Goal: Task Accomplishment & Management: Manage account settings

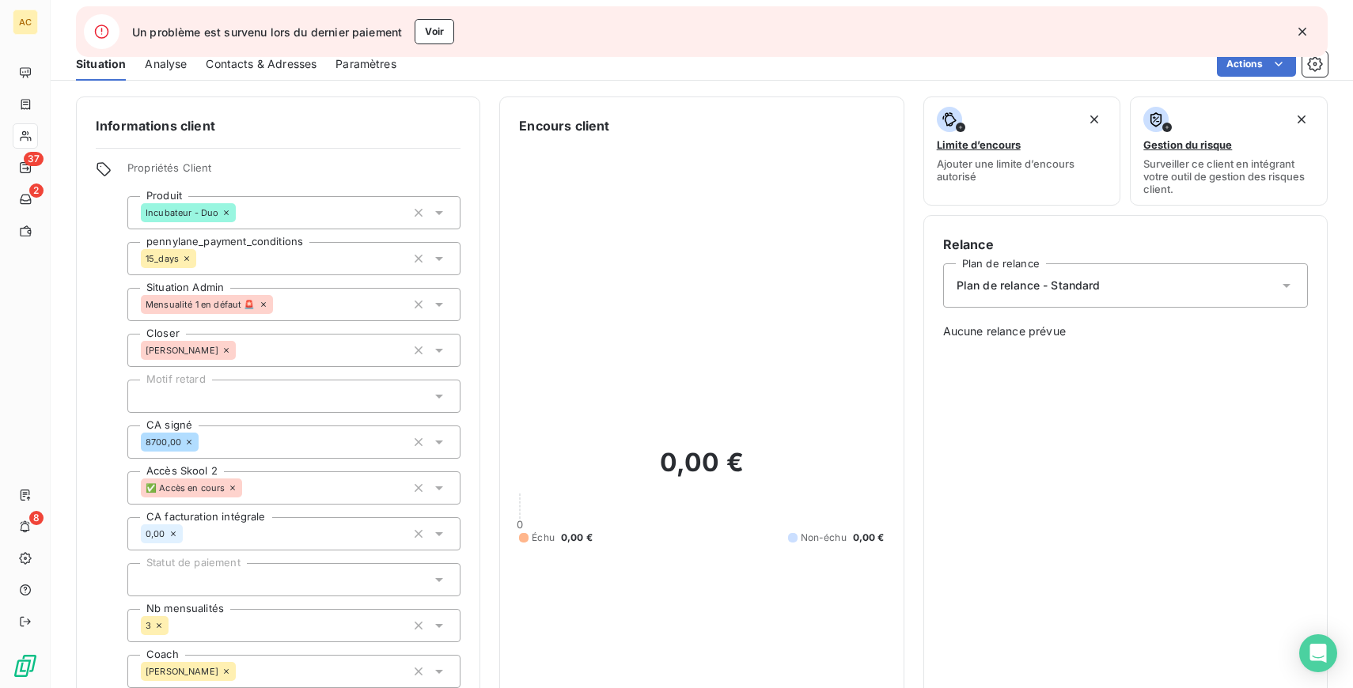
scroll to position [602, 0]
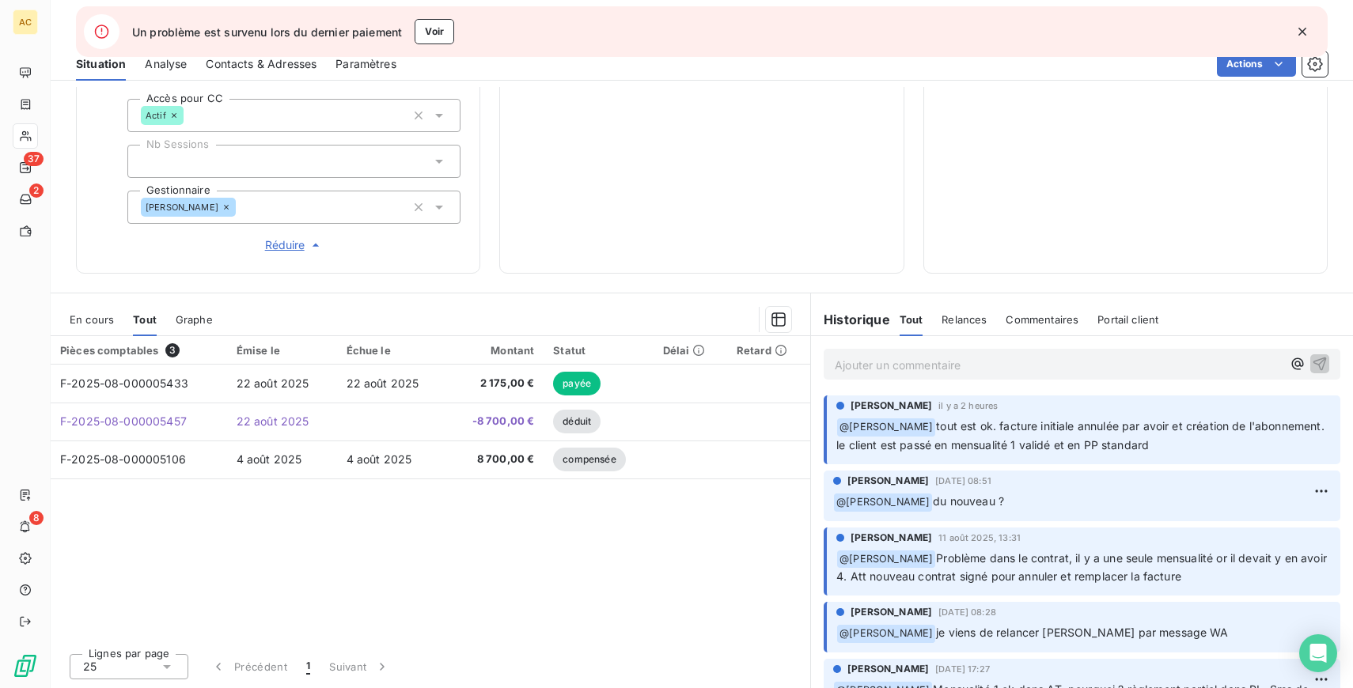
click at [1055, 365] on p "Ajouter un commentaire ﻿" at bounding box center [1058, 365] width 447 height 20
click at [1318, 358] on icon "button" at bounding box center [1319, 364] width 16 height 16
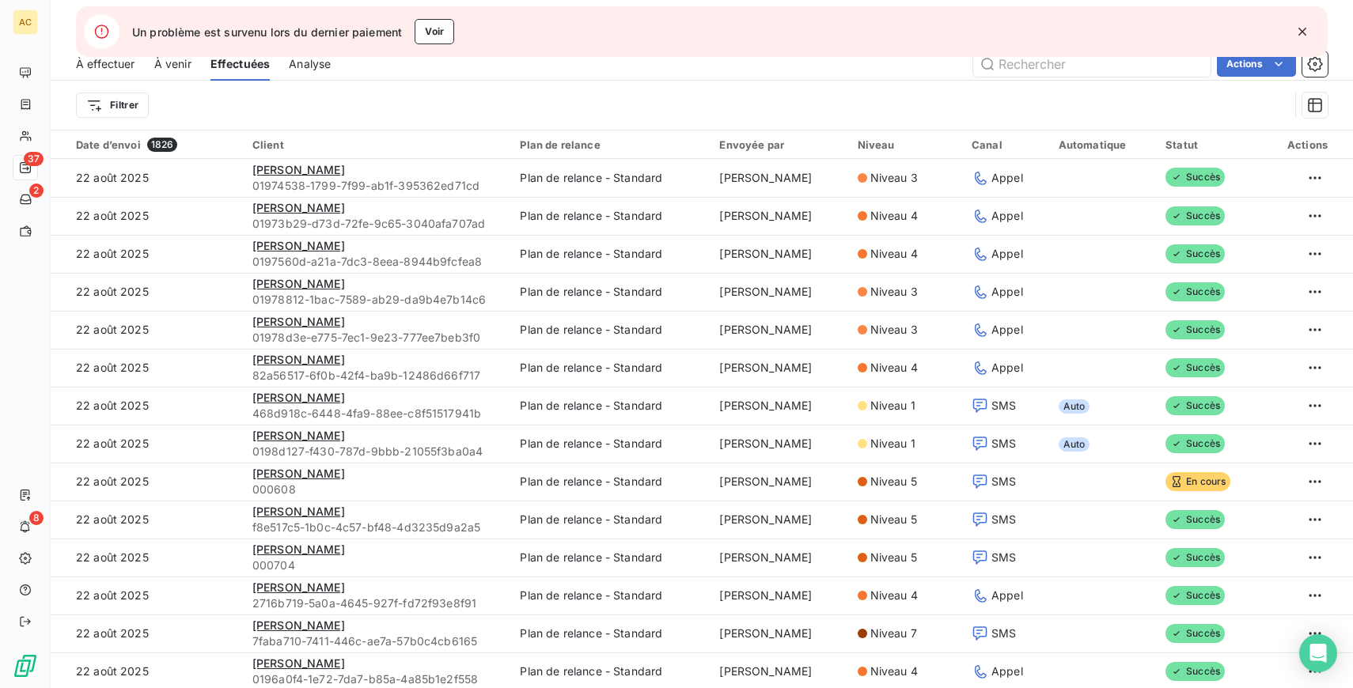
click at [1299, 30] on icon "button" at bounding box center [1302, 32] width 16 height 16
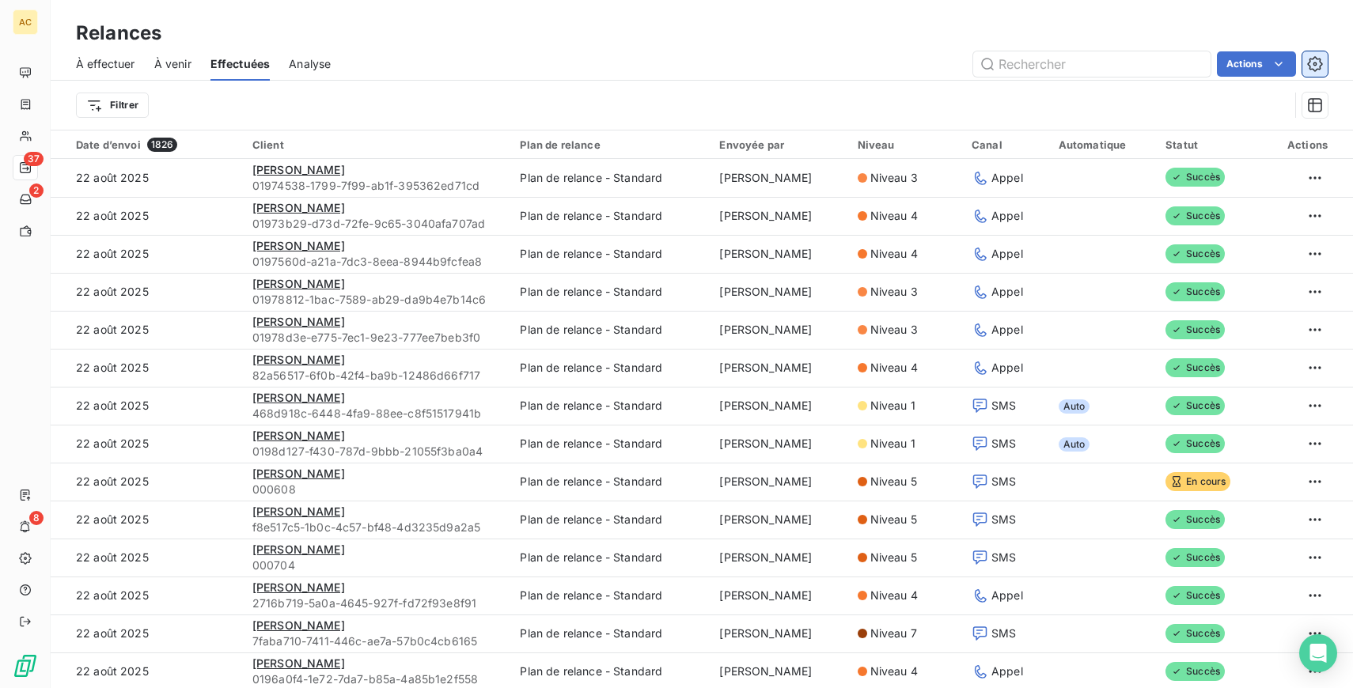
click at [1323, 59] on button "button" at bounding box center [1314, 63] width 25 height 25
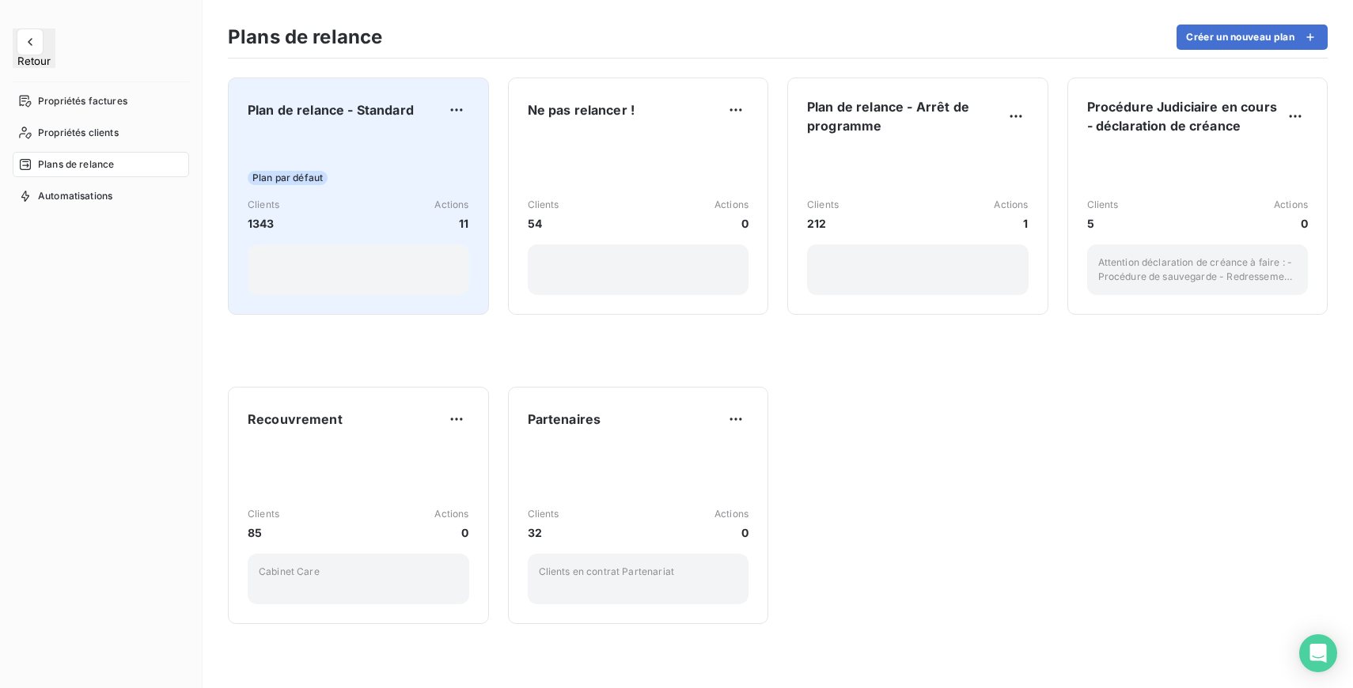
click at [369, 143] on div "Plan par défaut Clients 1343 Actions 11" at bounding box center [358, 215] width 221 height 160
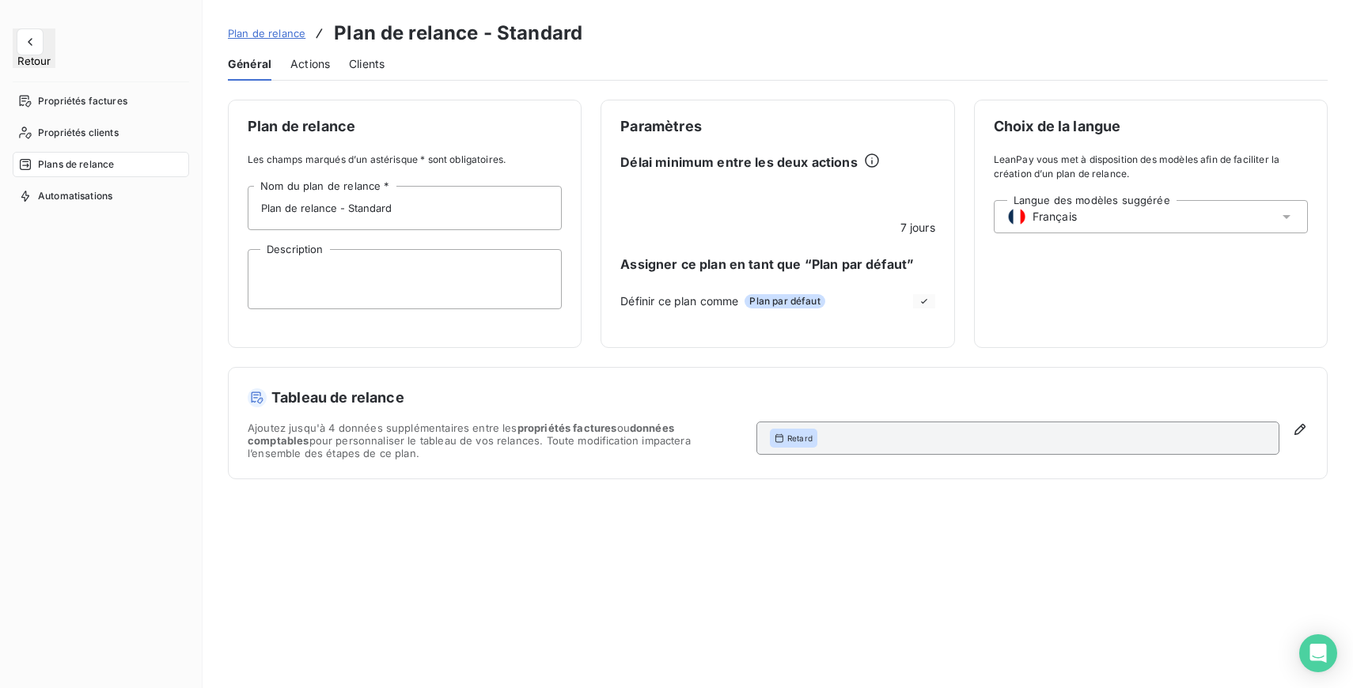
click at [309, 56] on span "Actions" at bounding box center [310, 64] width 40 height 16
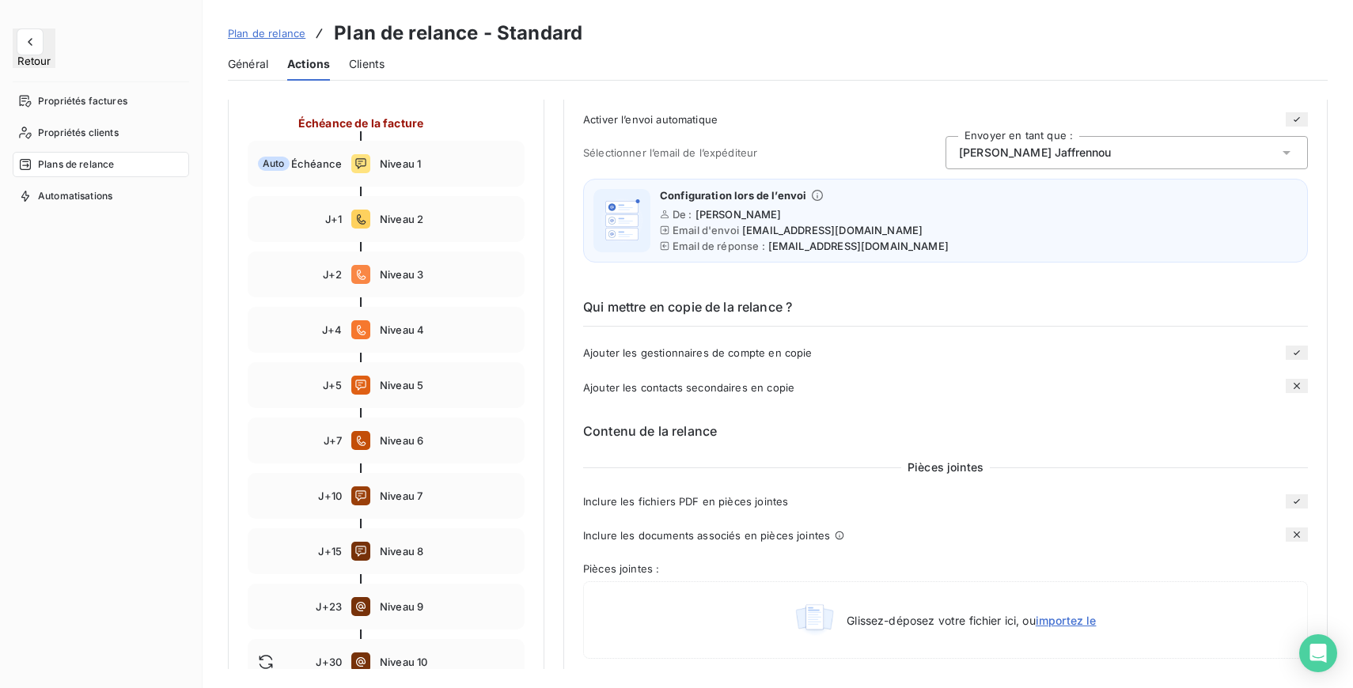
scroll to position [242, 0]
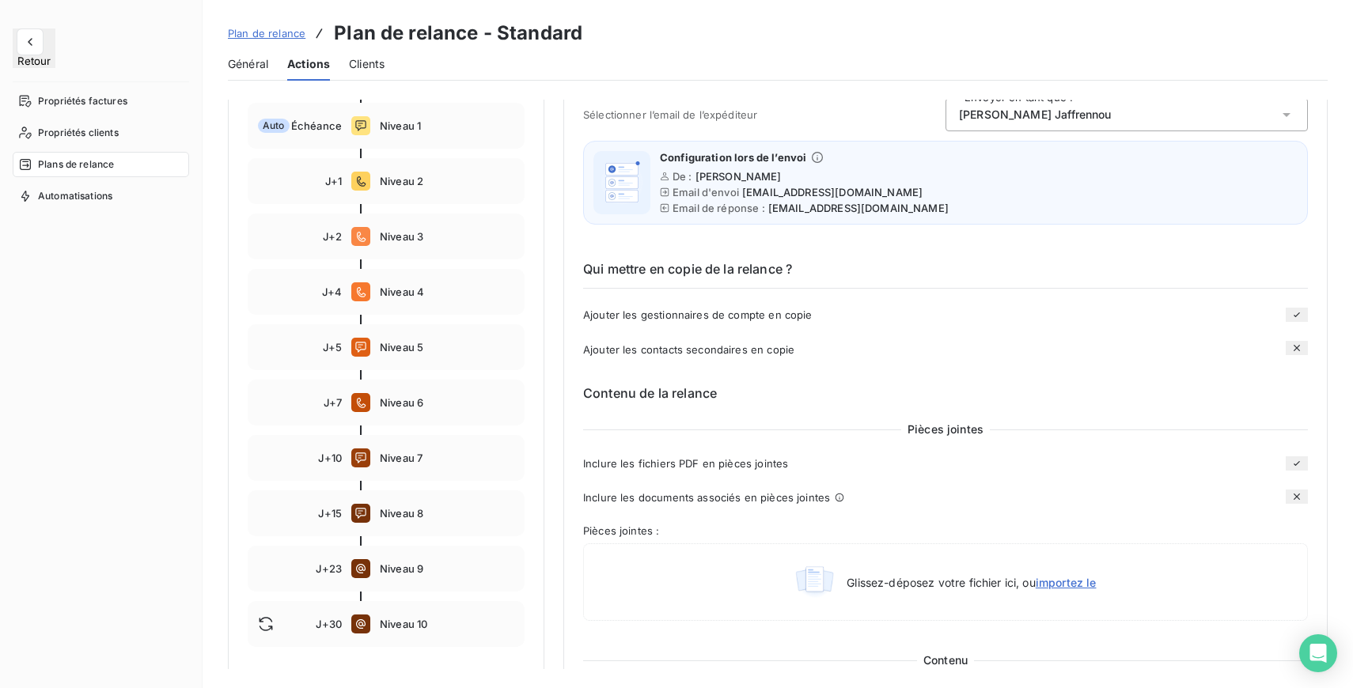
click at [791, 281] on h6 "Qui mettre en copie de la relance ?" at bounding box center [945, 273] width 725 height 29
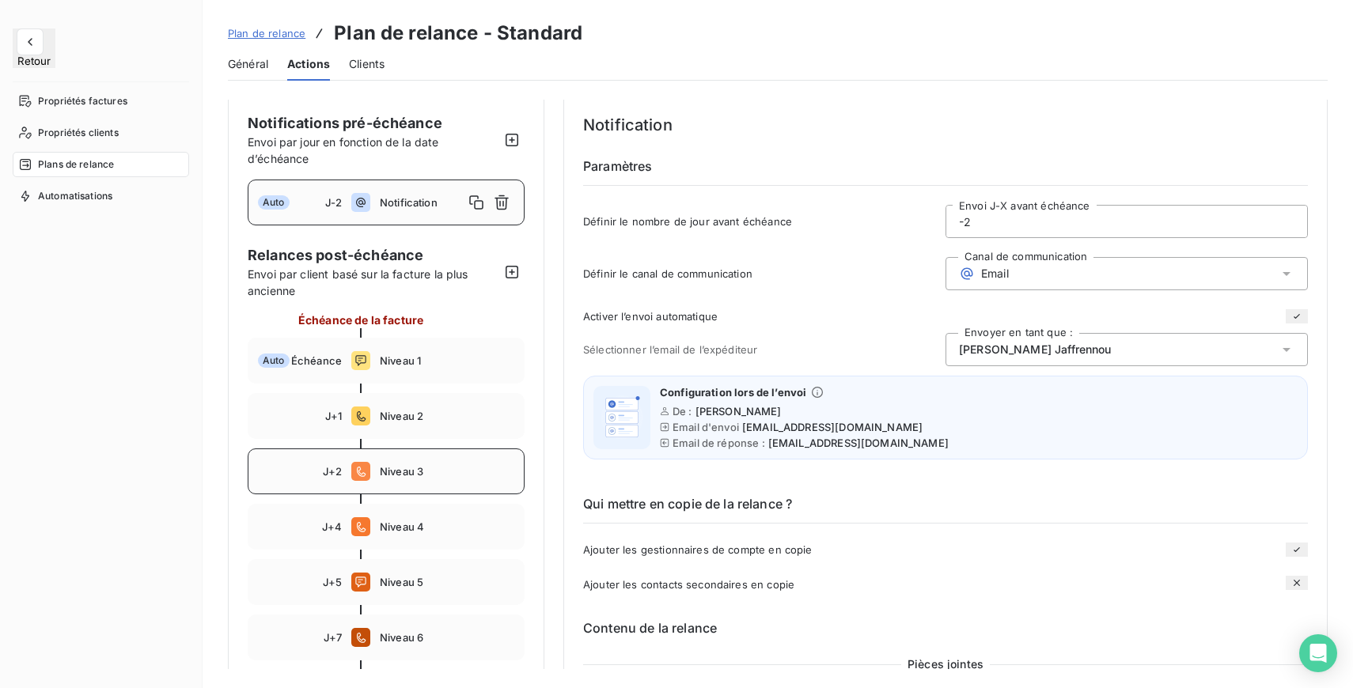
scroll to position [0, 0]
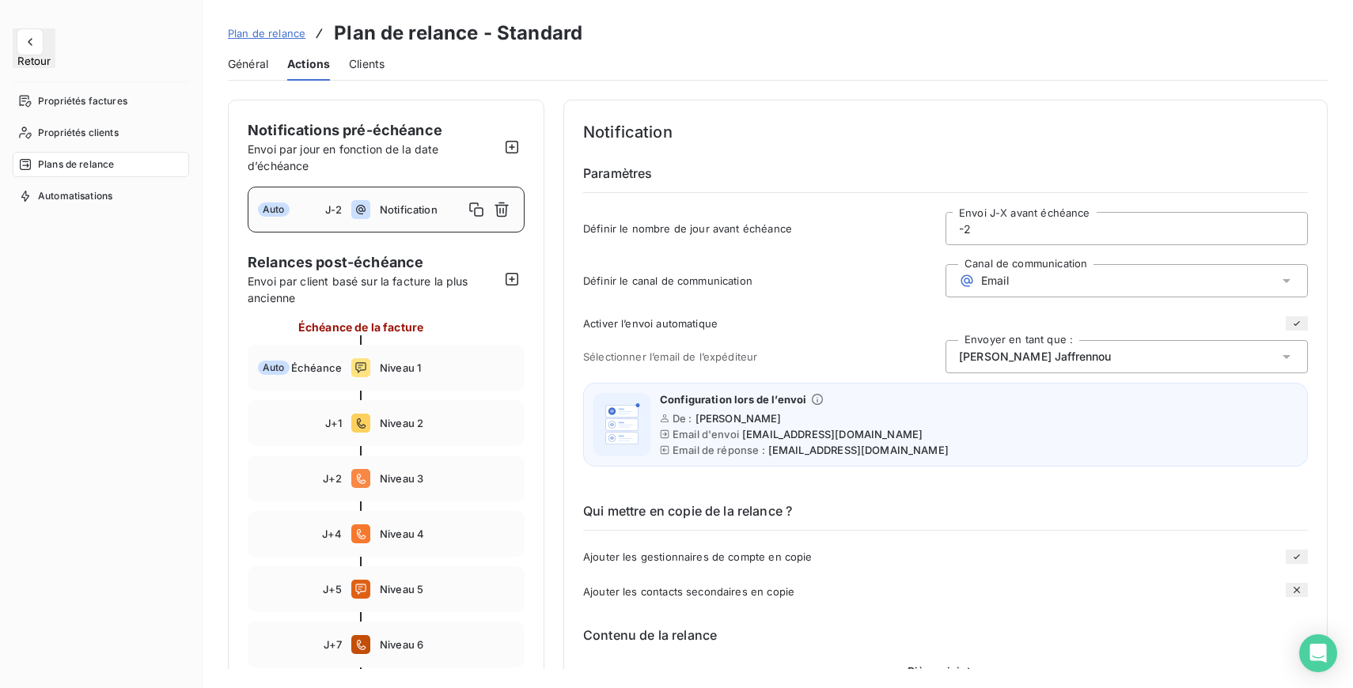
click at [400, 206] on span "Notification" at bounding box center [422, 209] width 84 height 13
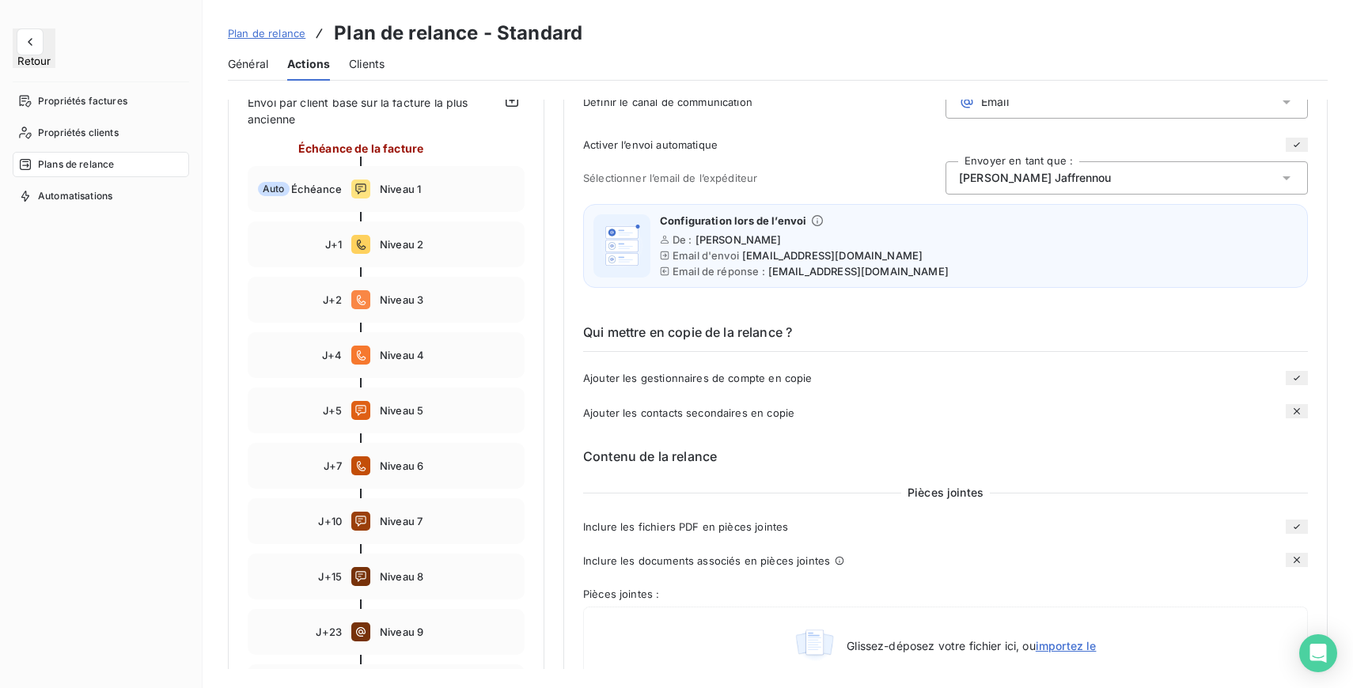
scroll to position [196, 0]
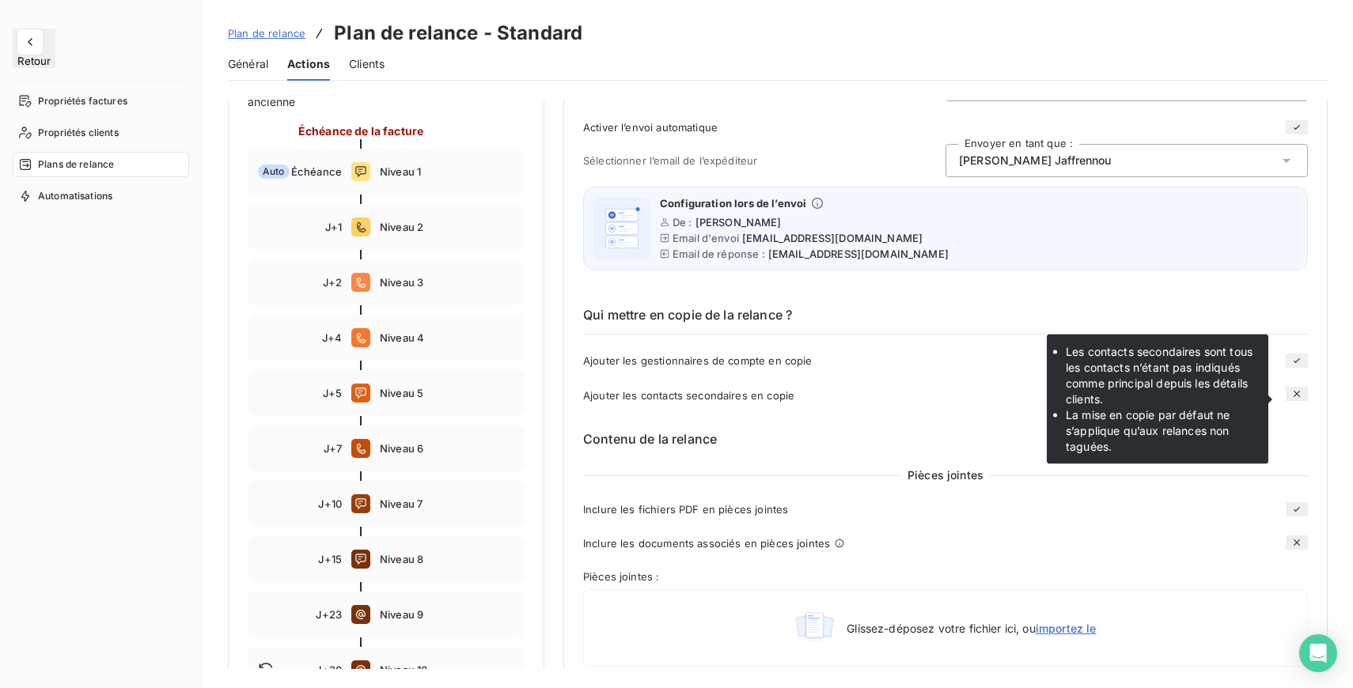
click at [1290, 399] on button "button" at bounding box center [1296, 394] width 22 height 14
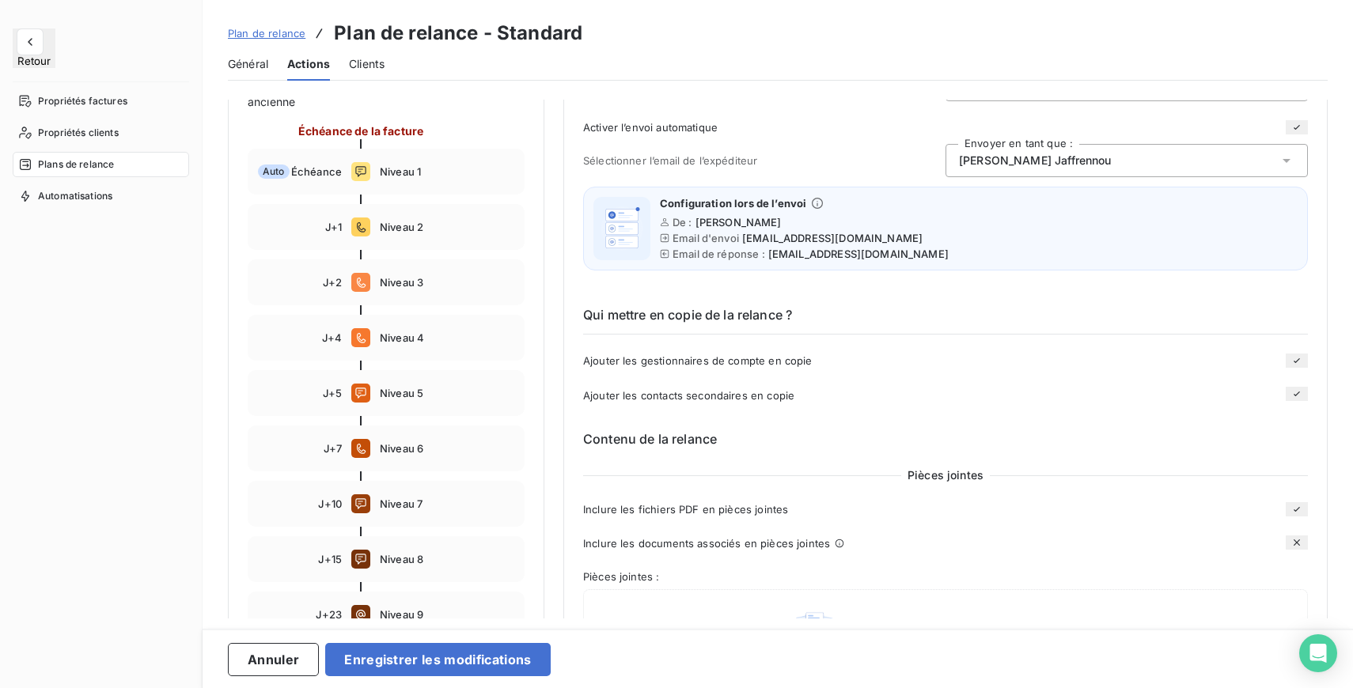
click at [1290, 399] on icon "button" at bounding box center [1296, 394] width 13 height 13
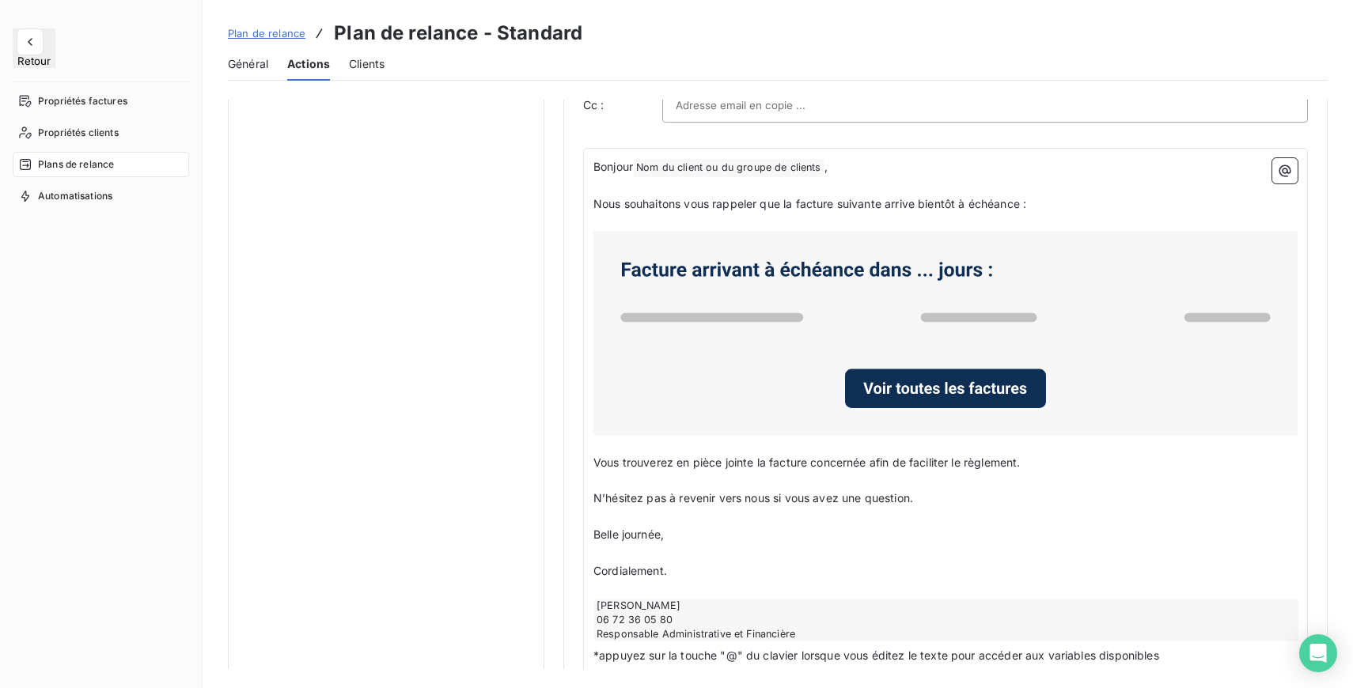
scroll to position [901, 0]
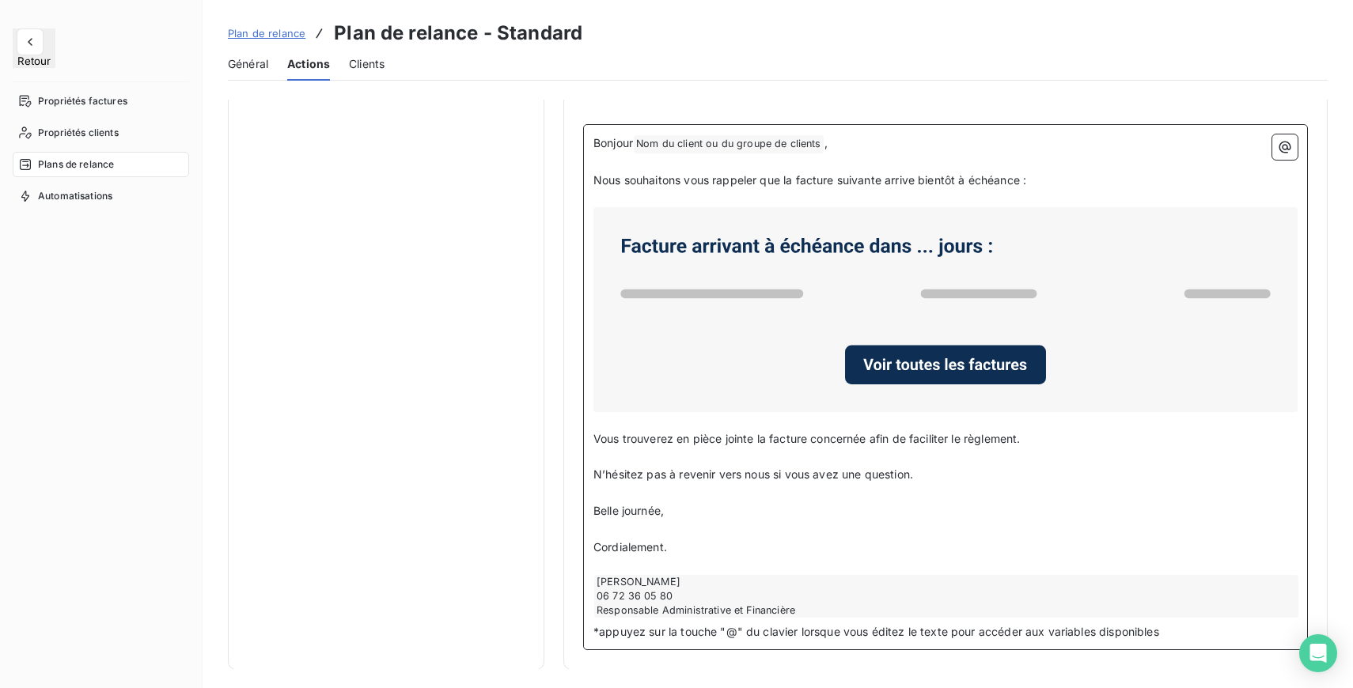
click at [834, 149] on p "Bonjour Nom du client ou du groupe de clients ﻿ ," at bounding box center [945, 143] width 704 height 19
click at [1052, 183] on p "Nous souhaitons vous rappeler que la facture suivante arrive bientôt à échéance…" at bounding box center [945, 181] width 704 height 18
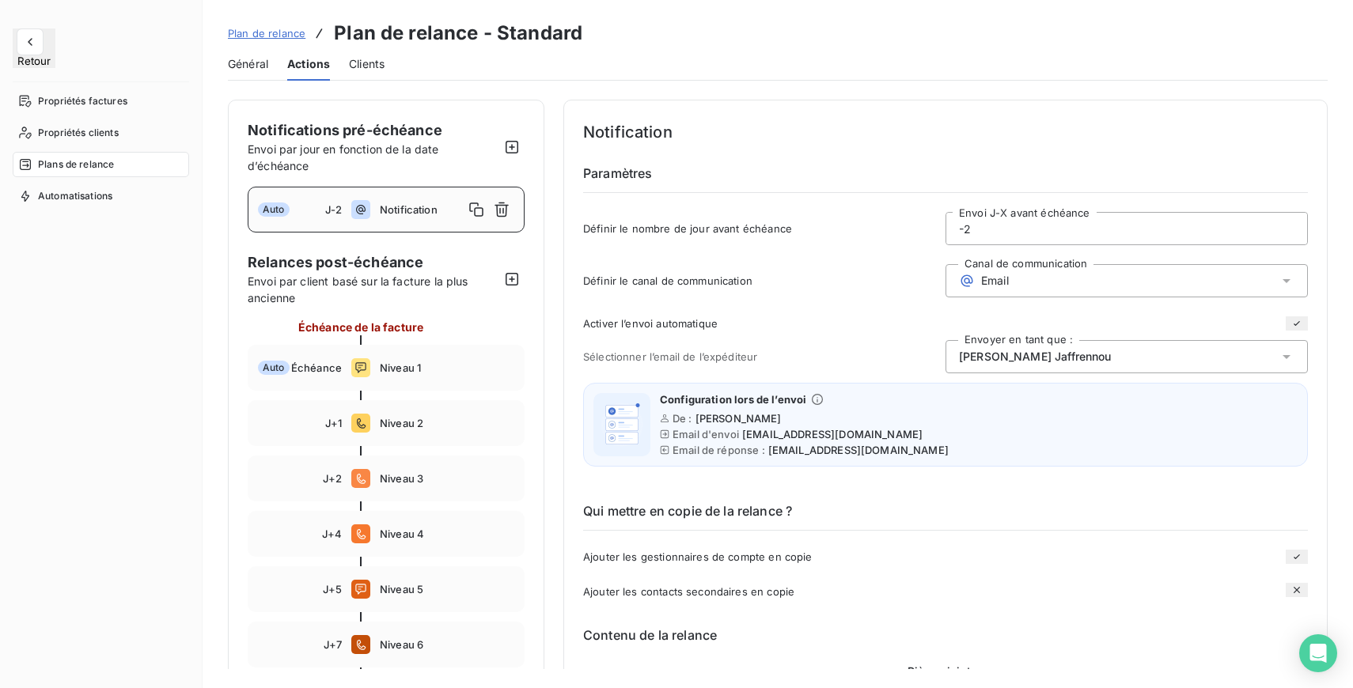
click at [380, 215] on span "Notification" at bounding box center [422, 209] width 84 height 13
click at [399, 210] on span "Notification" at bounding box center [422, 209] width 84 height 13
click at [651, 248] on div "Définir le nombre de jour avant échéance -2 Envoi J-X avant échéance" at bounding box center [945, 233] width 725 height 43
click at [1065, 280] on div "Email" at bounding box center [1126, 280] width 362 height 33
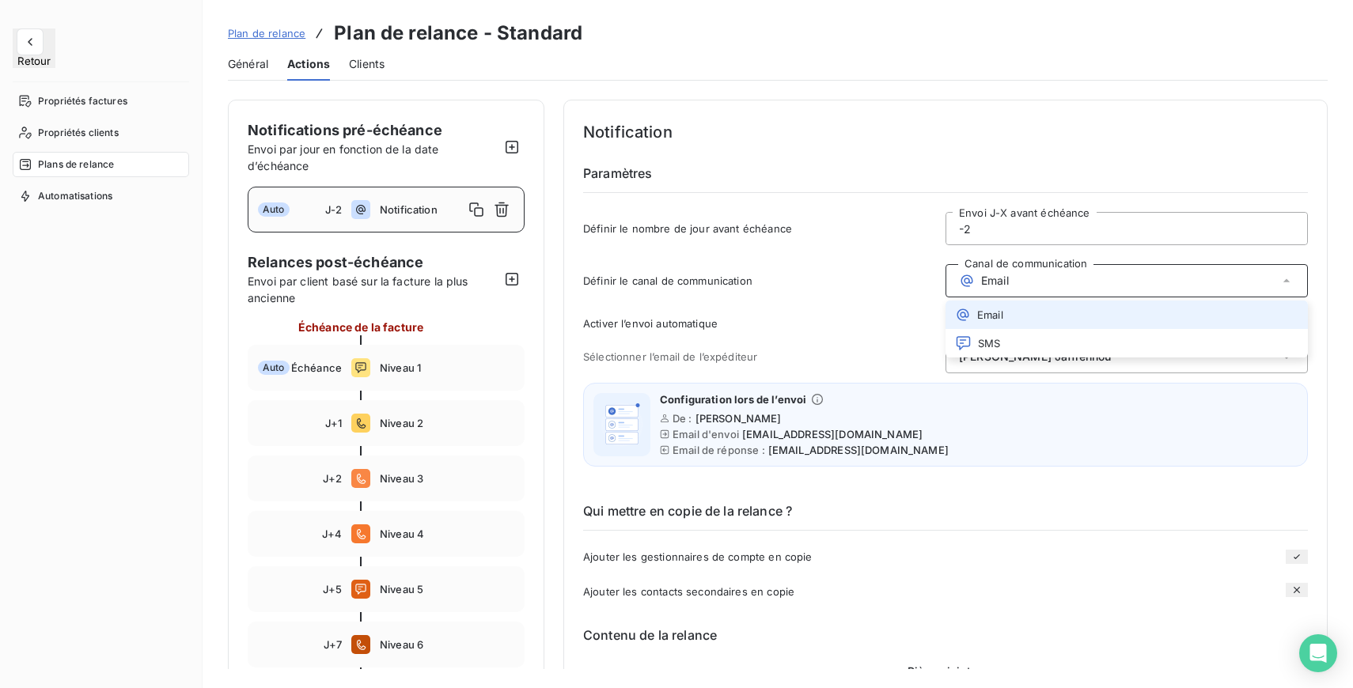
click at [1057, 281] on div "Email" at bounding box center [1126, 280] width 362 height 33
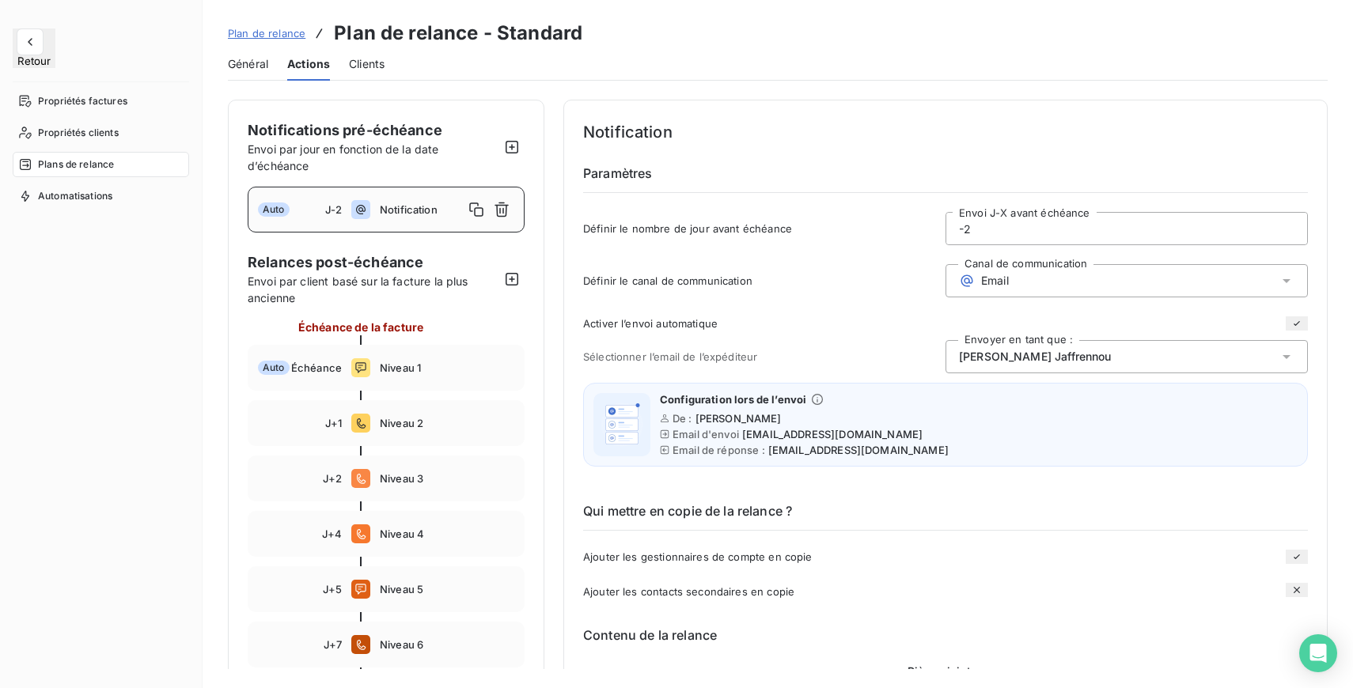
click at [815, 284] on span "Définir le canal de communication" at bounding box center [764, 280] width 362 height 13
click at [725, 425] on span "[PERSON_NAME]" at bounding box center [738, 418] width 86 height 13
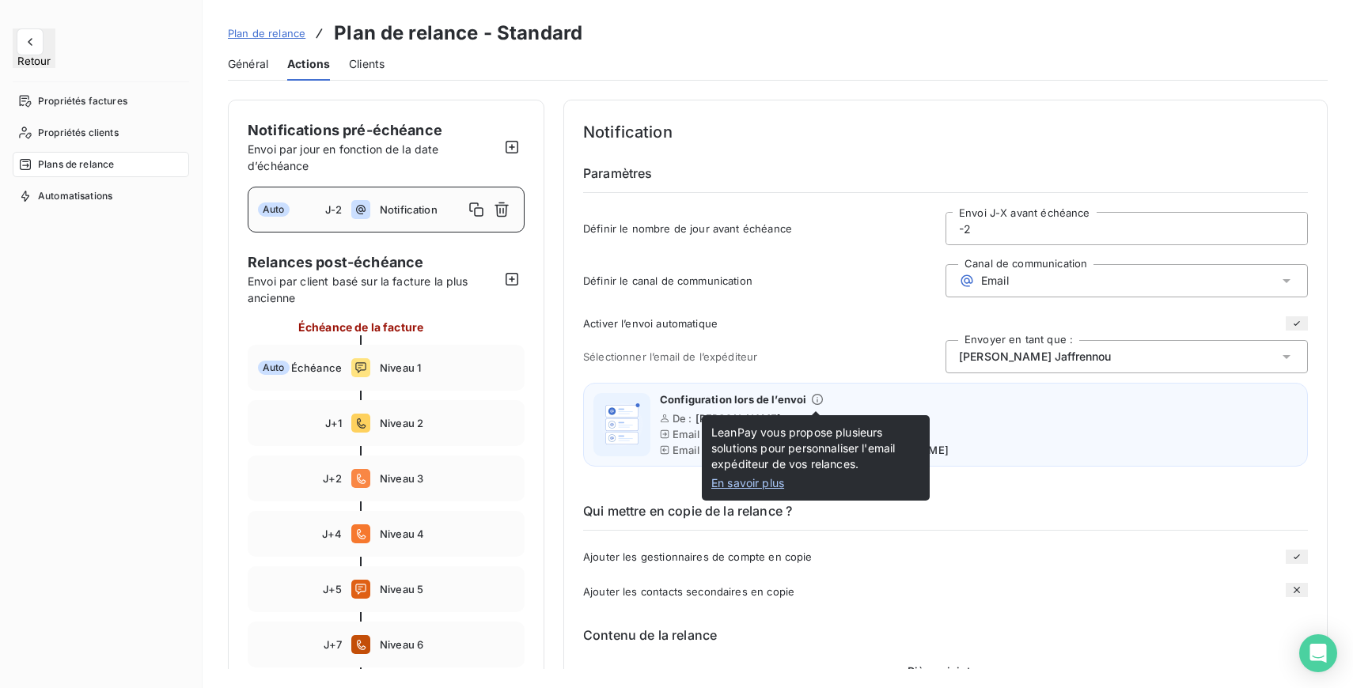
click at [819, 401] on icon at bounding box center [817, 399] width 13 height 13
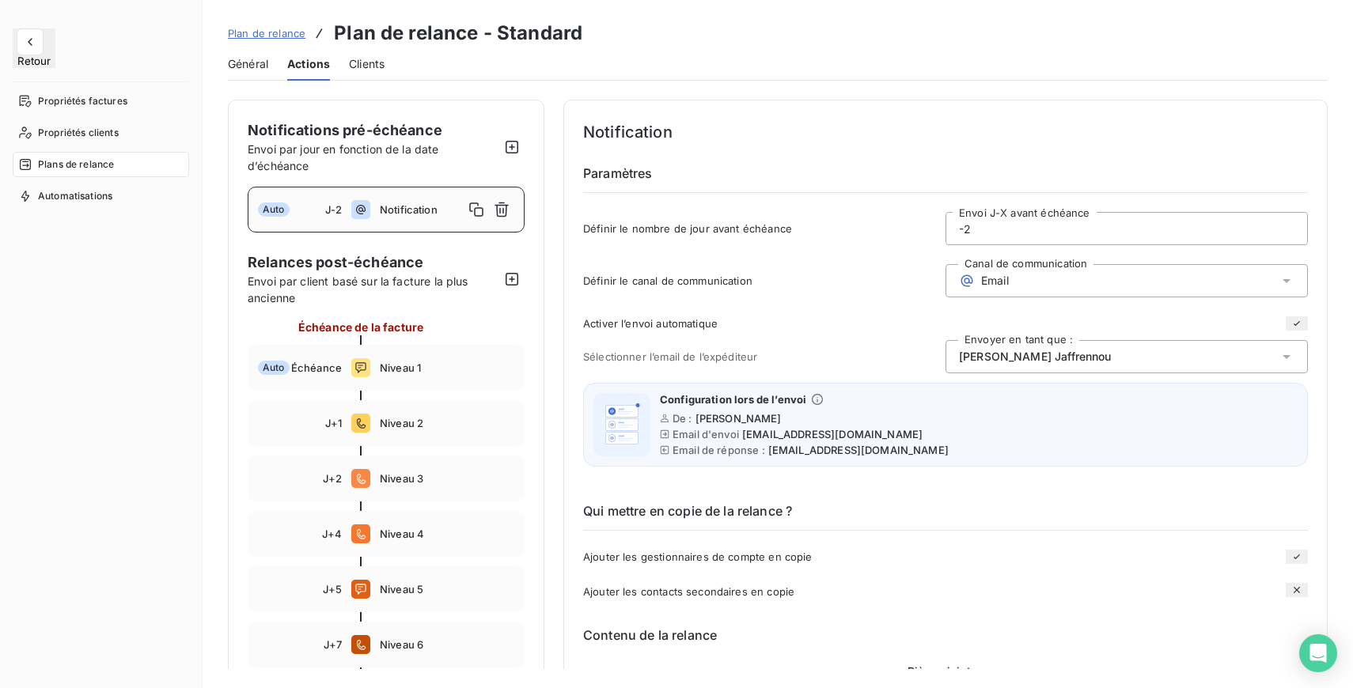
click at [816, 399] on icon at bounding box center [817, 399] width 13 height 13
click at [984, 365] on span "Valérie Jaffrennou" at bounding box center [1035, 357] width 153 height 16
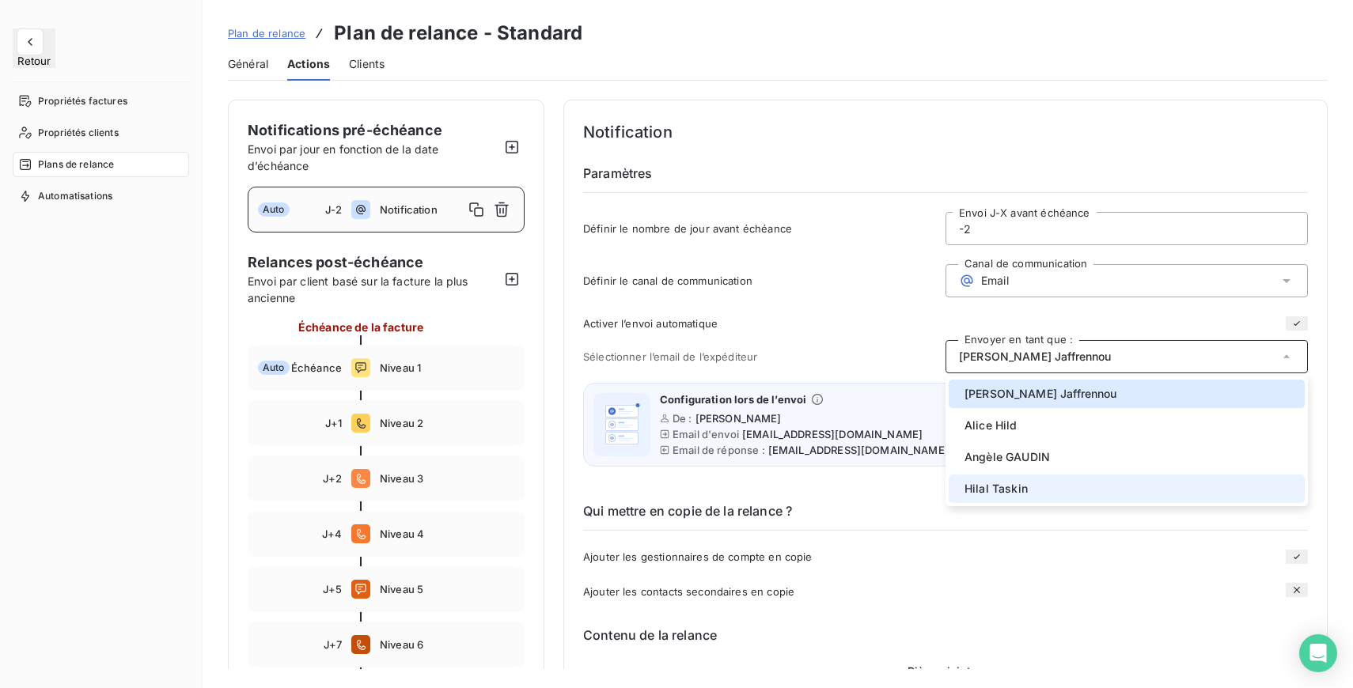
click at [1023, 490] on span "Hilal Taskin" at bounding box center [995, 489] width 63 height 16
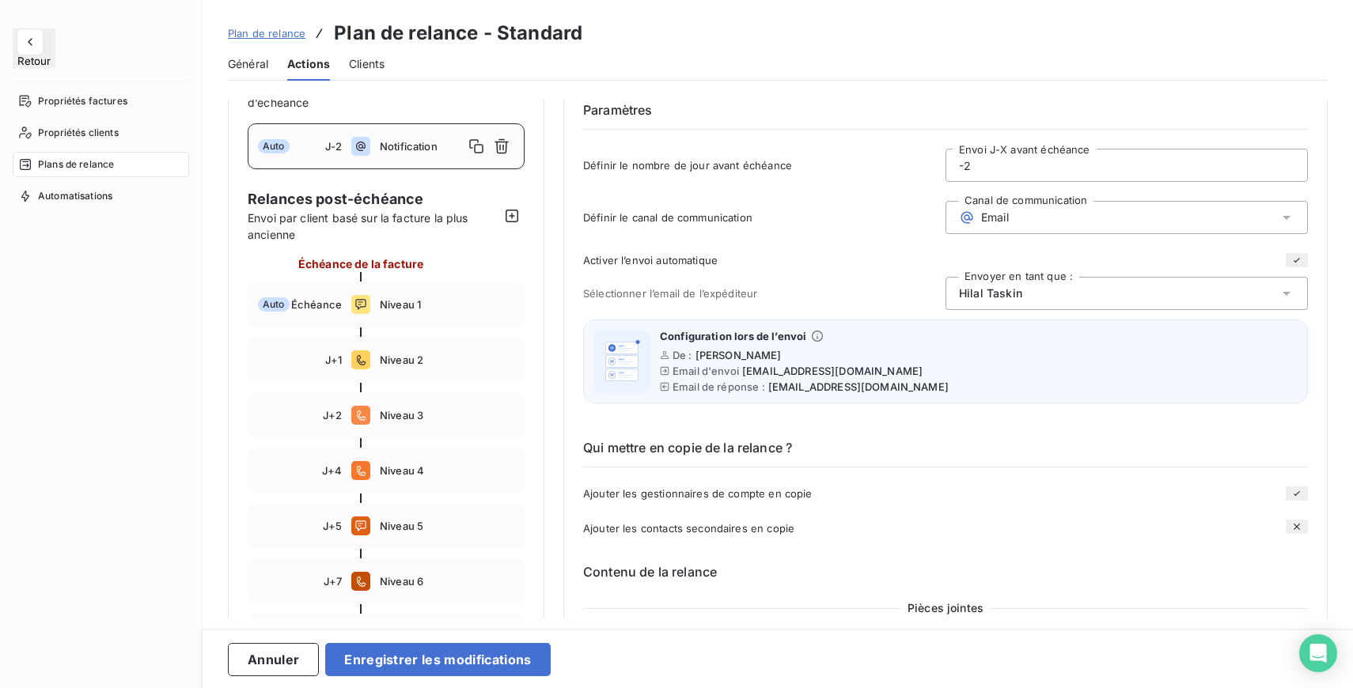
scroll to position [70, 0]
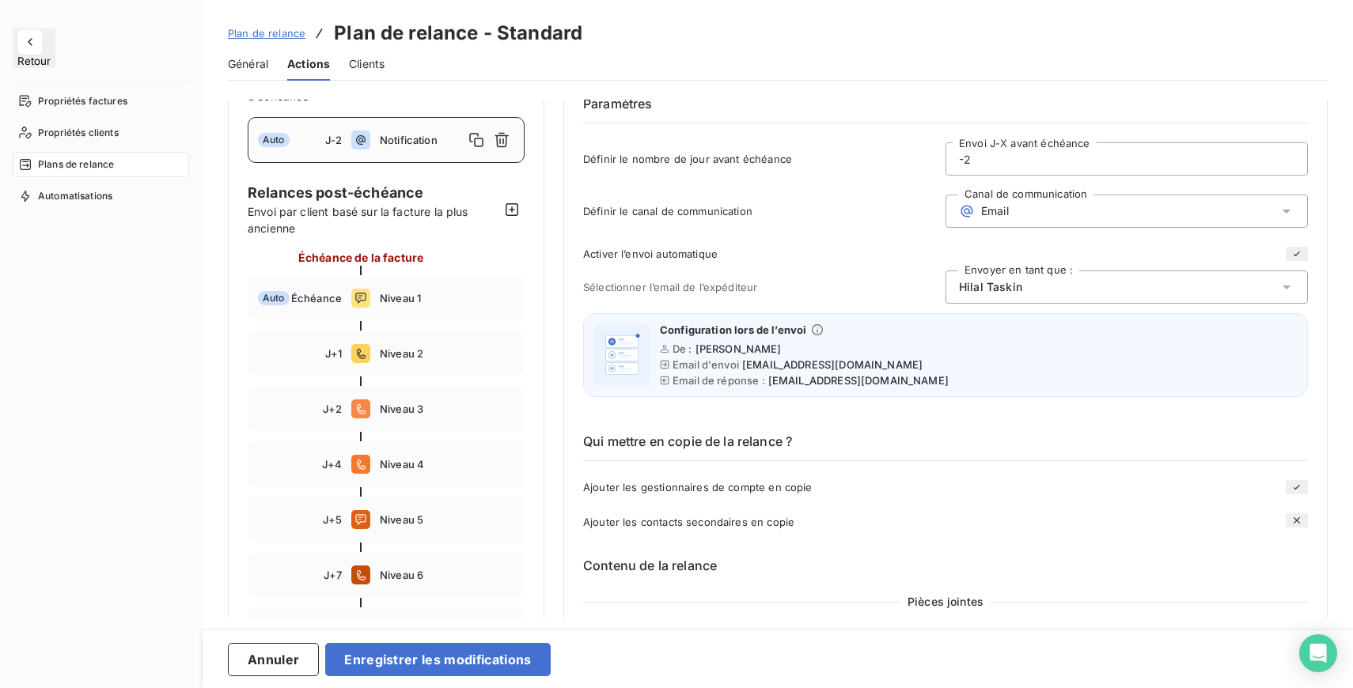
click at [1009, 295] on span "Hilal Taskin" at bounding box center [990, 287] width 63 height 16
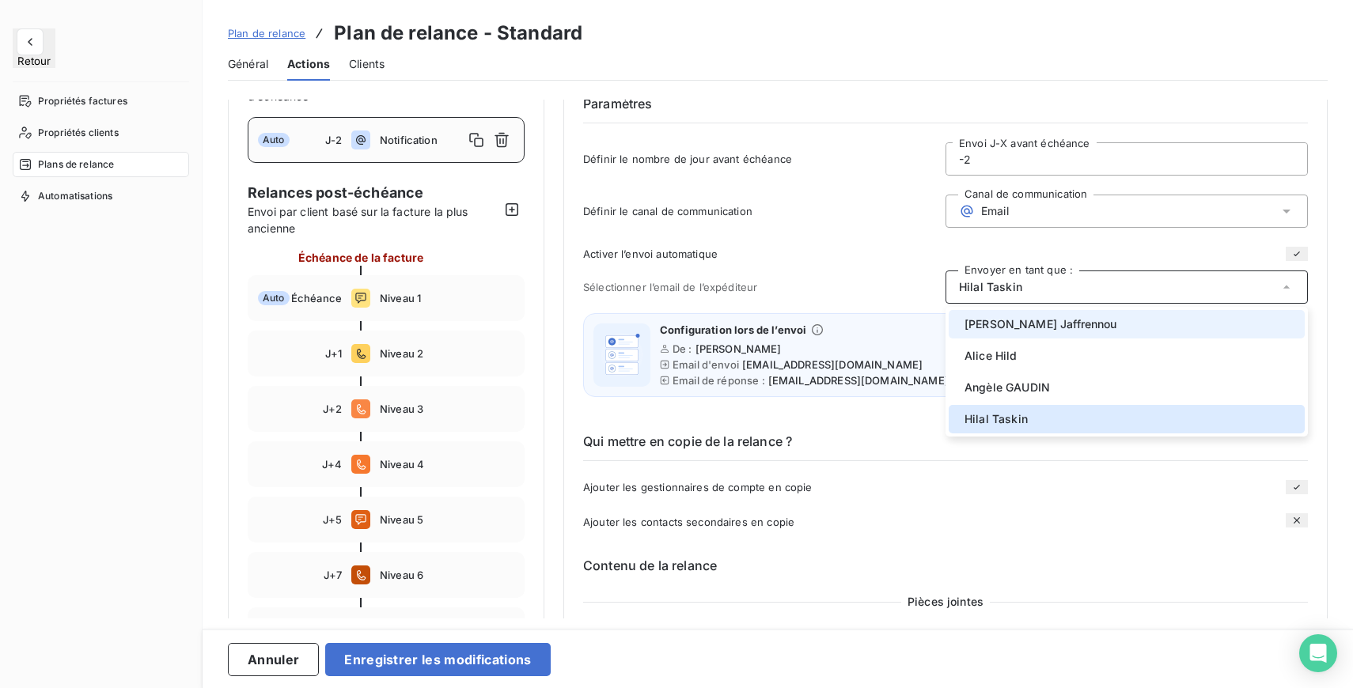
click at [1016, 332] on span "Valérie Jaffrennou" at bounding box center [1040, 324] width 153 height 16
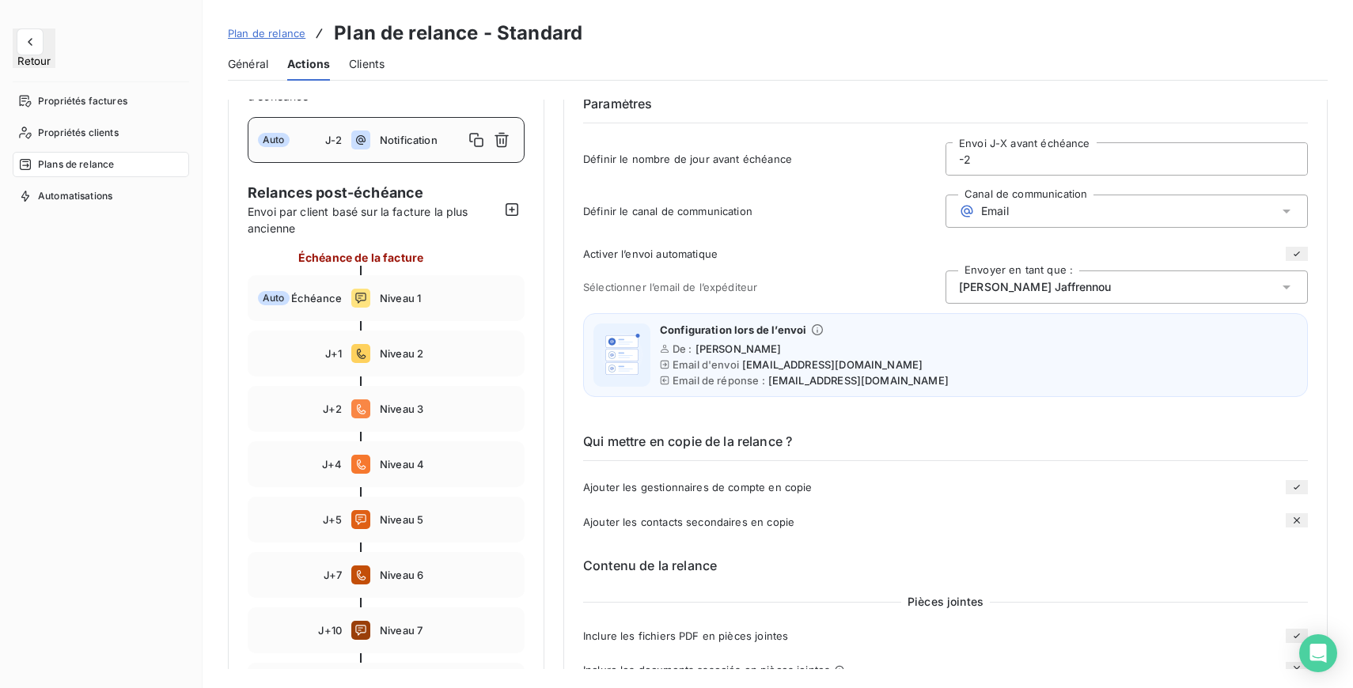
click at [936, 430] on div "Qui mettre en copie de la relance ? Ajouter les gestionnaires de compte en copi…" at bounding box center [945, 469] width 725 height 124
click at [909, 383] on span "[EMAIL_ADDRESS][DOMAIN_NAME]" at bounding box center [858, 380] width 180 height 13
click at [882, 369] on span "[EMAIL_ADDRESS][DOMAIN_NAME]" at bounding box center [832, 364] width 180 height 13
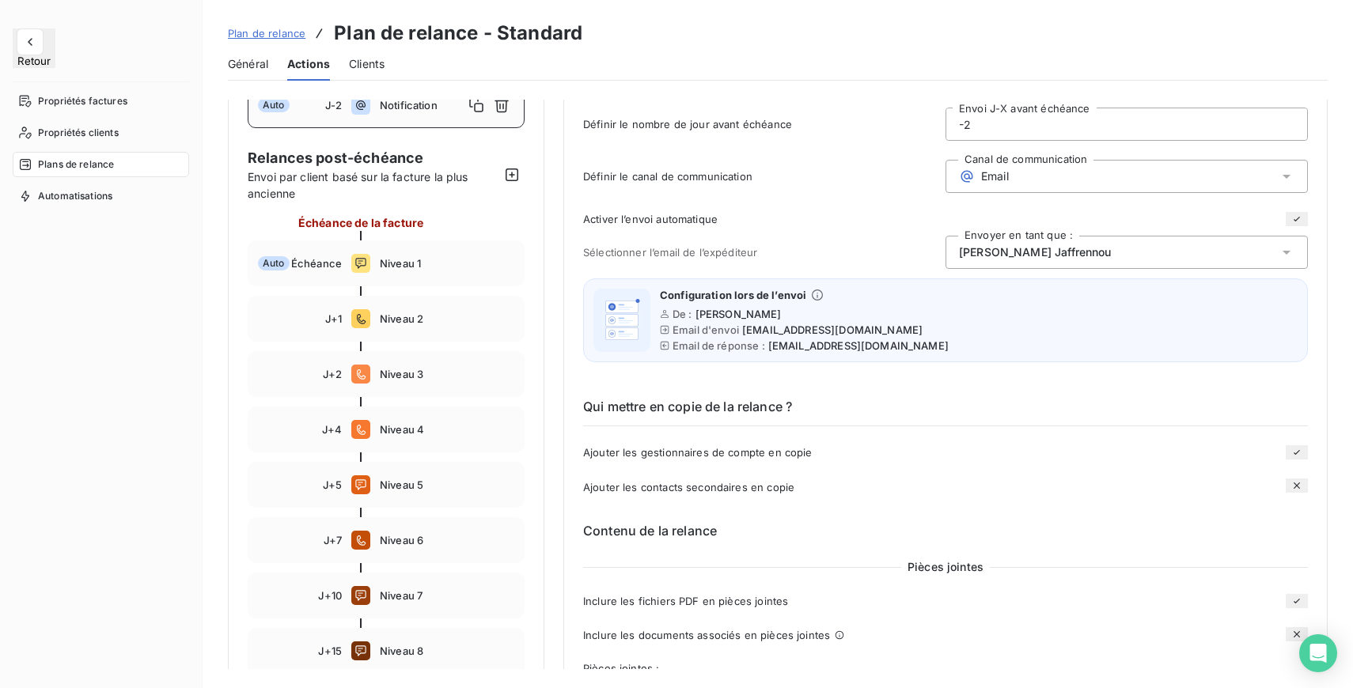
scroll to position [111, 0]
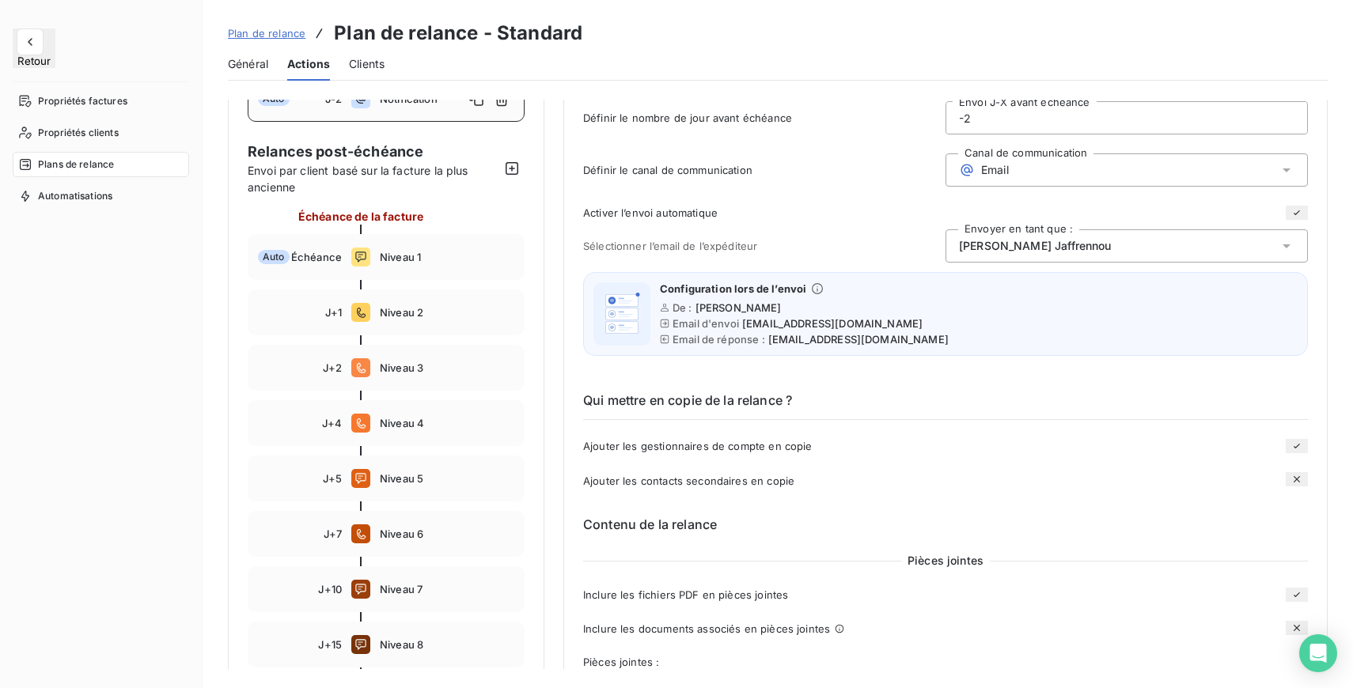
click at [751, 302] on span "[PERSON_NAME]" at bounding box center [738, 307] width 86 height 13
click at [816, 290] on icon at bounding box center [817, 288] width 13 height 13
click at [914, 303] on div "De : Valérie Jaffrennou" at bounding box center [804, 307] width 289 height 13
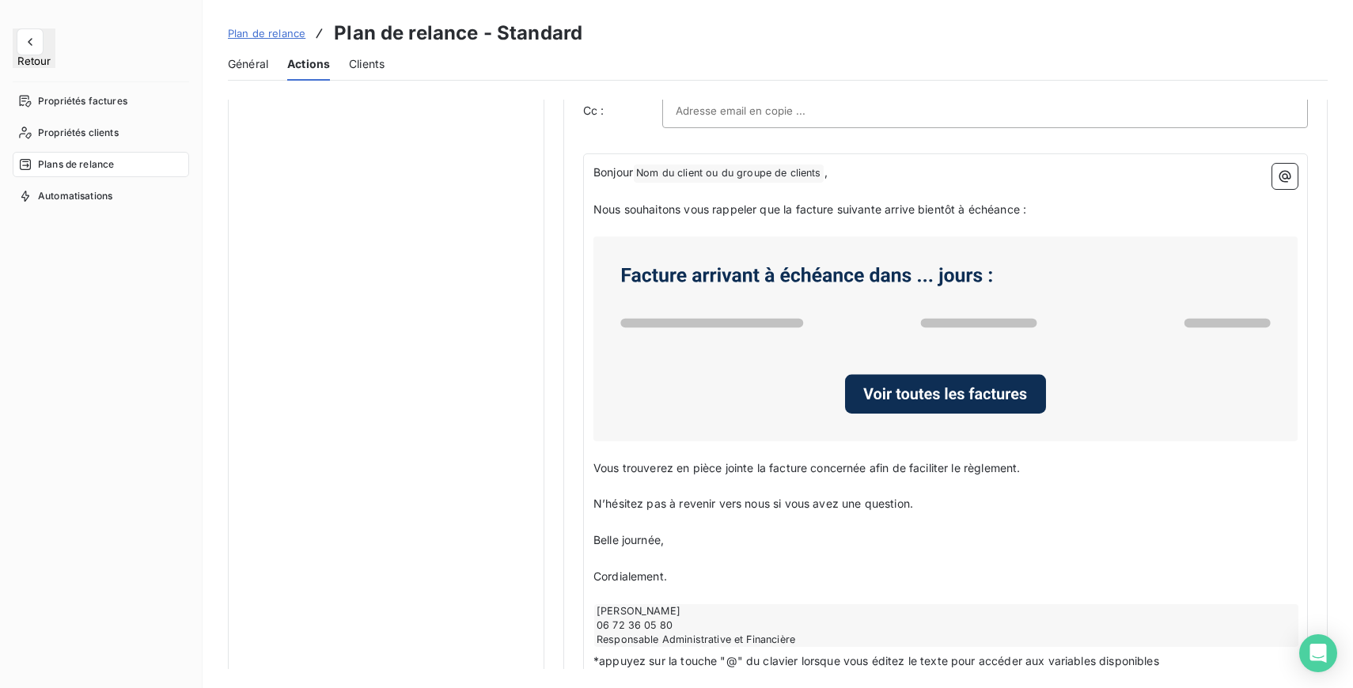
scroll to position [876, 0]
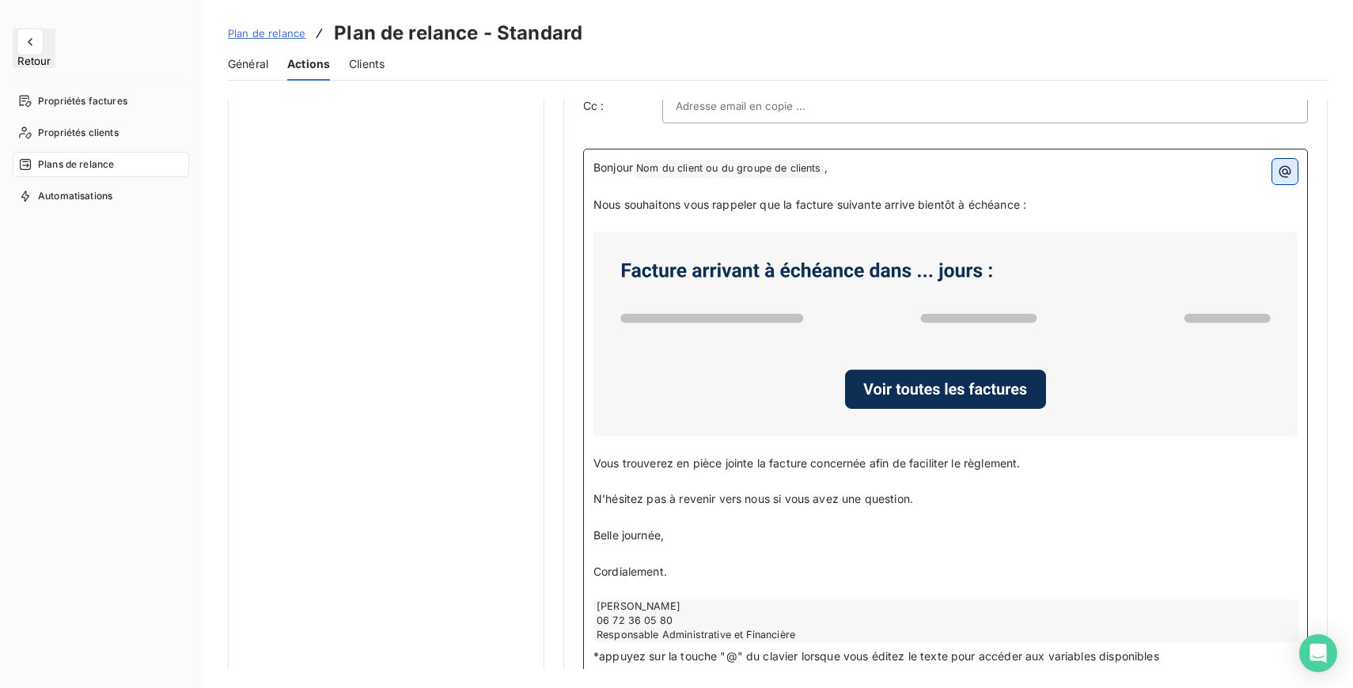
click at [1277, 180] on icon "button" at bounding box center [1285, 172] width 16 height 16
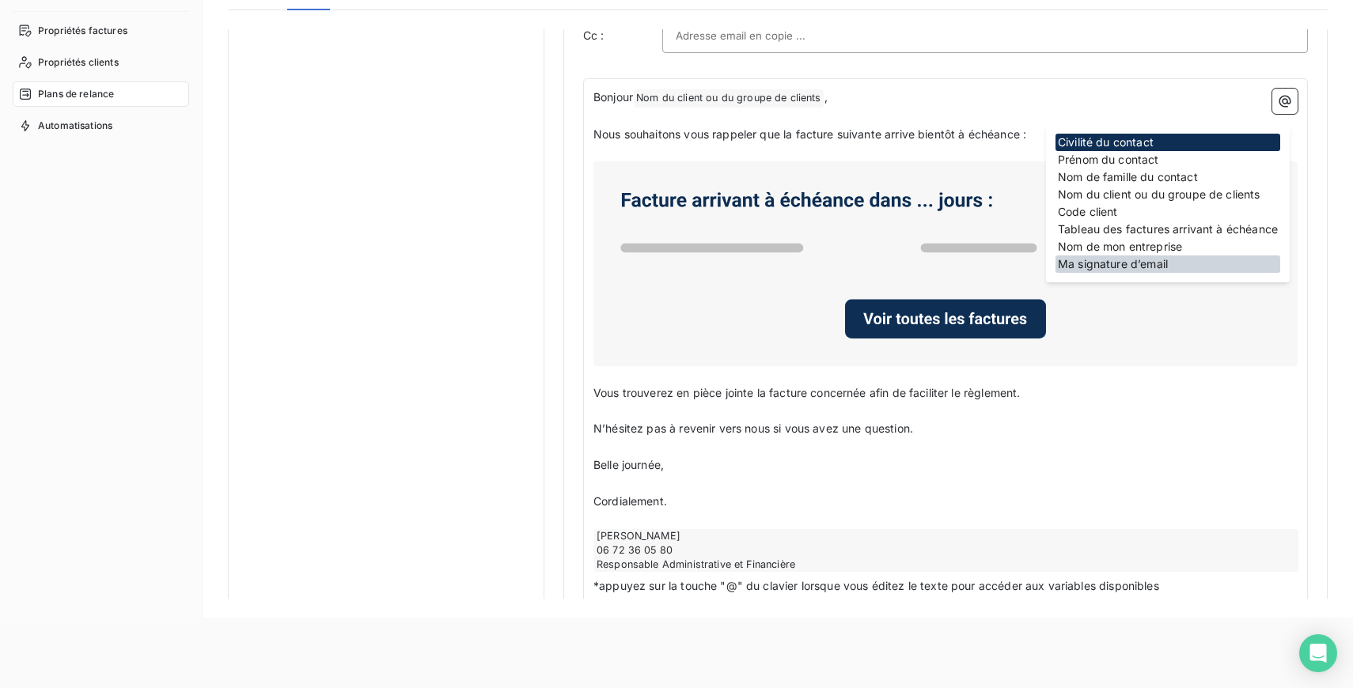
scroll to position [70, 0]
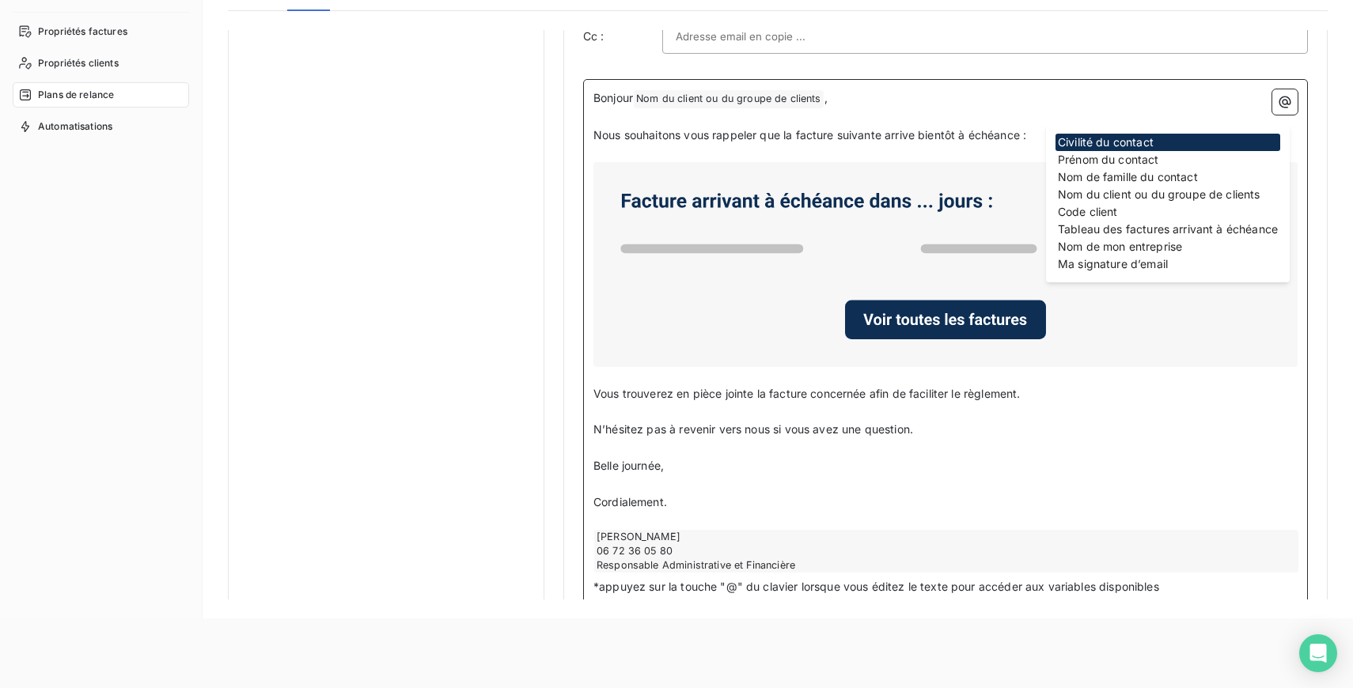
click at [1168, 437] on p "N’hésitez pas à revenir vers nous si vous avez une question." at bounding box center [945, 430] width 704 height 18
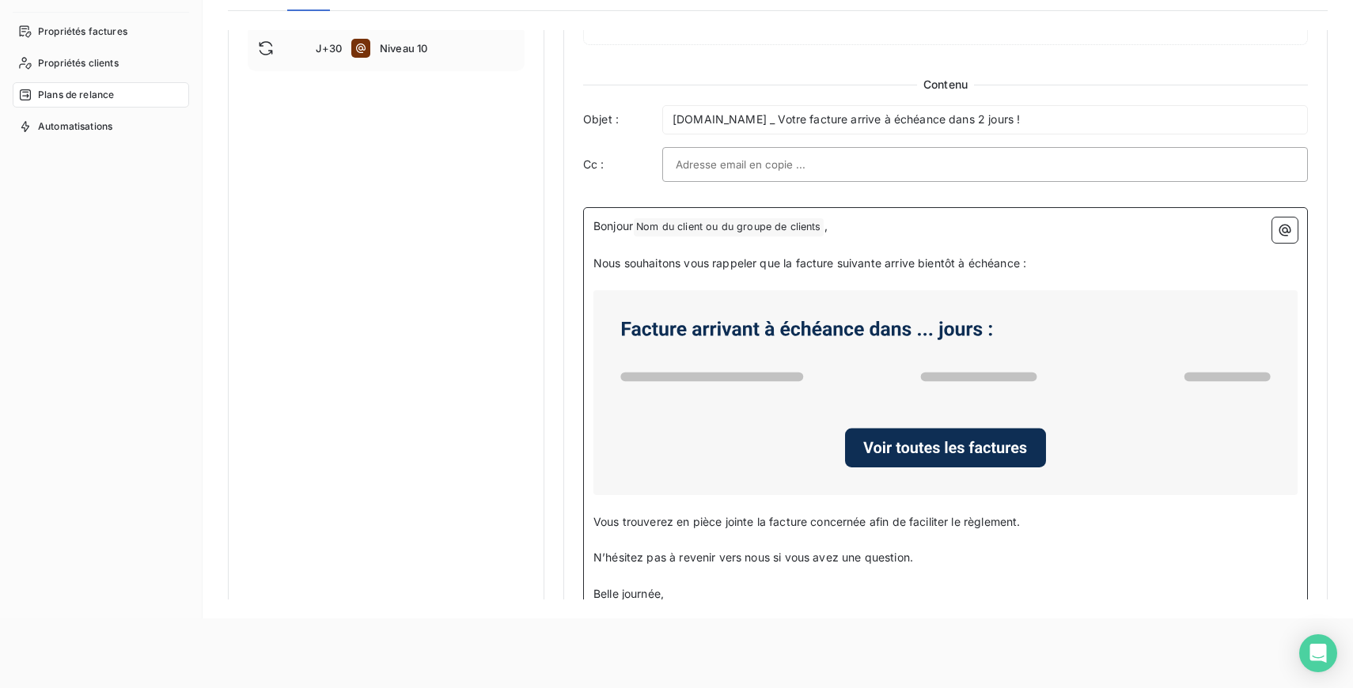
scroll to position [736, 0]
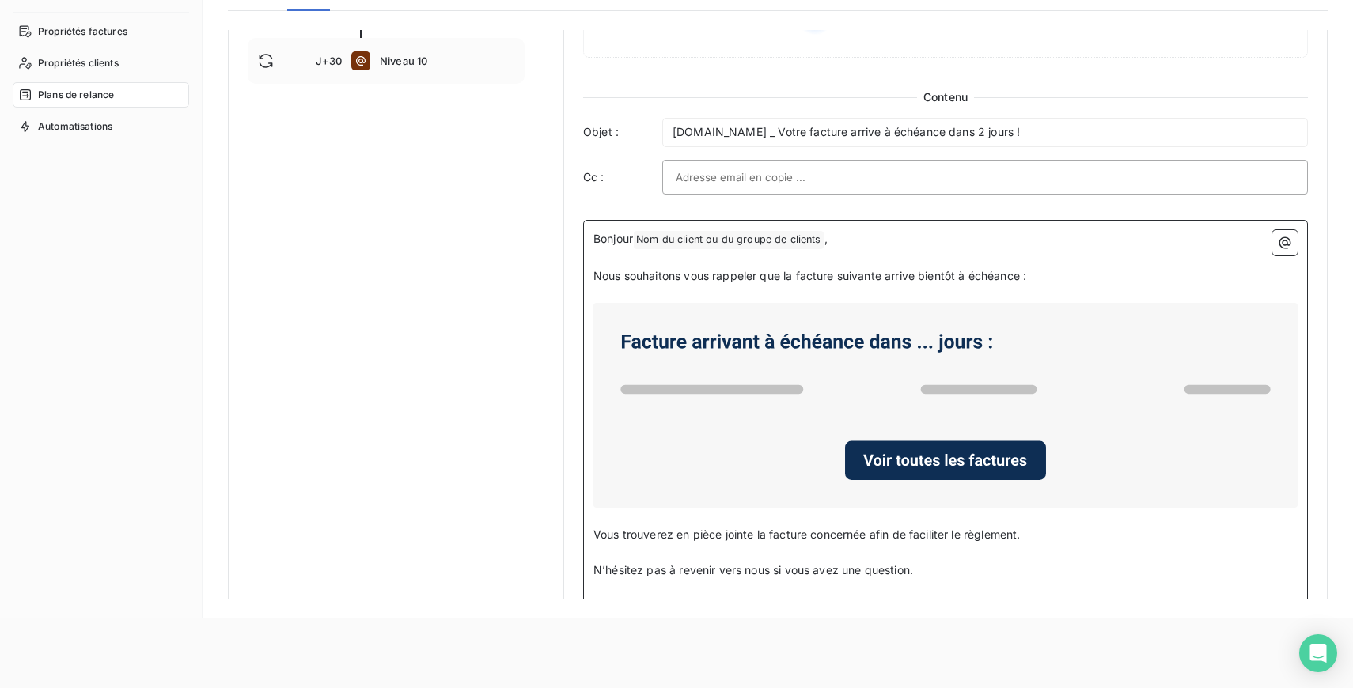
click at [1070, 278] on p "Nous souhaitons vous rappeler que la facture suivante arrive bientôt à échéance…" at bounding box center [945, 276] width 704 height 18
drag, startPoint x: 838, startPoint y: 283, endPoint x: 881, endPoint y: 280, distance: 42.8
click at [881, 280] on span "Nous souhaitons vous rappeler que la facture suivante arrive bientôt à échéance…" at bounding box center [809, 275] width 433 height 13
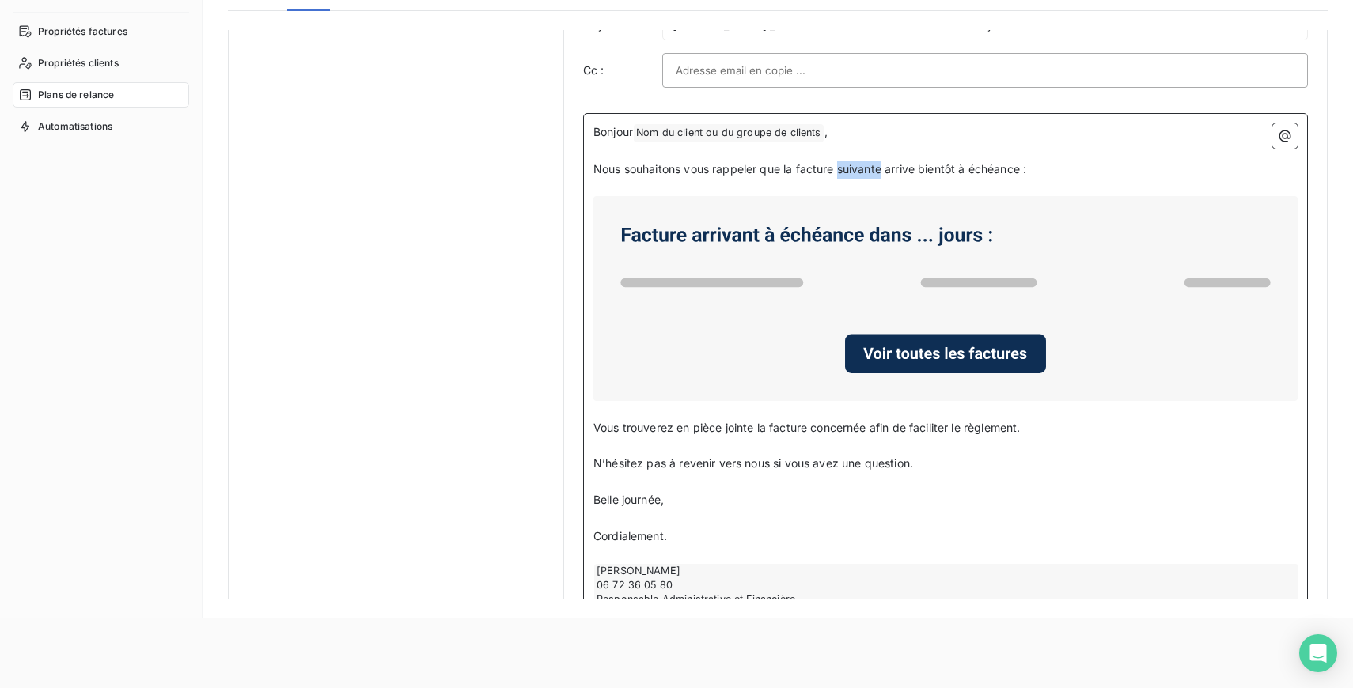
scroll to position [847, 0]
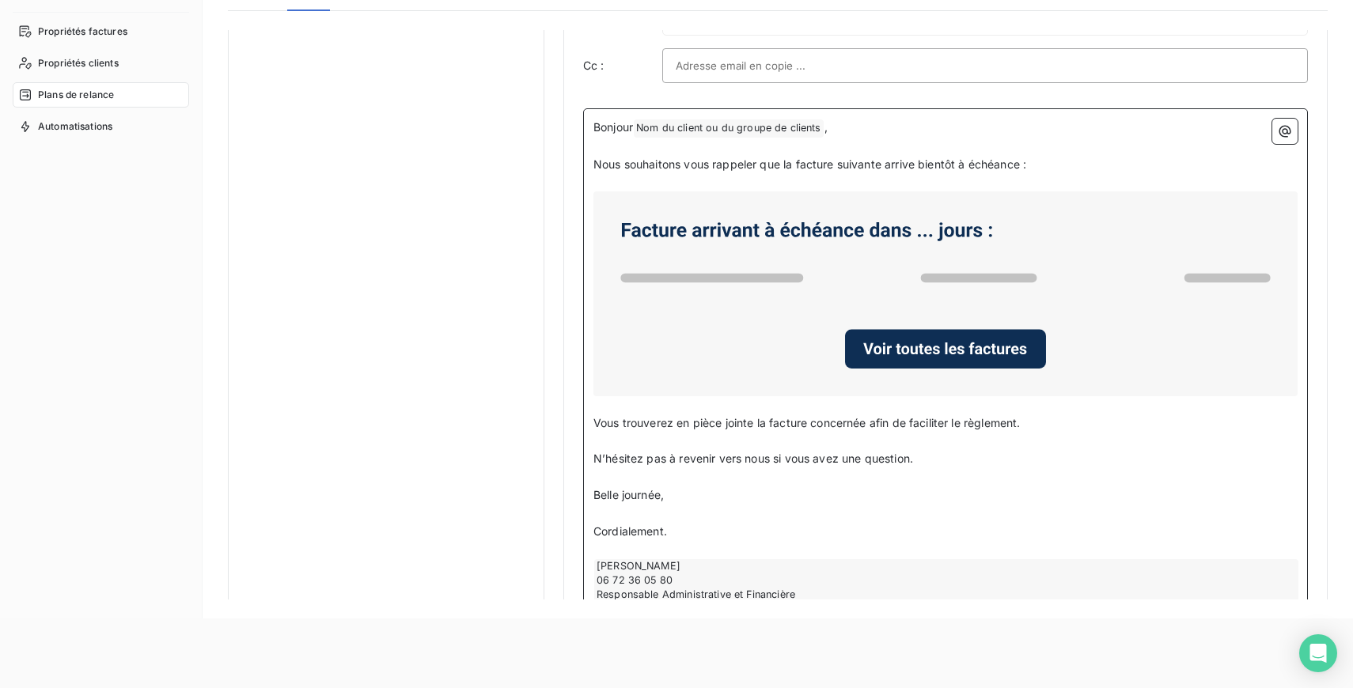
click at [1095, 253] on icon at bounding box center [945, 293] width 691 height 191
click at [1052, 252] on icon at bounding box center [945, 293] width 691 height 191
click at [969, 242] on icon at bounding box center [945, 293] width 691 height 191
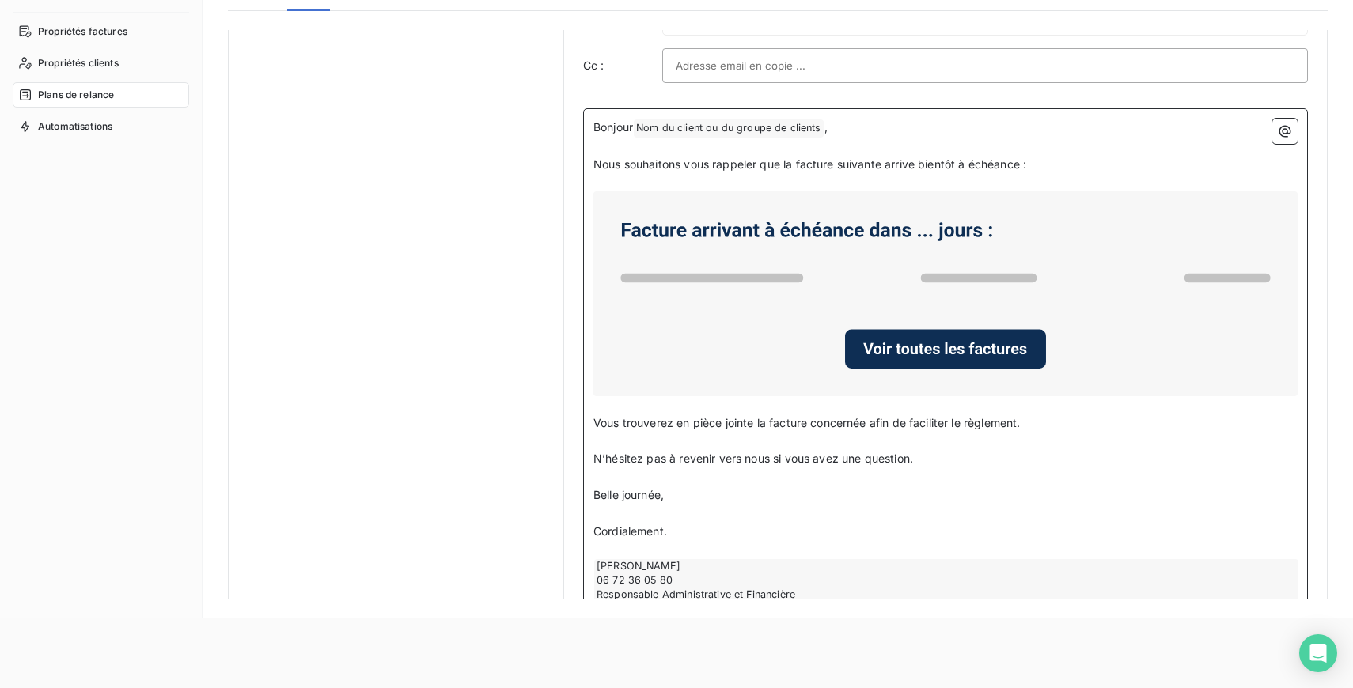
click at [969, 242] on icon at bounding box center [945, 293] width 691 height 191
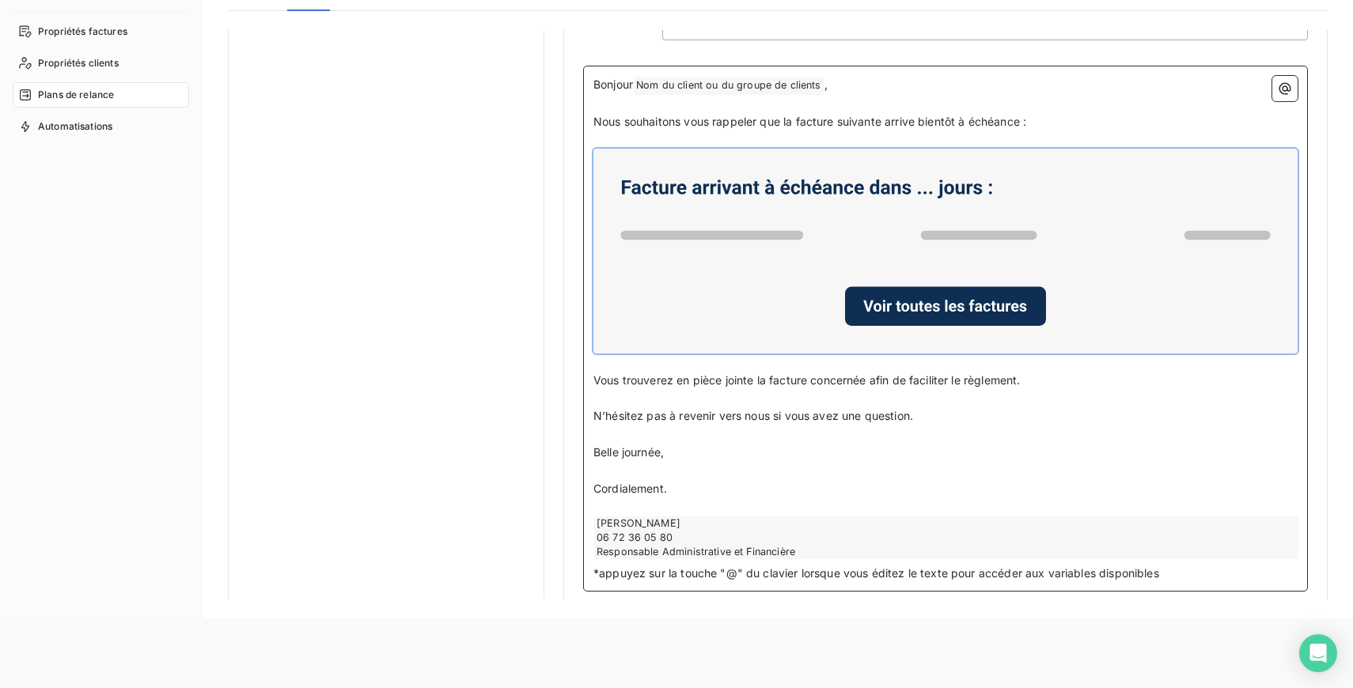
scroll to position [901, 0]
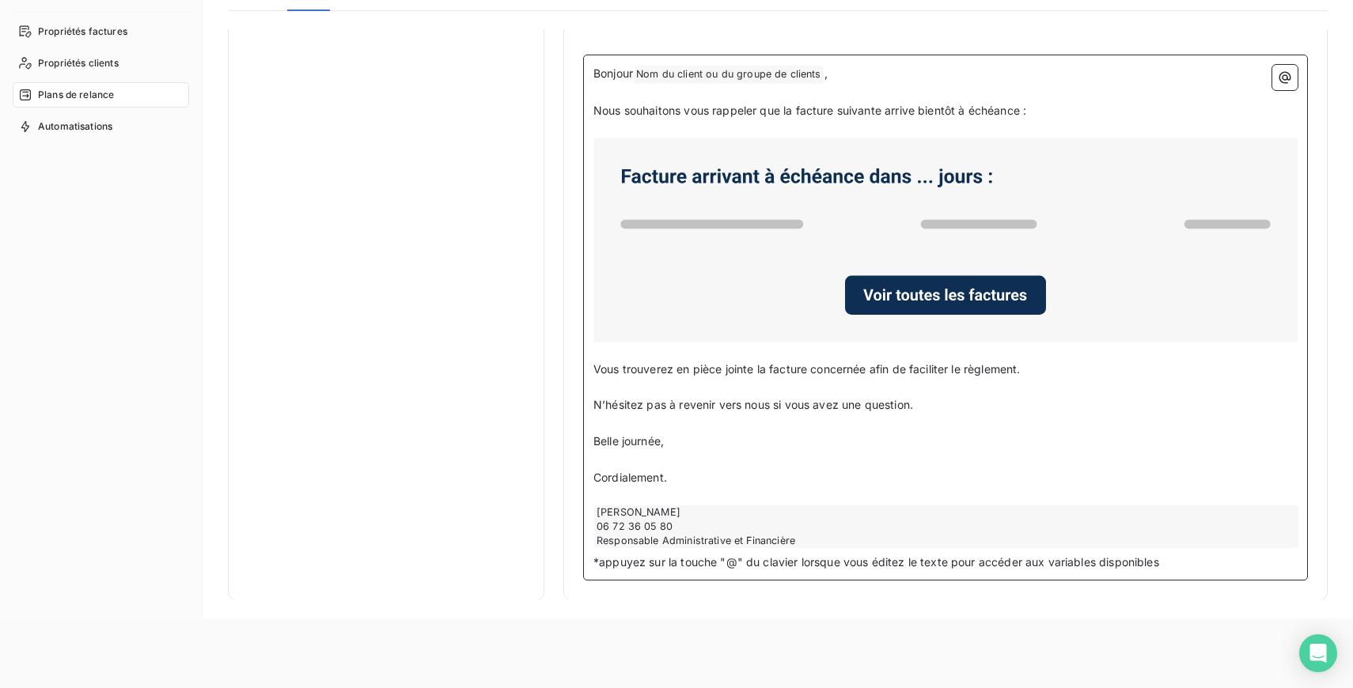
drag, startPoint x: 927, startPoint y: 407, endPoint x: 635, endPoint y: 399, distance: 292.0
click at [635, 399] on p "N’hésitez pas à revenir vers nous si vous avez une question." at bounding box center [945, 405] width 704 height 18
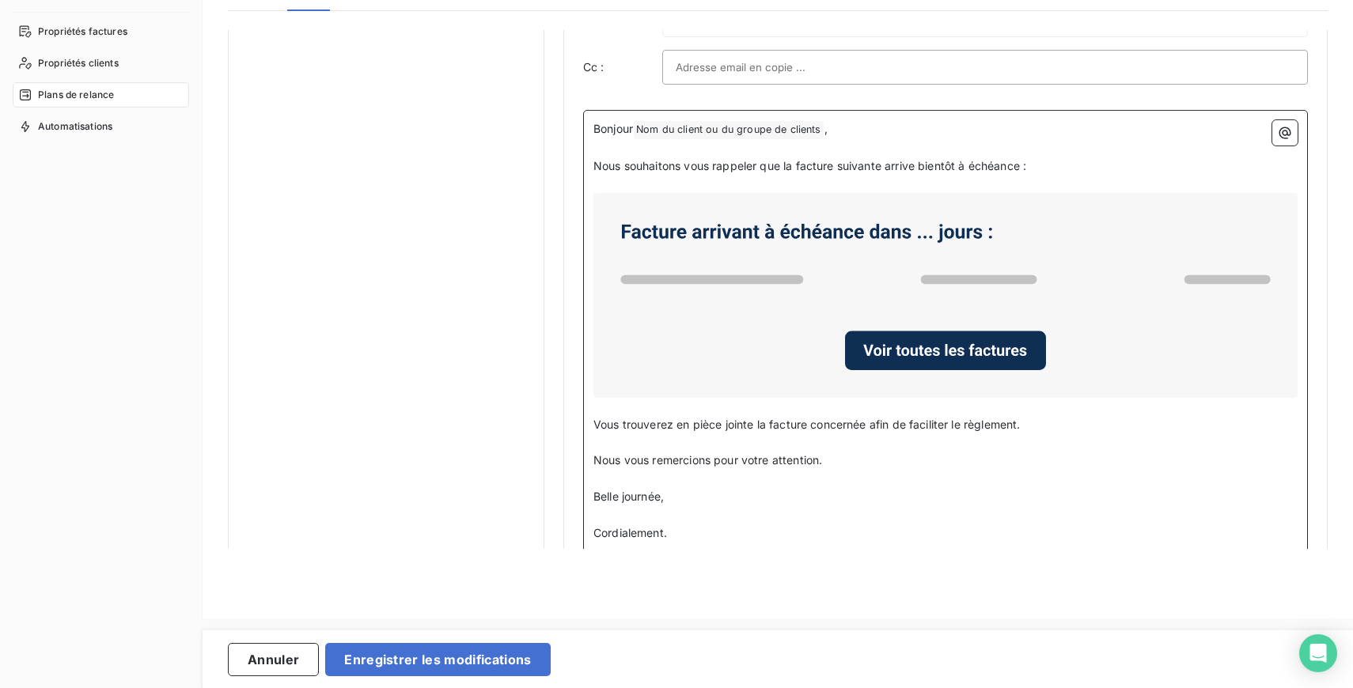
scroll to position [952, 0]
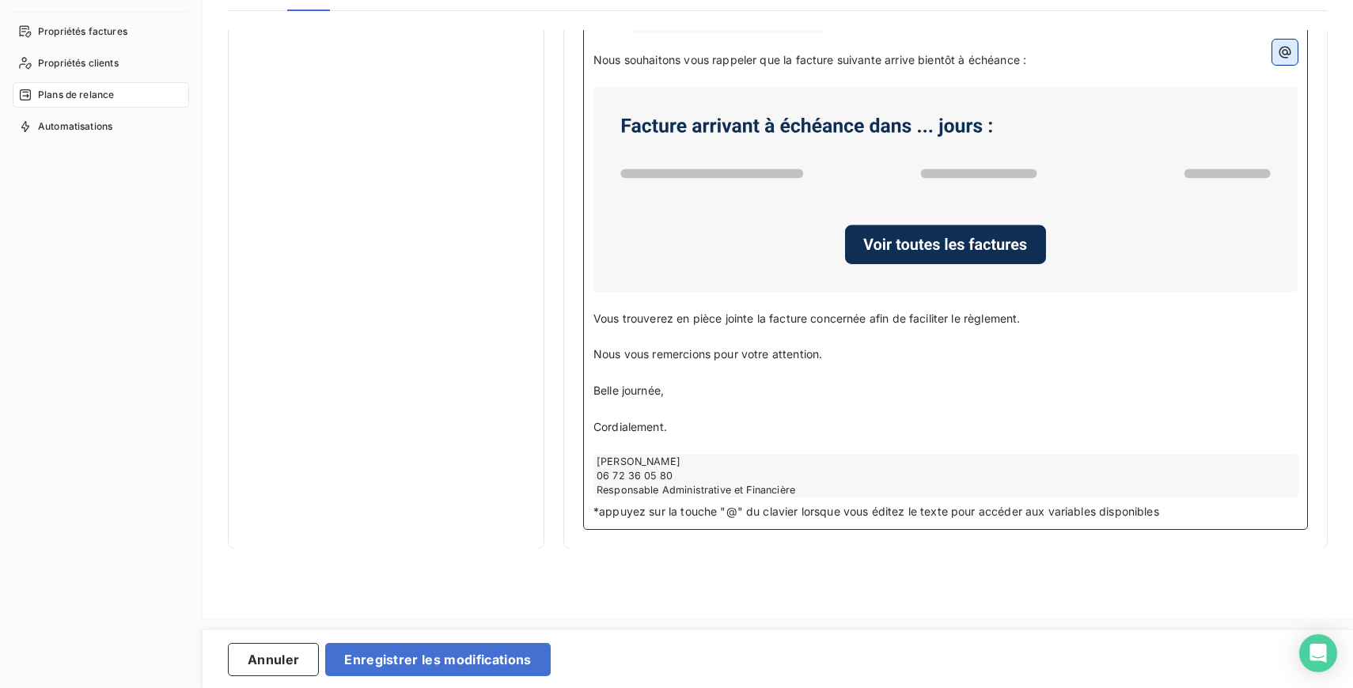
click at [1283, 51] on icon "button" at bounding box center [1285, 53] width 12 height 12
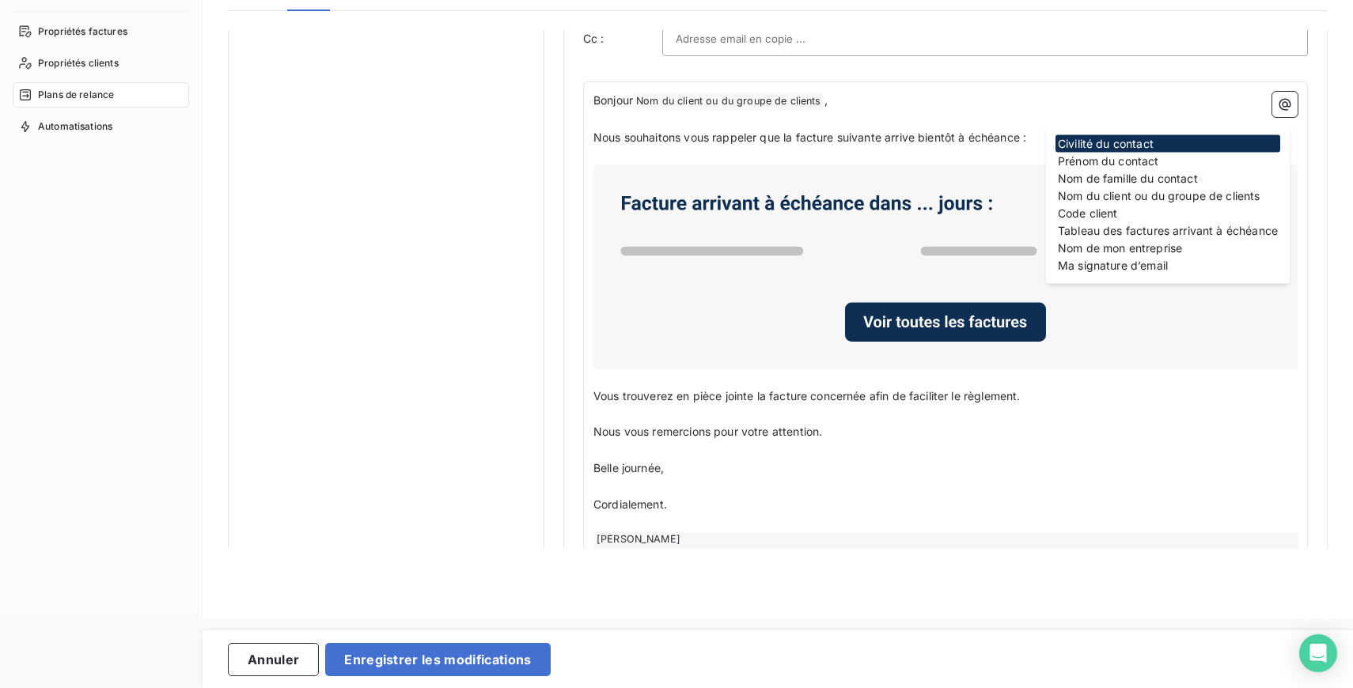
scroll to position [875, 0]
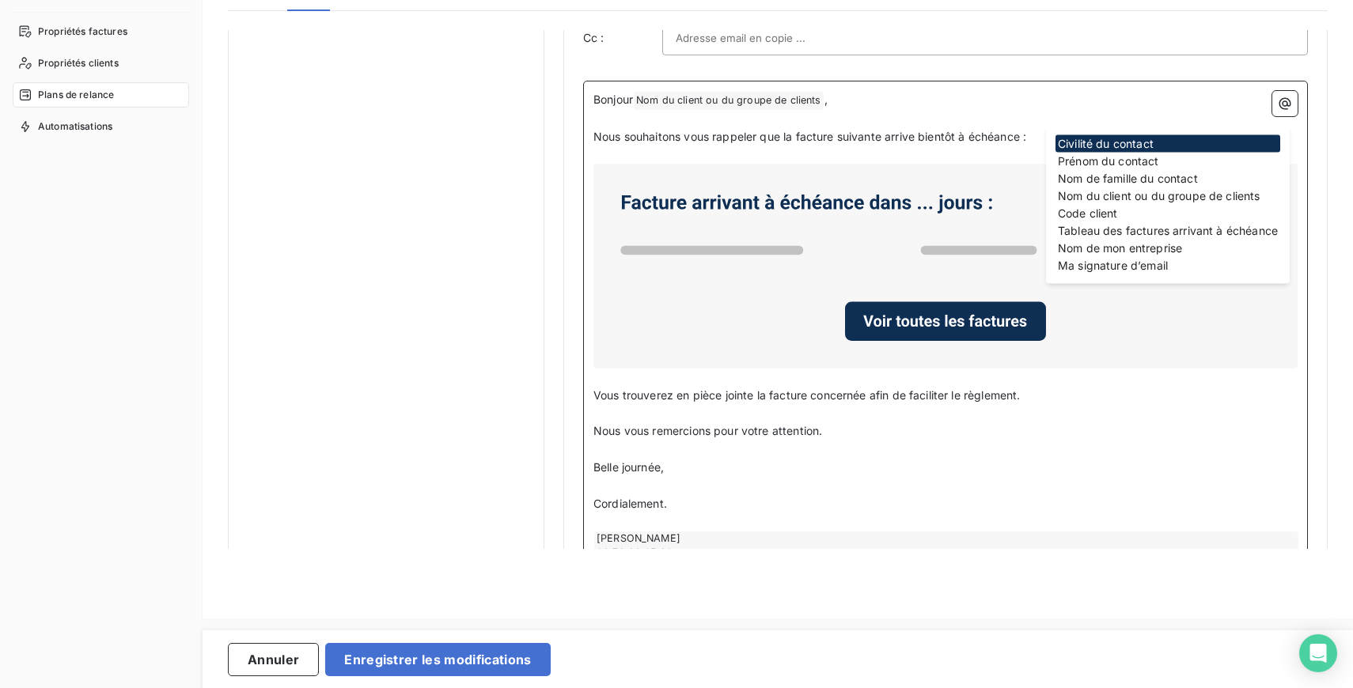
click at [1130, 532] on p "﻿" at bounding box center [945, 522] width 704 height 18
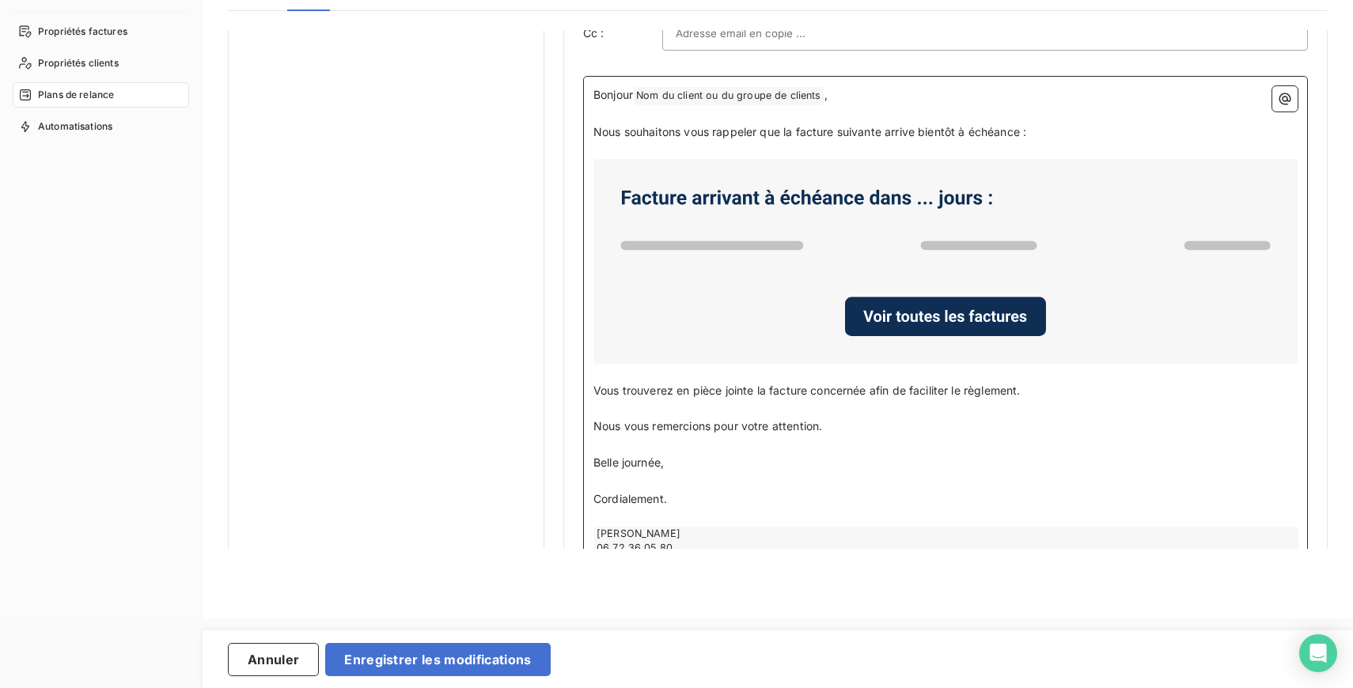
scroll to position [886, 0]
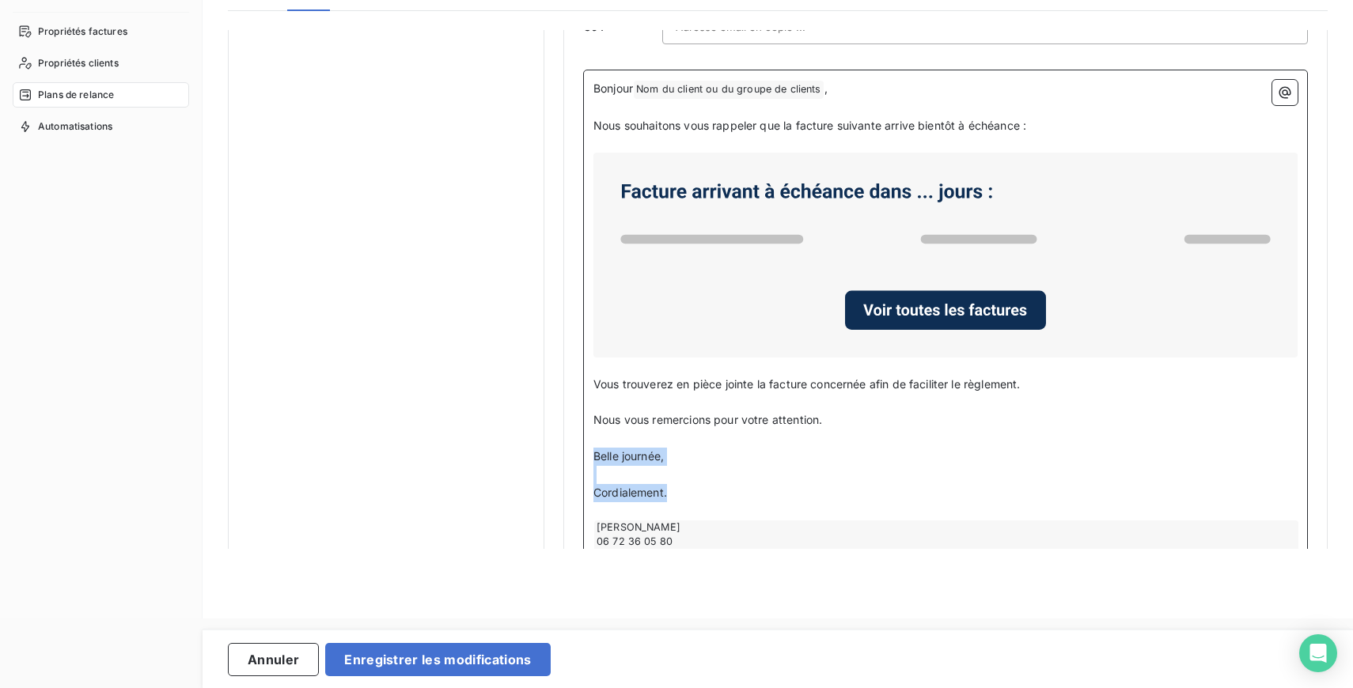
drag, startPoint x: 676, startPoint y: 494, endPoint x: 588, endPoint y: 460, distance: 94.9
click at [588, 460] on div "Bonjour Nom du client ou du groupe de clients ﻿ , ﻿ Nous souhaitons vous rappel…" at bounding box center [945, 333] width 725 height 526
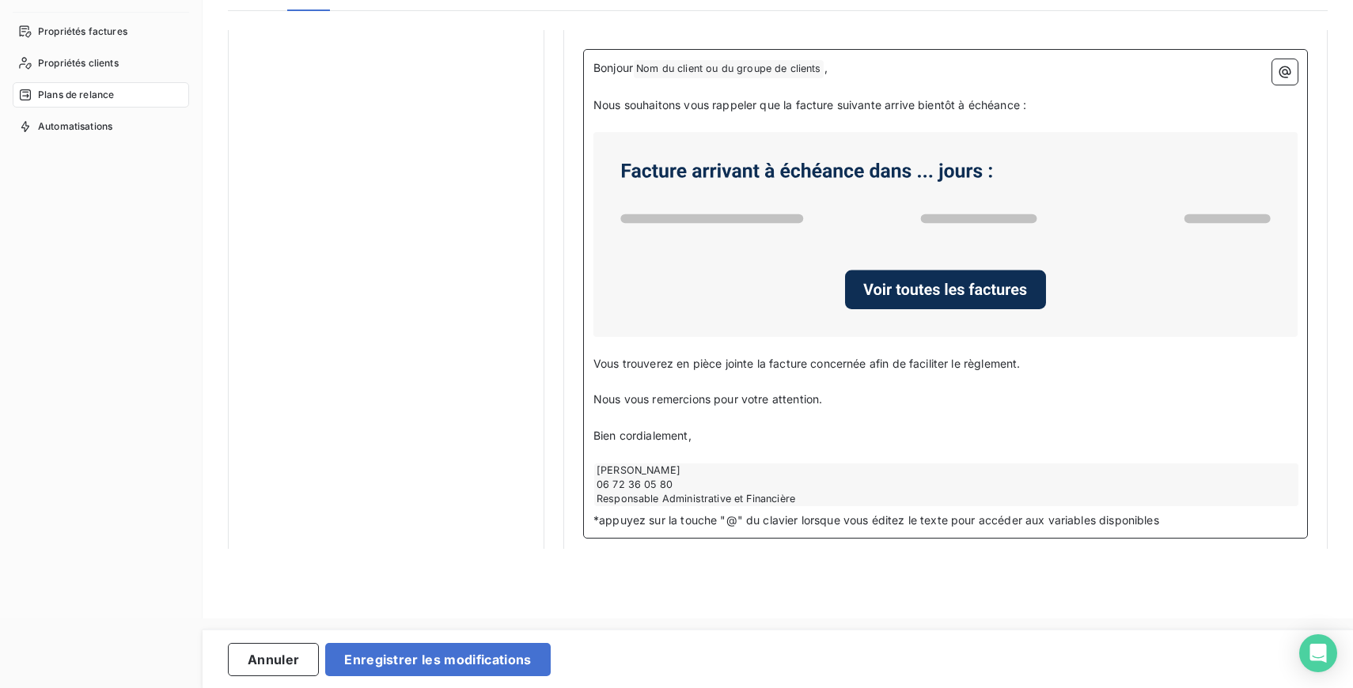
scroll to position [912, 0]
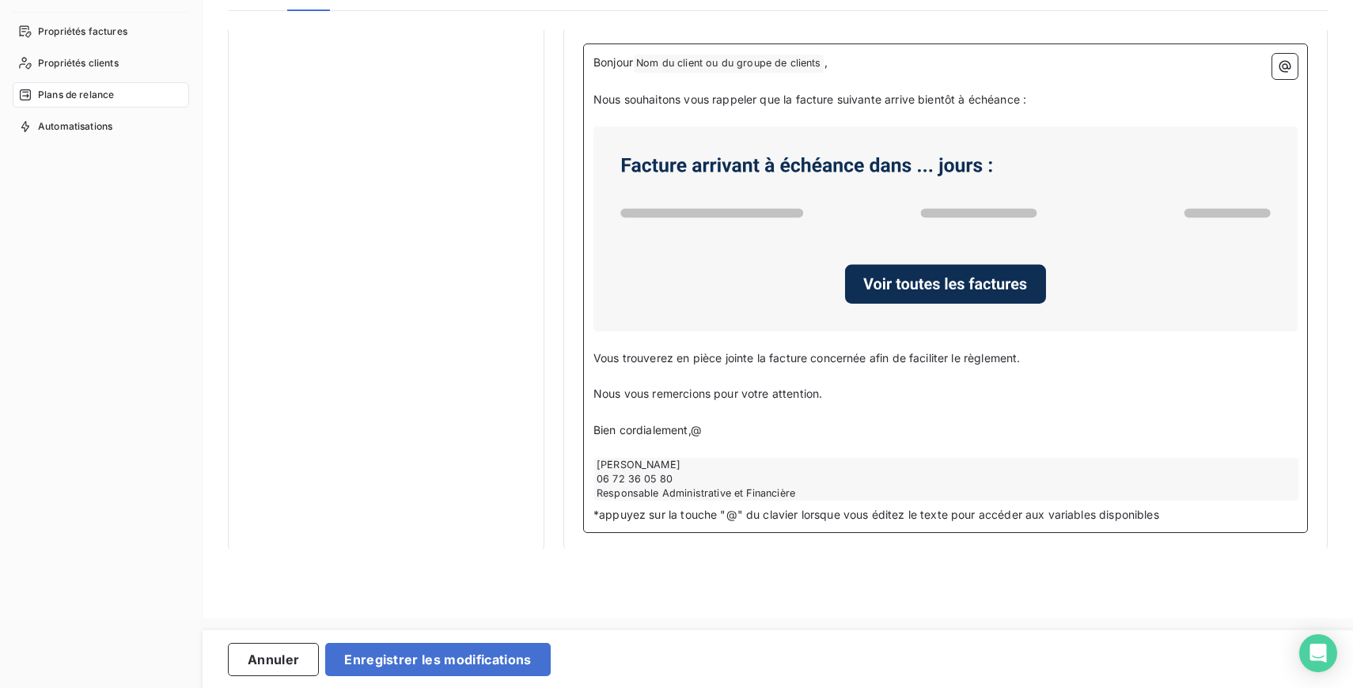
click at [758, 414] on p "﻿" at bounding box center [945, 412] width 704 height 18
click at [742, 422] on p "﻿" at bounding box center [945, 412] width 704 height 18
click at [741, 422] on p "﻿" at bounding box center [945, 412] width 704 height 18
click at [738, 422] on p "﻿" at bounding box center [945, 412] width 704 height 18
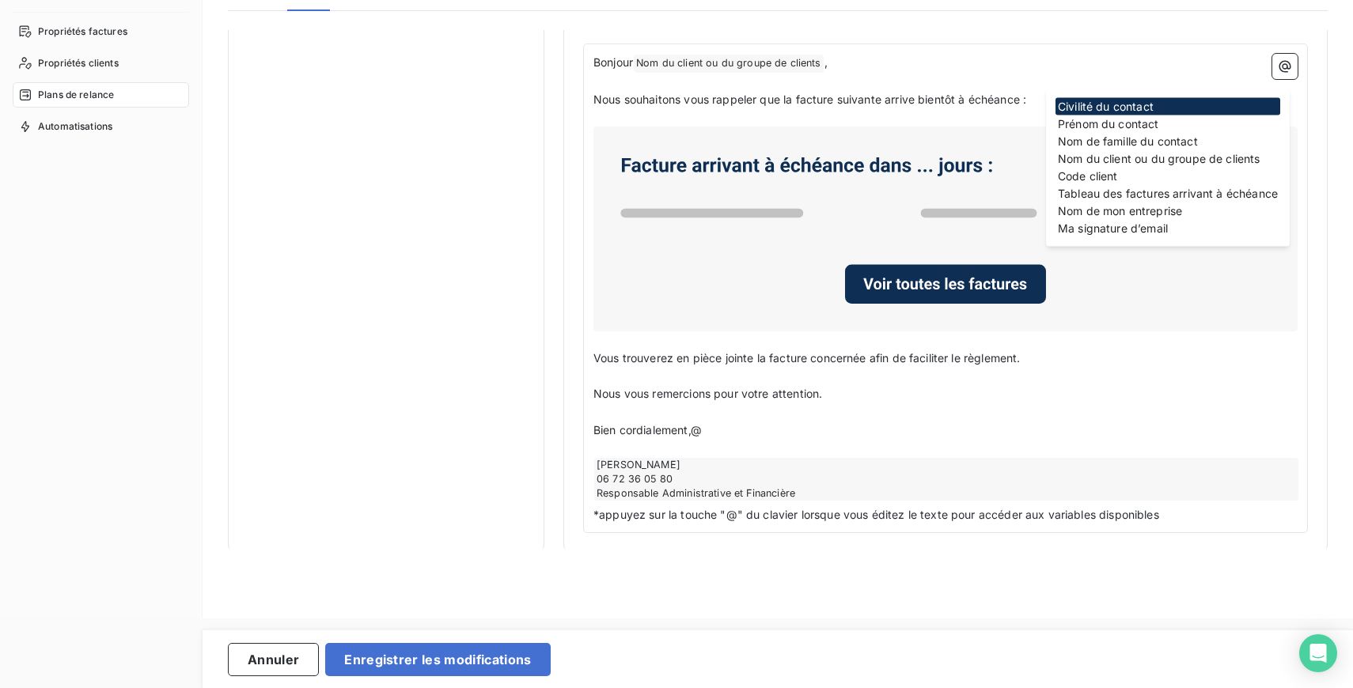
click at [706, 437] on p "Bien cordialement,@" at bounding box center [945, 431] width 704 height 18
click at [738, 433] on p "Bien cordialement,@" at bounding box center [945, 431] width 704 height 18
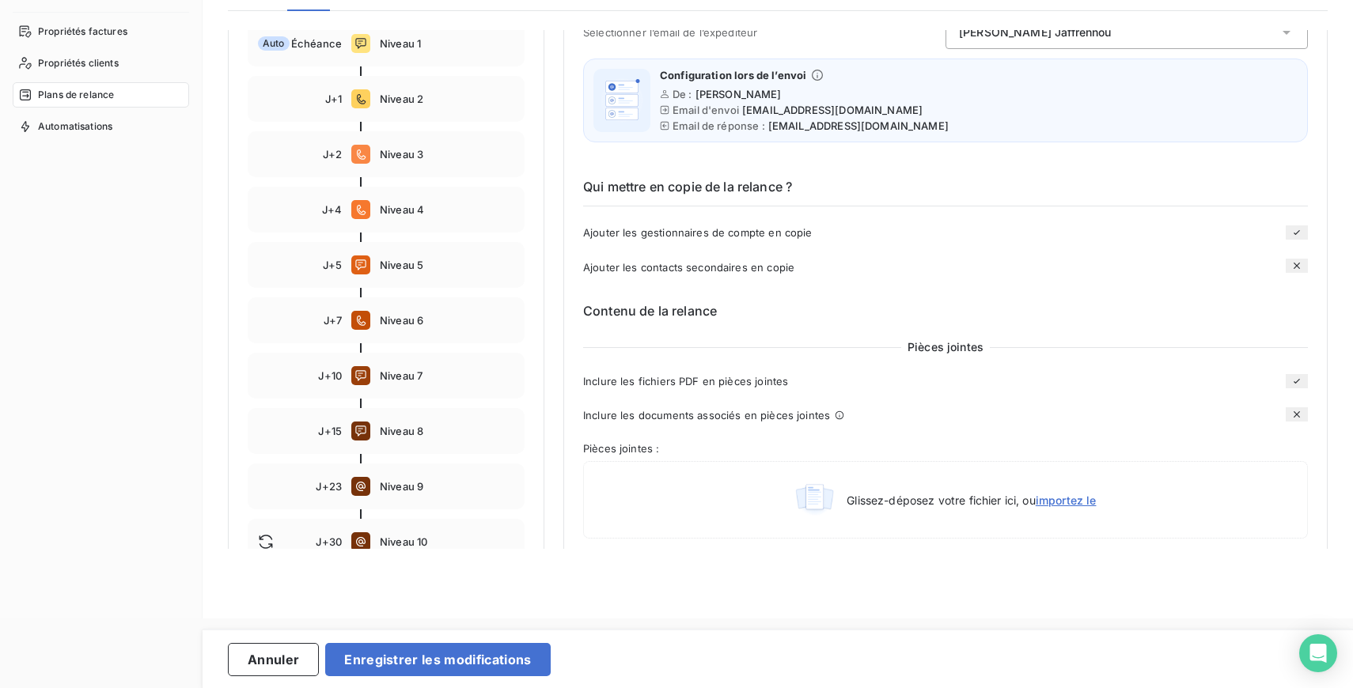
scroll to position [104, 0]
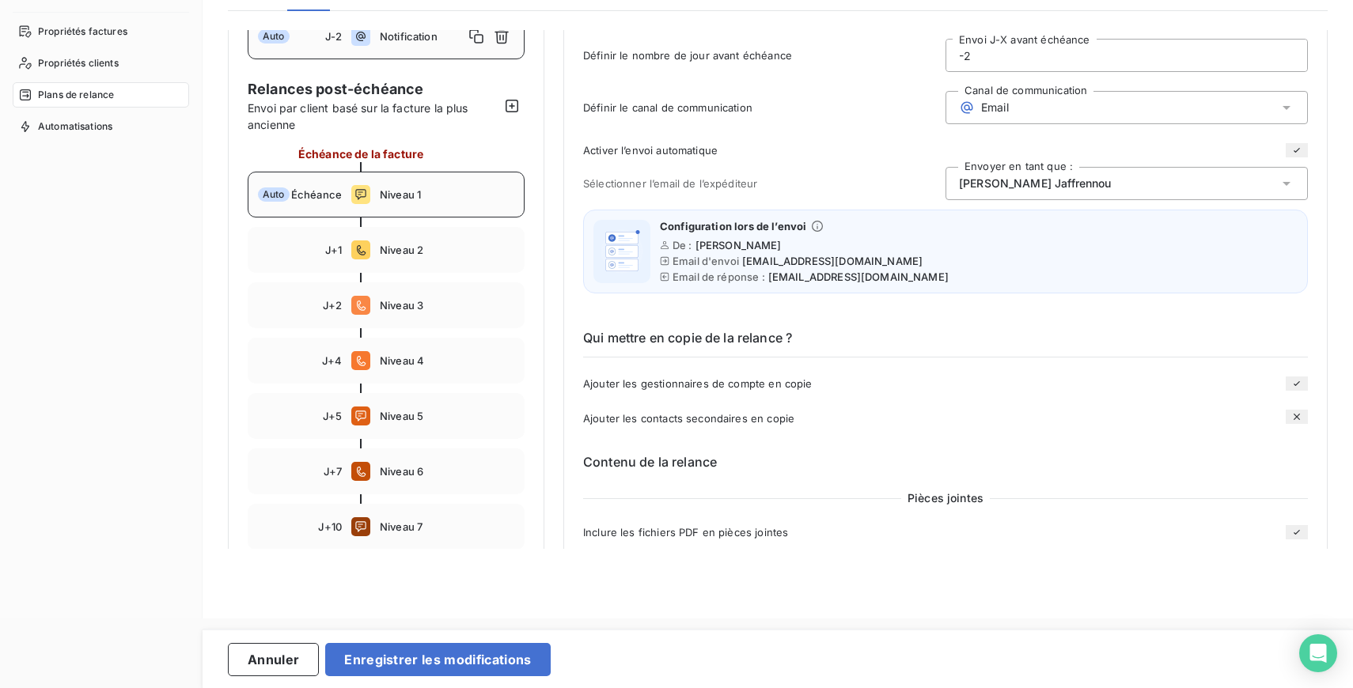
click at [392, 196] on span "Niveau 1" at bounding box center [447, 194] width 134 height 13
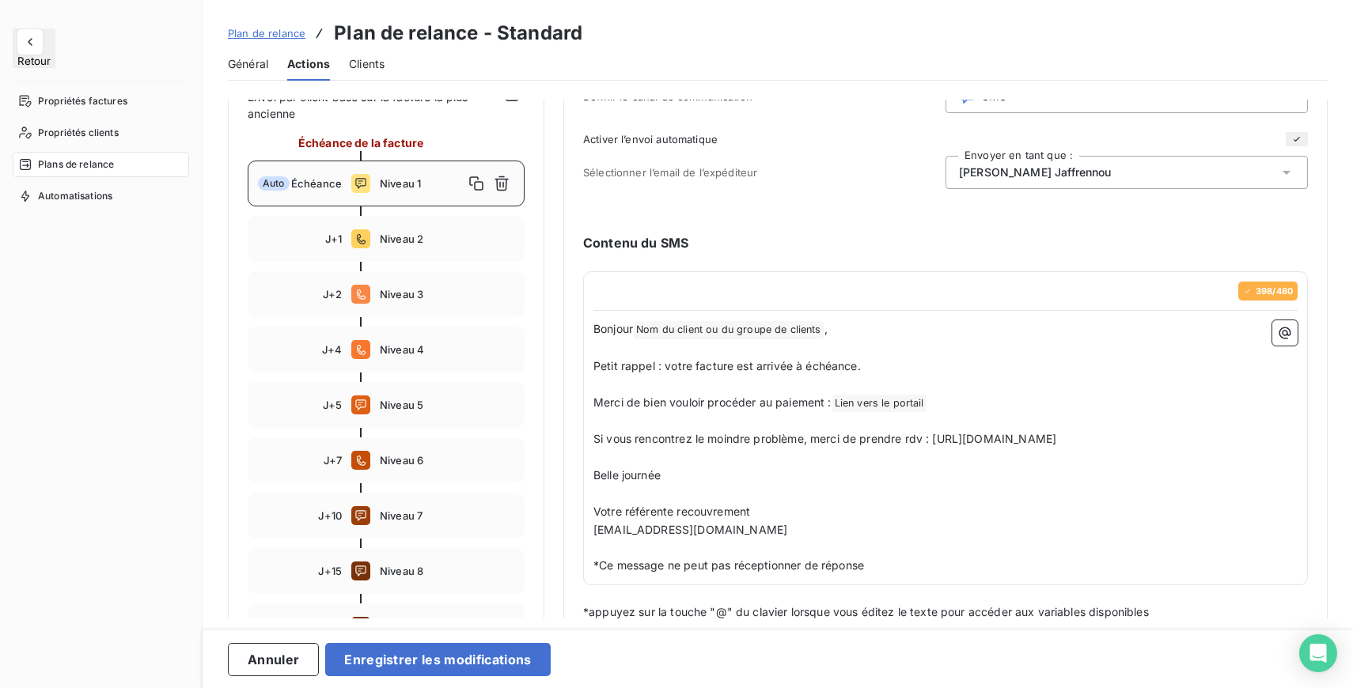
scroll to position [200, 0]
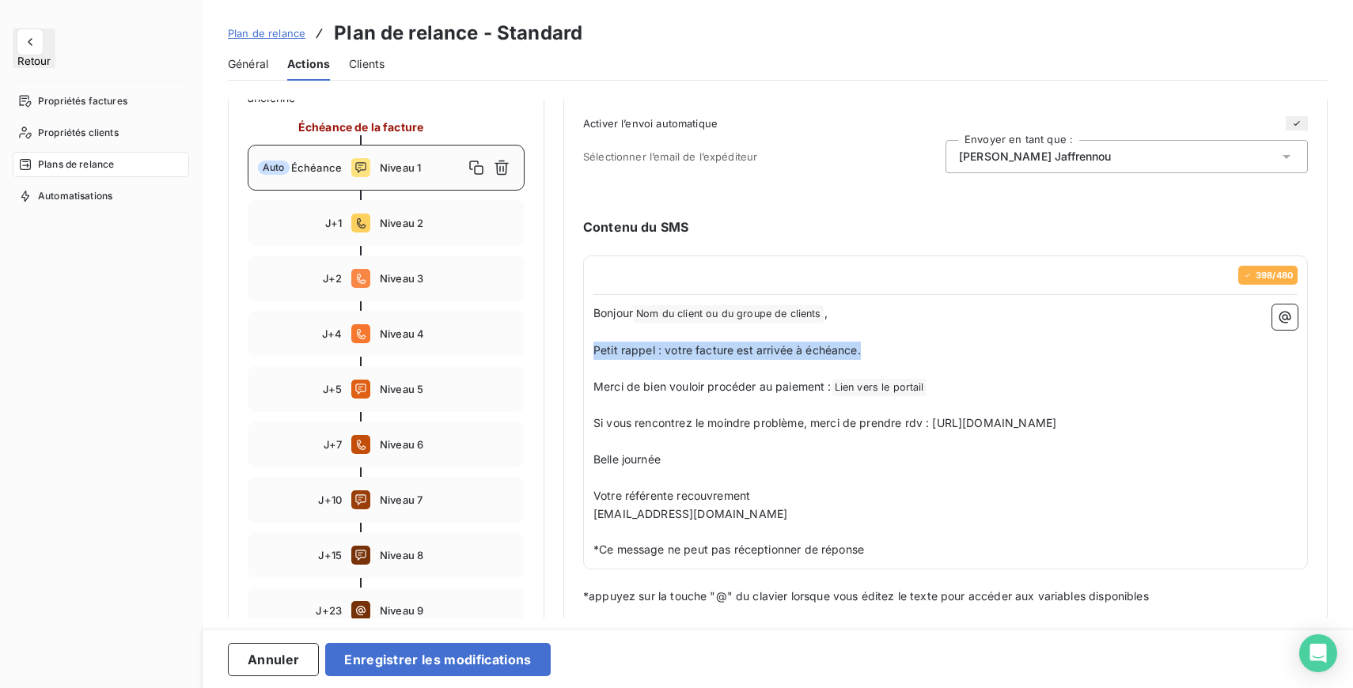
drag, startPoint x: 872, startPoint y: 352, endPoint x: 589, endPoint y: 354, distance: 283.2
click at [589, 354] on div "398 / 480 Bonjour Nom du client ou du groupe de clients ﻿ , ﻿ Petit rappel : vo…" at bounding box center [945, 412] width 725 height 314
drag, startPoint x: 672, startPoint y: 348, endPoint x: 573, endPoint y: 354, distance: 98.2
click at [573, 354] on div "Niveau 1 Paramètres Définir le nombre de jour après échéance 0 Envoi J+X après …" at bounding box center [945, 262] width 764 height 725
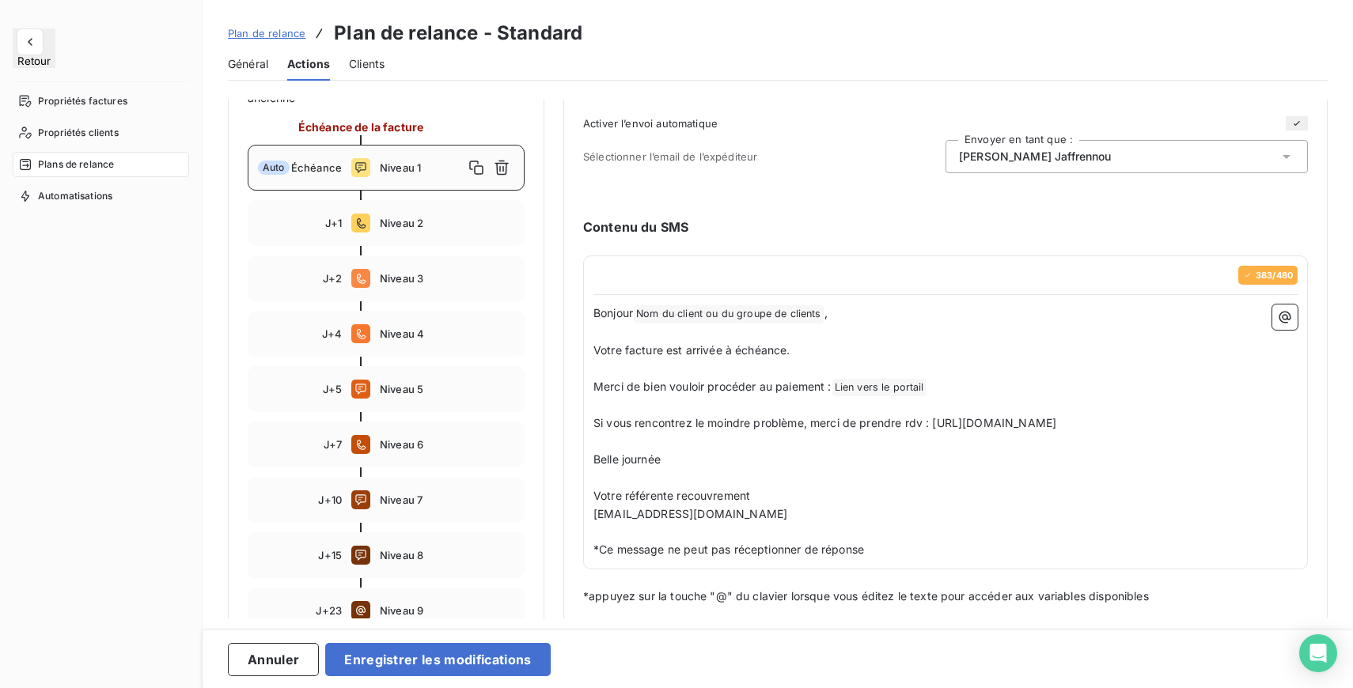
click at [829, 354] on p "Votre facture est arrivée à échéance." at bounding box center [945, 351] width 704 height 18
click at [751, 375] on p "﻿" at bounding box center [945, 369] width 704 height 18
click at [830, 387] on span "Merci de bien vouloir procéder au paiement :" at bounding box center [712, 386] width 238 height 13
click at [800, 433] on p "Si vous rencontrez le moindre problème, merci de prendre rdv : https://calendly…" at bounding box center [945, 423] width 704 height 18
drag, startPoint x: 925, startPoint y: 423, endPoint x: 589, endPoint y: 422, distance: 335.4
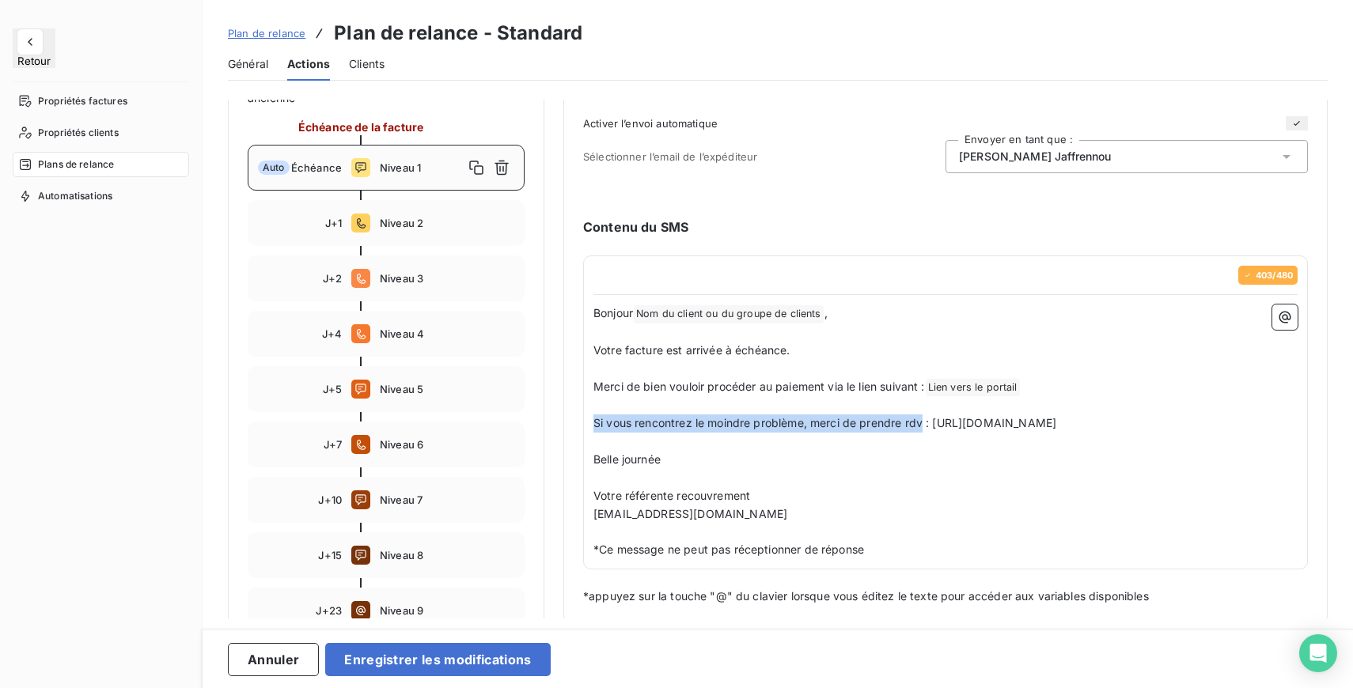
click at [589, 422] on div "403 / 480 Bonjour Nom du client ou du groupe de clients ﻿ , ﻿ Votre facture est…" at bounding box center [945, 412] width 725 height 314
click at [672, 469] on p "Belle journée" at bounding box center [945, 460] width 704 height 18
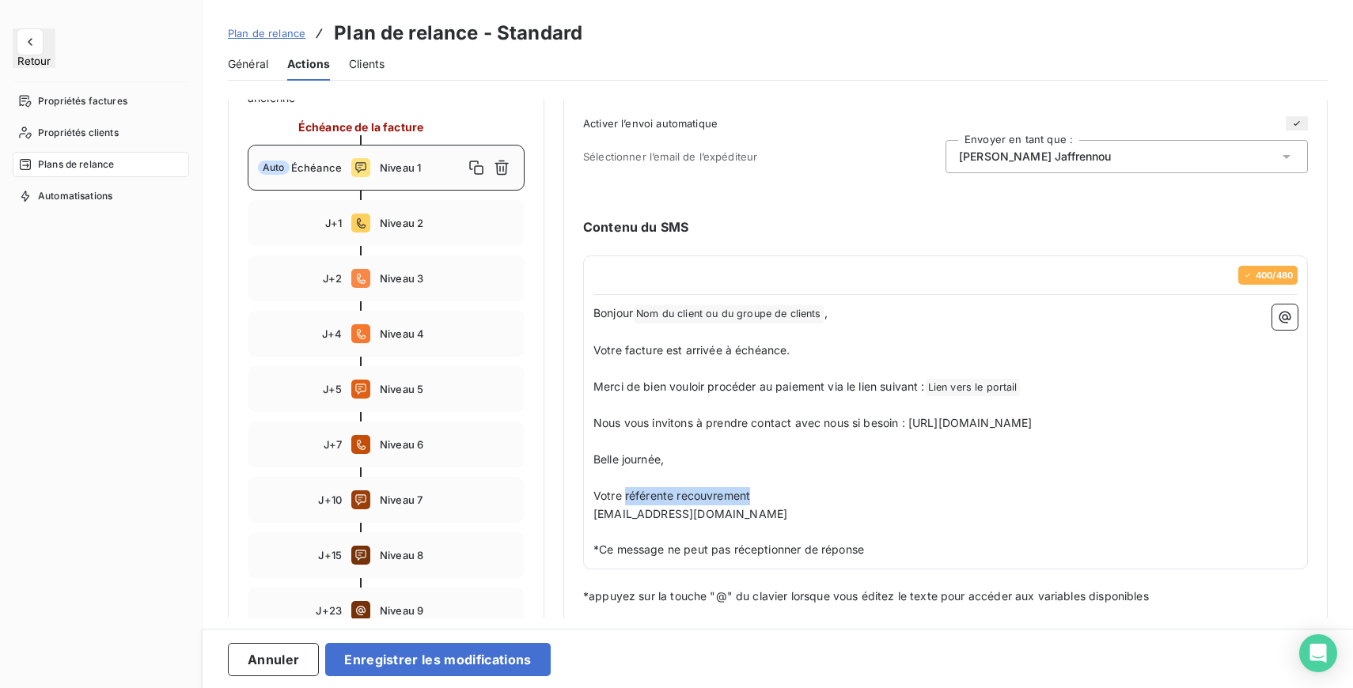
drag, startPoint x: 762, startPoint y: 513, endPoint x: 623, endPoint y: 508, distance: 138.5
click at [623, 505] on p "Votre référente recouvrement" at bounding box center [945, 496] width 704 height 18
click at [630, 502] on span "Votre gestionnaire Client" at bounding box center [658, 495] width 130 height 13
click at [758, 505] on p "Votre Gestionnaire Client" at bounding box center [945, 496] width 704 height 18
click at [806, 524] on p "[EMAIL_ADDRESS][DOMAIN_NAME]" at bounding box center [945, 514] width 704 height 18
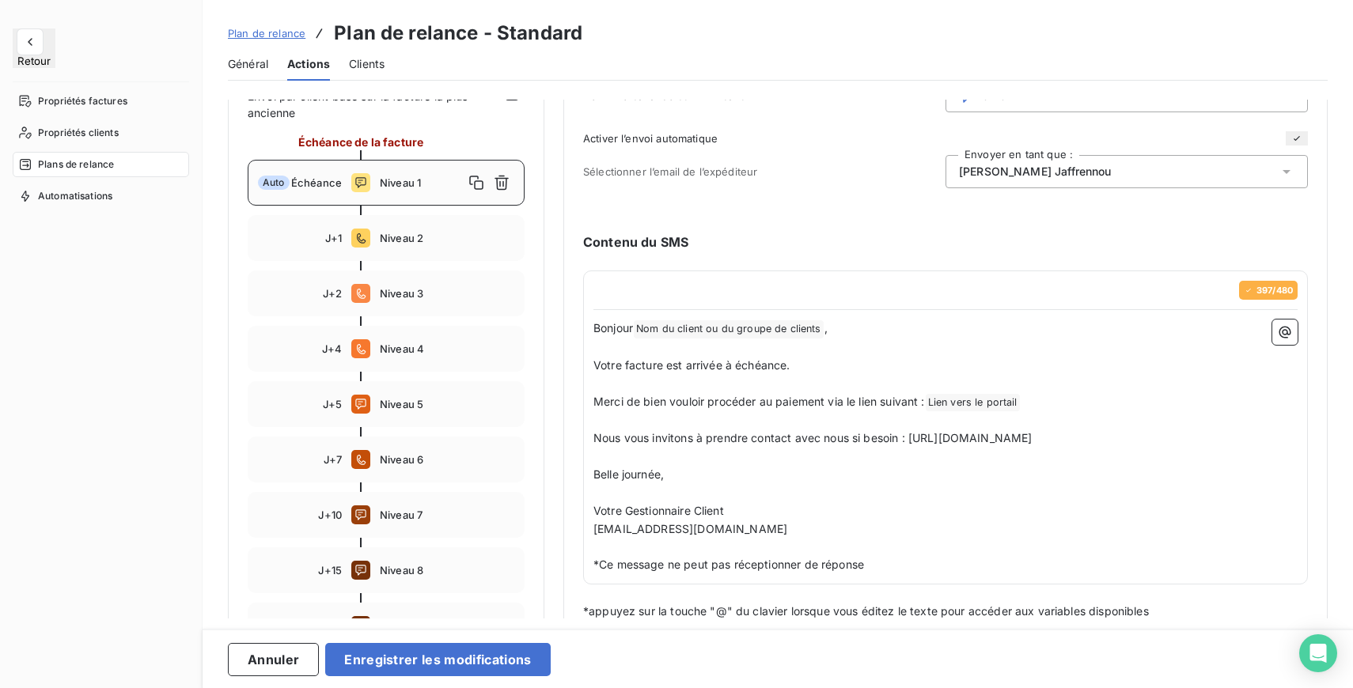
scroll to position [177, 0]
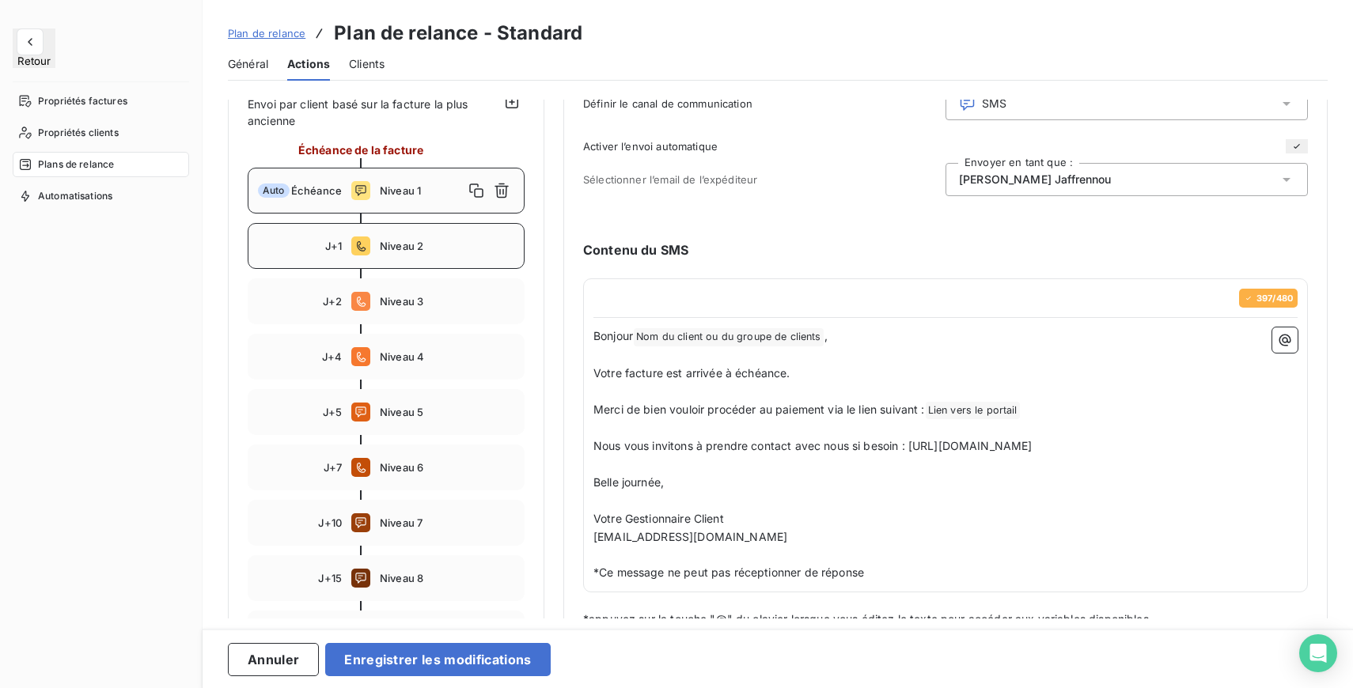
click at [375, 244] on div "J+1 Niveau 2" at bounding box center [386, 246] width 277 height 46
type input "1"
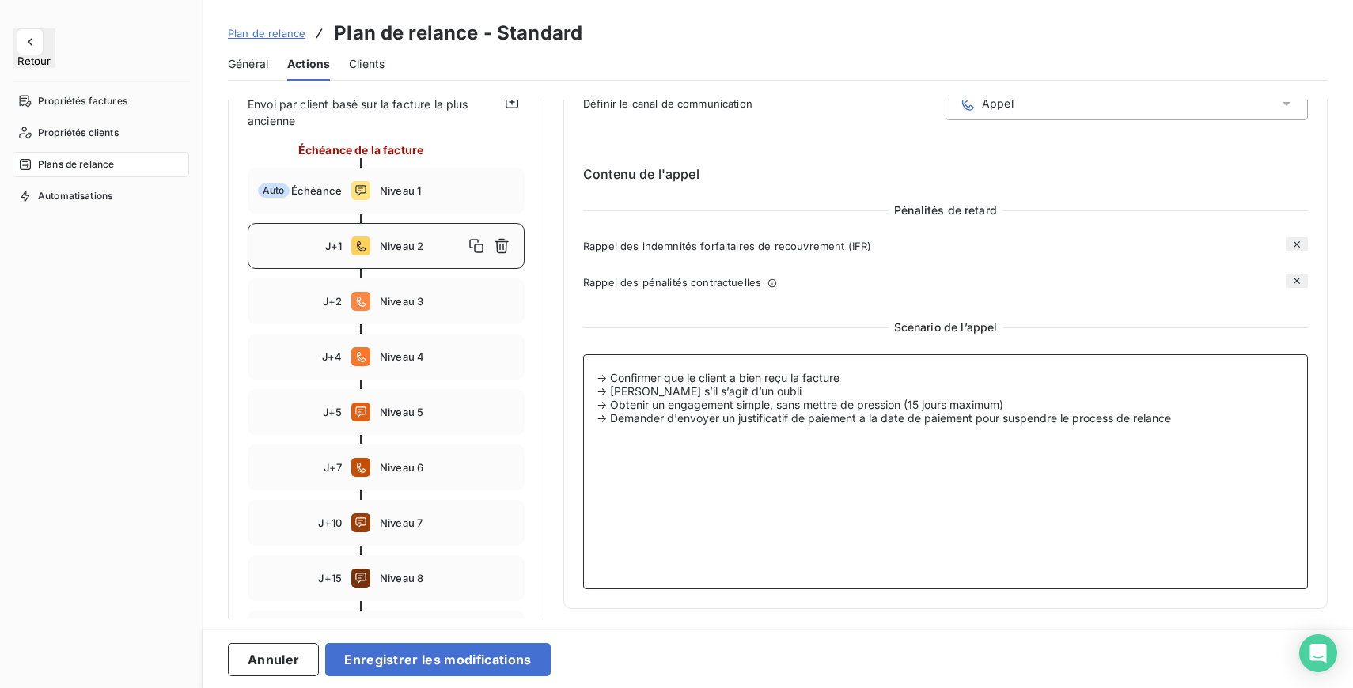
drag, startPoint x: 1024, startPoint y: 407, endPoint x: 907, endPoint y: 406, distance: 117.1
click at [908, 406] on textarea "-> Confirmer que le client a bien reçu la facture -> Vérifier s’il s’agit d’un …" at bounding box center [945, 471] width 725 height 235
click at [916, 403] on textarea "-> Confirmer que le client a bien reçu la facture -> Vérifier s’il s’agit d’un …" at bounding box center [945, 471] width 725 height 235
click at [958, 486] on textarea "-> Confirmer que le client a bien reçu la facture -> Vérifier s’il s’agit d’un …" at bounding box center [945, 471] width 725 height 235
click at [763, 392] on textarea "-> Confirmer que le client a bien reçu la facture -> Vérifier s’il s’agit d’un …" at bounding box center [945, 471] width 725 height 235
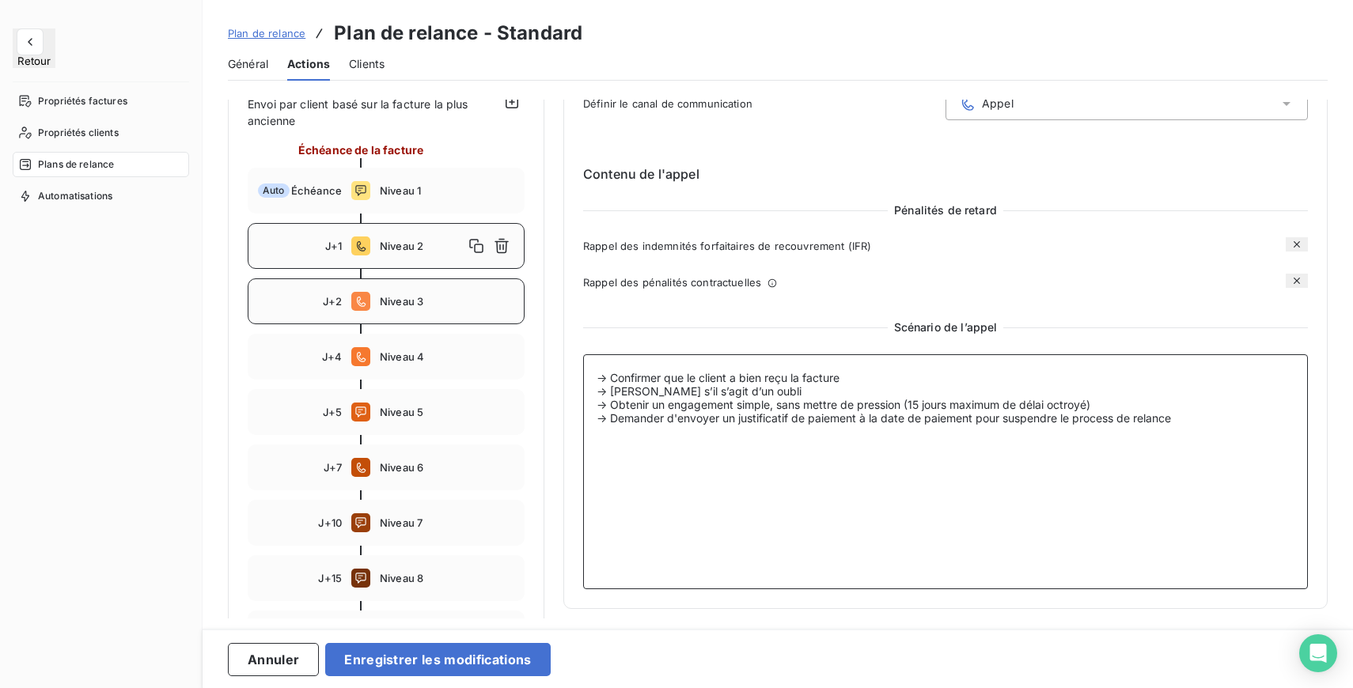
type textarea "-> Confirmer que le client a bien reçu la facture -> Vérifier s’il s’agit d’un …"
click at [404, 305] on span "Niveau 3" at bounding box center [447, 301] width 134 height 13
type input "2"
type textarea "-> SI LE CLIENT N'A PAS REPONDU A L'APPEL DU NIVEAU 2 -> Confirmer que le clien…"
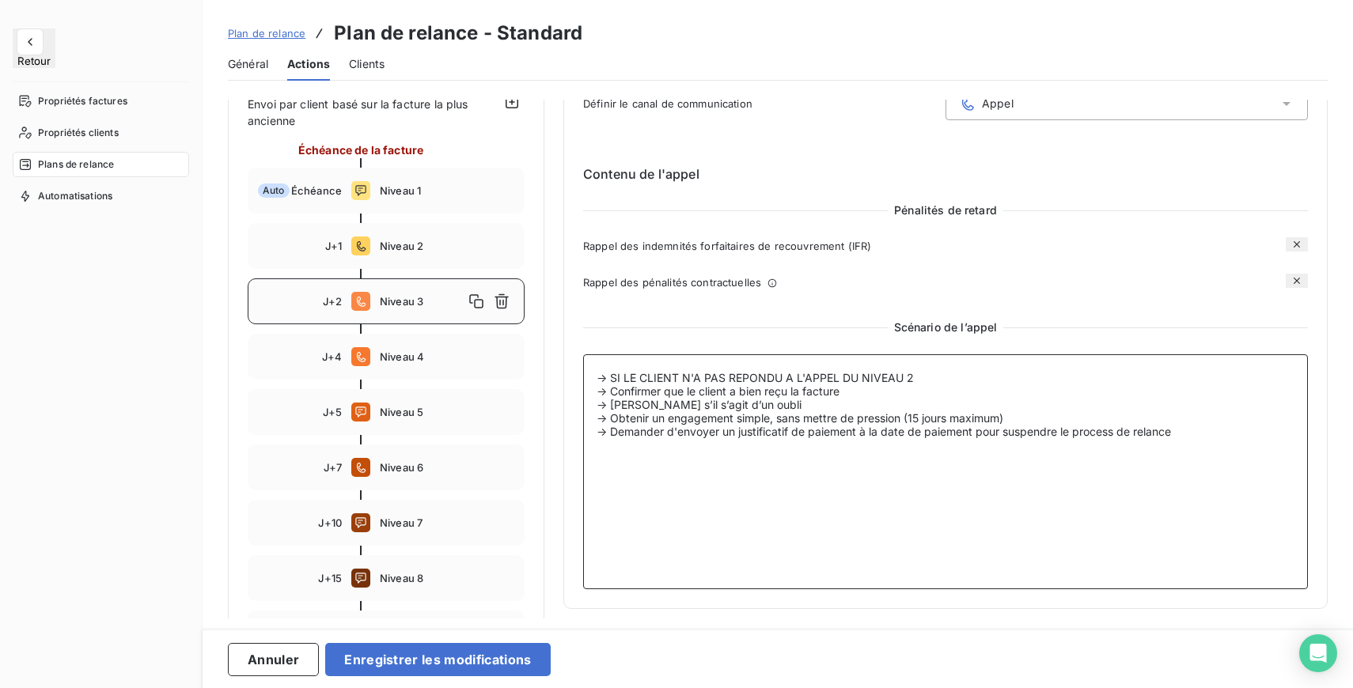
click at [925, 377] on textarea "-> SI LE CLIENT N'A PAS REPONDU A L'APPEL DU NIVEAU 2 -> Confirmer que le clien…" at bounding box center [945, 471] width 725 height 235
click at [865, 390] on textarea "-> SI LE CLIENT N'A PAS REPONDU A L'APPEL DU NIVEAU 2 -> Confirmer que le clien…" at bounding box center [945, 471] width 725 height 235
click at [765, 407] on textarea "-> SI LE CLIENT N'A PAS REPONDU A L'APPEL DU NIVEAU 2 -> Confirmer que le clien…" at bounding box center [945, 471] width 725 height 235
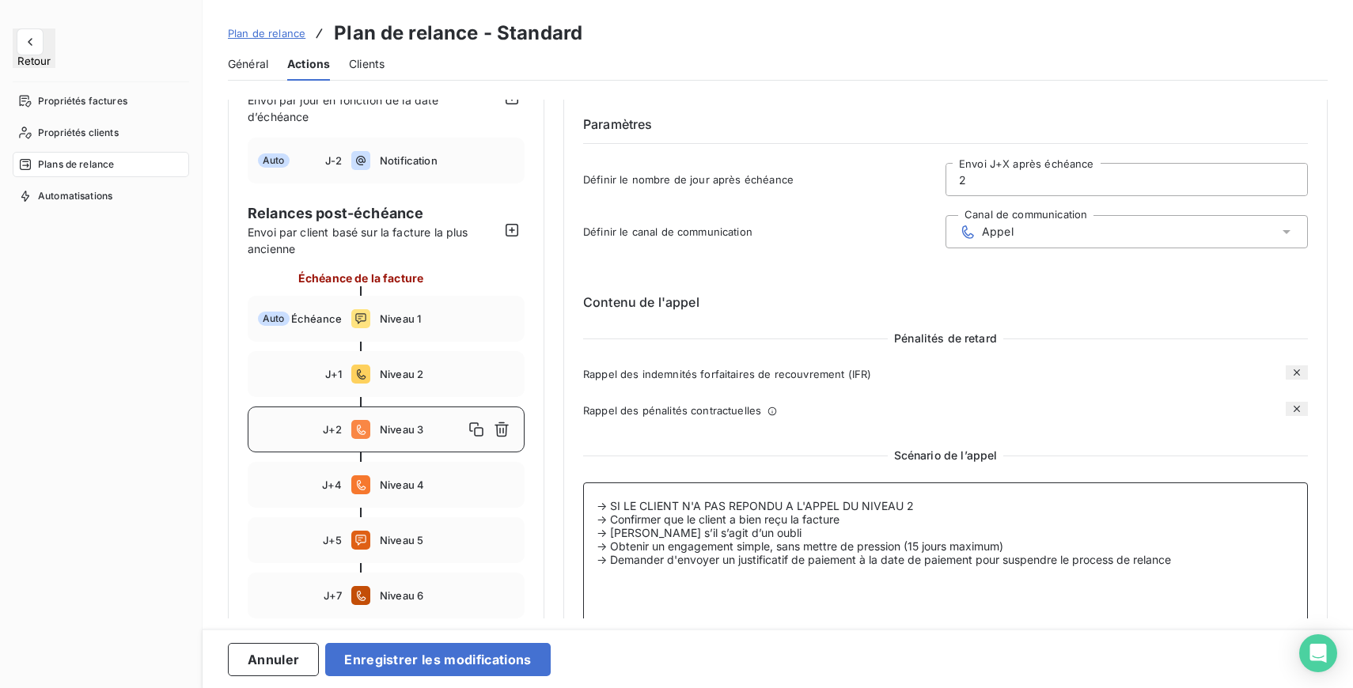
scroll to position [47, 0]
click at [1021, 180] on input "2" at bounding box center [1126, 181] width 361 height 32
drag, startPoint x: 967, startPoint y: 181, endPoint x: 947, endPoint y: 180, distance: 20.6
click at [947, 180] on input "2" at bounding box center [1126, 181] width 361 height 32
type input "3"
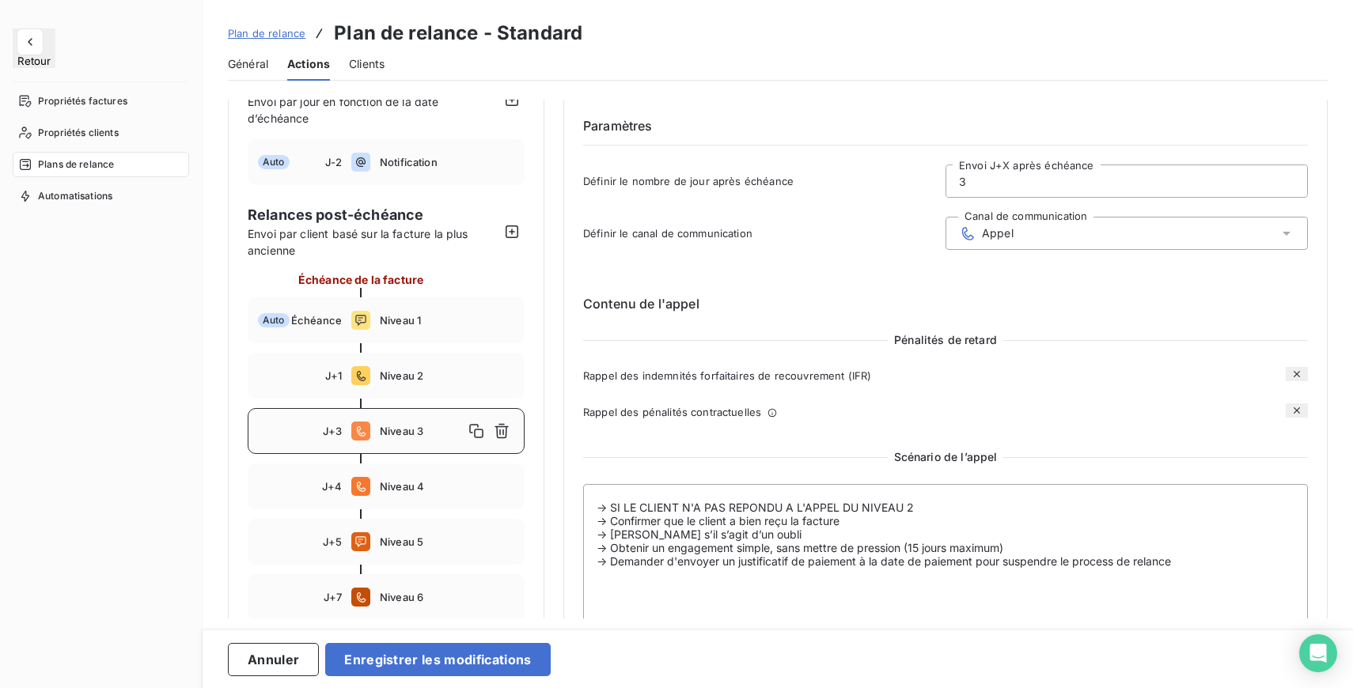
click at [1028, 273] on div "Contenu de l'appel Pénalités de retard Rappel des indemnités forfaitaires de re…" at bounding box center [945, 494] width 725 height 450
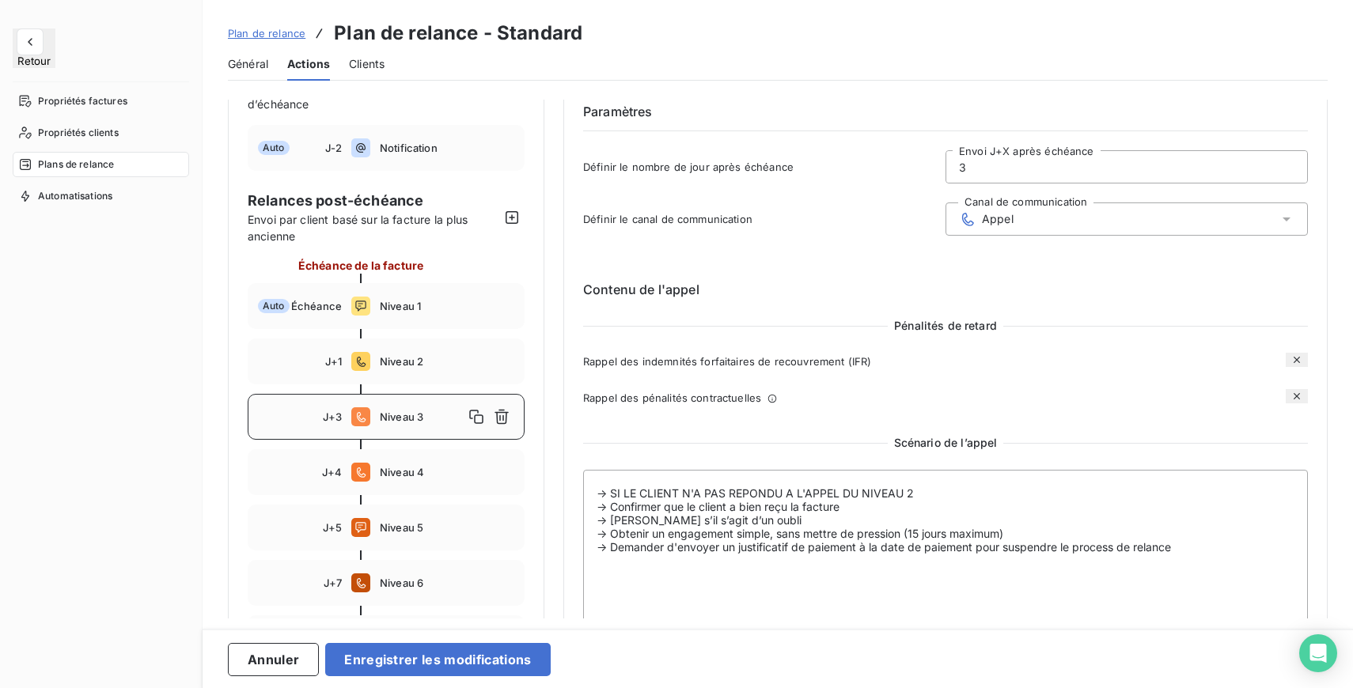
scroll to position [59, 0]
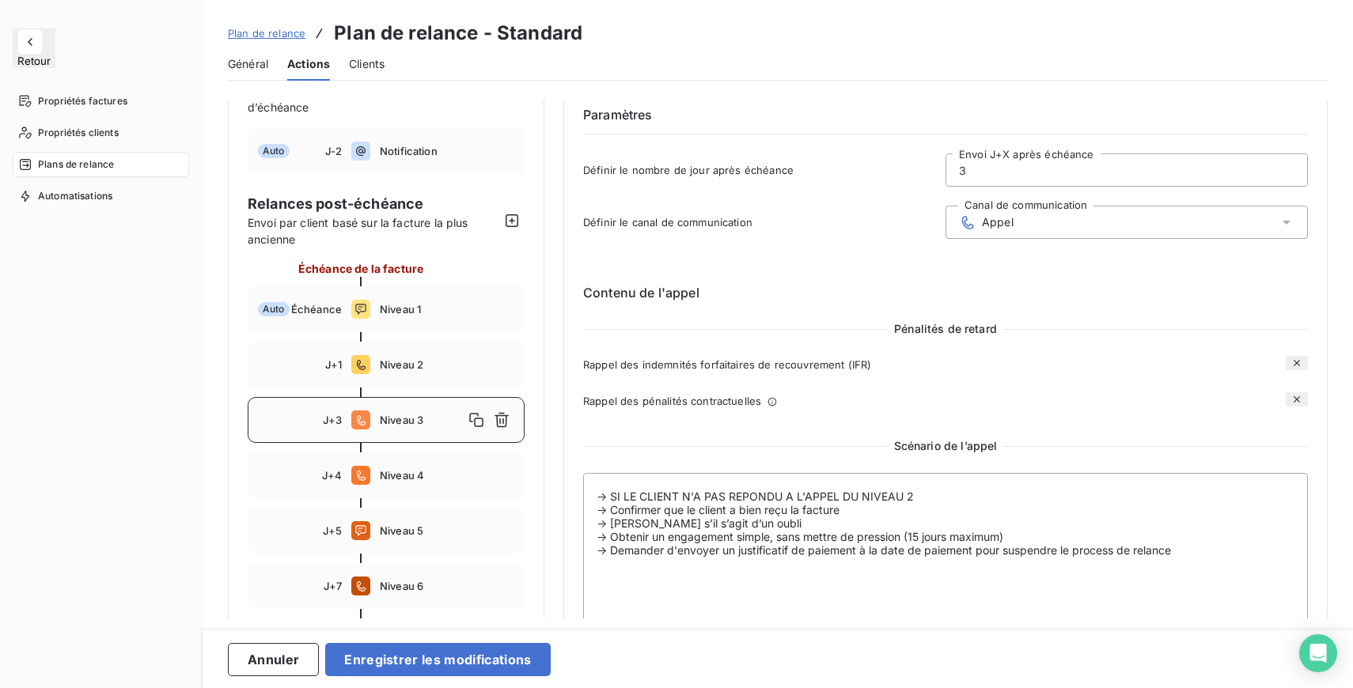
click at [1020, 213] on div "Appel" at bounding box center [1126, 222] width 362 height 33
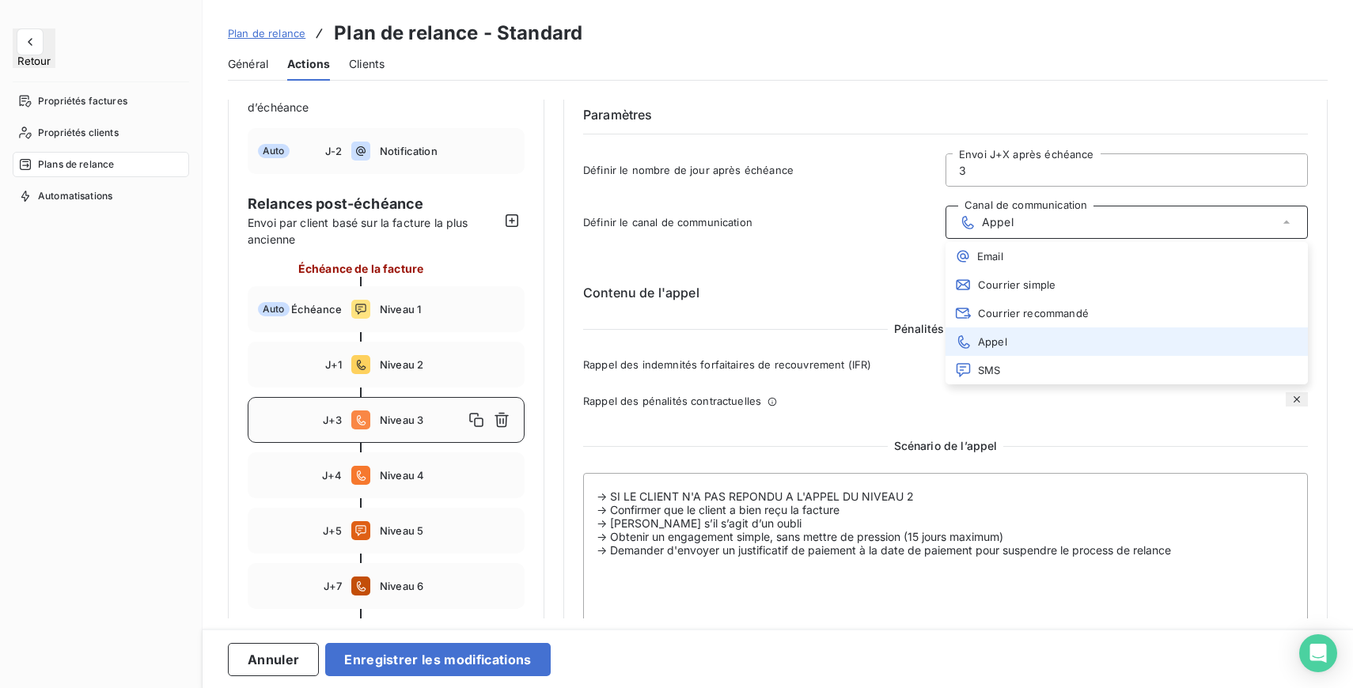
click at [1020, 213] on div "Appel" at bounding box center [1126, 222] width 362 height 33
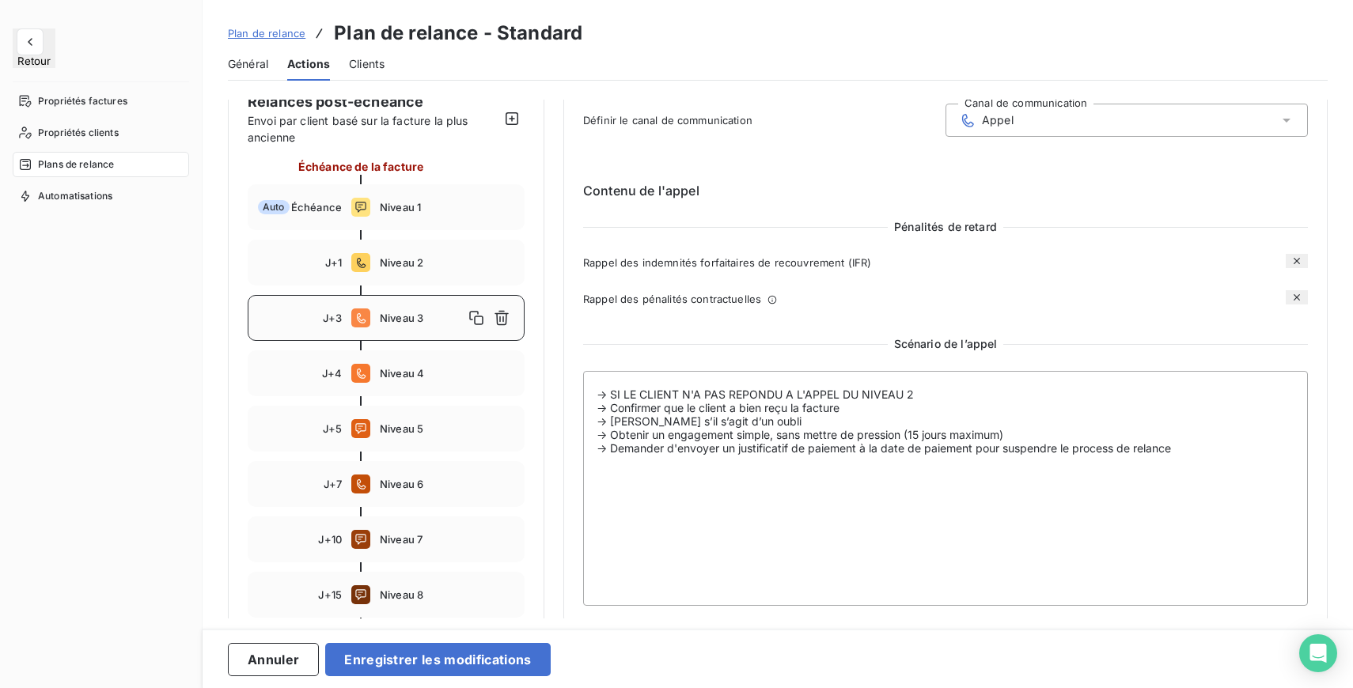
scroll to position [165, 0]
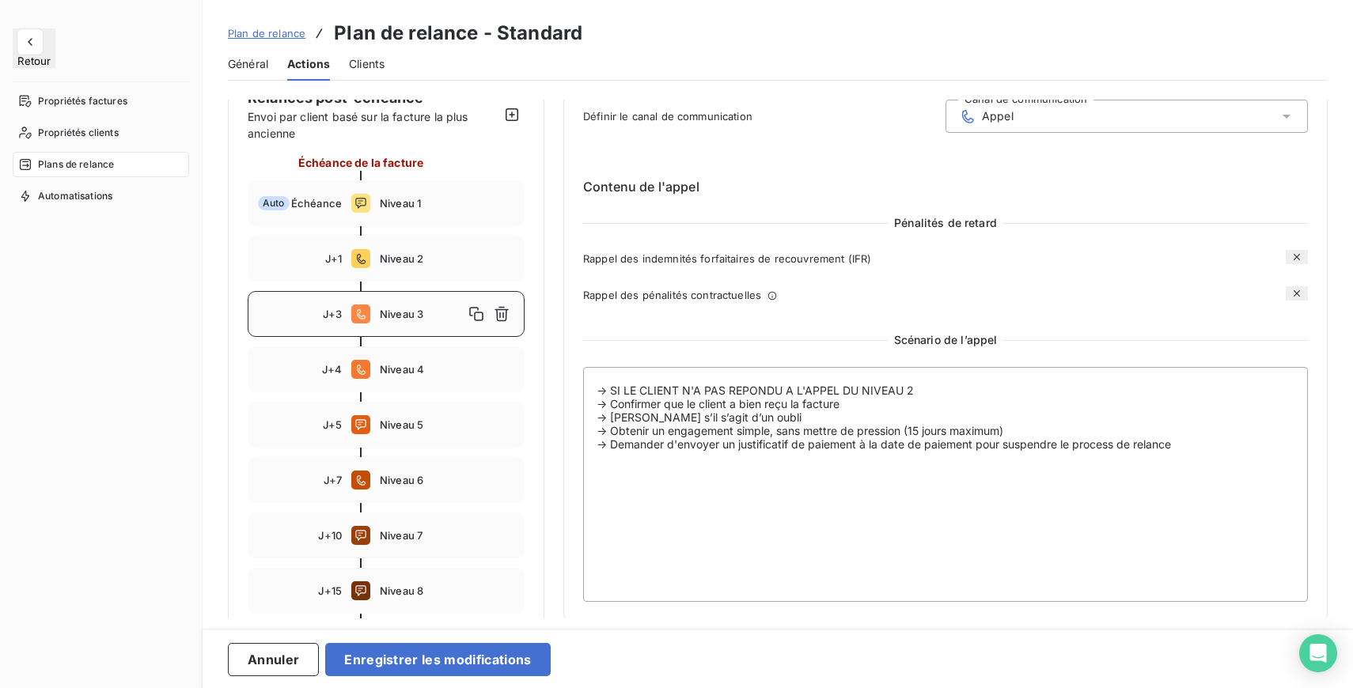
click at [1296, 251] on button "button" at bounding box center [1296, 257] width 22 height 14
click at [1296, 255] on icon "button" at bounding box center [1296, 257] width 13 height 13
click at [1290, 293] on icon "button" at bounding box center [1296, 293] width 13 height 13
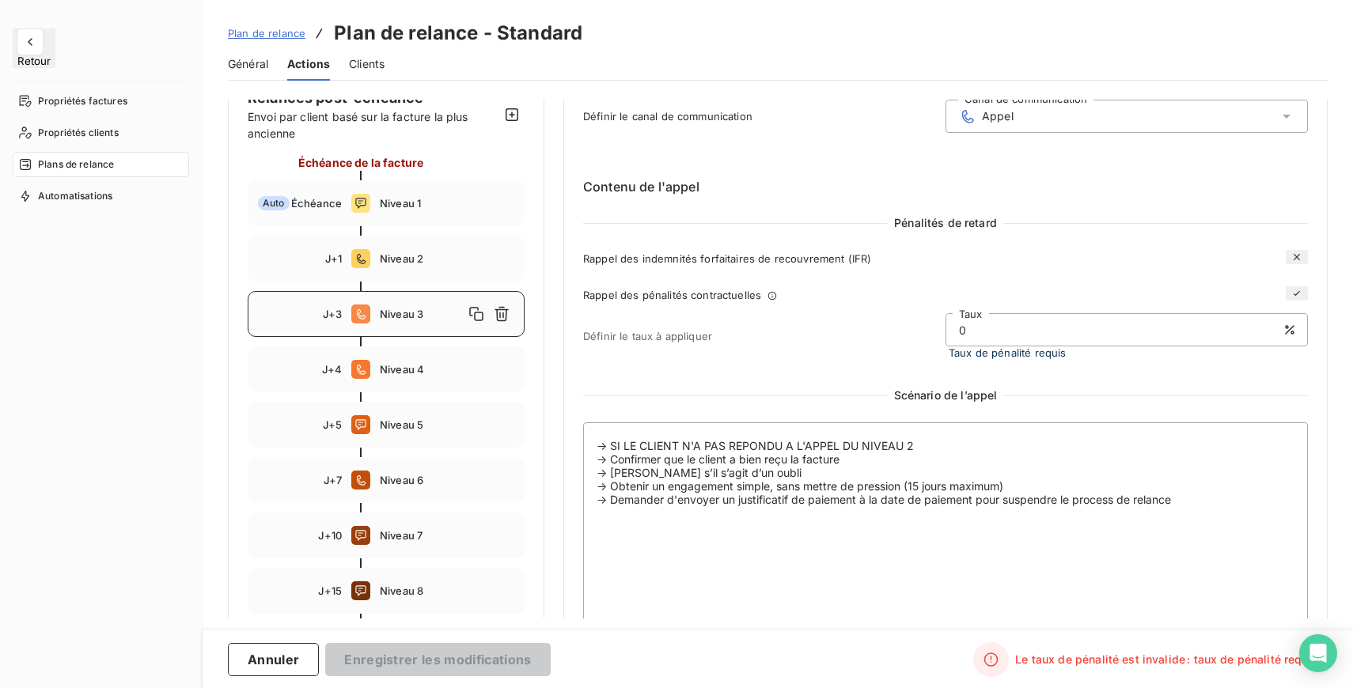
click at [1018, 337] on input "0" at bounding box center [1126, 330] width 361 height 32
click at [1293, 290] on icon "button" at bounding box center [1296, 293] width 13 height 13
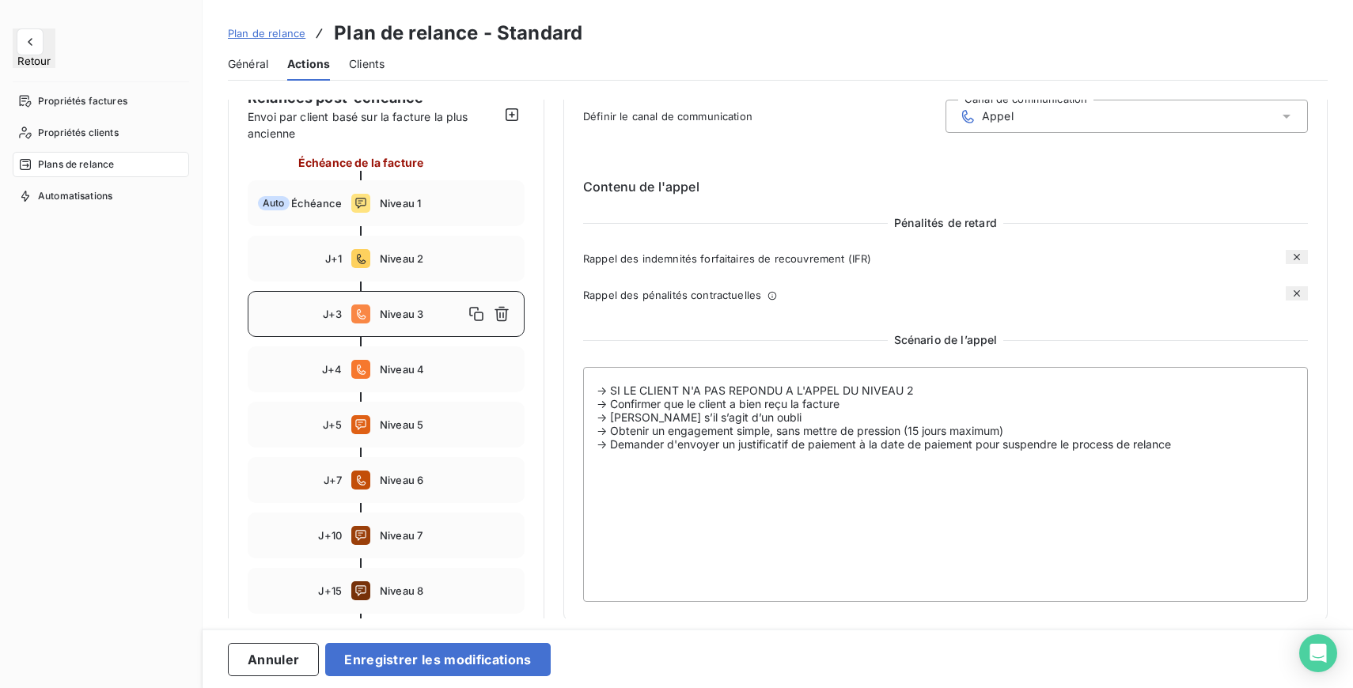
click at [1290, 296] on icon "button" at bounding box center [1296, 293] width 13 height 13
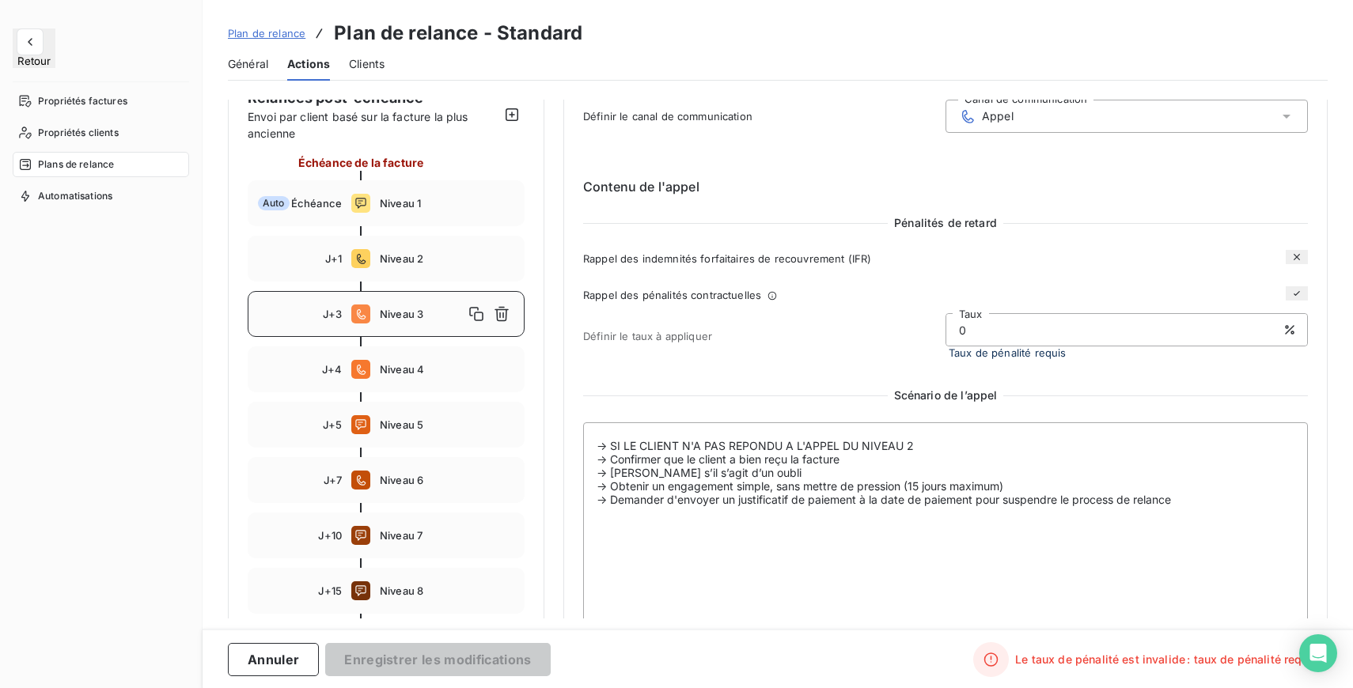
click at [1016, 342] on input "0" at bounding box center [1126, 330] width 361 height 32
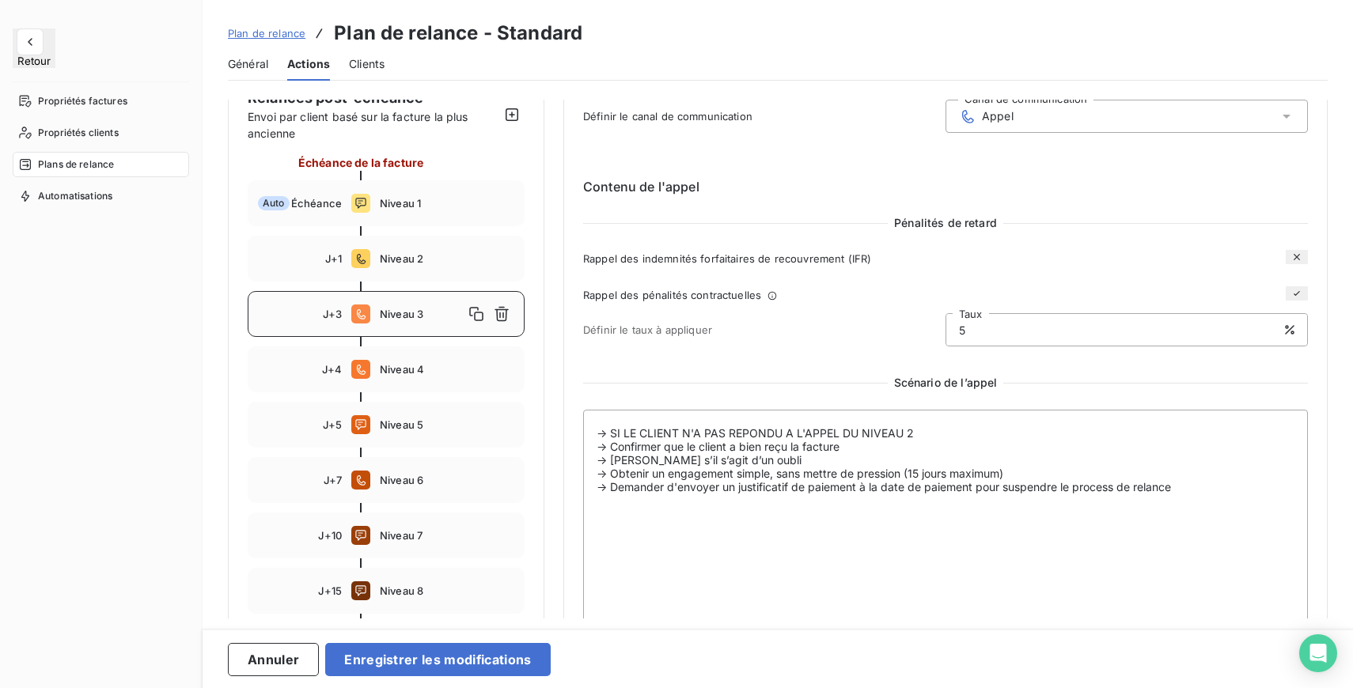
type input "5"
click at [1055, 384] on div "Scénario de l’appel" at bounding box center [945, 383] width 725 height 16
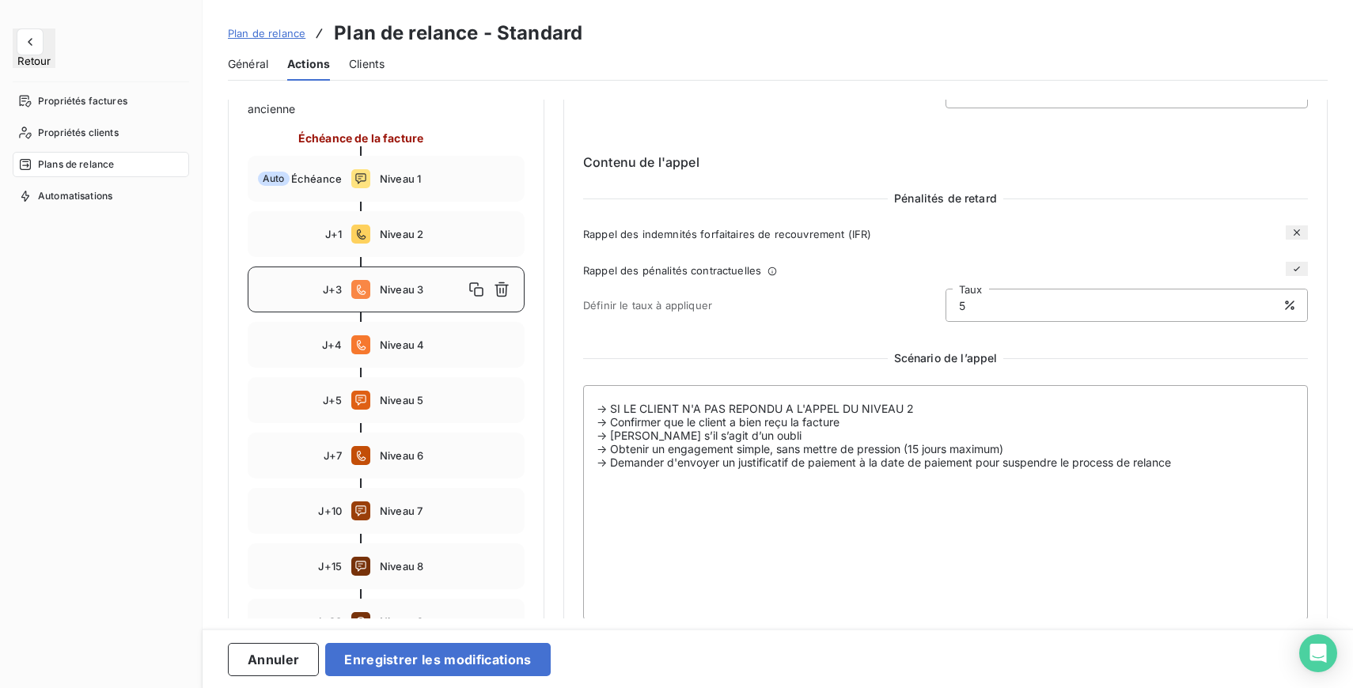
scroll to position [232, 0]
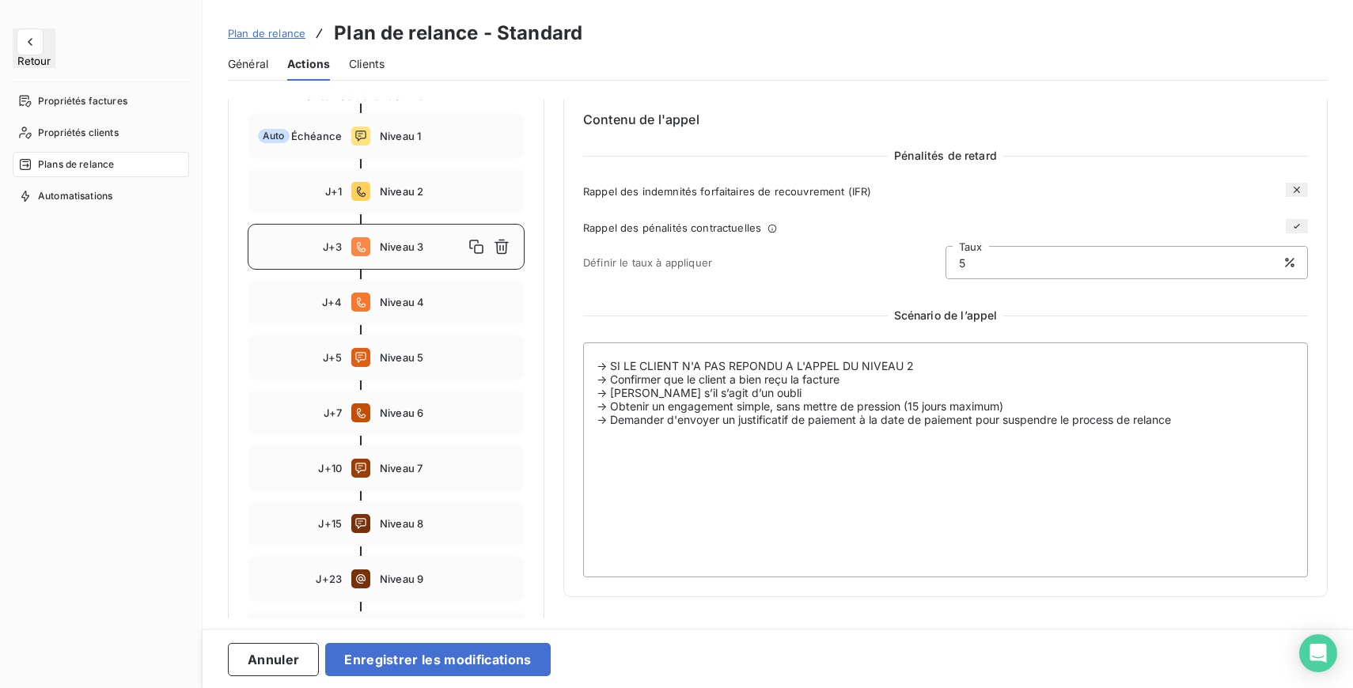
click at [1293, 228] on icon "button" at bounding box center [1296, 226] width 6 height 5
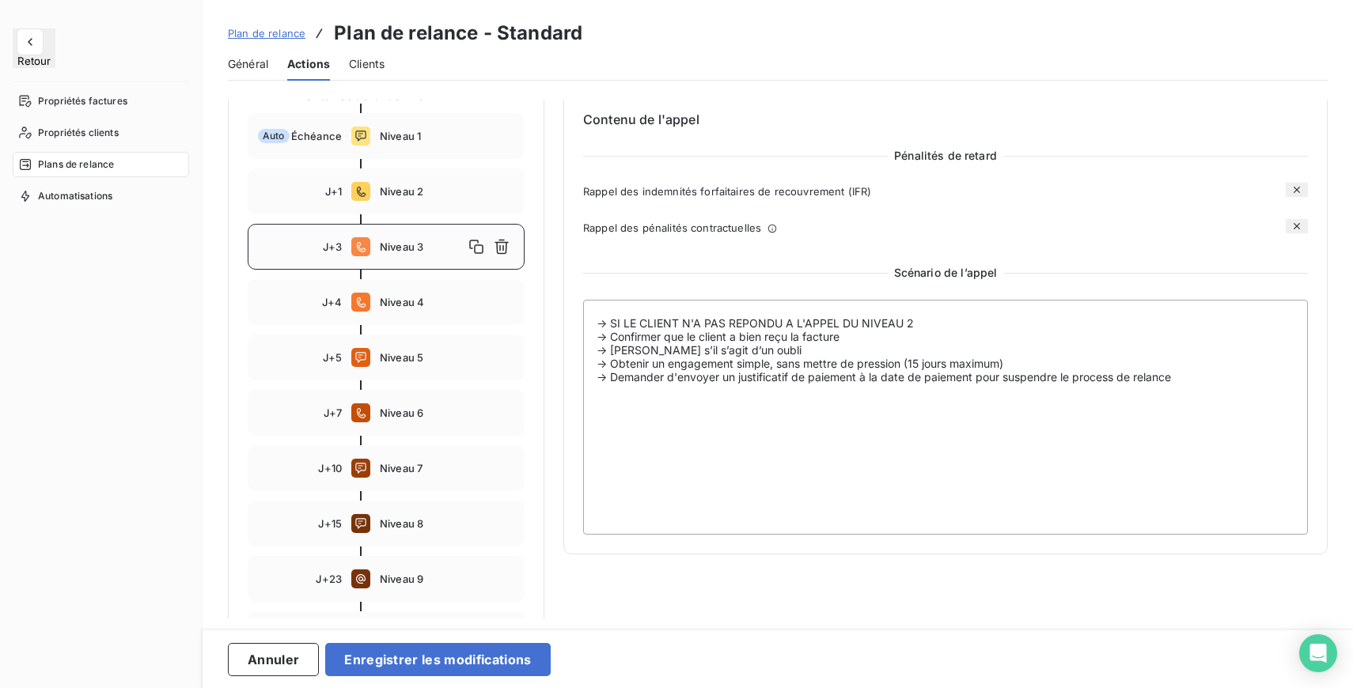
scroll to position [290, 0]
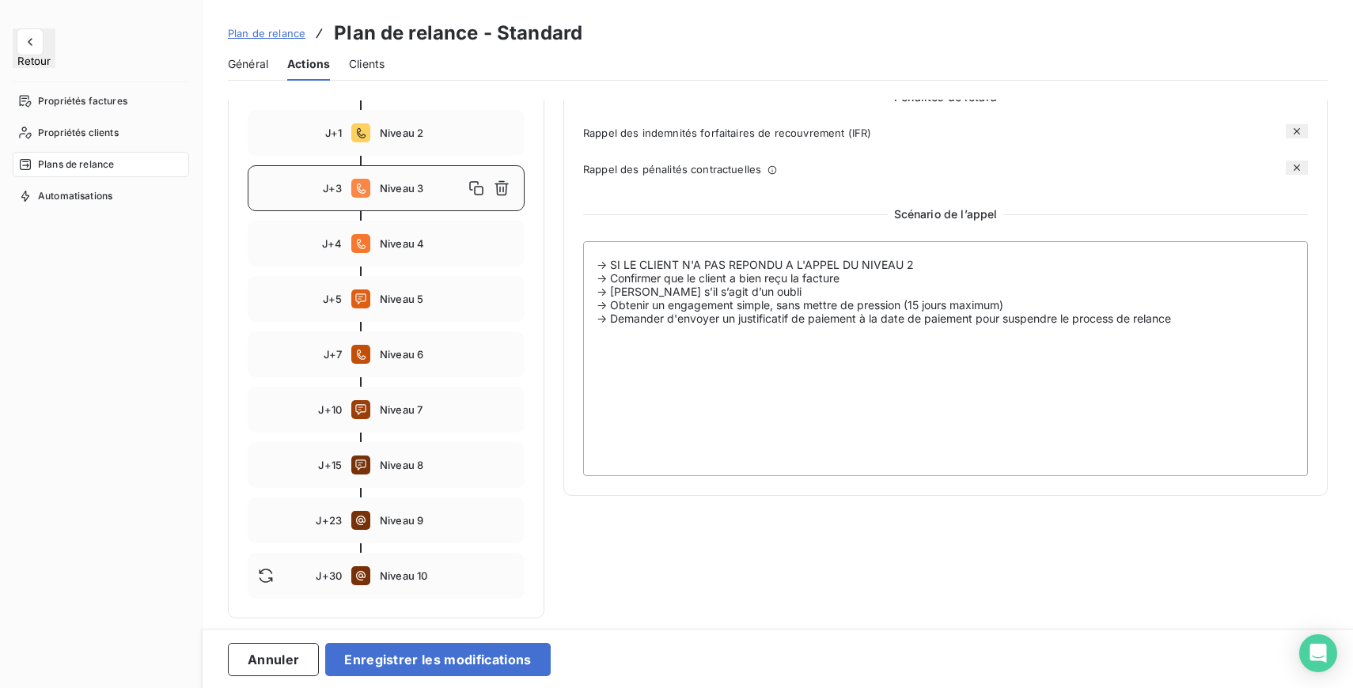
click at [770, 168] on icon at bounding box center [771, 170] width 9 height 16
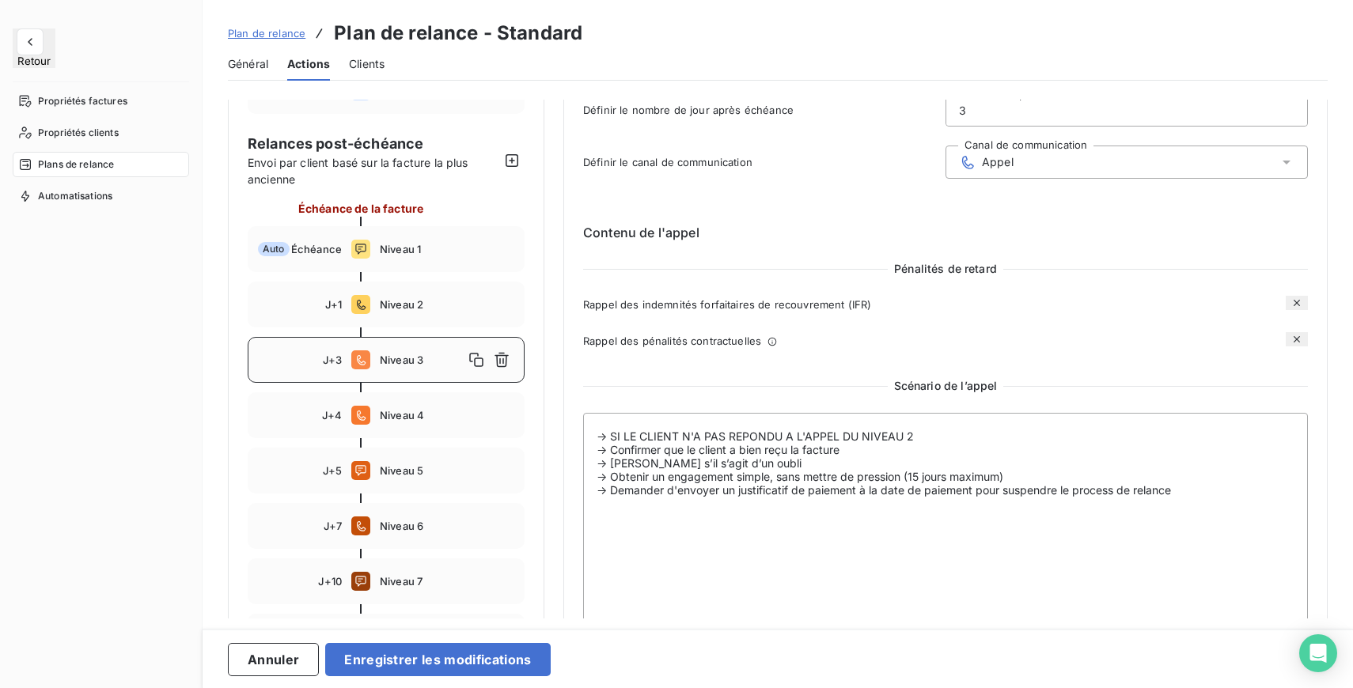
scroll to position [131, 0]
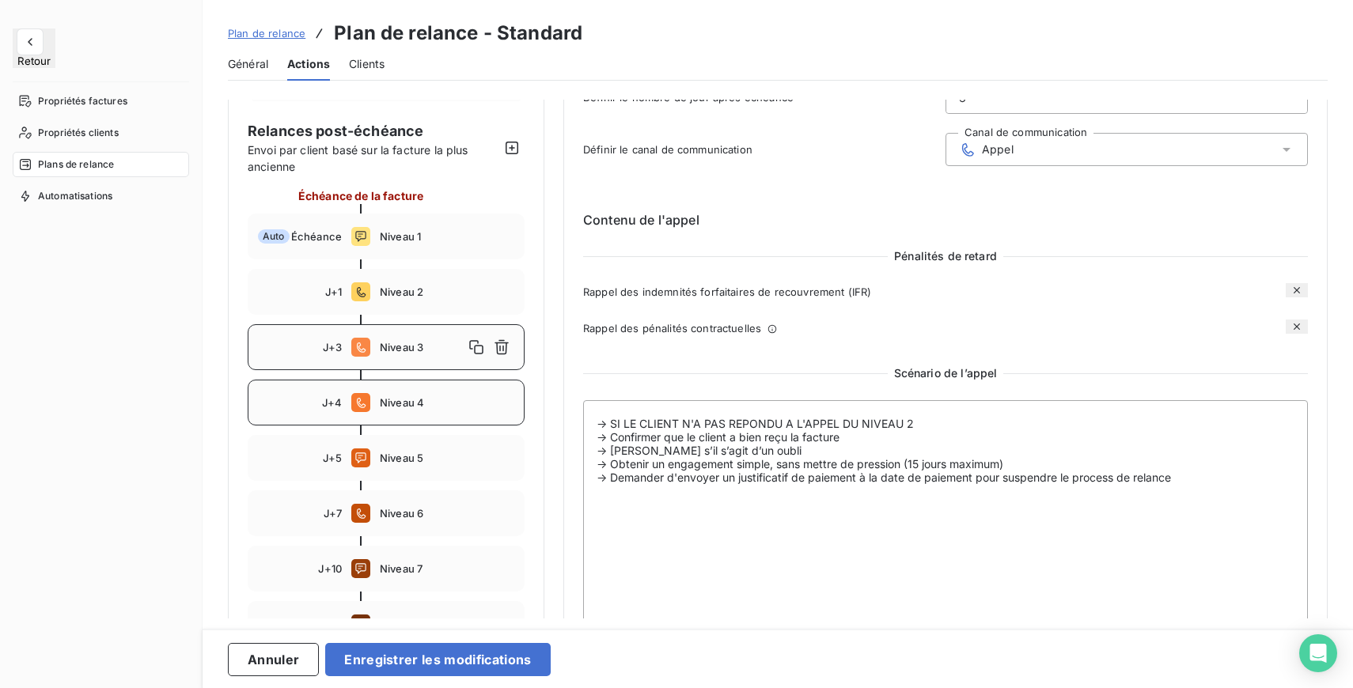
click at [419, 403] on span "Niveau 4" at bounding box center [447, 402] width 134 height 13
type input "4"
type textarea "-> SI LE CLIENT N'A PAS REPONDU AUX APPELS DES NIVEAUX 2 ET 3 -> Ou si le clien…"
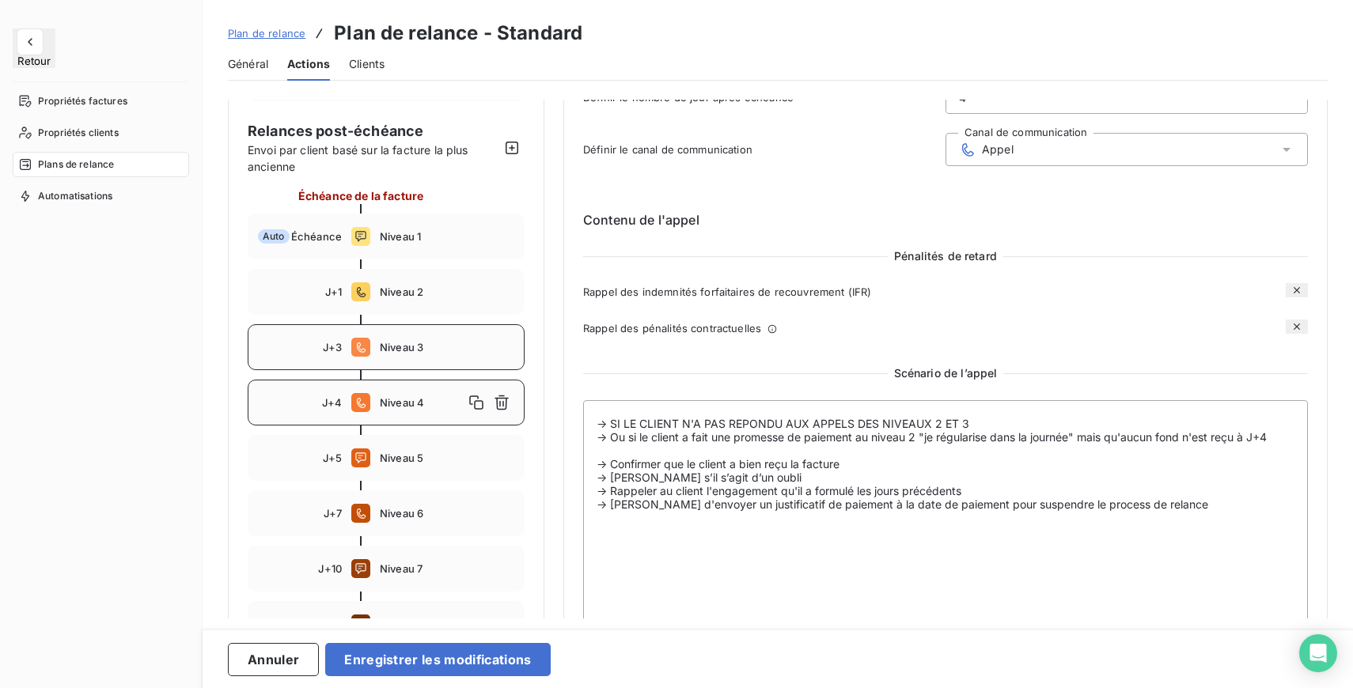
click at [389, 354] on div "J+3 Niveau 3" at bounding box center [386, 347] width 277 height 46
type input "3"
type textarea "-> SI LE CLIENT N'A PAS REPONDU A L'APPEL DU NIVEAU 2 -> Confirmer que le clien…"
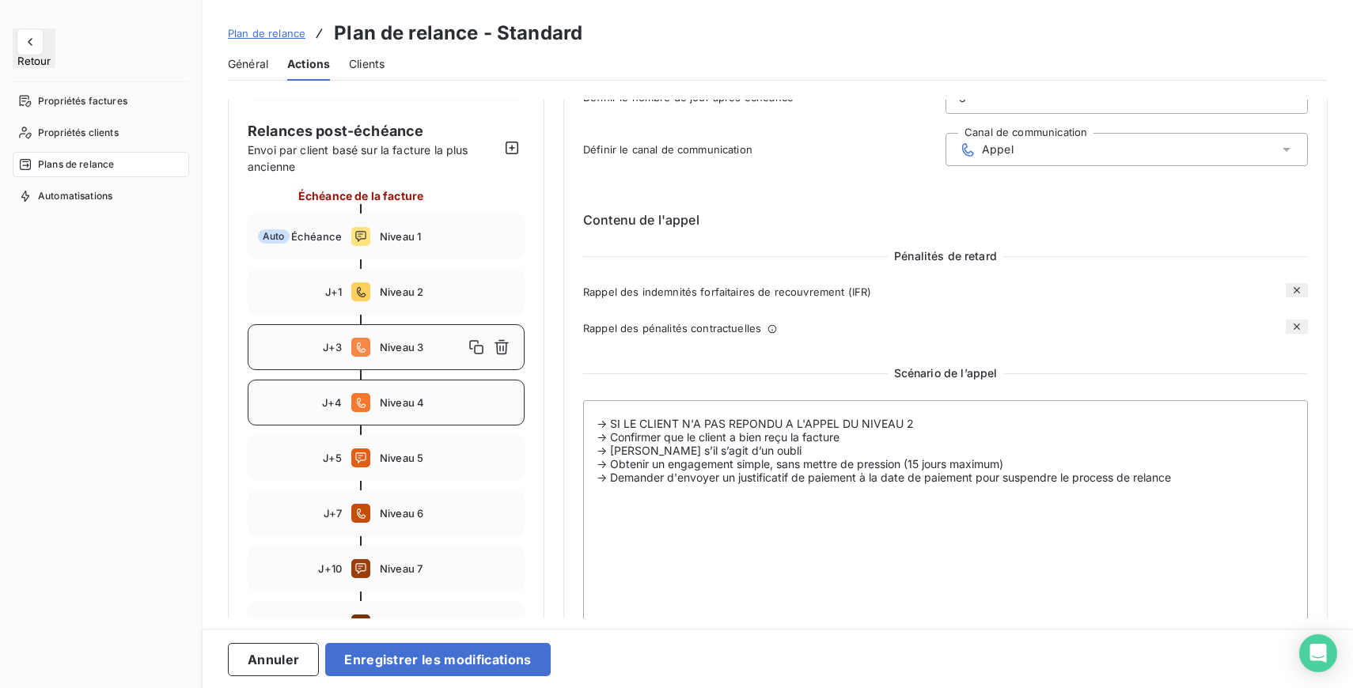
click at [442, 398] on span "Niveau 4" at bounding box center [447, 402] width 134 height 13
type input "4"
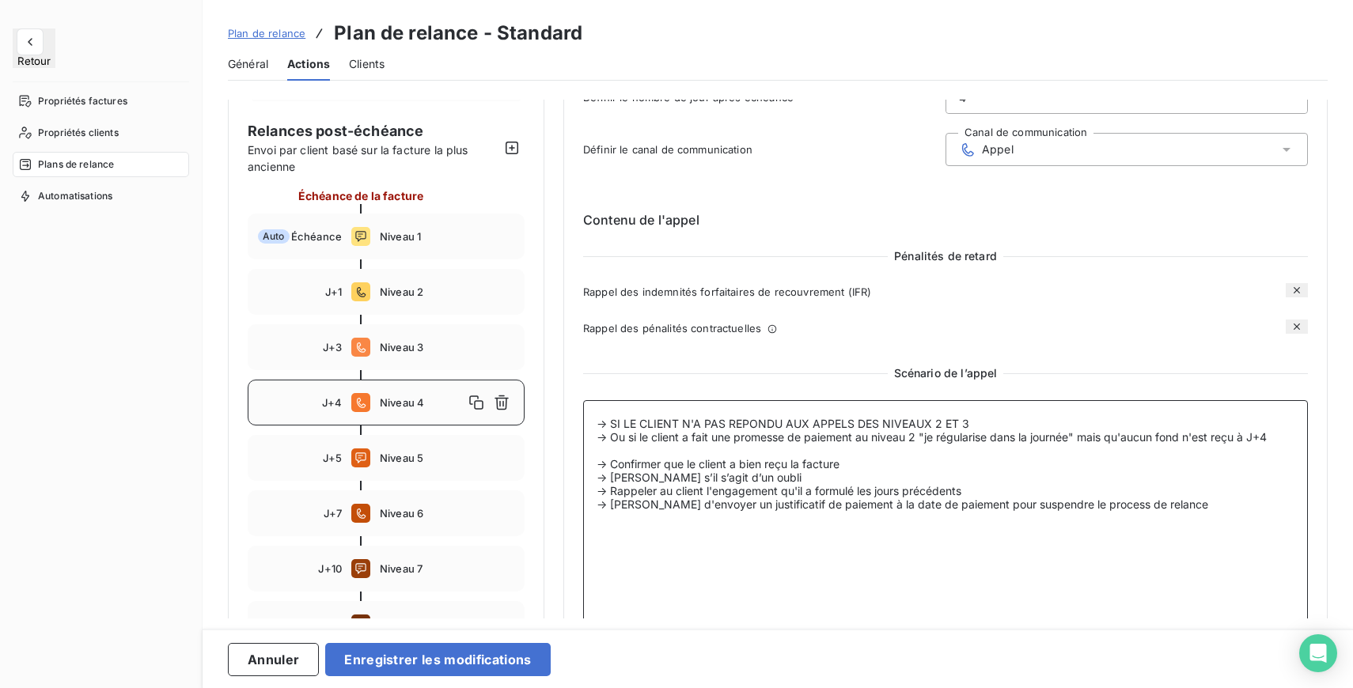
click at [762, 476] on textarea "-> SI LE CLIENT N'A PAS REPONDU AUX APPELS DES NIVEAUX 2 ET 3 -> Ou si le clien…" at bounding box center [945, 517] width 725 height 235
drag, startPoint x: 865, startPoint y: 464, endPoint x: 592, endPoint y: 468, distance: 273.7
click at [592, 468] on textarea "-> SI LE CLIENT N'A PAS REPONDU AUX APPELS DES NIVEAUX 2 ET 3 -> Ou si le clien…" at bounding box center [945, 517] width 725 height 235
click at [742, 490] on textarea "-> SI LE CLIENT N'A PAS REPONDU AUX APPELS DES NIVEAUX 2 ET 3 -> Ou si le clien…" at bounding box center [945, 517] width 725 height 235
click at [983, 496] on textarea "-> SI LE CLIENT N'A PAS REPONDU AUX APPELS DES NIVEAUX 2 ET 3 -> Ou si le clien…" at bounding box center [945, 517] width 725 height 235
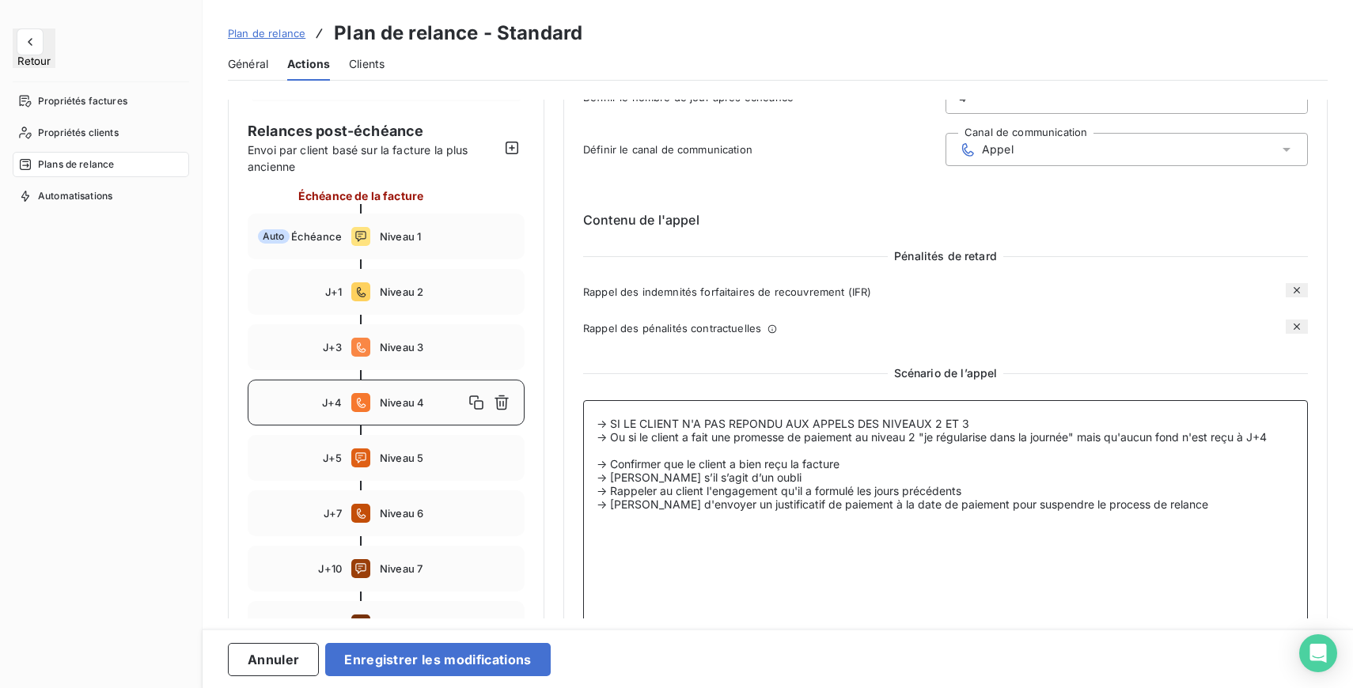
click at [1186, 502] on textarea "-> SI LE CLIENT N'A PAS REPONDU AUX APPELS DES NIVEAUX 2 ET 3 -> Ou si le clien…" at bounding box center [945, 517] width 725 height 235
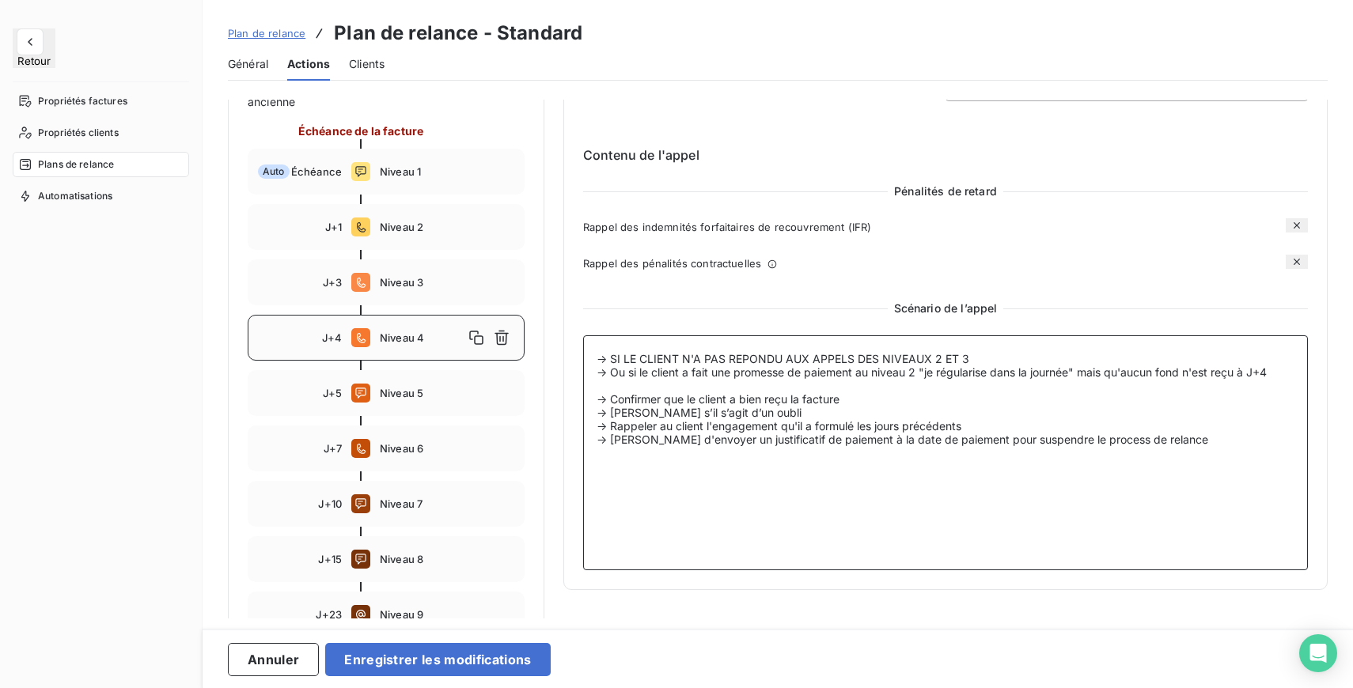
scroll to position [199, 0]
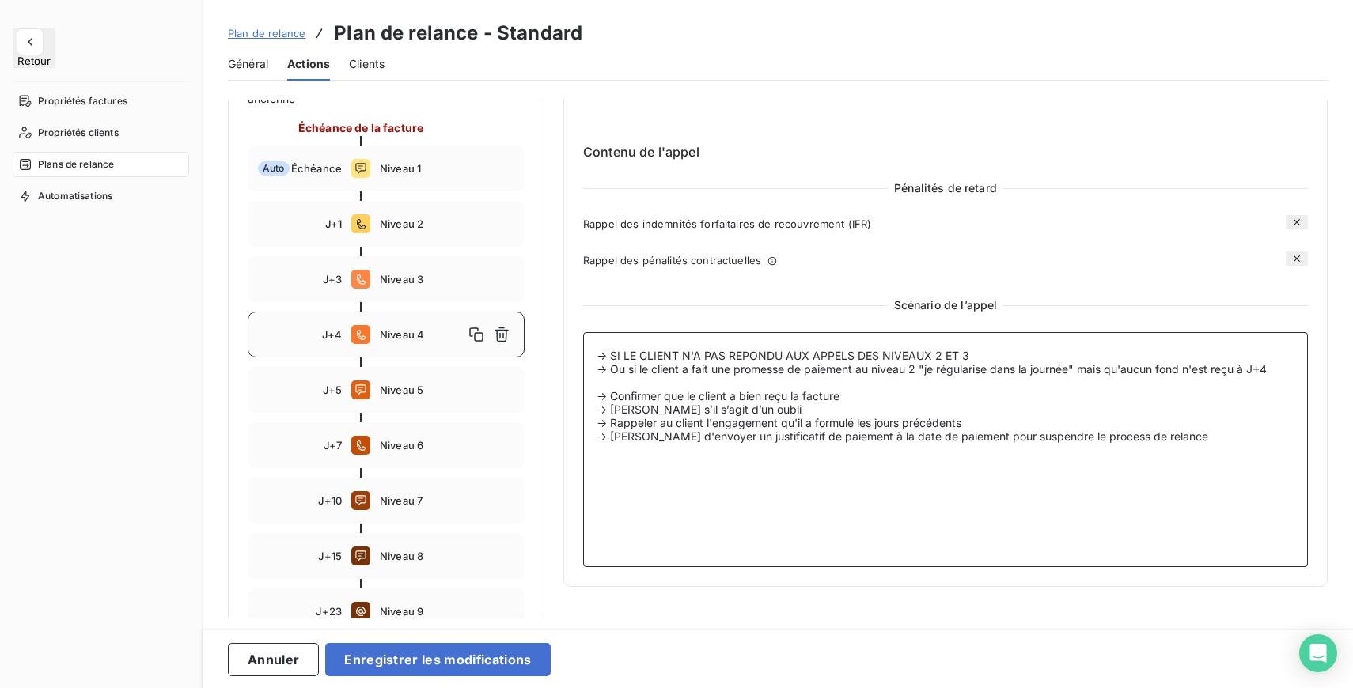
drag, startPoint x: 860, startPoint y: 400, endPoint x: 614, endPoint y: 399, distance: 246.0
click at [614, 399] on textarea "-> SI LE CLIENT N'A PAS REPONDU AUX APPELS DES NIVEAUX 2 ET 3 -> Ou si le clien…" at bounding box center [945, 449] width 725 height 235
click at [782, 410] on textarea "-> SI LE CLIENT N'A PAS REPONDU AUX APPELS DES NIVEAUX 2 ET 3 -> Ou si le clien…" at bounding box center [945, 449] width 725 height 235
click at [859, 394] on textarea "-> SI LE CLIENT N'A PAS REPONDU AUX APPELS DES NIVEAUX 2 ET 3 -> Ou si le clien…" at bounding box center [945, 449] width 725 height 235
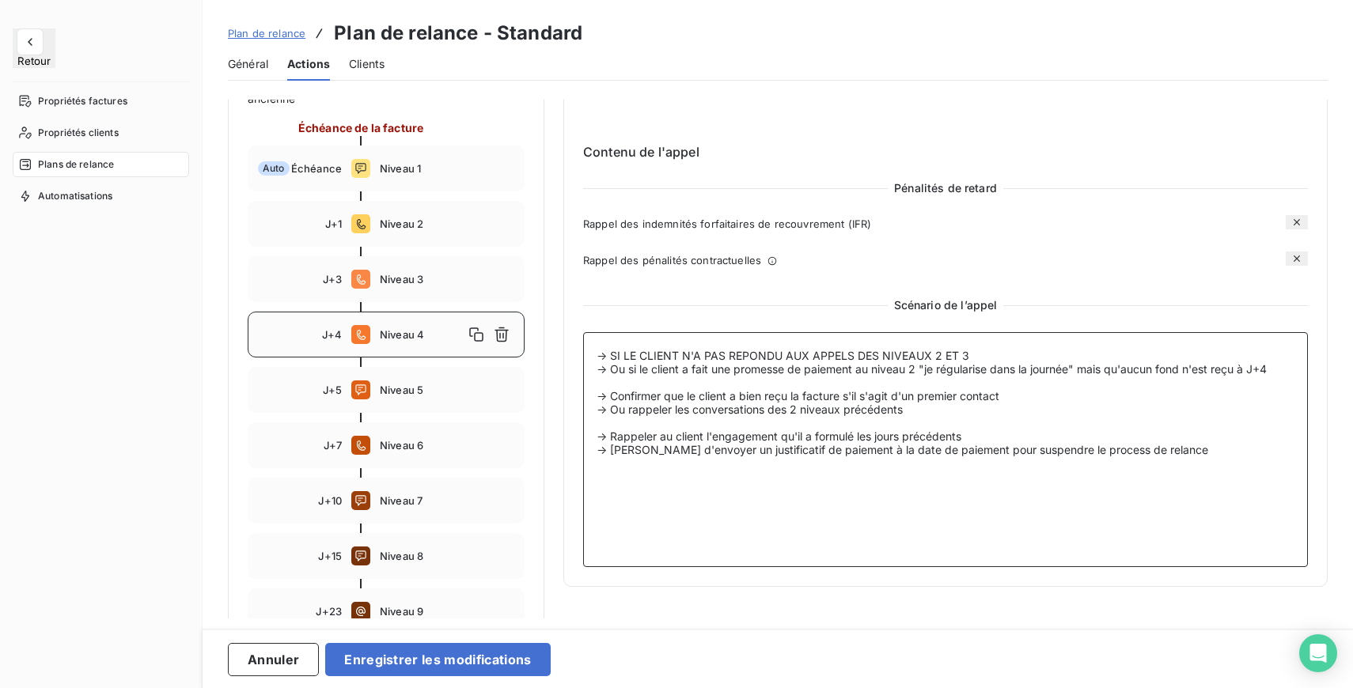
click at [981, 437] on textarea "-> SI LE CLIENT N'A PAS REPONDU AUX APPELS DES NIVEAUX 2 ET 3 -> Ou si le clien…" at bounding box center [945, 449] width 725 height 235
drag, startPoint x: 914, startPoint y: 412, endPoint x: 595, endPoint y: 413, distance: 319.6
click at [595, 413] on textarea "-> SI LE CLIENT N'A PAS REPONDU AUX APPELS DES NIVEAUX 2 ET 3 -> Ou si le clien…" at bounding box center [945, 449] width 725 height 235
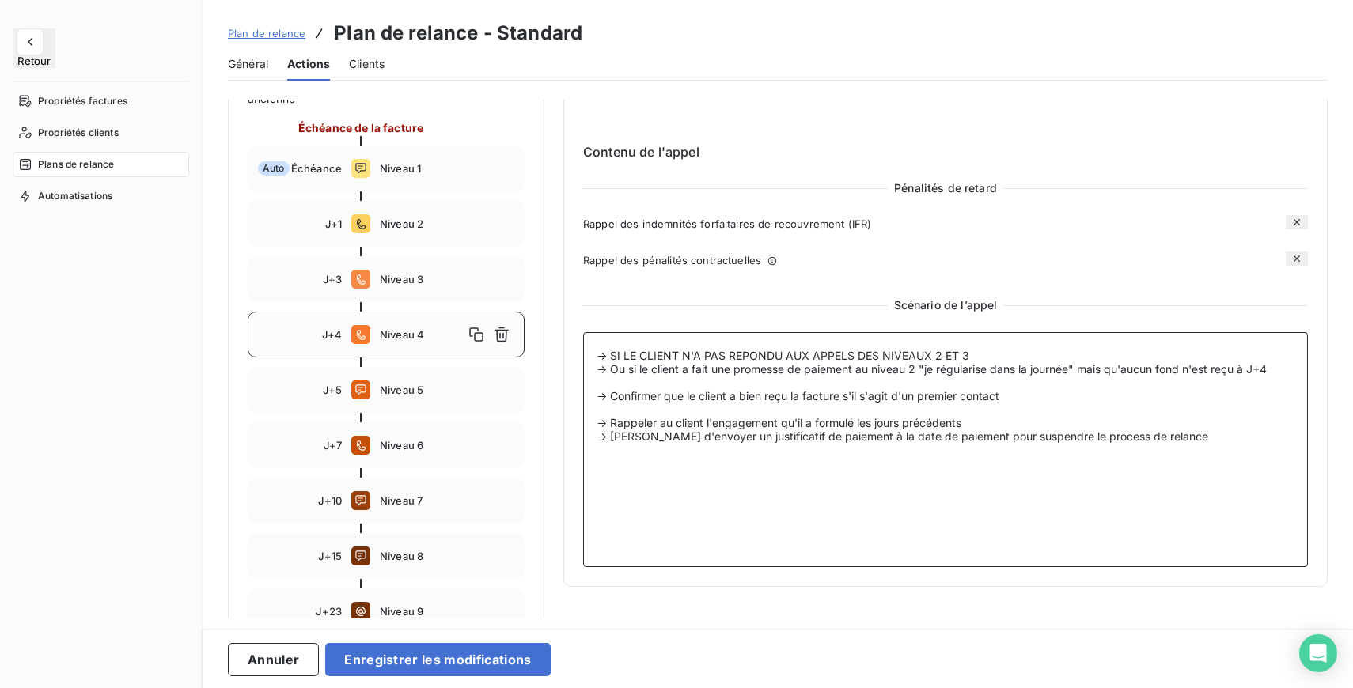
click at [984, 424] on textarea "-> SI LE CLIENT N'A PAS REPONDU AUX APPELS DES NIVEAUX 2 ET 3 -> Ou si le clien…" at bounding box center [945, 449] width 725 height 235
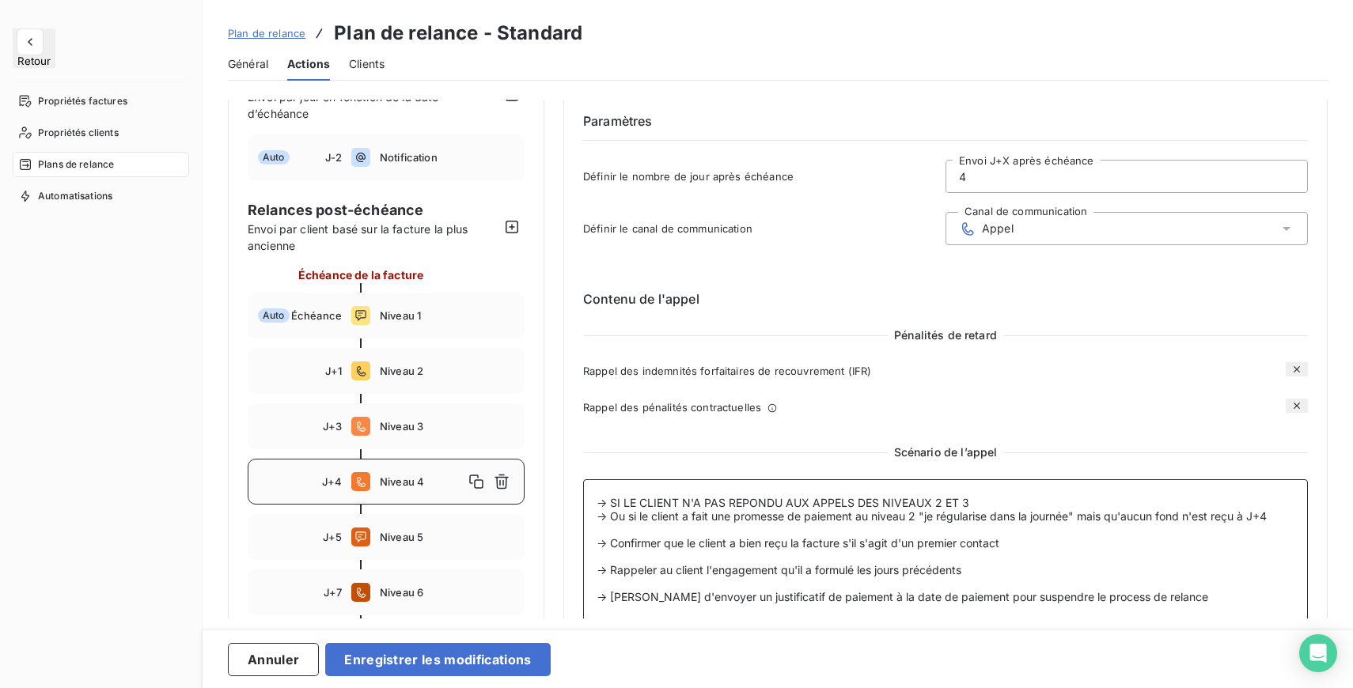
scroll to position [0, 0]
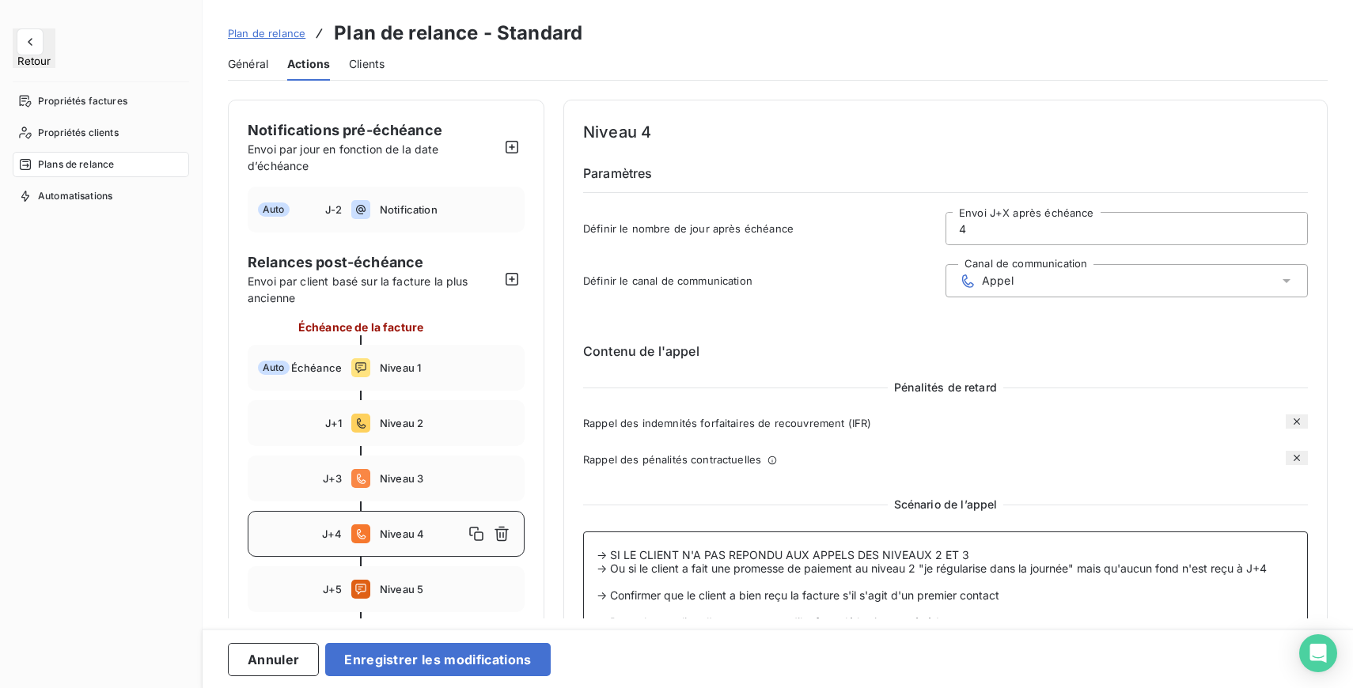
type textarea "-> SI LE CLIENT N'A PAS REPONDU AUX APPELS DES NIVEAUX 2 ET 3 -> Ou si le clien…"
click at [969, 220] on input "4" at bounding box center [1126, 229] width 361 height 32
type input "6"
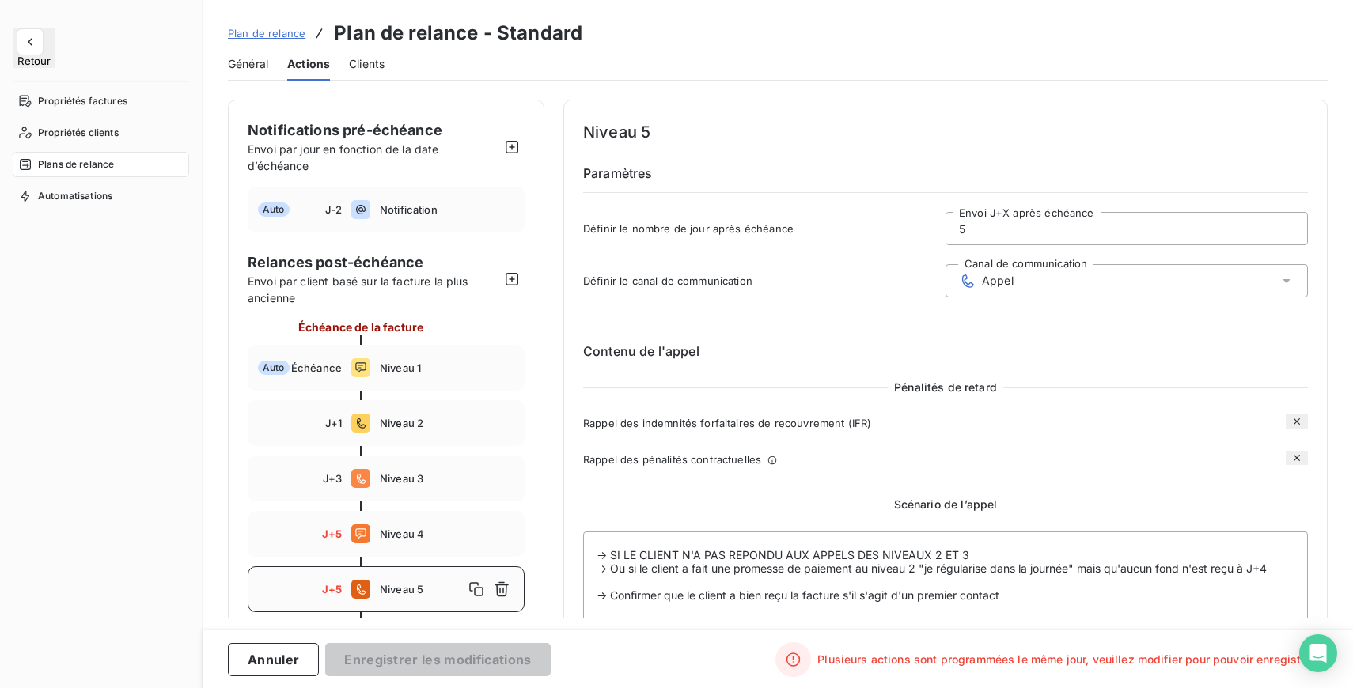
type input "5"
click at [994, 377] on div "Contenu de l'appel Pénalités de retard Rappel des indemnités forfaitaires de re…" at bounding box center [945, 541] width 725 height 450
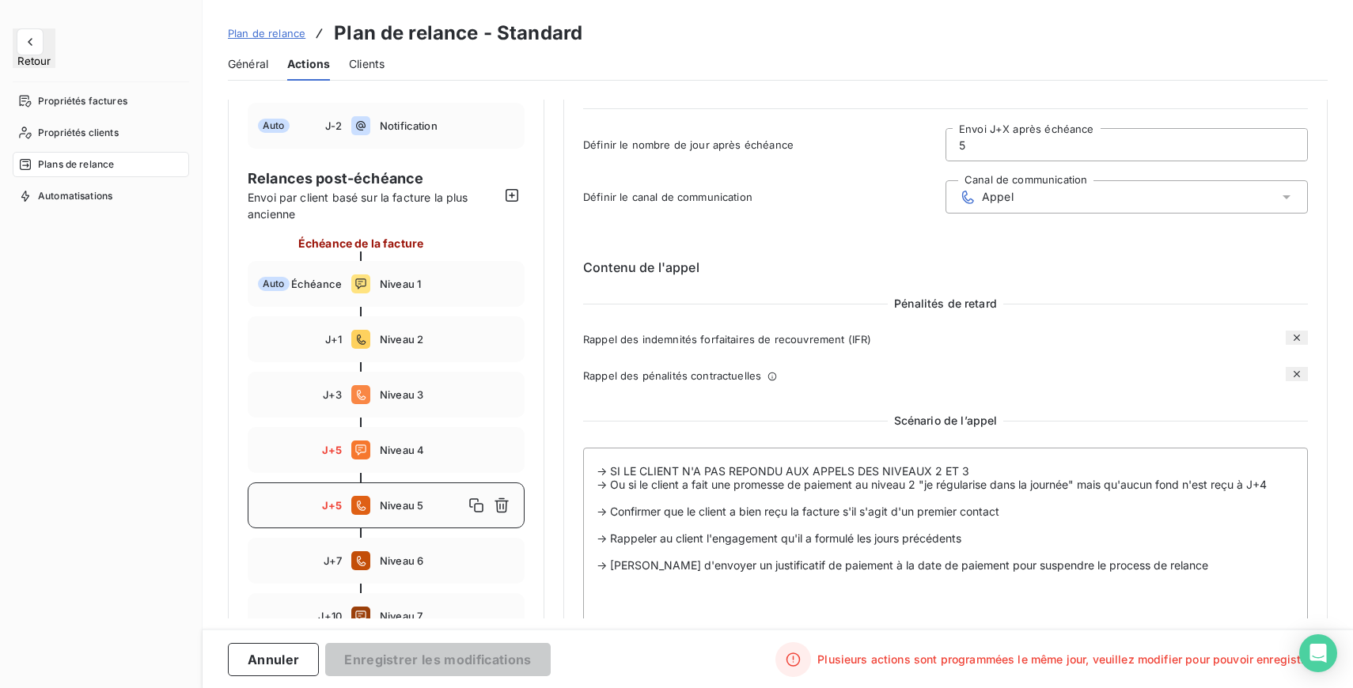
scroll to position [122, 0]
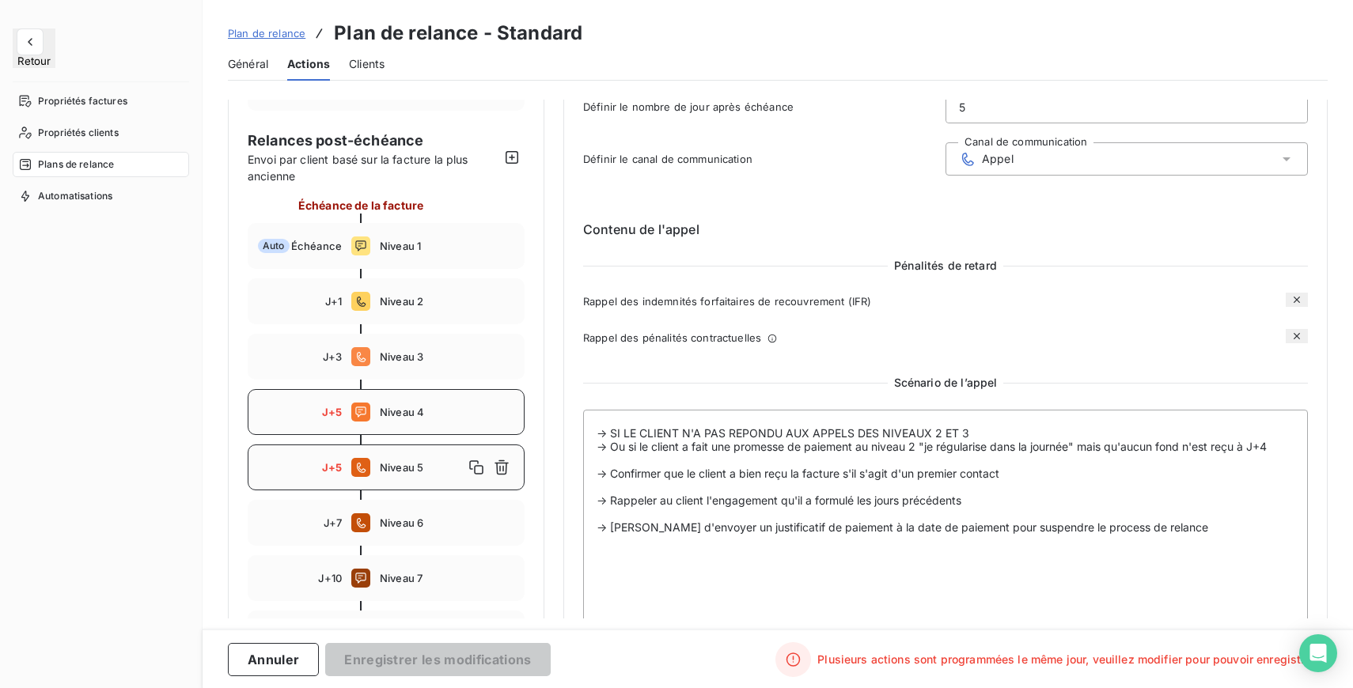
click at [422, 410] on span "Niveau 4" at bounding box center [447, 412] width 134 height 13
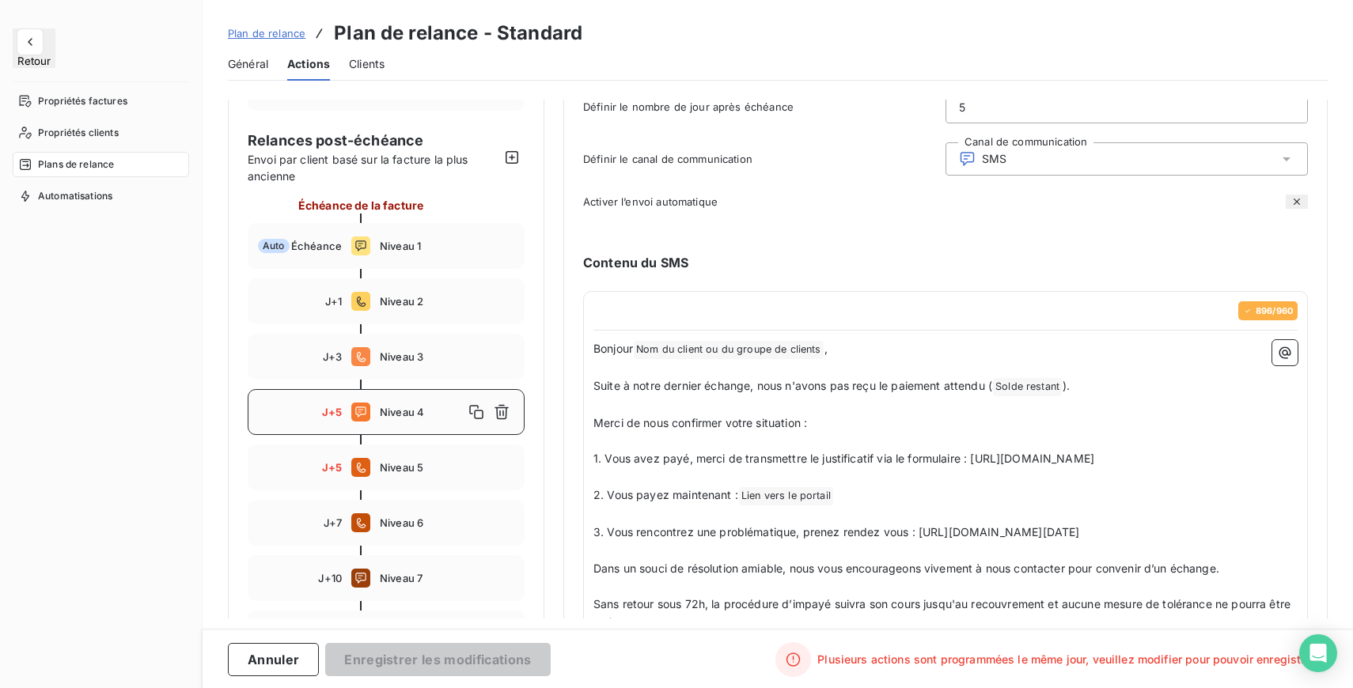
click at [981, 114] on input "5" at bounding box center [1126, 107] width 361 height 32
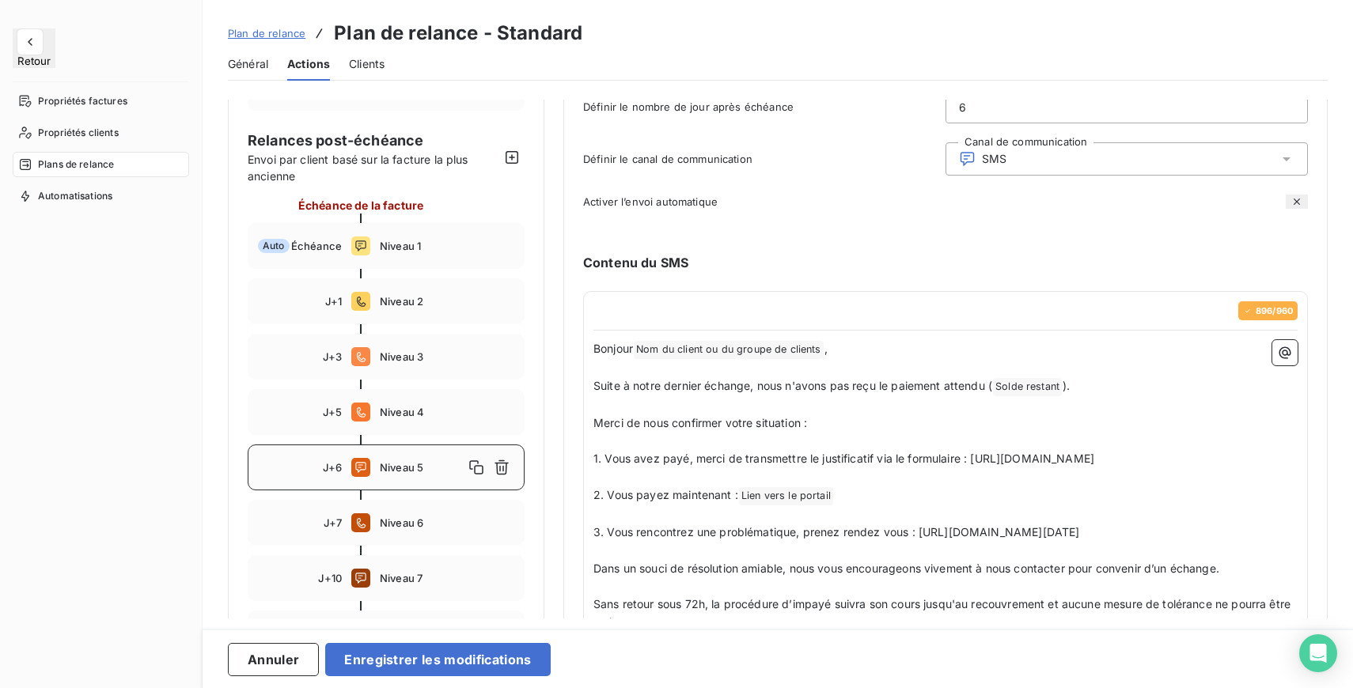
click at [835, 411] on p "﻿" at bounding box center [945, 405] width 704 height 18
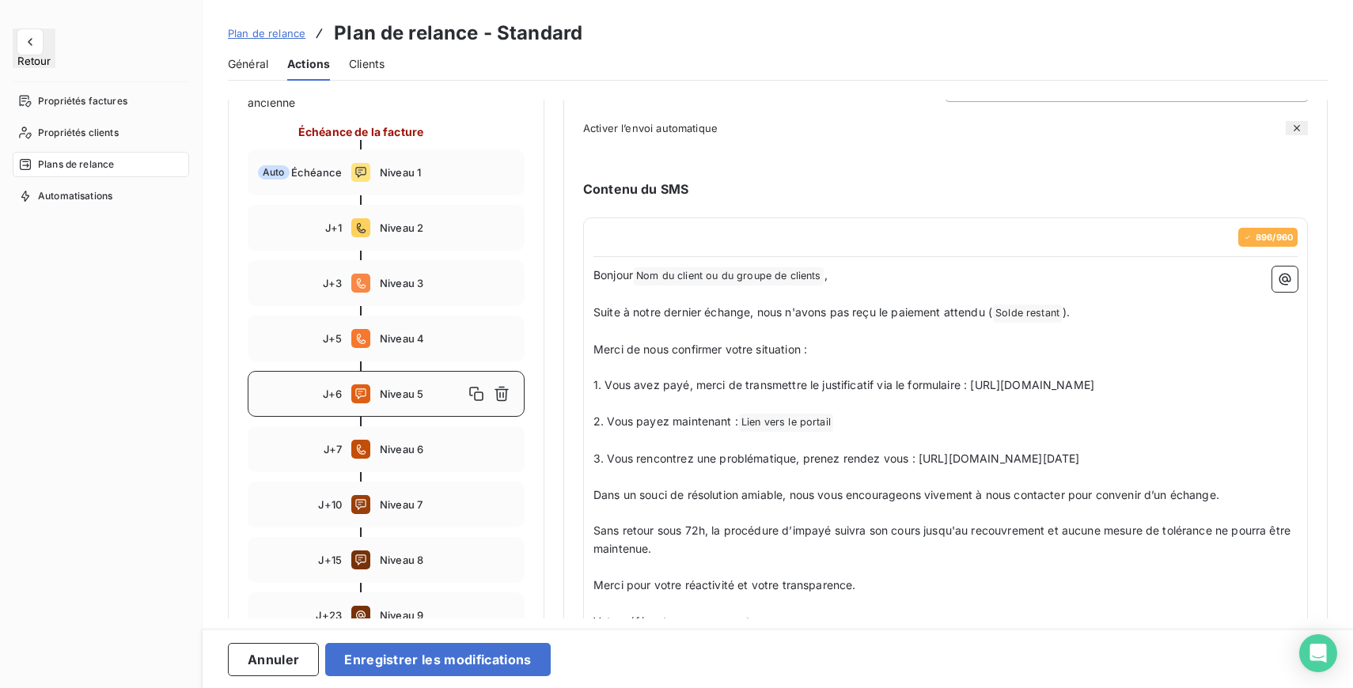
scroll to position [196, 0]
drag, startPoint x: 409, startPoint y: 393, endPoint x: 413, endPoint y: 318, distance: 75.3
click at [413, 318] on div "Échéance de la facture Auto Échéance Niveau 1 J+1 Niveau 2 J+3 Niveau 3 J+5 Niv…" at bounding box center [386, 408] width 277 height 570
click at [482, 395] on icon "button" at bounding box center [476, 393] width 14 height 14
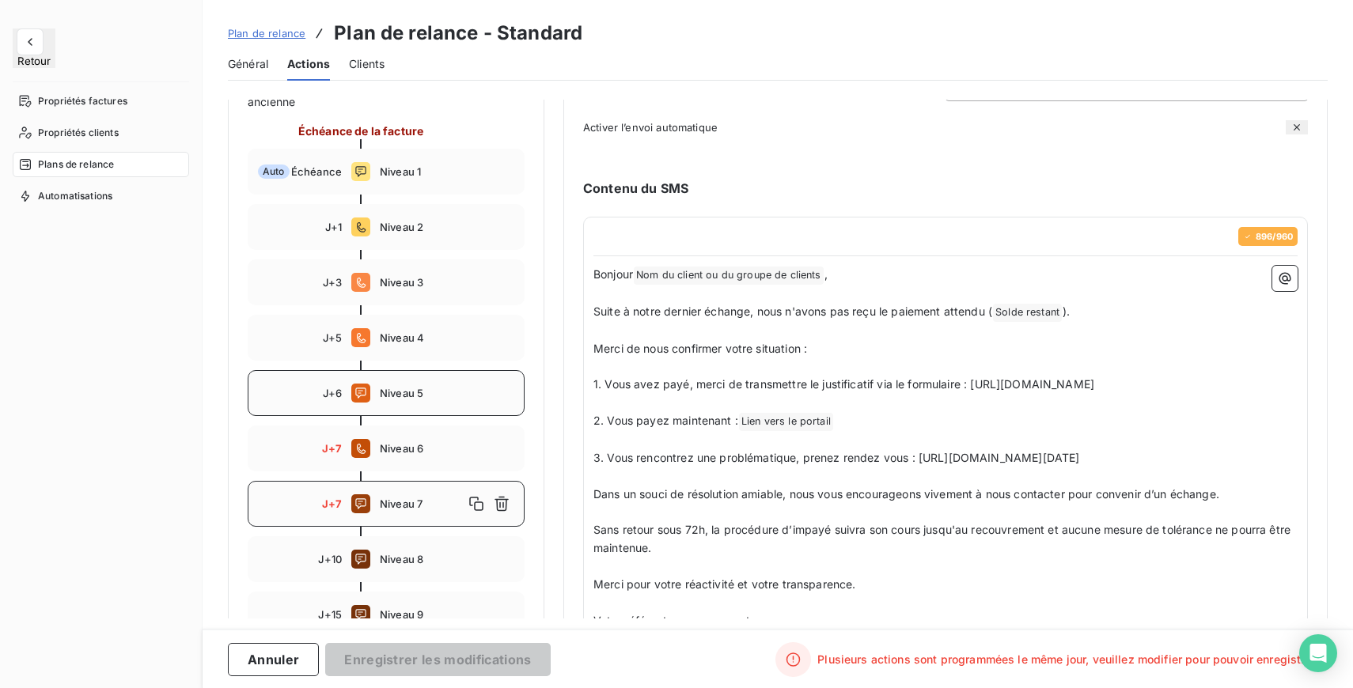
click at [422, 510] on div "Niveau 7" at bounding box center [447, 503] width 134 height 25
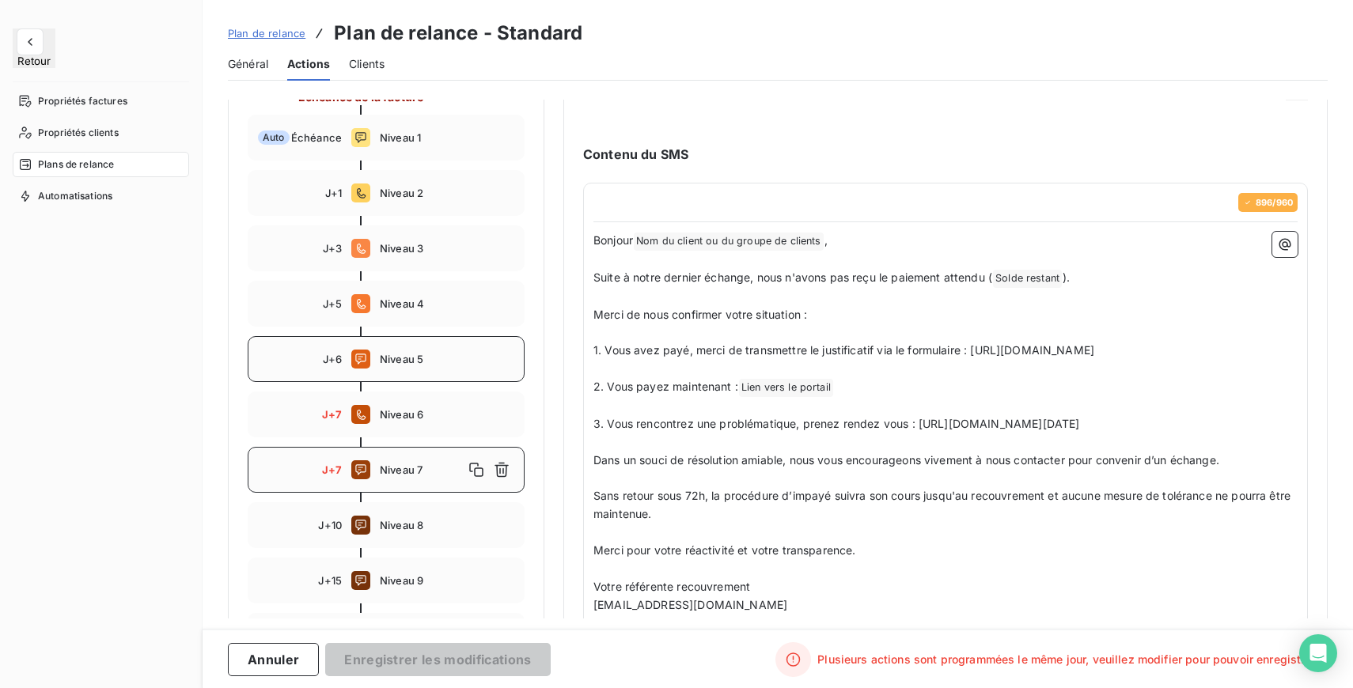
scroll to position [217, 0]
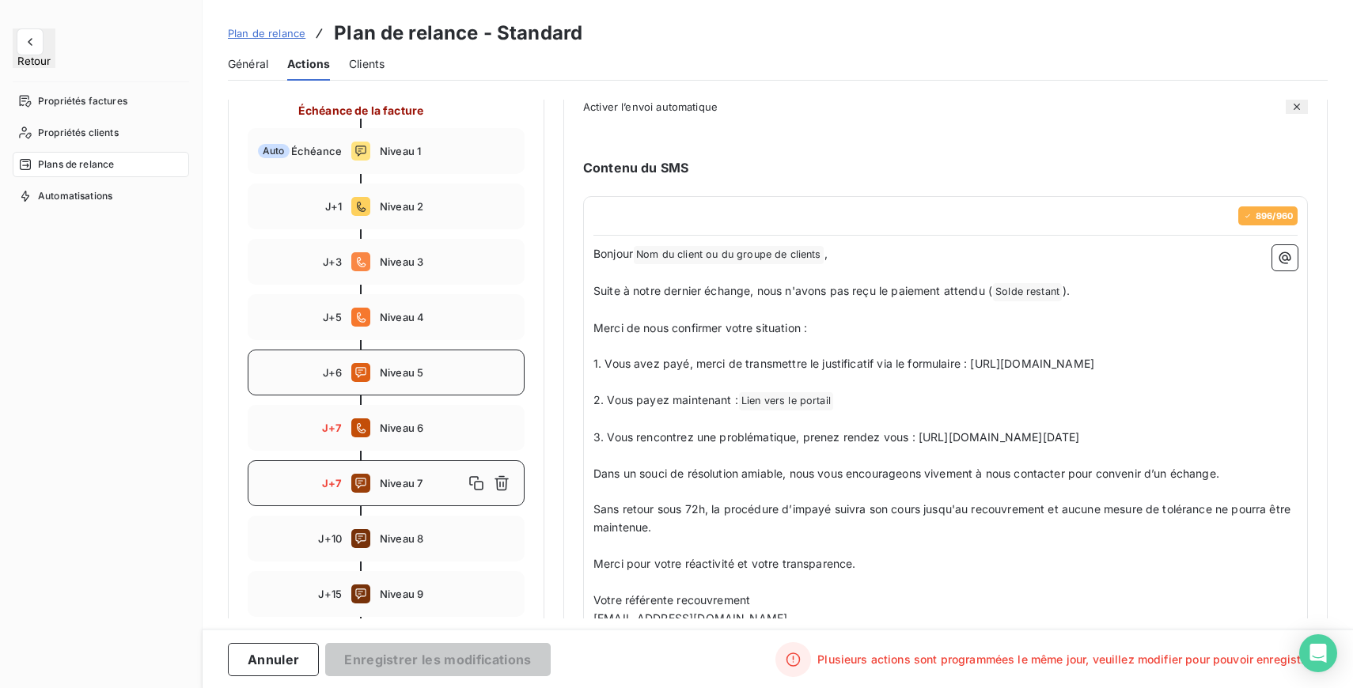
click at [431, 380] on div "J+6 Niveau 5" at bounding box center [386, 373] width 277 height 46
click at [411, 377] on span "Niveau 5" at bounding box center [422, 372] width 84 height 13
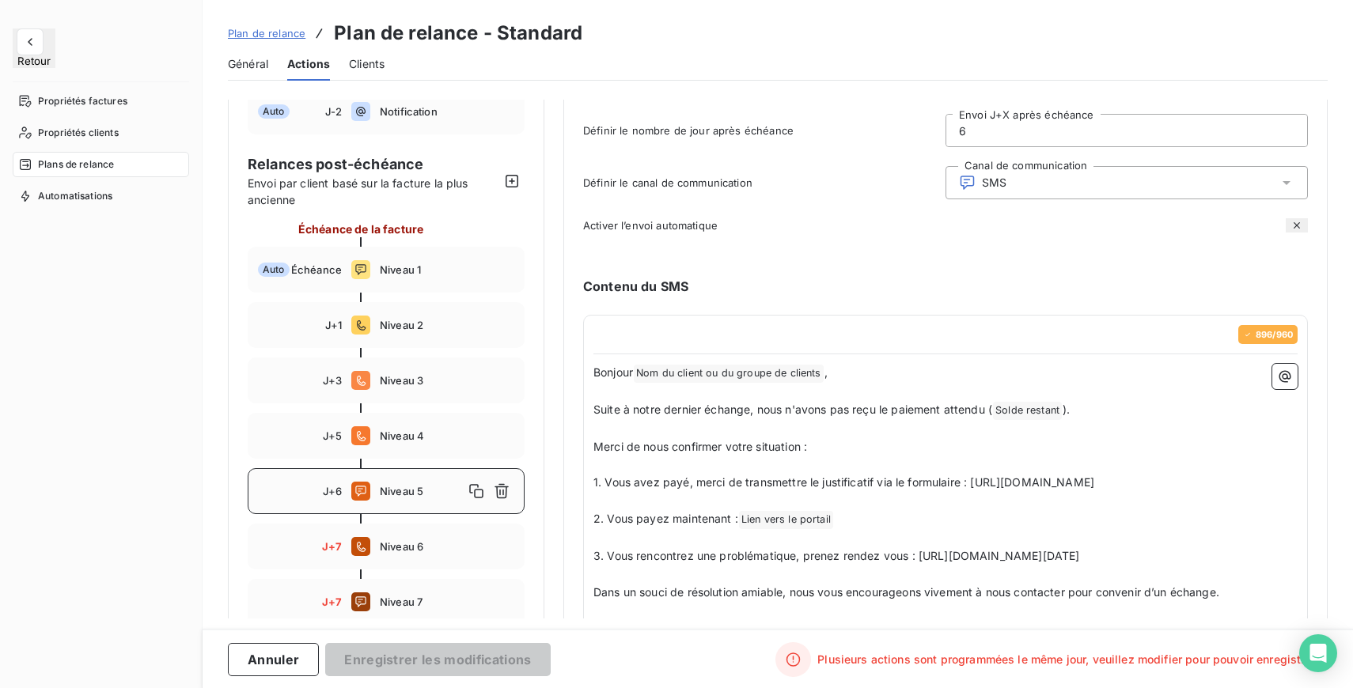
scroll to position [0, 0]
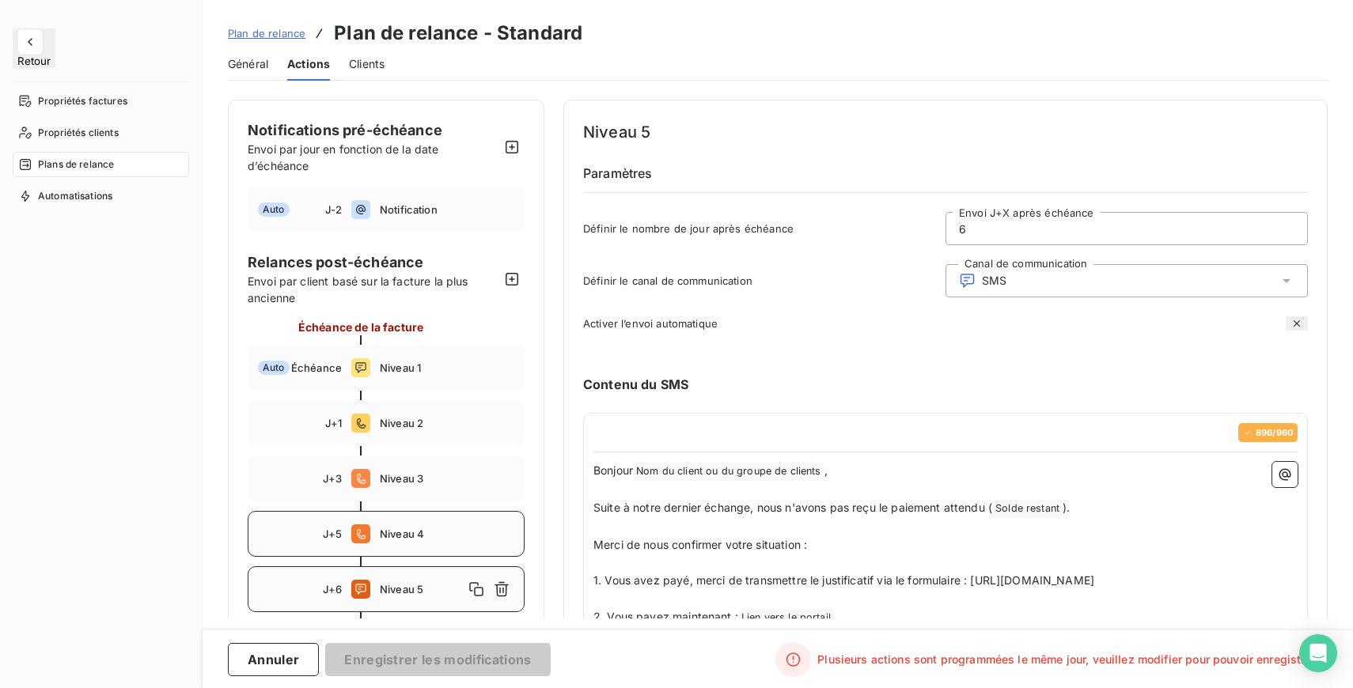
click at [403, 532] on span "Niveau 4" at bounding box center [447, 534] width 134 height 13
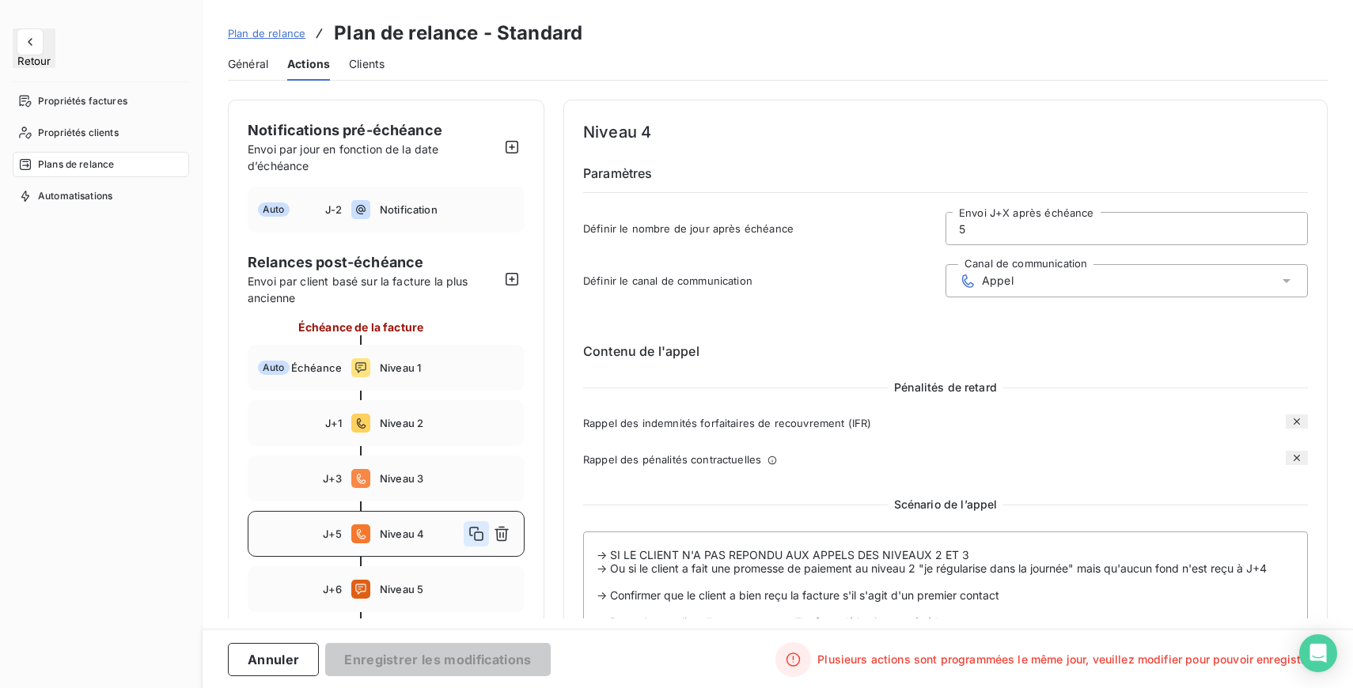
click at [477, 531] on icon "button" at bounding box center [476, 534] width 16 height 16
type input "6"
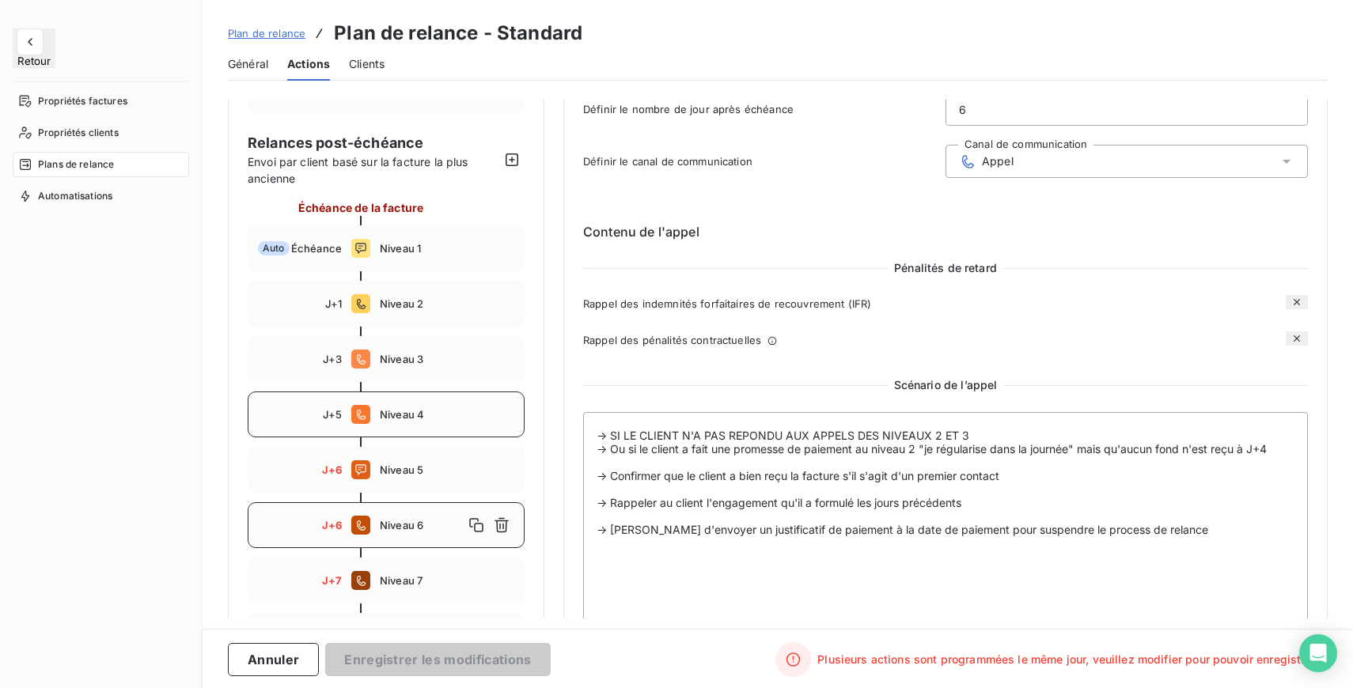
scroll to position [120, 0]
click at [403, 470] on span "Niveau 5" at bounding box center [447, 469] width 134 height 13
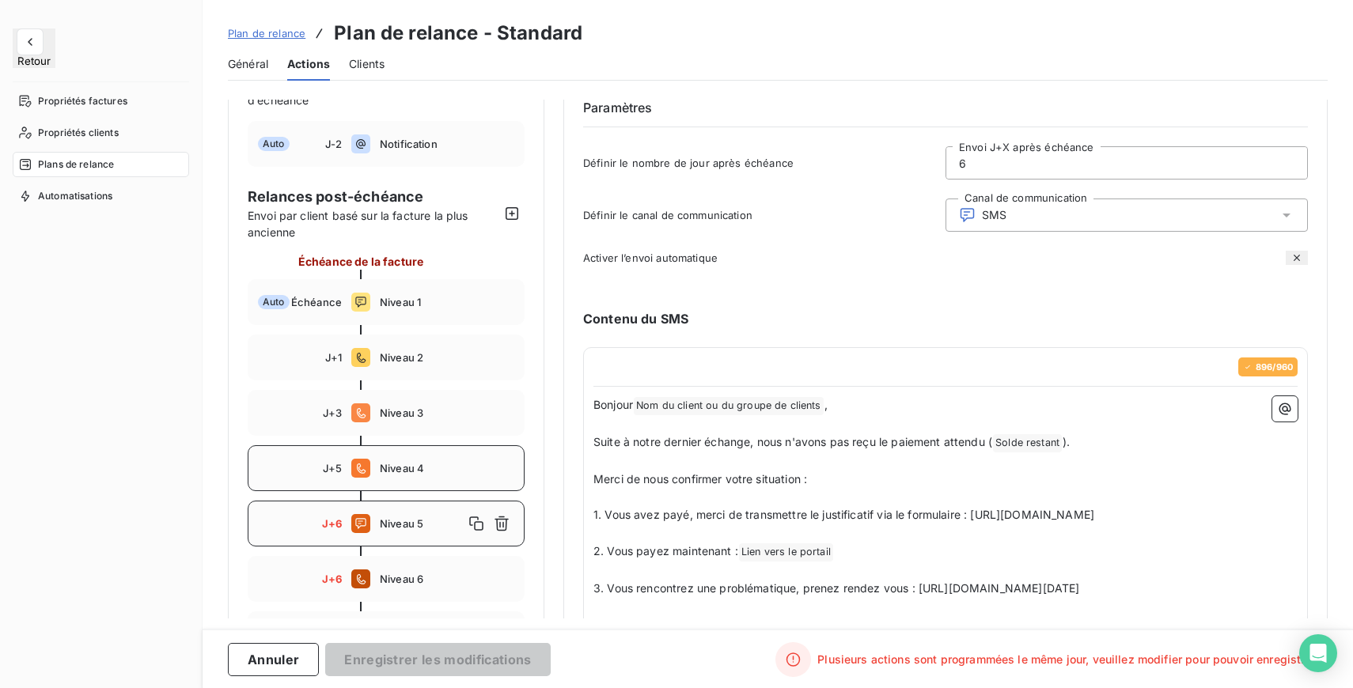
scroll to position [42, 0]
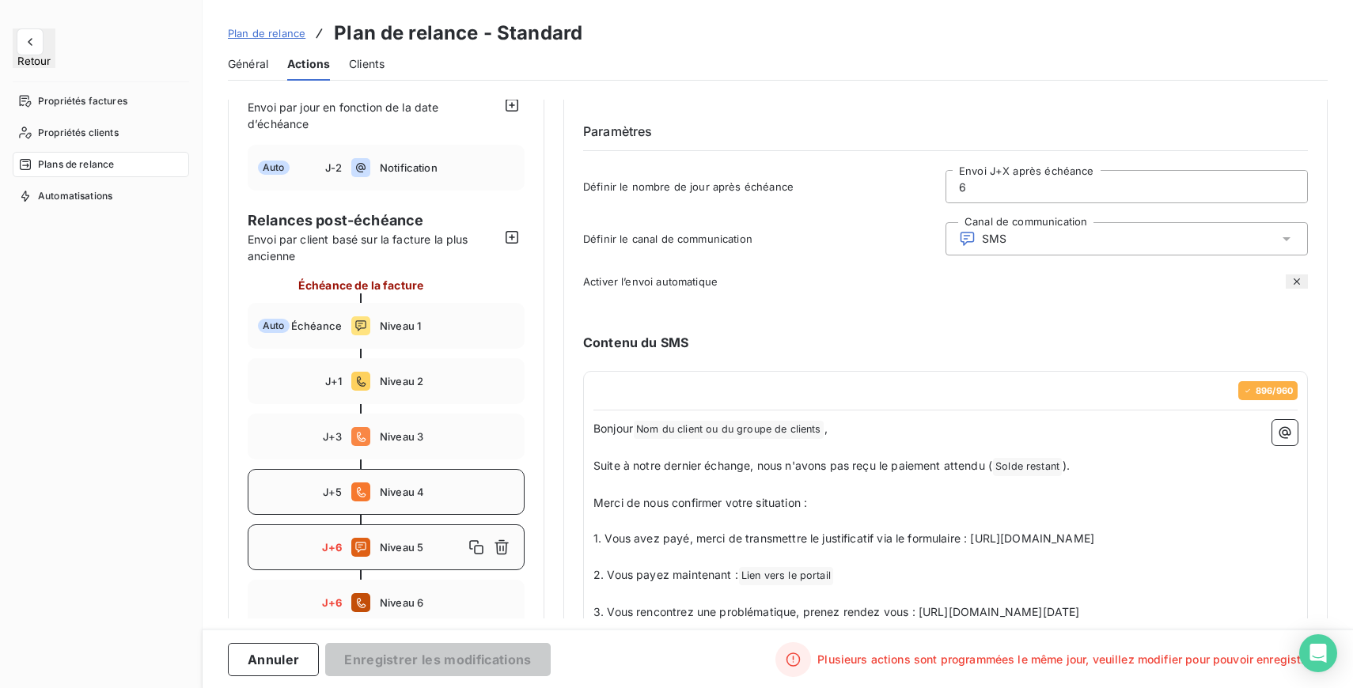
click at [971, 187] on input "6" at bounding box center [1126, 187] width 361 height 32
click at [426, 547] on span "Niveau 5" at bounding box center [447, 547] width 134 height 13
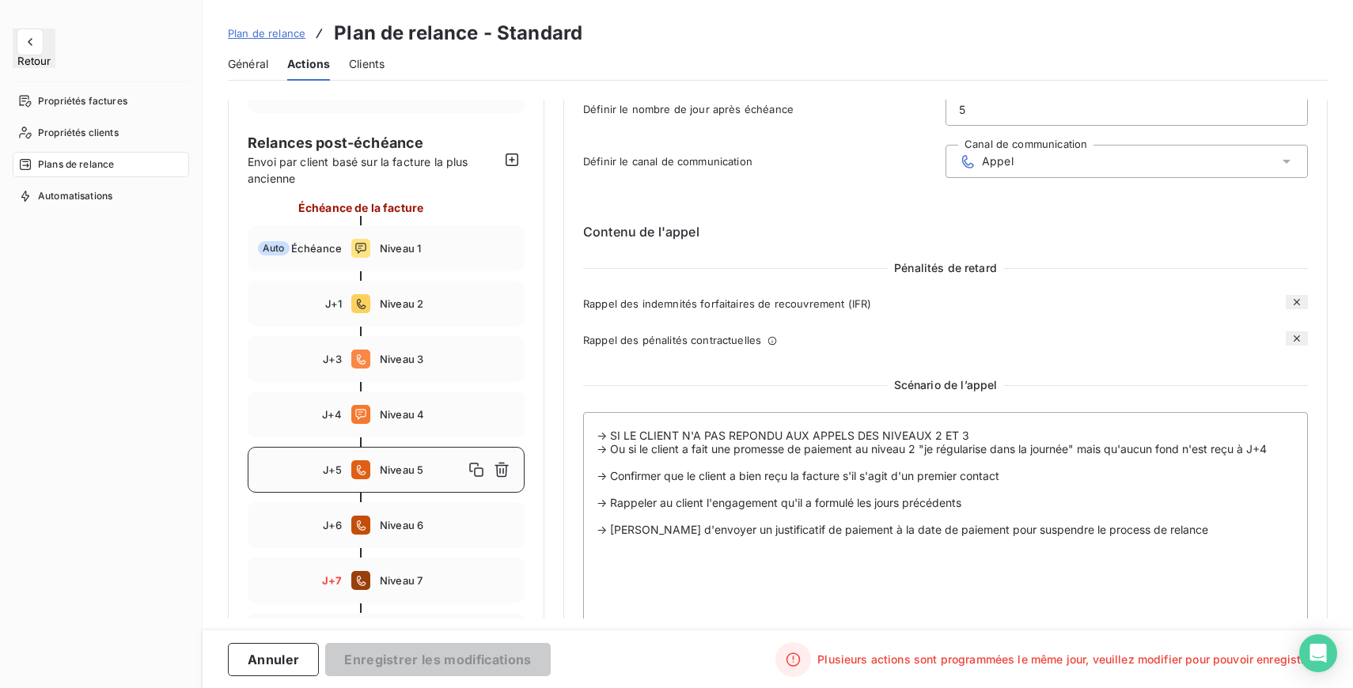
scroll to position [138, 0]
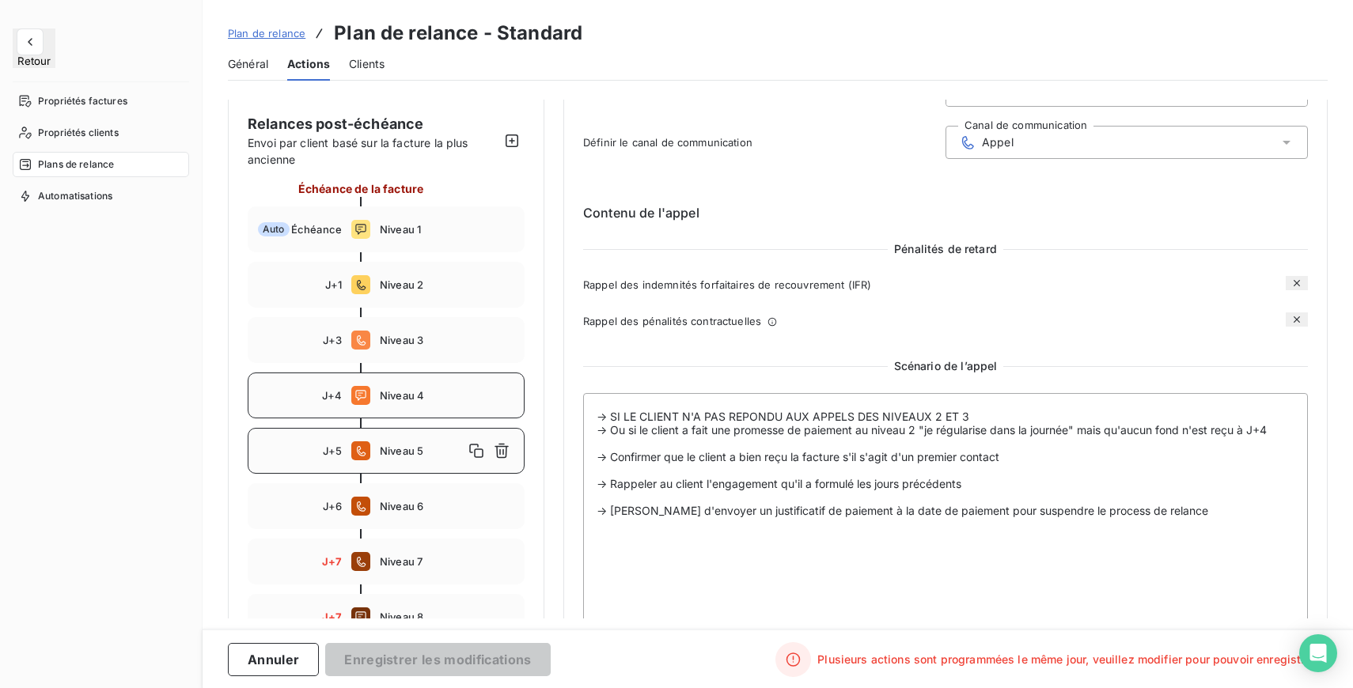
click at [417, 398] on span "Niveau 4" at bounding box center [447, 395] width 134 height 13
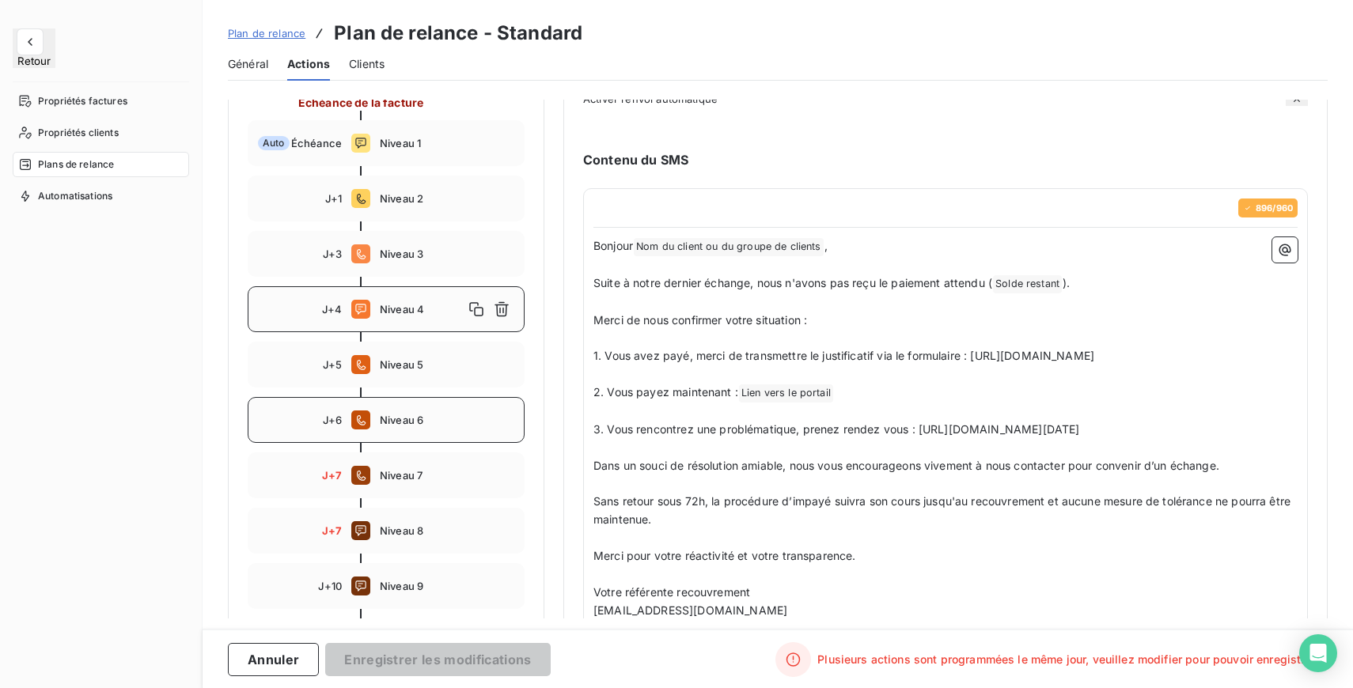
scroll to position [242, 0]
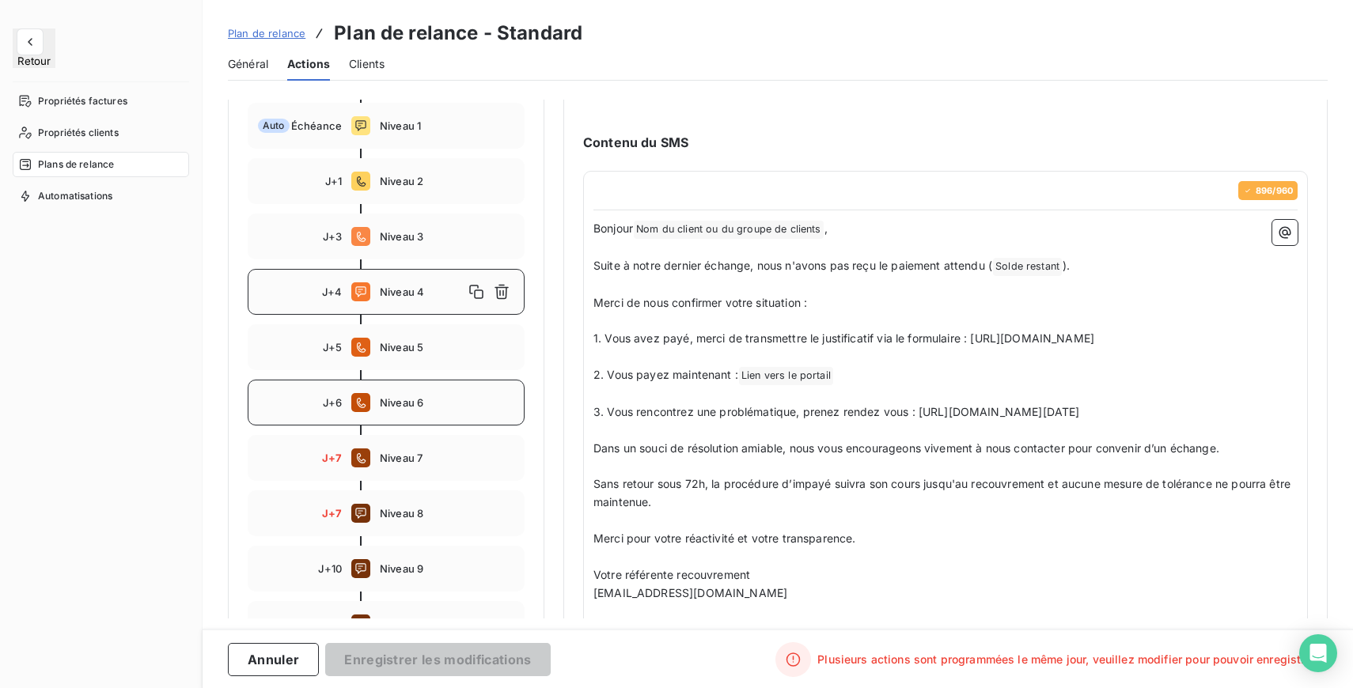
click at [400, 412] on div "J+6 Niveau 6" at bounding box center [386, 403] width 277 height 46
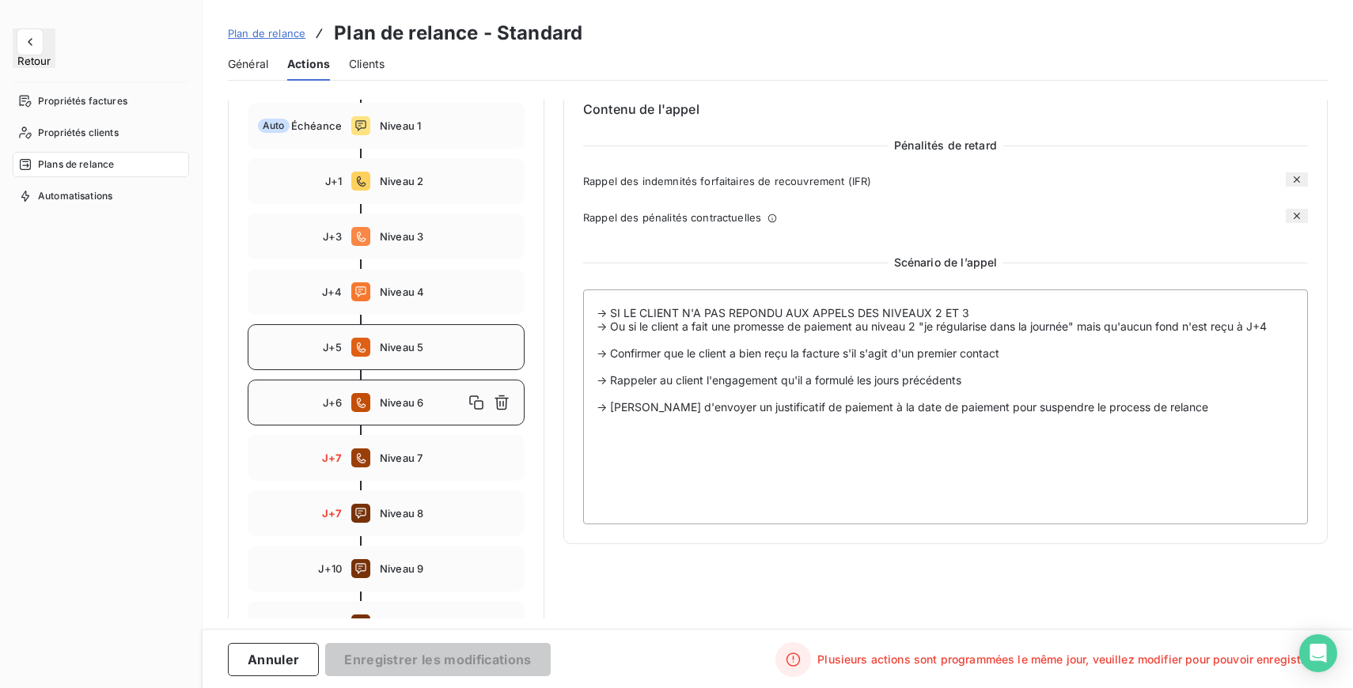
click at [407, 354] on div "J+5 Niveau 5" at bounding box center [386, 347] width 277 height 46
click at [412, 396] on span "Niveau 6" at bounding box center [447, 402] width 134 height 13
type input "6"
click at [501, 400] on icon "button" at bounding box center [502, 403] width 16 height 16
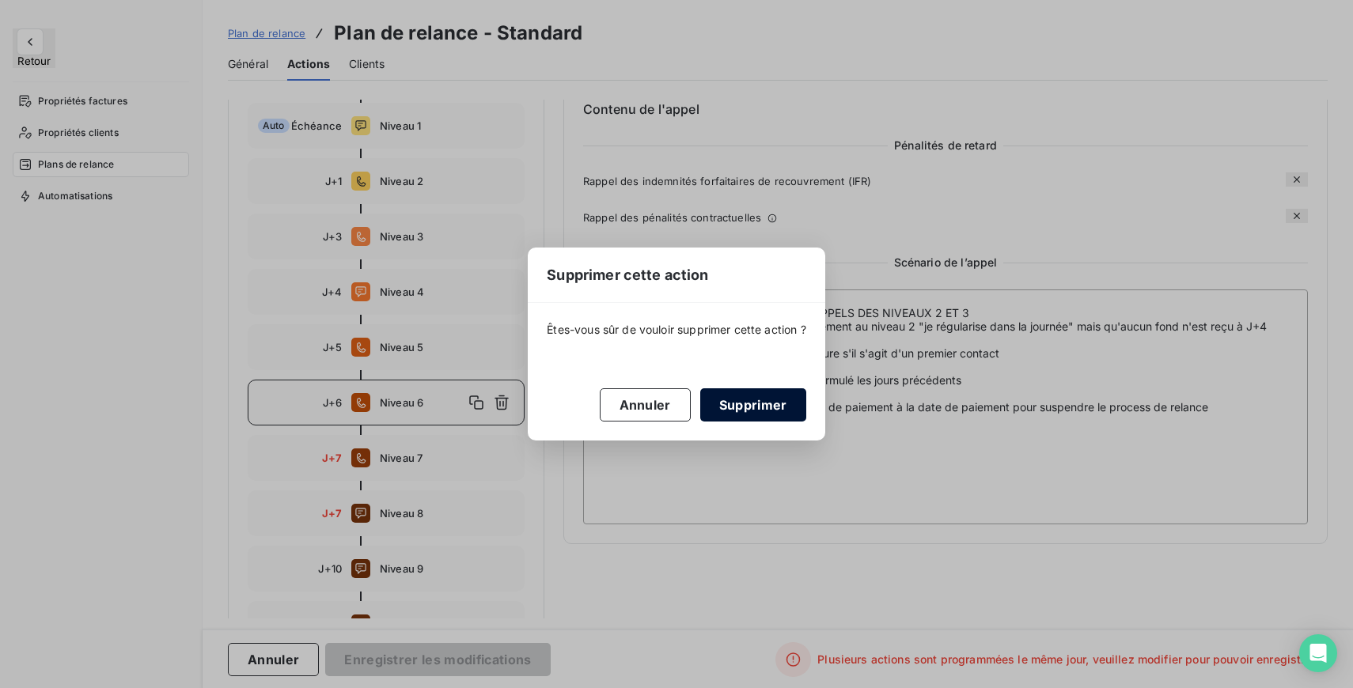
click at [764, 400] on button "Supprimer" at bounding box center [753, 404] width 106 height 33
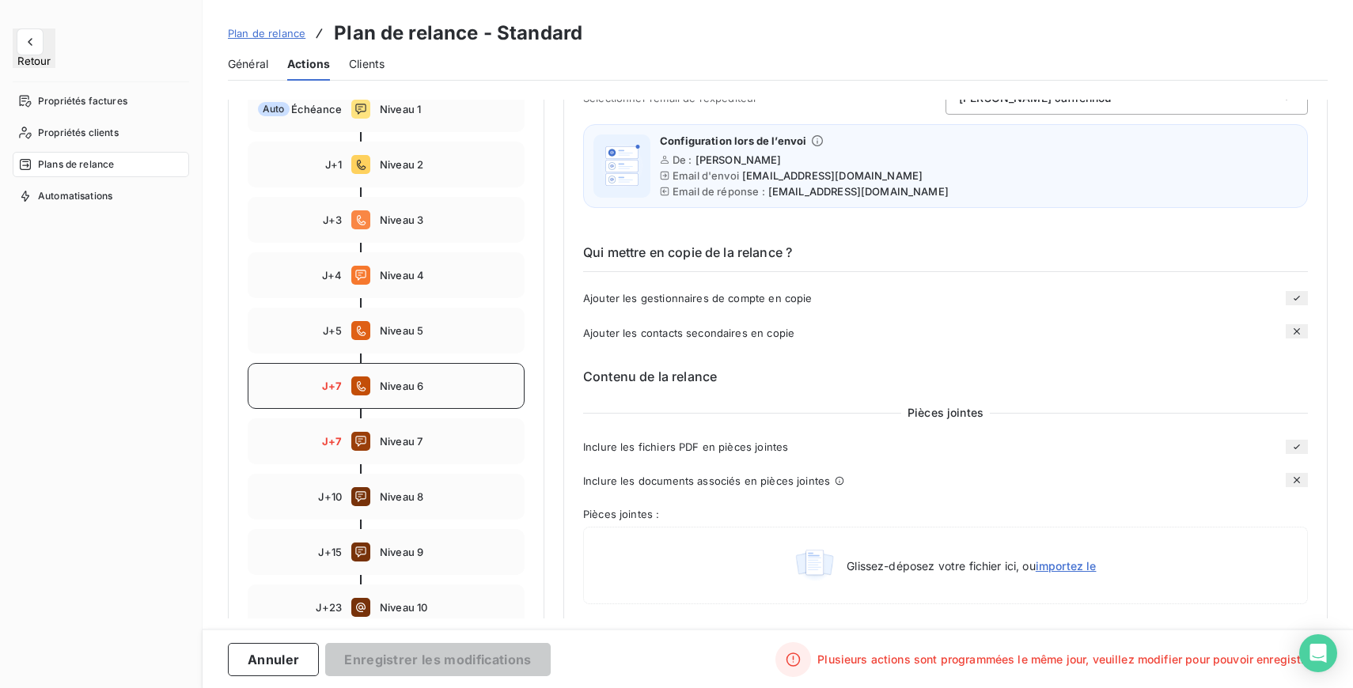
scroll to position [267, 0]
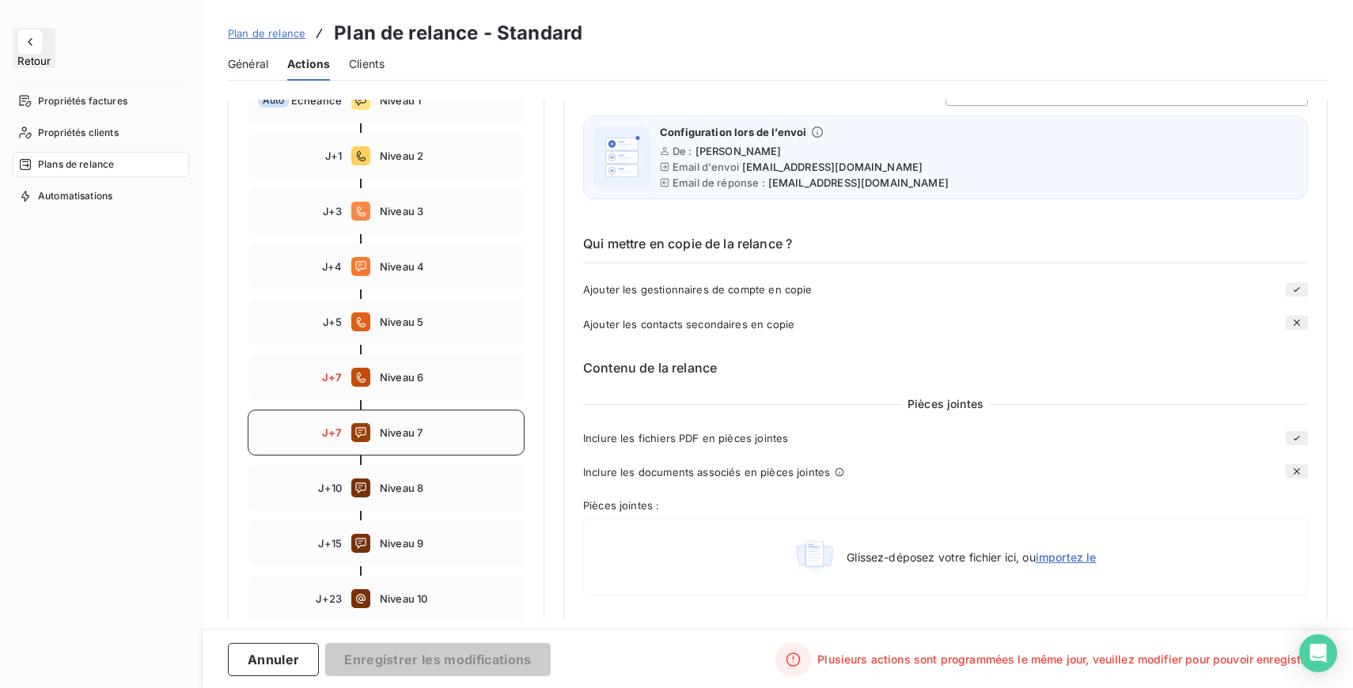
click at [409, 439] on div "J+7 Niveau 7" at bounding box center [386, 433] width 277 height 46
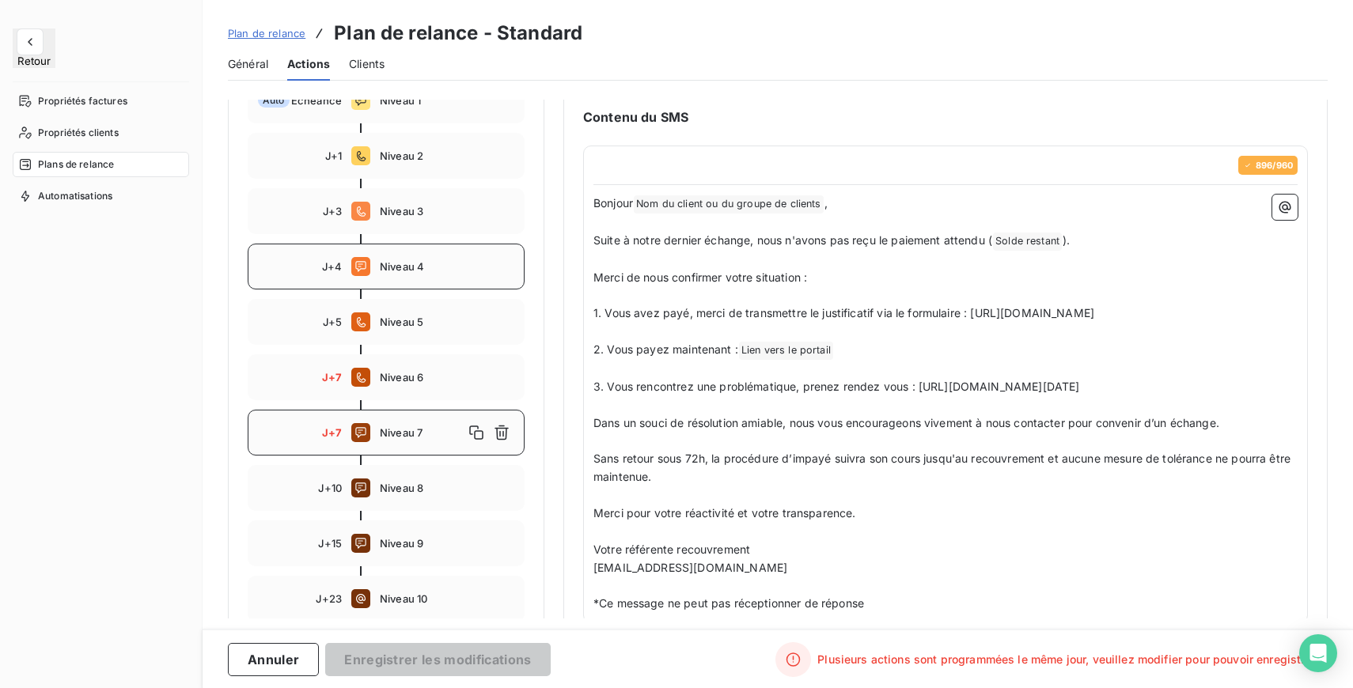
click at [409, 263] on span "Niveau 4" at bounding box center [447, 266] width 134 height 13
click at [409, 420] on div "J+7 Niveau 7" at bounding box center [386, 433] width 277 height 46
click at [401, 481] on div "J+10 Niveau 8" at bounding box center [386, 488] width 277 height 46
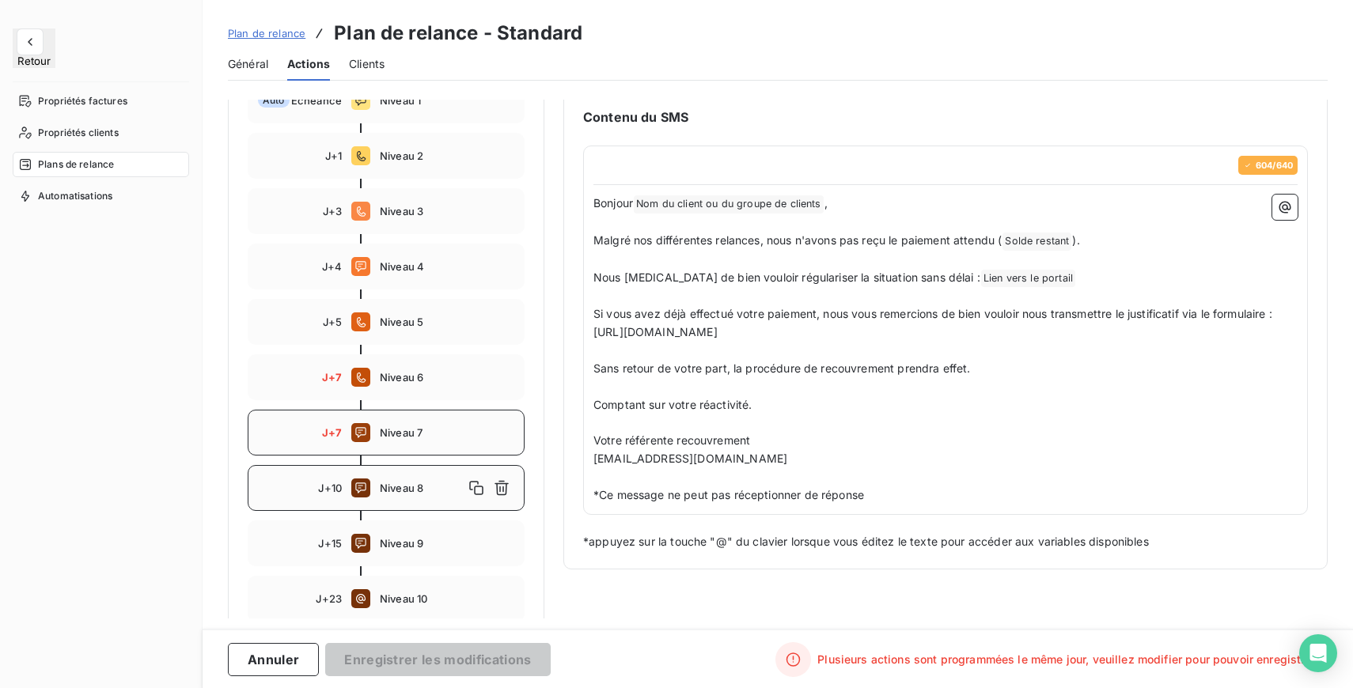
click at [399, 442] on div "J+7 Niveau 7" at bounding box center [386, 433] width 277 height 46
type input "7"
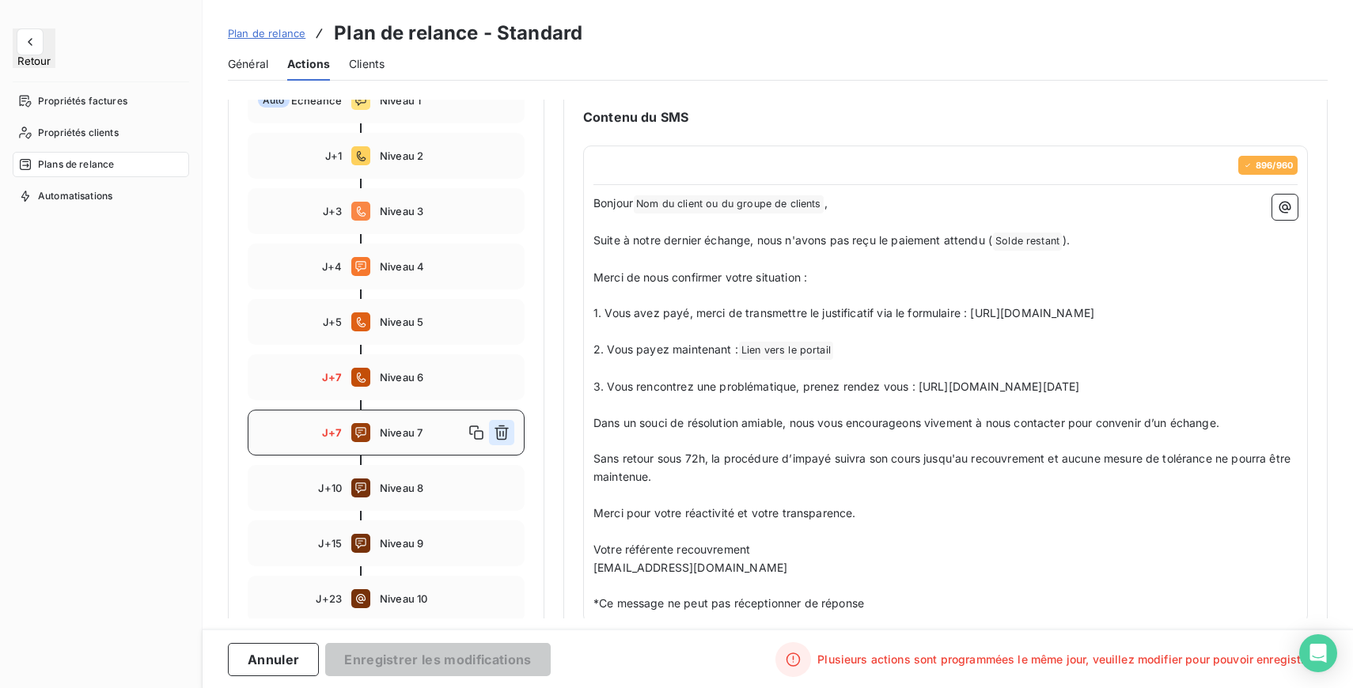
click at [500, 431] on icon "button" at bounding box center [501, 433] width 14 height 15
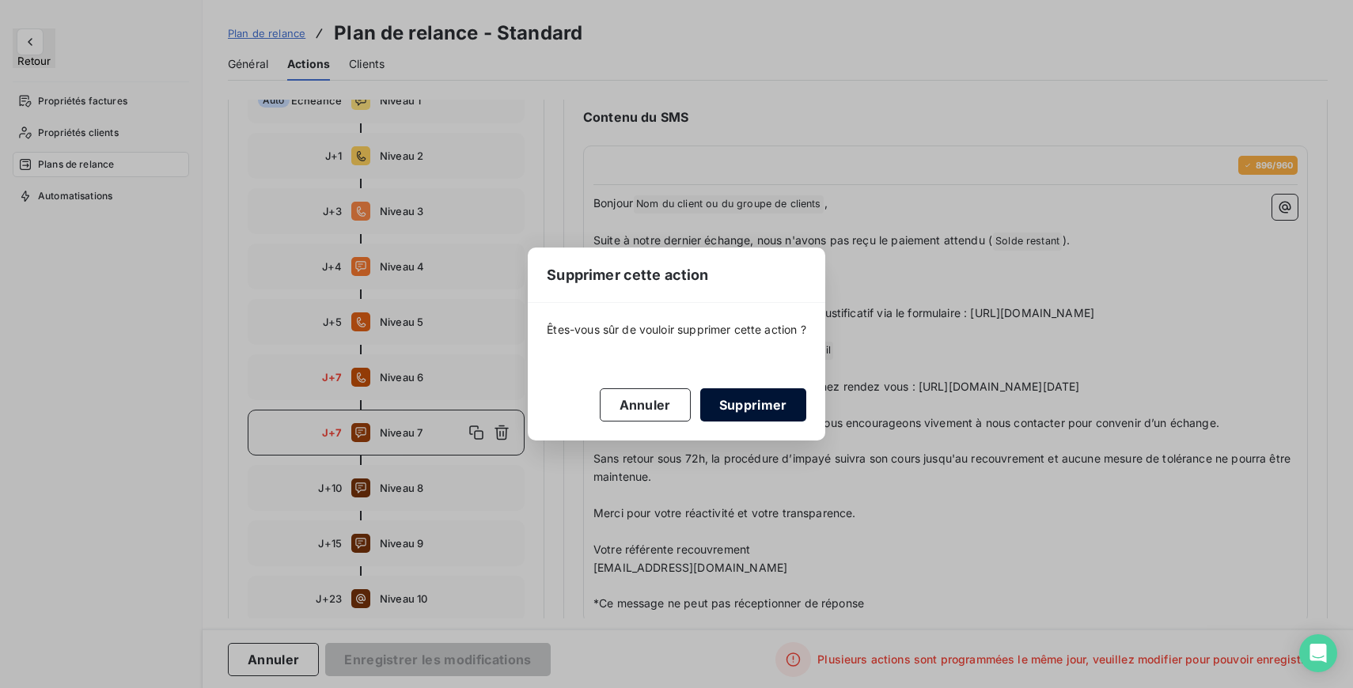
click at [761, 407] on button "Supprimer" at bounding box center [753, 404] width 106 height 33
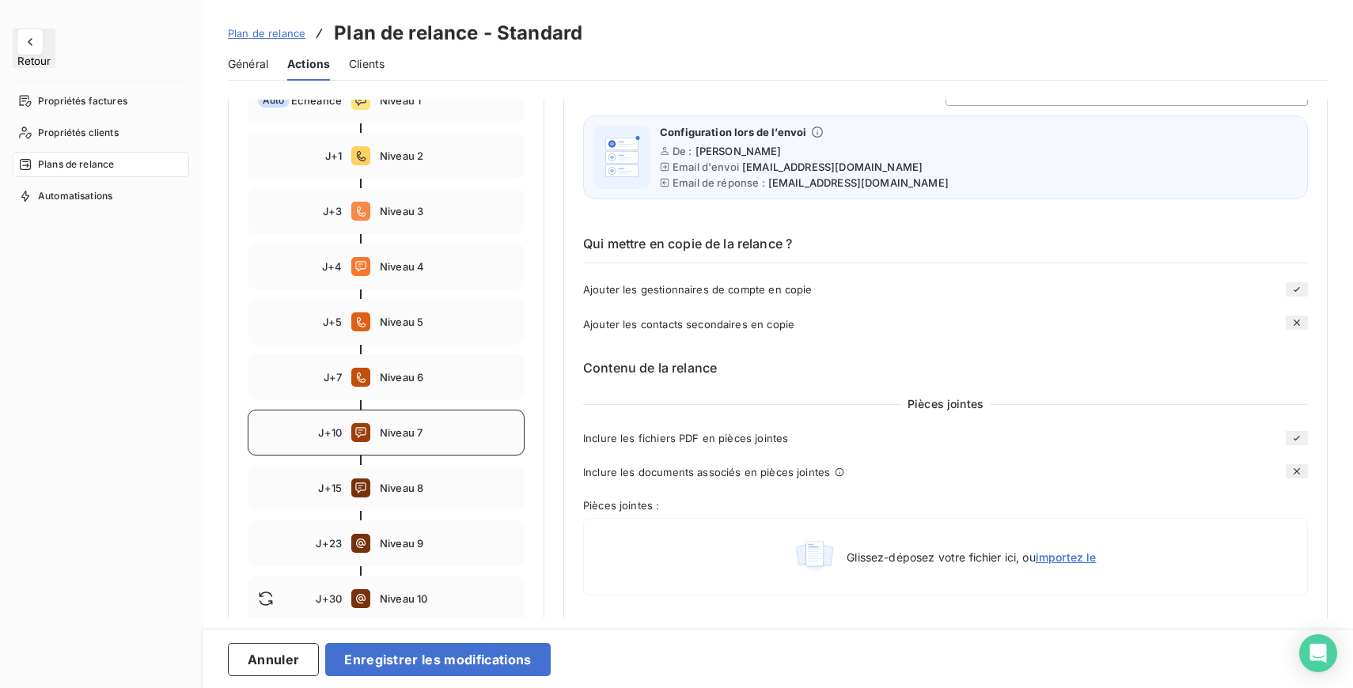
click at [418, 436] on span "Niveau 7" at bounding box center [447, 432] width 134 height 13
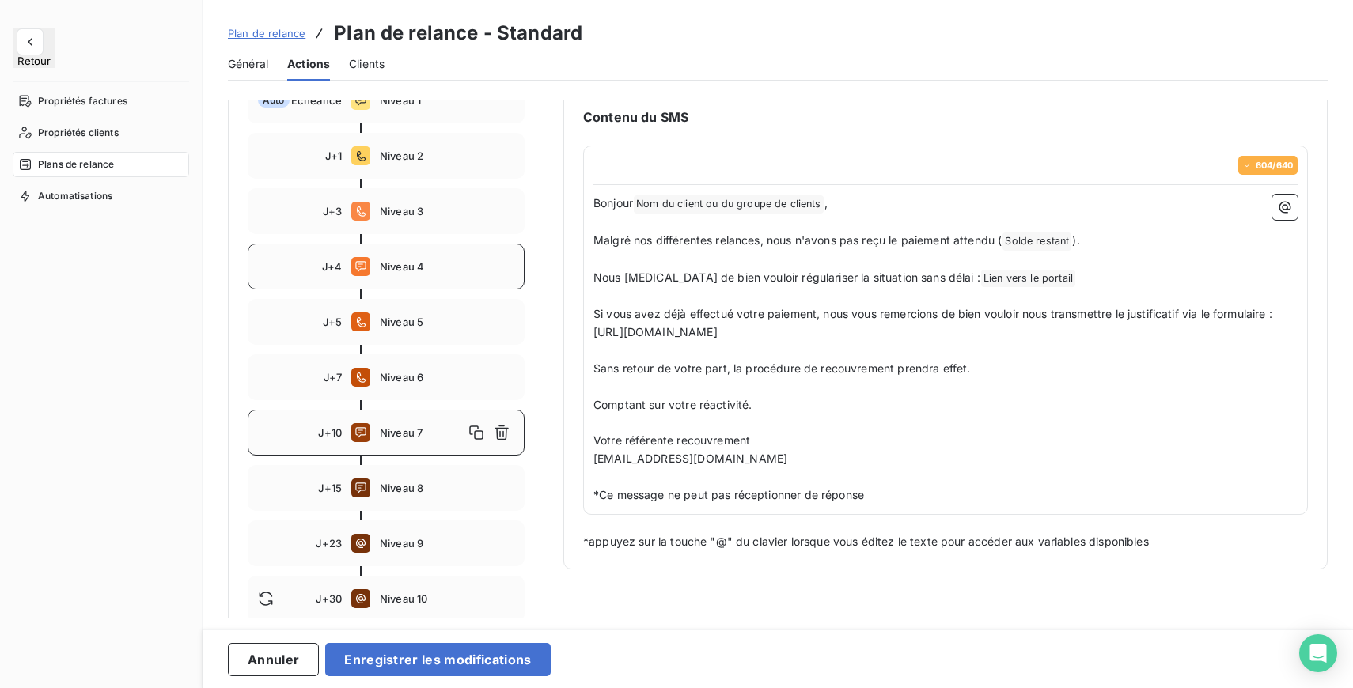
click at [403, 268] on span "Niveau 4" at bounding box center [447, 266] width 134 height 13
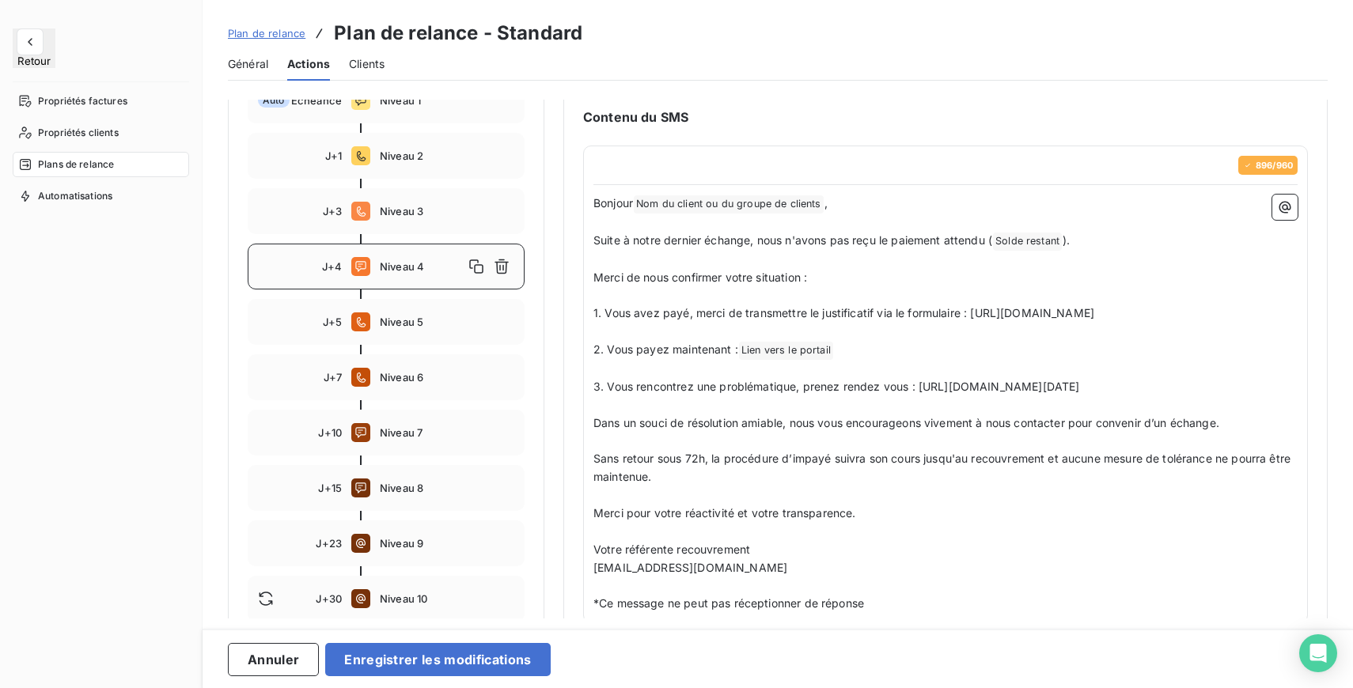
type input "4"
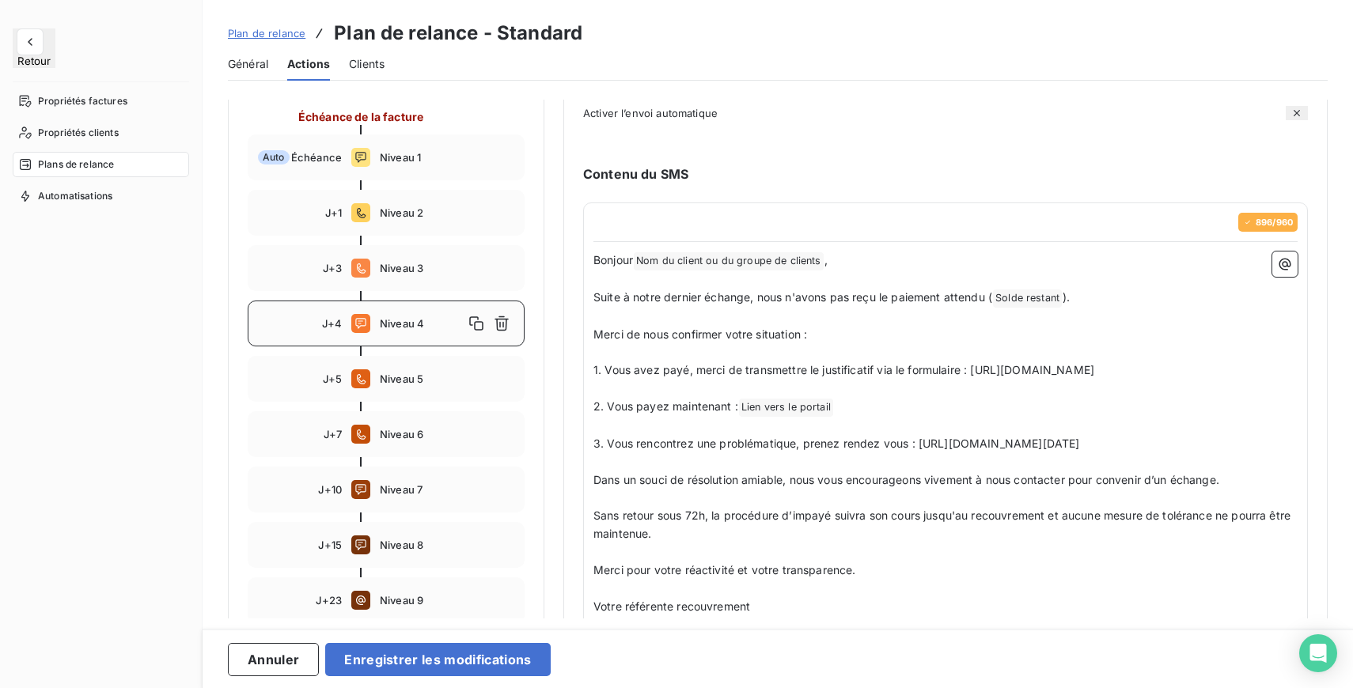
scroll to position [206, 0]
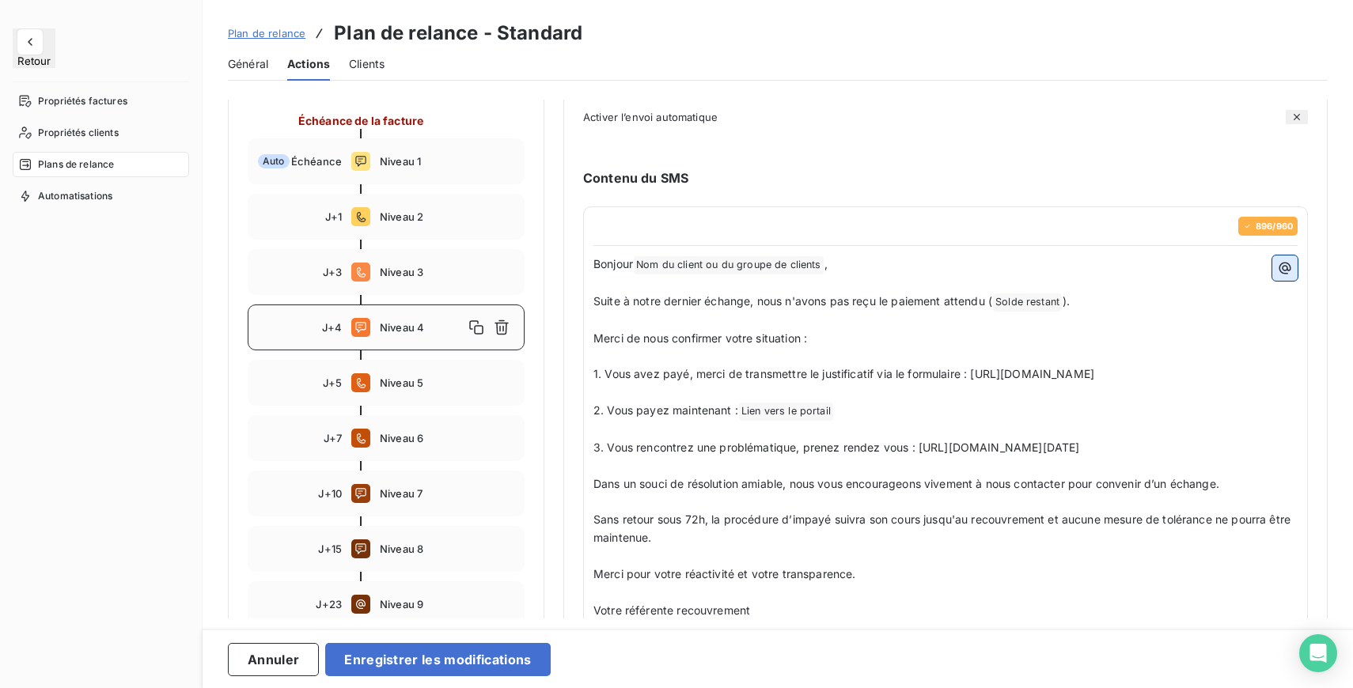
click at [1277, 269] on icon "button" at bounding box center [1285, 268] width 16 height 16
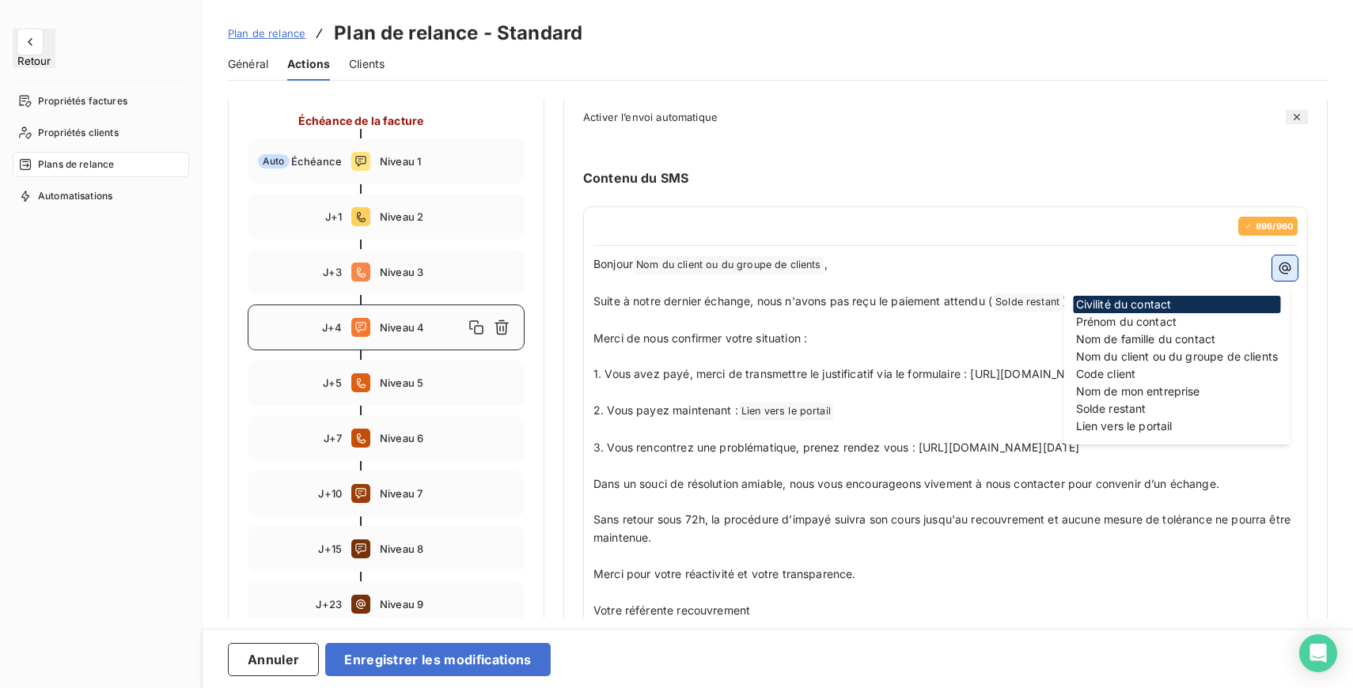
click at [1277, 269] on icon "button" at bounding box center [1285, 268] width 16 height 16
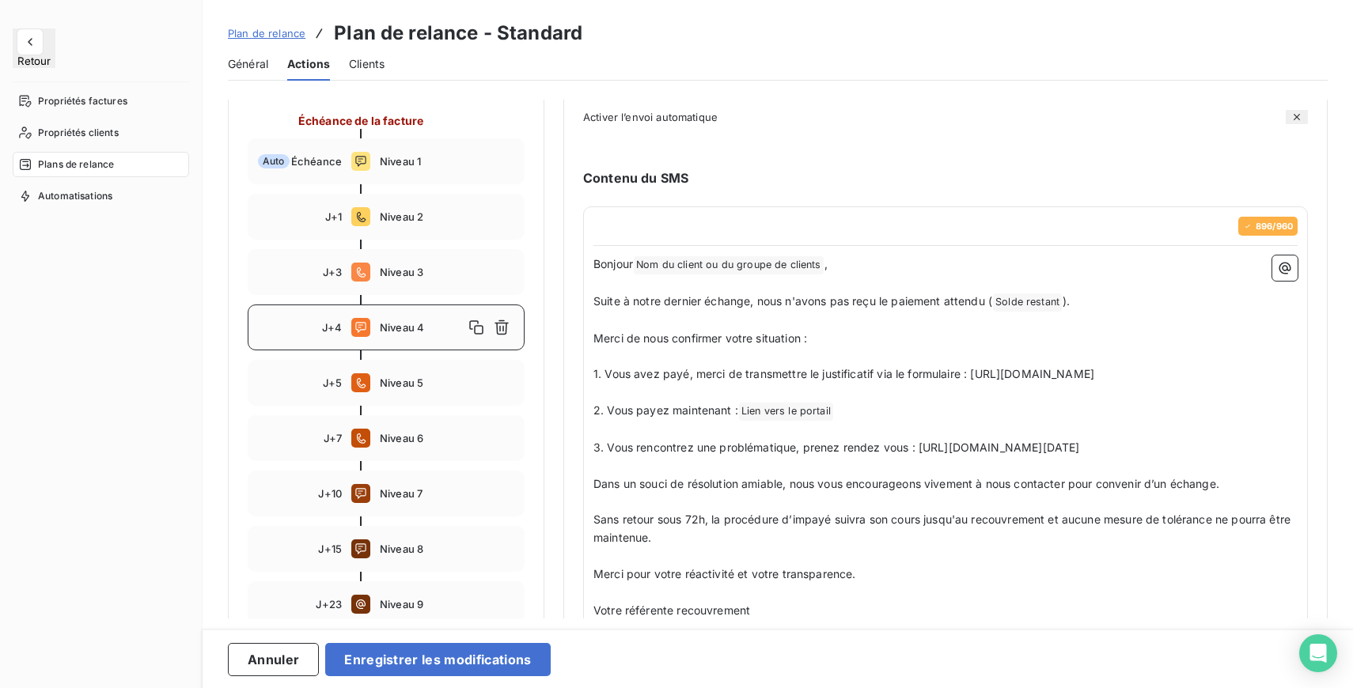
click at [906, 305] on span "Suite à notre dernier échange, nous n'avons pas reçu le paiement attendu (" at bounding box center [792, 300] width 399 height 13
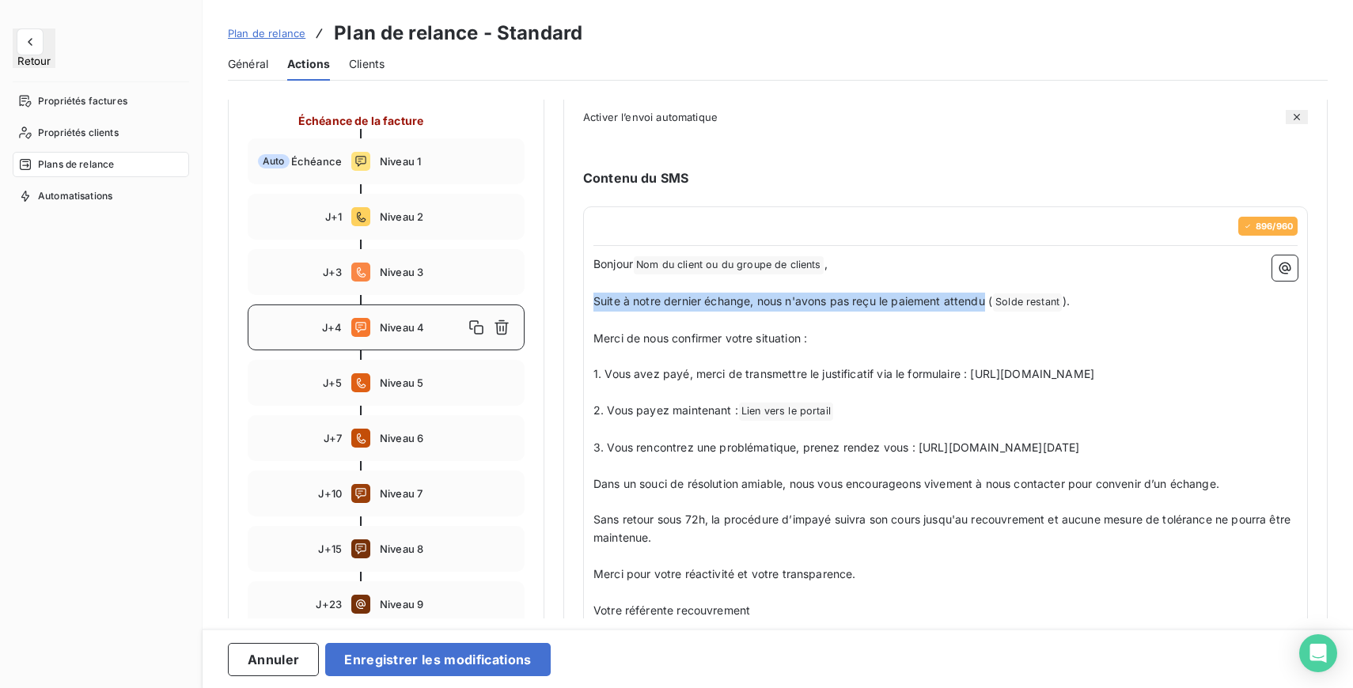
drag, startPoint x: 986, startPoint y: 301, endPoint x: 589, endPoint y: 307, distance: 397.1
click at [589, 307] on div "896 / 960 Bonjour Nom du client ou du groupe de clients ﻿ , ﻿ Suite à notre der…" at bounding box center [945, 445] width 725 height 478
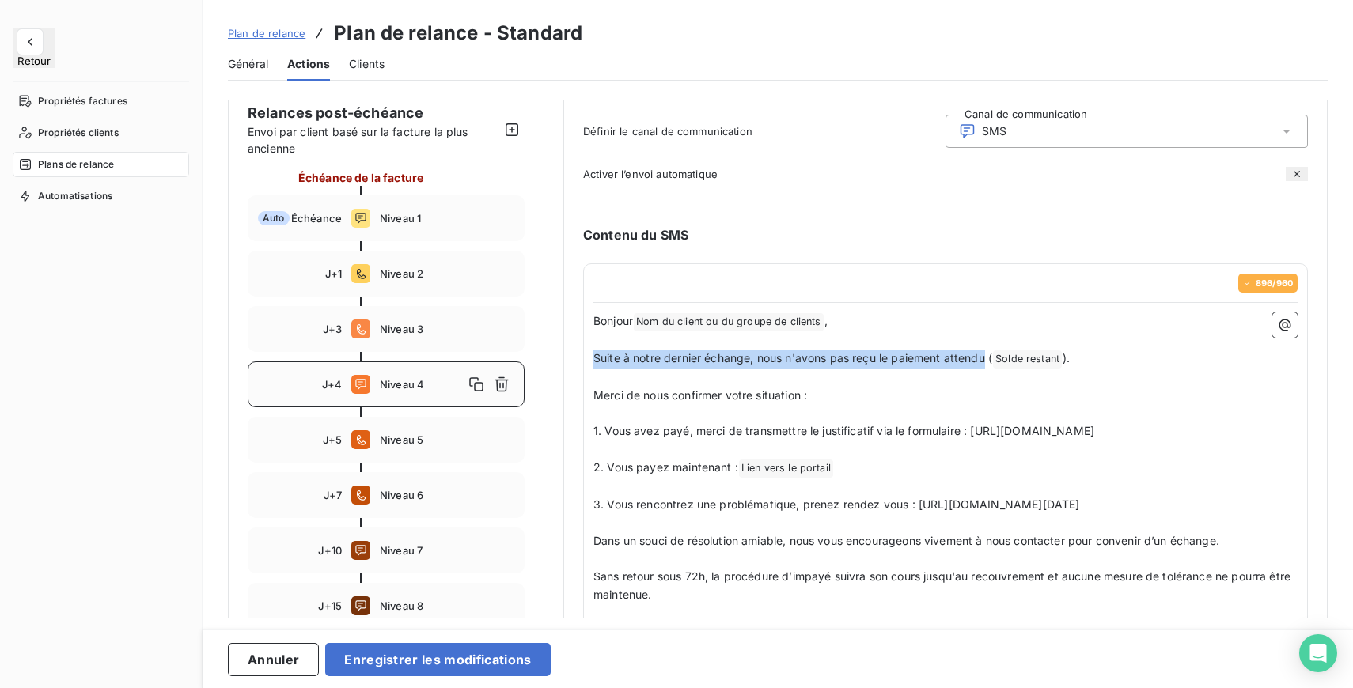
scroll to position [147, 0]
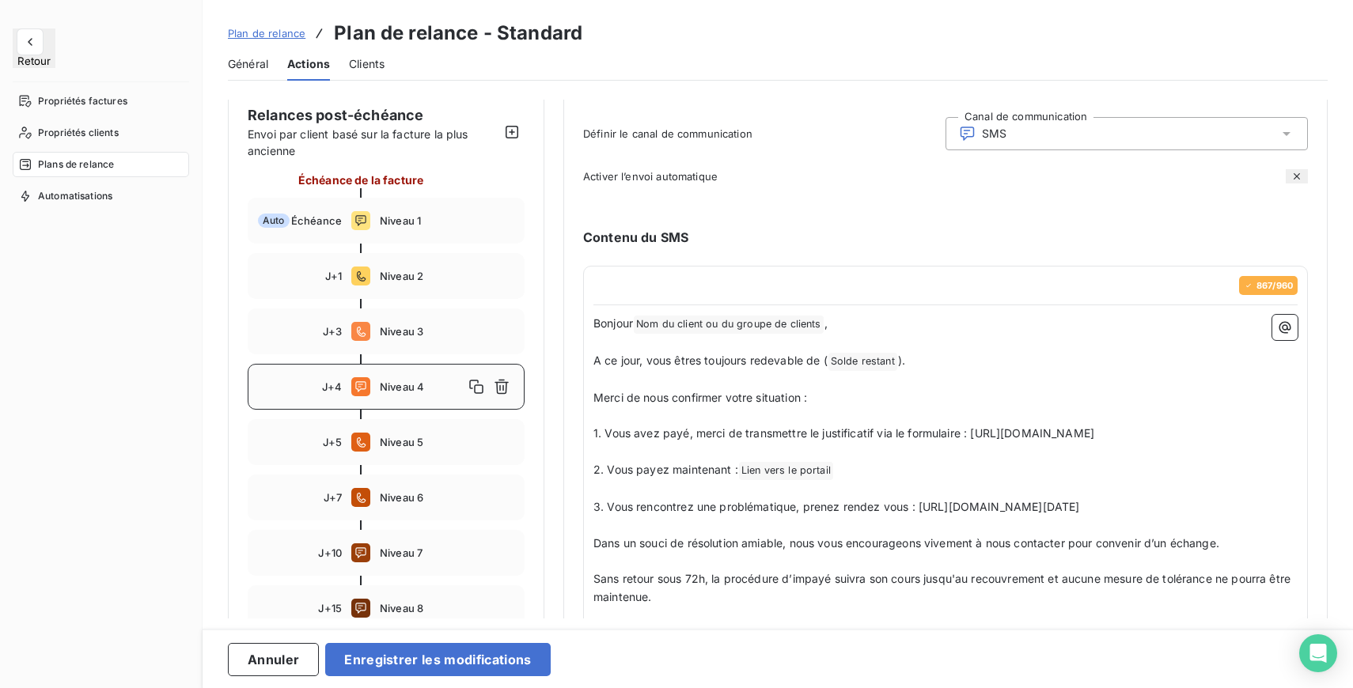
click at [935, 365] on p "A ce jour, vous êtres toujours redevable de ( Solde restant ﻿ )." at bounding box center [945, 361] width 704 height 19
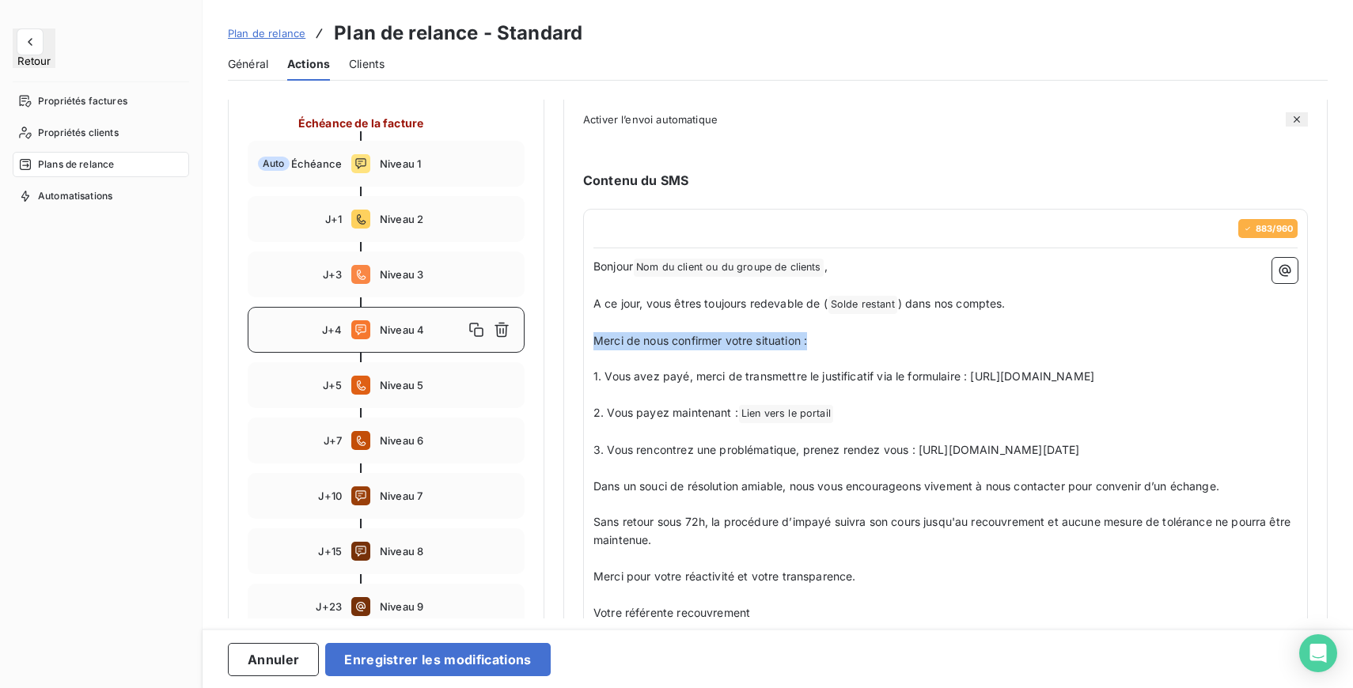
scroll to position [205, 0]
click at [689, 302] on span "A ce jour, vous êtres toujours redevable de (" at bounding box center [710, 302] width 234 height 13
click at [842, 327] on p "﻿" at bounding box center [945, 322] width 704 height 18
click at [852, 339] on p "Merci de nous confirmer votre situation :" at bounding box center [945, 340] width 704 height 18
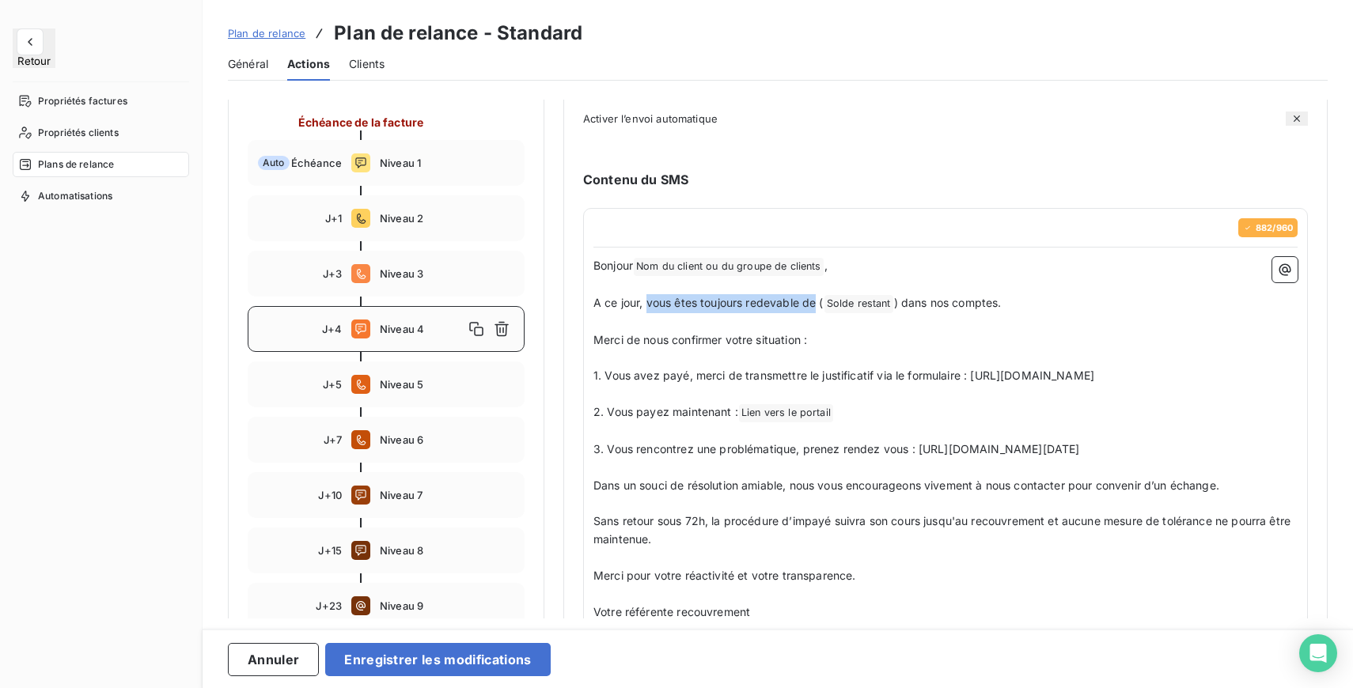
drag, startPoint x: 649, startPoint y: 305, endPoint x: 815, endPoint y: 308, distance: 166.2
click at [815, 308] on span "A ce jour, vous êtes toujours redevable de (" at bounding box center [708, 302] width 230 height 13
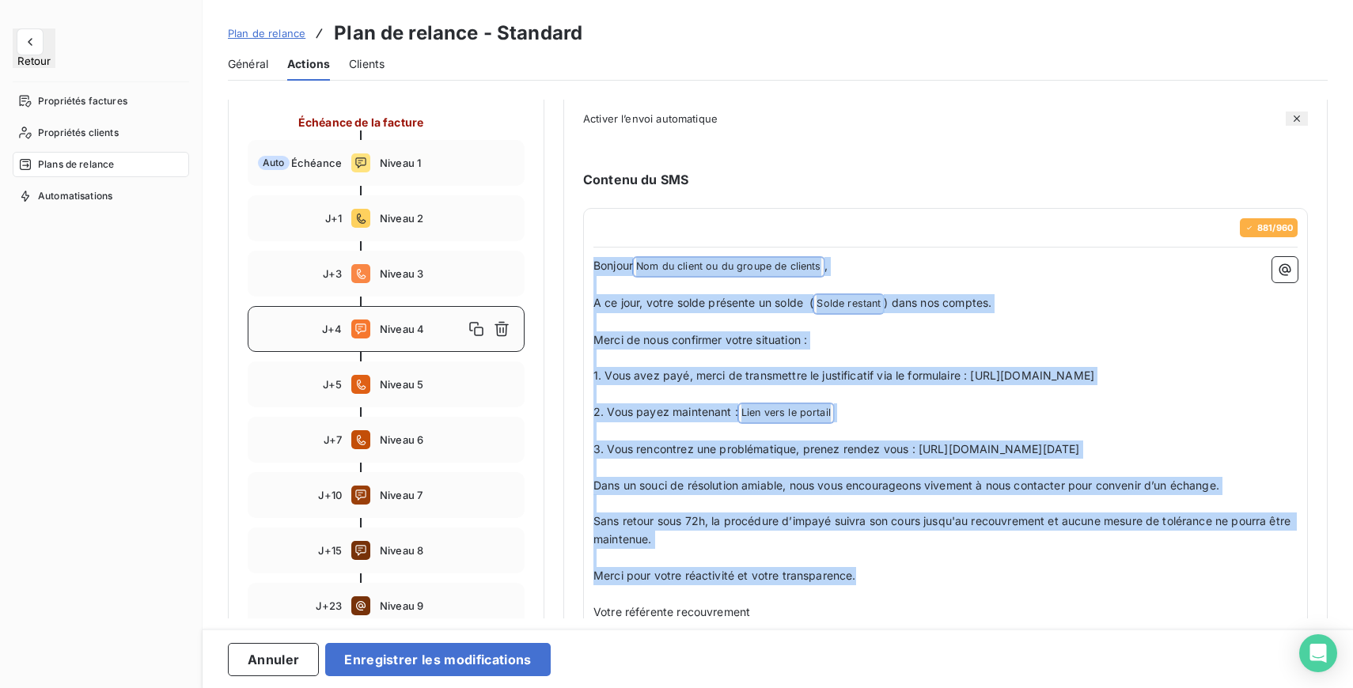
drag, startPoint x: 596, startPoint y: 271, endPoint x: 864, endPoint y: 610, distance: 432.5
click at [864, 610] on div "Bonjour Nom du client ou du groupe de clients ﻿ , ﻿ A ce jour, votre solde prés…" at bounding box center [945, 466] width 704 height 418
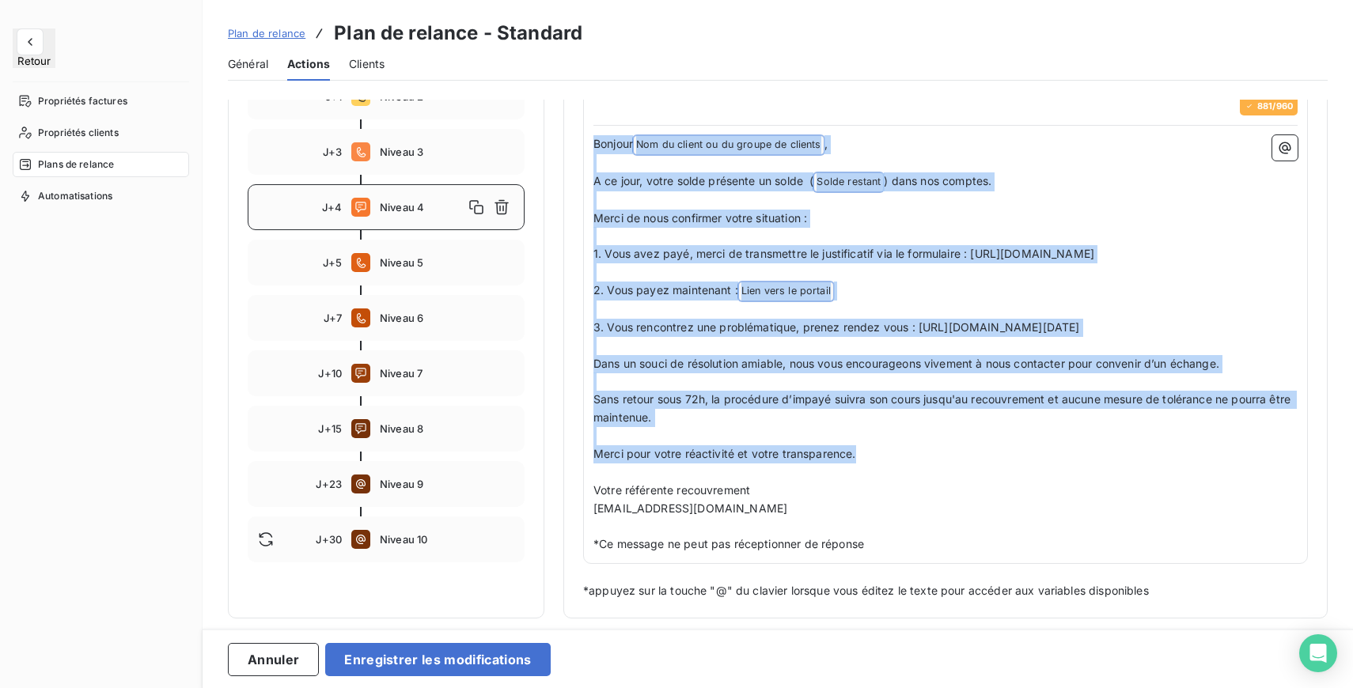
scroll to position [359, 0]
copy div "Bonjour Nom du client ou du groupe de clients ﻿ , ﻿ A ce jour, votre solde prés…"
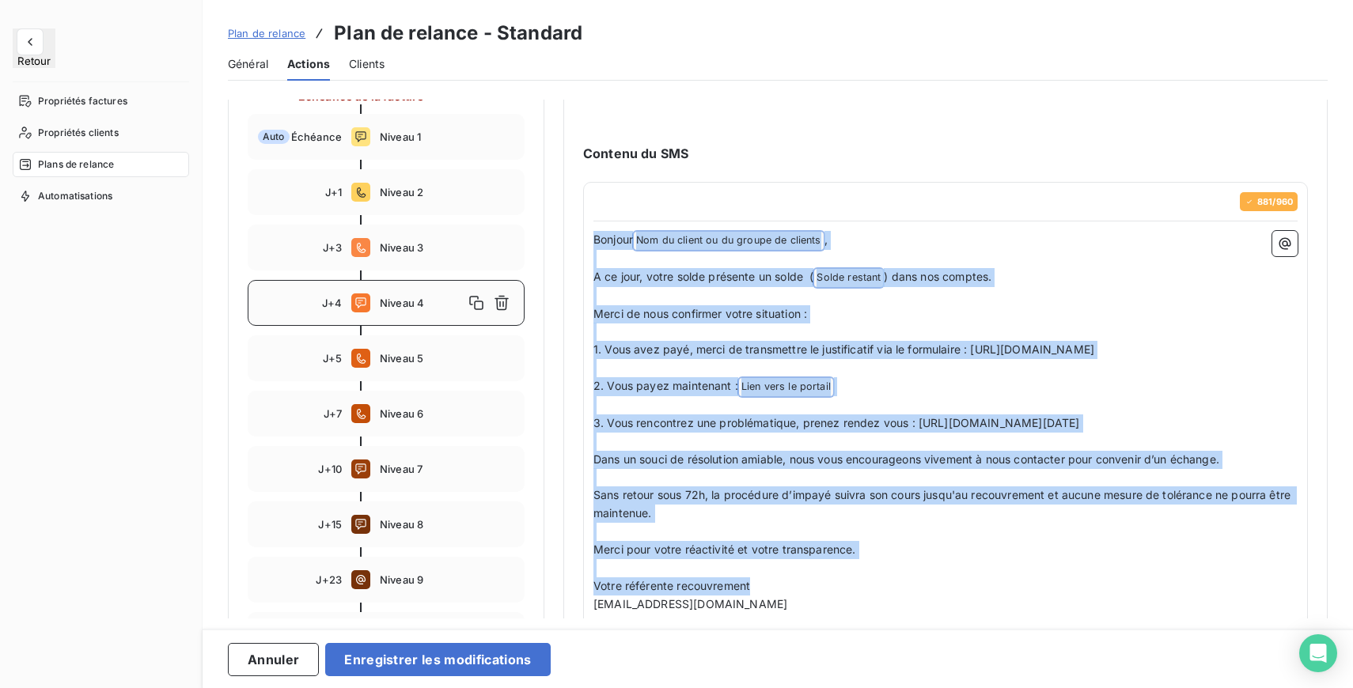
scroll to position [93, 0]
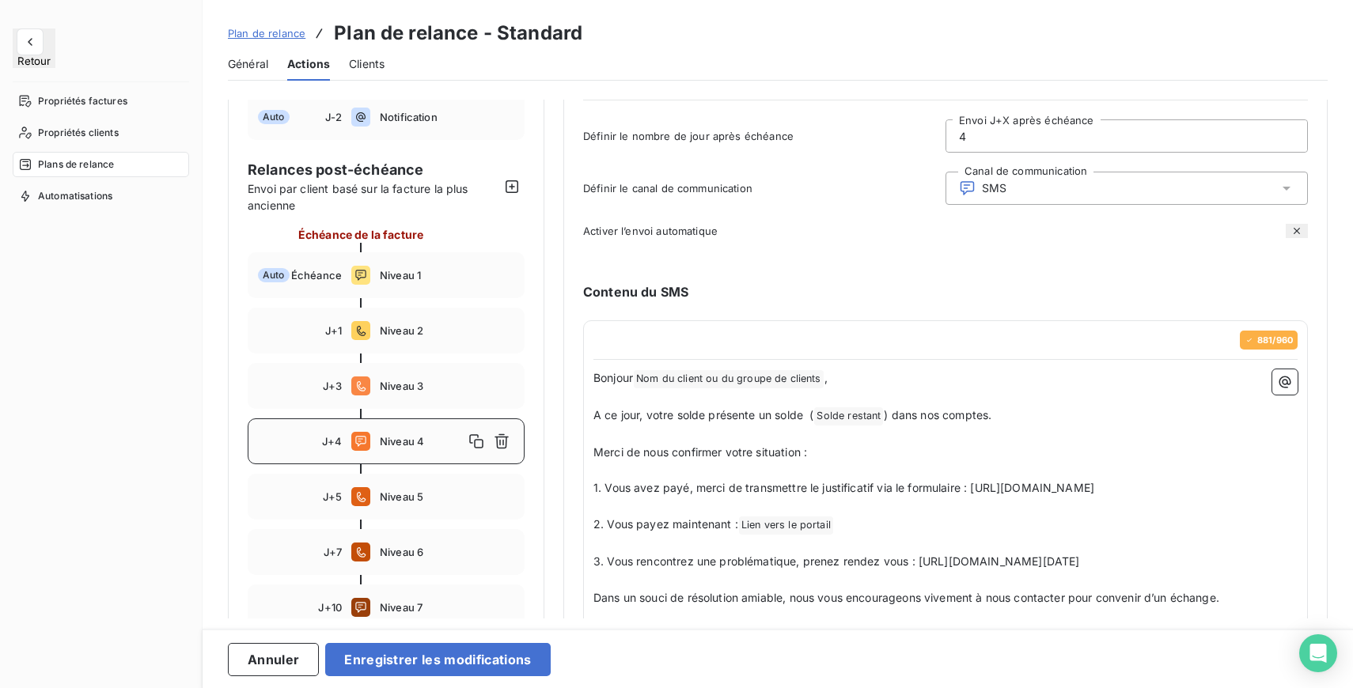
click at [835, 369] on div "881 / 960 Bonjour Nom du client ou du groupe de clients ﻿ , ﻿ A ce jour, votre …" at bounding box center [945, 559] width 725 height 478
drag, startPoint x: 594, startPoint y: 417, endPoint x: 805, endPoint y: 416, distance: 211.2
click at [805, 416] on span "A ce jour, votre solde présente un solde (" at bounding box center [703, 414] width 220 height 13
click at [1103, 417] on p "À ce jour, votre compte présente un solde restant dû de ( Solde restant ﻿ ) dan…" at bounding box center [945, 416] width 704 height 19
click at [927, 441] on p "﻿" at bounding box center [945, 435] width 704 height 18
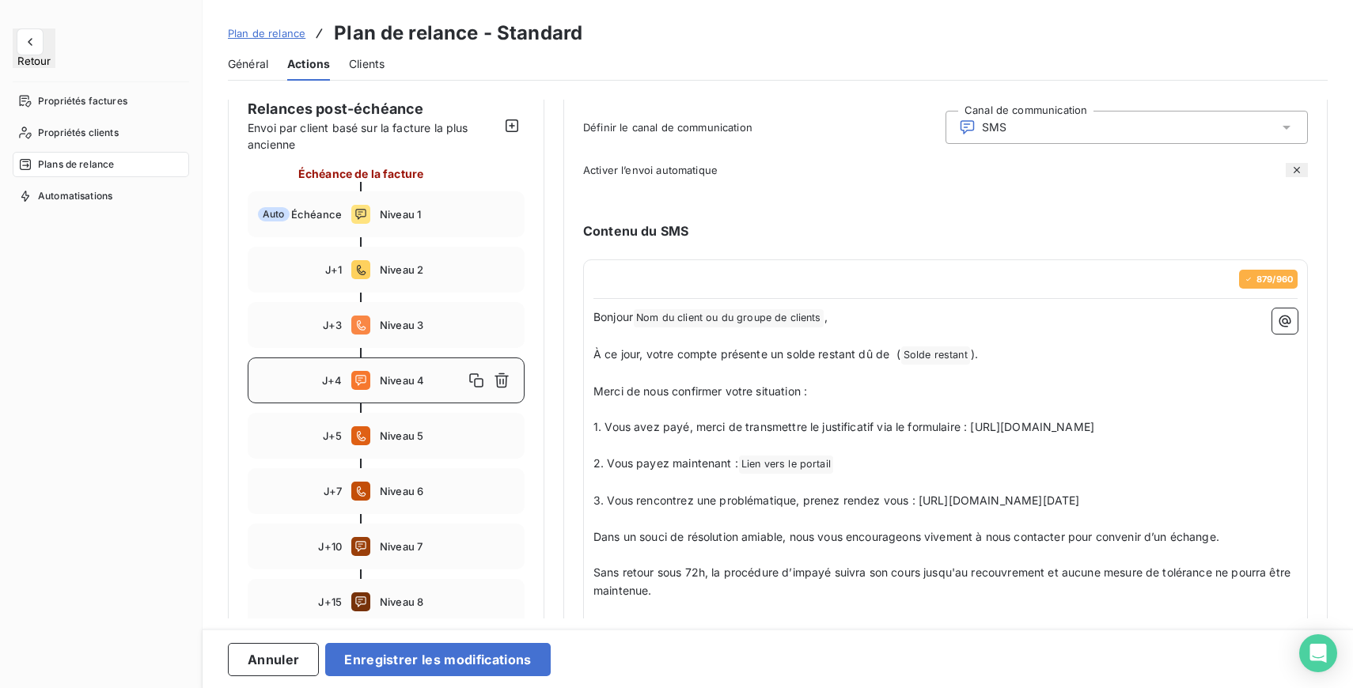
scroll to position [169, 0]
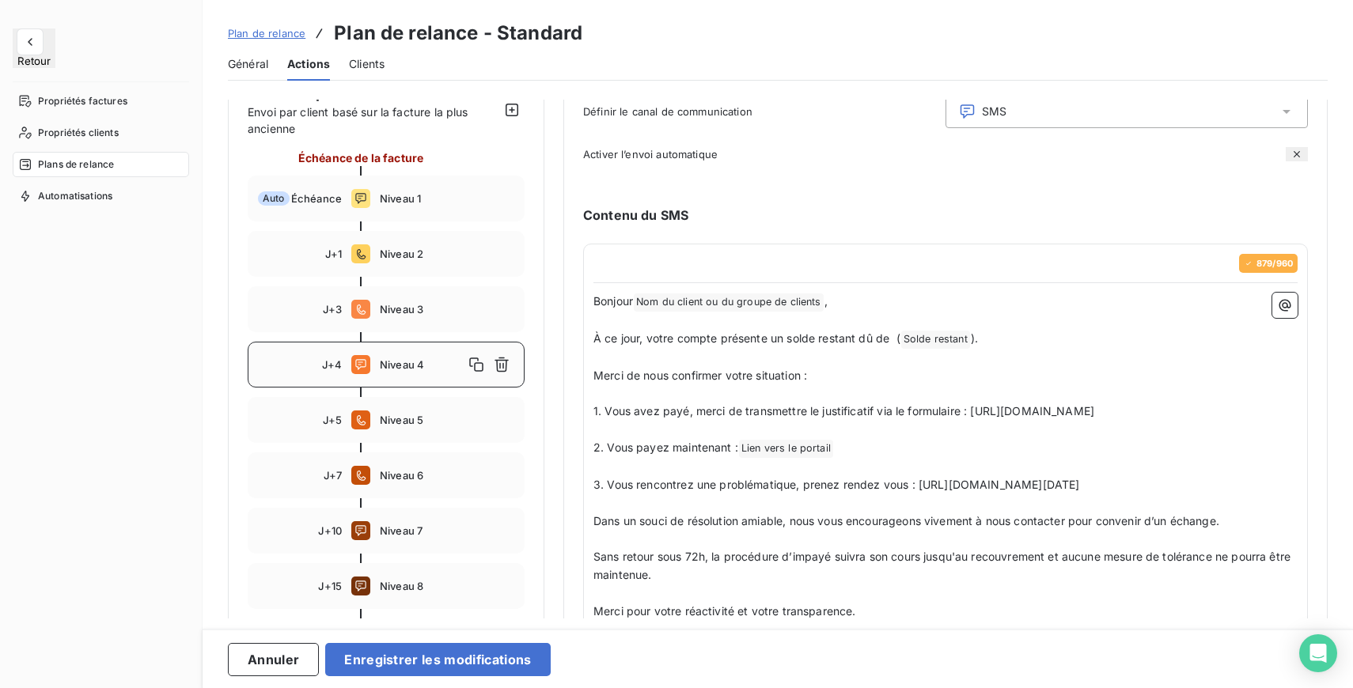
click at [899, 410] on span "1. Vous avez payé, merci de transmettre le justificatif via le formulaire : htt…" at bounding box center [843, 410] width 501 height 13
click at [988, 417] on p "1. Vous avez payé, merci de transmettre le justificatif via ce formulaire : htt…" at bounding box center [945, 412] width 704 height 18
drag, startPoint x: 907, startPoint y: 413, endPoint x: 965, endPoint y: 411, distance: 58.6
click at [965, 411] on span "1. Vous avez payé, merci de transmettre le justificatif via ce formulaire : htt…" at bounding box center [845, 410] width 505 height 13
click at [925, 411] on span "1. Vous avez payé, merci de transmettre le justificatif via ce formulaire : htt…" at bounding box center [845, 410] width 505 height 13
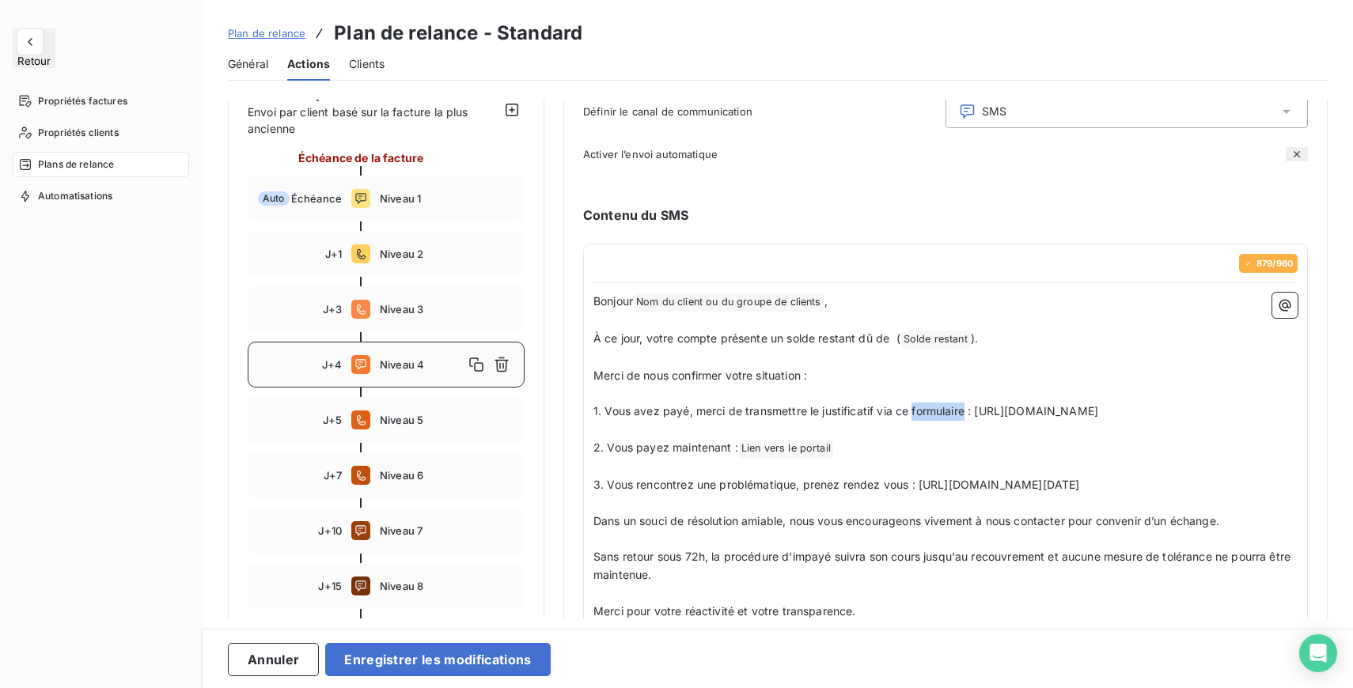
drag, startPoint x: 912, startPoint y: 406, endPoint x: 965, endPoint y: 408, distance: 53.1
click at [965, 408] on span "1. Vous avez payé, merci de transmettre le justificatif via ce formulaire : htt…" at bounding box center [845, 410] width 505 height 13
click at [981, 408] on p "1. Vous avez payé, merci de transmettre le justificatif via ce formulaire : htt…" at bounding box center [945, 412] width 704 height 18
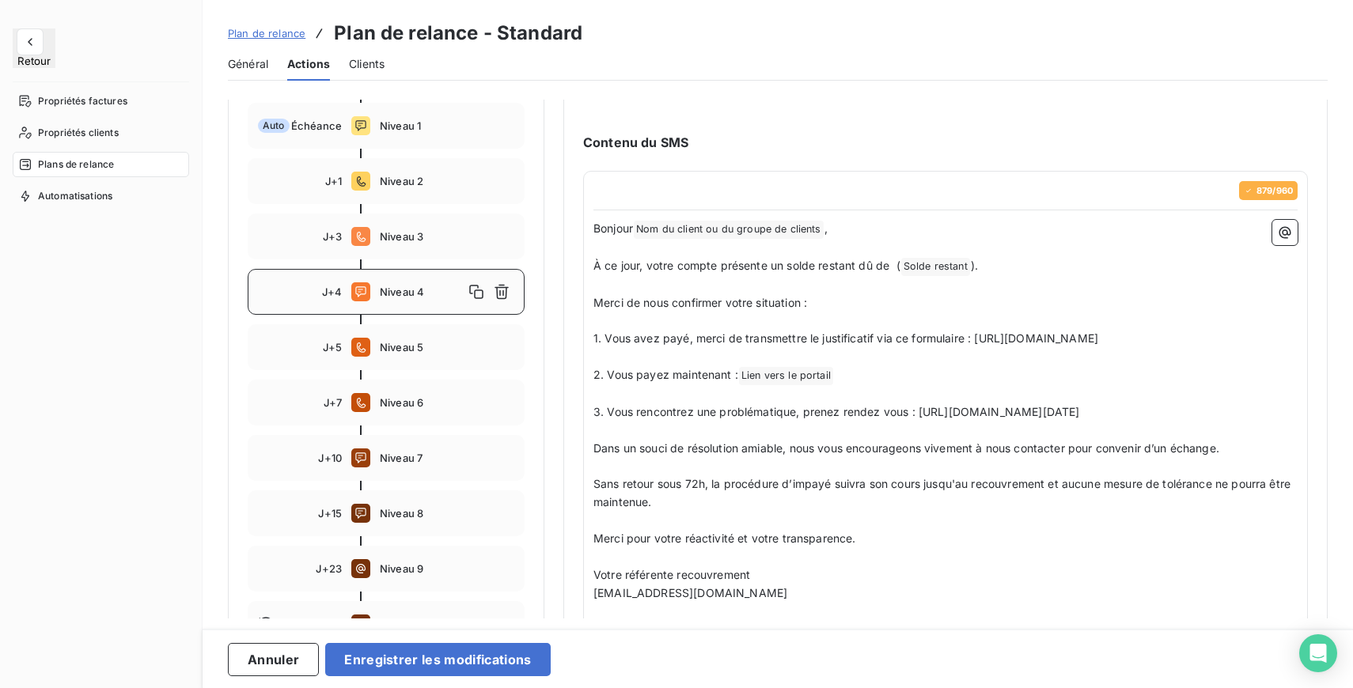
scroll to position [246, 0]
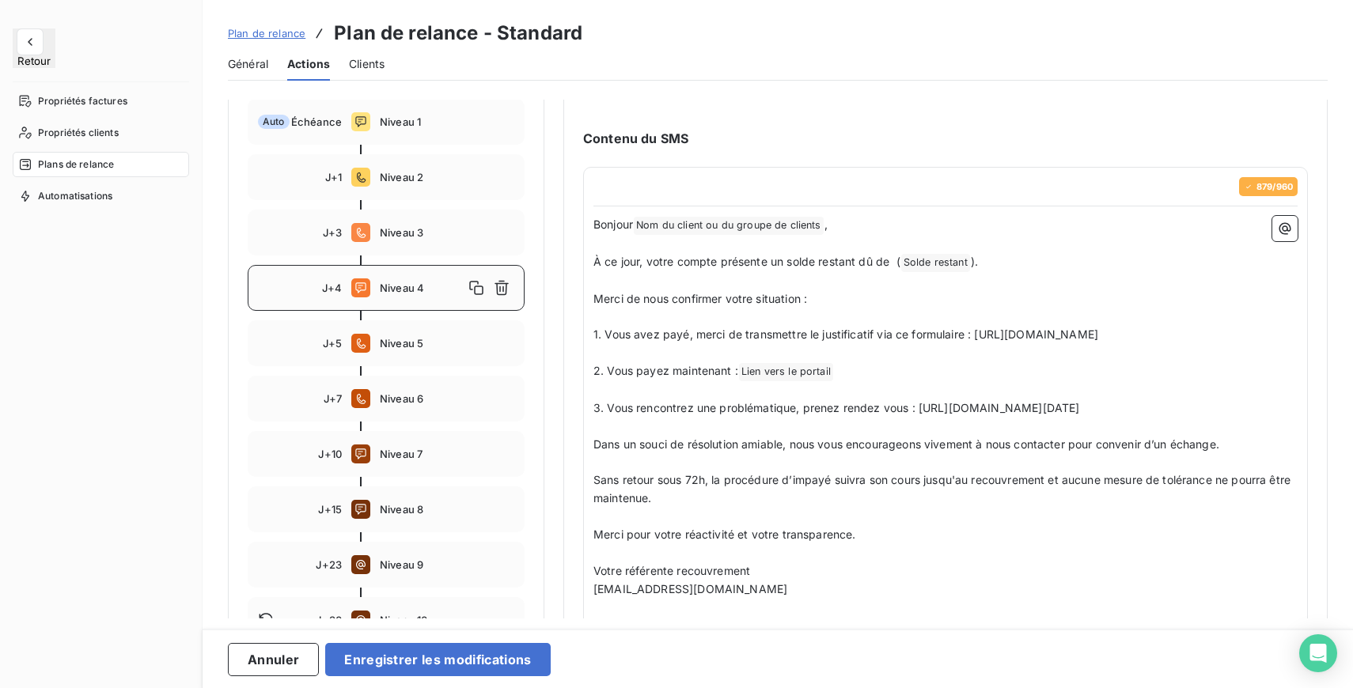
click at [857, 381] on p "2. Vous payez maintenant : Lien vers le portail ﻿ ﻿" at bounding box center [945, 371] width 704 height 19
drag, startPoint x: 603, startPoint y: 333, endPoint x: 693, endPoint y: 328, distance: 90.3
click at [693, 328] on span "1. Vous avez payé, merci de transmettre le justificatif via ce formulaire : htt…" at bounding box center [845, 333] width 505 height 13
click at [598, 337] on span "1.✅ Vous avez déjà réglé merci de transmettre le justificatif via ce formulaire…" at bounding box center [863, 333] width 541 height 13
drag, startPoint x: 593, startPoint y: 297, endPoint x: 854, endPoint y: 296, distance: 260.2
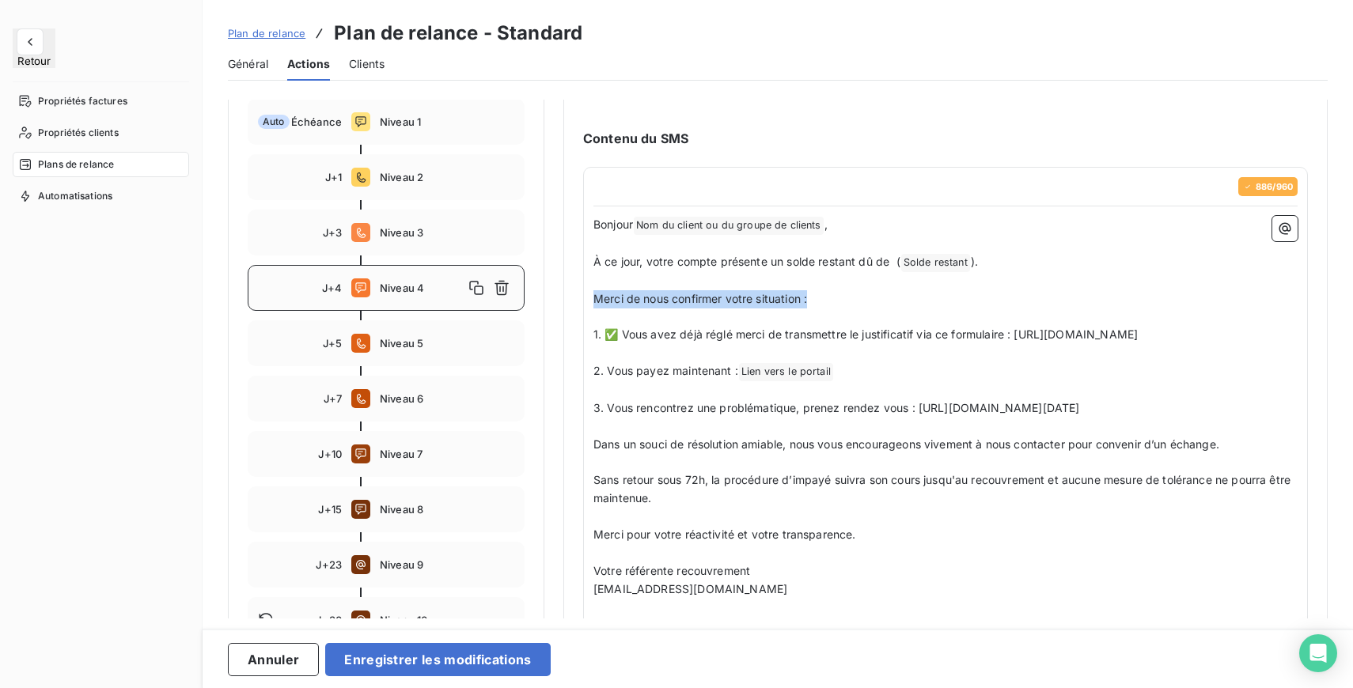
click at [854, 296] on p "Merci de nous confirmer votre situation :" at bounding box center [945, 299] width 704 height 18
drag, startPoint x: 610, startPoint y: 388, endPoint x: 739, endPoint y: 391, distance: 129.0
click at [738, 377] on span "2. Vous payez maintenant :" at bounding box center [665, 370] width 145 height 13
click at [684, 414] on span "3. Vous rencontrez une problématique, prenez rendez vous : https://calendly.com…" at bounding box center [836, 407] width 486 height 13
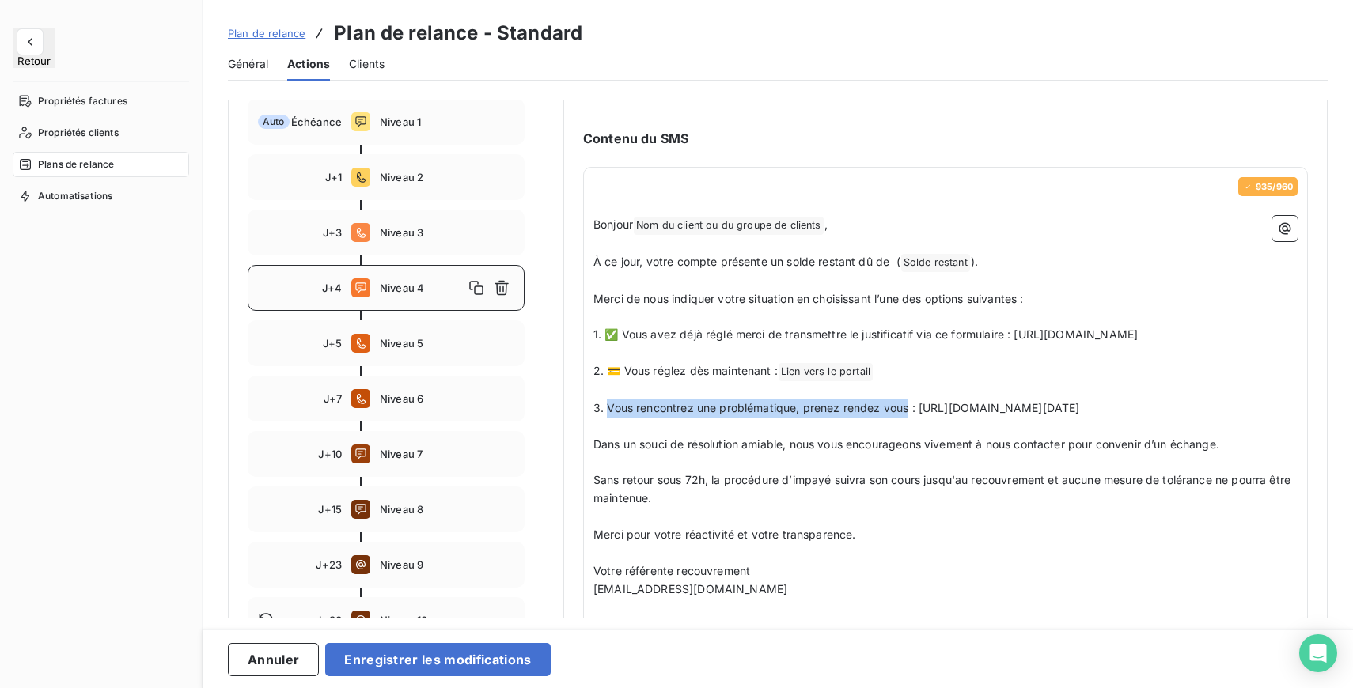
drag, startPoint x: 606, startPoint y: 423, endPoint x: 908, endPoint y: 422, distance: 302.2
click at [908, 414] on span "3. Vous rencontrez une problématique, prenez rendez vous : https://calendly.com…" at bounding box center [836, 407] width 486 height 13
click at [1017, 336] on p "1. ✅ Vous avez déjà réglé merci de transmettre le justificatif via ce formulair…" at bounding box center [945, 335] width 704 height 18
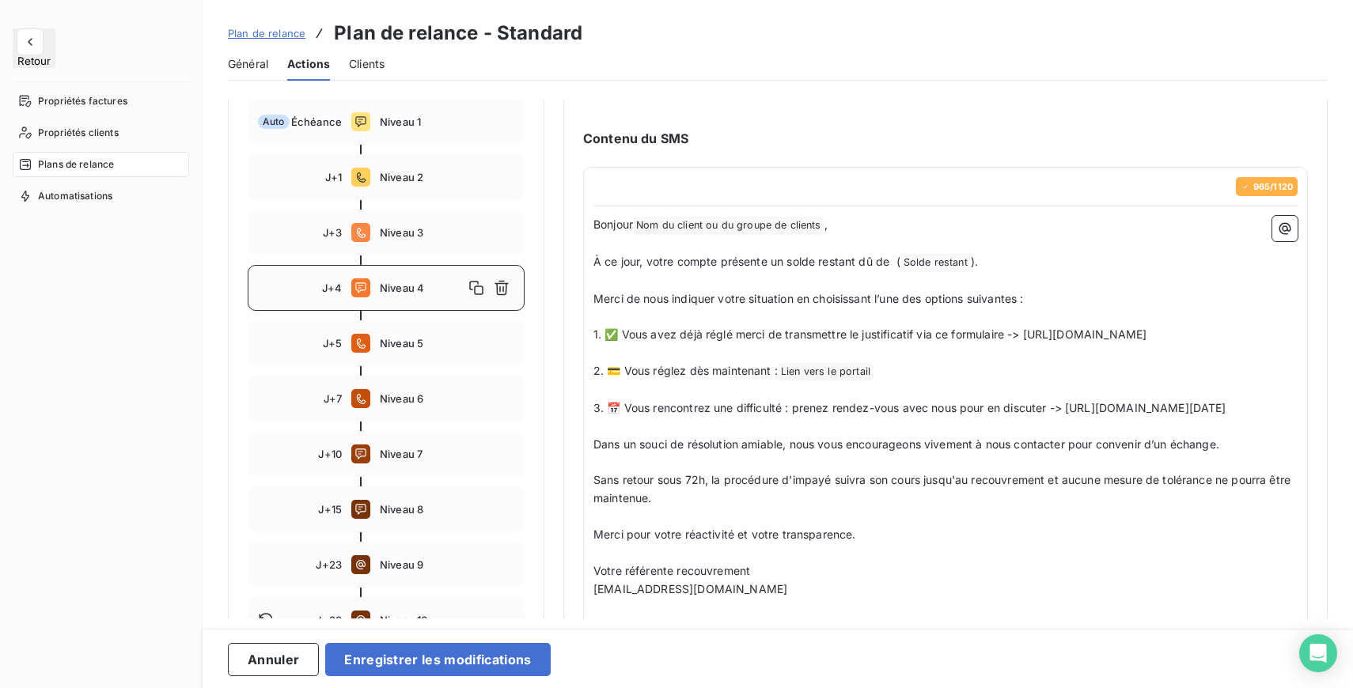
click at [1039, 300] on p "Merci de nous indiquer votre situation en choisissant l’une des options suivant…" at bounding box center [945, 299] width 704 height 18
click at [772, 377] on span "2. 💳 Vous réglez dès maintenant :" at bounding box center [685, 370] width 184 height 13
click at [929, 418] on p "3. 📅 Vous rencontrez une difficulté : prenez rendez-vous avec nous pour en disc…" at bounding box center [945, 408] width 704 height 18
drag, startPoint x: 652, startPoint y: 427, endPoint x: 1047, endPoint y: 425, distance: 395.5
click at [1047, 414] on span "3. 📅 Vous rencontrez une difficulté : prenez rendez-vous avec nous pour en disc…" at bounding box center [909, 407] width 633 height 13
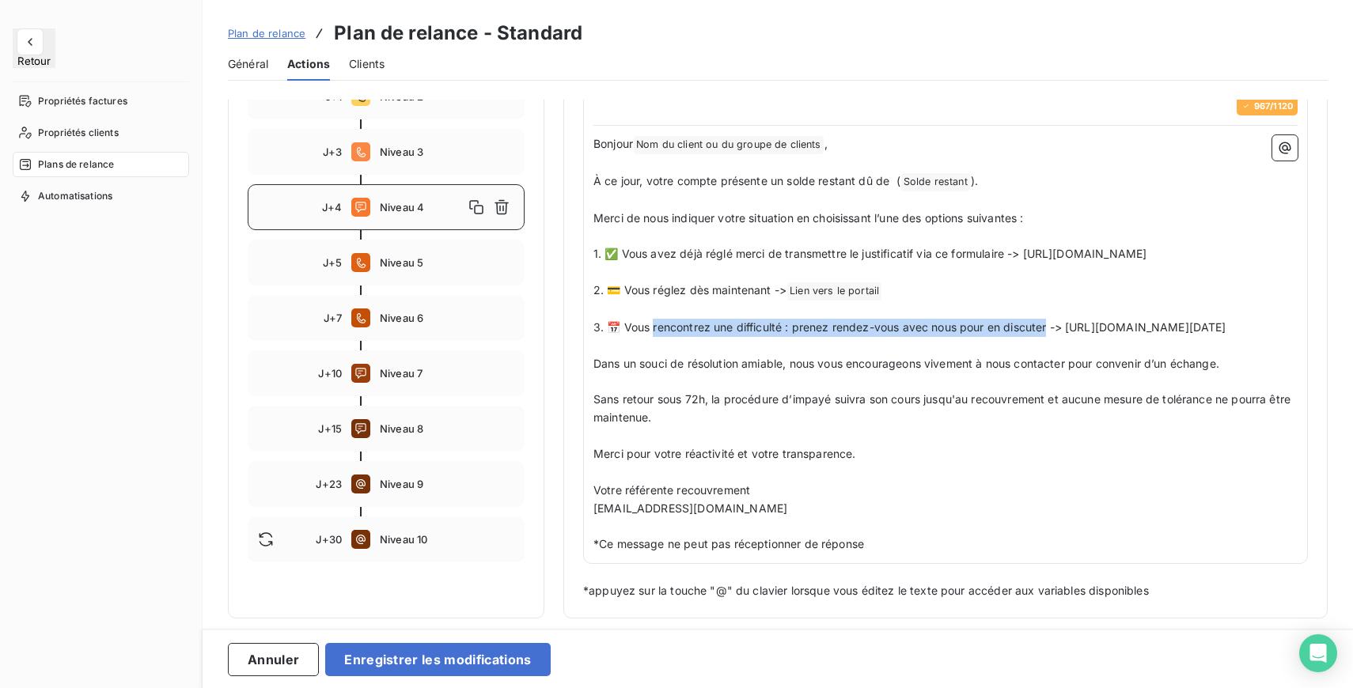
scroll to position [359, 0]
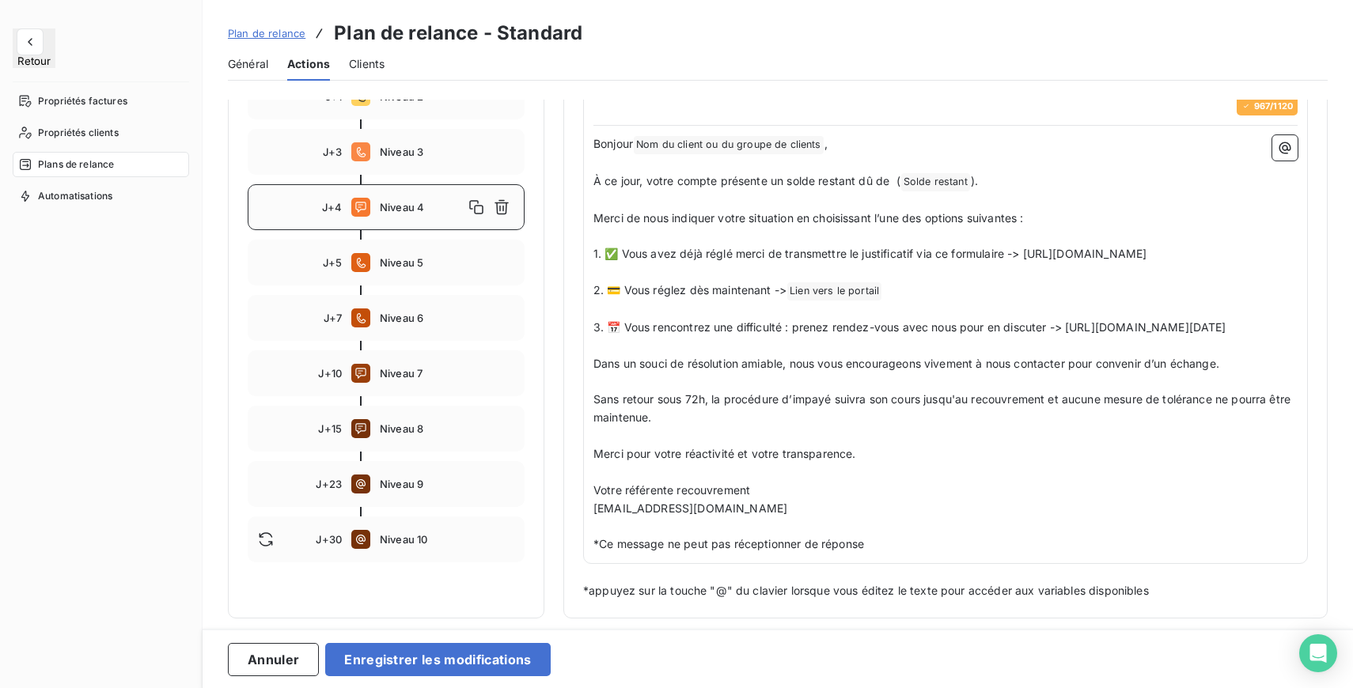
click at [1248, 368] on p "Dans un souci de résolution amiable, nous vous encourageons vivement à nous con…" at bounding box center [945, 364] width 704 height 18
drag, startPoint x: 690, startPoint y: 367, endPoint x: 802, endPoint y: 369, distance: 112.3
click at [802, 369] on span "Dans un souci de résolution amiable, nous vous encourageons vivement à nous con…" at bounding box center [906, 363] width 626 height 13
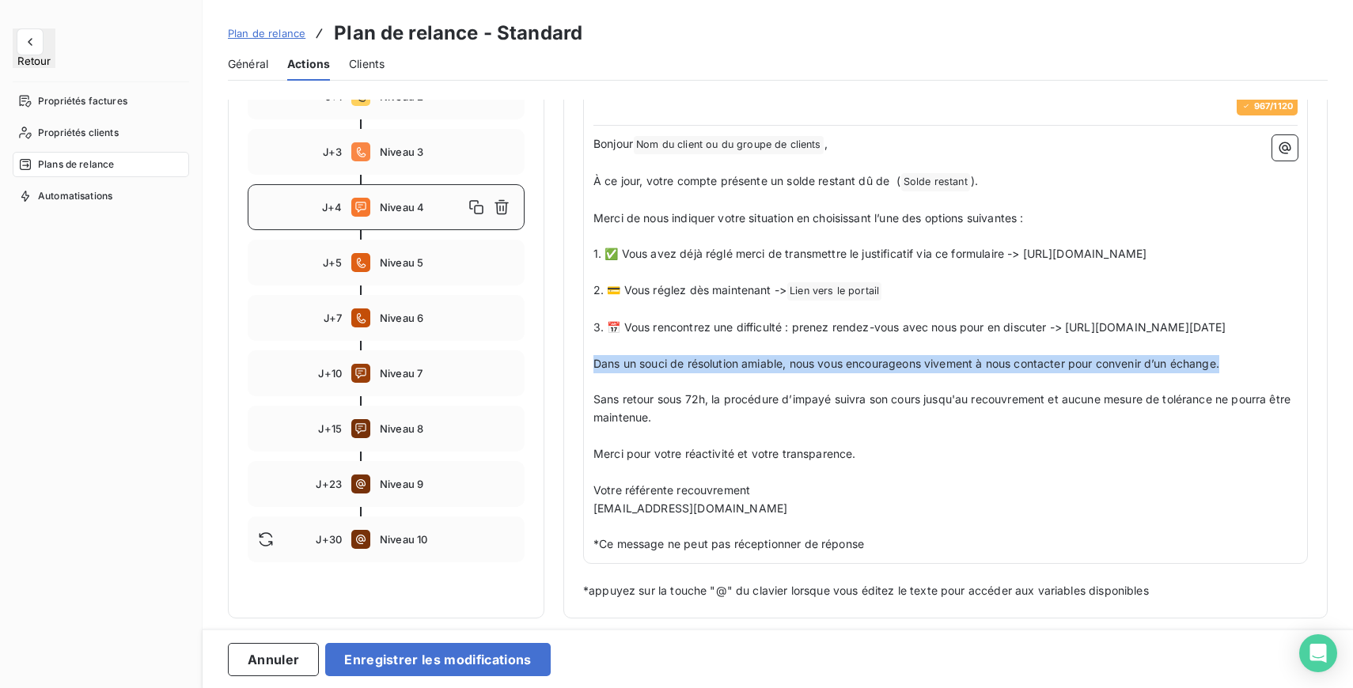
drag, startPoint x: 593, startPoint y: 368, endPoint x: 1231, endPoint y: 363, distance: 637.6
click at [1231, 363] on p "Dans un souci de résolution amiable, nous vous encourageons vivement à nous con…" at bounding box center [945, 364] width 704 height 18
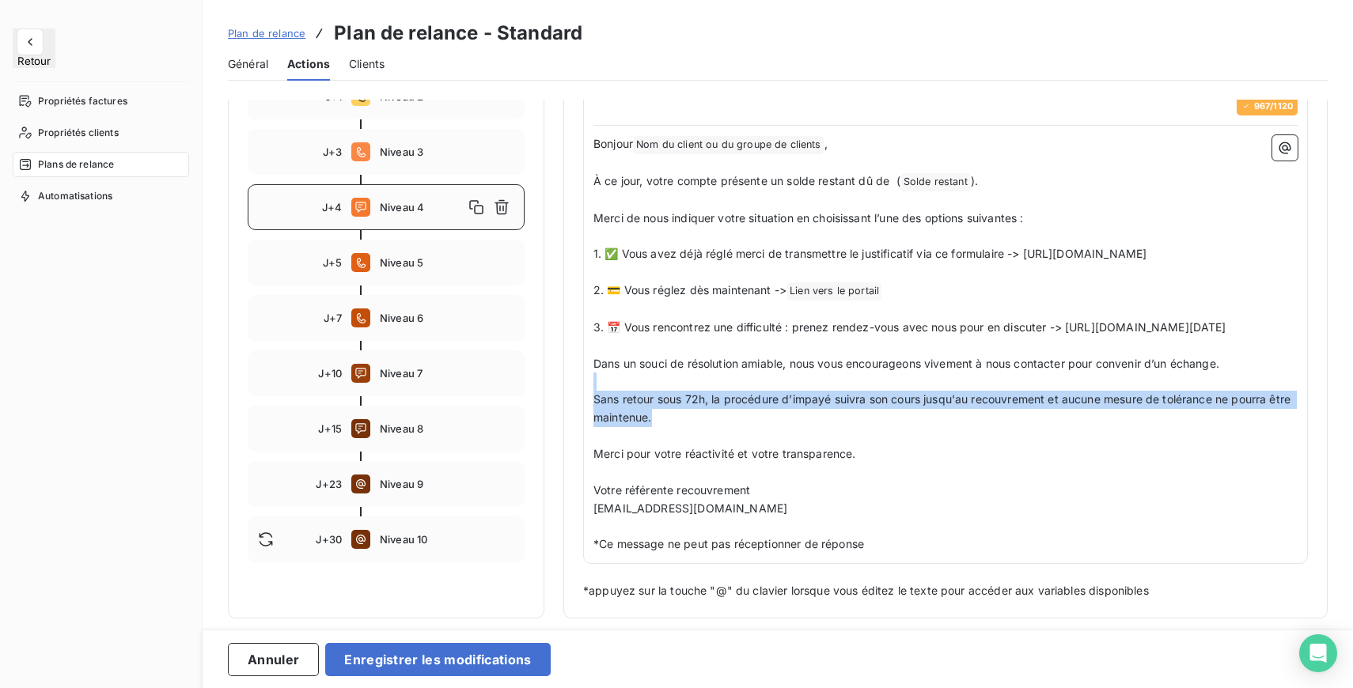
drag, startPoint x: 694, startPoint y: 418, endPoint x: 608, endPoint y: 389, distance: 90.3
click at [608, 389] on div "Bonjour Nom du client ou du groupe de clients ﻿ , ﻿ À ce jour, votre compte pré…" at bounding box center [945, 344] width 704 height 418
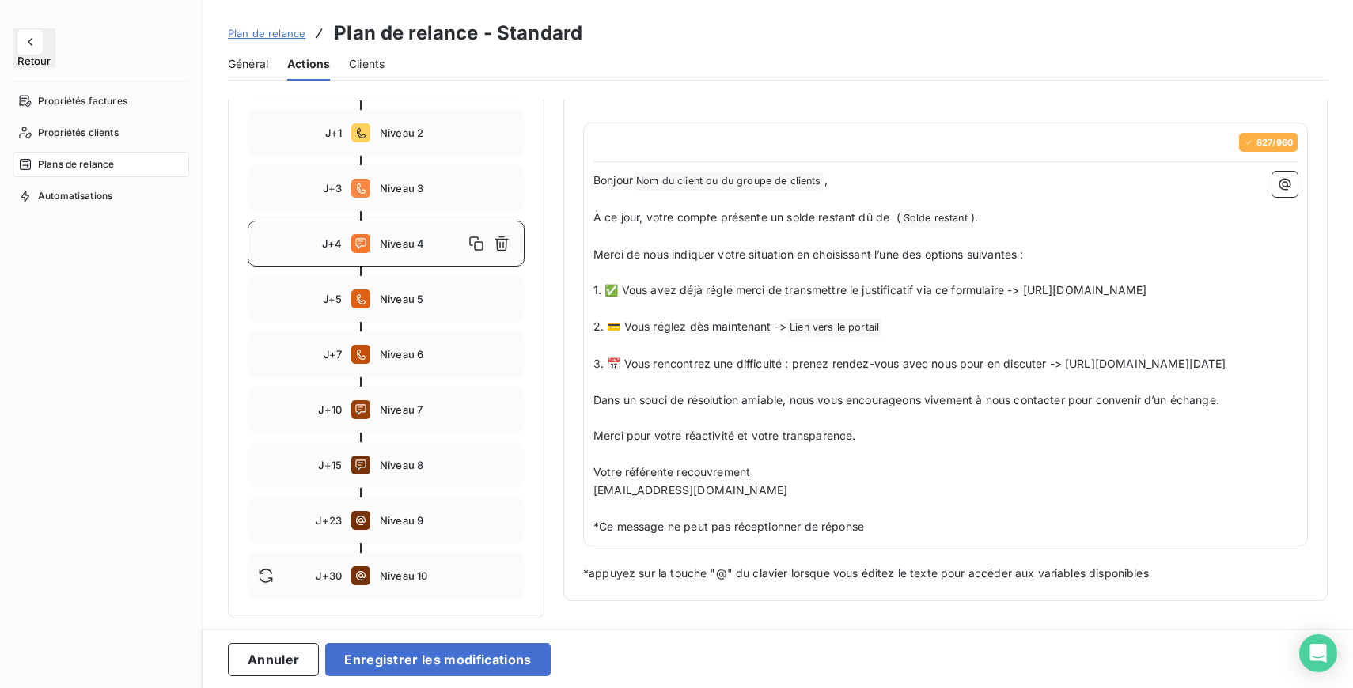
scroll to position [305, 0]
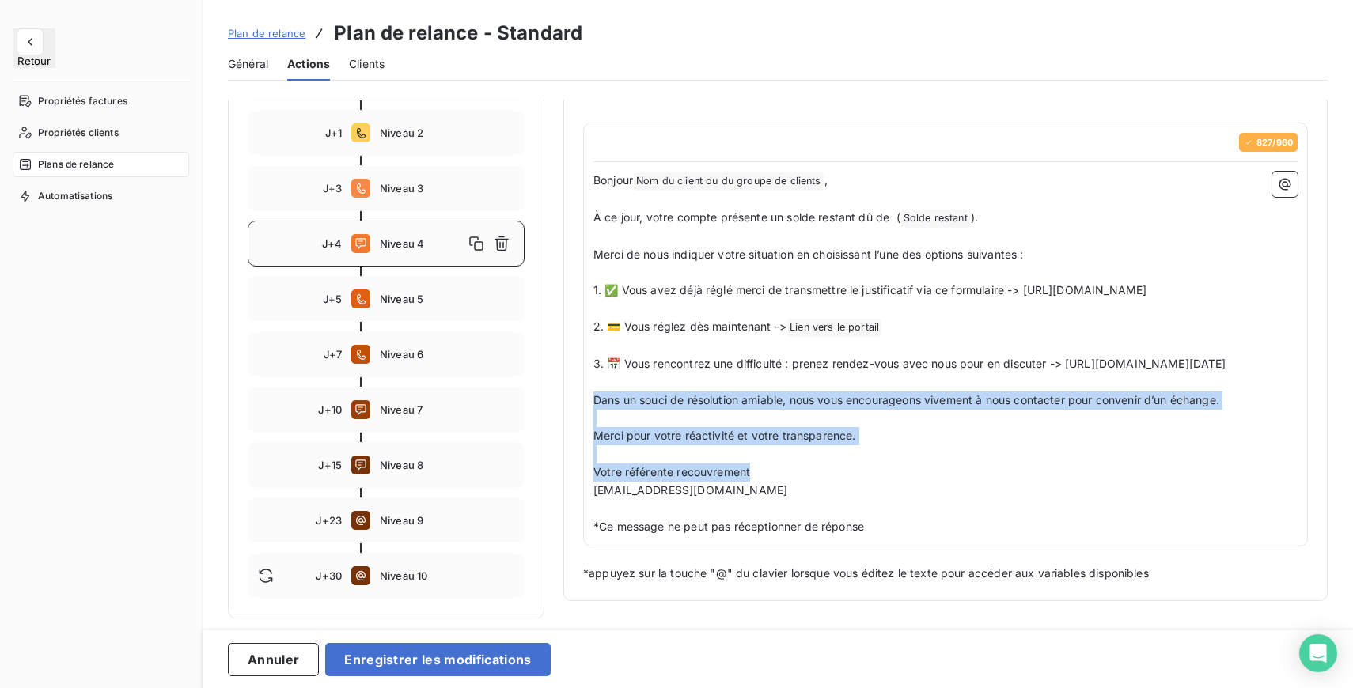
drag, startPoint x: 594, startPoint y: 419, endPoint x: 772, endPoint y: 498, distance: 194.4
click at [772, 498] on div "Bonjour Nom du client ou du groupe de clients ﻿ , ﻿ À ce jour, votre compte pré…" at bounding box center [945, 354] width 704 height 365
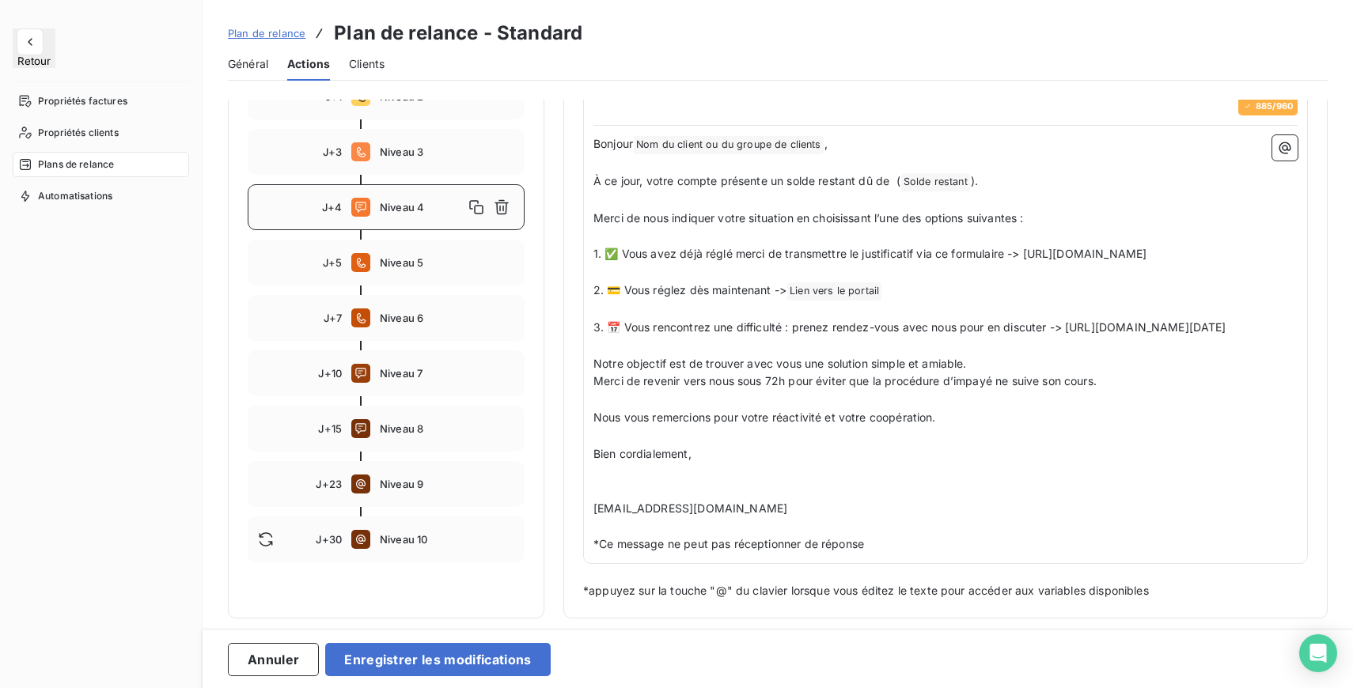
scroll to position [359, 0]
click at [804, 407] on p "﻿" at bounding box center [945, 400] width 704 height 18
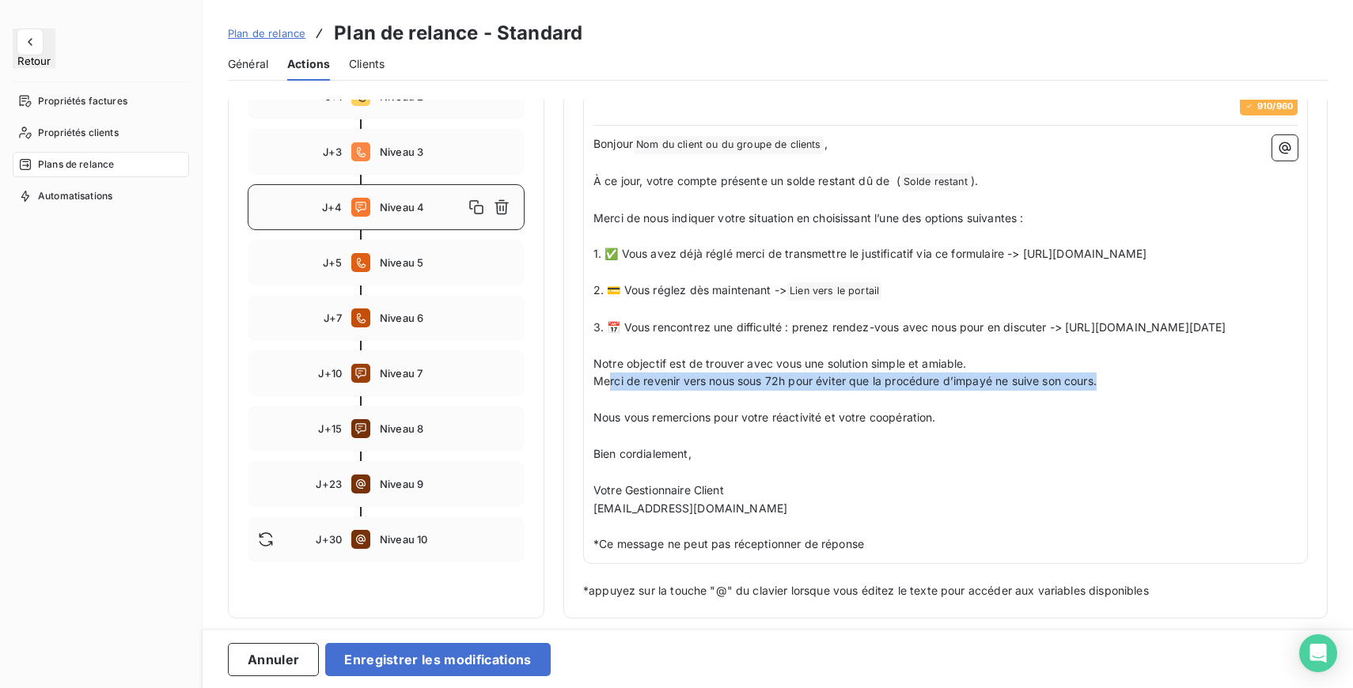
drag, startPoint x: 1118, startPoint y: 386, endPoint x: 609, endPoint y: 385, distance: 509.4
click at [607, 385] on p "Merci de revenir vers nous sous 72h pour éviter que la procédure d’impayé ne su…" at bounding box center [945, 382] width 704 height 18
click at [1134, 381] on p "Merci de revenir vers nous sous 72h pour éviter que la procédure d’impayé ne su…" at bounding box center [945, 382] width 704 height 18
drag, startPoint x: 1116, startPoint y: 385, endPoint x: 594, endPoint y: 367, distance: 522.4
click at [594, 367] on div "Bonjour Nom du client ou du groupe de clients ﻿ , ﻿ À ce jour, votre compte pré…" at bounding box center [945, 344] width 704 height 418
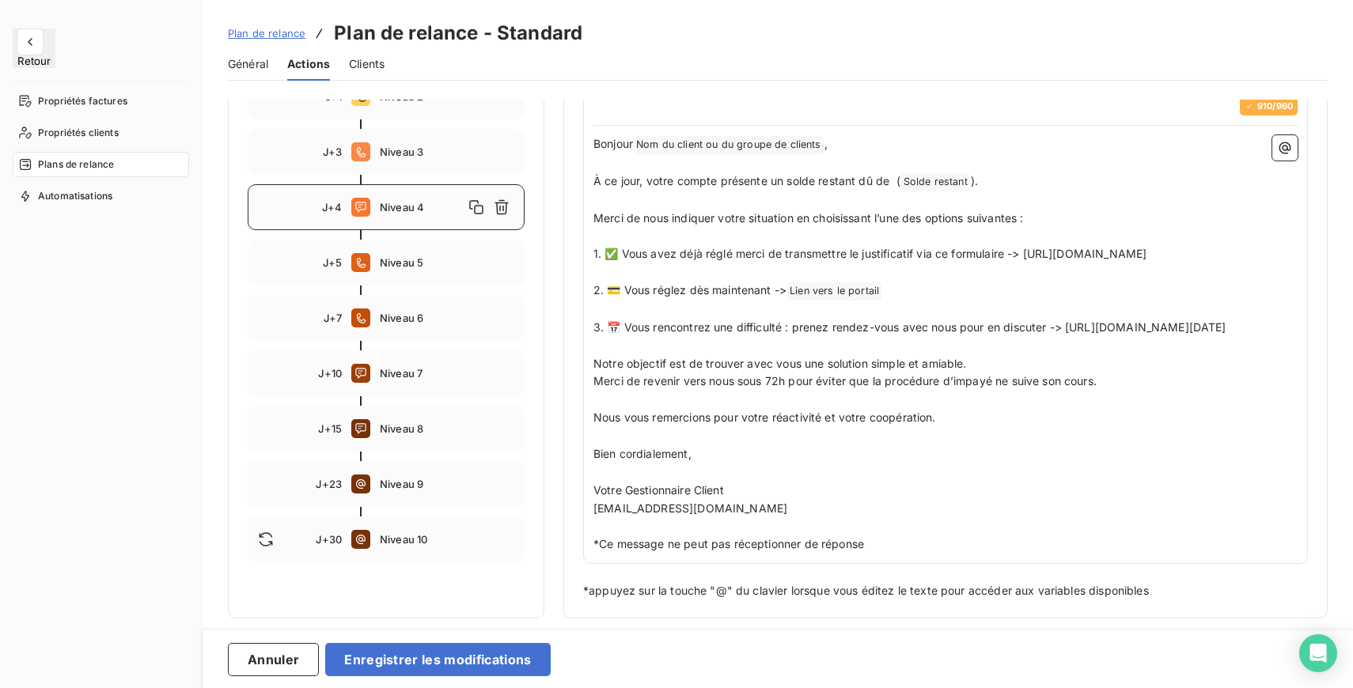
click at [1345, 413] on div "Notifications pré-échéance Envoi par jour en fonction de la date d’échéance Aut…" at bounding box center [777, 359] width 1150 height 519
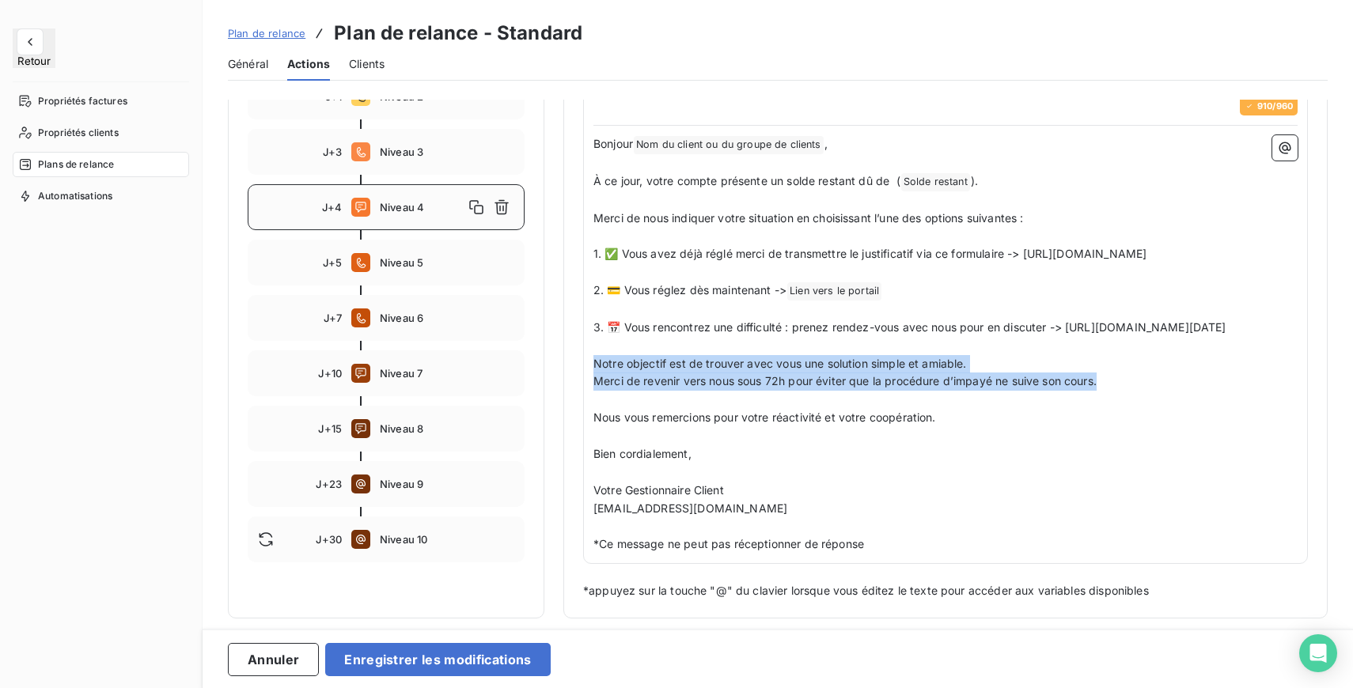
drag, startPoint x: 1105, startPoint y: 388, endPoint x: 577, endPoint y: 363, distance: 528.2
click at [577, 363] on div "Niveau 4 Paramètres Définir le nombre de jour après échéance 4 Envoi J+X après …" at bounding box center [945, 196] width 764 height 846
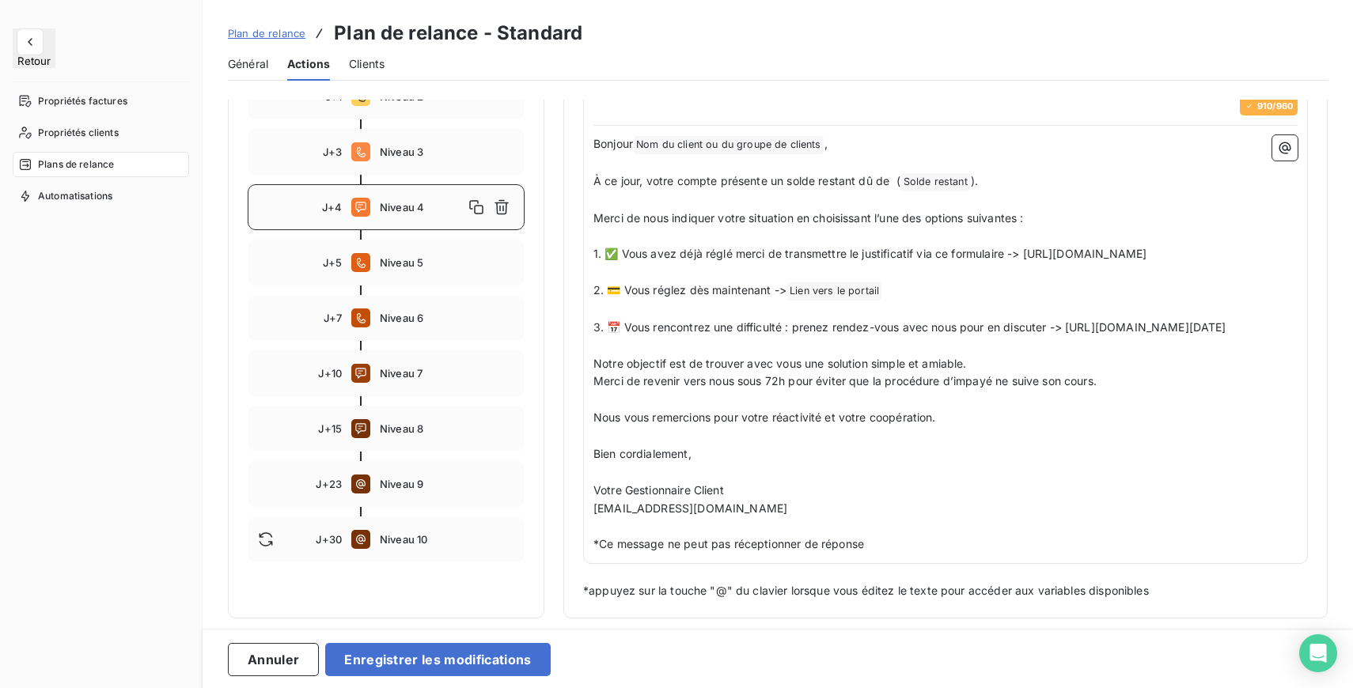
scroll to position [341, 0]
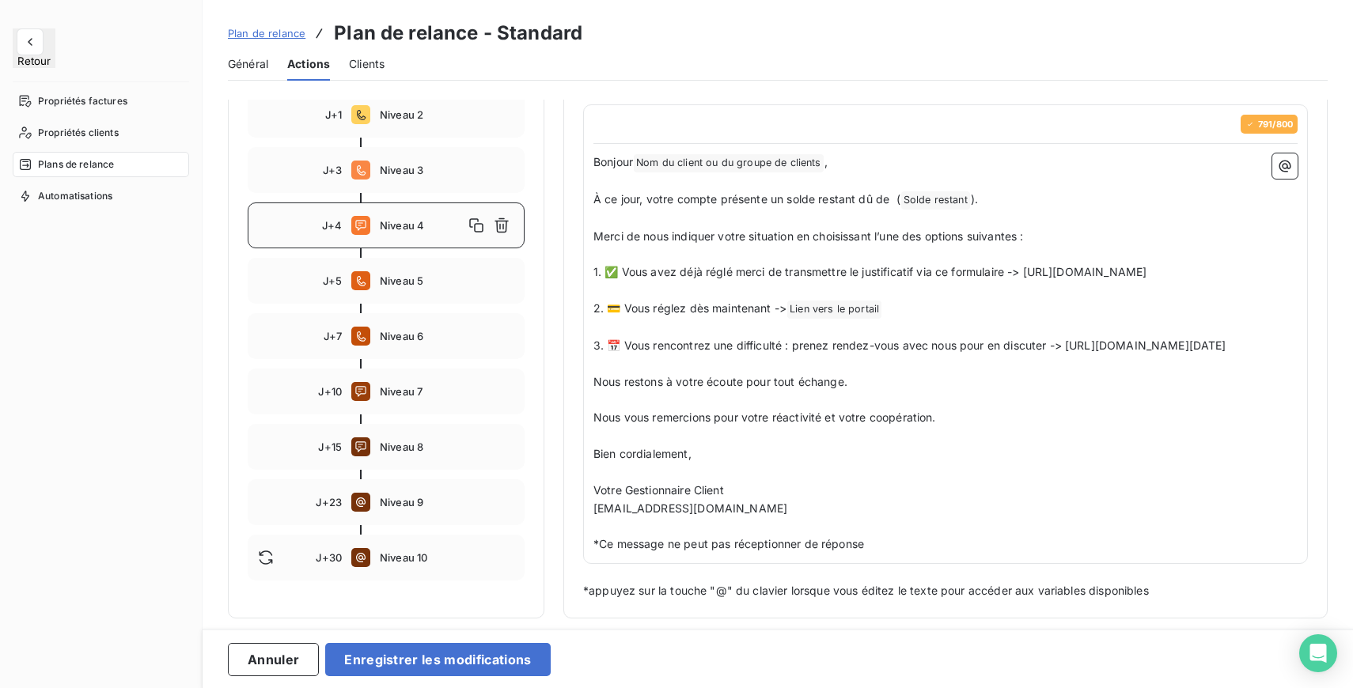
click at [953, 421] on p "Nous vous remercions pour votre réactivité et votre coopération." at bounding box center [945, 418] width 704 height 18
drag, startPoint x: 875, startPoint y: 389, endPoint x: 565, endPoint y: 387, distance: 310.1
click at [565, 387] on div "Niveau 4 Paramètres Définir le nombre de jour après échéance 4 Envoi J+X après …" at bounding box center [945, 204] width 764 height 827
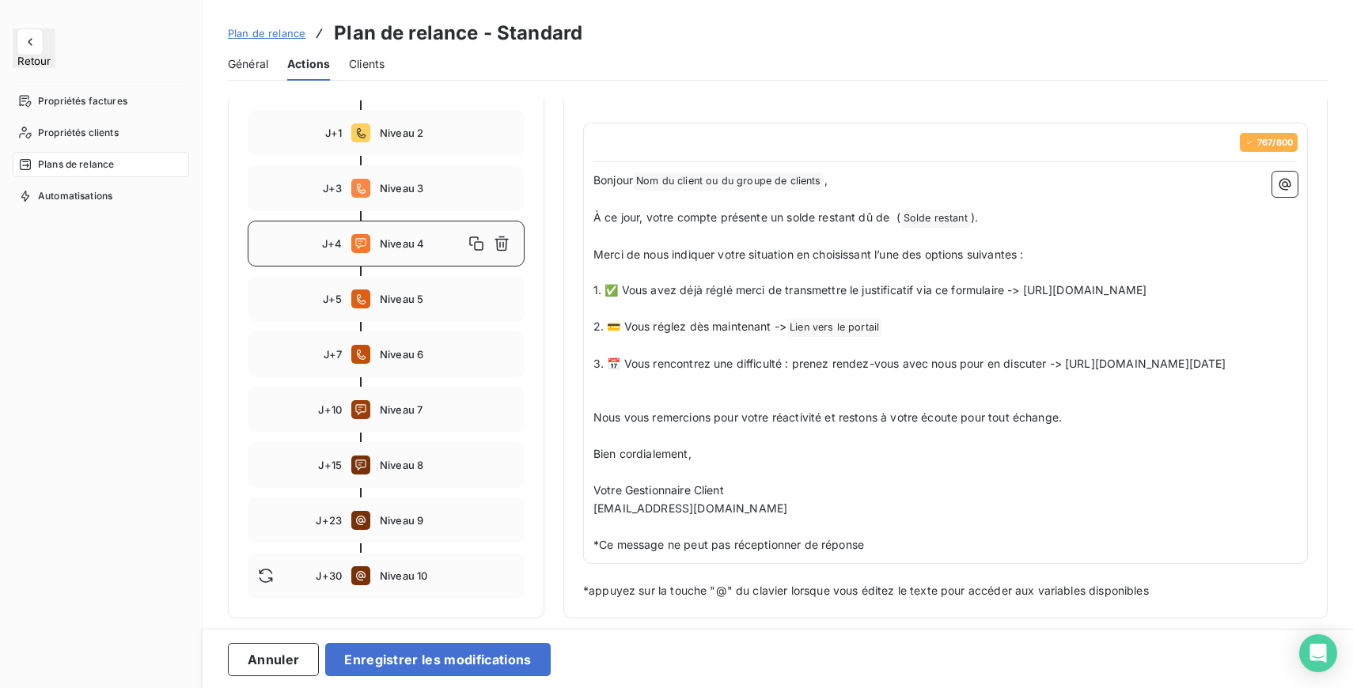
scroll to position [305, 0]
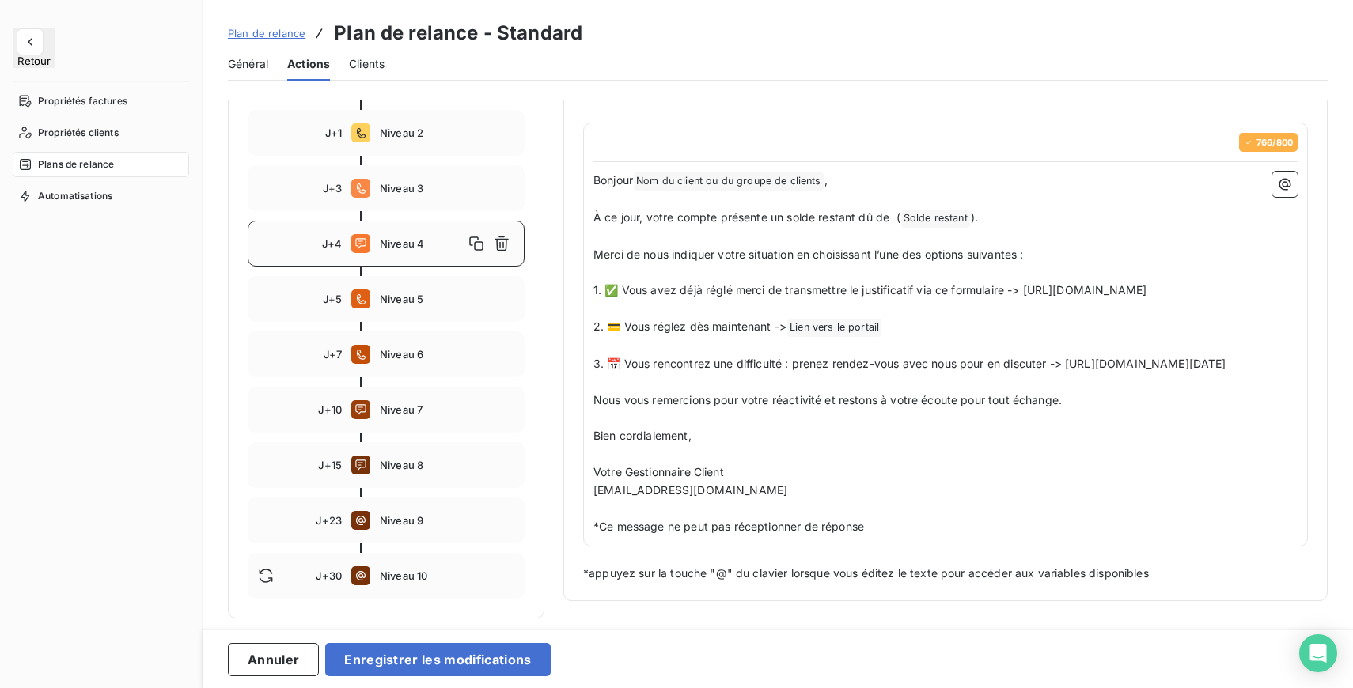
click at [1105, 410] on p "Nous vous remercions pour votre réactivité et restons à votre écoute pour tout …" at bounding box center [945, 401] width 704 height 18
click at [493, 660] on button "Enregistrer les modifications" at bounding box center [437, 659] width 225 height 33
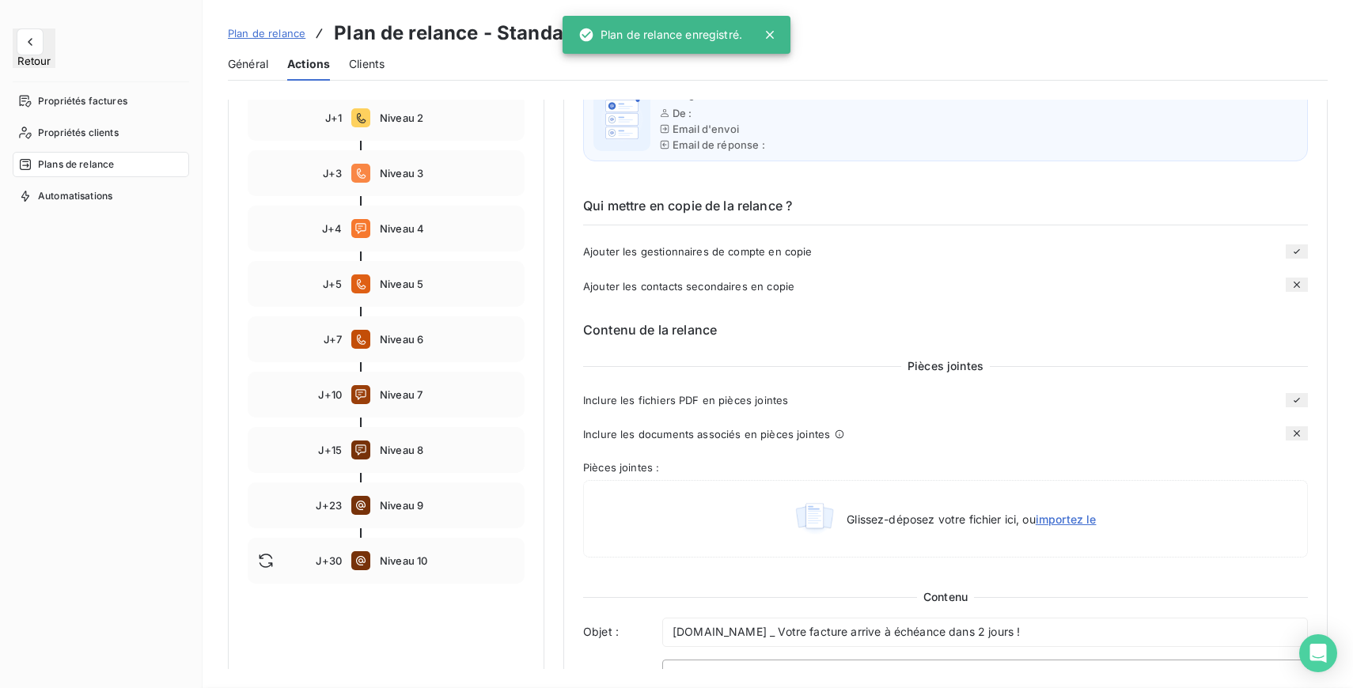
scroll to position [290, 0]
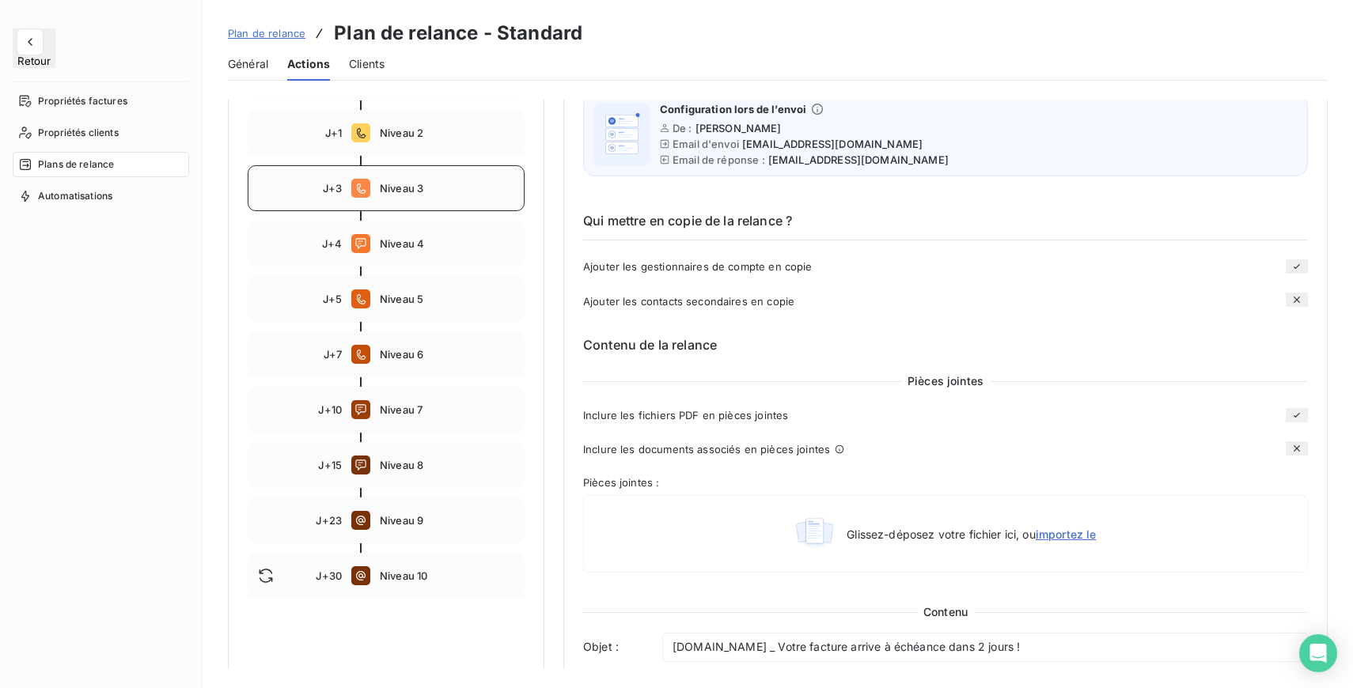
click at [392, 182] on span "Niveau 3" at bounding box center [447, 188] width 134 height 13
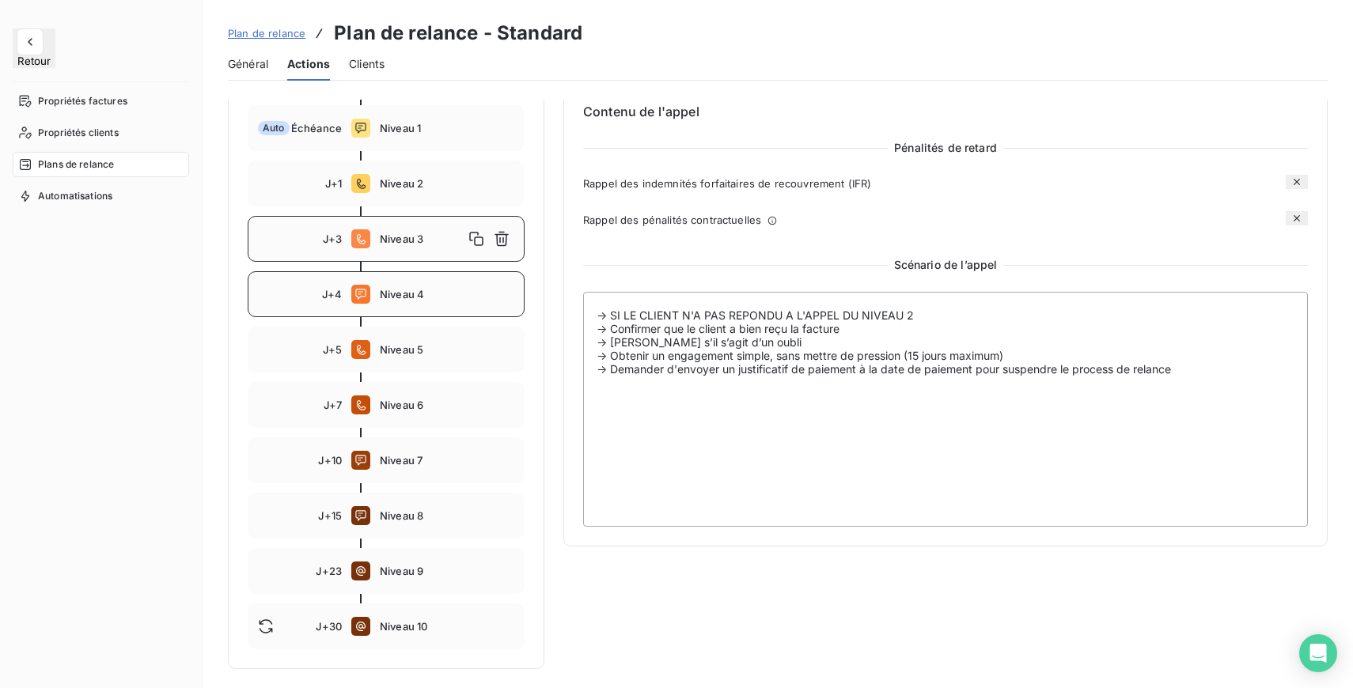
click at [413, 301] on div "J+4 Niveau 4" at bounding box center [386, 294] width 277 height 46
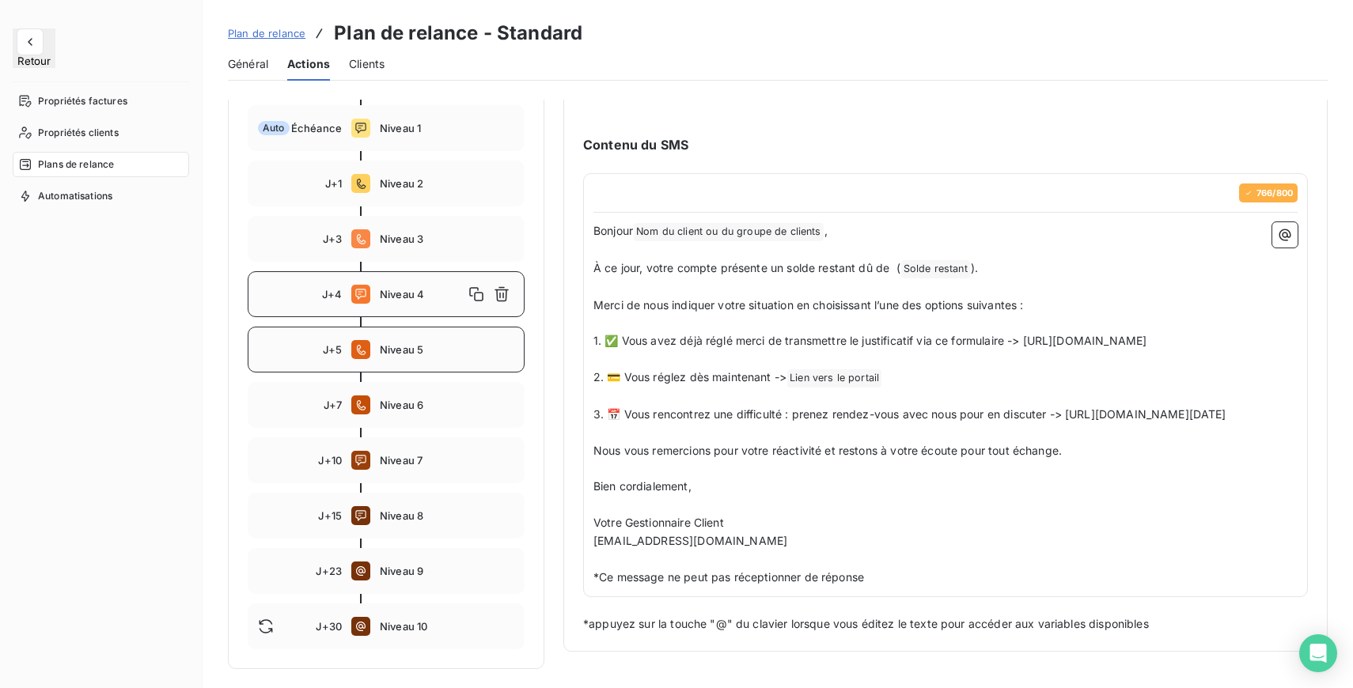
click at [424, 343] on div "J+5 Niveau 5" at bounding box center [386, 350] width 277 height 46
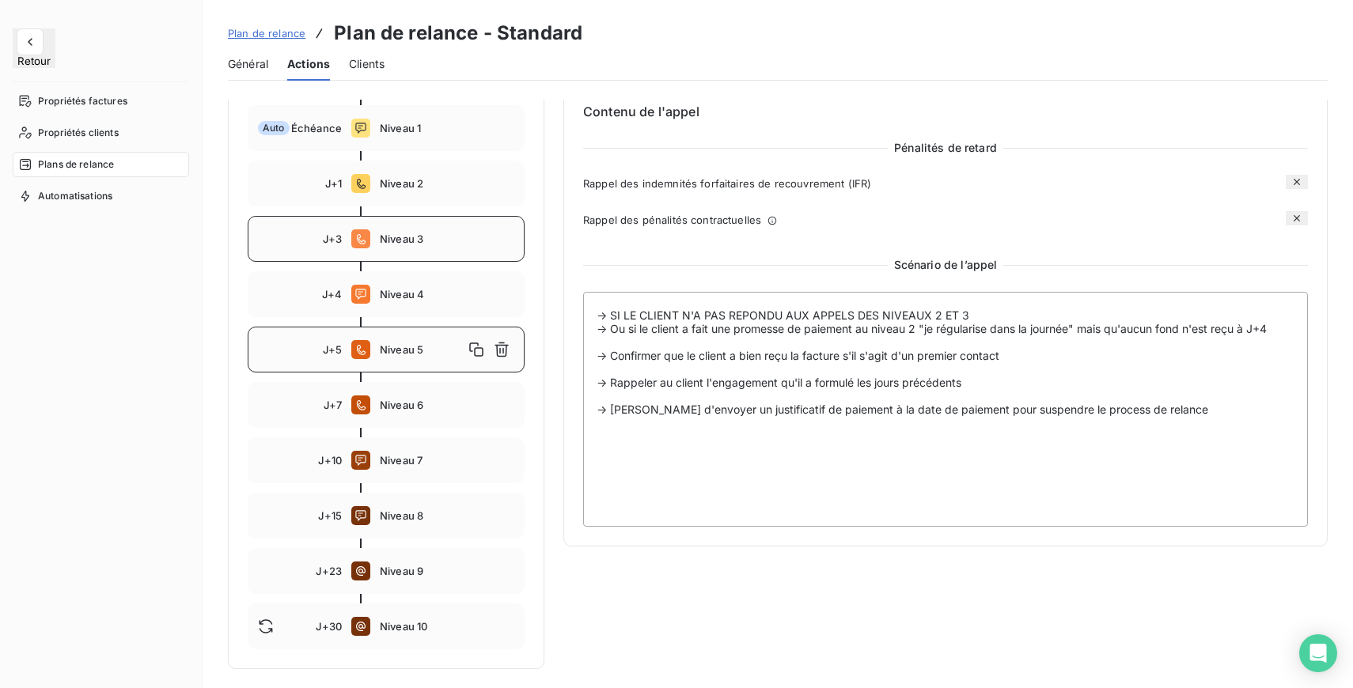
click at [417, 237] on span "Niveau 3" at bounding box center [447, 239] width 134 height 13
type input "3"
type textarea "-> SI LE CLIENT N'A PAS REPONDU A L'APPEL DU NIVEAU 2 -> Confirmer que le clien…"
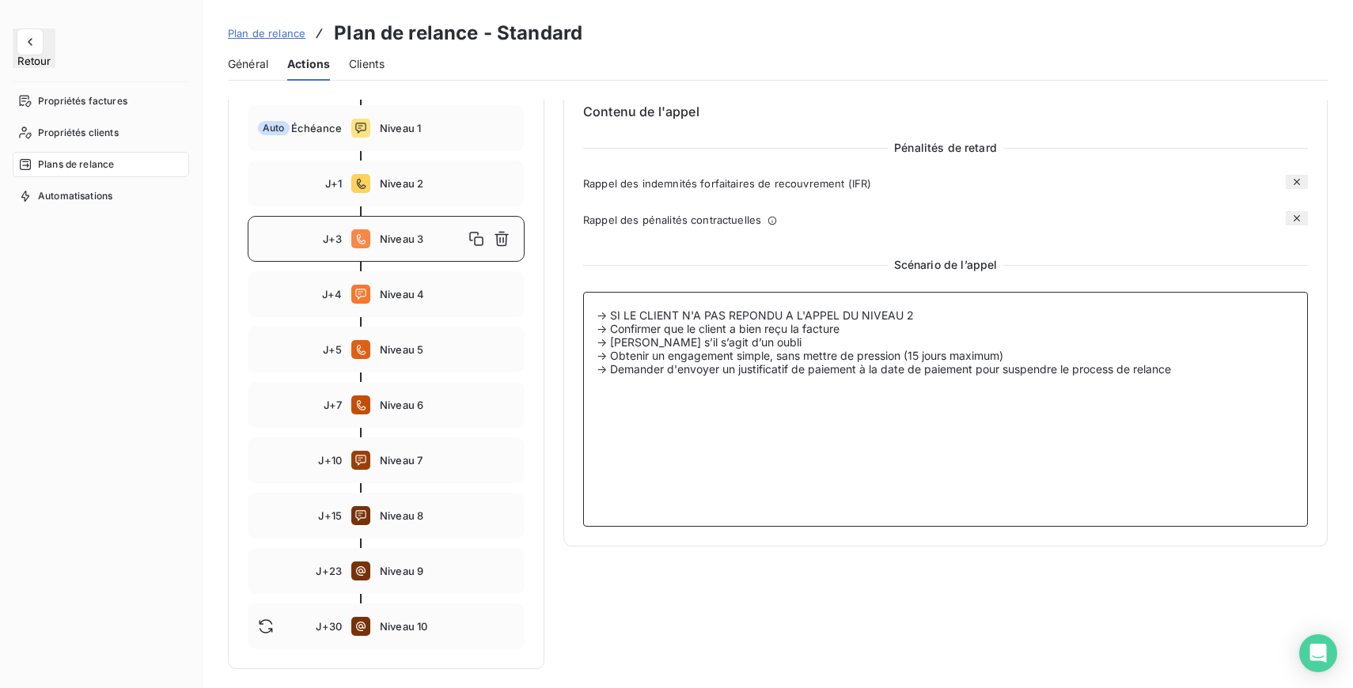
click at [926, 317] on textarea "-> SI LE CLIENT N'A PAS REPONDU A L'APPEL DU NIVEAU 2 -> Confirmer que le clien…" at bounding box center [945, 409] width 725 height 235
click at [425, 394] on div "J+7 Niveau 6" at bounding box center [386, 405] width 277 height 46
type input "7"
type textarea "-> Obtenir un engagement ferme (10 jours maximum) -> Demander d'envoyer un just…"
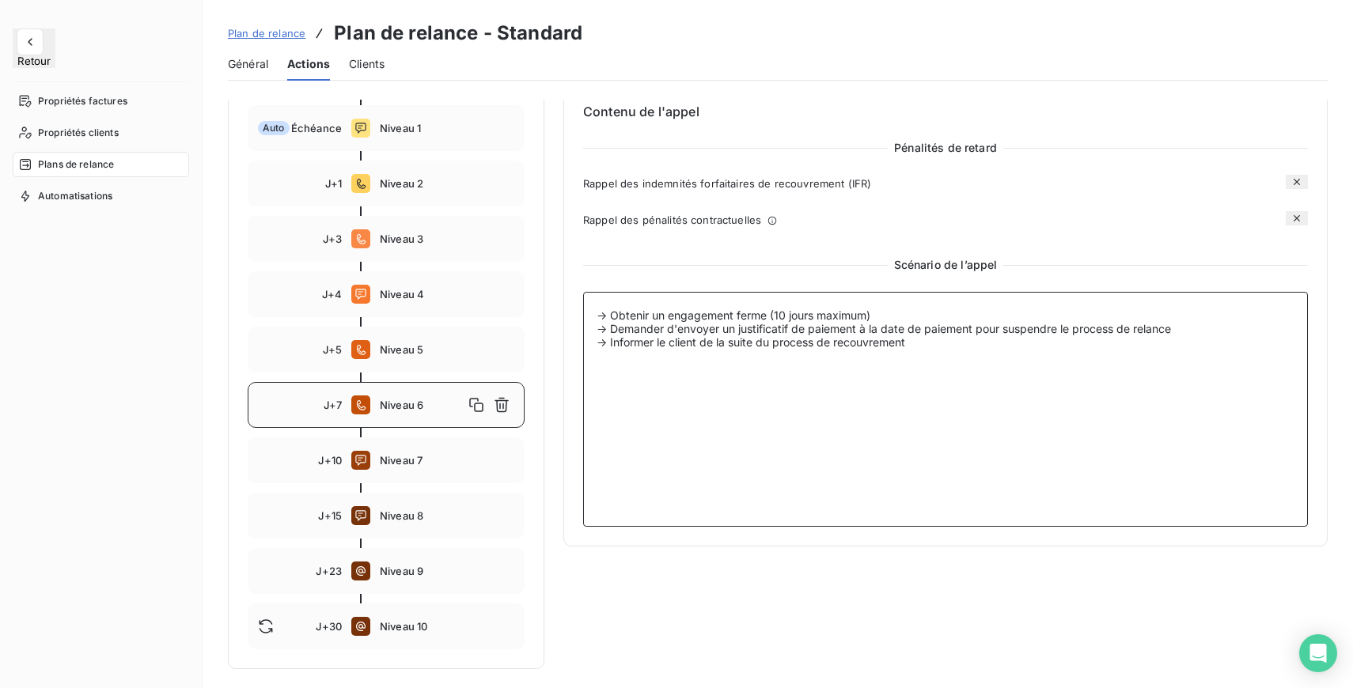
click at [933, 346] on textarea "-> Obtenir un engagement ferme (10 jours maximum) -> Demander d'envoyer un just…" at bounding box center [945, 409] width 725 height 235
click at [932, 339] on textarea "-> Obtenir un engagement ferme (10 jours maximum) -> Demander d'envoyer un just…" at bounding box center [945, 409] width 725 height 235
click at [409, 443] on div "J+10 Niveau 7" at bounding box center [386, 460] width 277 height 46
type input "10"
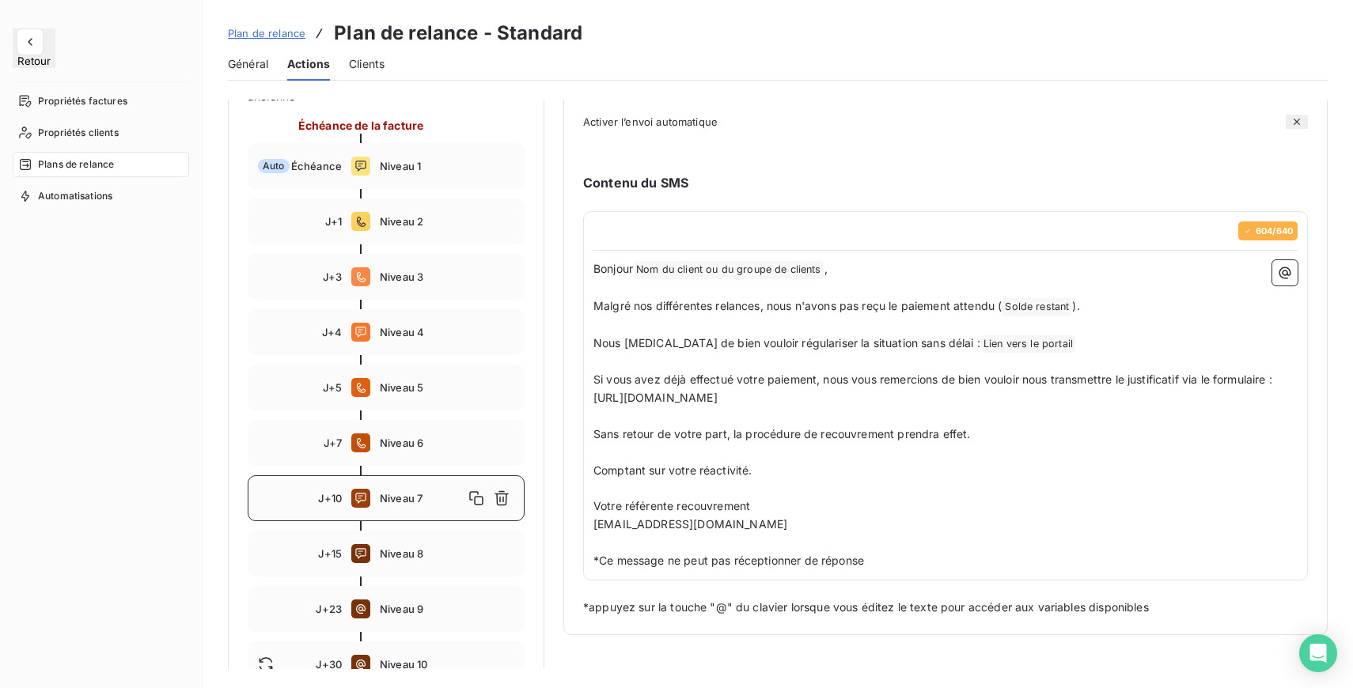
scroll to position [205, 0]
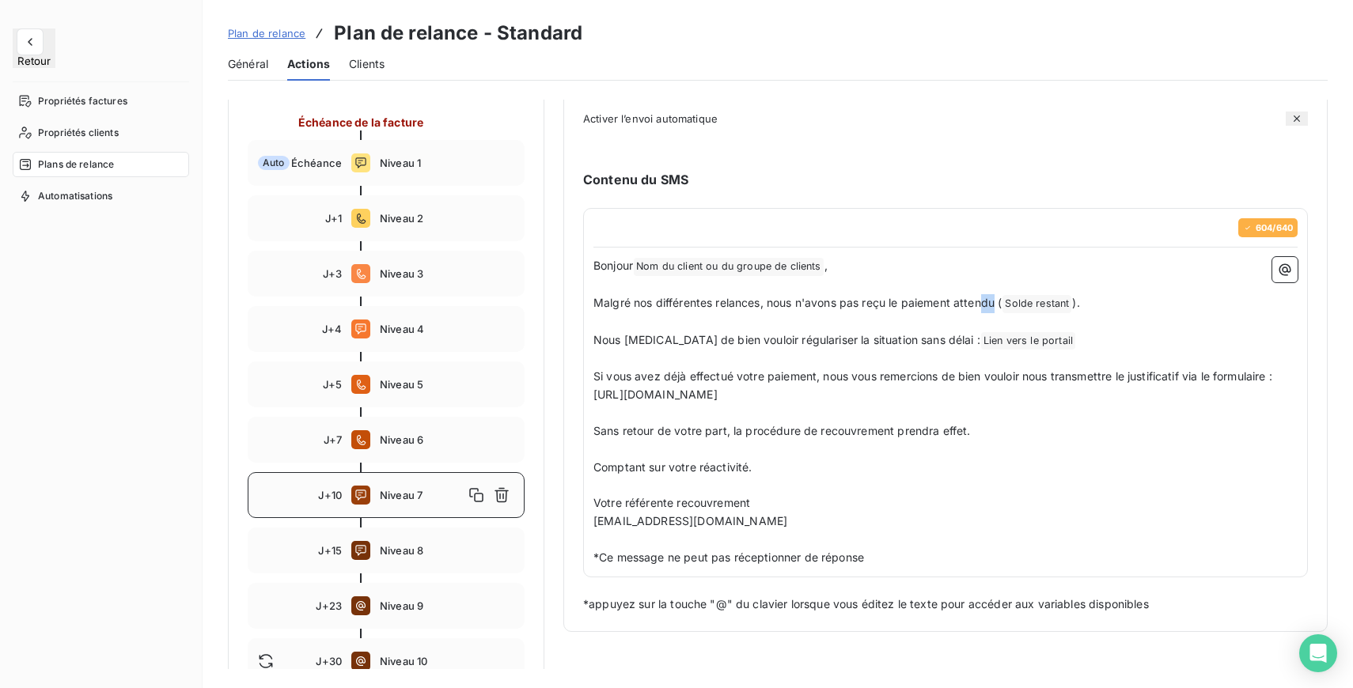
drag, startPoint x: 596, startPoint y: 304, endPoint x: 995, endPoint y: 303, distance: 398.7
click at [995, 303] on span "Malgré nos différentes relances, nous n'avons pas reçu le paiement attendu (" at bounding box center [797, 302] width 408 height 13
click at [821, 292] on p "﻿" at bounding box center [945, 285] width 704 height 18
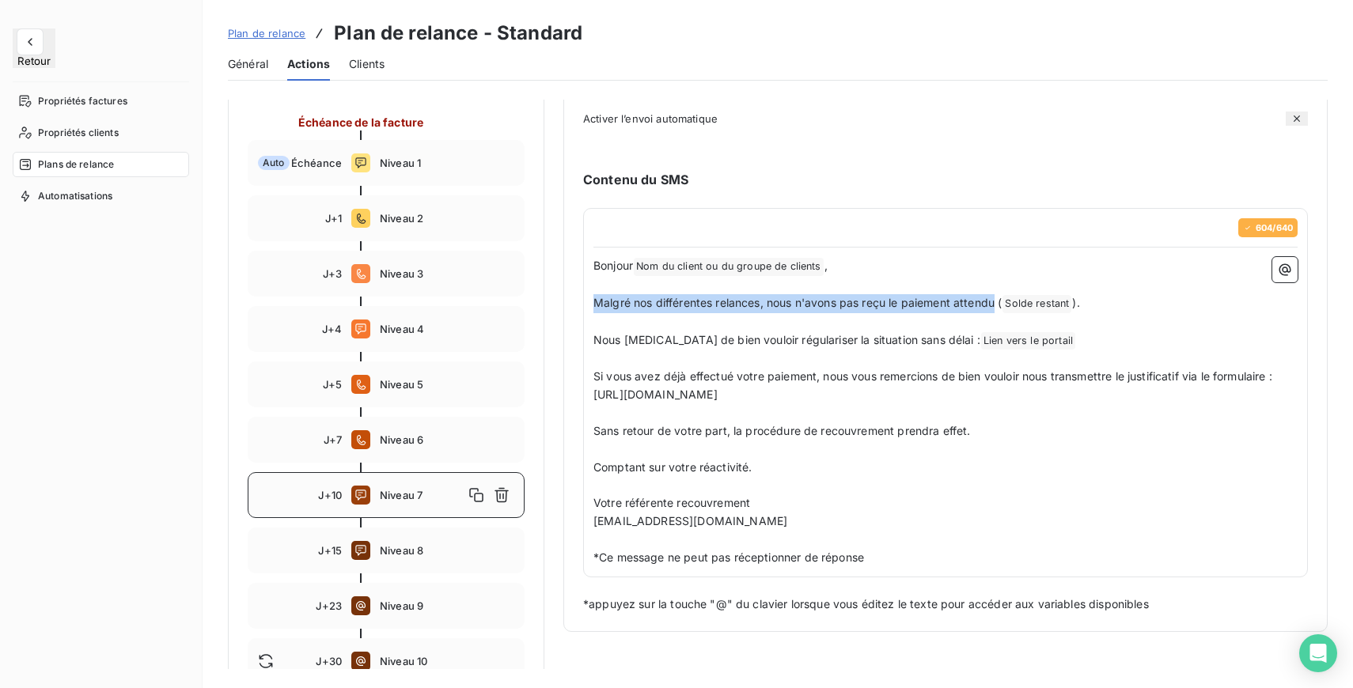
drag, startPoint x: 595, startPoint y: 304, endPoint x: 998, endPoint y: 304, distance: 403.4
click at [998, 304] on span "Malgré nos différentes relances, nous n'avons pas reçu le paiement attendu (" at bounding box center [797, 302] width 408 height 13
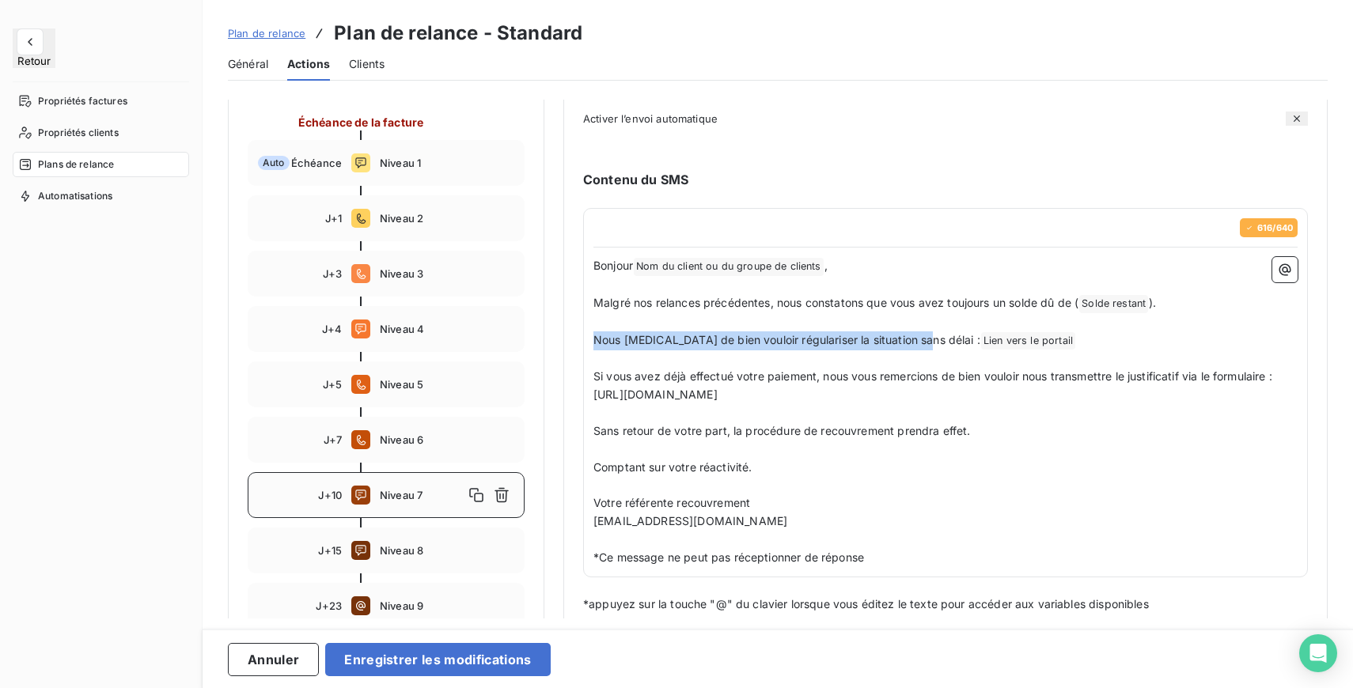
drag, startPoint x: 596, startPoint y: 344, endPoint x: 920, endPoint y: 346, distance: 324.3
click at [920, 346] on span "Nous [MEDICAL_DATA] de bien vouloir régulariser la situation sans délai :" at bounding box center [786, 339] width 387 height 13
click at [1047, 343] on span "Nous vous demandons de procéder à son règlement dans un délai maximum de 48h :" at bounding box center [819, 339] width 453 height 13
click at [1073, 414] on p "﻿" at bounding box center [945, 413] width 704 height 18
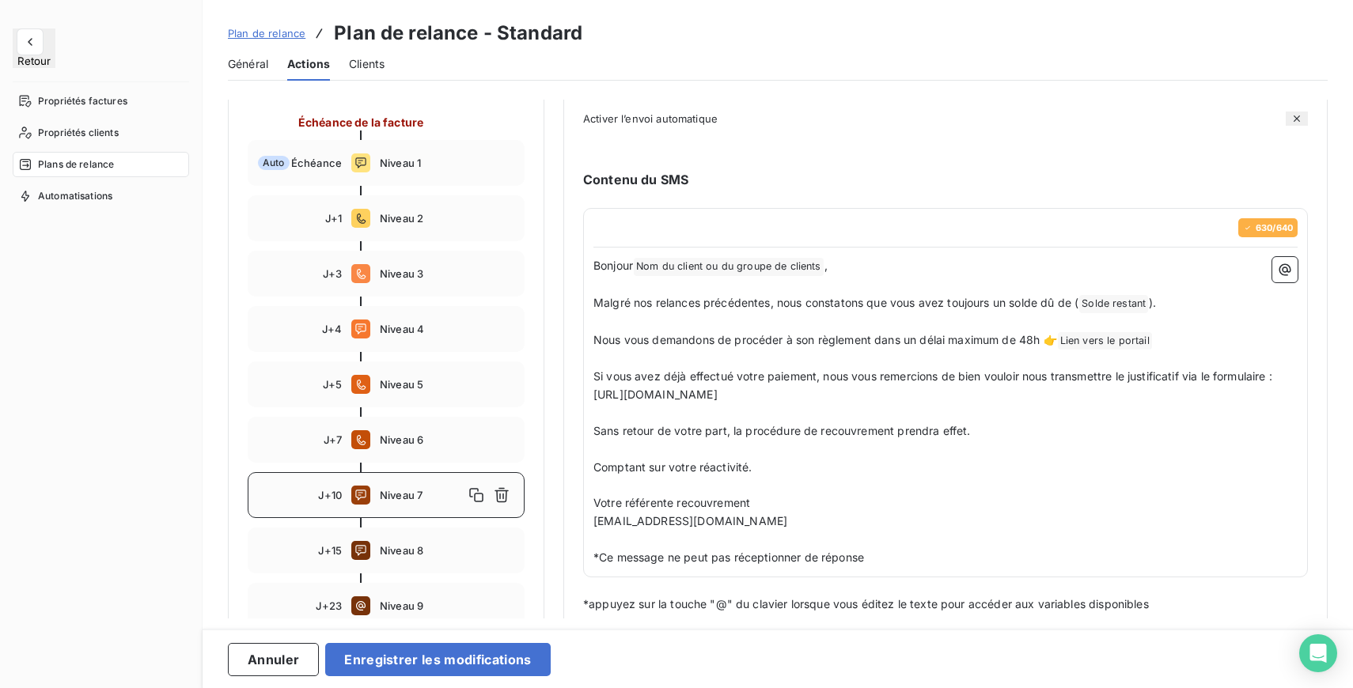
click at [589, 346] on div "630 / 640 Bonjour Nom du client ou du groupe de clients ﻿ , ﻿ Malgré nos relanc…" at bounding box center [945, 392] width 725 height 369
click at [593, 374] on span "Si vous avez déjà effectué votre paiement, nous vous remercions de bien vouloir…" at bounding box center [934, 385] width 682 height 32
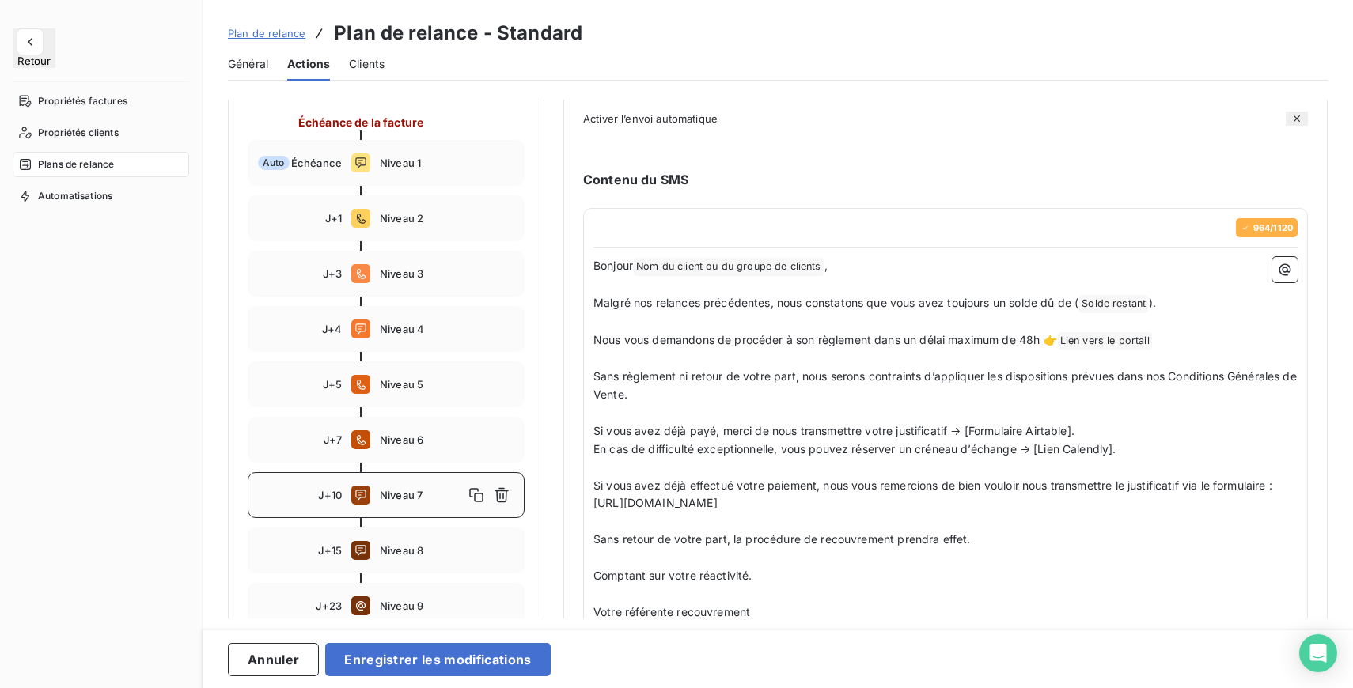
drag, startPoint x: 967, startPoint y: 502, endPoint x: 592, endPoint y: 501, distance: 374.1
click at [592, 501] on div "964 / 1120 Bonjour Nom du client ou du groupe de clients ﻿ , ﻿ Malgré nos relan…" at bounding box center [945, 447] width 725 height 478
copy span "https://airtable.com/app0pYs1L1EcMx8F3/pagsZjk40p6RZHRoG/form"
drag, startPoint x: 1084, startPoint y: 433, endPoint x: 965, endPoint y: 437, distance: 119.5
click at [965, 437] on p "Si vous avez déjà payé, merci de nous transmettre votre justificatif → [Formula…" at bounding box center [945, 431] width 704 height 18
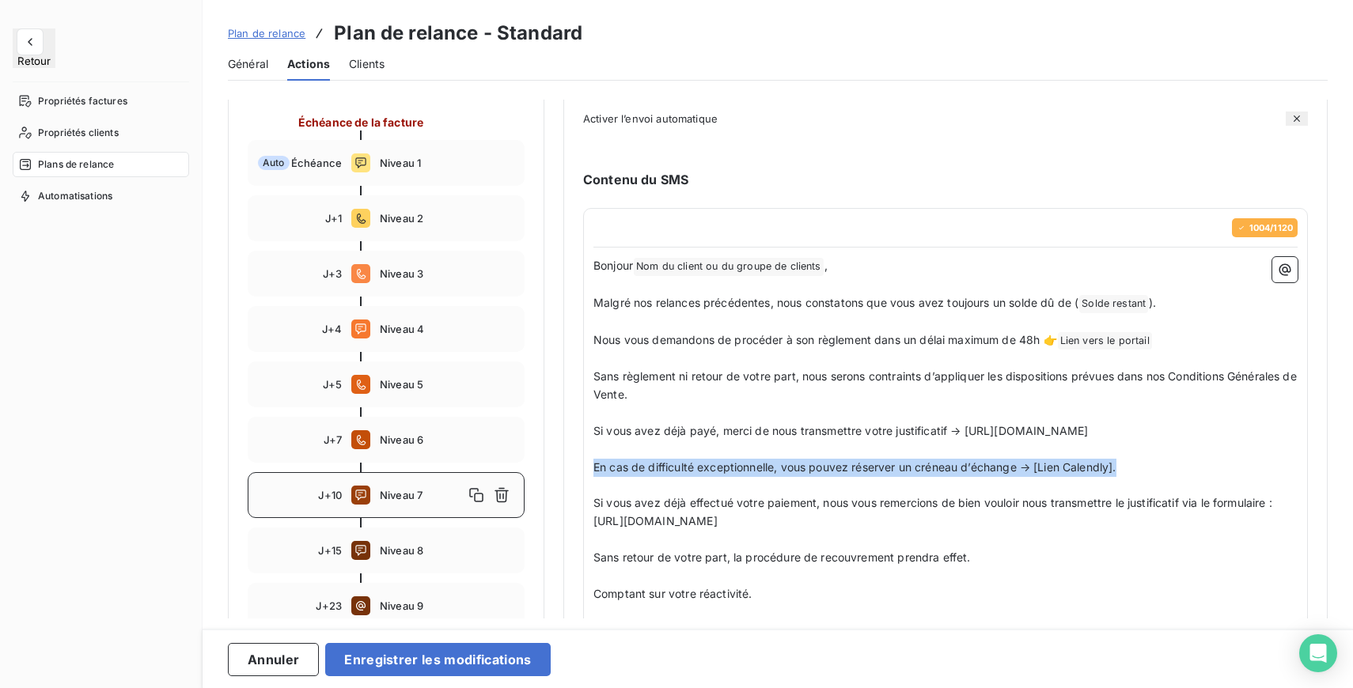
drag, startPoint x: 1149, startPoint y: 490, endPoint x: 570, endPoint y: 490, distance: 579.0
click at [570, 490] on div "Niveau 7 Paramètres Définir le nombre de jour après échéance 10 Envoi J+X après…" at bounding box center [945, 327] width 764 height 864
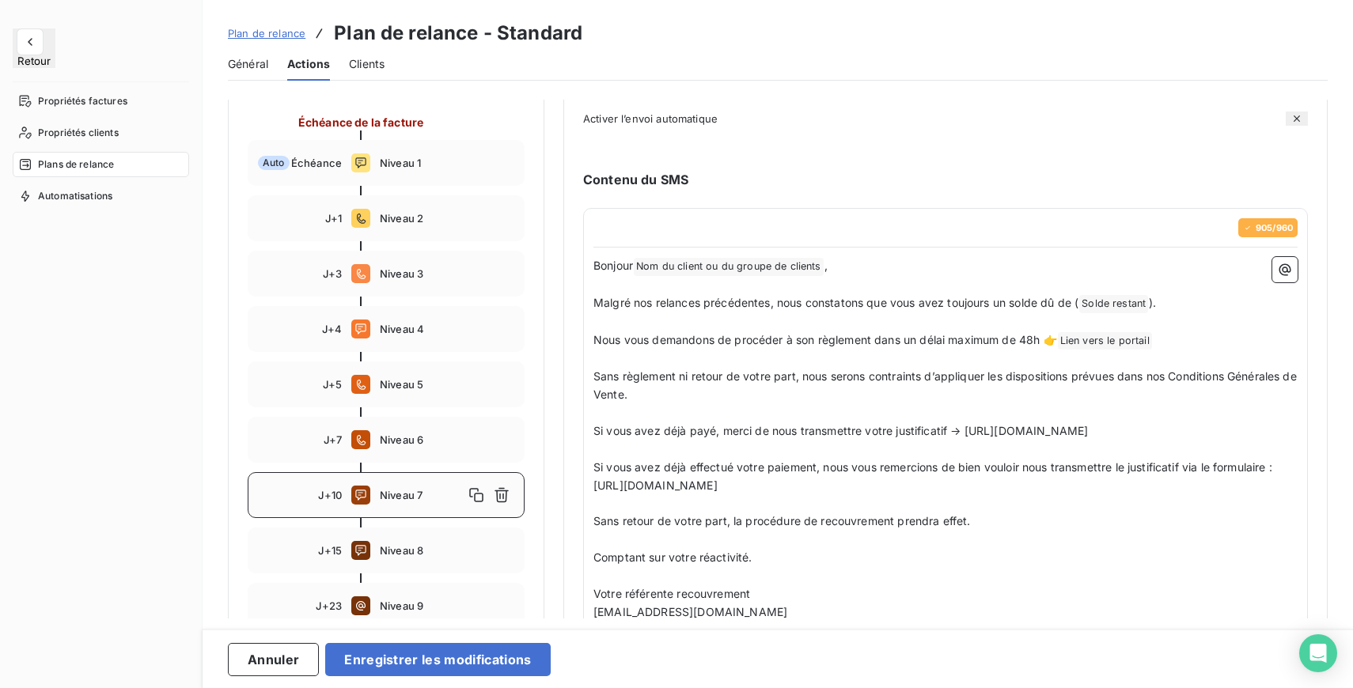
drag, startPoint x: 986, startPoint y: 512, endPoint x: 577, endPoint y: 489, distance: 410.4
click at [577, 489] on div "Niveau 7 Paramètres Définir le nombre de jour après échéance 10 Envoi J+X après…" at bounding box center [945, 308] width 764 height 827
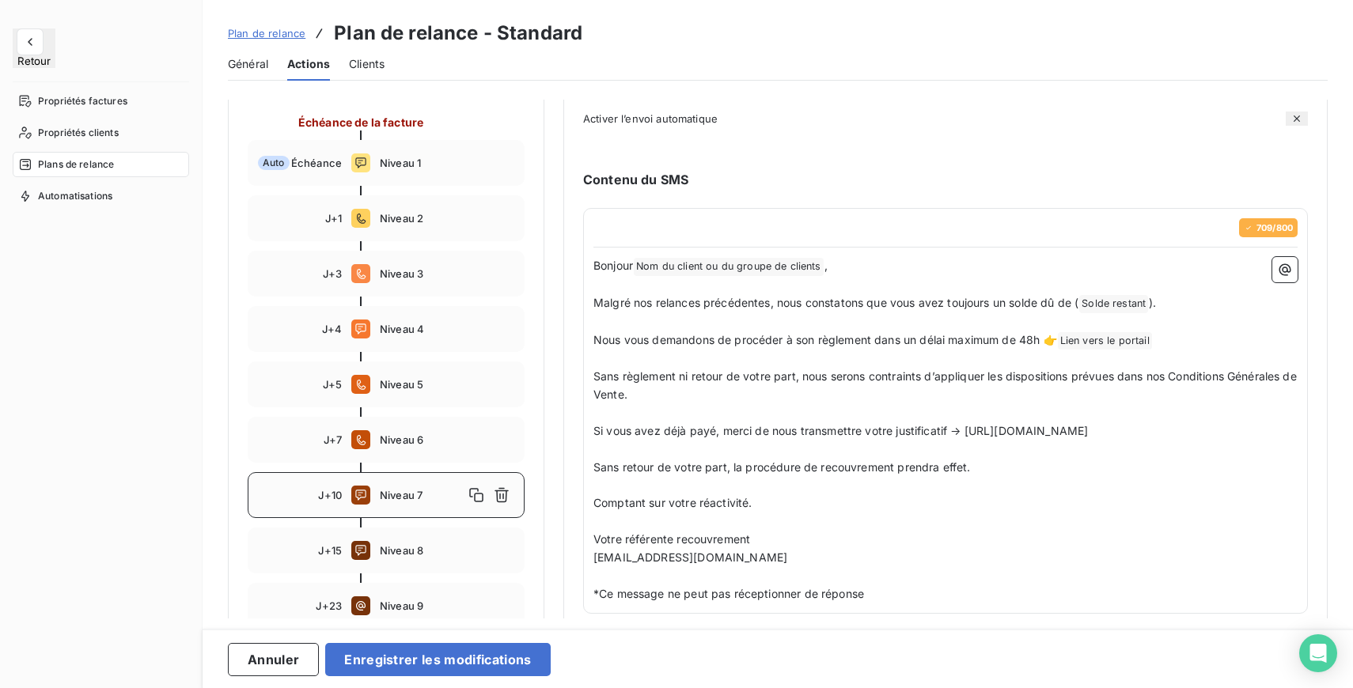
drag, startPoint x: 592, startPoint y: 519, endPoint x: 614, endPoint y: 519, distance: 22.1
click at [614, 519] on div "709 / 800 Bonjour Nom du client ou du groupe de clients ﻿ , ﻿ Malgré nos relanc…" at bounding box center [945, 411] width 725 height 406
click at [634, 549] on p "﻿" at bounding box center [945, 540] width 704 height 18
click at [632, 477] on p "Sans retour de votre part, la procédure de recouvrement prendra effet." at bounding box center [945, 468] width 704 height 18
click at [592, 482] on div "714 / 800 Bonjour Nom du client ou du groupe de clients ﻿ , ﻿ Malgré nos relanc…" at bounding box center [945, 411] width 725 height 406
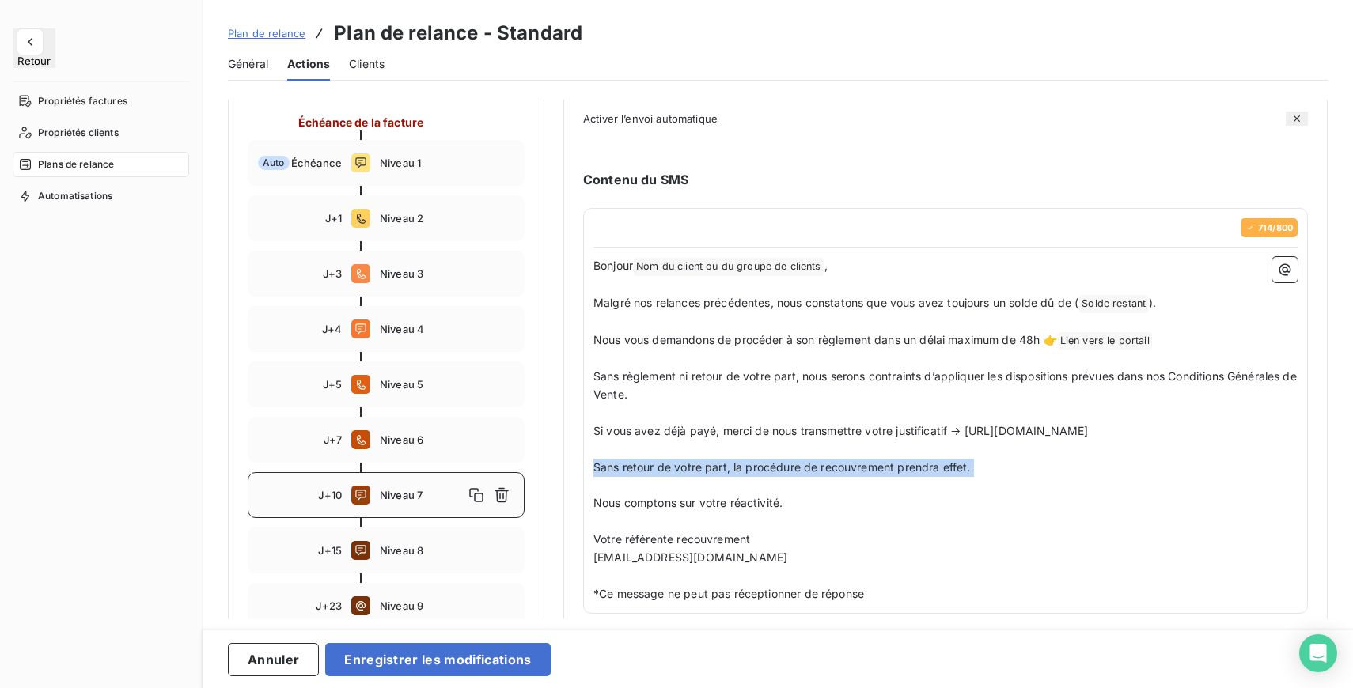
drag, startPoint x: 596, startPoint y: 483, endPoint x: 893, endPoint y: 510, distance: 298.7
click at [893, 510] on div "Bonjour Nom du client ou du groupe de clients ﻿ , ﻿ Malgré nos relances précéde…" at bounding box center [945, 430] width 704 height 346
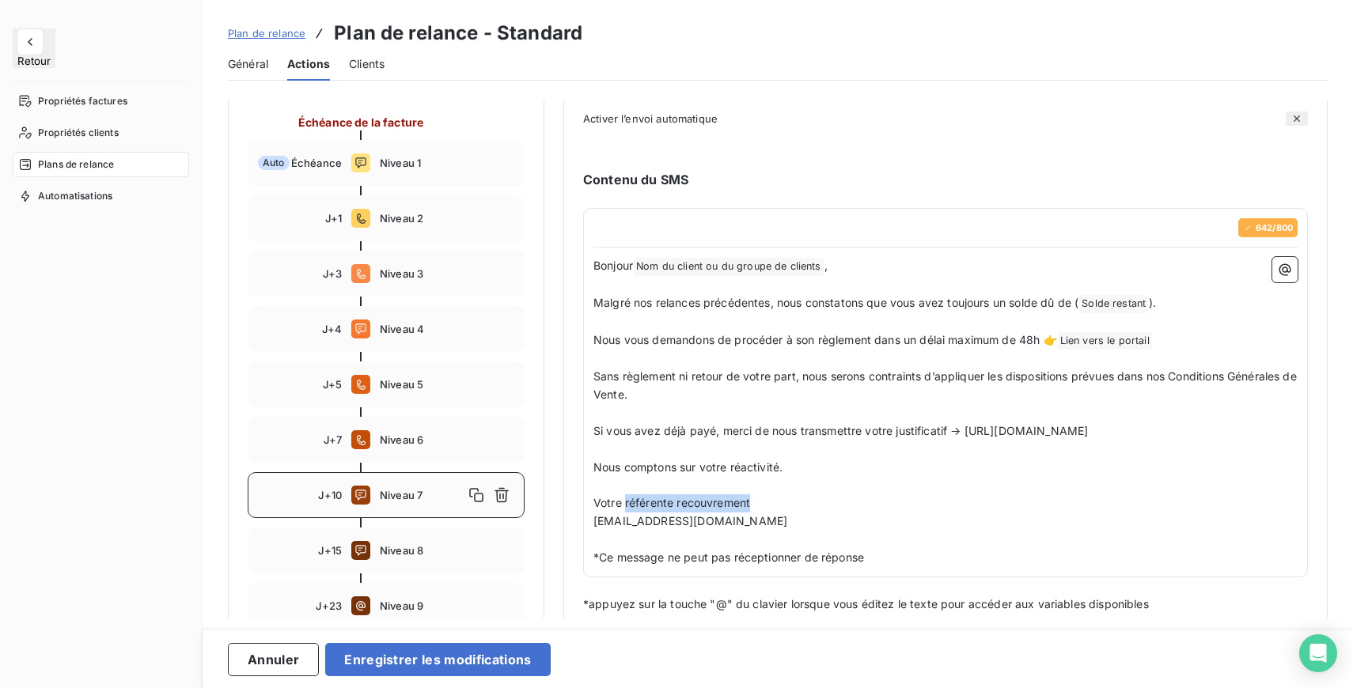
drag, startPoint x: 757, startPoint y: 524, endPoint x: 625, endPoint y: 526, distance: 132.1
click at [625, 513] on p "Votre référente recouvrement" at bounding box center [945, 503] width 704 height 18
click at [793, 531] on p "[EMAIL_ADDRESS][DOMAIN_NAME]" at bounding box center [945, 522] width 704 height 18
click at [997, 441] on p "Si vous avez déjà payé, merci de nous transmettre votre justificatif → https://…" at bounding box center [945, 431] width 704 height 18
click at [730, 388] on p "Sans règlement ni retour de votre part, nous serons contraints d’appliquer les …" at bounding box center [945, 386] width 704 height 36
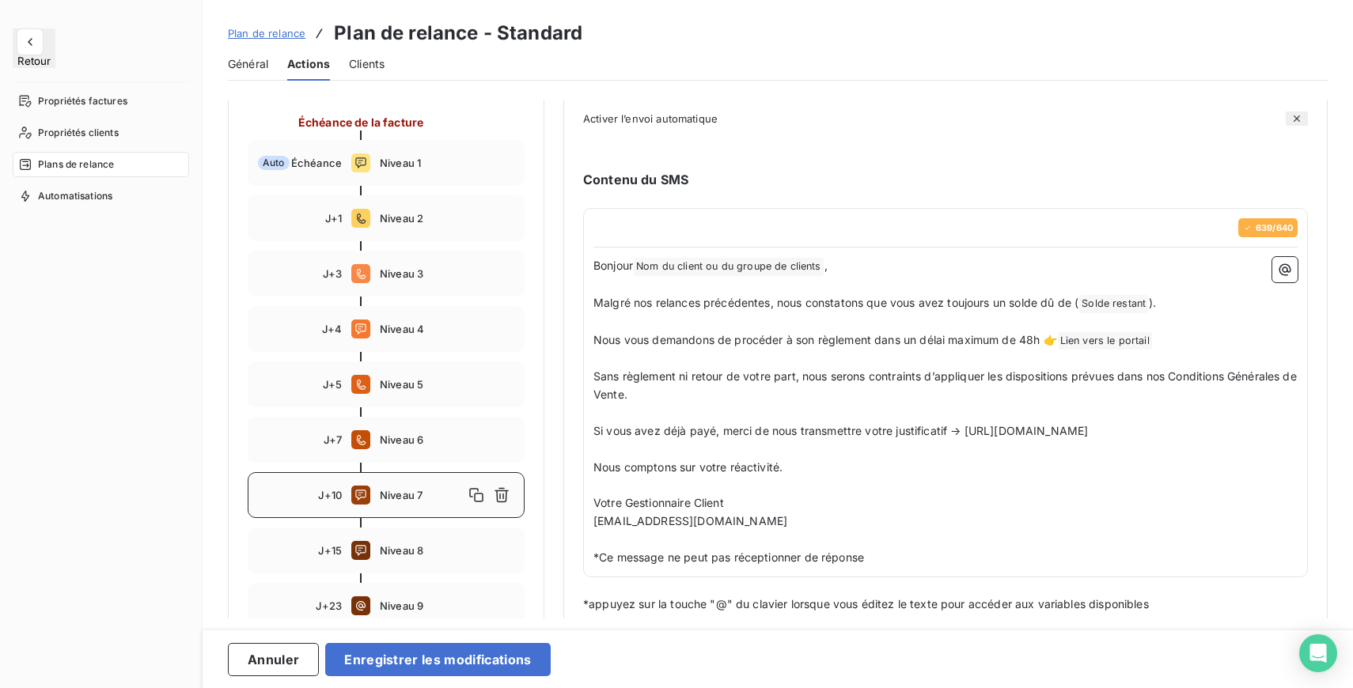
drag, startPoint x: 687, startPoint y: 404, endPoint x: 568, endPoint y: 380, distance: 121.0
click at [568, 380] on div "Niveau 7 Paramètres Définir le nombre de jour après échéance 10 Envoi J+X après…" at bounding box center [945, 263] width 764 height 737
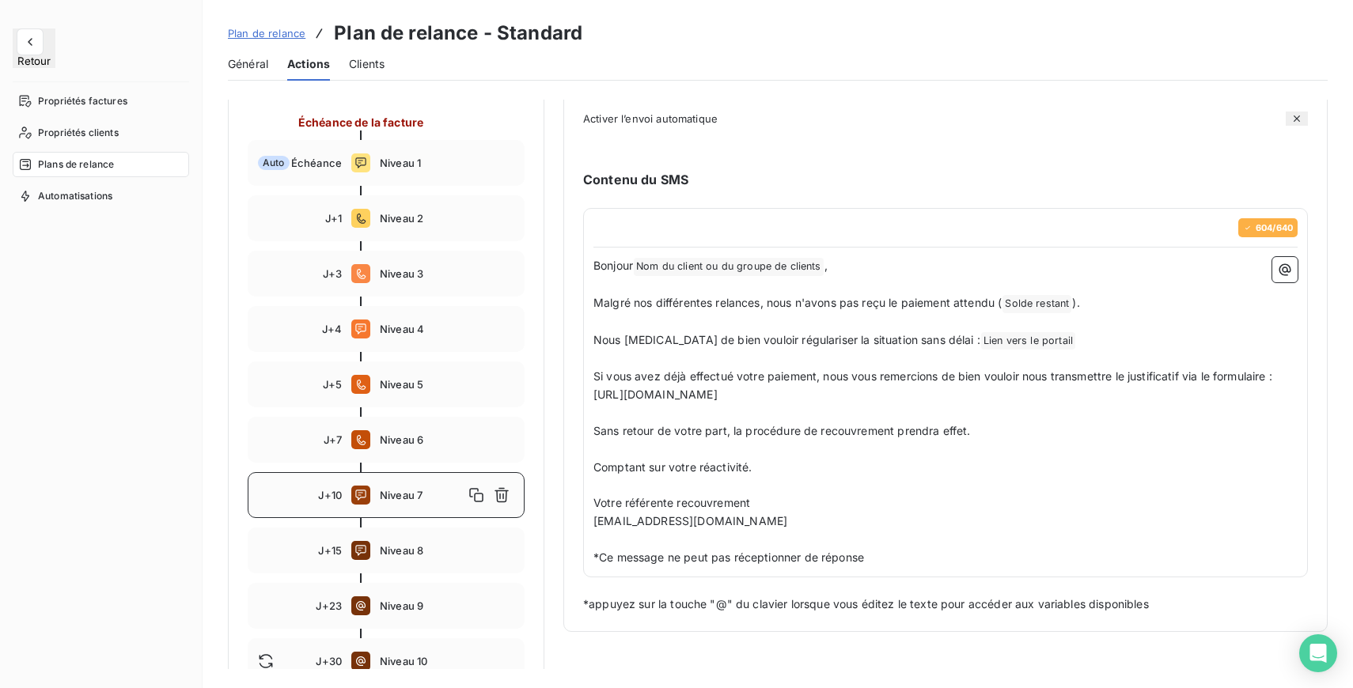
click at [721, 416] on p "﻿" at bounding box center [945, 413] width 704 height 18
click at [411, 556] on span "Niveau 8" at bounding box center [447, 550] width 134 height 13
click at [412, 490] on span "Niveau 7" at bounding box center [447, 495] width 134 height 13
click at [407, 432] on div "J+7 Niveau 6" at bounding box center [386, 440] width 277 height 46
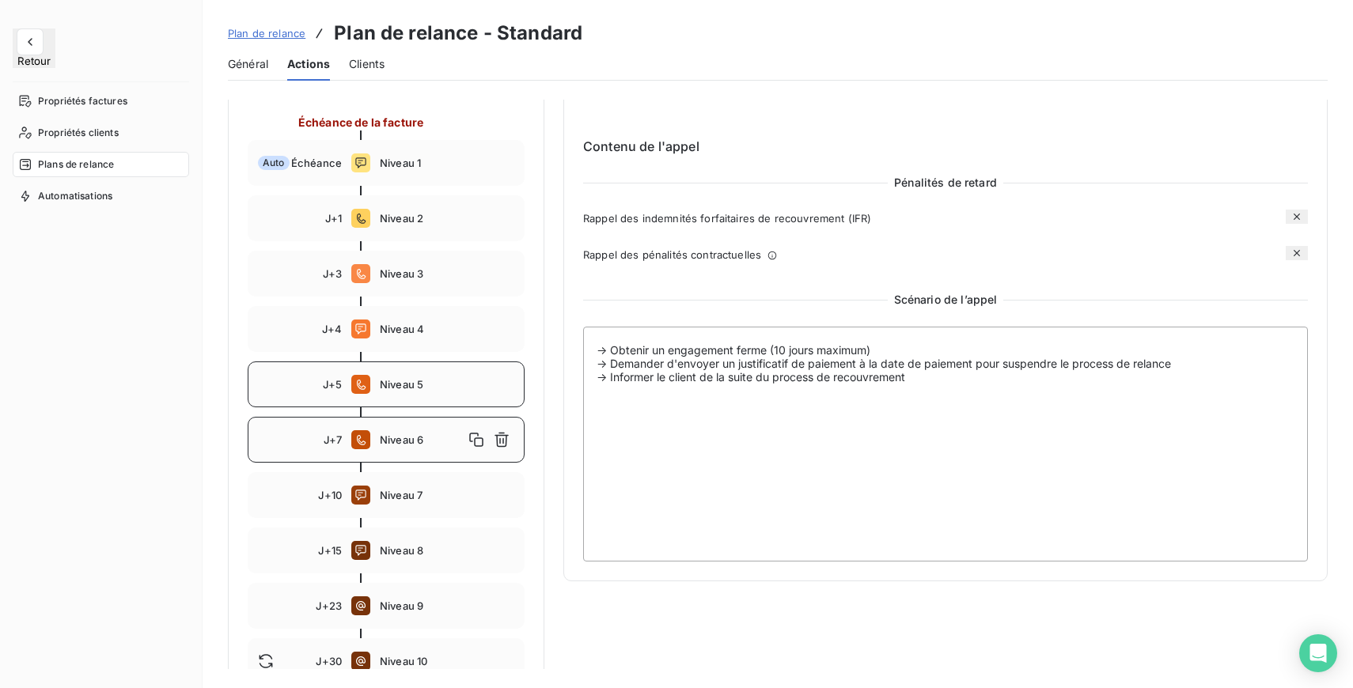
click at [412, 387] on span "Niveau 5" at bounding box center [447, 384] width 134 height 13
type input "5"
type textarea "-> SI LE CLIENT N'A PAS REPONDU AUX APPELS DES NIVEAUX 2 ET 3 -> Ou si le clien…"
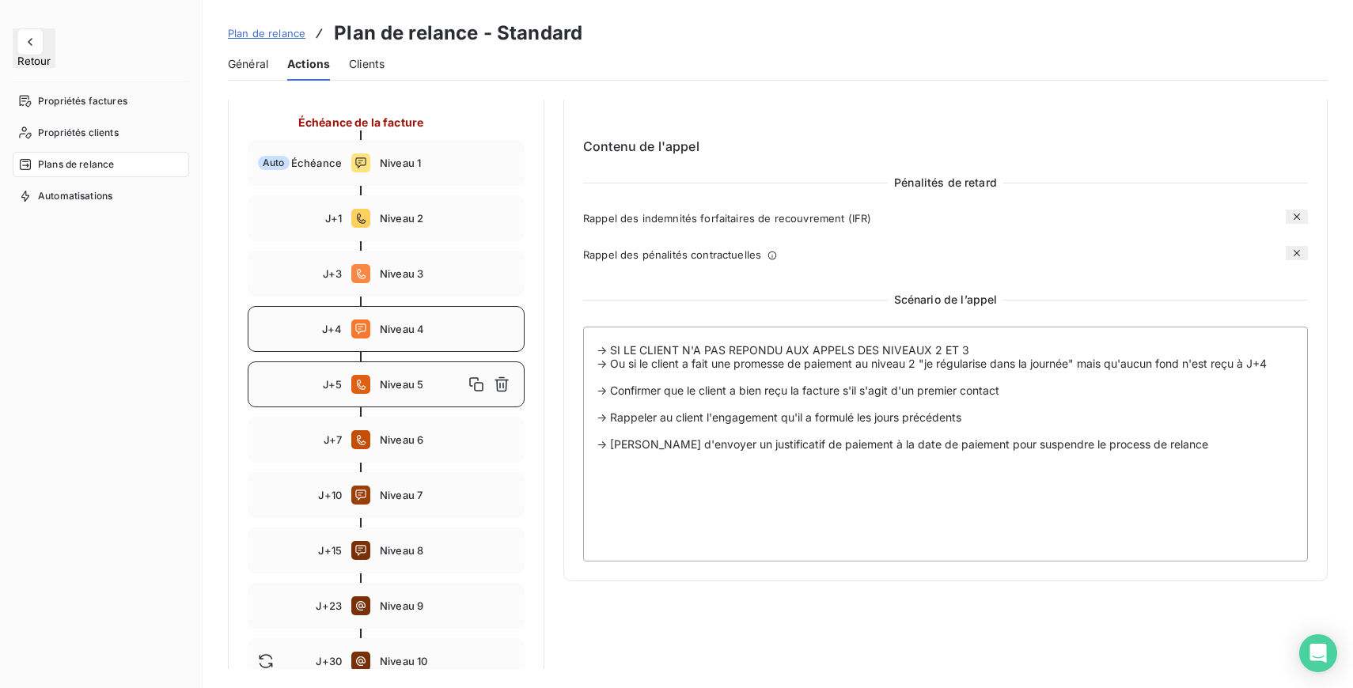
click at [414, 327] on span "Niveau 4" at bounding box center [447, 329] width 134 height 13
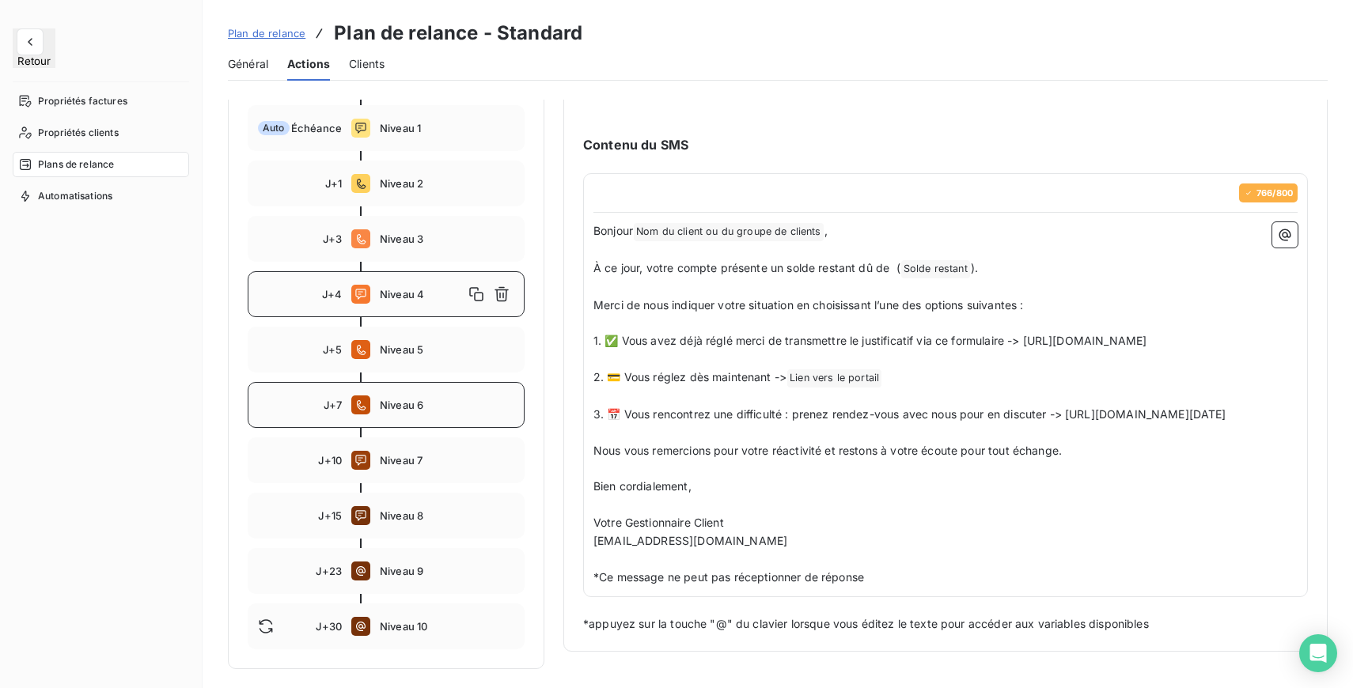
scroll to position [255, 0]
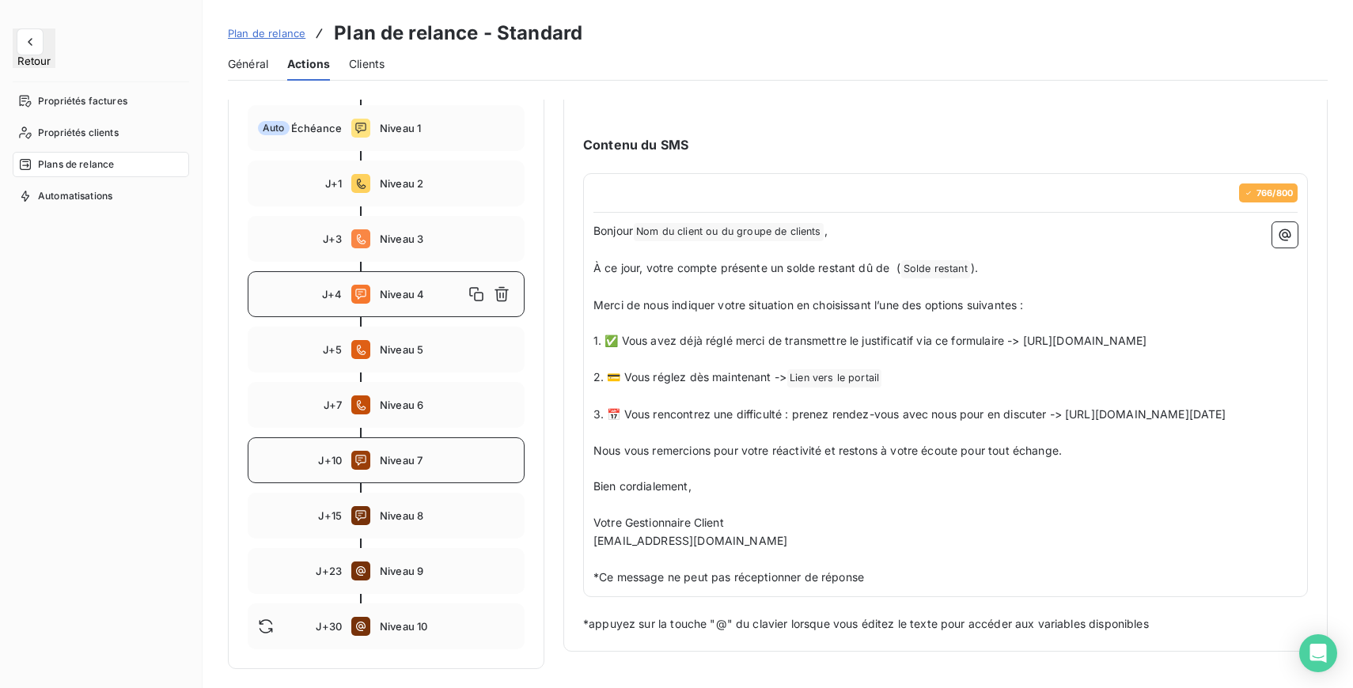
click at [414, 454] on span "Niveau 7" at bounding box center [447, 460] width 134 height 13
type input "10"
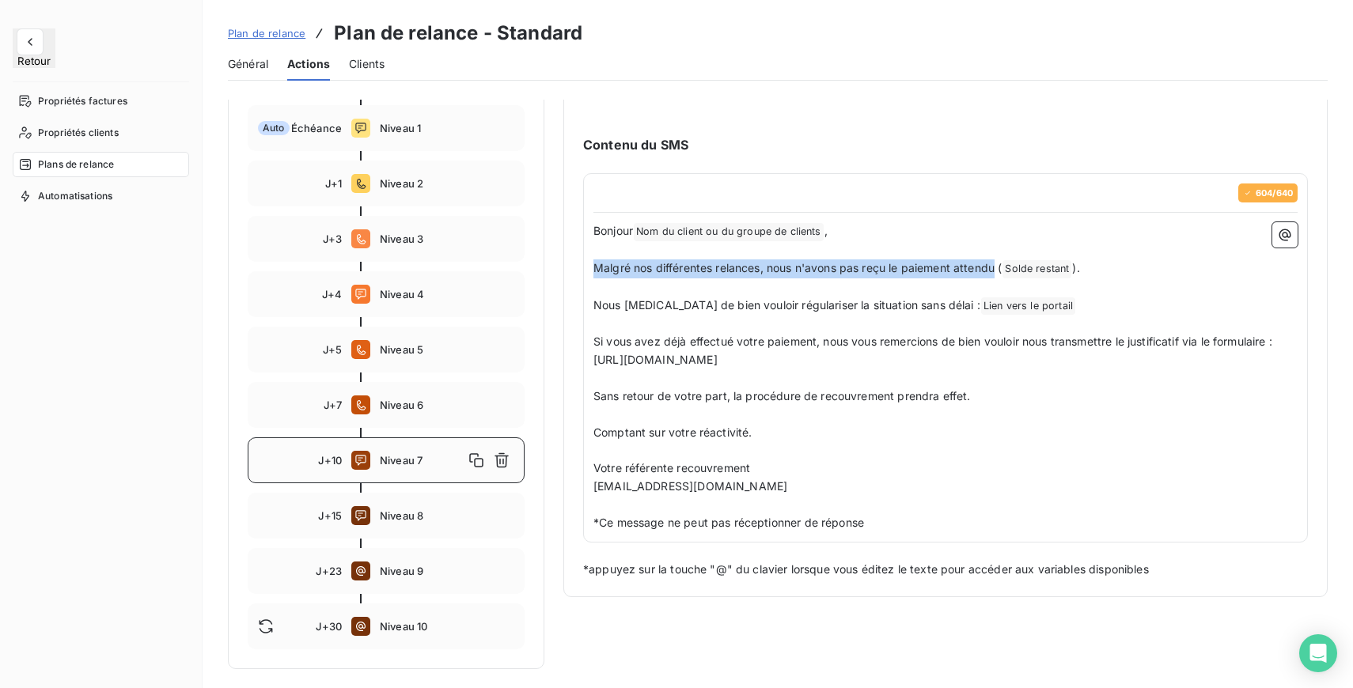
drag, startPoint x: 597, startPoint y: 270, endPoint x: 1000, endPoint y: 265, distance: 402.7
click at [1000, 265] on span "Malgré nos différentes relances, nous n'avons pas reçu le paiement attendu (" at bounding box center [797, 267] width 408 height 13
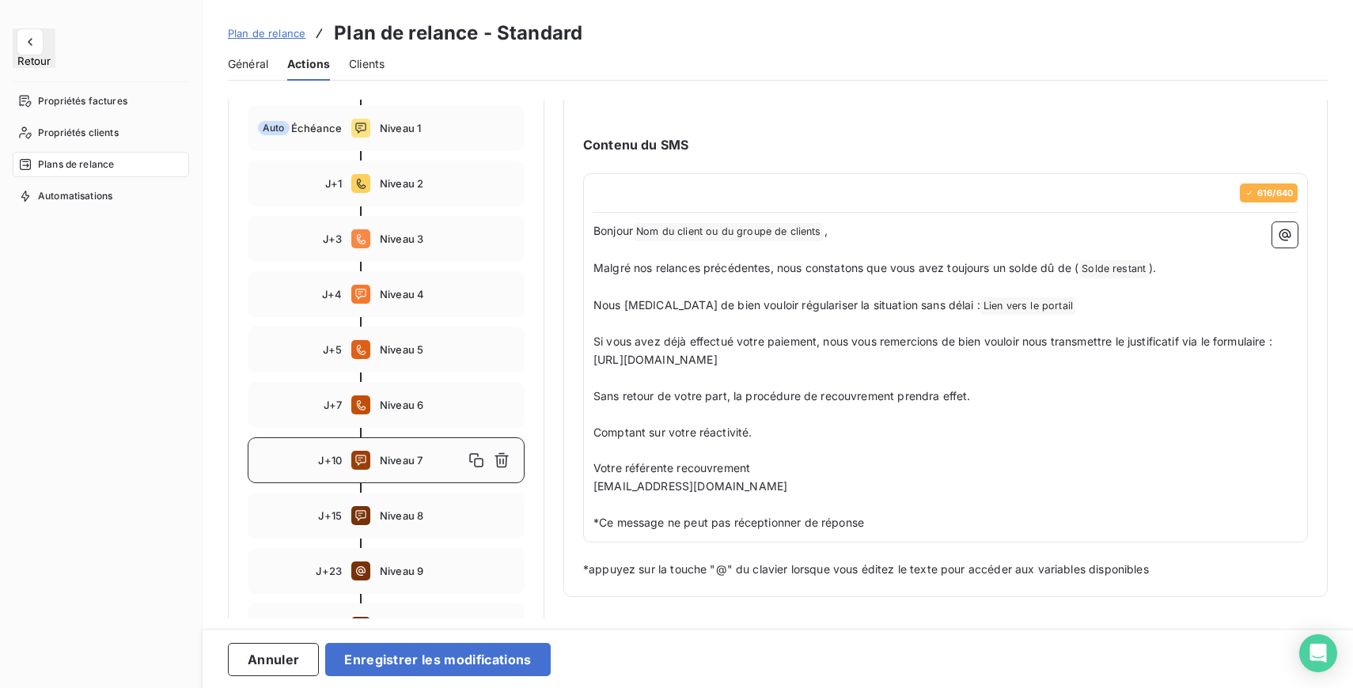
click at [1031, 298] on p "Nous prions de bien vouloir régulariser la situation sans délai : Lien vers le …" at bounding box center [945, 306] width 704 height 19
drag, startPoint x: 593, startPoint y: 307, endPoint x: 933, endPoint y: 306, distance: 339.3
click at [933, 306] on p "Nous prions de bien vouloir régulariser la situation sans délai : Lien vers le …" at bounding box center [945, 306] width 704 height 19
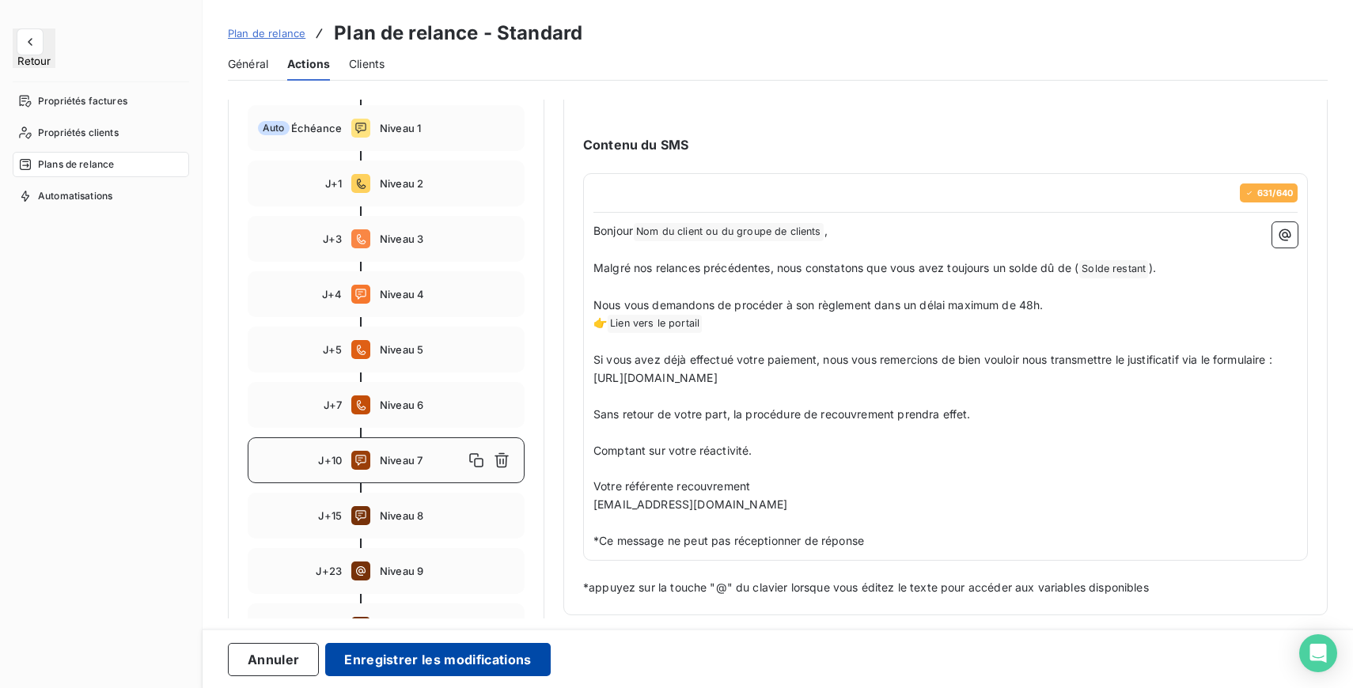
click at [433, 652] on button "Enregistrer les modifications" at bounding box center [437, 659] width 225 height 33
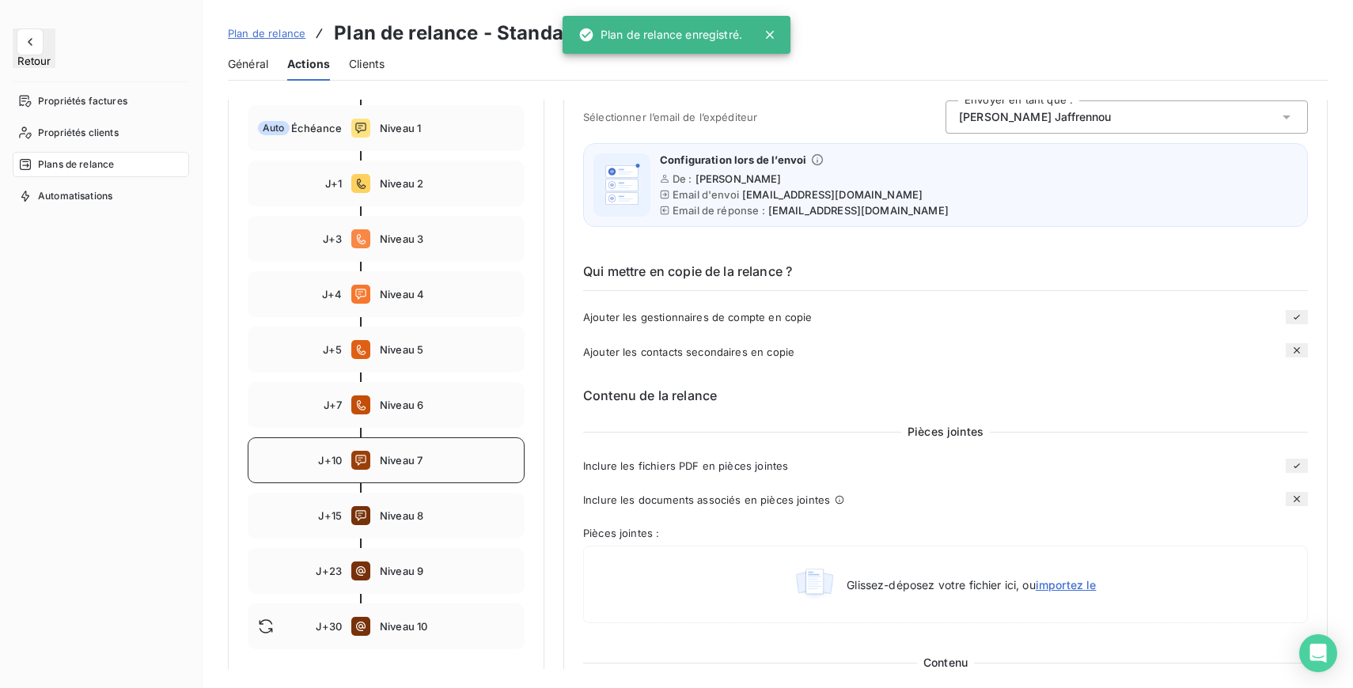
click at [411, 478] on div "J+10 Niveau 7" at bounding box center [386, 460] width 277 height 46
type input "10"
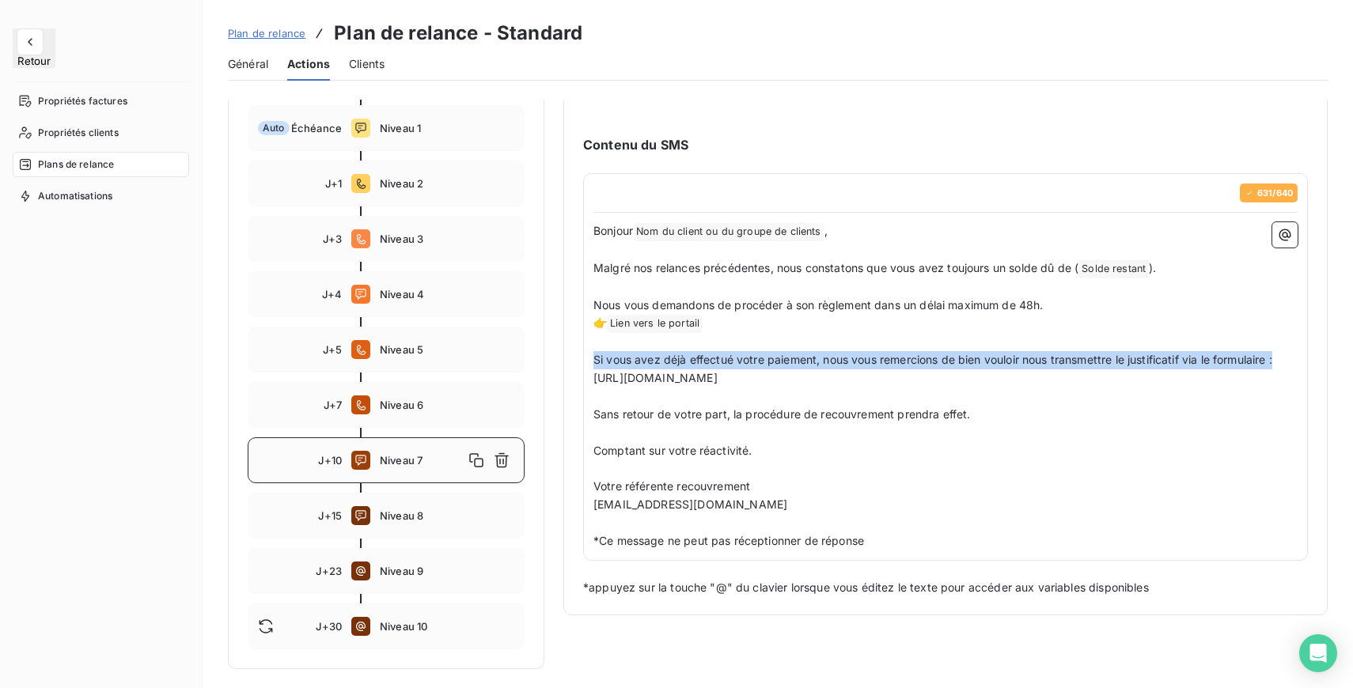
drag, startPoint x: 595, startPoint y: 357, endPoint x: 1281, endPoint y: 357, distance: 686.6
click at [1275, 357] on span "Si vous avez déjà effectué votre paiement, nous vous remercions de bien vouloir…" at bounding box center [934, 369] width 682 height 32
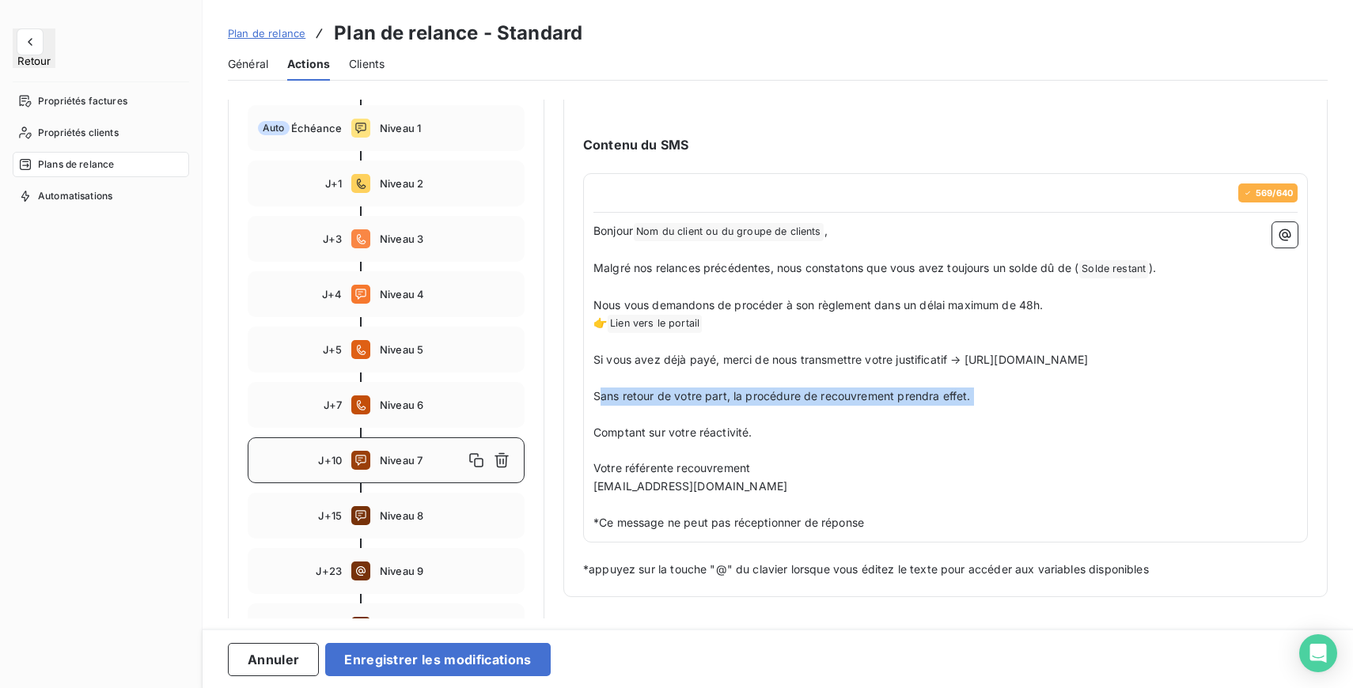
drag, startPoint x: 599, startPoint y: 415, endPoint x: 715, endPoint y: 424, distance: 116.6
click at [715, 424] on div "Bonjour Nom du client ou du groupe de clients ﻿ , ﻿ Malgré nos relances précéde…" at bounding box center [945, 377] width 704 height 310
click at [596, 403] on span "Sans retour de votre part, la procédure de recouvrement prendra effet." at bounding box center [781, 395] width 377 height 13
drag, startPoint x: 596, startPoint y: 414, endPoint x: 1010, endPoint y: 435, distance: 415.0
click at [1010, 435] on div "Bonjour Nom du client ou du groupe de clients ﻿ , ﻿ Malgré nos relances précéde…" at bounding box center [945, 377] width 704 height 310
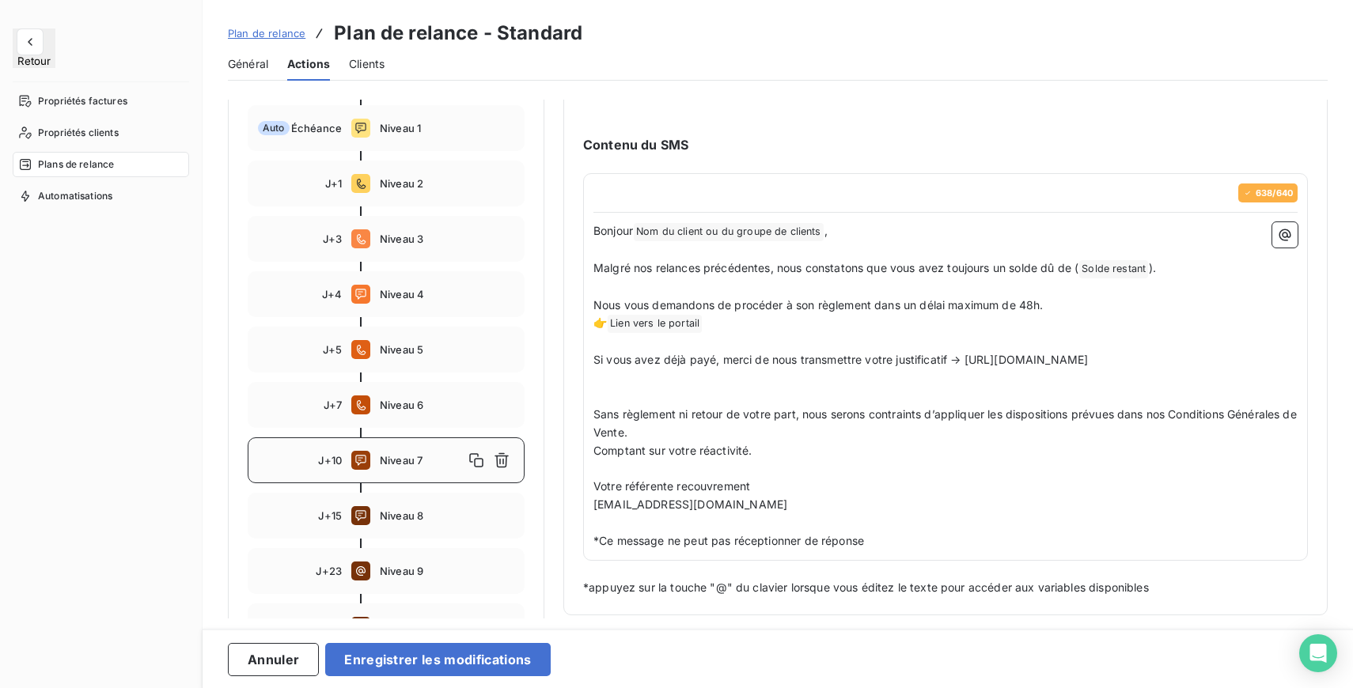
click at [780, 406] on p "﻿" at bounding box center [945, 397] width 704 height 18
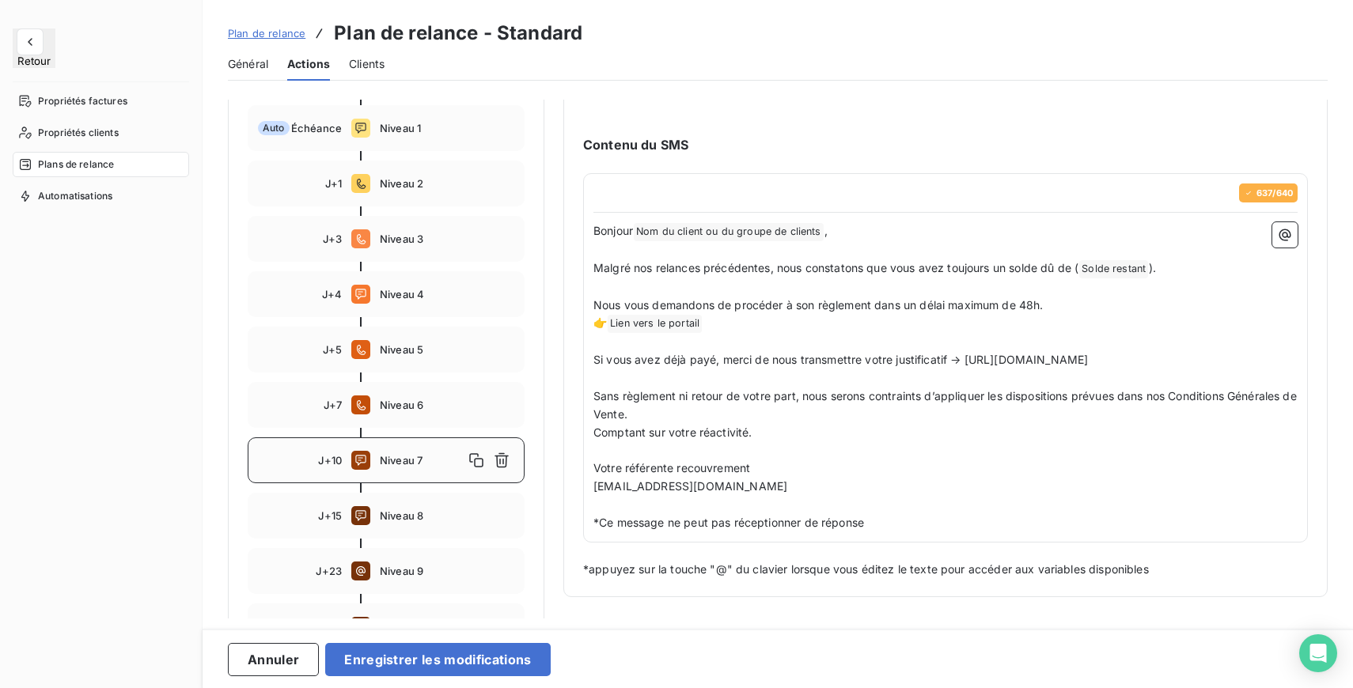
click at [719, 424] on p "Sans règlement ni retour de votre part, nous serons contraints d’appliquer les …" at bounding box center [945, 406] width 704 height 36
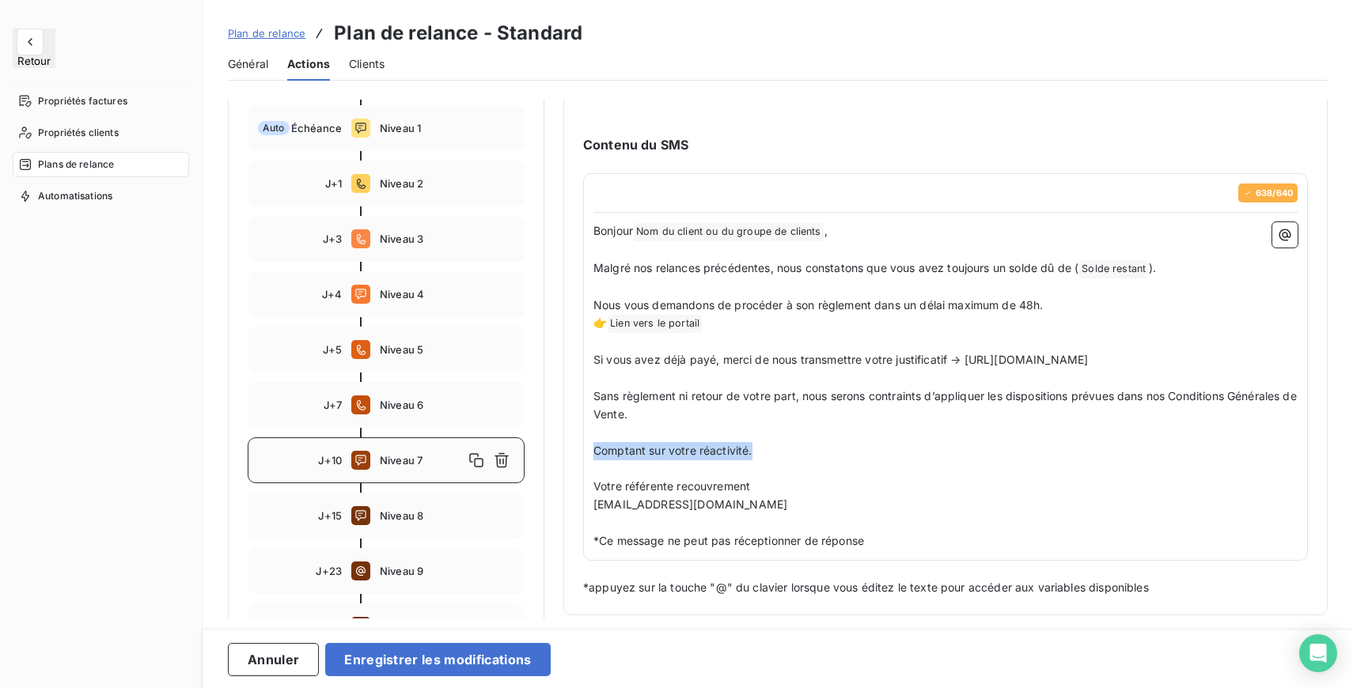
drag, startPoint x: 593, startPoint y: 472, endPoint x: 812, endPoint y: 475, distance: 218.3
click at [812, 460] on p "Comptant sur votre réactivité." at bounding box center [945, 451] width 704 height 18
drag, startPoint x: 761, startPoint y: 504, endPoint x: 628, endPoint y: 503, distance: 132.9
click at [628, 496] on p "Votre référente recouvrement" at bounding box center [945, 487] width 704 height 18
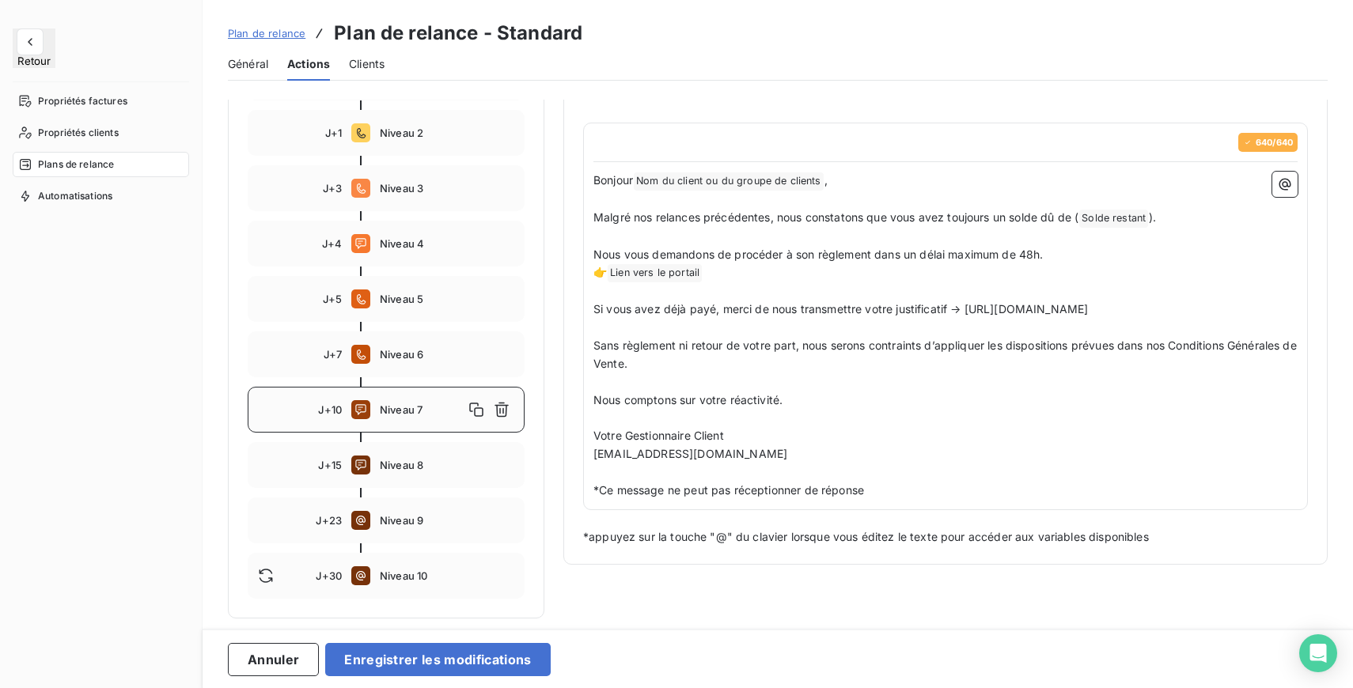
click at [826, 410] on p "Nous comptons sur votre réactivité." at bounding box center [945, 401] width 704 height 18
click at [446, 665] on button "Enregistrer les modifications" at bounding box center [437, 659] width 225 height 33
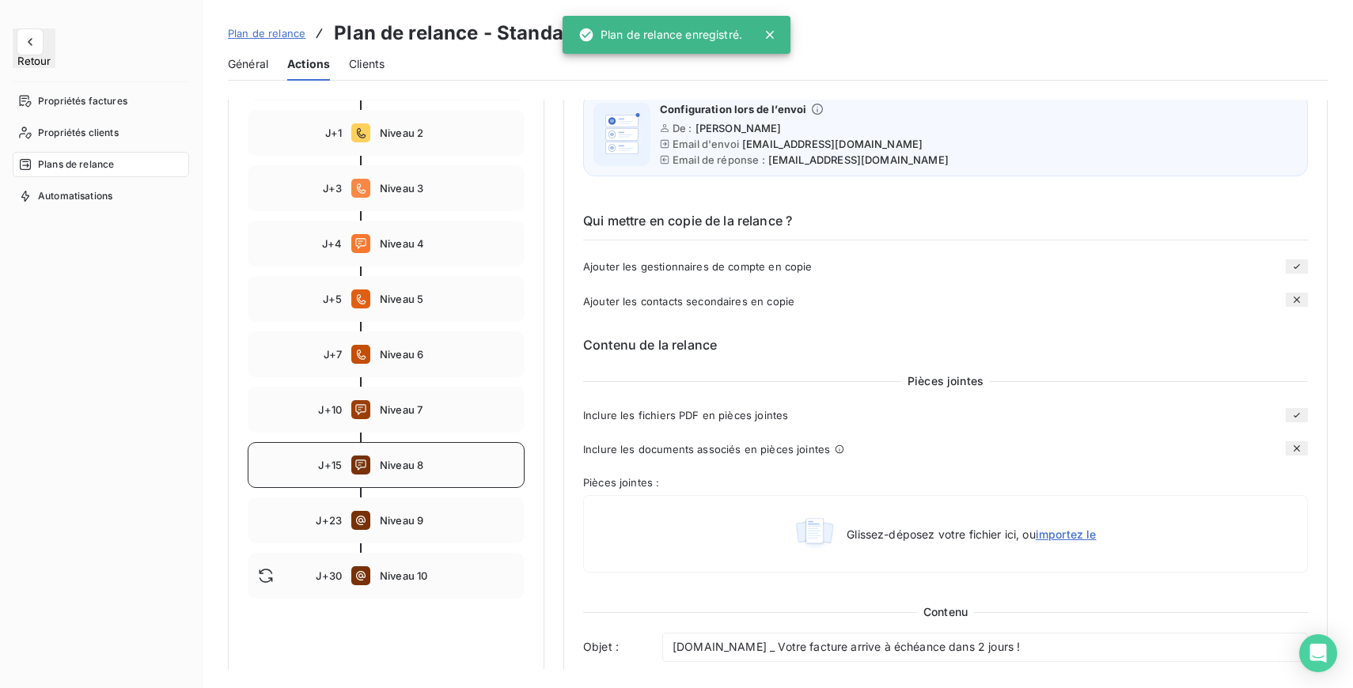
click at [365, 460] on icon at bounding box center [360, 465] width 10 height 10
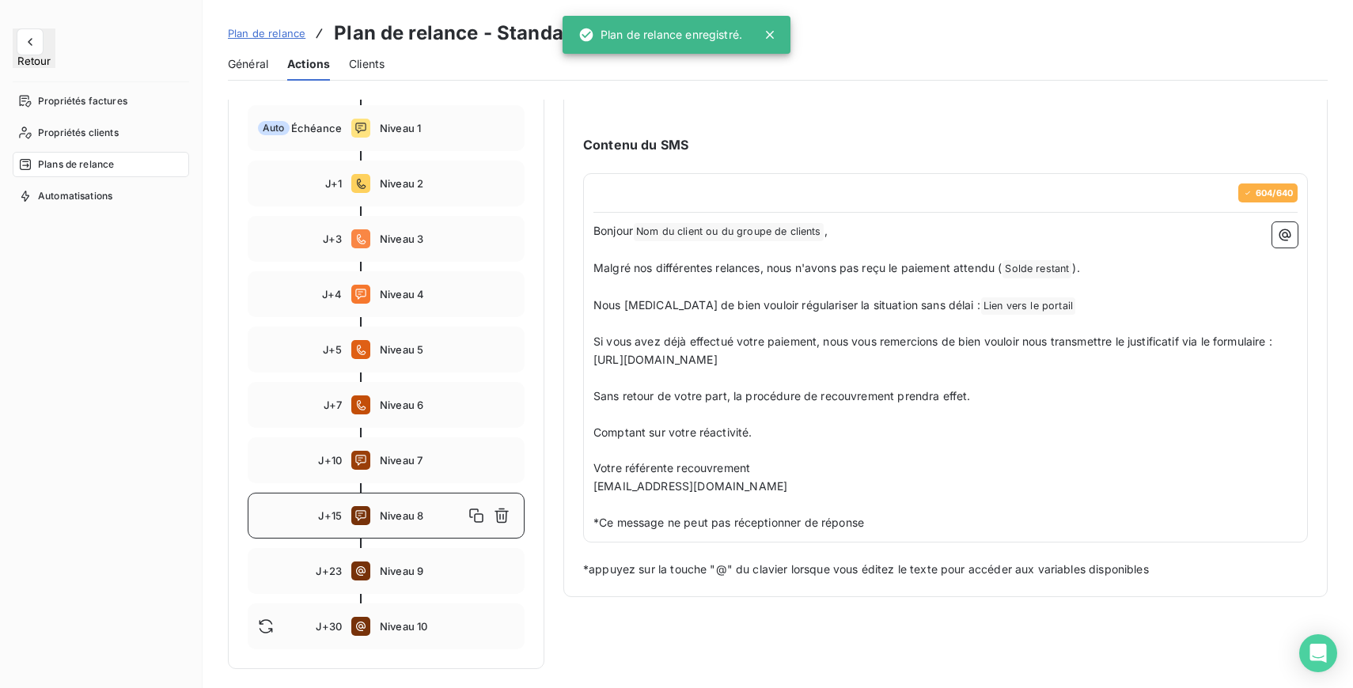
scroll to position [240, 0]
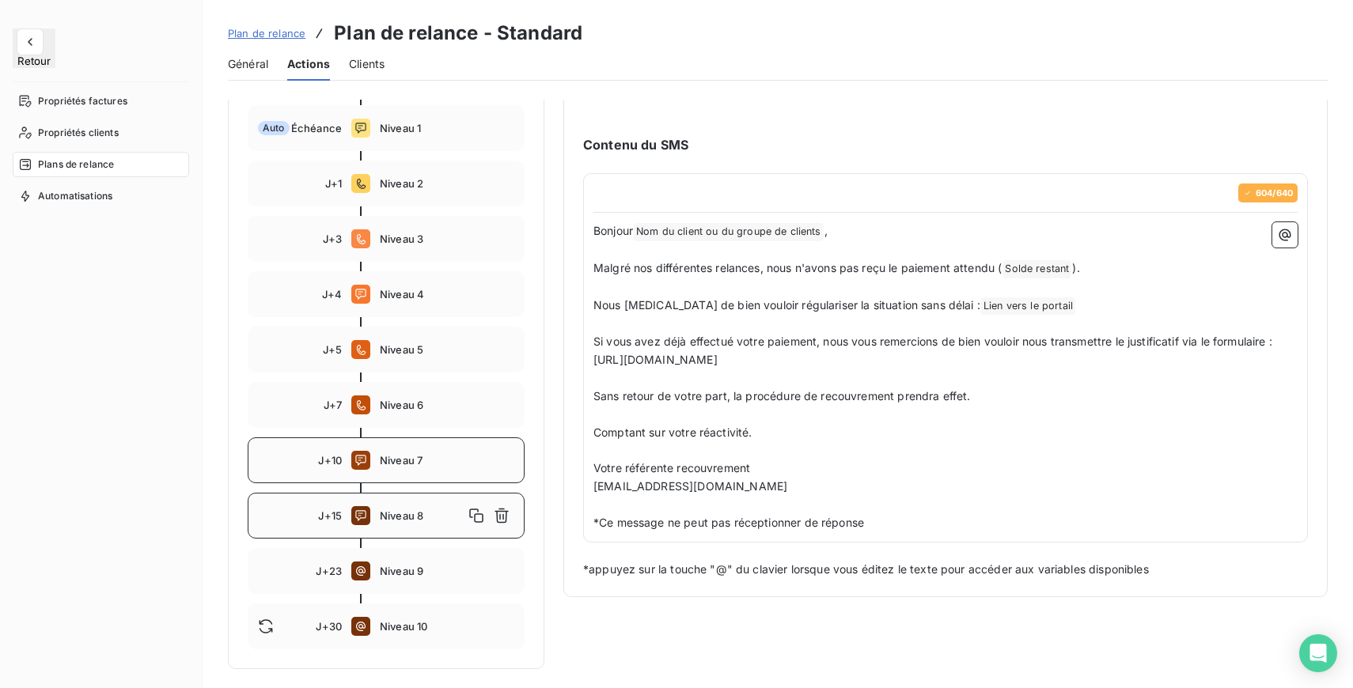
click at [437, 458] on span "Niveau 7" at bounding box center [447, 460] width 134 height 13
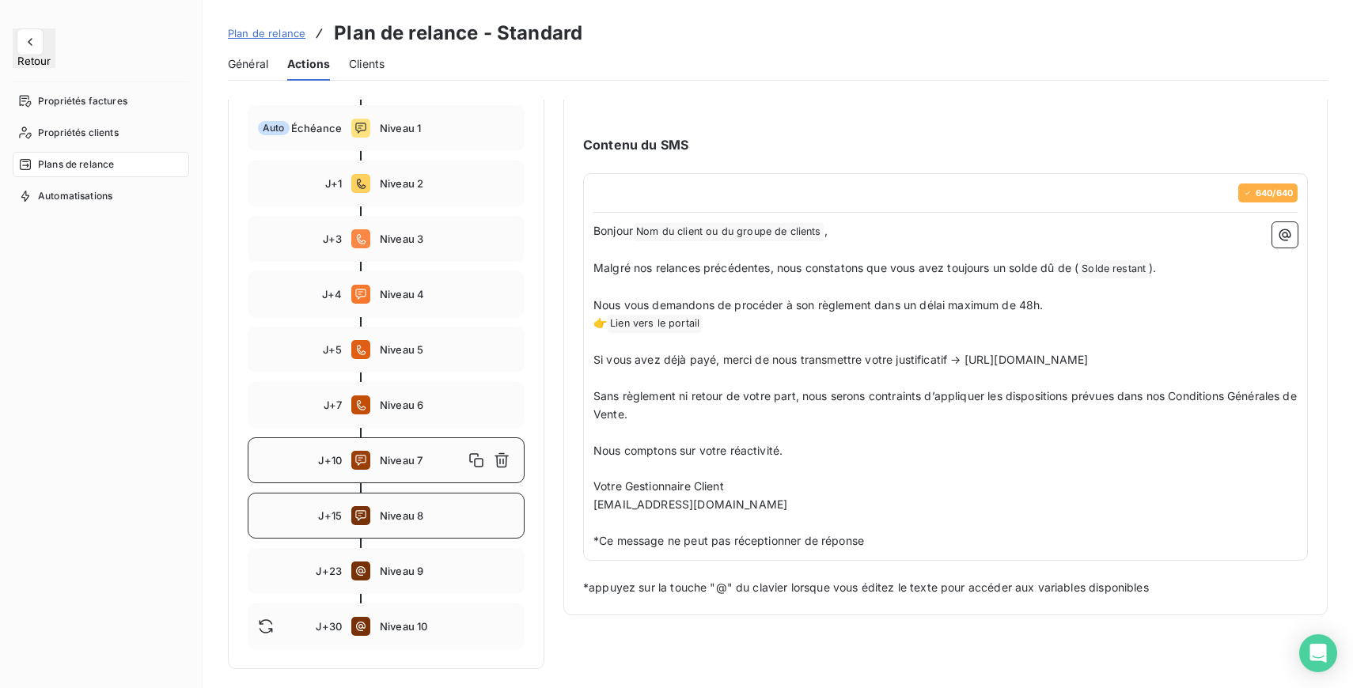
click at [409, 512] on span "Niveau 8" at bounding box center [447, 515] width 134 height 13
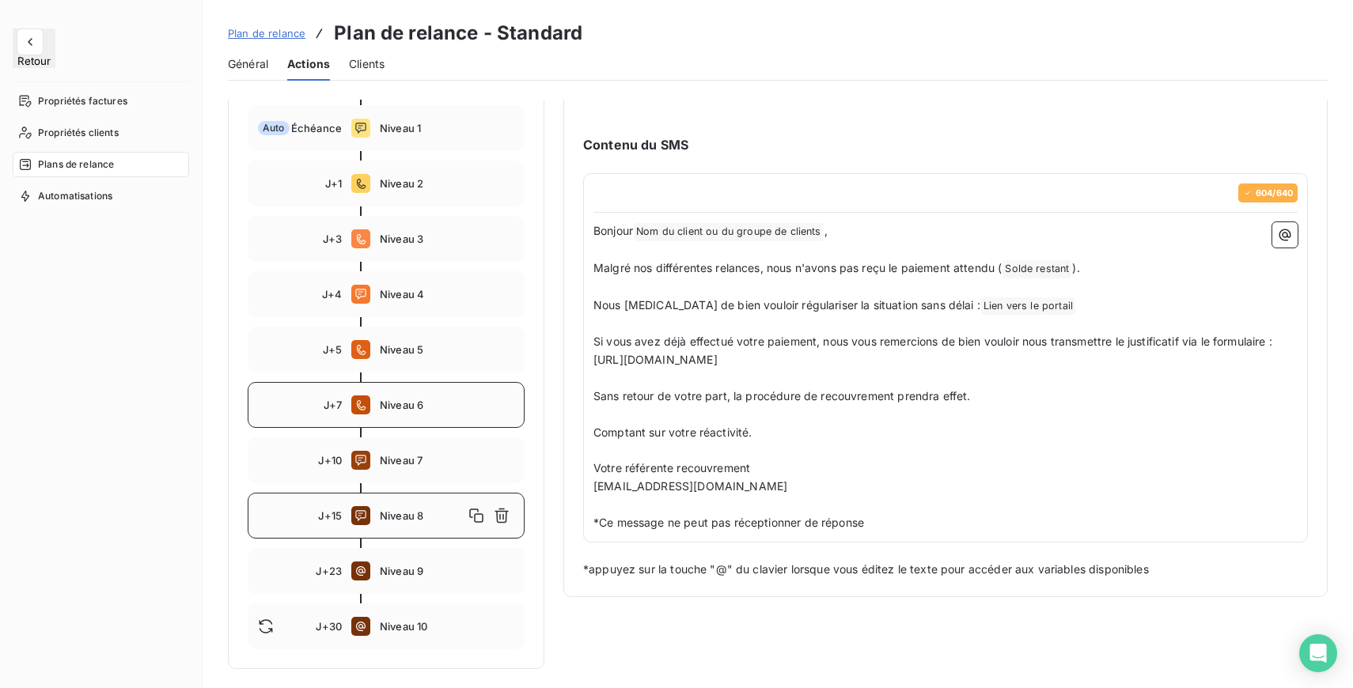
click at [409, 414] on div "J+7 Niveau 6" at bounding box center [386, 405] width 277 height 46
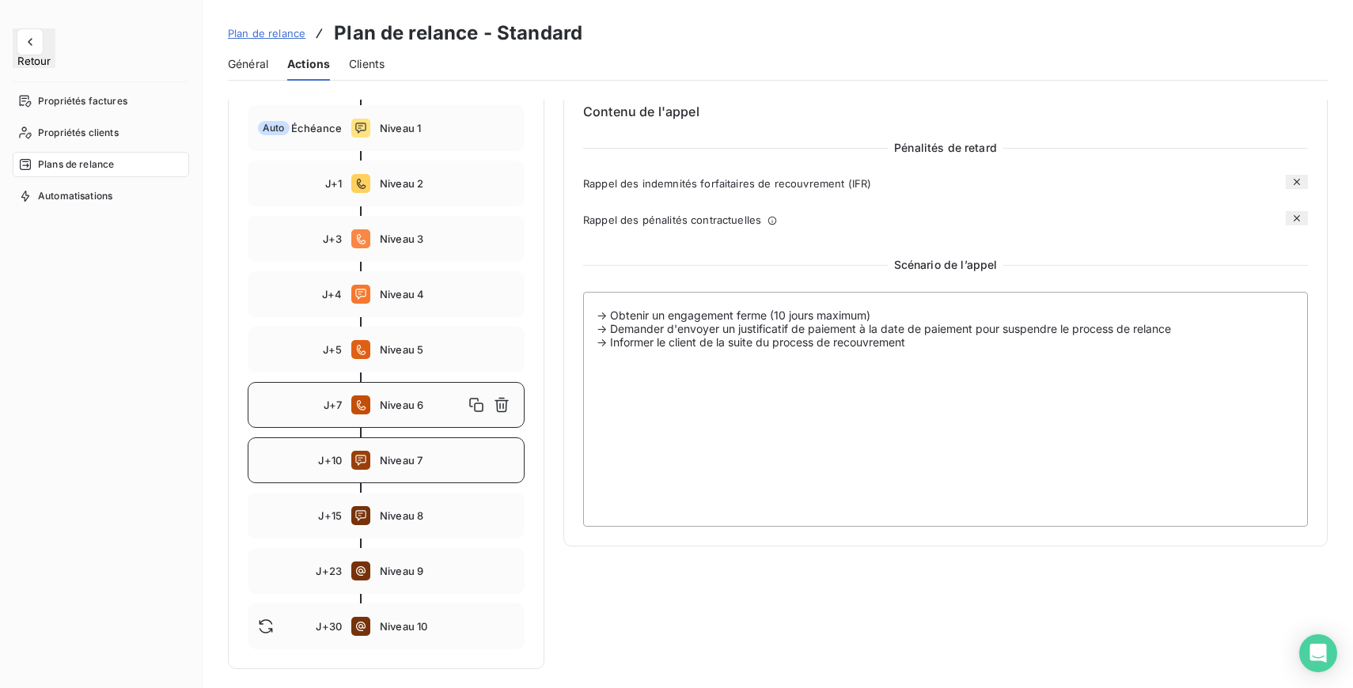
click at [420, 459] on span "Niveau 7" at bounding box center [447, 460] width 134 height 13
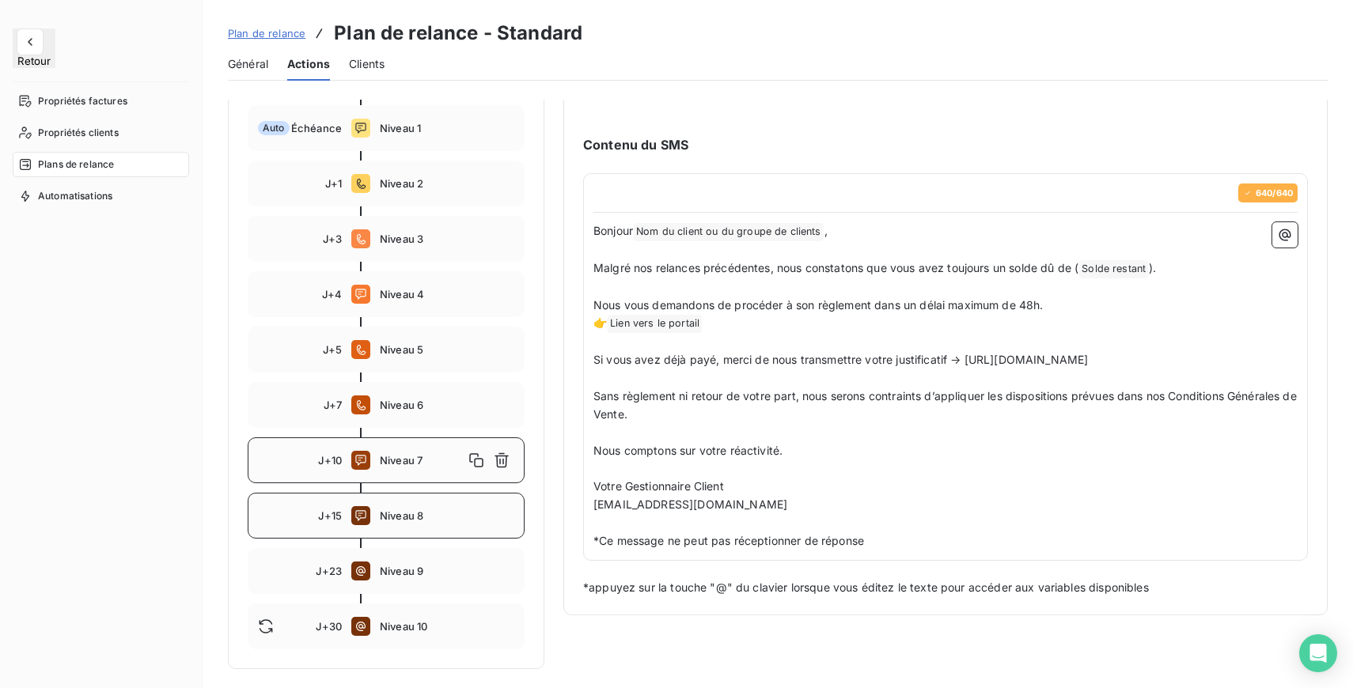
click at [412, 501] on div "J+15 Niveau 8" at bounding box center [386, 516] width 277 height 46
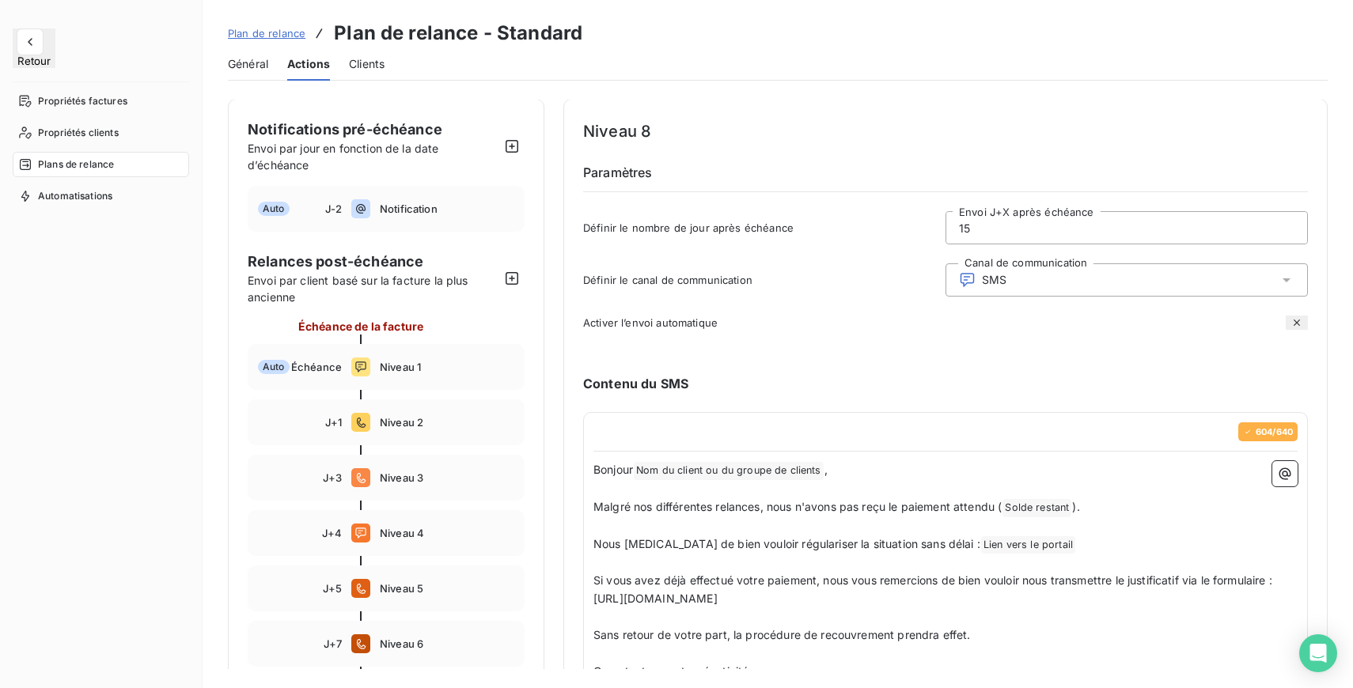
scroll to position [0, 0]
click at [981, 228] on input "15" at bounding box center [1126, 229] width 361 height 32
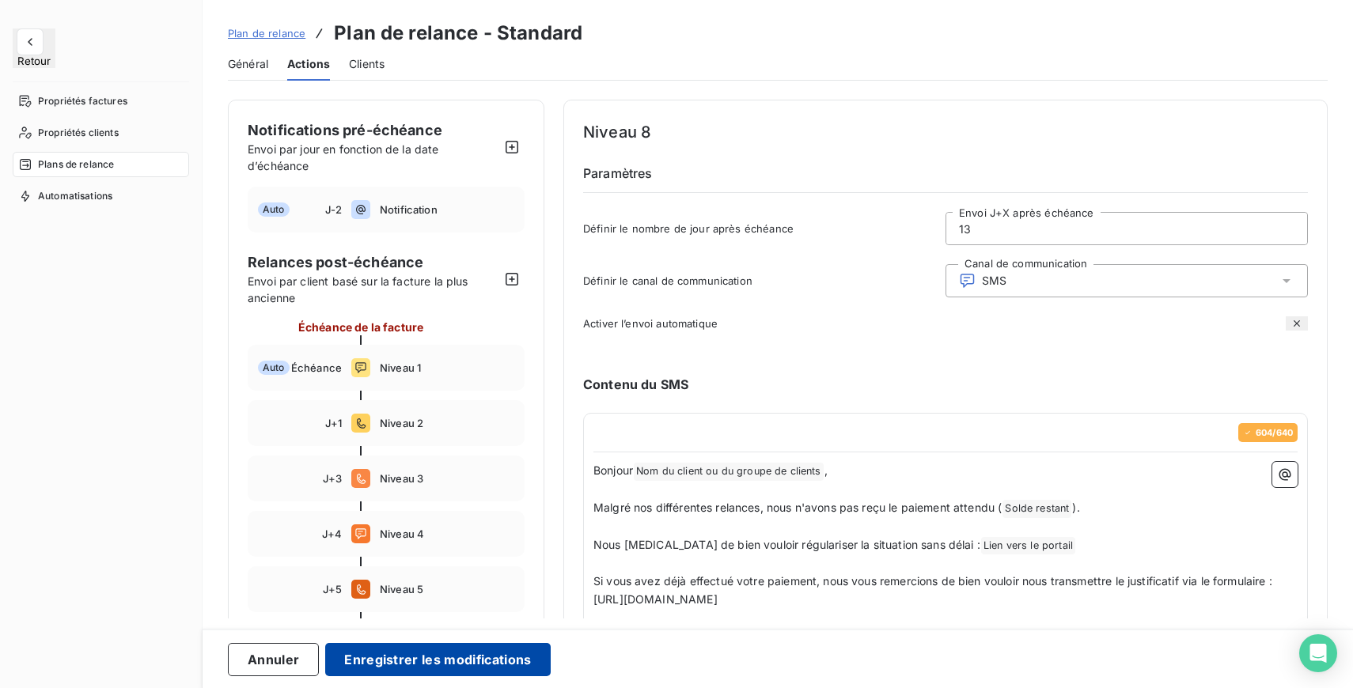
type input "13"
click at [505, 662] on button "Enregistrer les modifications" at bounding box center [437, 659] width 225 height 33
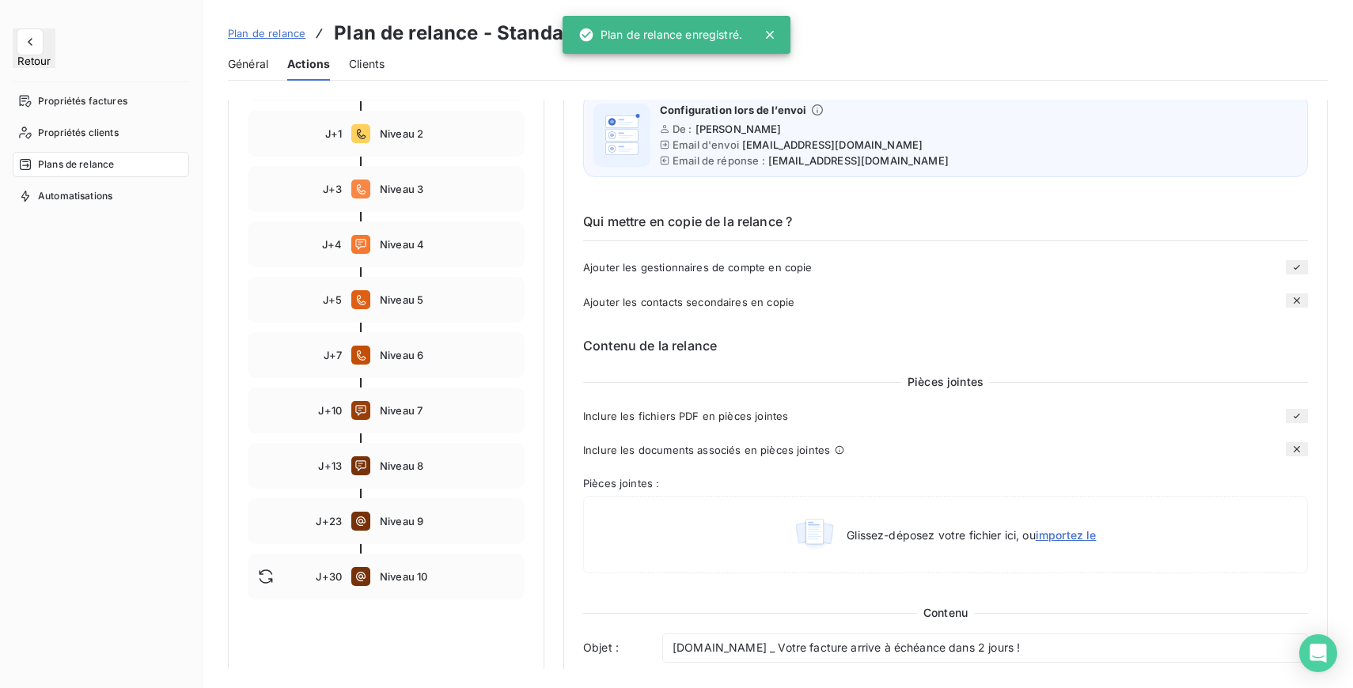
scroll to position [257, 0]
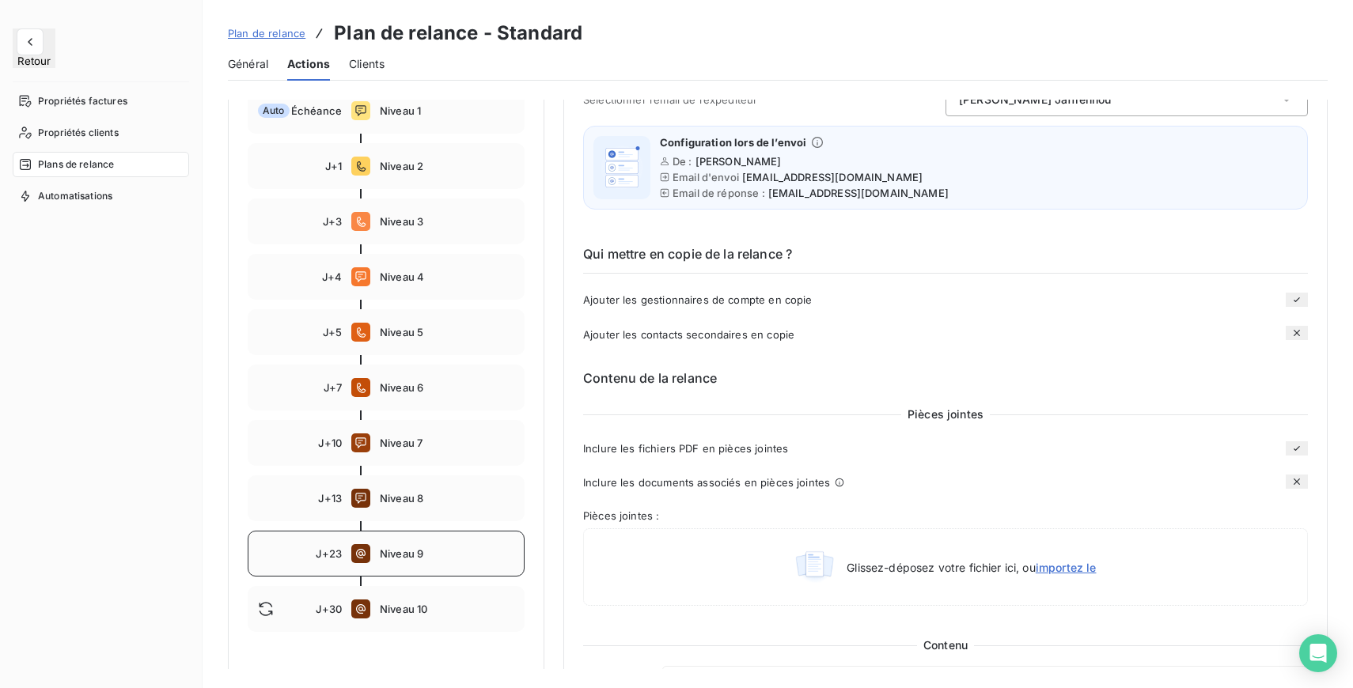
click at [430, 553] on span "Niveau 9" at bounding box center [447, 553] width 134 height 13
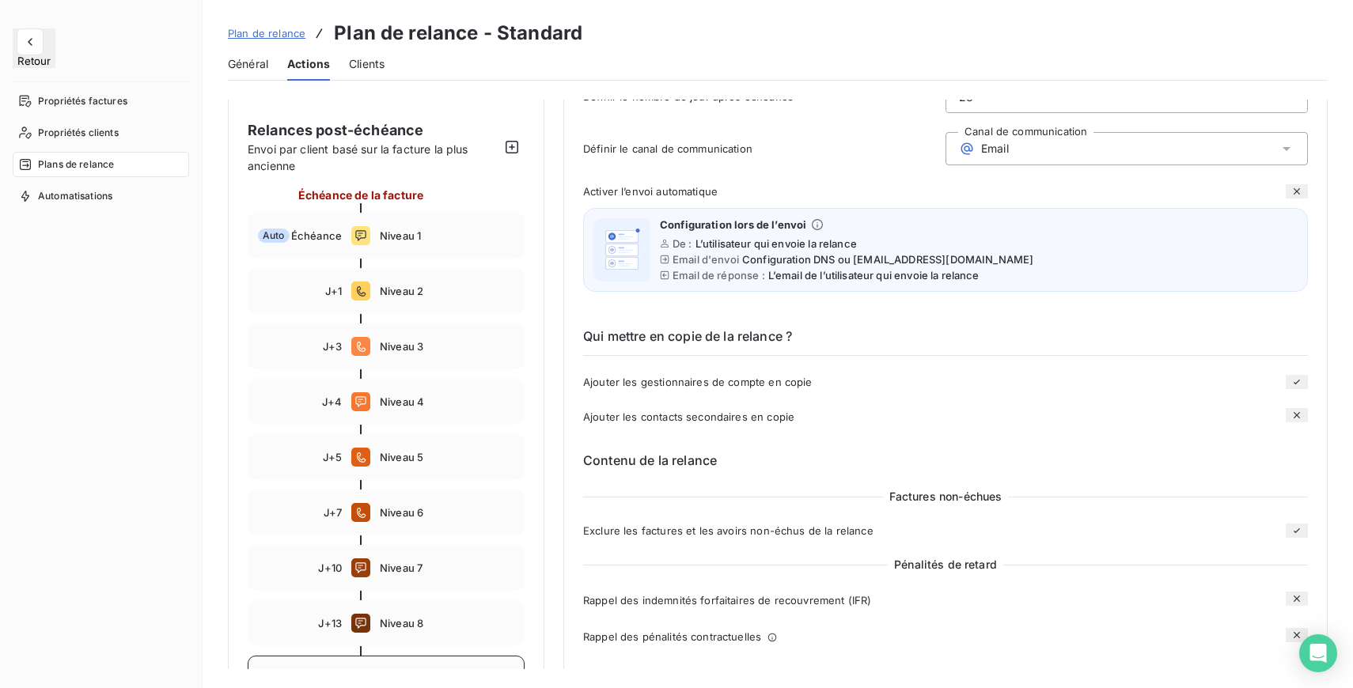
scroll to position [78, 0]
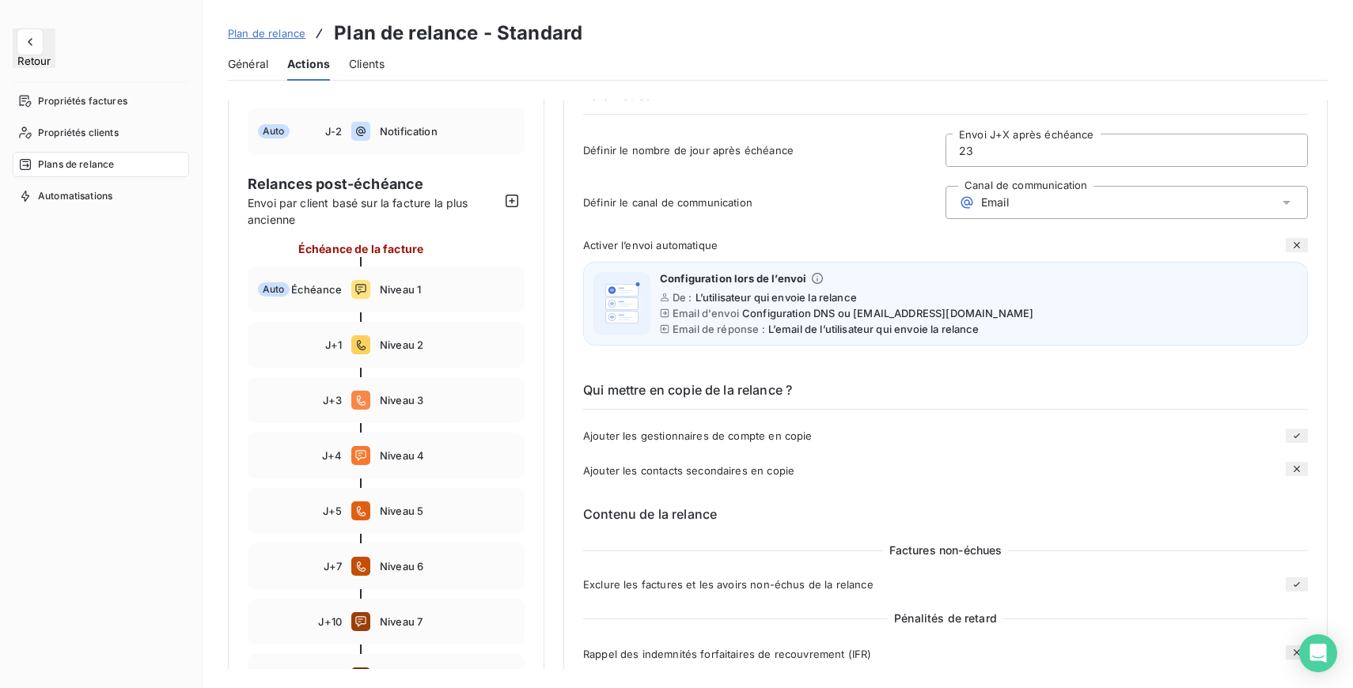
click at [977, 148] on input "23" at bounding box center [1126, 150] width 361 height 32
type input "2"
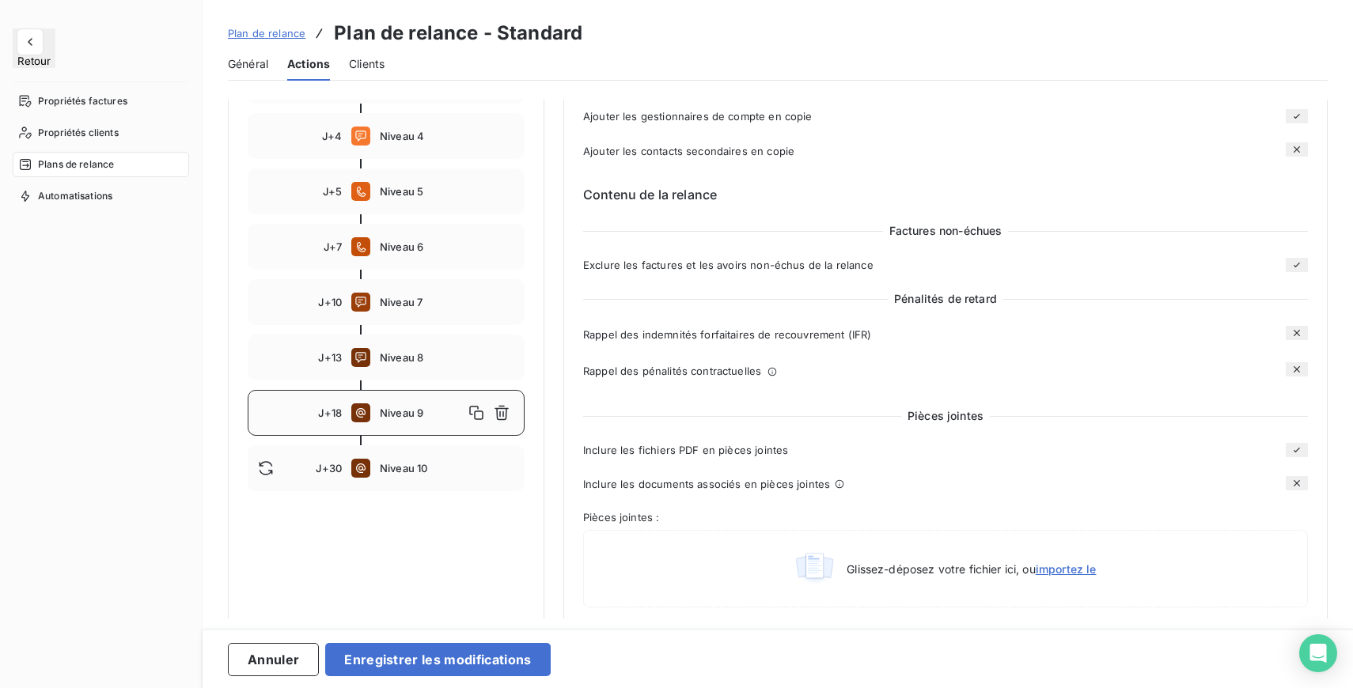
scroll to position [408, 0]
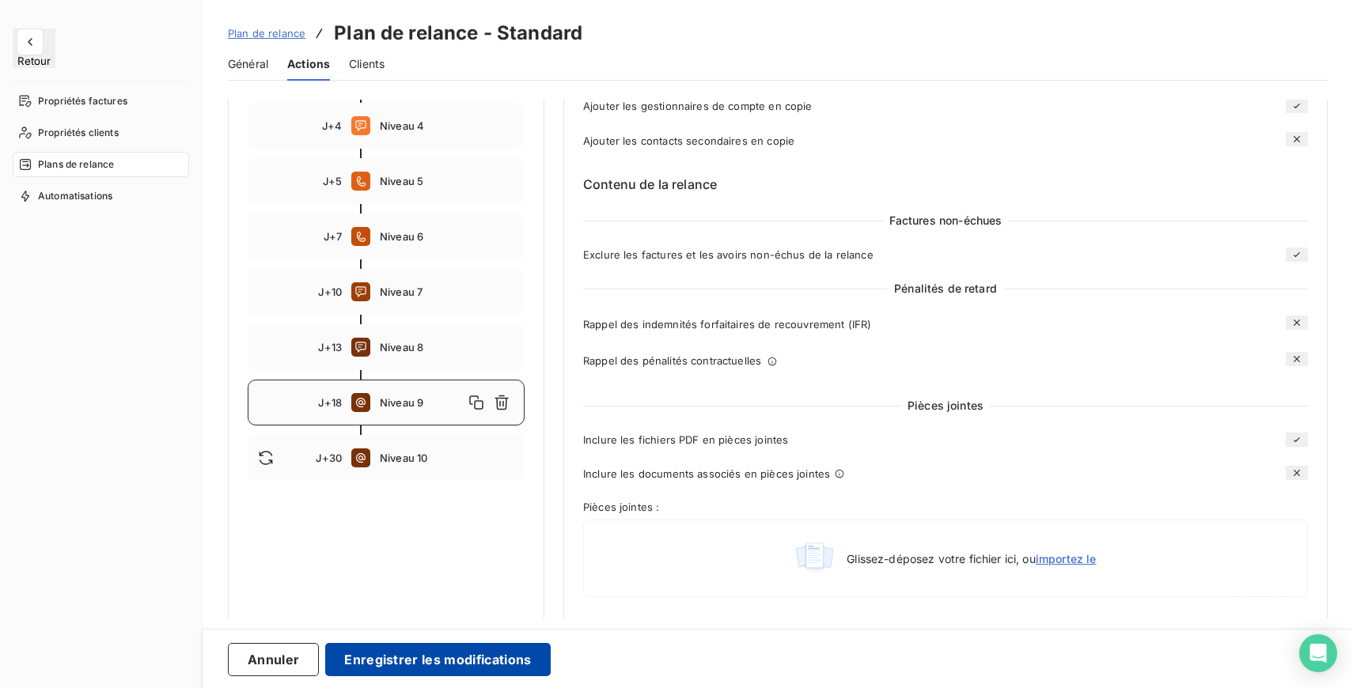
type input "18"
click at [498, 662] on button "Enregistrer les modifications" at bounding box center [437, 659] width 225 height 33
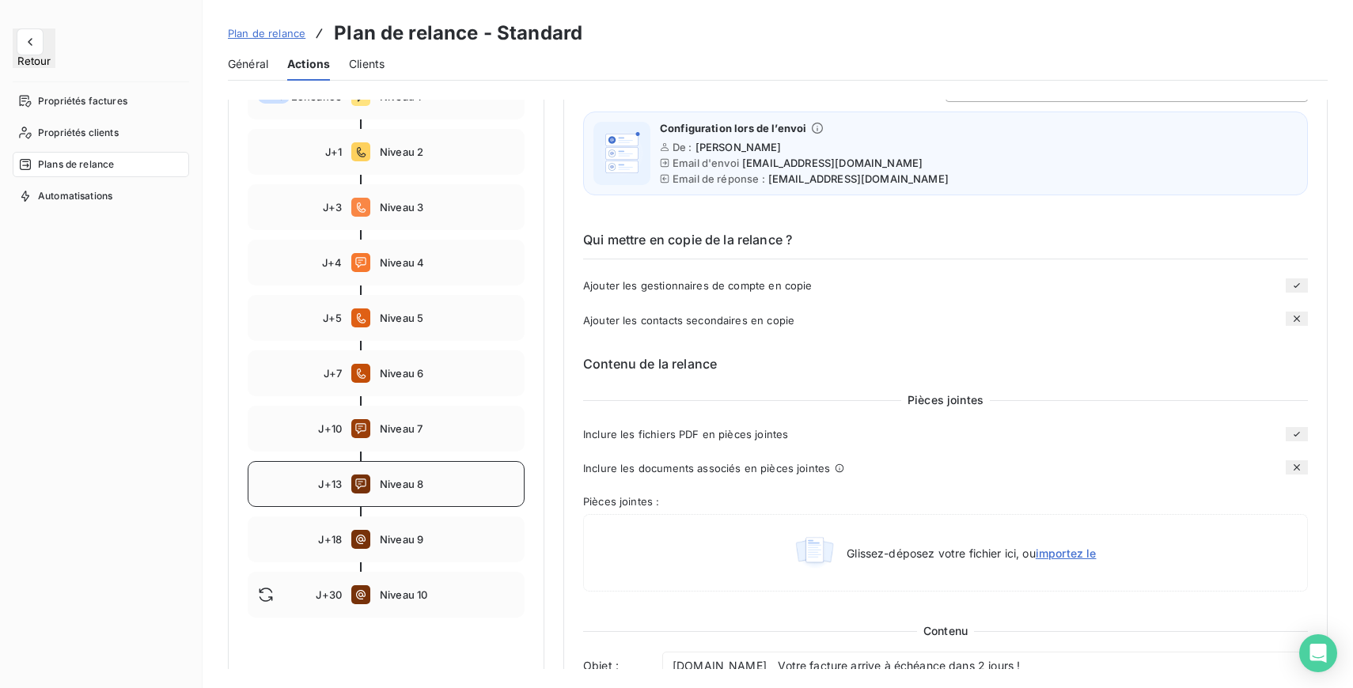
scroll to position [271, 0]
click at [418, 489] on span "Niveau 8" at bounding box center [447, 485] width 134 height 13
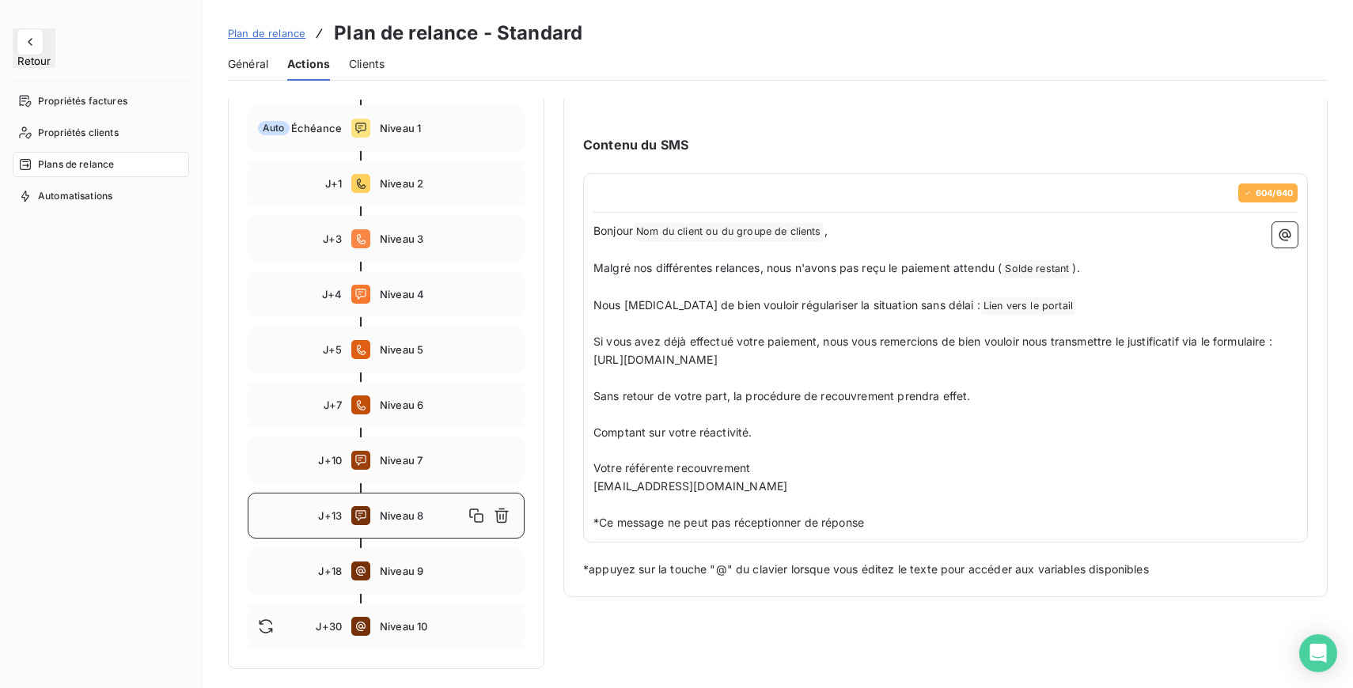
scroll to position [240, 0]
drag, startPoint x: 416, startPoint y: 513, endPoint x: 404, endPoint y: 592, distance: 80.0
click at [404, 592] on div "Échéance de la facture Auto Échéance Niveau 1 J+1 Niveau 2 J+3 Niveau 3 J+4 Niv…" at bounding box center [386, 364] width 277 height 570
click at [381, 520] on span "Niveau 8" at bounding box center [422, 515] width 84 height 13
click at [400, 565] on span "Niveau 9" at bounding box center [447, 571] width 134 height 13
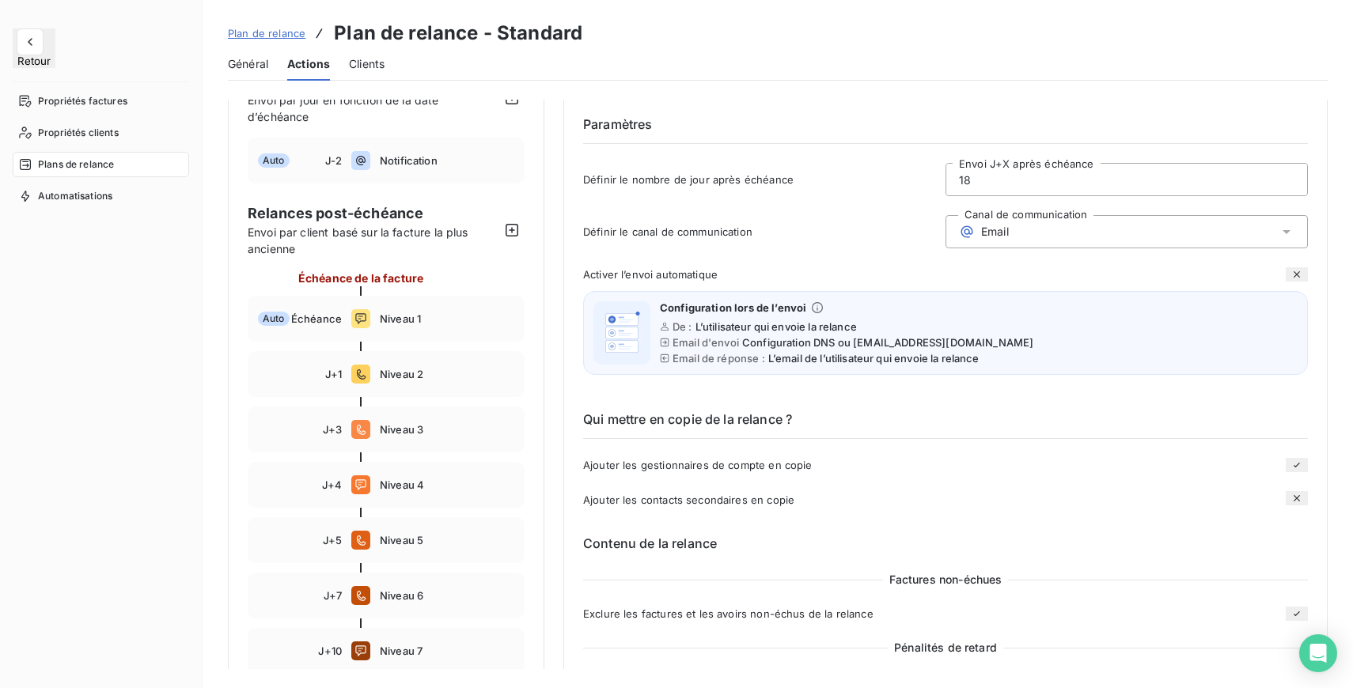
scroll to position [0, 0]
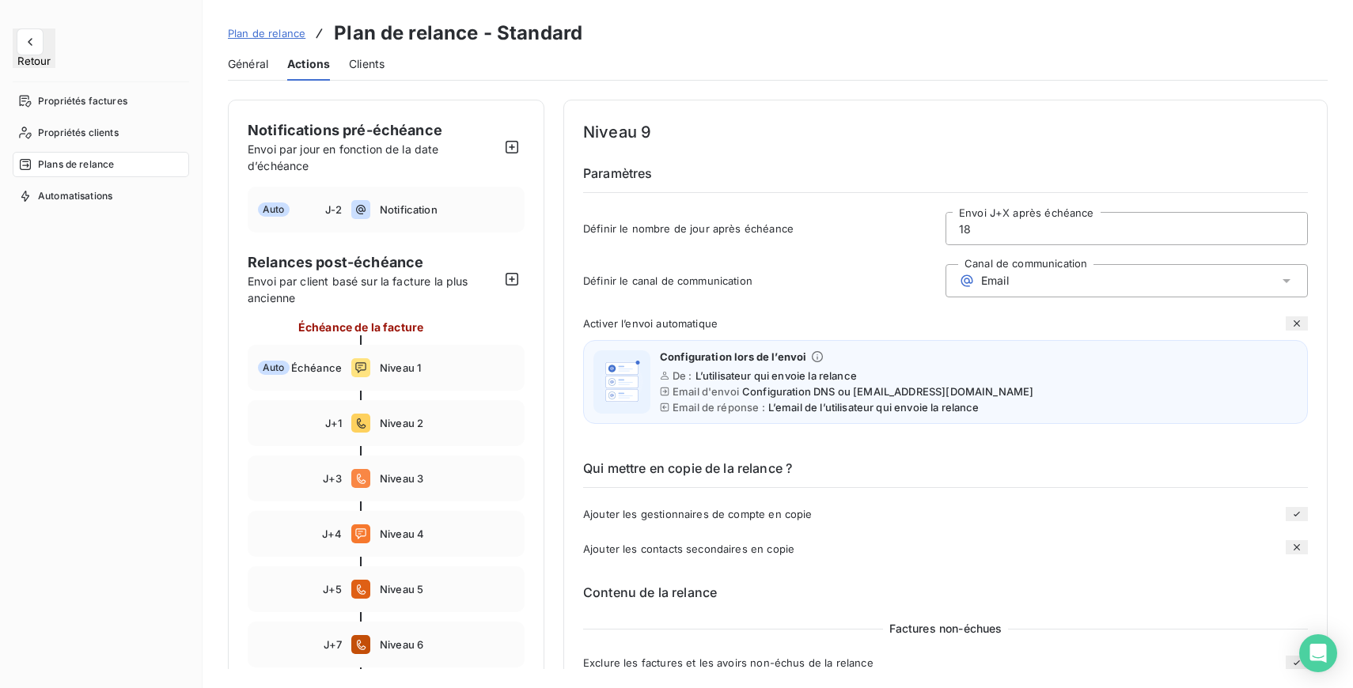
click at [993, 231] on input "18" at bounding box center [1126, 229] width 361 height 32
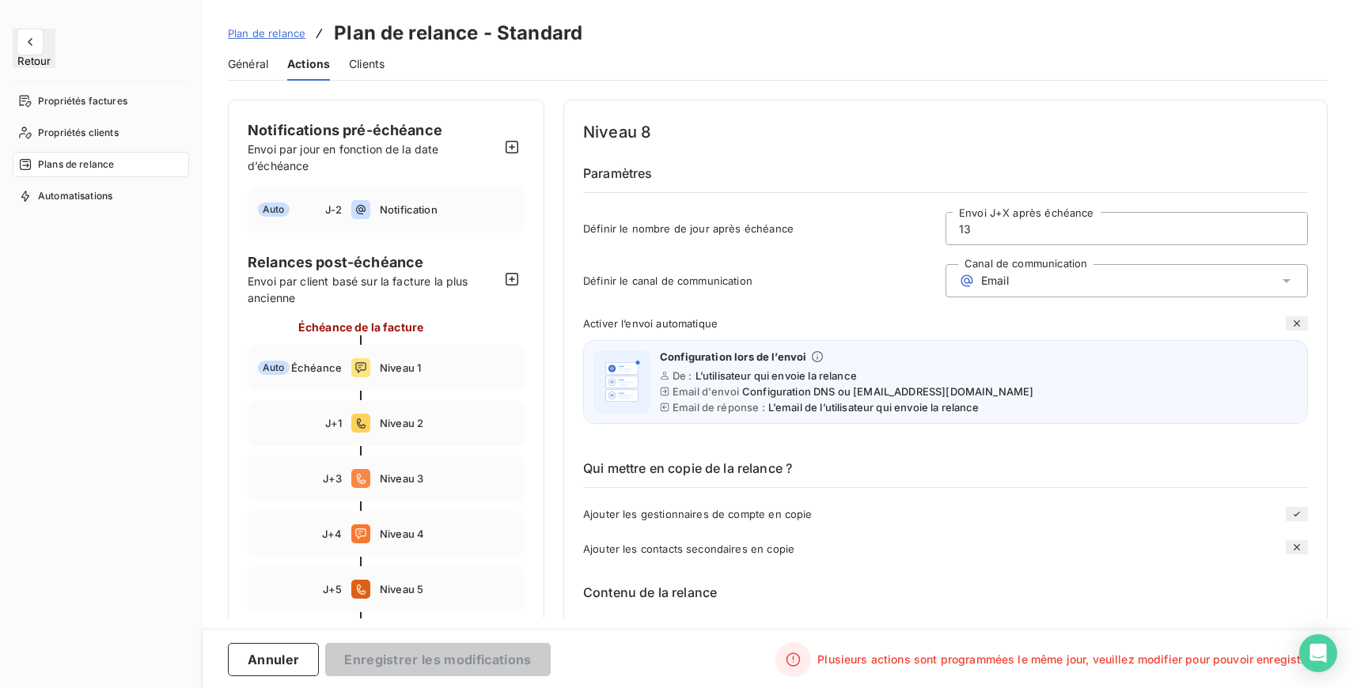
click at [861, 464] on h6 "Qui mettre en copie de la relance ?" at bounding box center [945, 473] width 725 height 29
click at [1001, 236] on input "13" at bounding box center [1126, 229] width 361 height 32
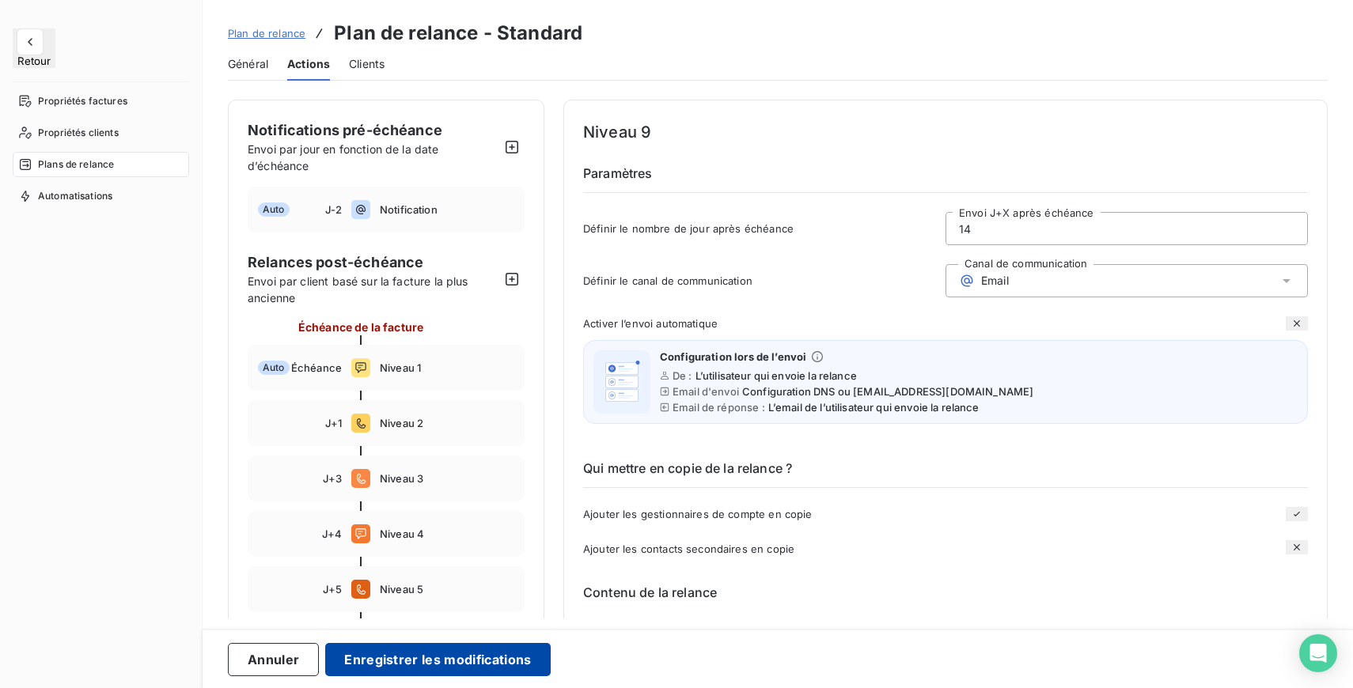
type input "14"
click at [478, 645] on button "Enregistrer les modifications" at bounding box center [437, 659] width 225 height 33
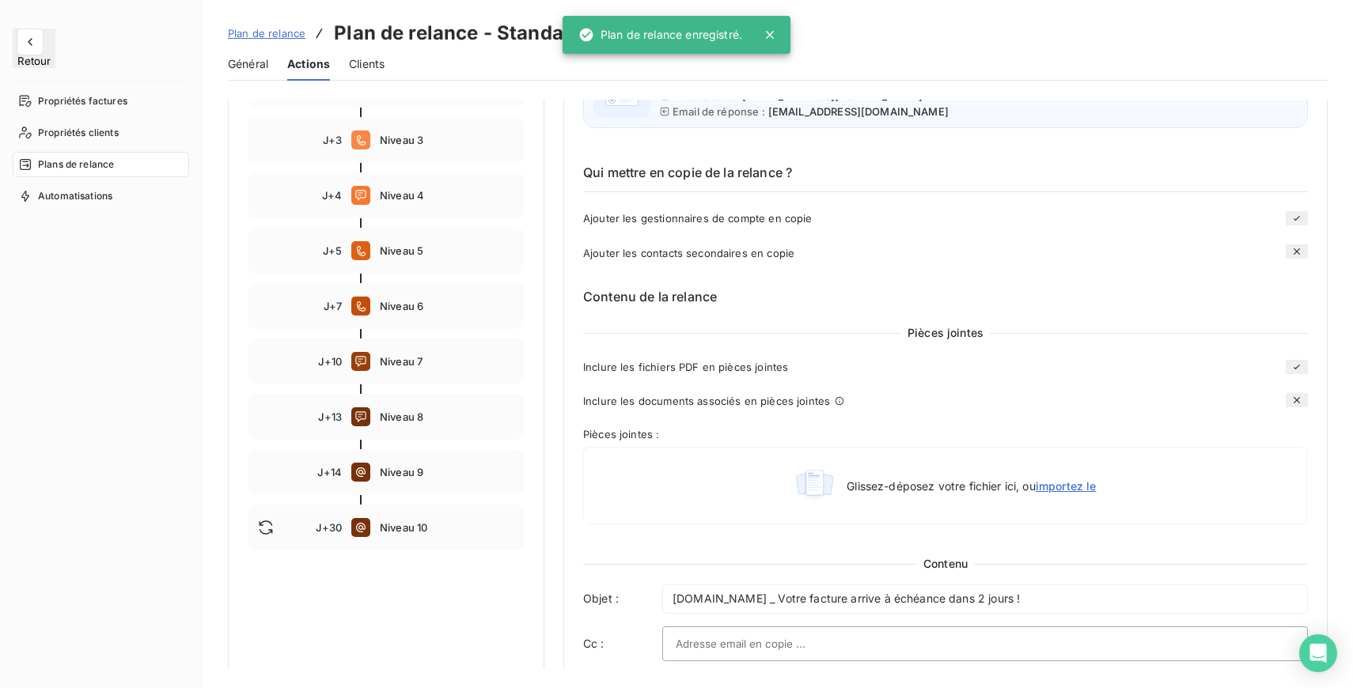
scroll to position [320, 0]
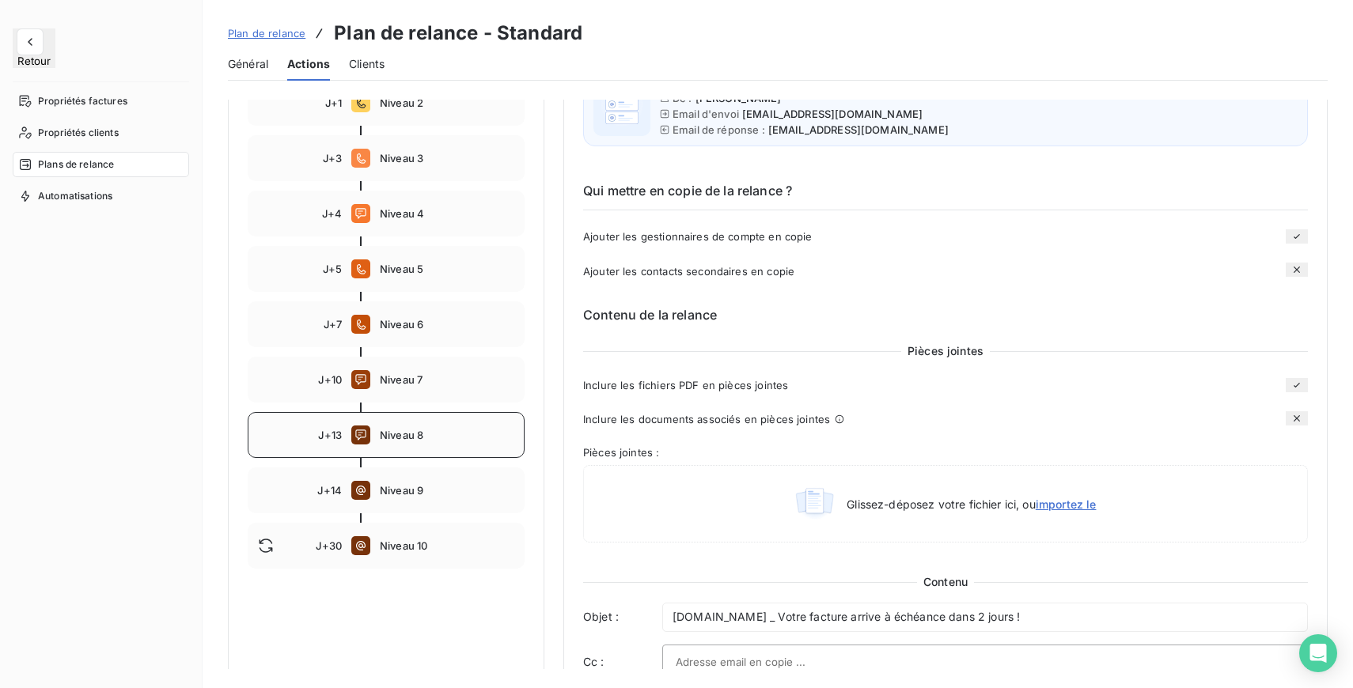
click at [433, 438] on span "Niveau 8" at bounding box center [447, 435] width 134 height 13
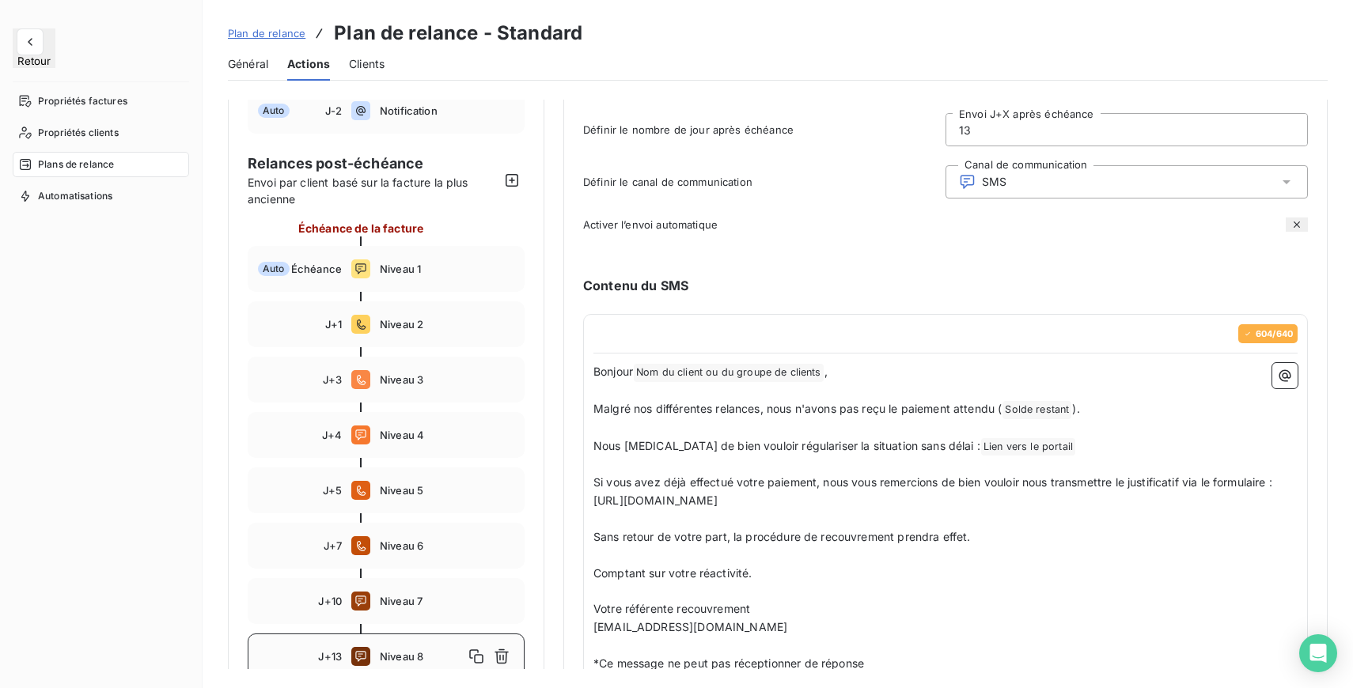
scroll to position [36, 0]
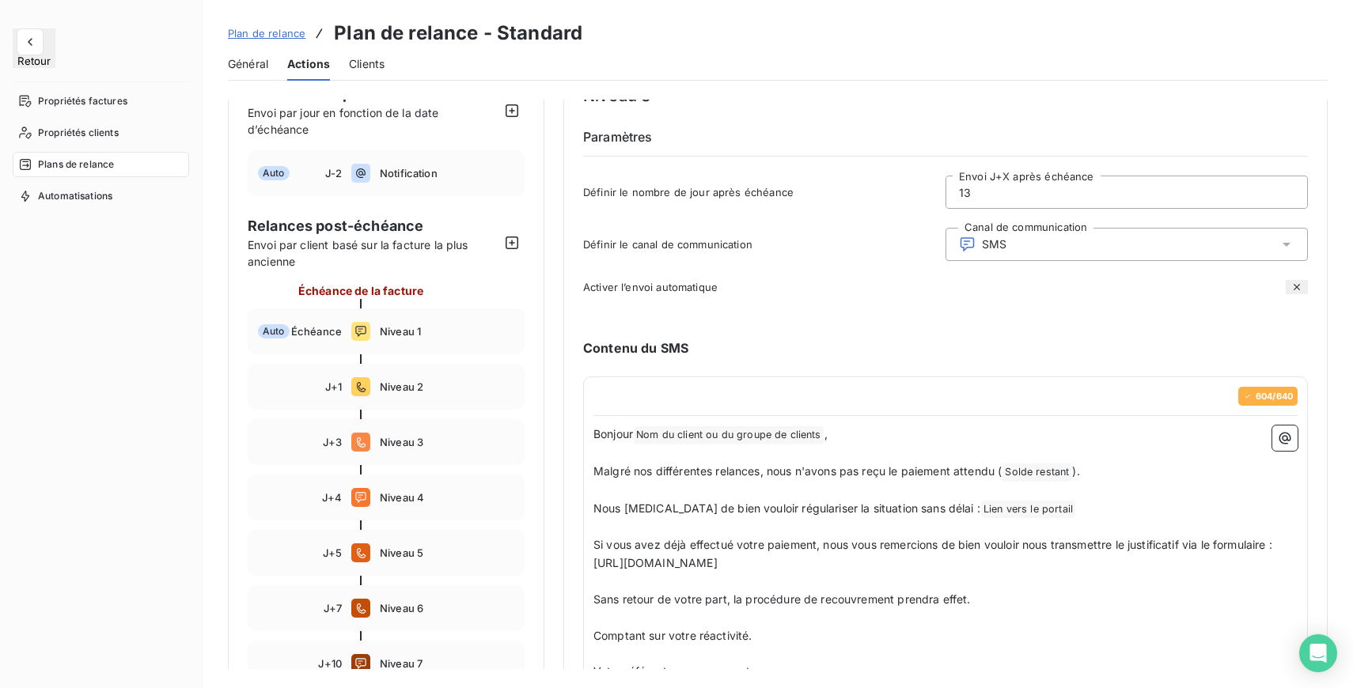
click at [983, 185] on input "13" at bounding box center [1126, 192] width 361 height 32
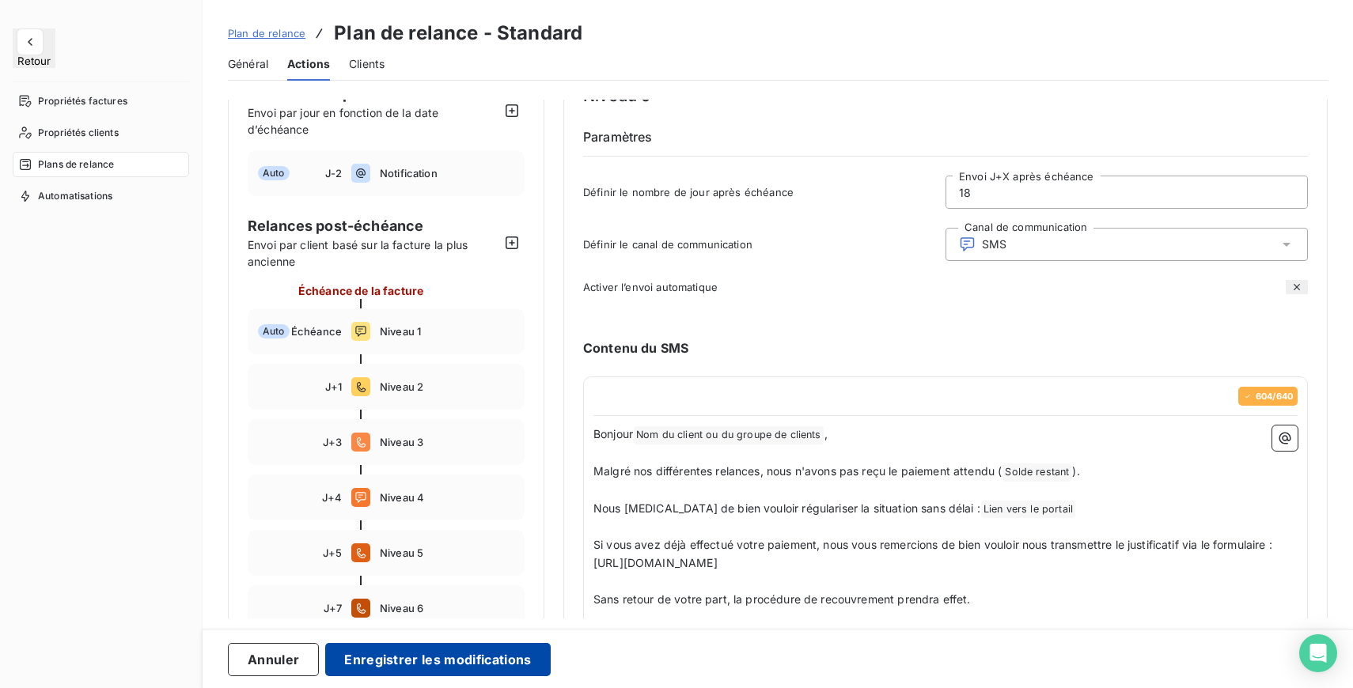
type input "18"
click at [484, 654] on button "Enregistrer les modifications" at bounding box center [437, 659] width 225 height 33
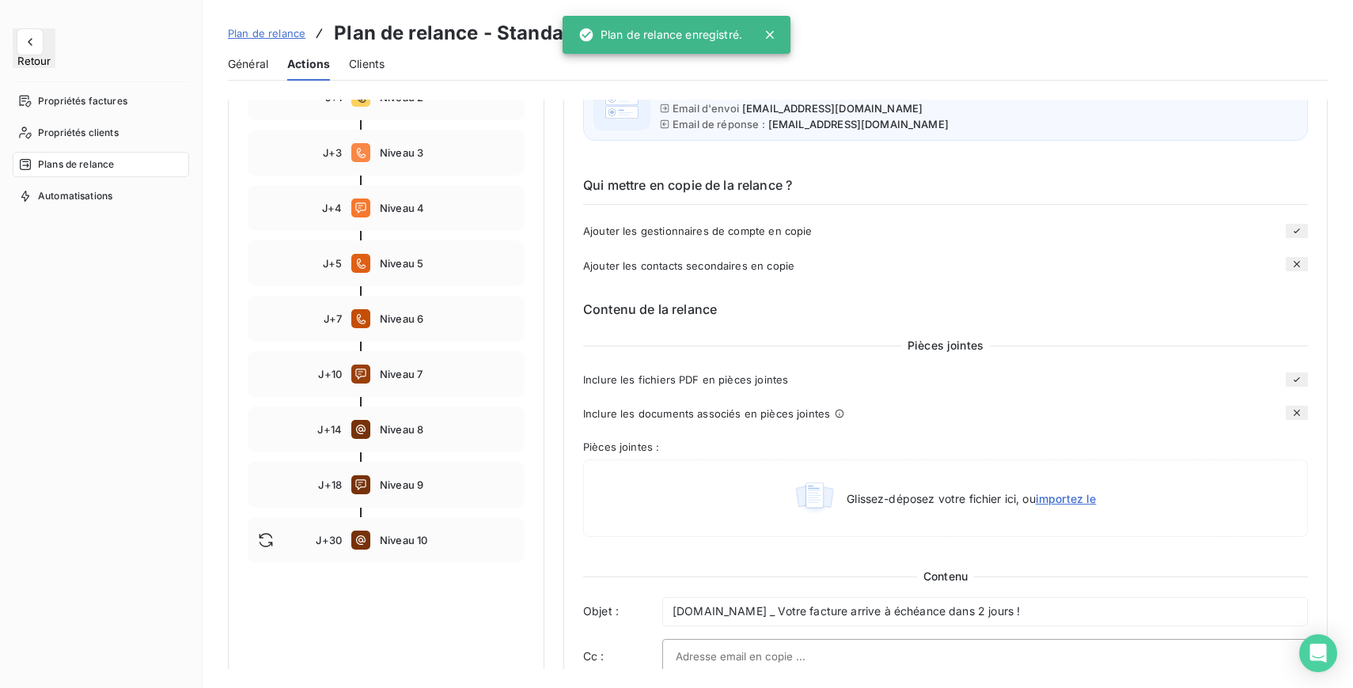
scroll to position [318, 0]
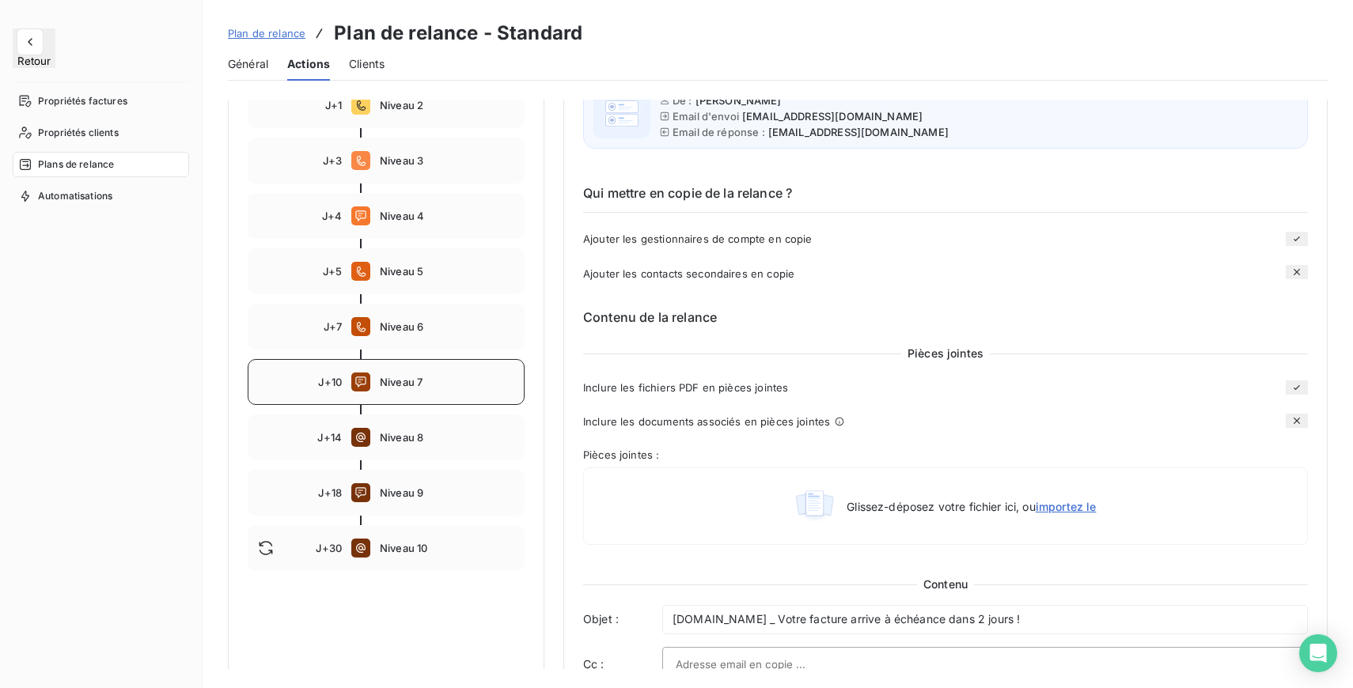
click at [412, 381] on span "Niveau 7" at bounding box center [447, 382] width 134 height 13
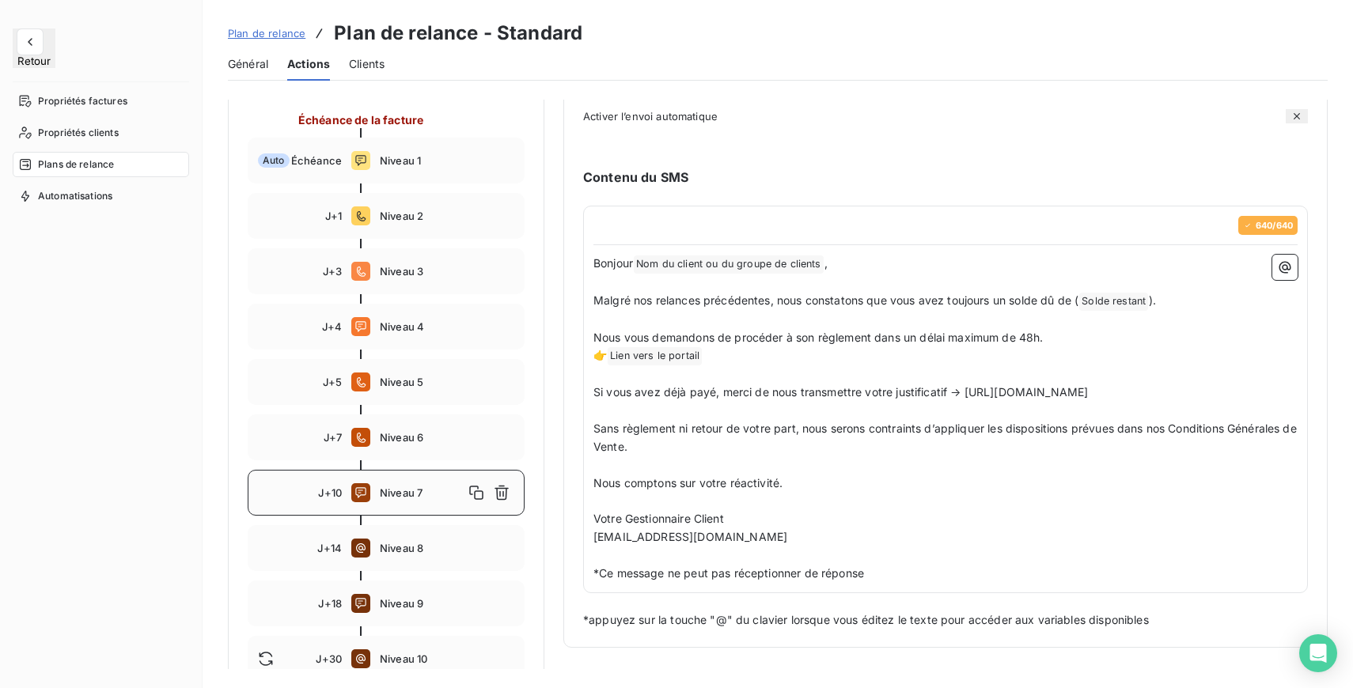
scroll to position [240, 0]
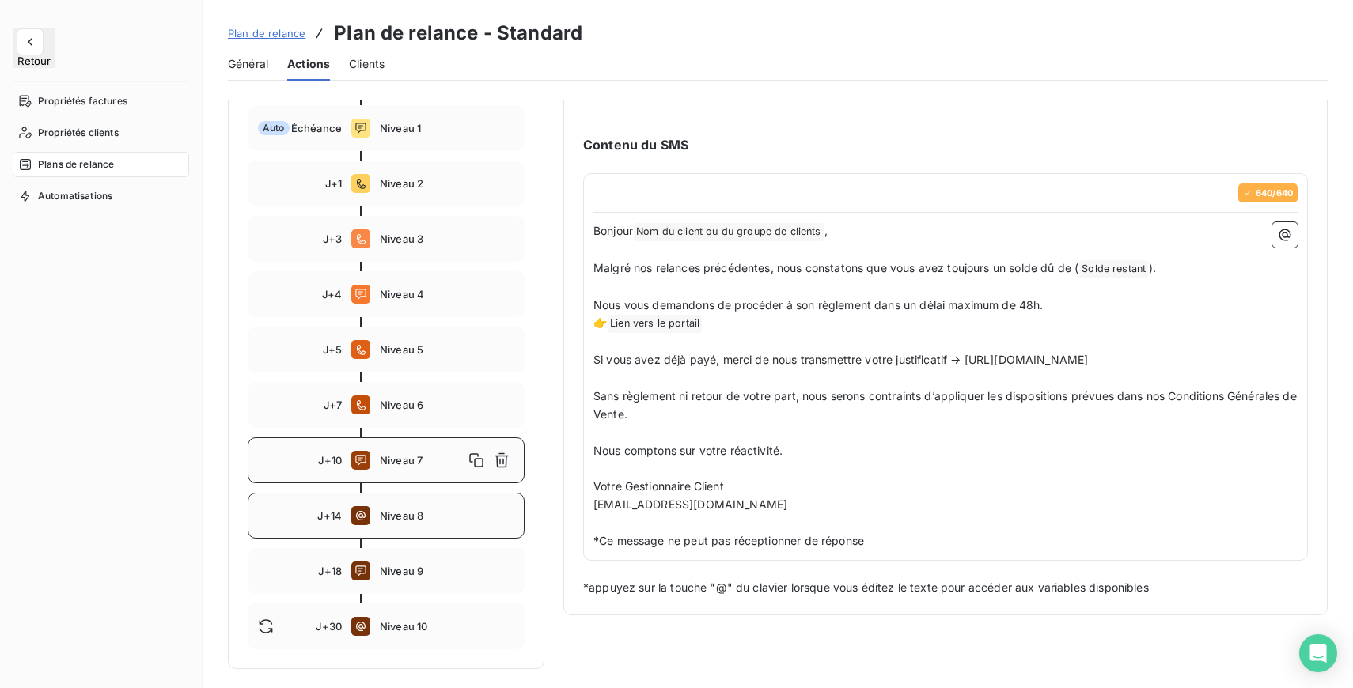
click at [423, 530] on div "J+14 Niveau 8" at bounding box center [386, 516] width 277 height 46
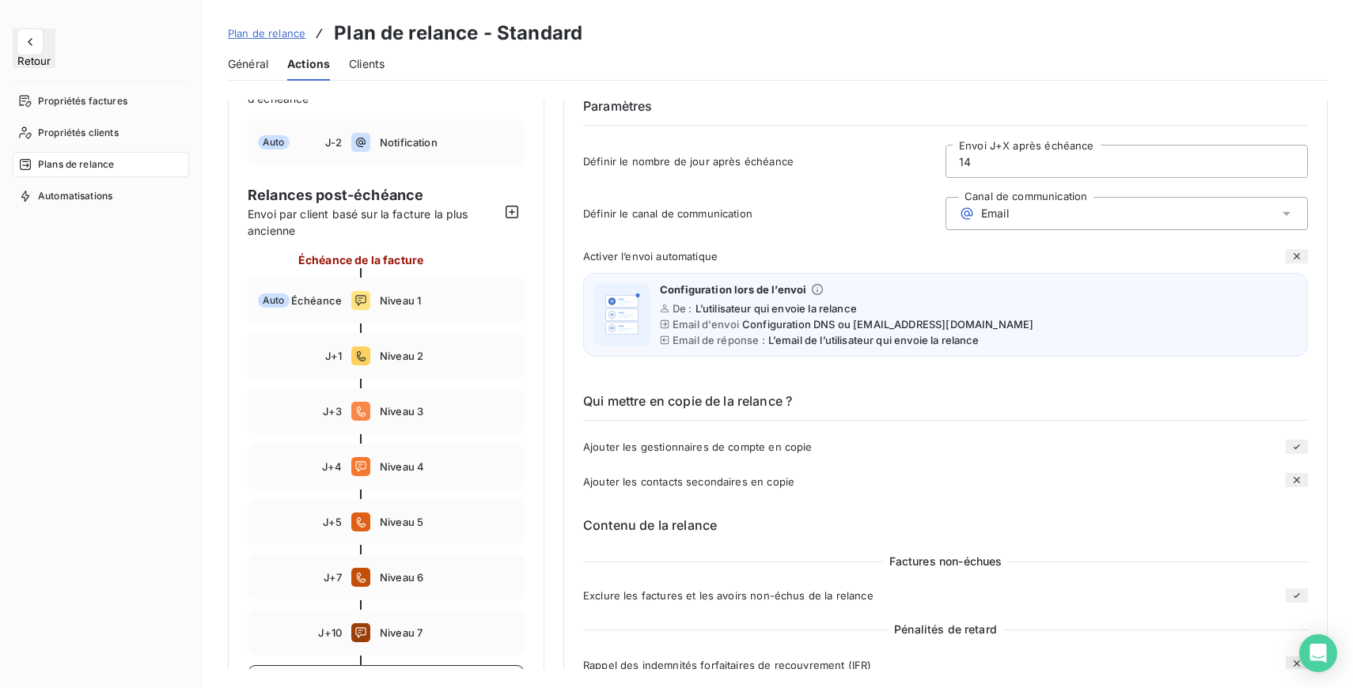
scroll to position [0, 0]
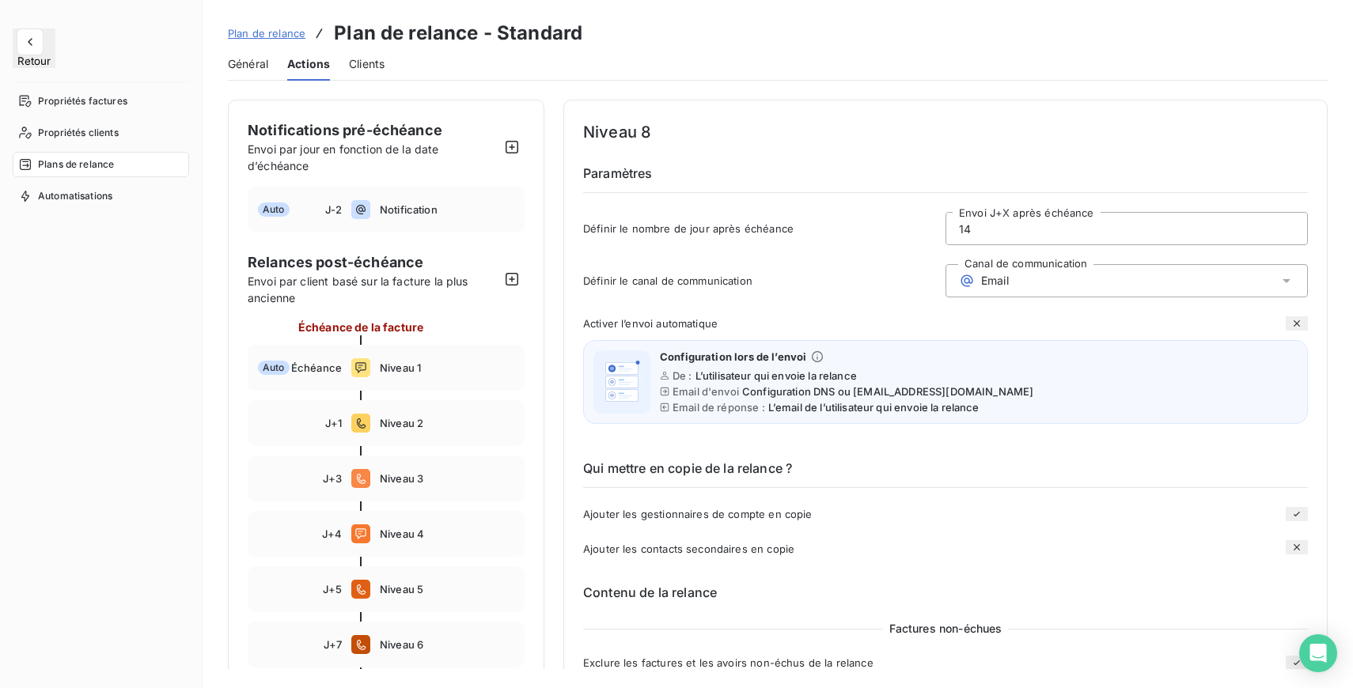
click at [977, 229] on input "14" at bounding box center [1126, 229] width 361 height 32
type input "1"
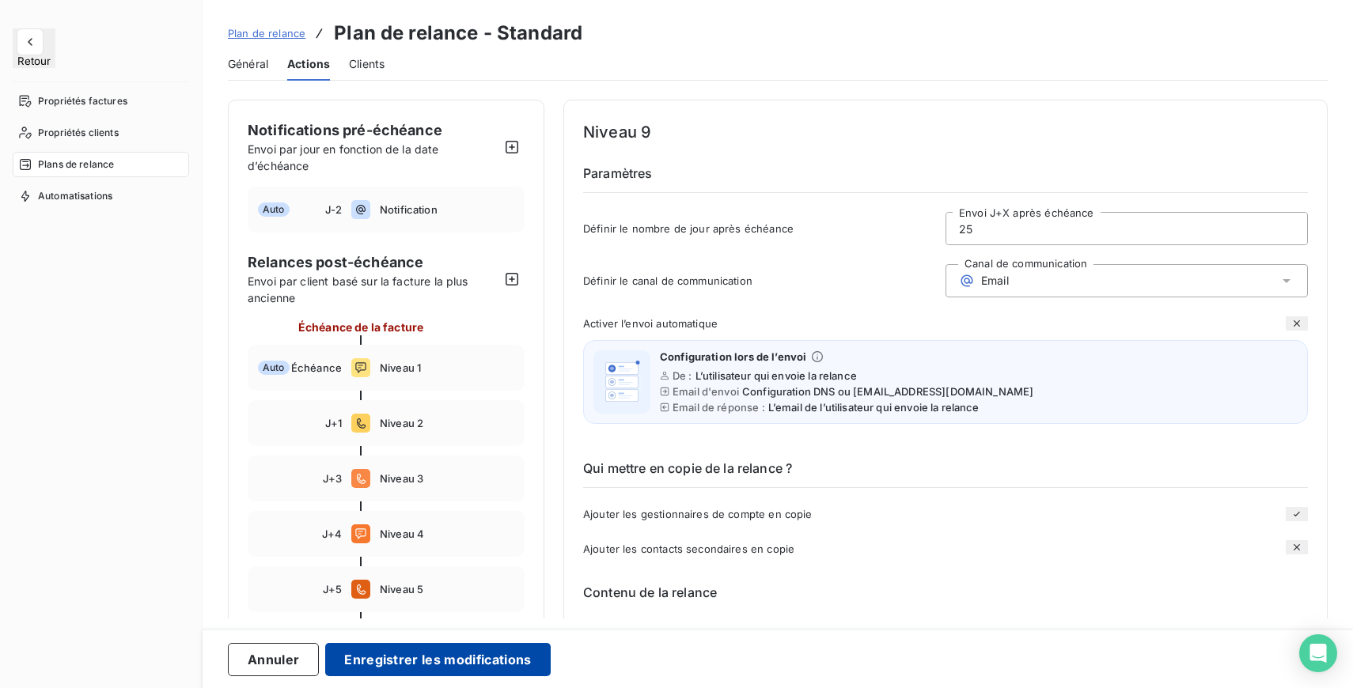
type input "25"
click at [455, 658] on button "Enregistrer les modifications" at bounding box center [437, 659] width 225 height 33
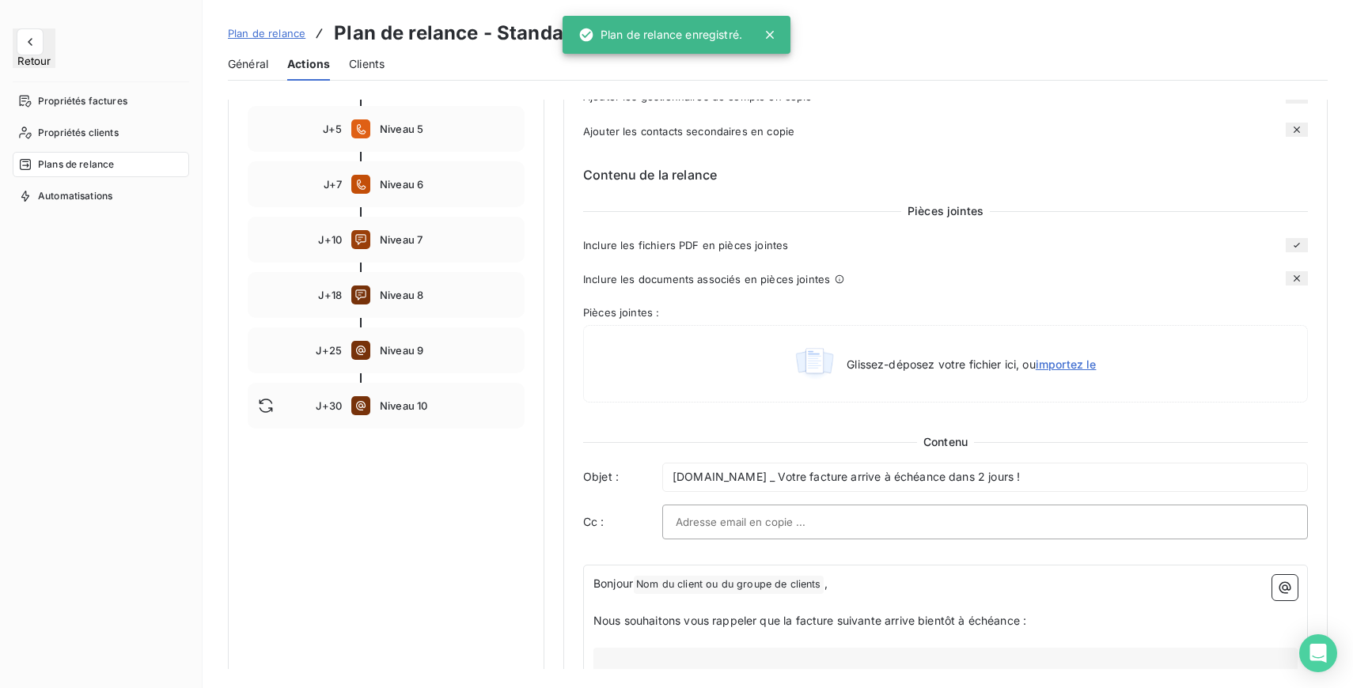
scroll to position [419, 0]
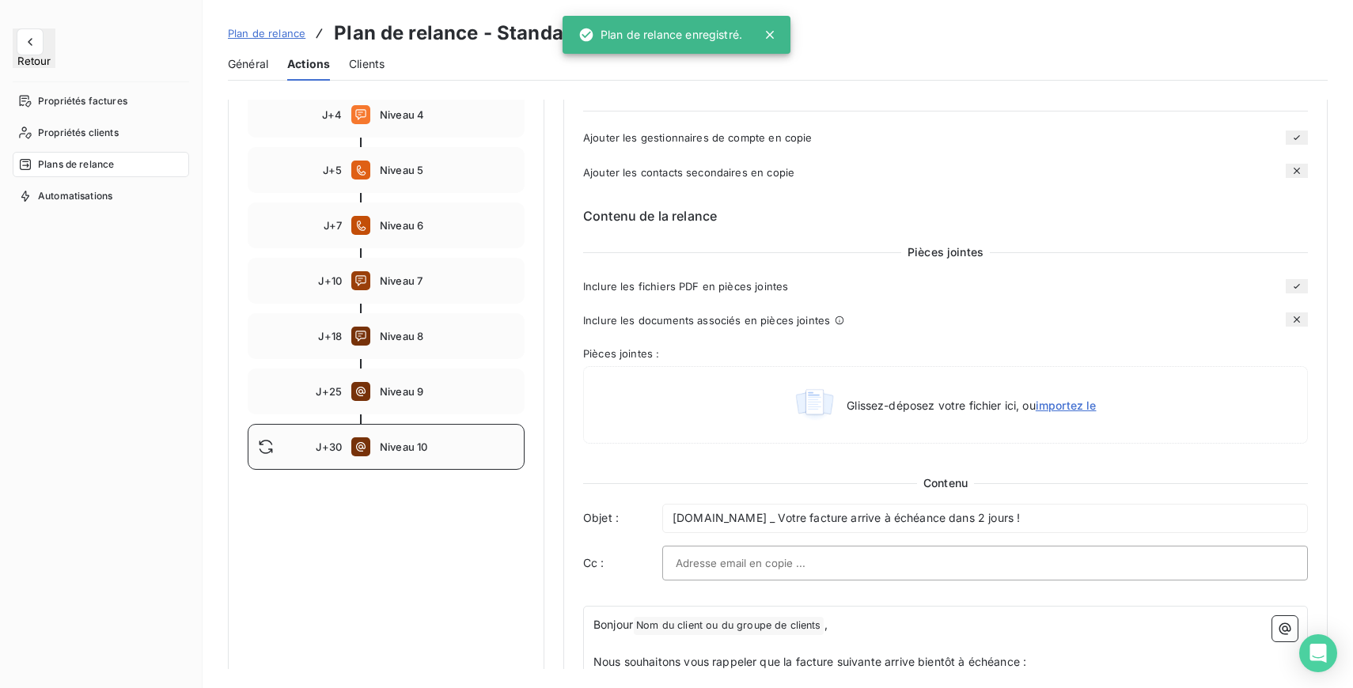
click at [433, 450] on span "Niveau 10" at bounding box center [447, 447] width 134 height 13
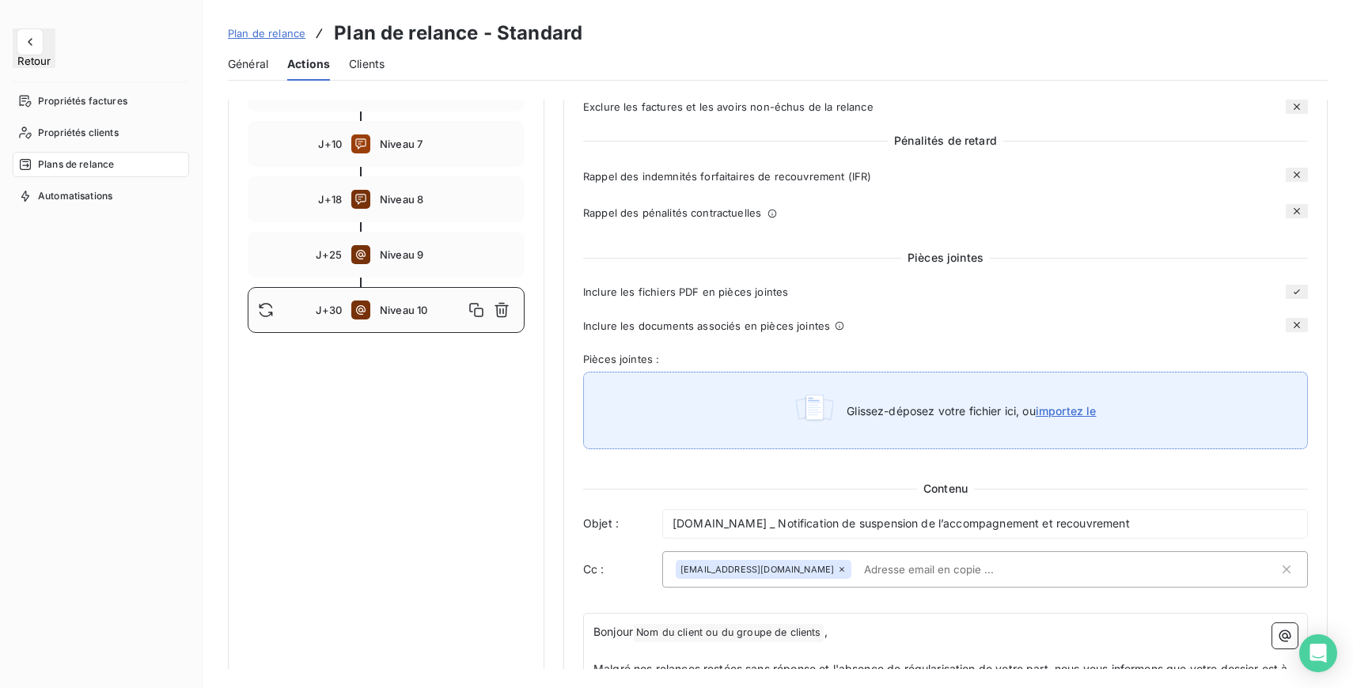
scroll to position [569, 0]
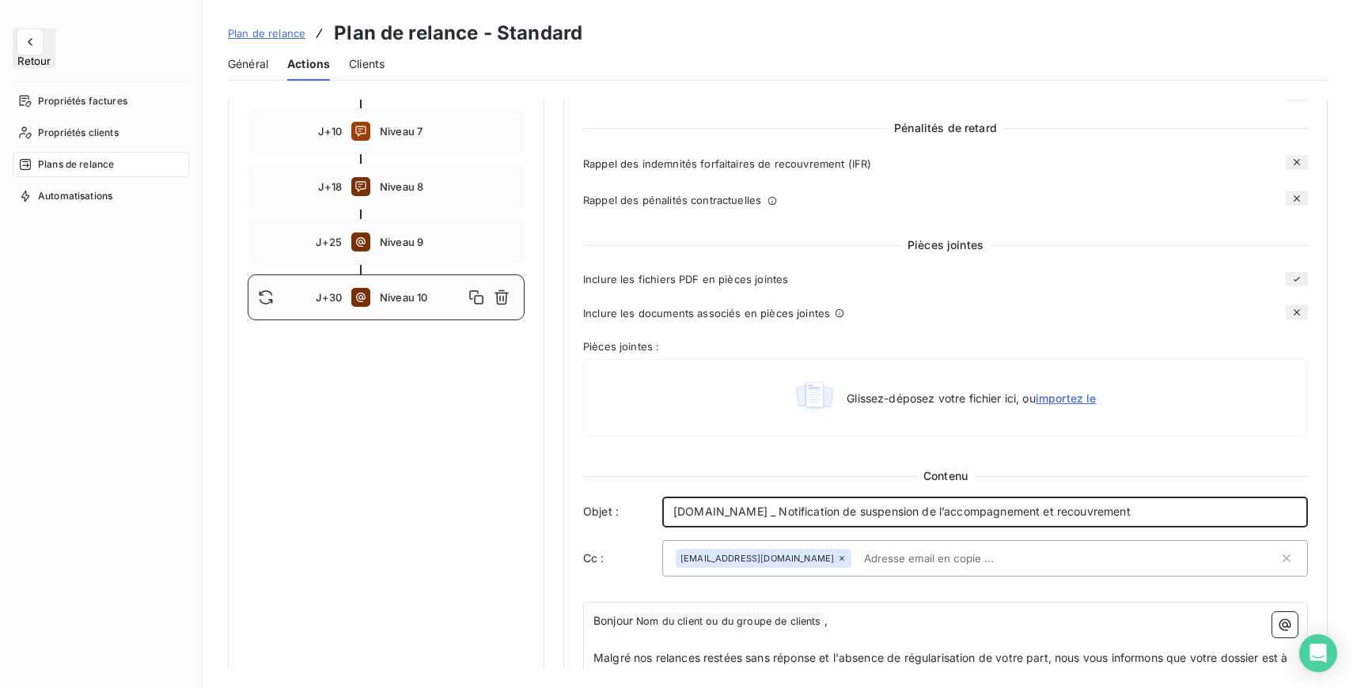
drag, startPoint x: 1160, startPoint y: 523, endPoint x: 1050, endPoint y: 524, distance: 110.0
click at [1050, 521] on p "Entrepreneurs.com _ Notification de suspension de l’accompagnement et recouvrem…" at bounding box center [984, 512] width 623 height 18
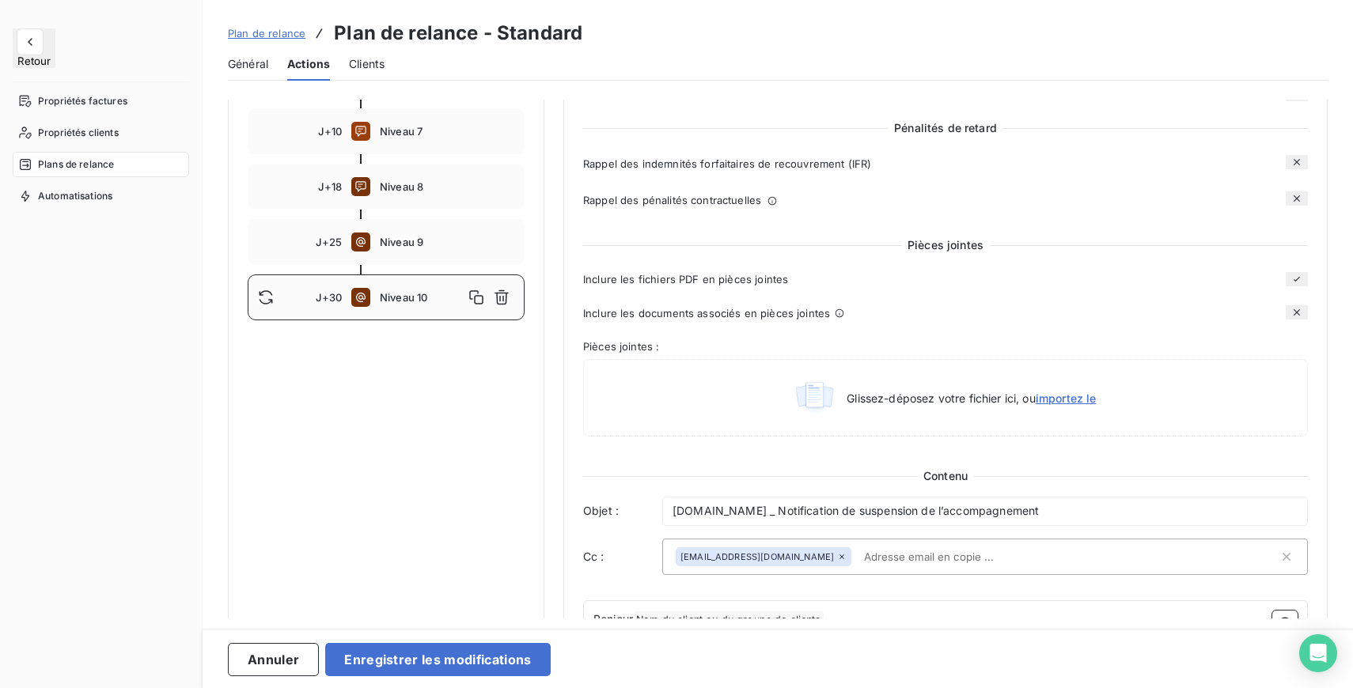
click at [392, 388] on div "Notifications pré-échéance Envoi par jour en fonction de la date d’échéance Aut…" at bounding box center [386, 413] width 316 height 1764
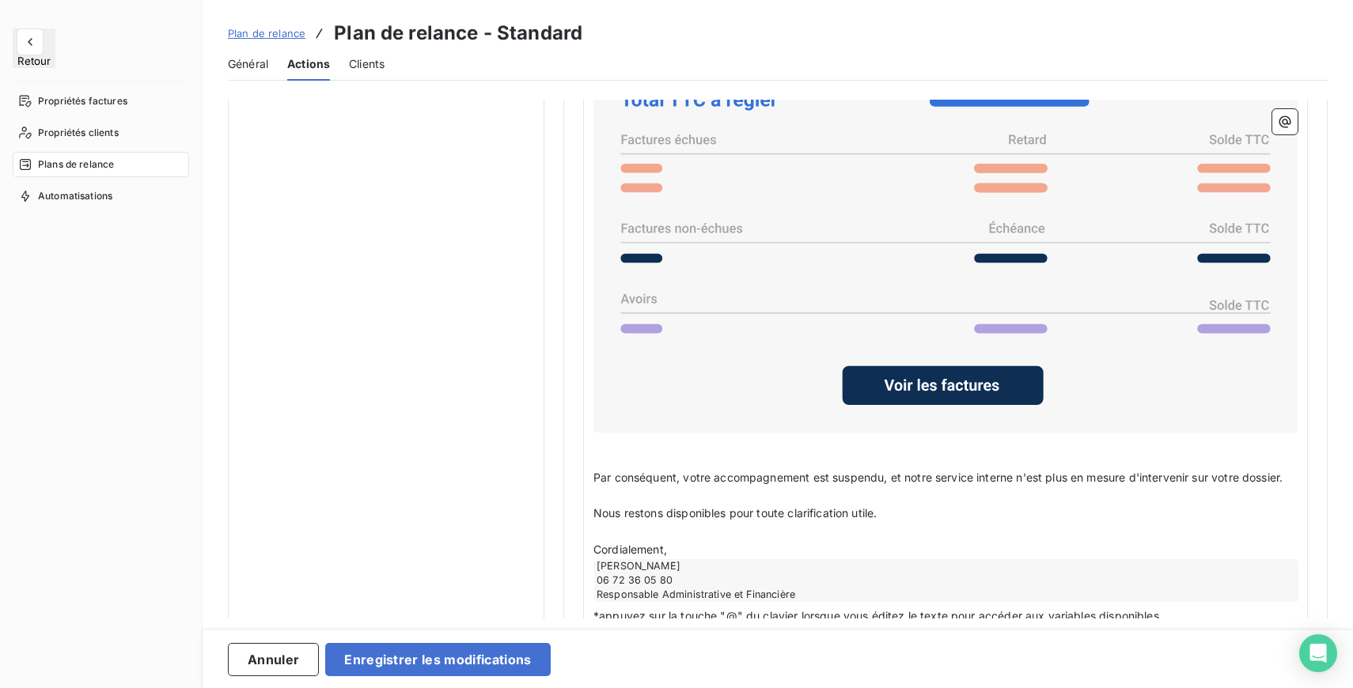
scroll to position [1247, 0]
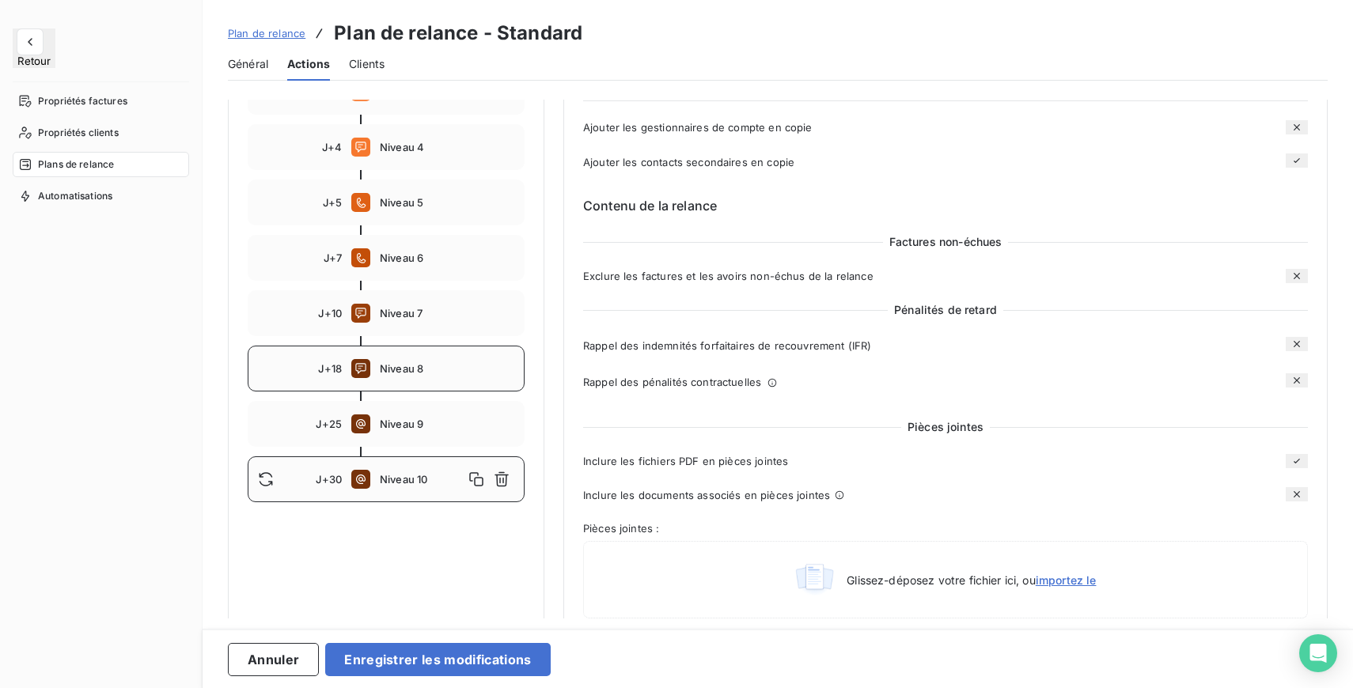
click at [433, 384] on div "J+18 Niveau 8" at bounding box center [386, 369] width 277 height 46
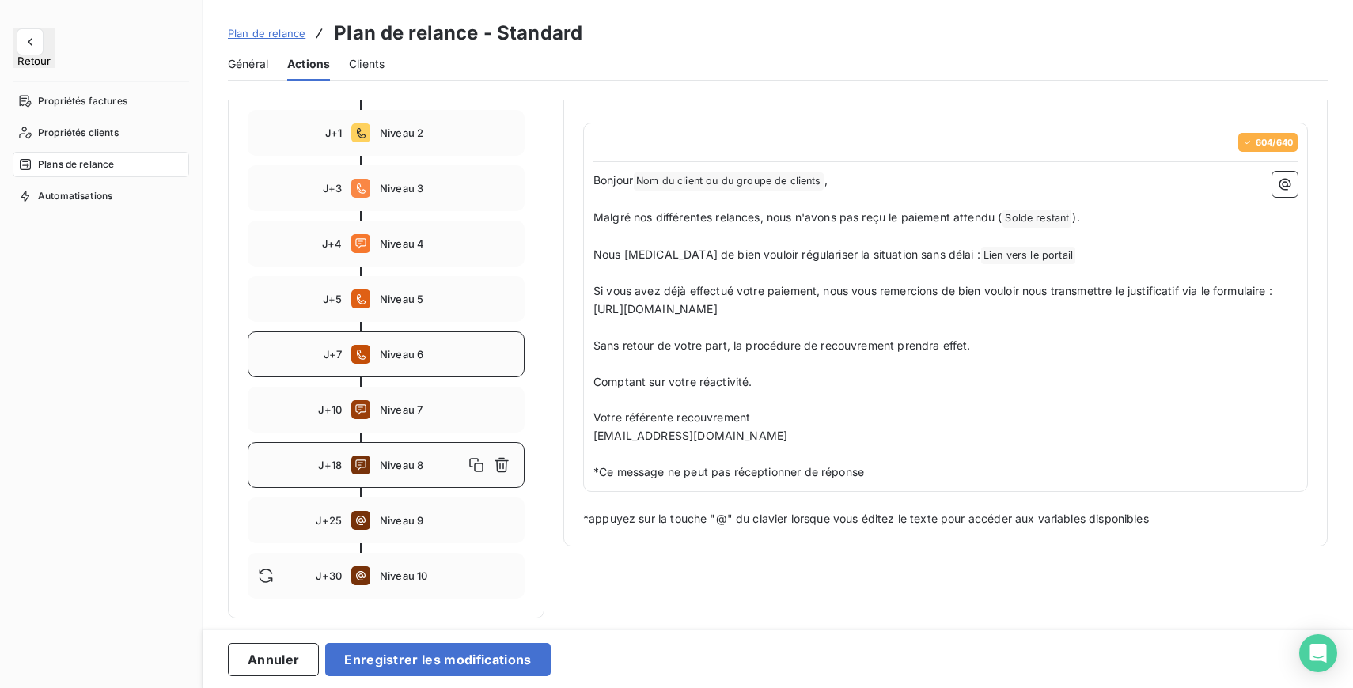
click at [403, 354] on span "Niveau 6" at bounding box center [447, 354] width 134 height 13
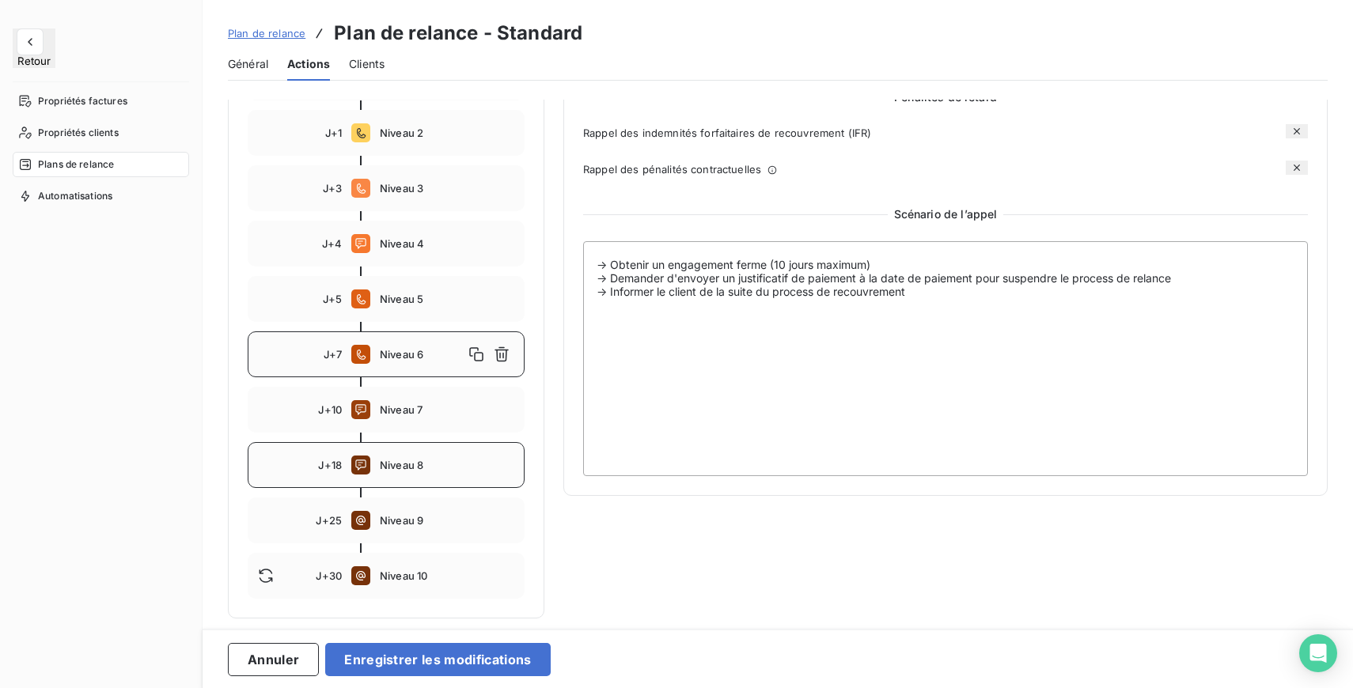
click at [395, 471] on span "Niveau 8" at bounding box center [447, 465] width 134 height 13
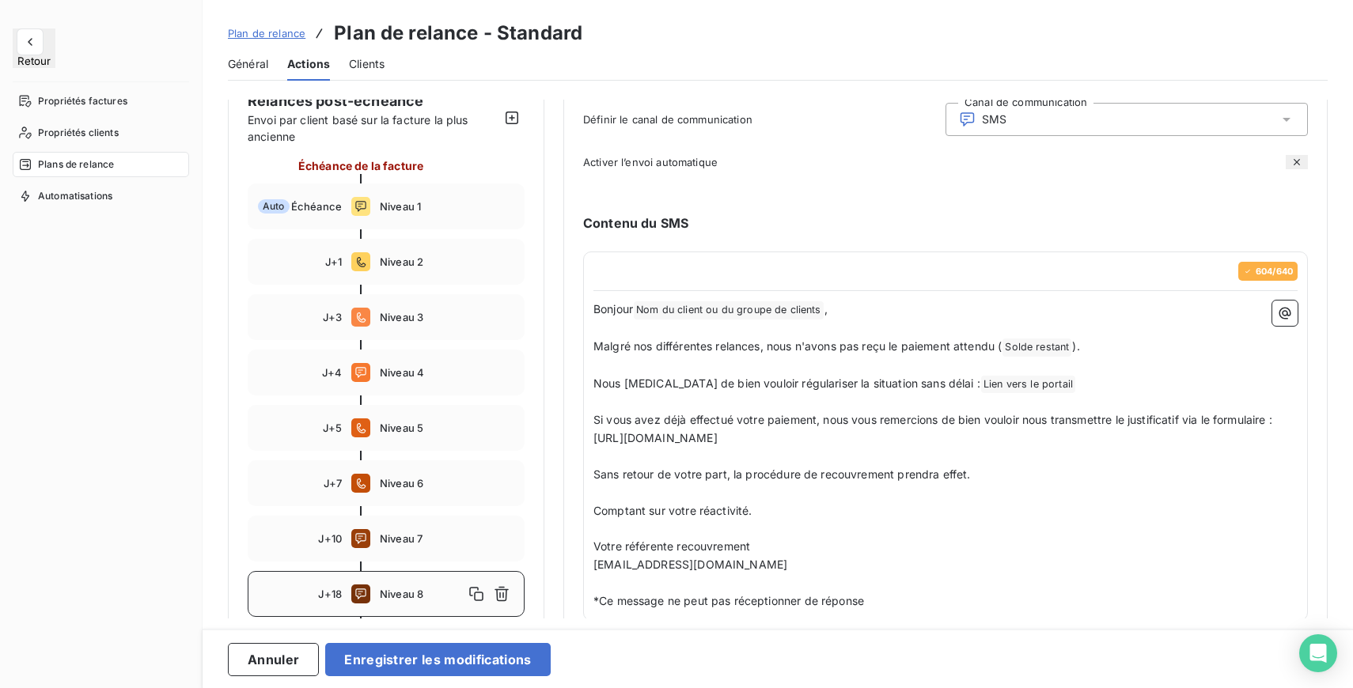
scroll to position [0, 0]
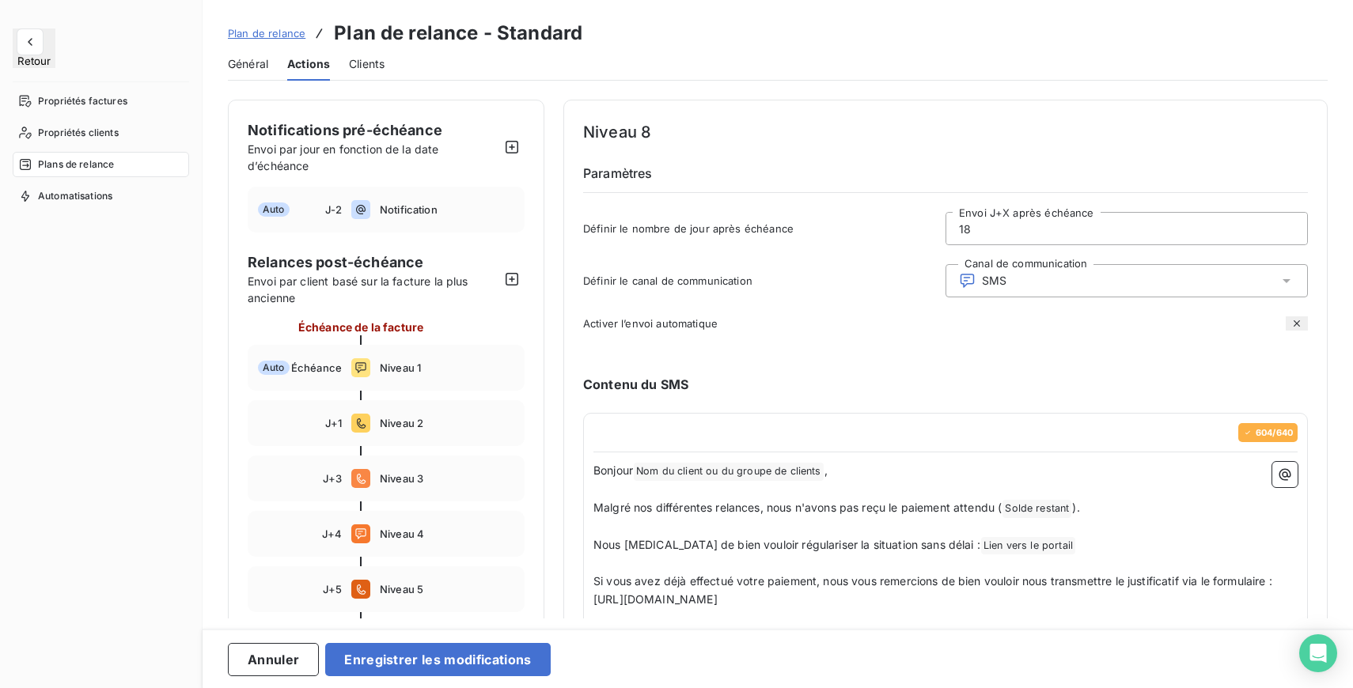
click at [996, 225] on input "18" at bounding box center [1126, 229] width 361 height 32
type input "13"
click at [388, 660] on button "Enregistrer les modifications" at bounding box center [437, 659] width 225 height 33
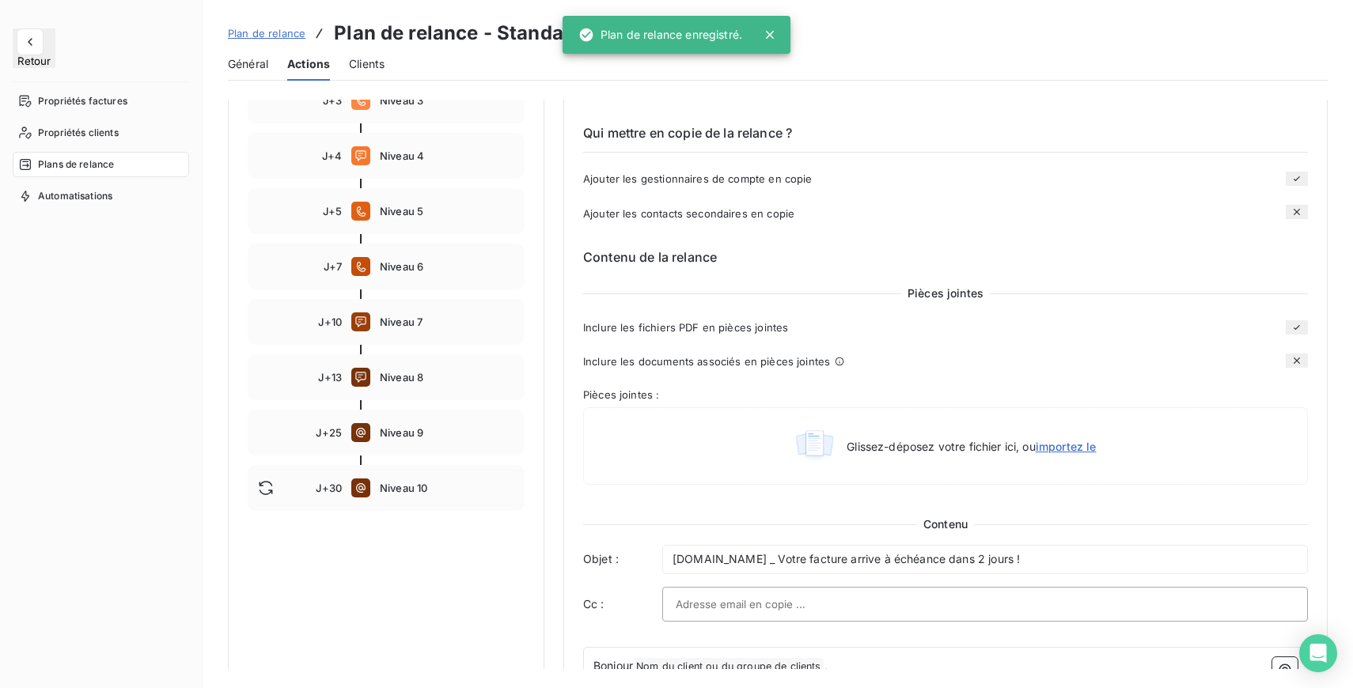
scroll to position [318, 0]
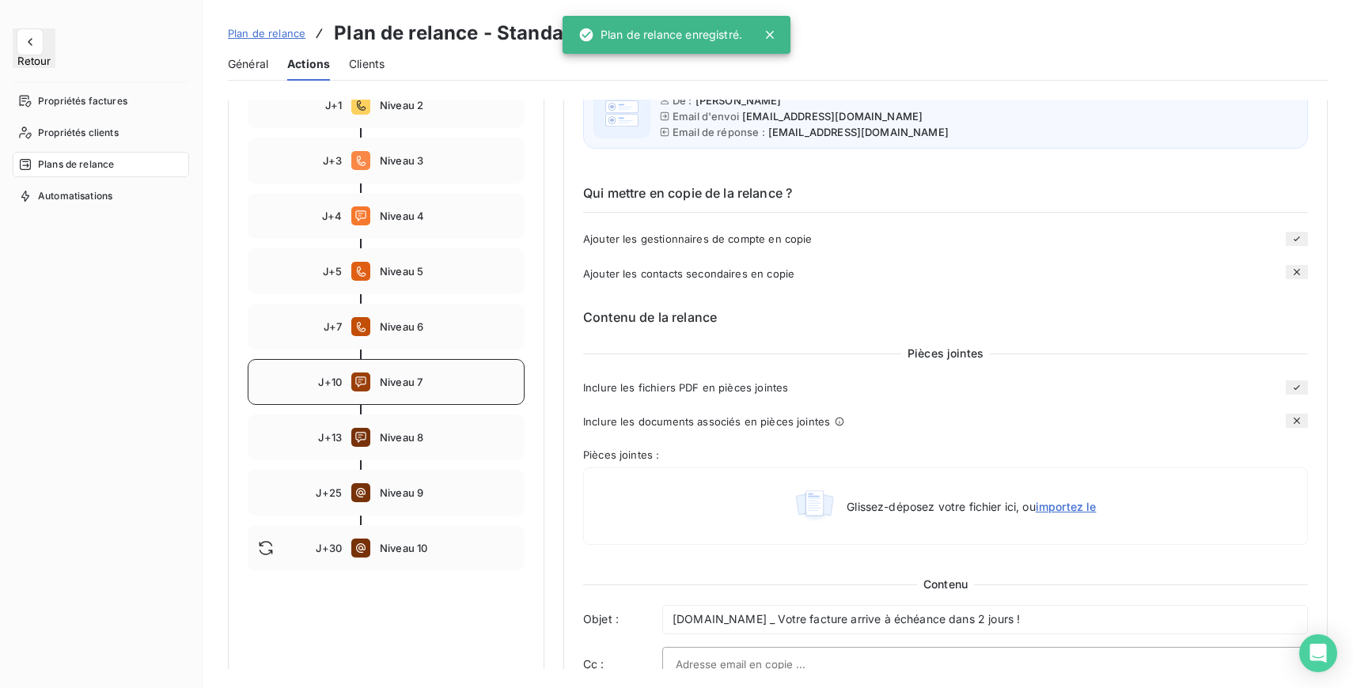
click at [443, 377] on span "Niveau 7" at bounding box center [447, 382] width 134 height 13
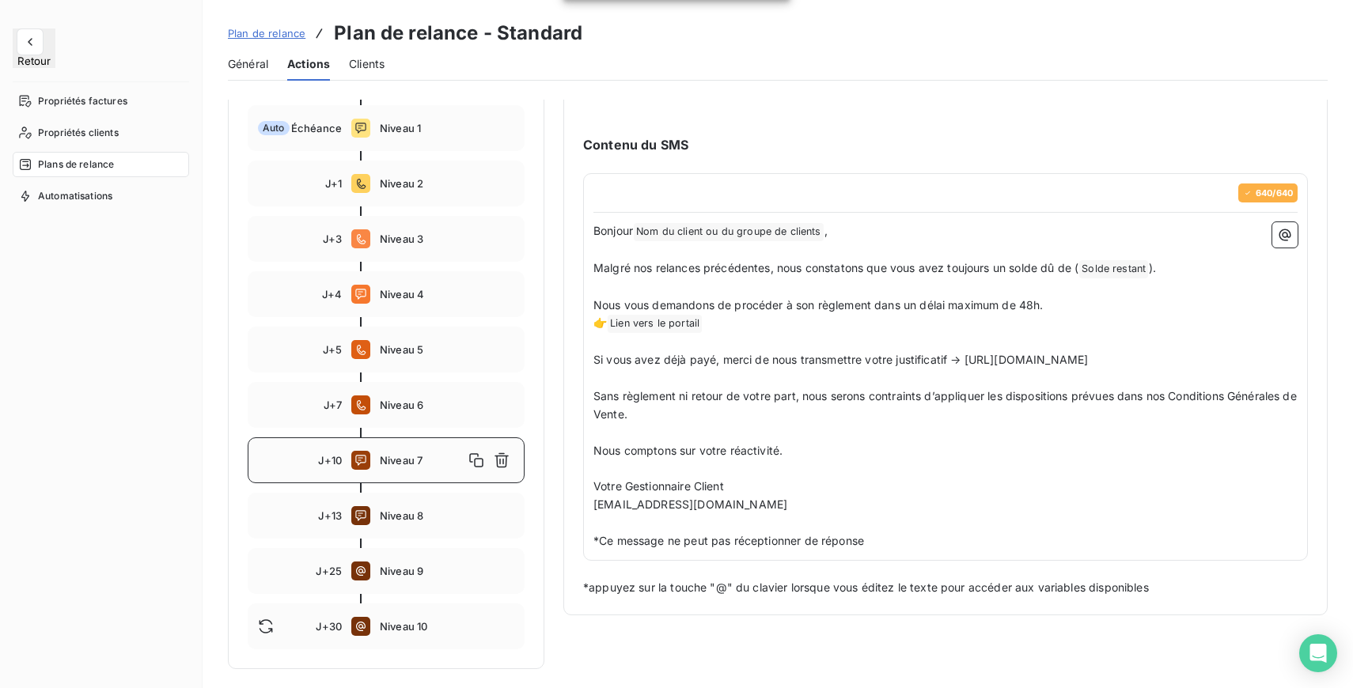
scroll to position [240, 0]
click at [596, 232] on span "Bonjour" at bounding box center [613, 230] width 40 height 13
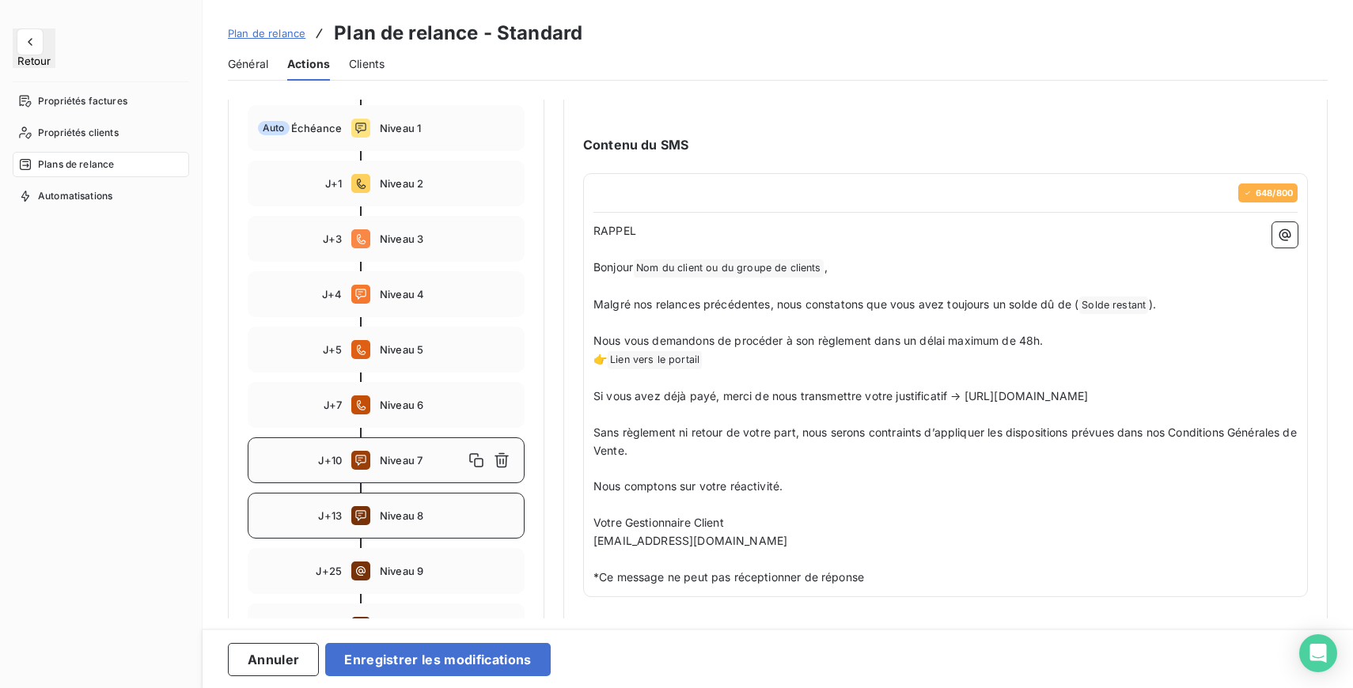
click at [411, 513] on span "Niveau 8" at bounding box center [447, 515] width 134 height 13
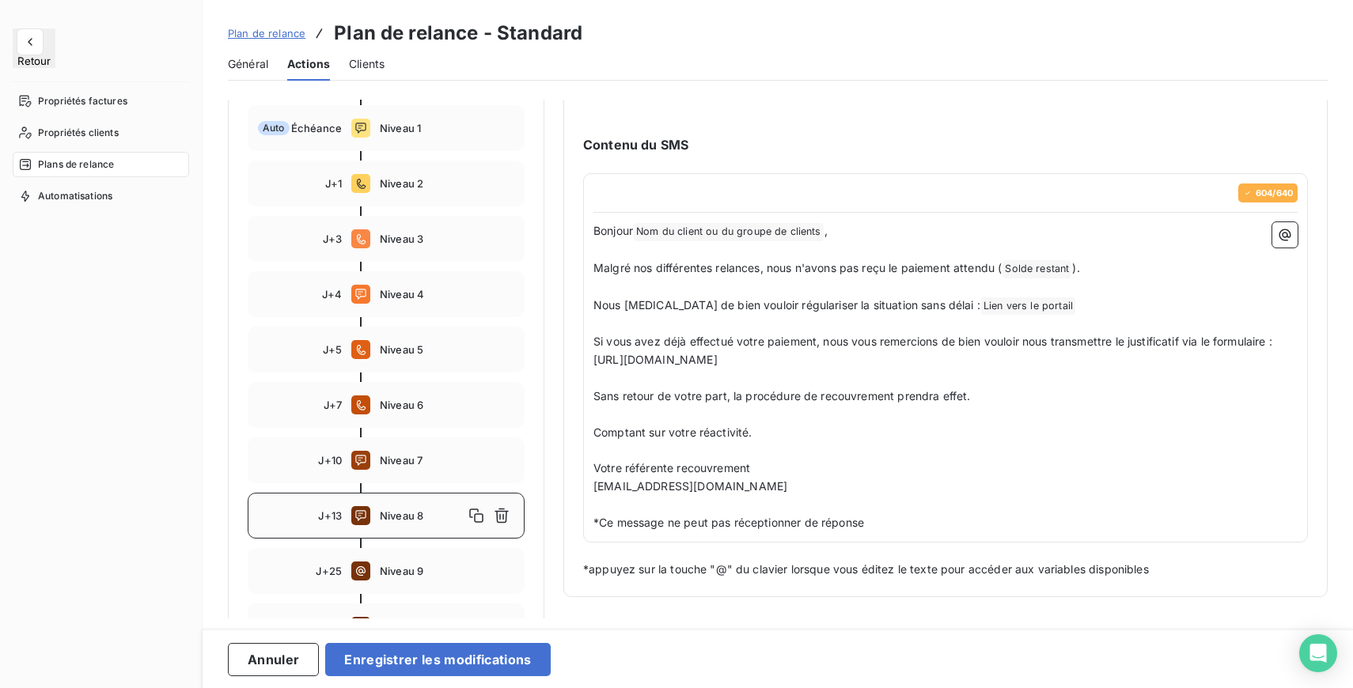
scroll to position [240, 0]
click at [384, 577] on div "J+25 Niveau 9" at bounding box center [386, 570] width 277 height 46
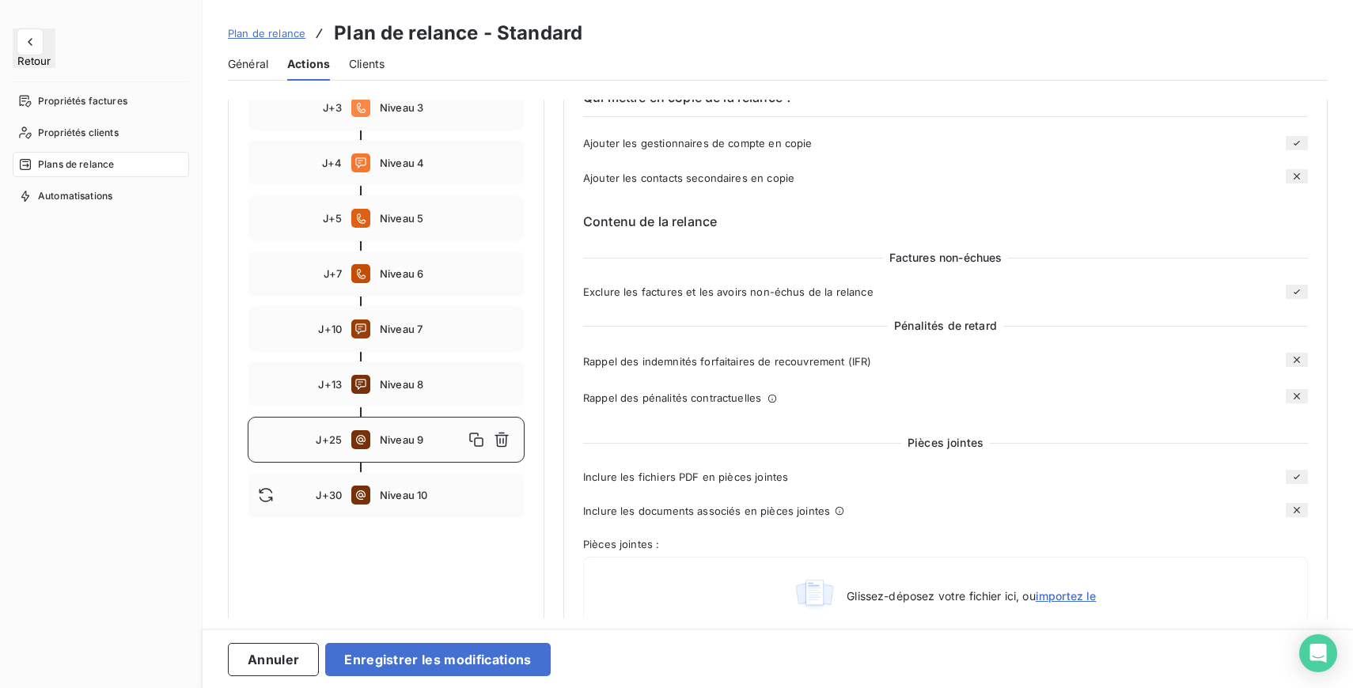
scroll to position [379, 0]
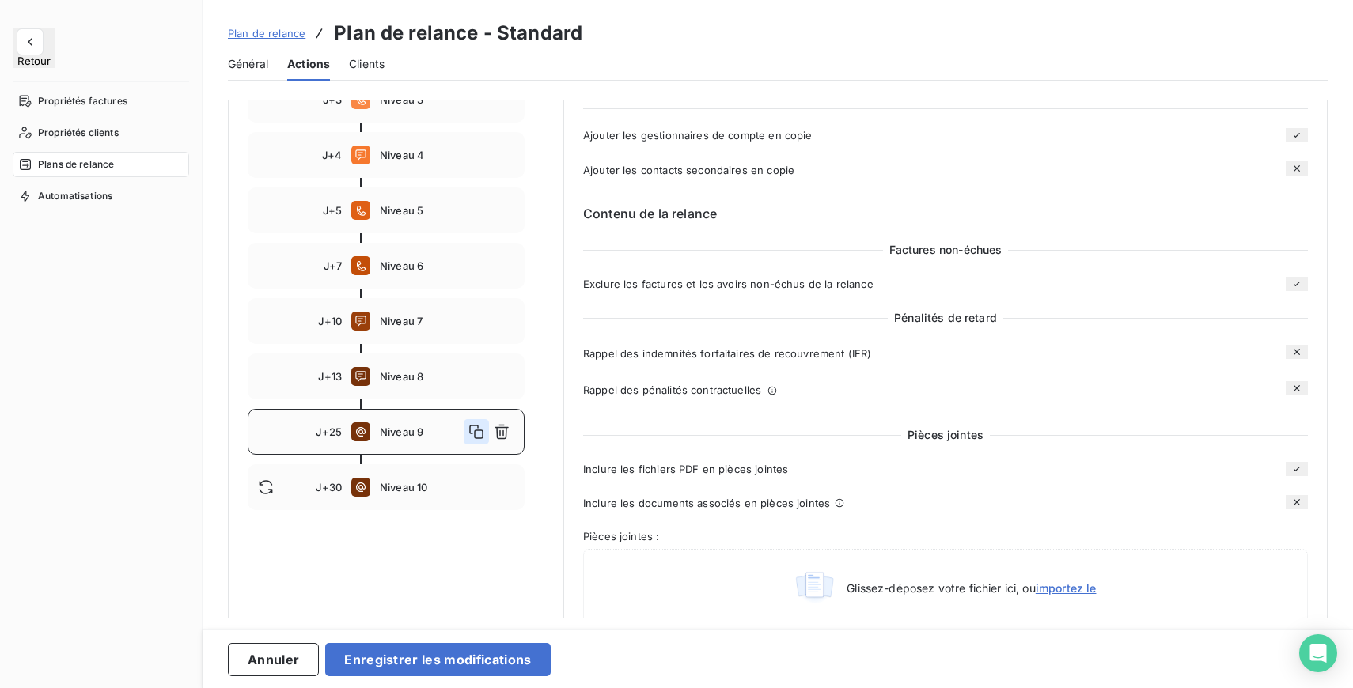
click at [478, 435] on icon "button" at bounding box center [476, 432] width 16 height 16
click at [427, 432] on span "Niveau 9" at bounding box center [447, 432] width 134 height 13
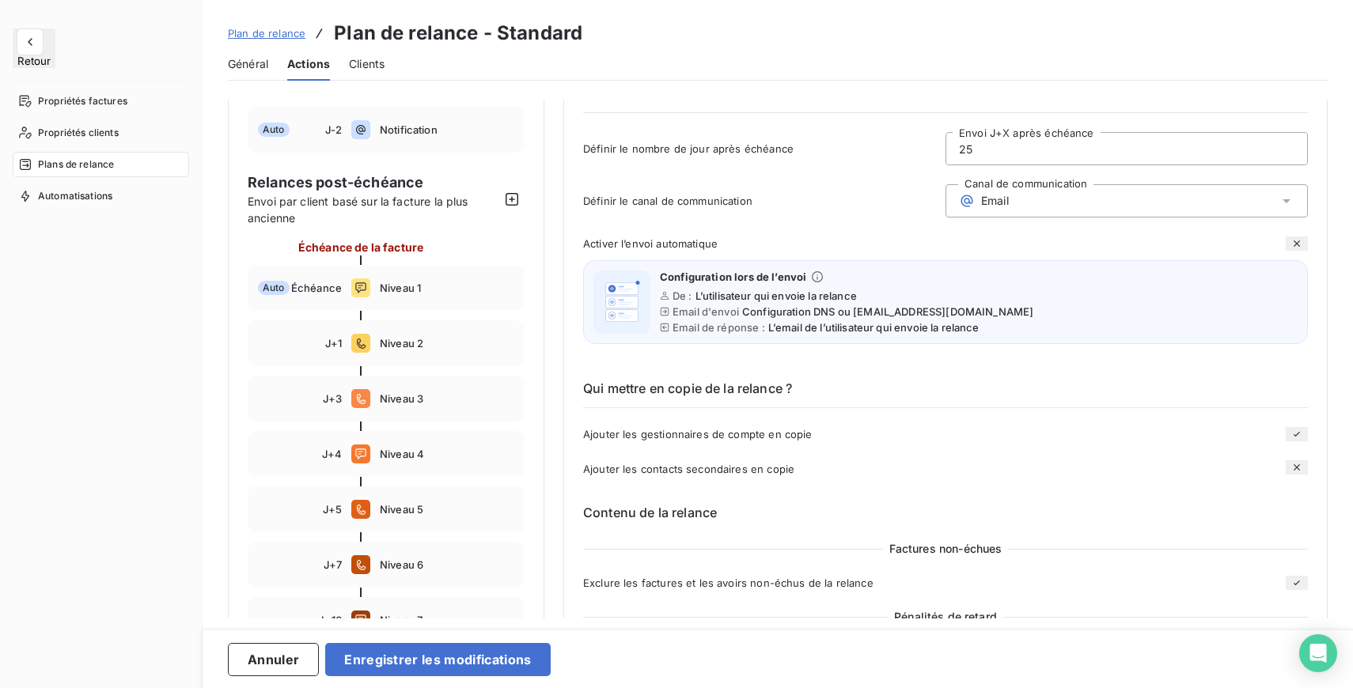
scroll to position [43, 0]
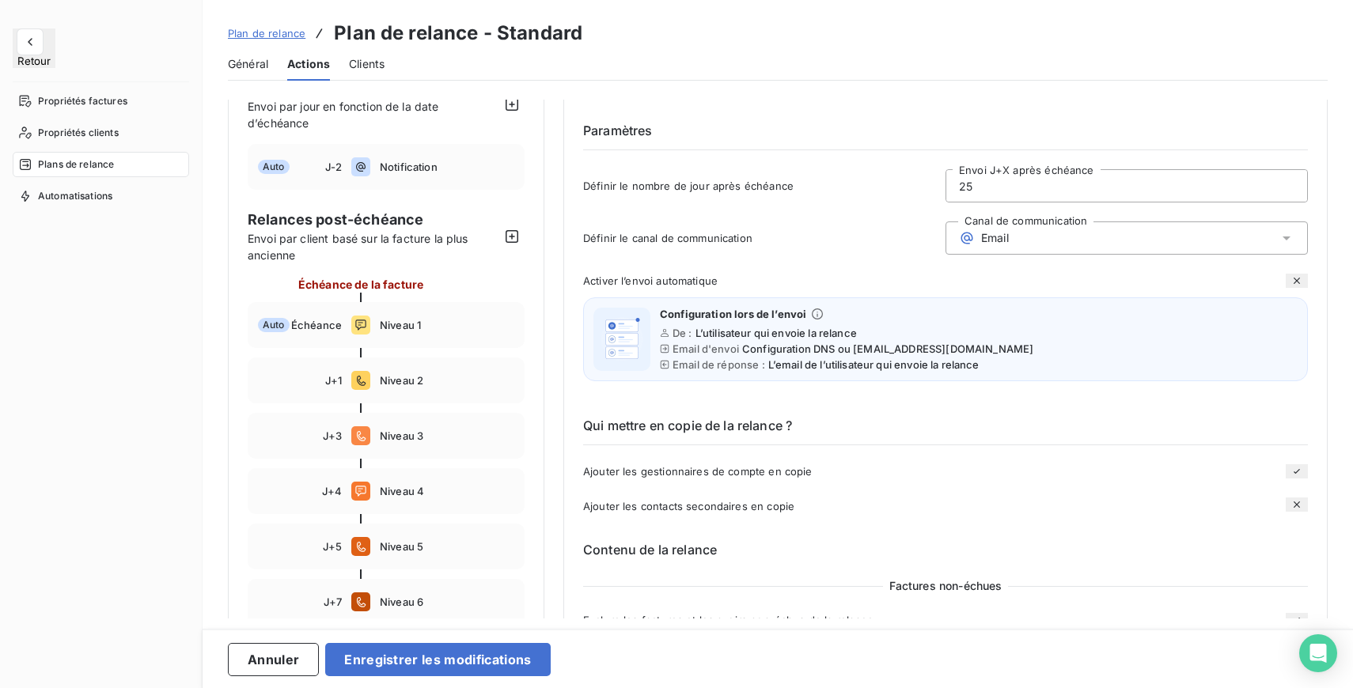
drag, startPoint x: 978, startPoint y: 187, endPoint x: 918, endPoint y: 187, distance: 60.1
click at [918, 187] on div "Définir le nombre de jour après échéance 25 Envoi J+X après échéance" at bounding box center [945, 190] width 725 height 43
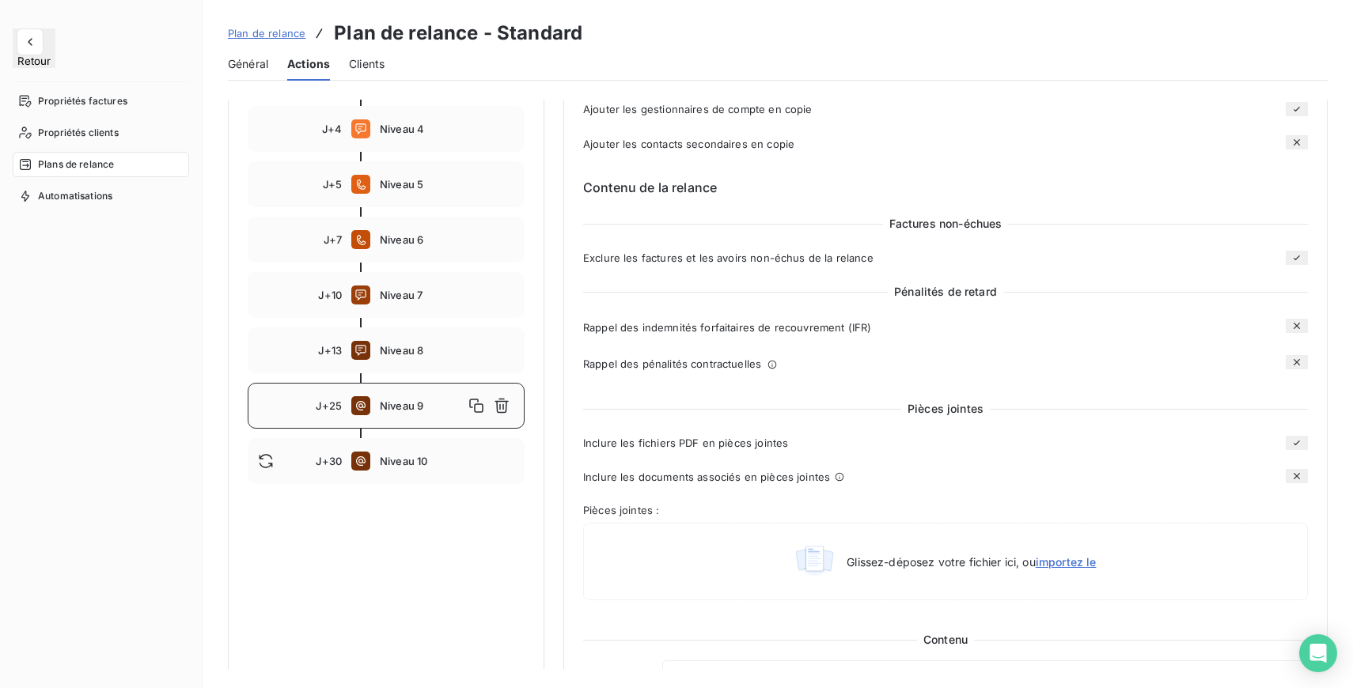
scroll to position [407, 0]
click at [419, 398] on span "Niveau 9" at bounding box center [422, 403] width 84 height 13
click at [477, 395] on button "button" at bounding box center [476, 403] width 25 height 25
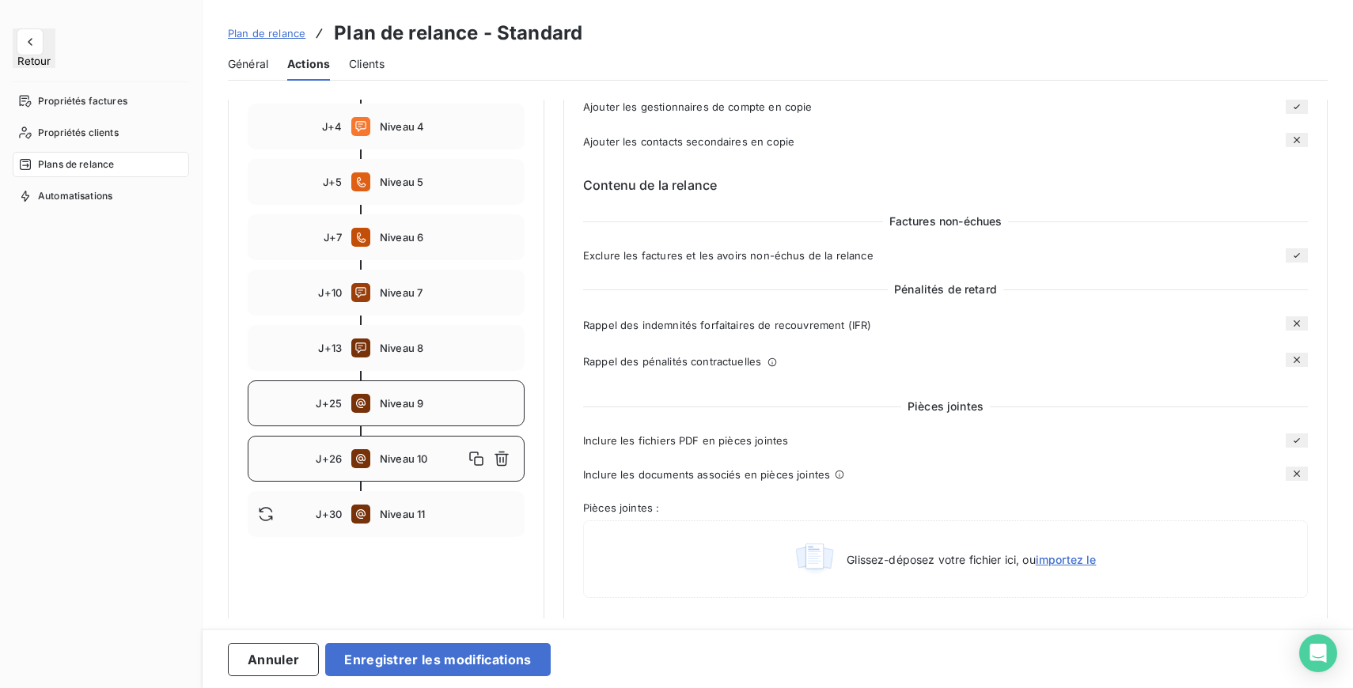
click at [413, 415] on div "J+25 Niveau 9" at bounding box center [386, 403] width 277 height 46
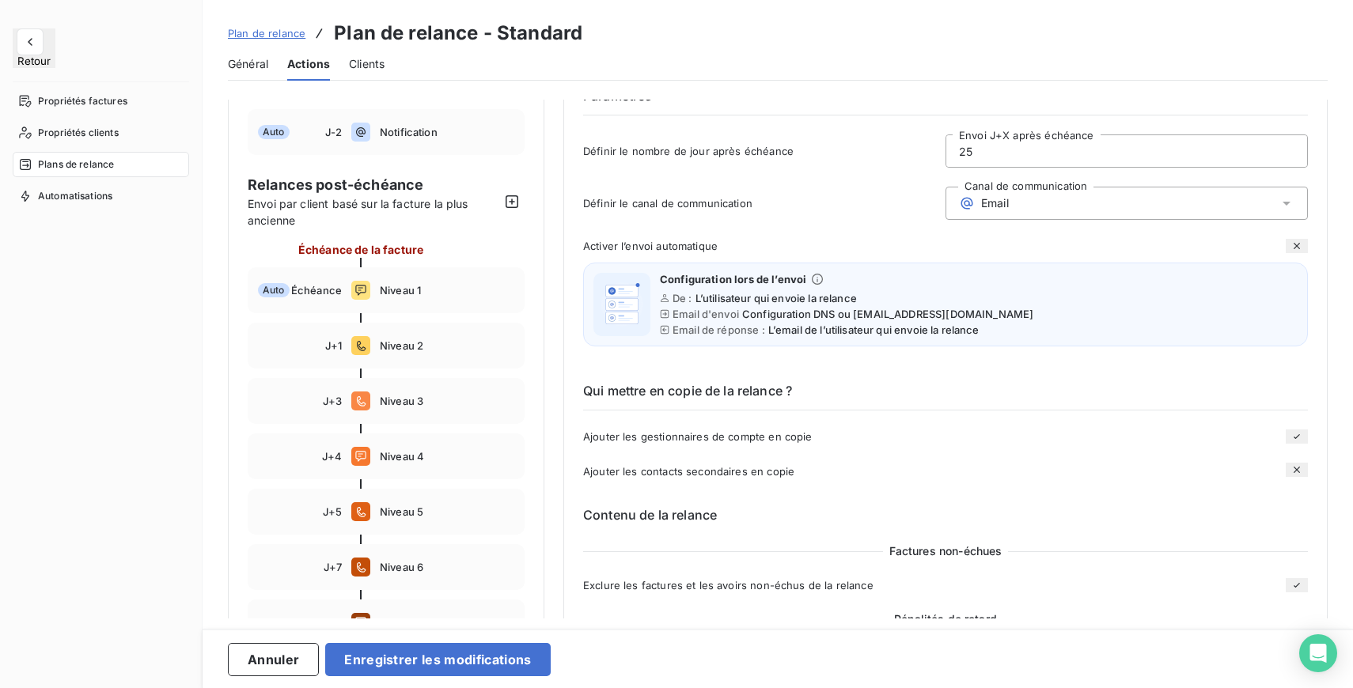
scroll to position [0, 0]
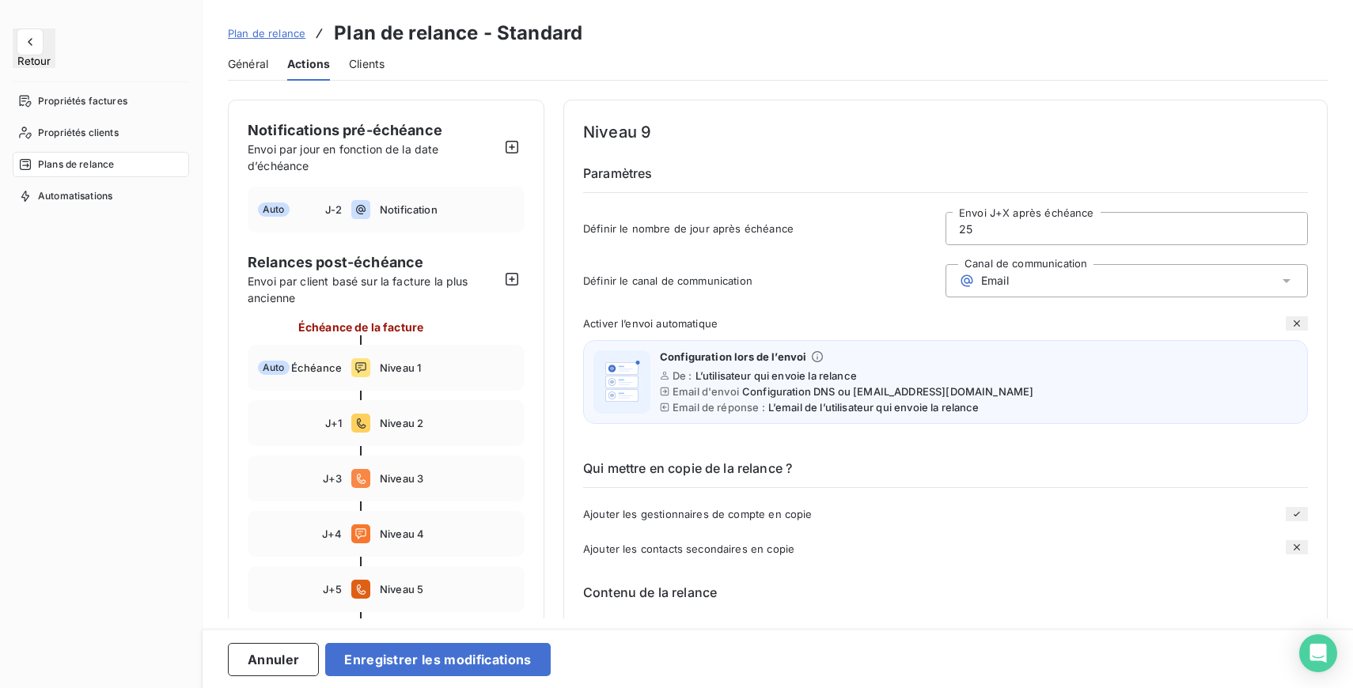
drag, startPoint x: 987, startPoint y: 225, endPoint x: 883, endPoint y: 218, distance: 104.7
click at [884, 218] on div "Définir le nombre de jour après échéance 25 Envoi J+X après échéance" at bounding box center [945, 233] width 725 height 43
type input "15"
click at [471, 657] on button "Enregistrer les modifications" at bounding box center [437, 659] width 225 height 33
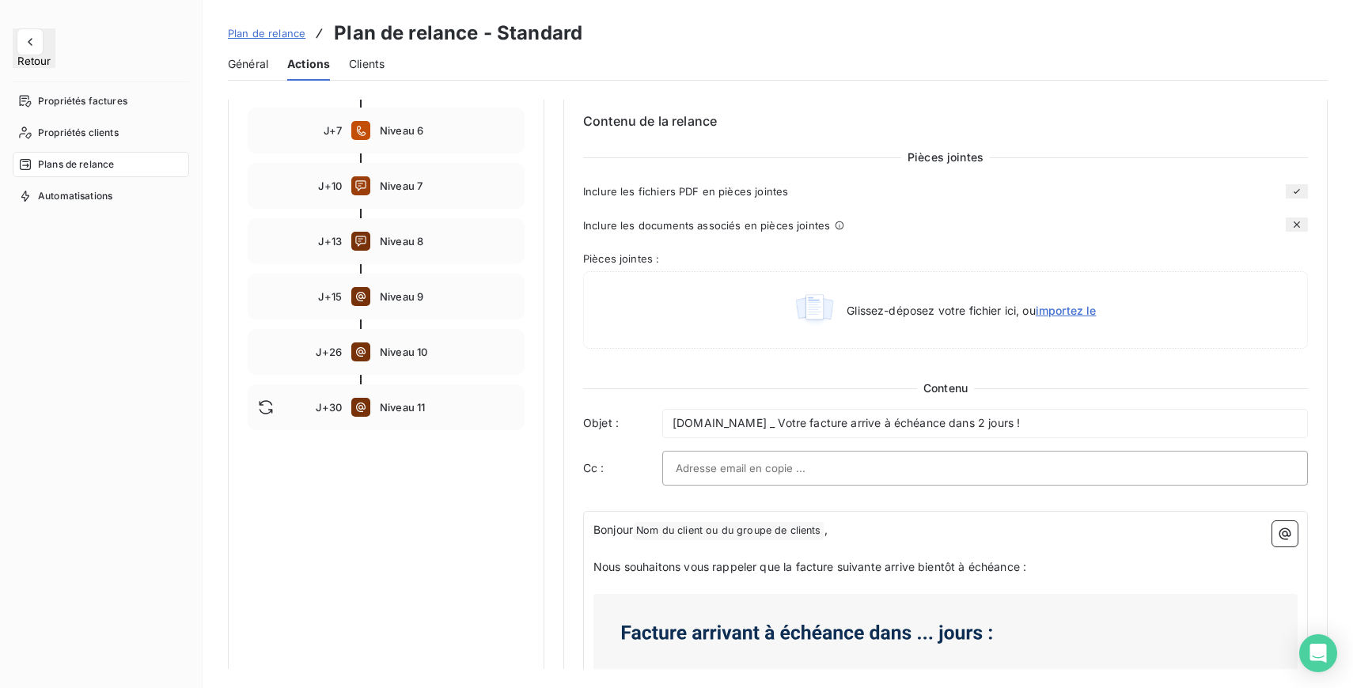
scroll to position [516, 0]
click at [423, 238] on span "Niveau 8" at bounding box center [447, 239] width 134 height 13
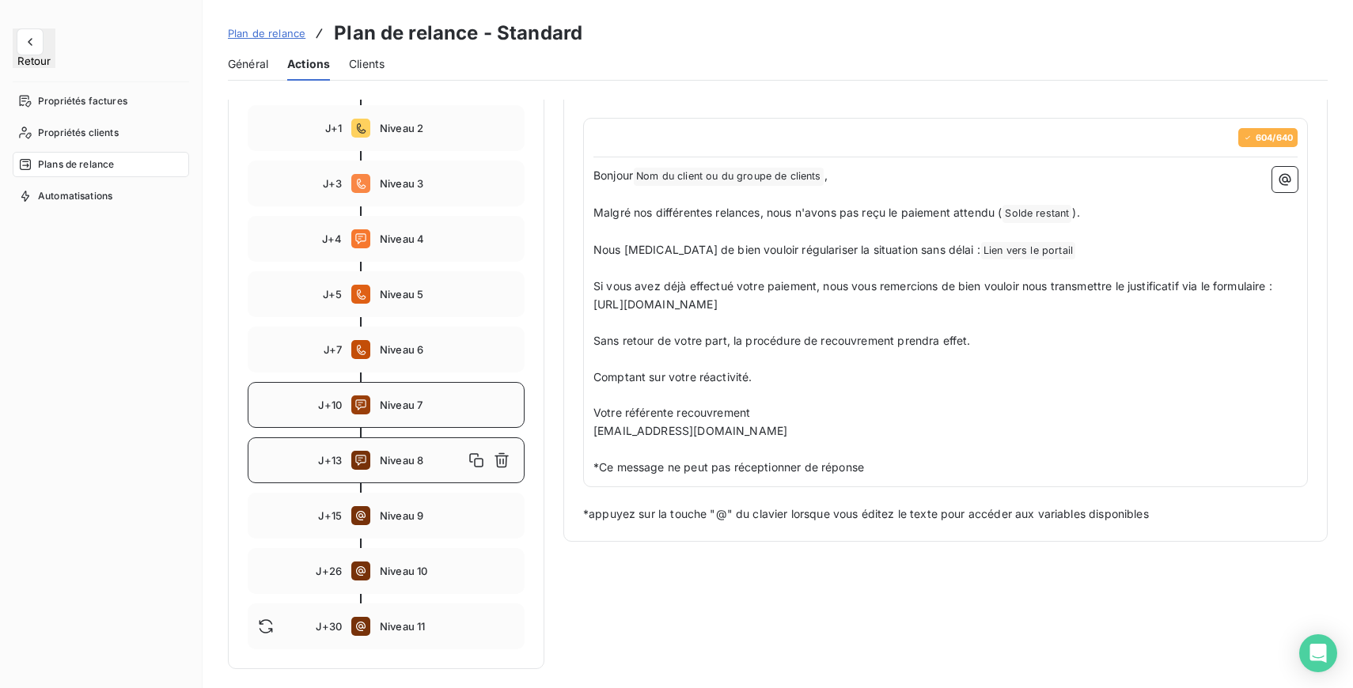
click at [403, 404] on span "Niveau 7" at bounding box center [447, 405] width 134 height 13
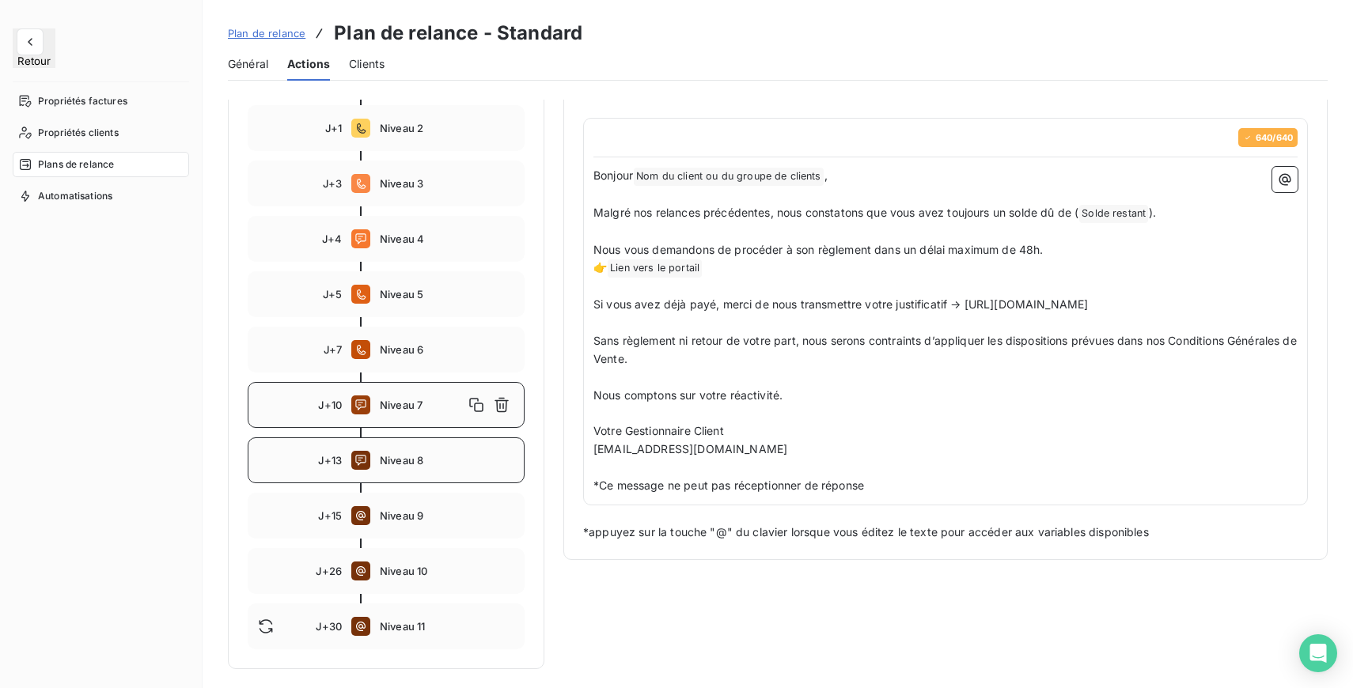
click at [402, 467] on div "J+13 Niveau 8" at bounding box center [386, 460] width 277 height 46
type input "13"
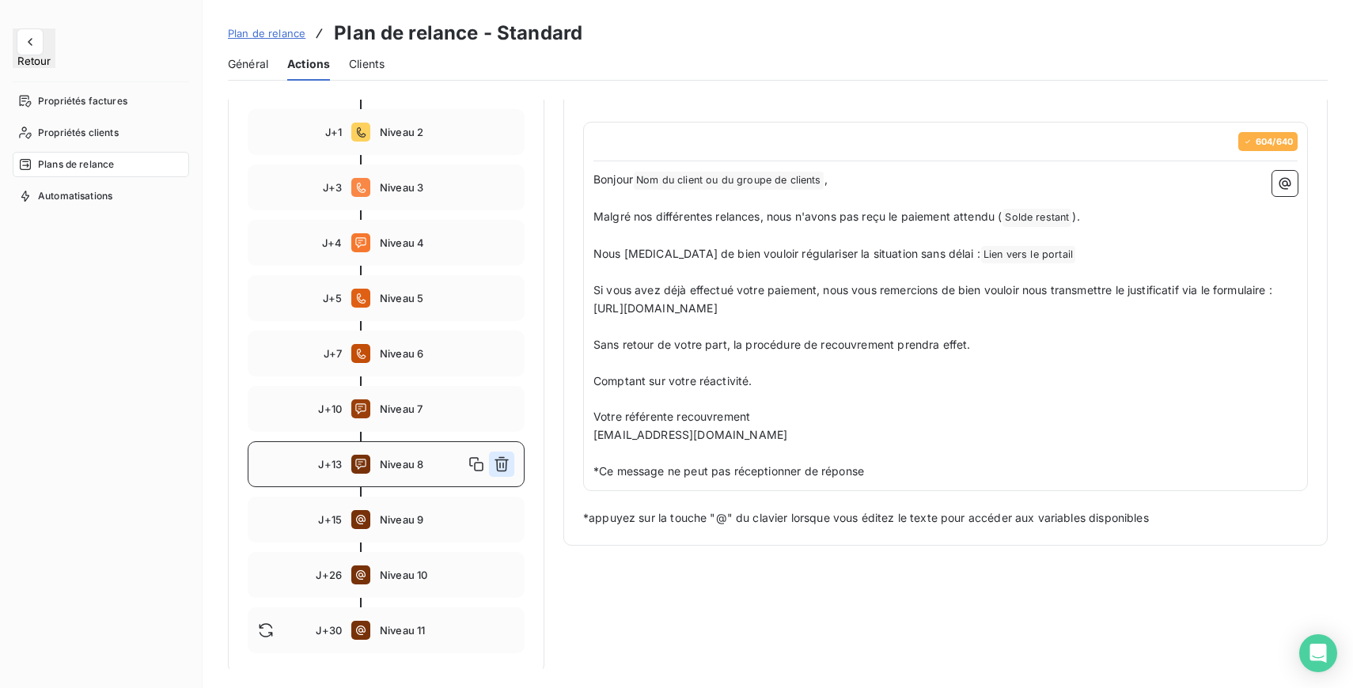
scroll to position [293, 0]
click at [506, 459] on icon "button" at bounding box center [502, 463] width 16 height 16
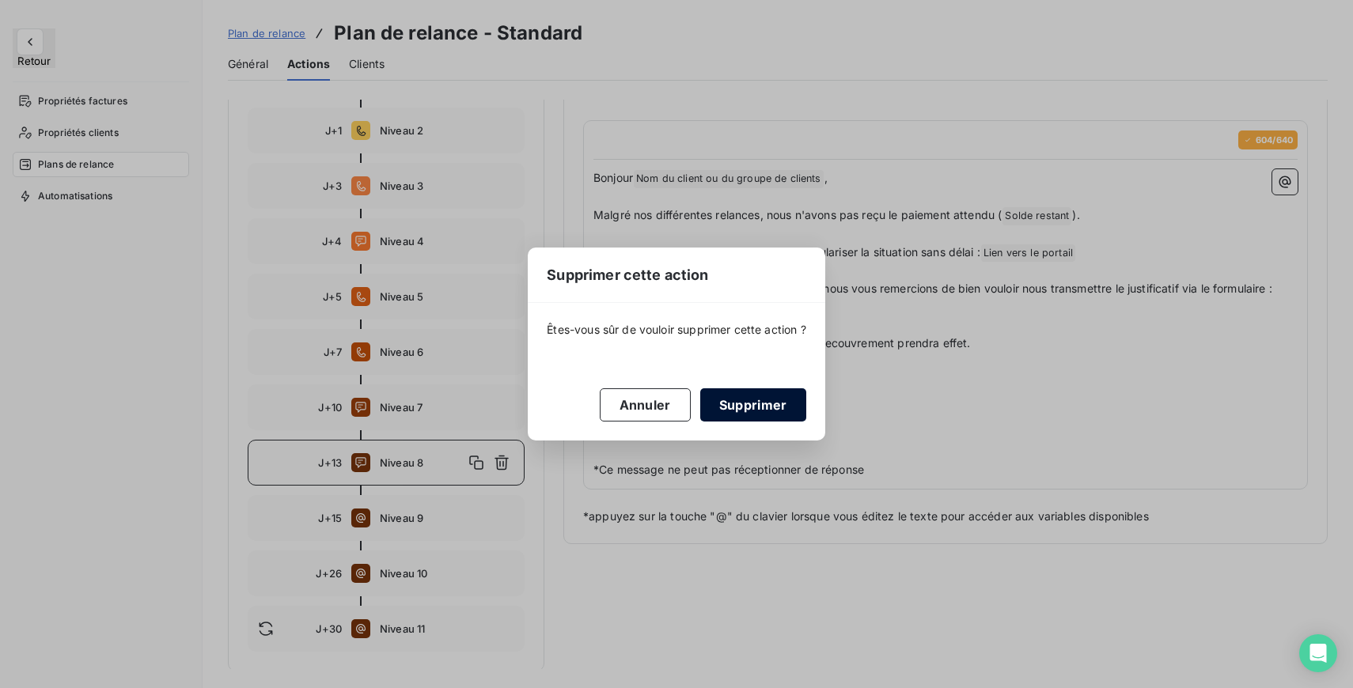
click at [761, 407] on button "Supprimer" at bounding box center [753, 404] width 106 height 33
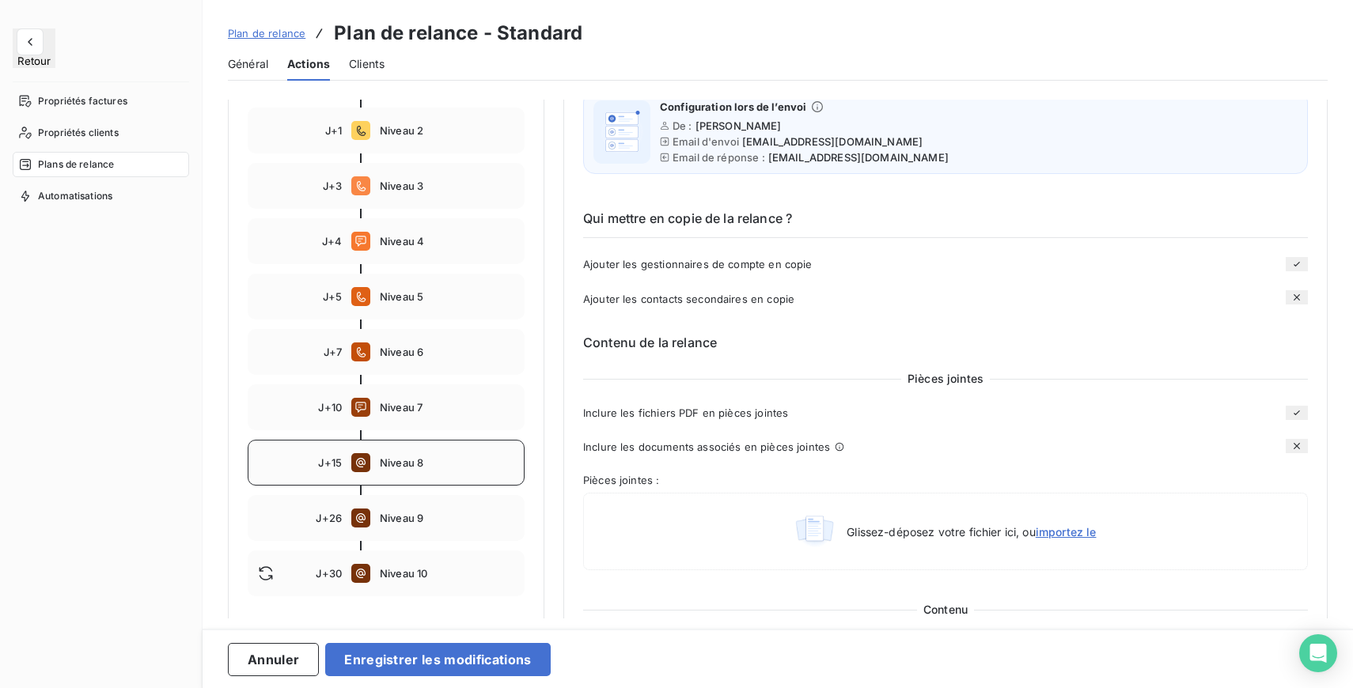
click at [434, 469] on div "J+15 Niveau 8" at bounding box center [386, 463] width 277 height 46
type input "15"
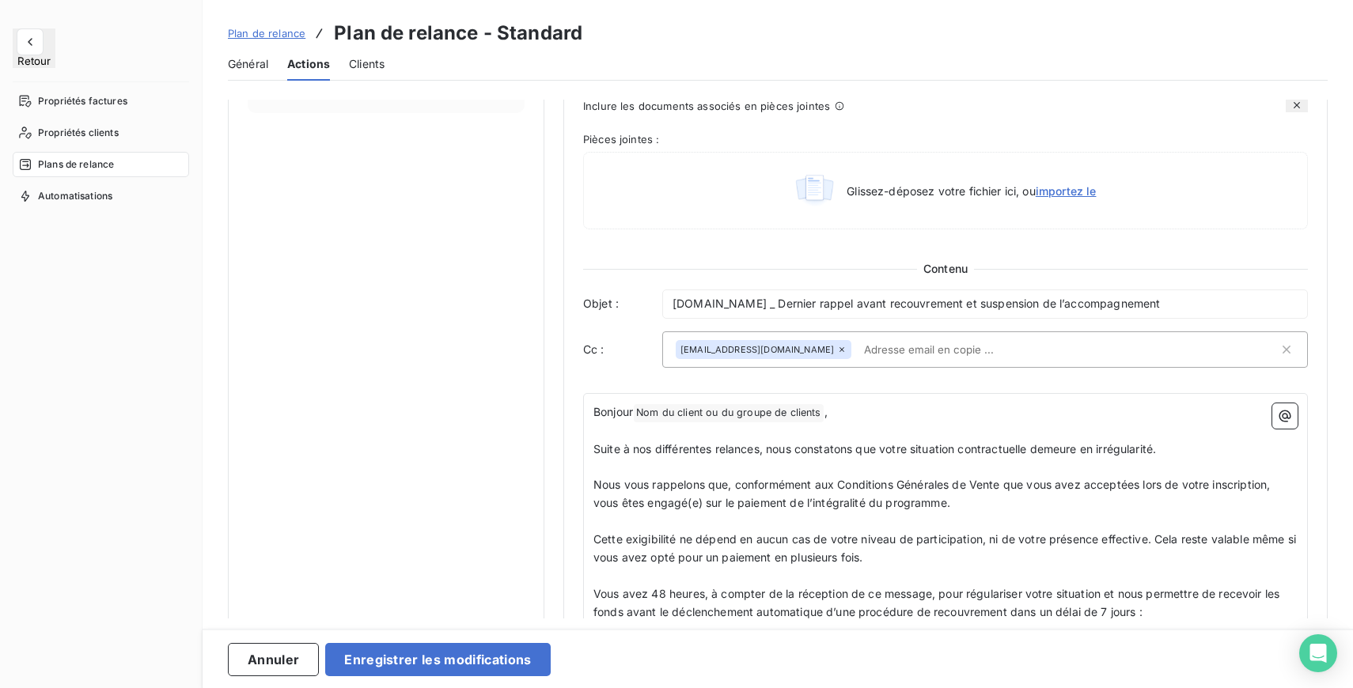
scroll to position [777, 0]
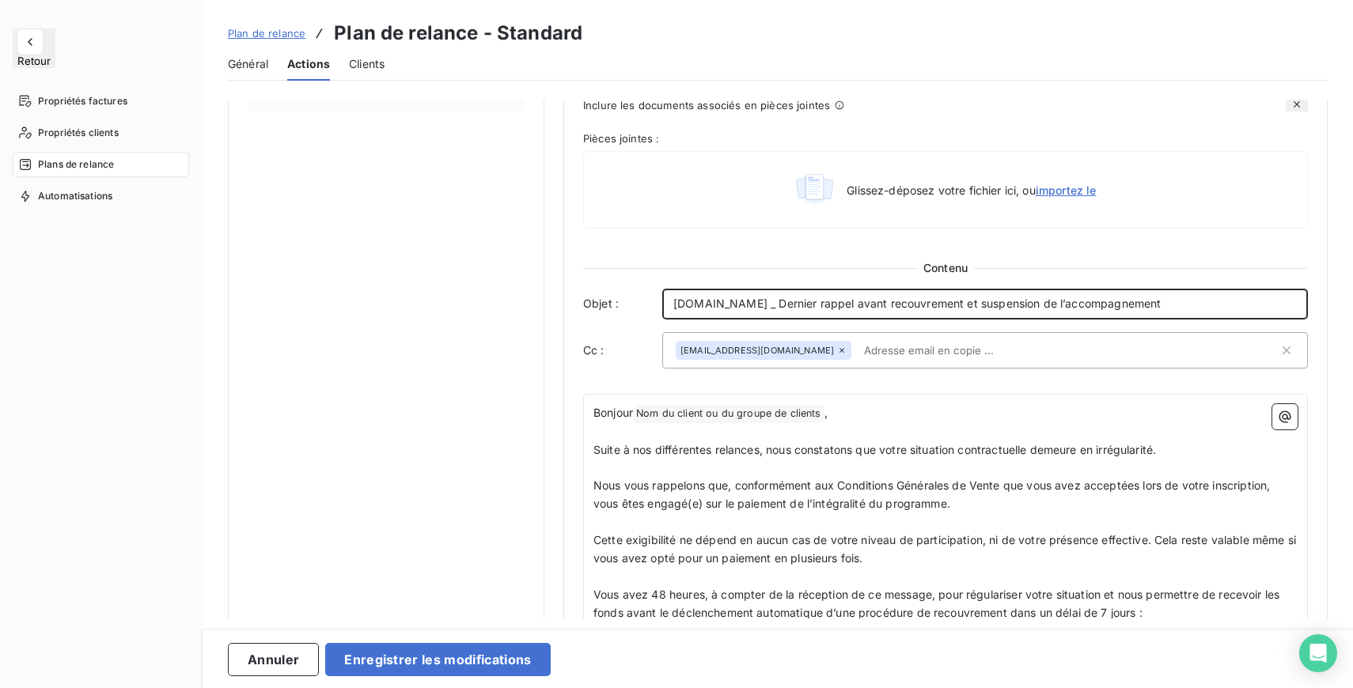
click at [945, 309] on span "Entrepreneurs.com _ Dernier rappel avant recouvrement et suspension de l’accomp…" at bounding box center [916, 303] width 487 height 13
drag, startPoint x: 1180, startPoint y: 310, endPoint x: 786, endPoint y: 307, distance: 393.9
click at [786, 307] on p "Entrepreneurs.com _ Dernier rappel avant recouvrement et suspension de l’accomp…" at bounding box center [984, 304] width 623 height 18
click at [785, 307] on span "Entrepreneurs.com _ Mise en demeure de payer" at bounding box center [830, 303] width 315 height 13
click at [991, 304] on p "Entrepreneurs.com - Mise en demeure de payer" at bounding box center [984, 304] width 623 height 18
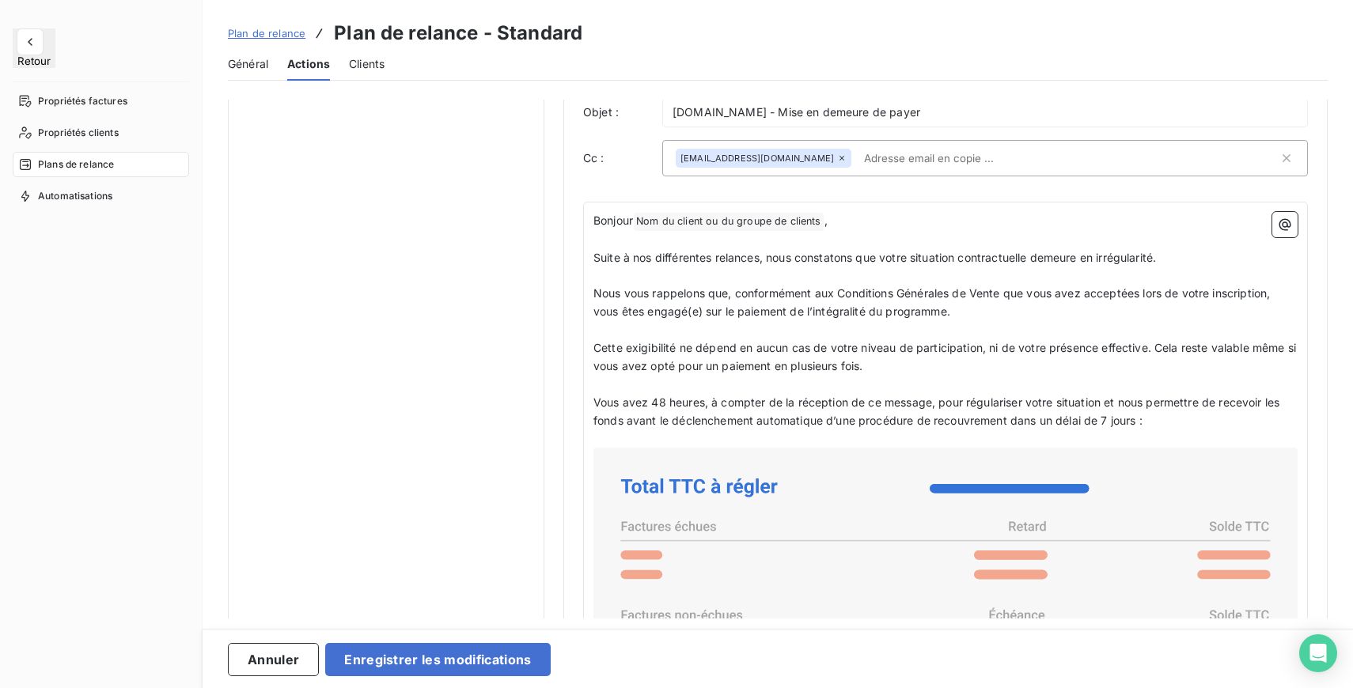
scroll to position [959, 0]
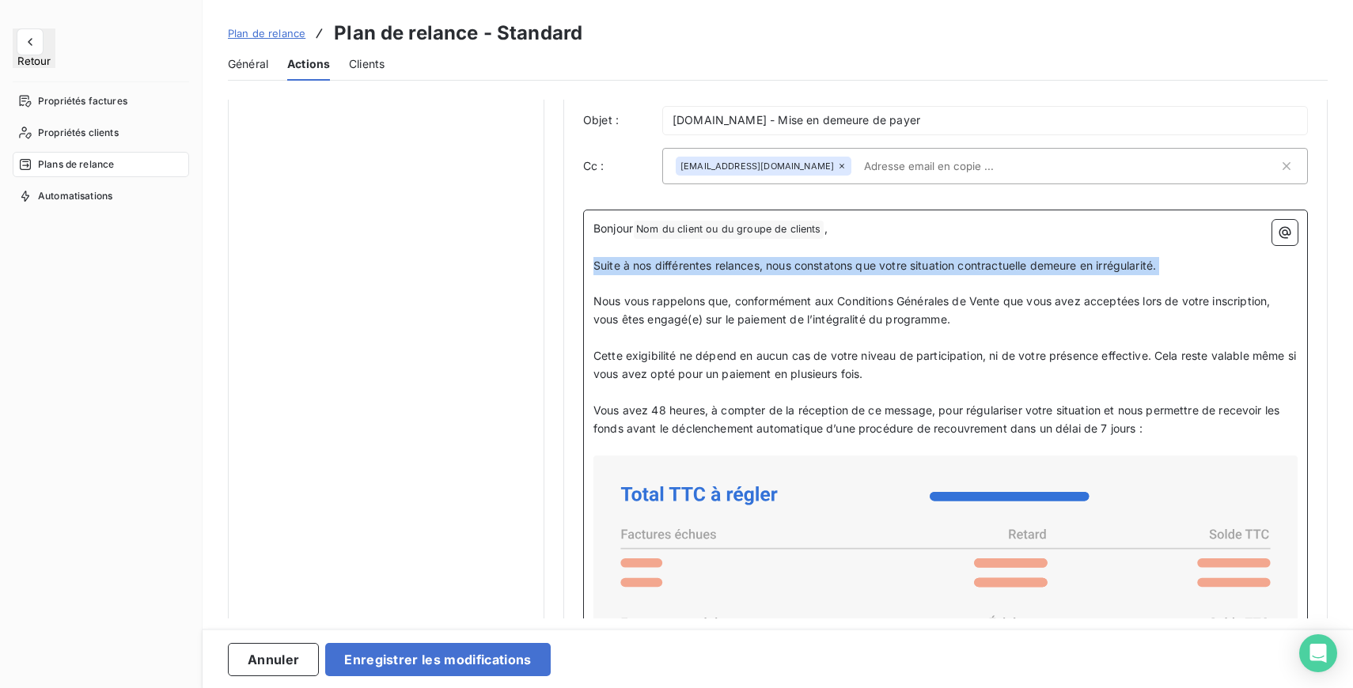
drag, startPoint x: 593, startPoint y: 274, endPoint x: 1175, endPoint y: 283, distance: 581.5
click at [1175, 283] on div "Bonjour Nom du client ou du groupe de clients ﻿ ,   ﻿ Suite à nos différentes r…" at bounding box center [945, 699] width 704 height 958
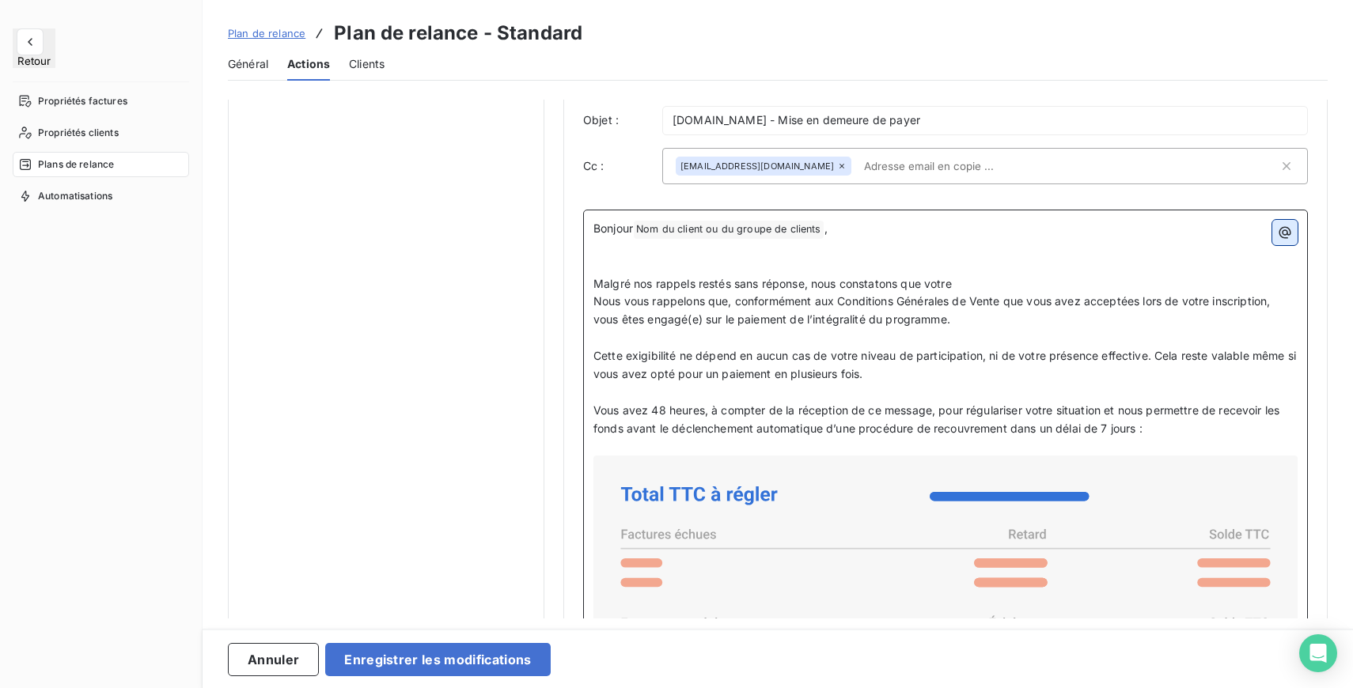
click at [1285, 240] on icon "button" at bounding box center [1285, 233] width 16 height 16
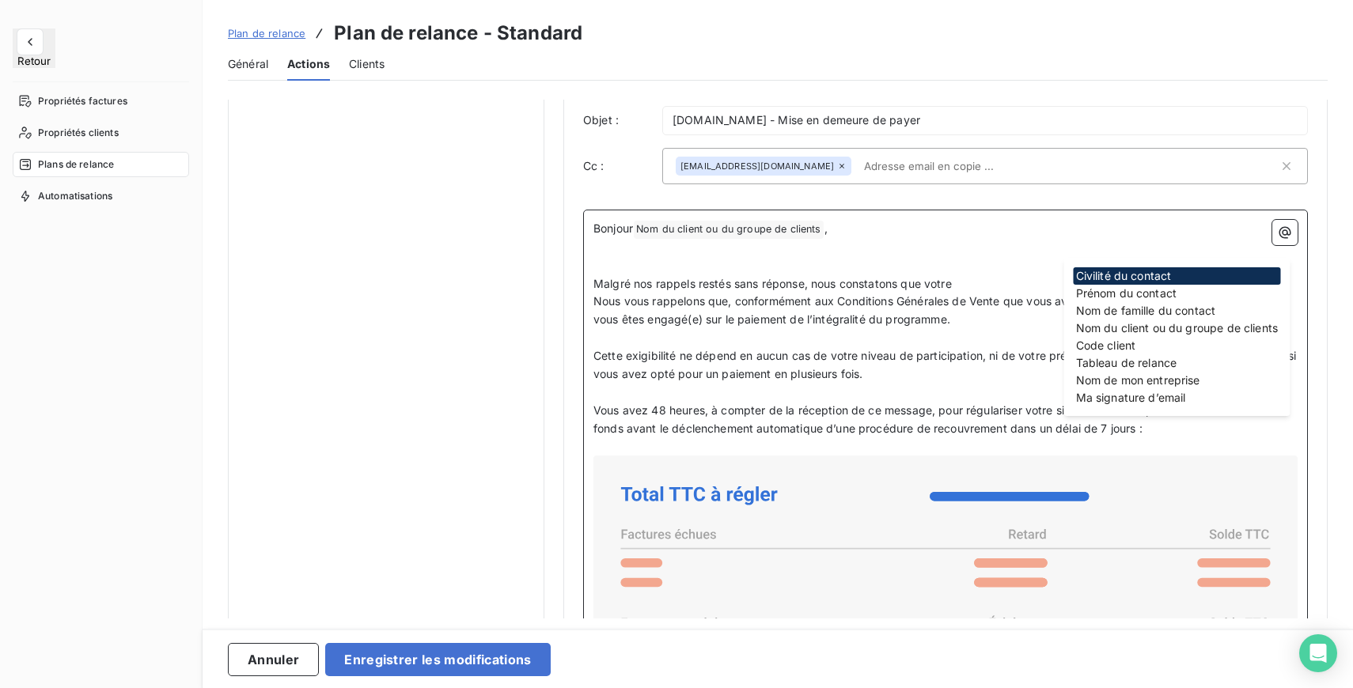
click at [963, 292] on p "Malgré nos rappels restés sans réponse, nous constatons que votre" at bounding box center [945, 284] width 704 height 18
click at [994, 274] on p "﻿" at bounding box center [945, 266] width 704 height 18
click at [991, 284] on p "Malgré nos rappels restés sans réponse, nous constatons que votre @" at bounding box center [945, 284] width 704 height 18
click at [1001, 293] on p "Malgré nos rappels restés sans réponse, nous constatons que votre @" at bounding box center [945, 284] width 704 height 18
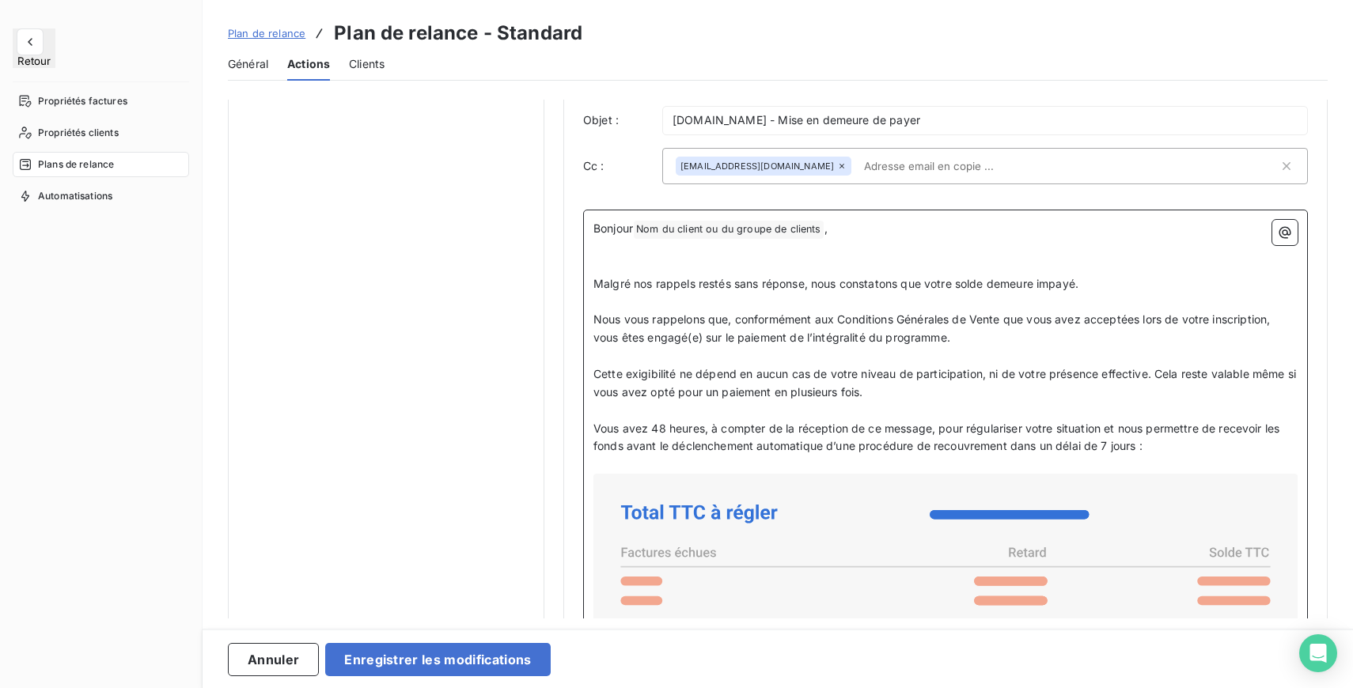
click at [835, 267] on p "﻿" at bounding box center [945, 266] width 704 height 18
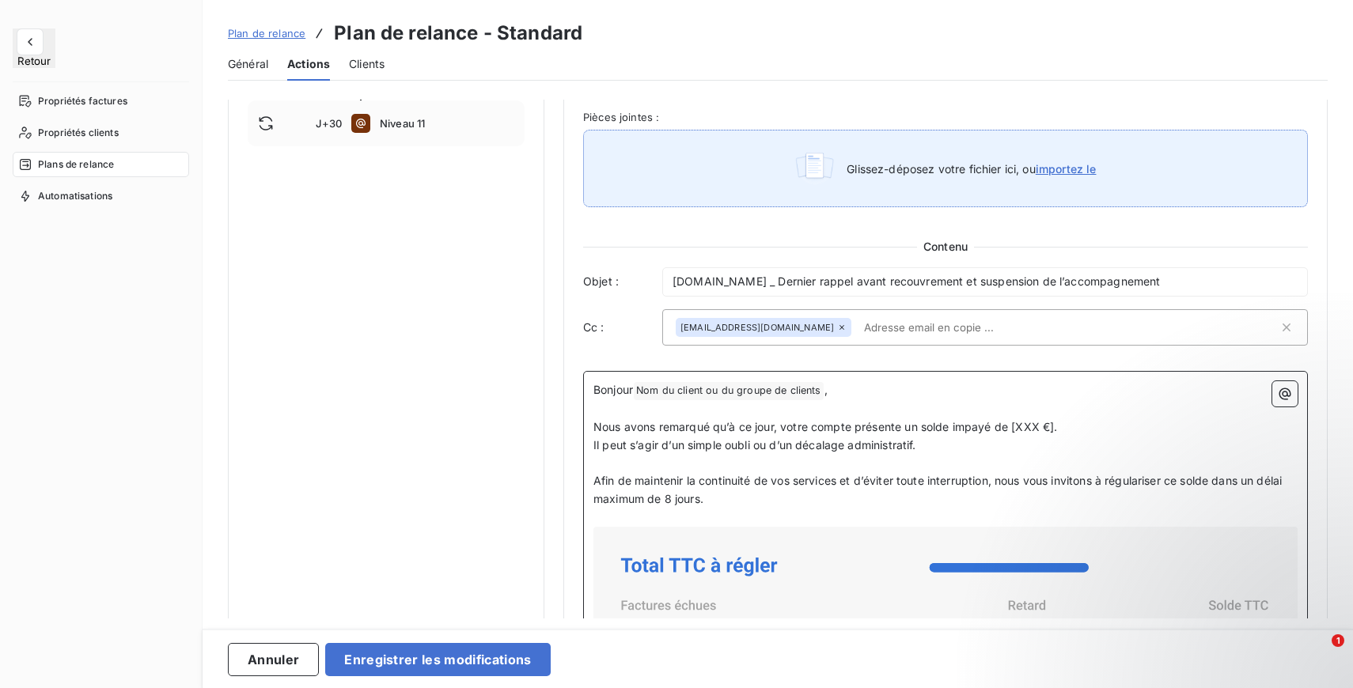
scroll to position [903, 0]
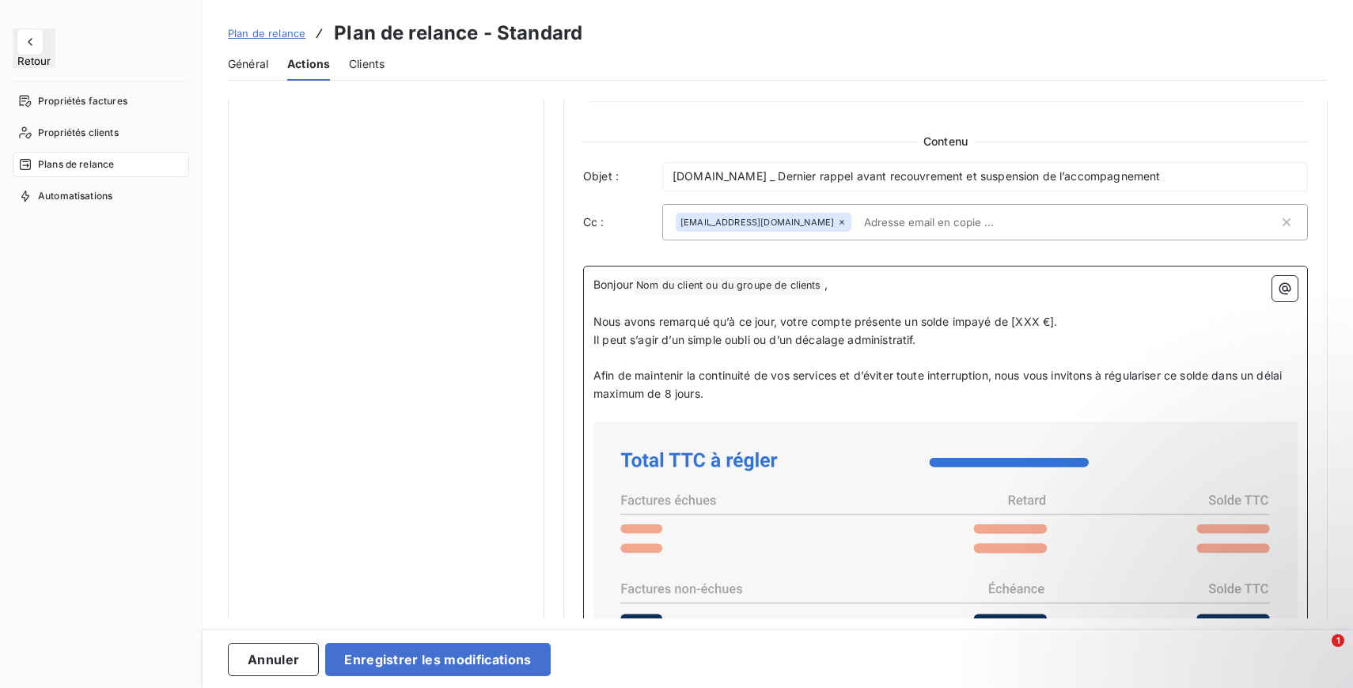
click at [846, 313] on p "﻿" at bounding box center [945, 304] width 704 height 18
click at [1082, 331] on p "Nous avons remarqué qu’à ce jour, votre compte présente un solde impayé de [XXX…" at bounding box center [945, 322] width 704 height 18
drag, startPoint x: 1082, startPoint y: 331, endPoint x: 999, endPoint y: 329, distance: 83.1
click at [999, 329] on p "Nous avons remarqué qu’à ce jour, votre compte présente un solde impayé de [XXX…" at bounding box center [945, 322] width 704 height 18
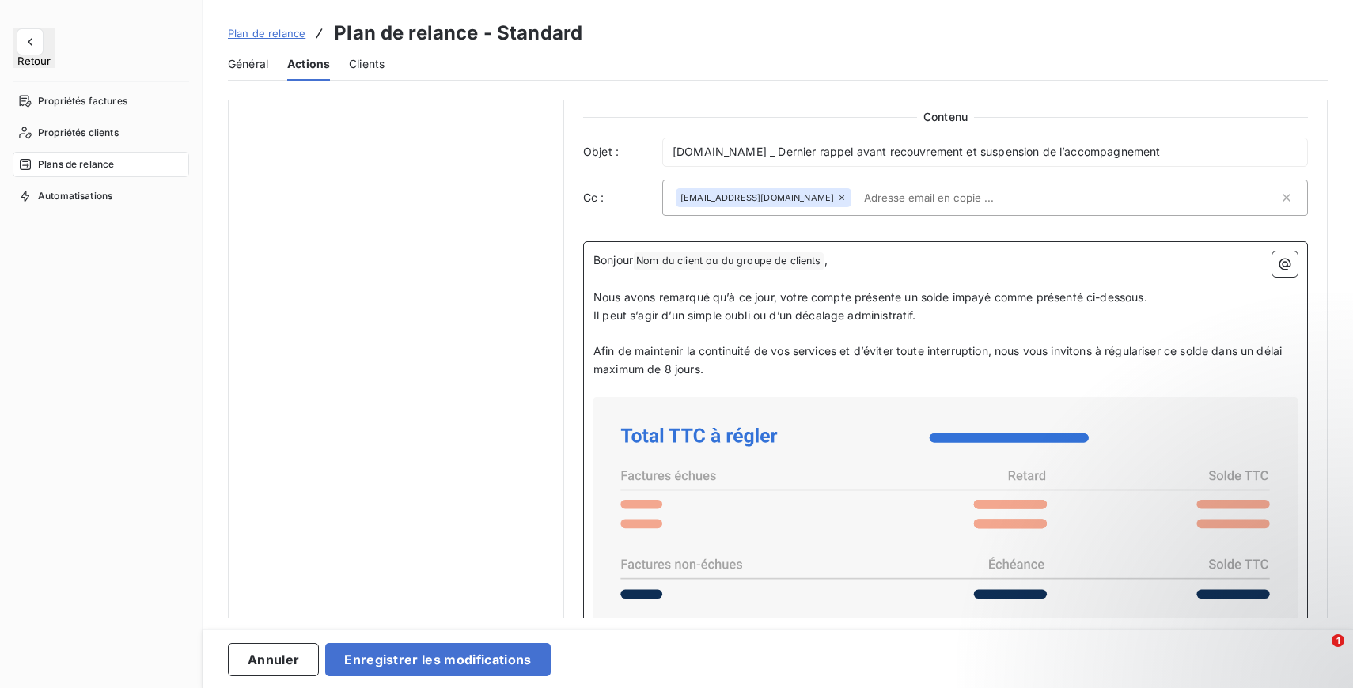
scroll to position [947, 0]
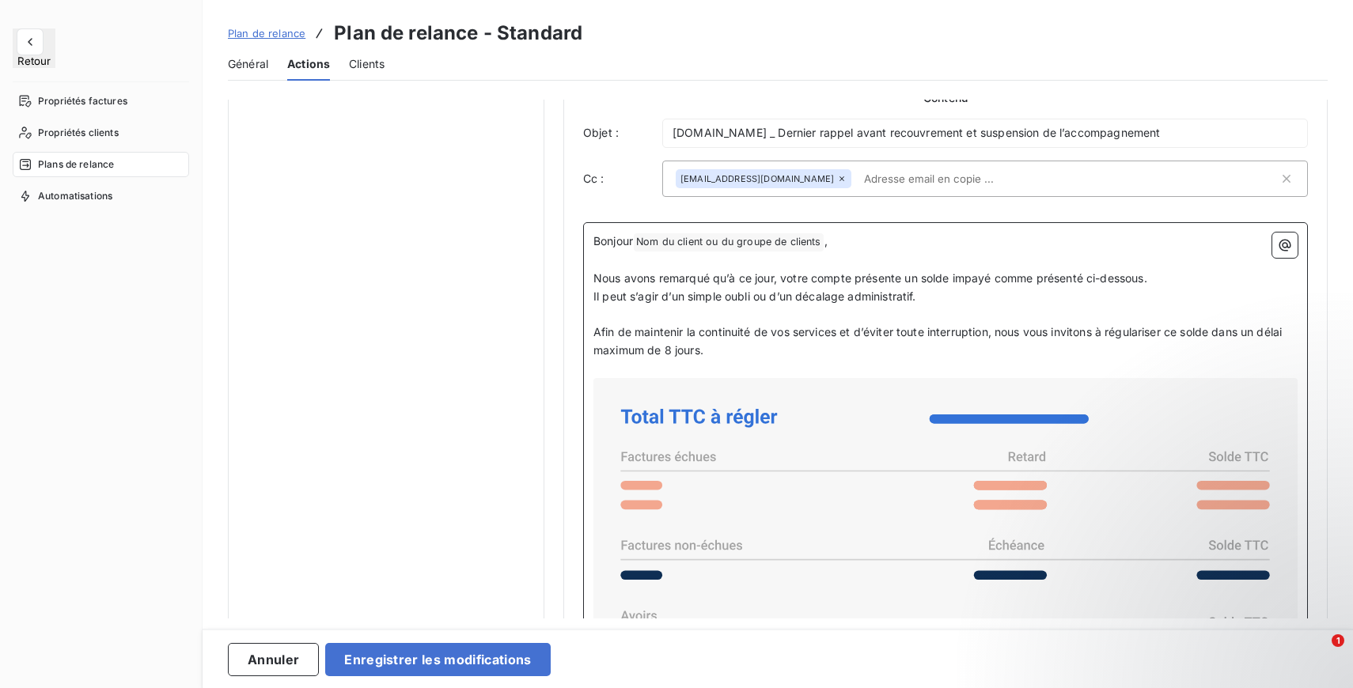
click at [843, 355] on p "Afin de maintenir la continuité de vos services et d’éviter toute interruption,…" at bounding box center [945, 342] width 704 height 36
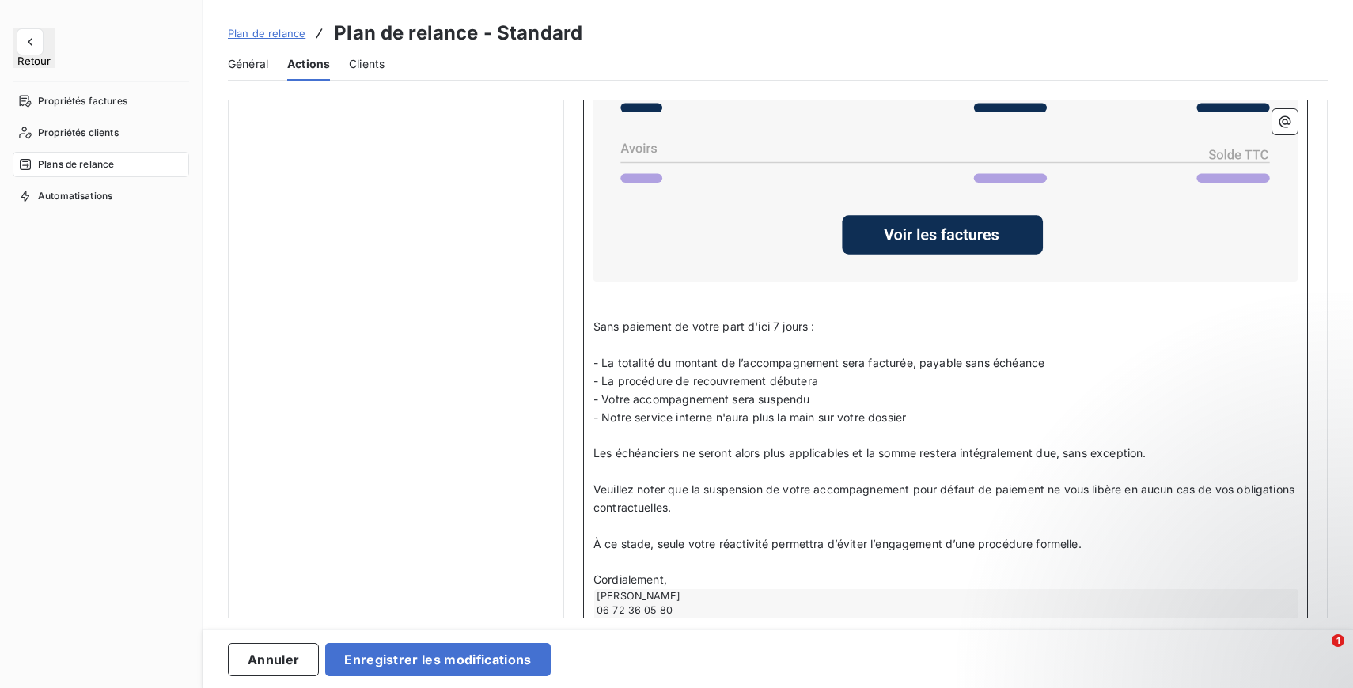
scroll to position [1373, 0]
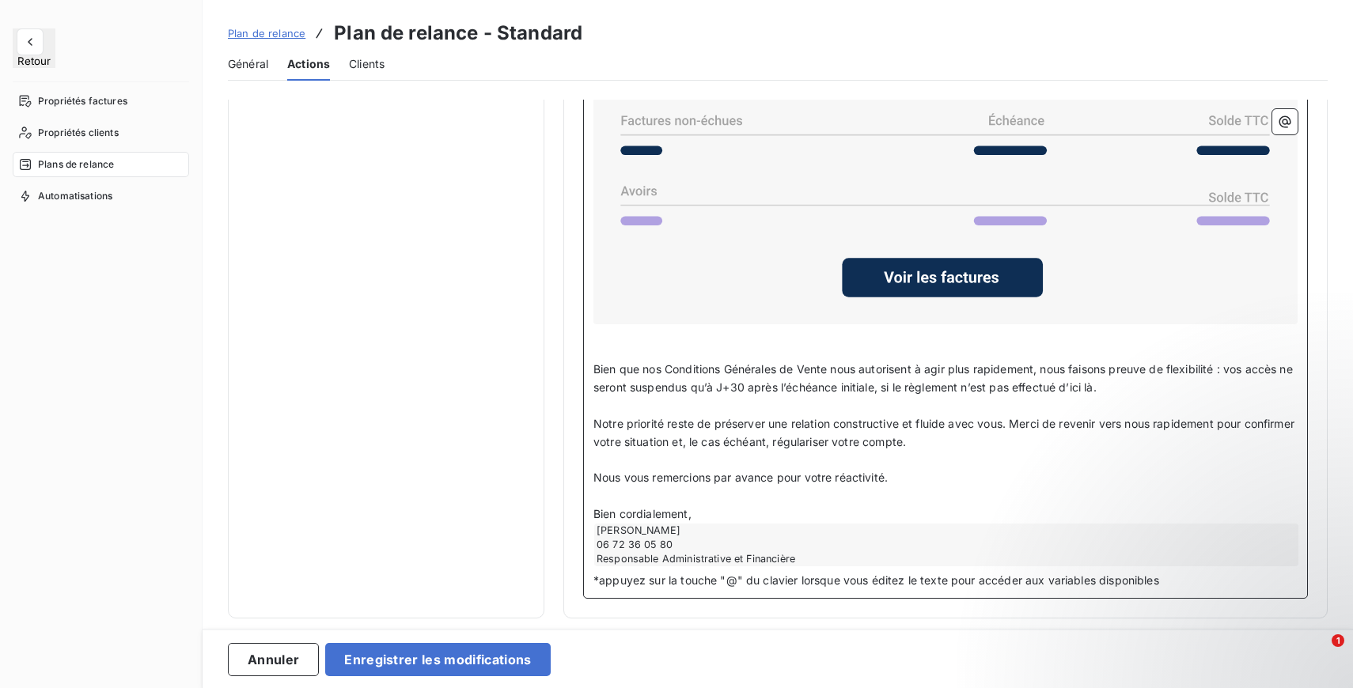
click at [1170, 392] on p "Bien que nos Conditions Générales de Vente nous autorisent à agir plus rapideme…" at bounding box center [945, 379] width 704 height 36
click at [987, 441] on p "Notre priorité reste de préserver une relation constructive et fluide avec vous…" at bounding box center [945, 433] width 704 height 36
click at [1013, 426] on span "Notre priorité reste de préserver une relation constructive et fluide avec vous…" at bounding box center [945, 433] width 704 height 32
click at [1221, 442] on p "Merci de revenir vers nous rapidement pour confirmer votre situation et, le cas…" at bounding box center [945, 442] width 704 height 18
click at [941, 487] on p "Nous vous remercions par avance pour votre réactivité." at bounding box center [945, 478] width 704 height 18
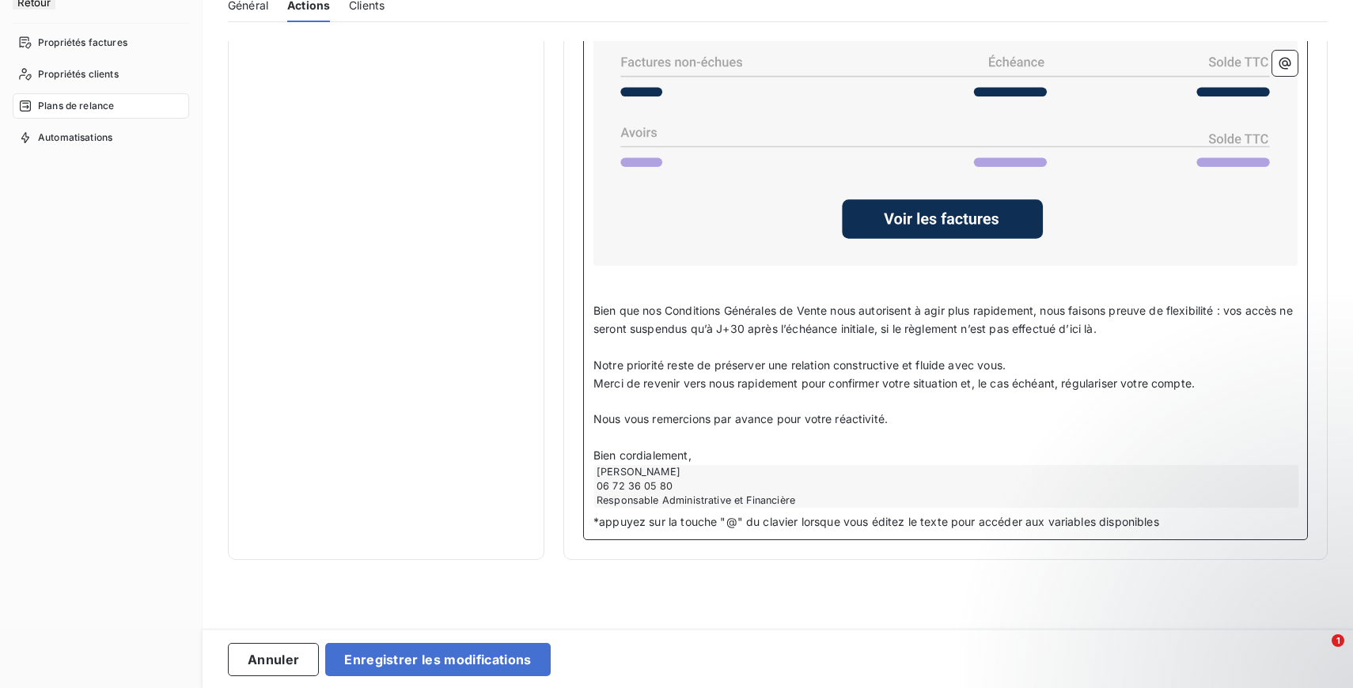
scroll to position [65, 0]
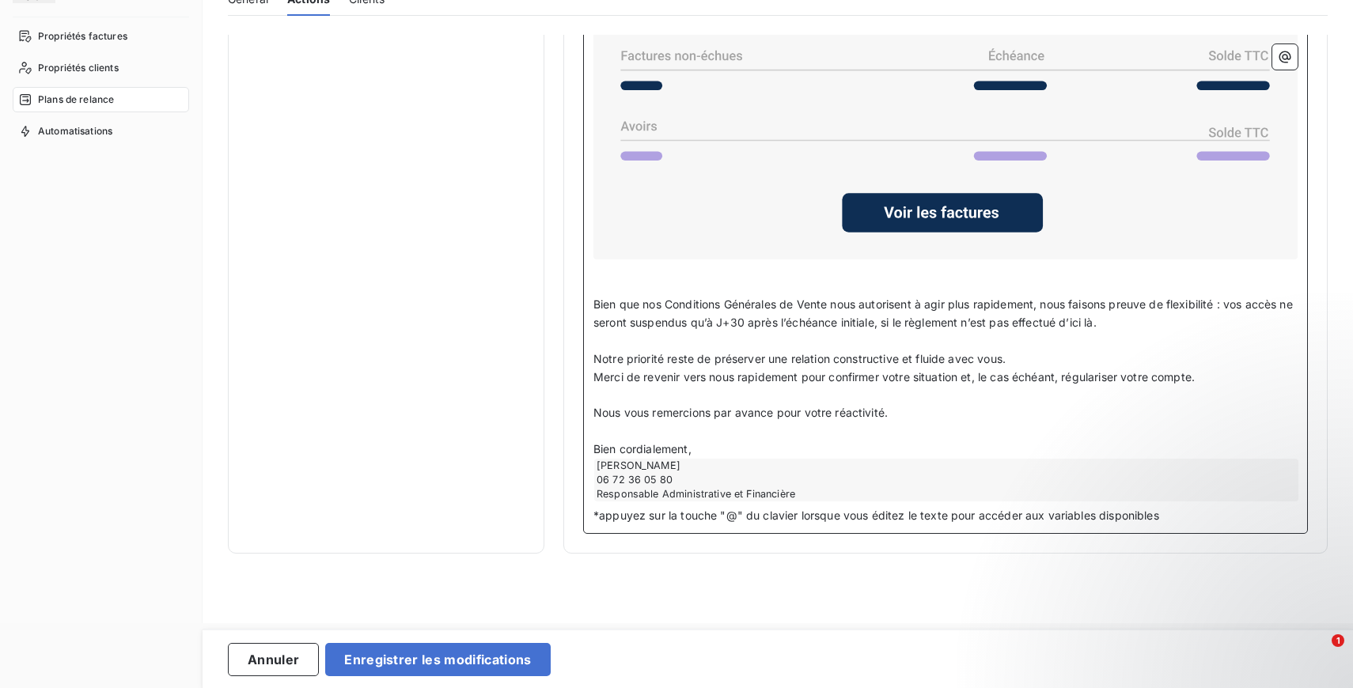
click at [721, 449] on p "Bien cordialement," at bounding box center [945, 450] width 704 height 18
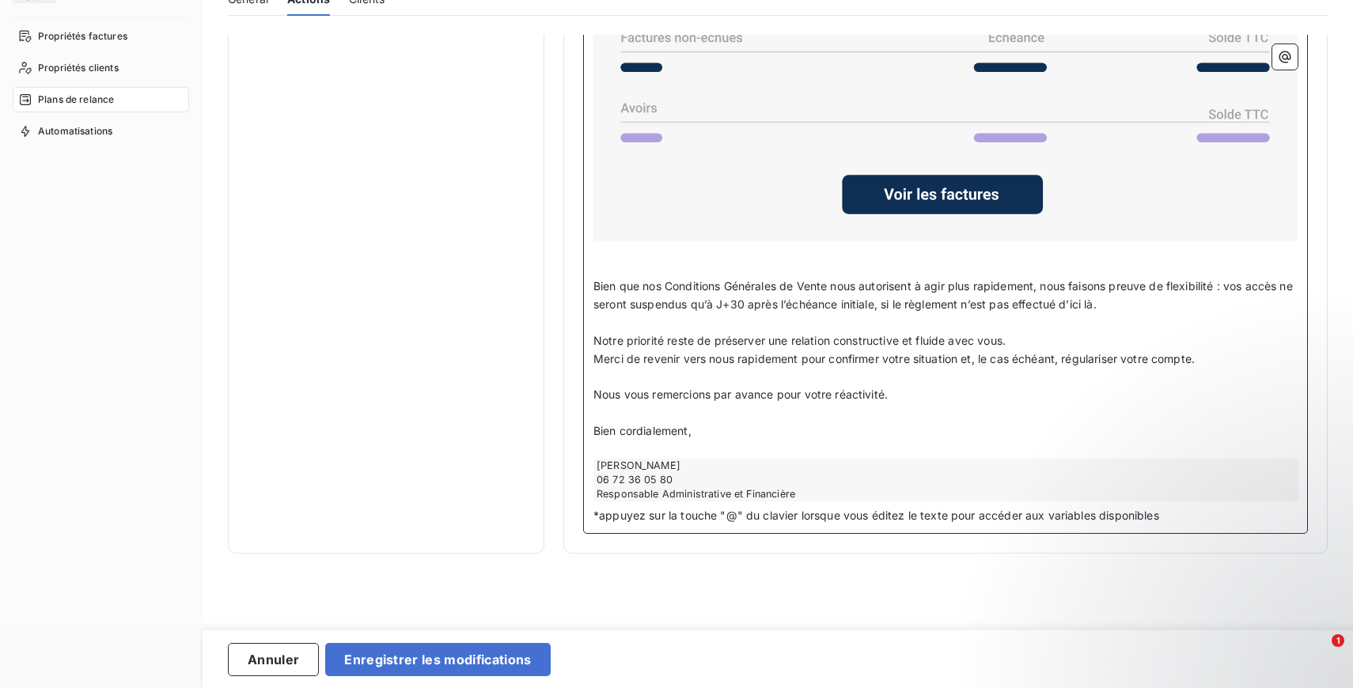
scroll to position [83, 0]
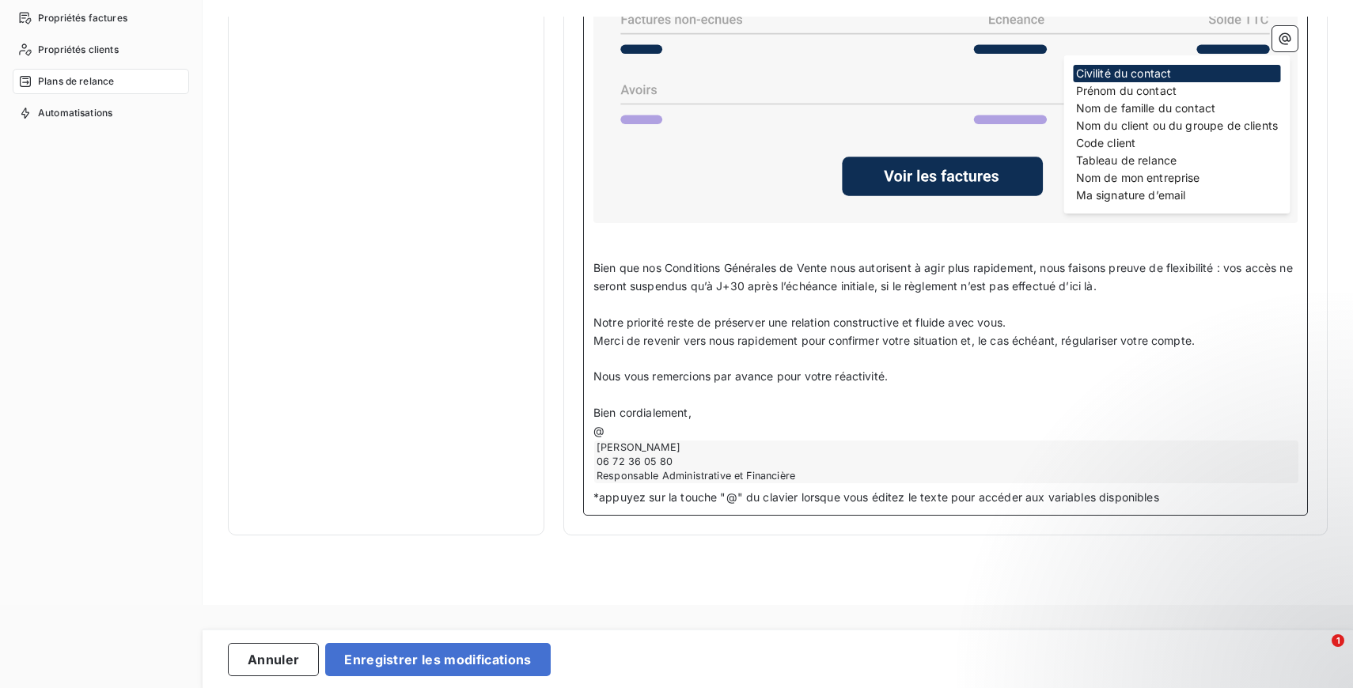
click at [833, 436] on p "@" at bounding box center [945, 431] width 704 height 18
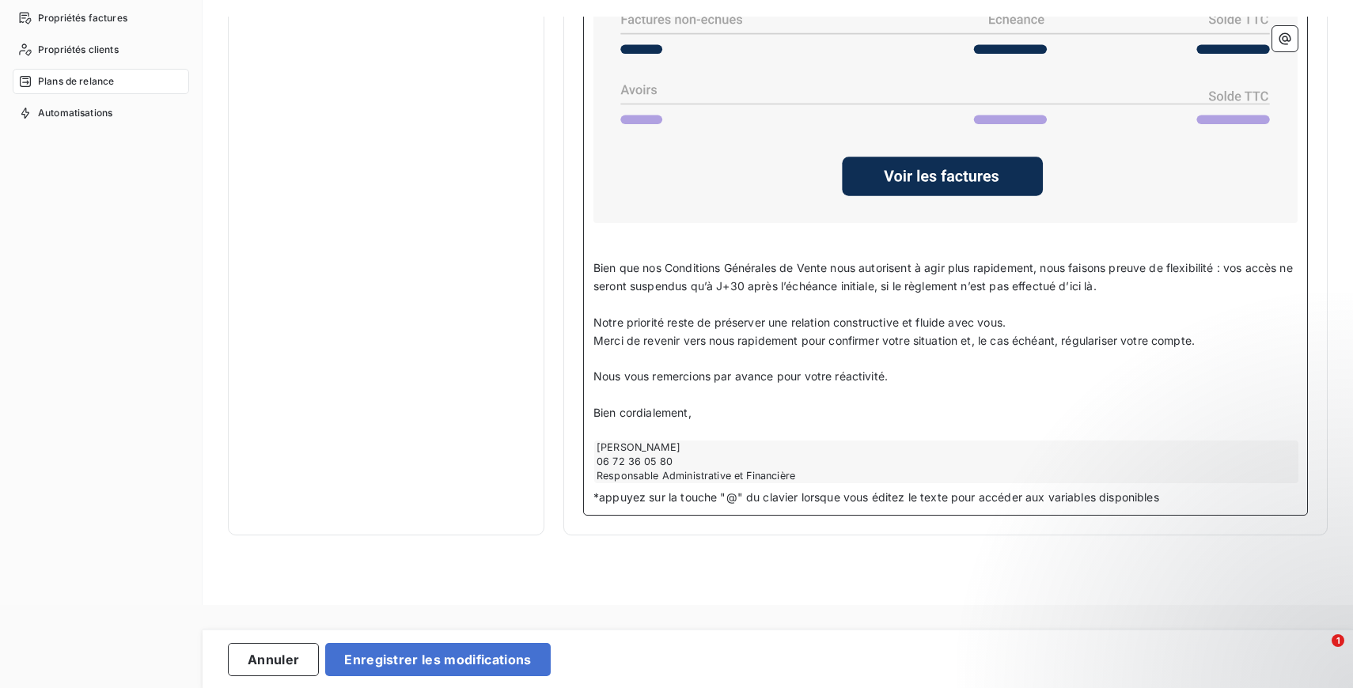
click at [844, 354] on p "﻿" at bounding box center [945, 359] width 704 height 18
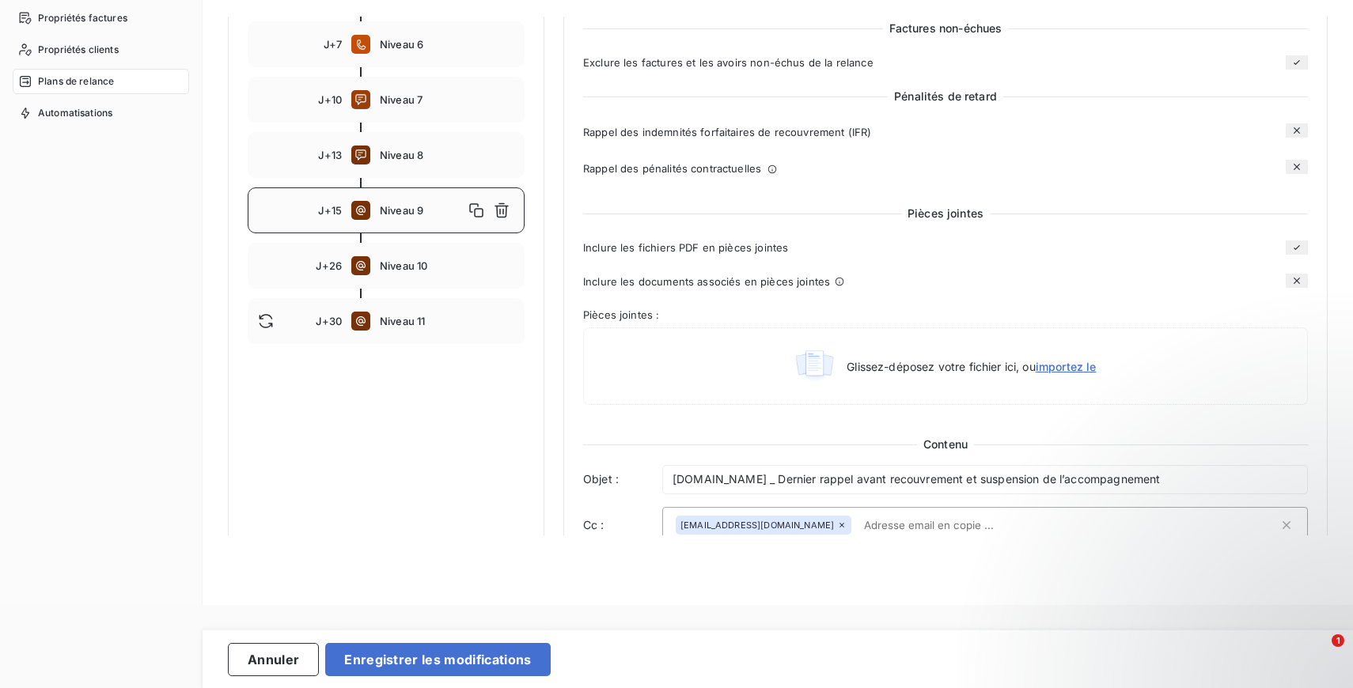
scroll to position [513, 0]
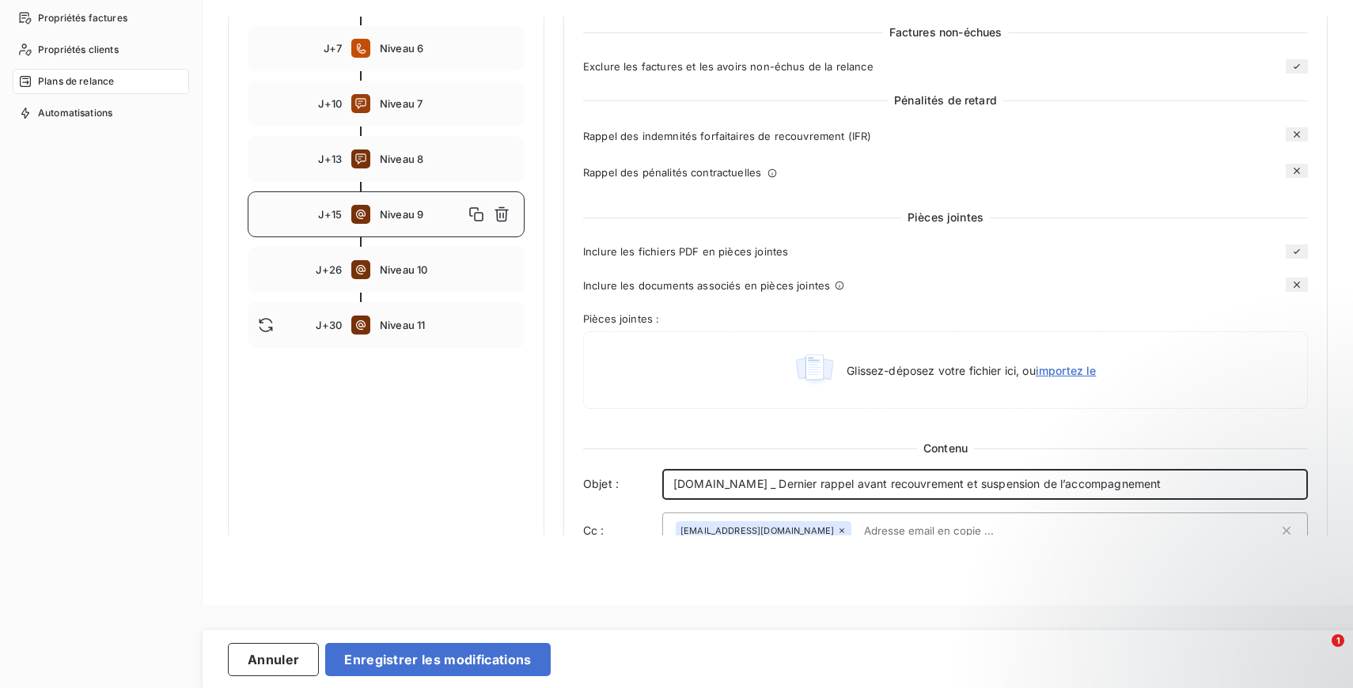
click at [1197, 494] on p "Entrepreneurs.com _ Dernier rappel avant recouvrement et suspension de l’accomp…" at bounding box center [984, 484] width 623 height 18
drag, startPoint x: 1204, startPoint y: 491, endPoint x: 788, endPoint y: 493, distance: 416.1
click at [788, 493] on p "Entrepreneurs.com _ Dernier rappel avant recouvrement et suspension de l’accomp…" at bounding box center [984, 484] width 623 height 18
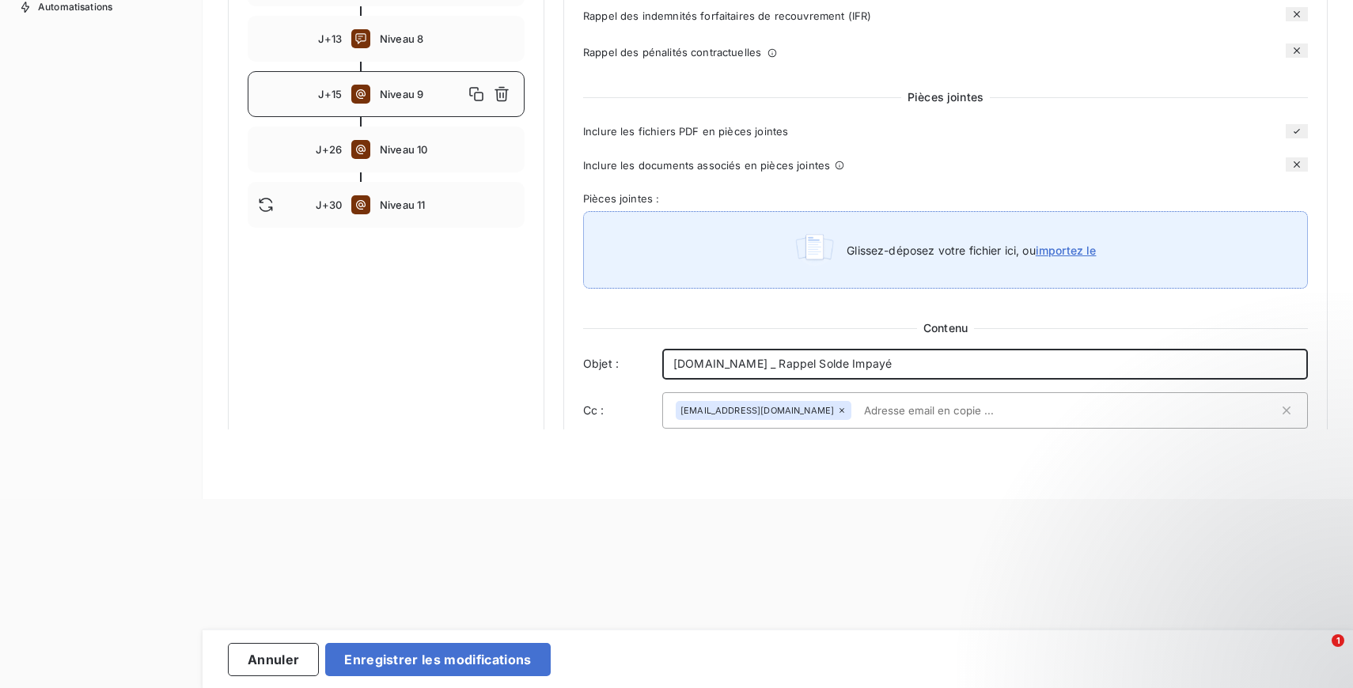
scroll to position [561, 0]
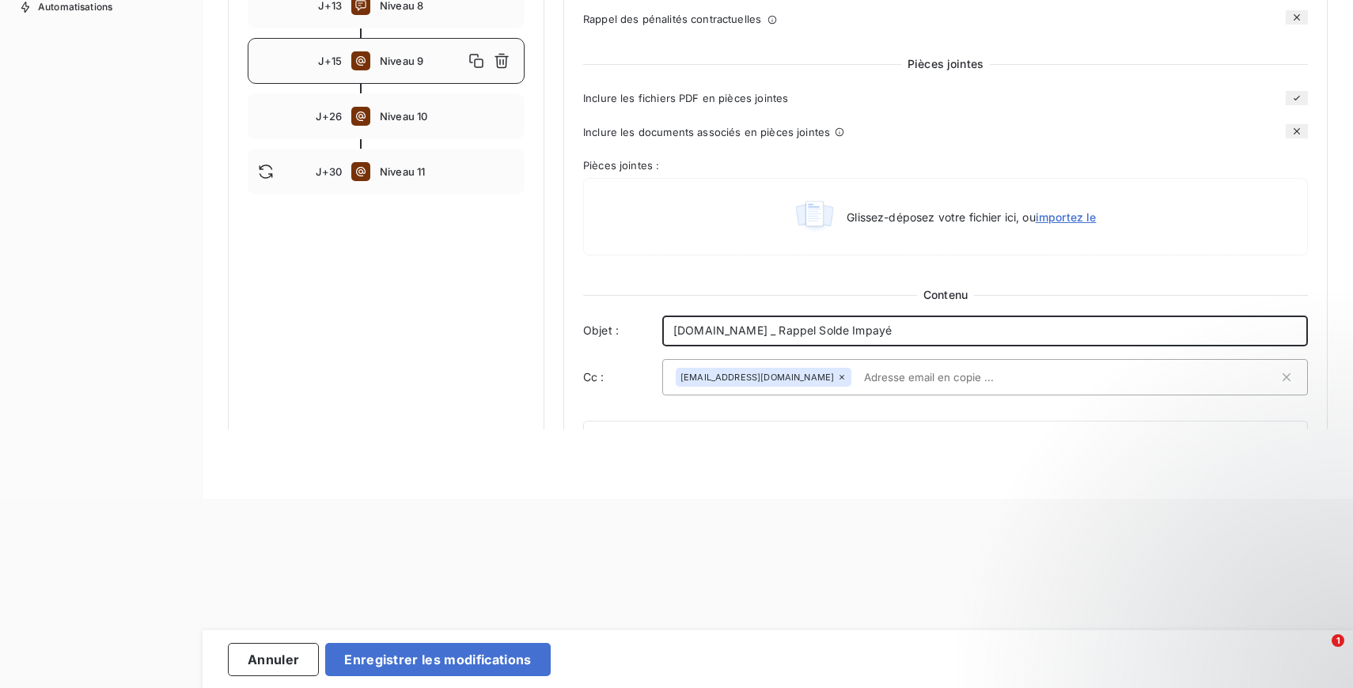
click at [782, 327] on div "Entrepreneurs.com _ Rappel Solde Impayé" at bounding box center [984, 331] width 645 height 31
click at [782, 335] on span "Entrepreneurs.com _ Rappel Solde Impayé" at bounding box center [782, 330] width 218 height 13
click at [927, 340] on p "Entrepreneurs.com - Rappel Solde Impayé" at bounding box center [984, 331] width 623 height 18
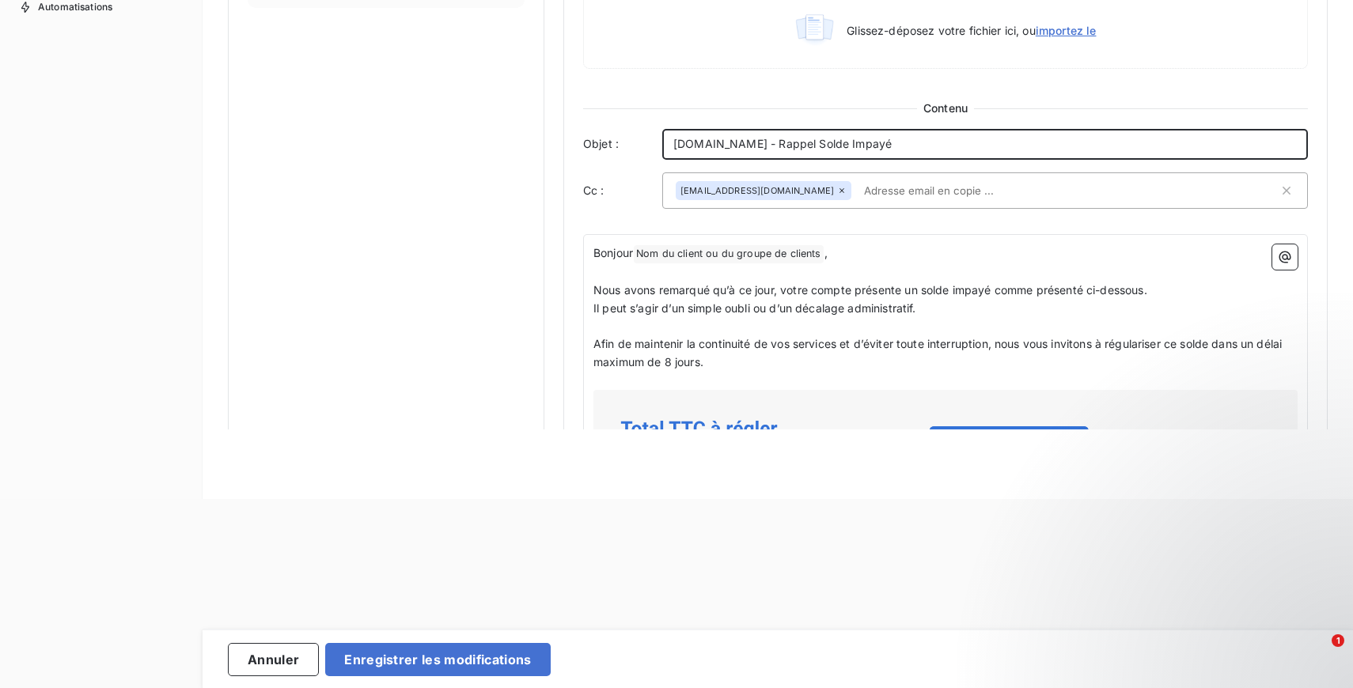
scroll to position [894, 0]
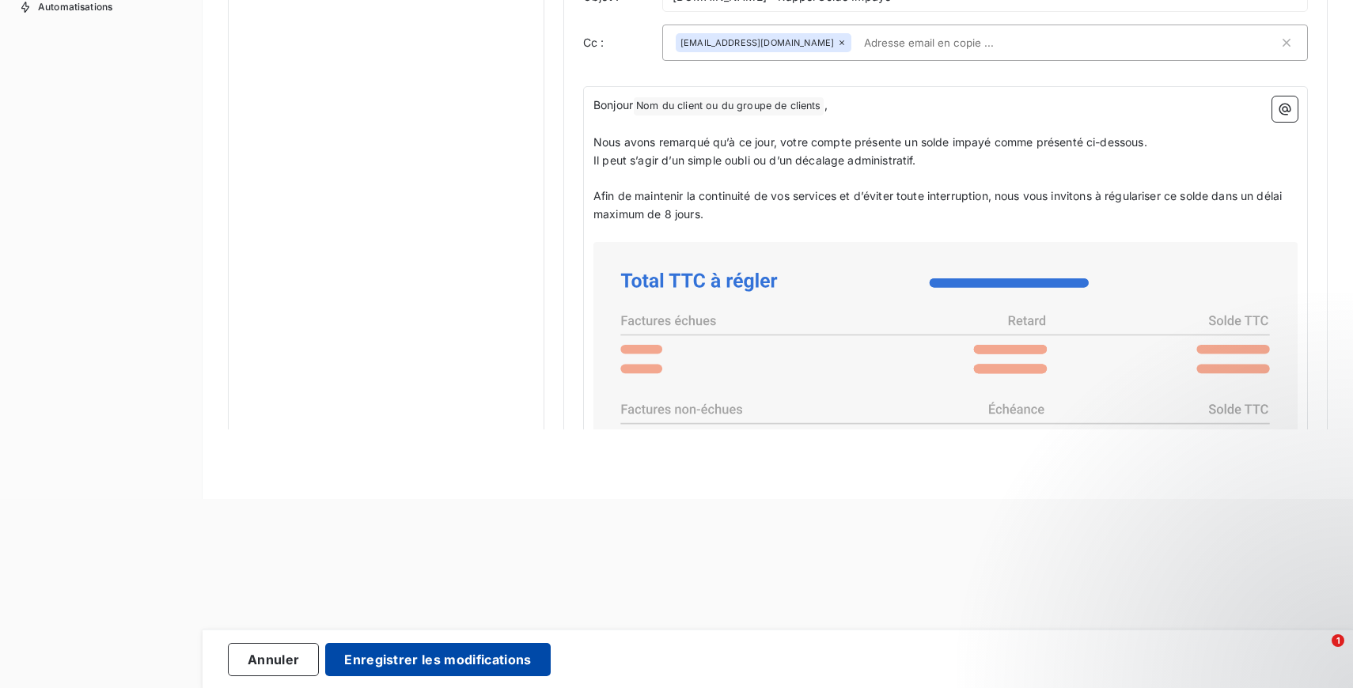
click at [466, 664] on button "Enregistrer les modifications" at bounding box center [437, 659] width 225 height 33
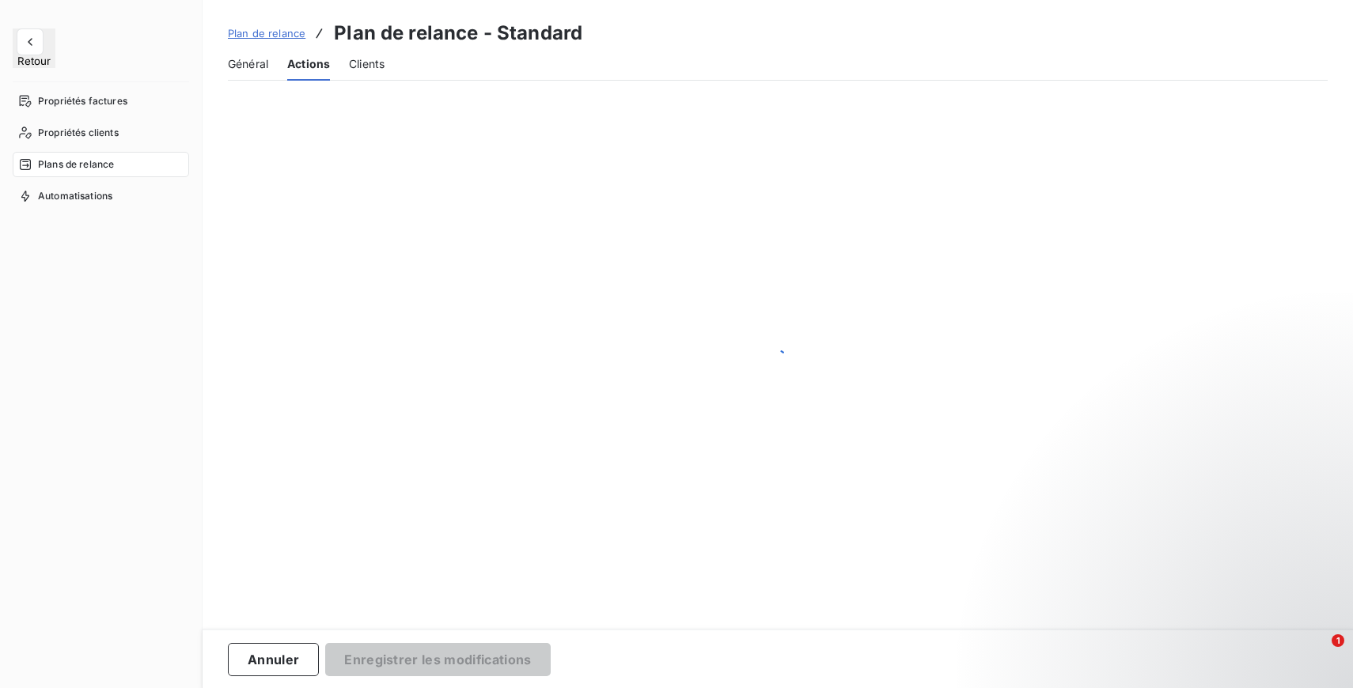
scroll to position [346, 0]
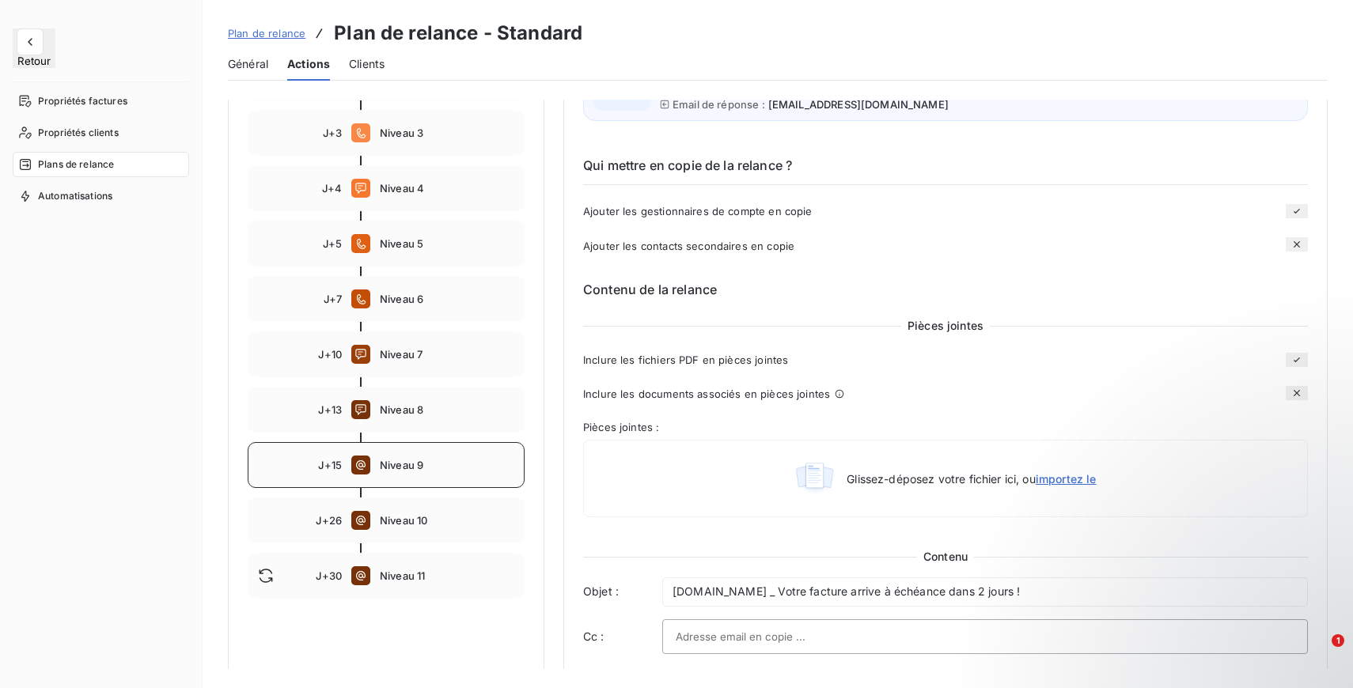
click at [426, 464] on span "Niveau 9" at bounding box center [447, 465] width 134 height 13
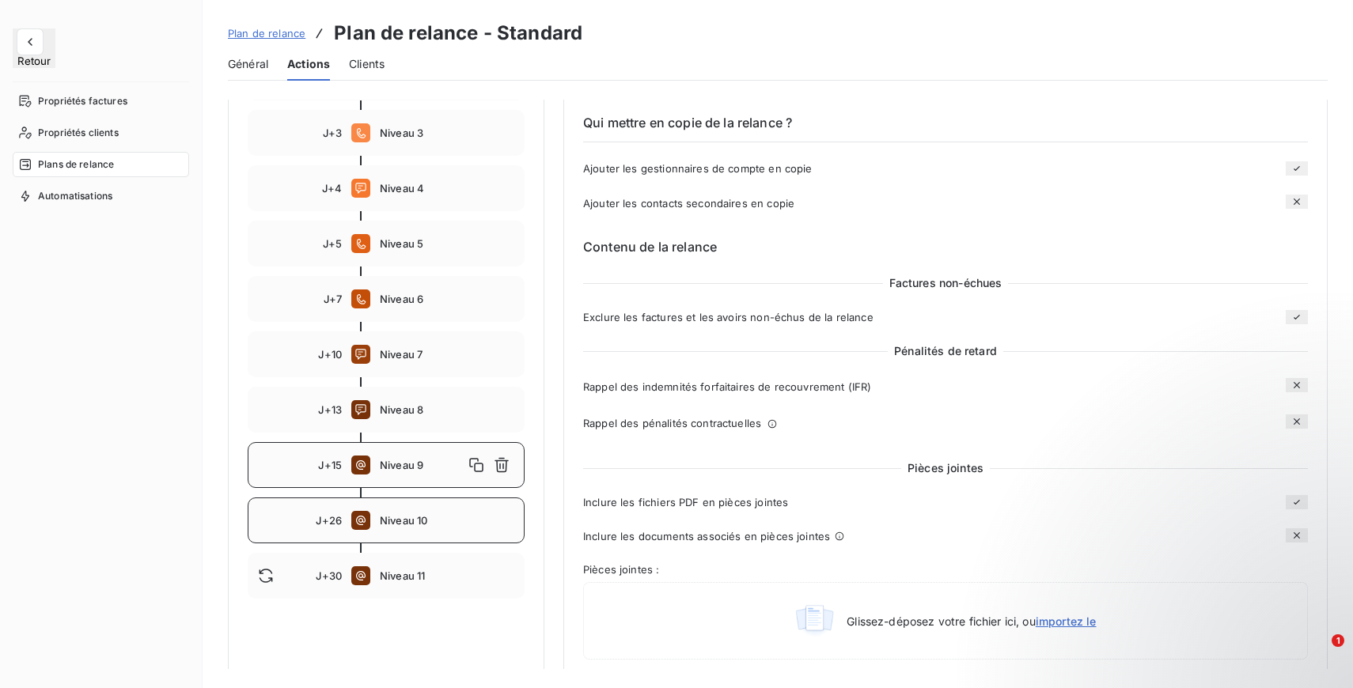
click at [392, 516] on span "Niveau 10" at bounding box center [447, 520] width 134 height 13
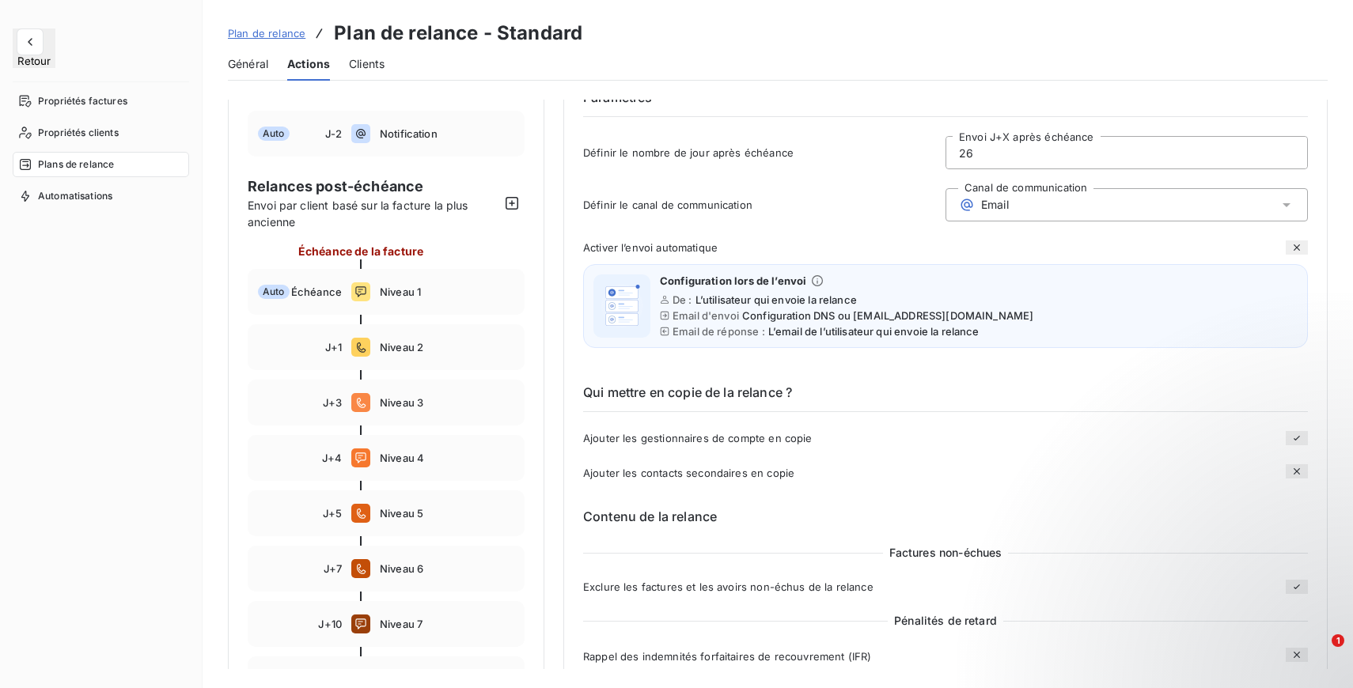
scroll to position [0, 0]
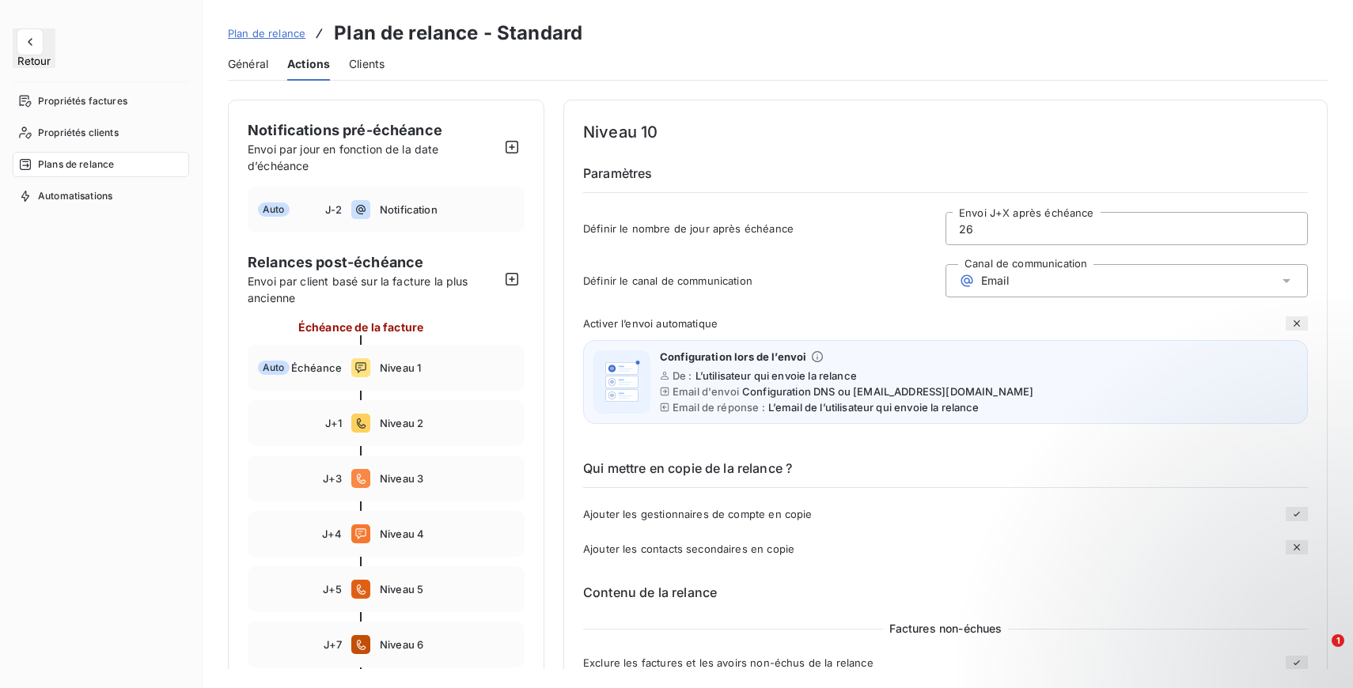
click at [1000, 236] on input "26" at bounding box center [1126, 229] width 361 height 32
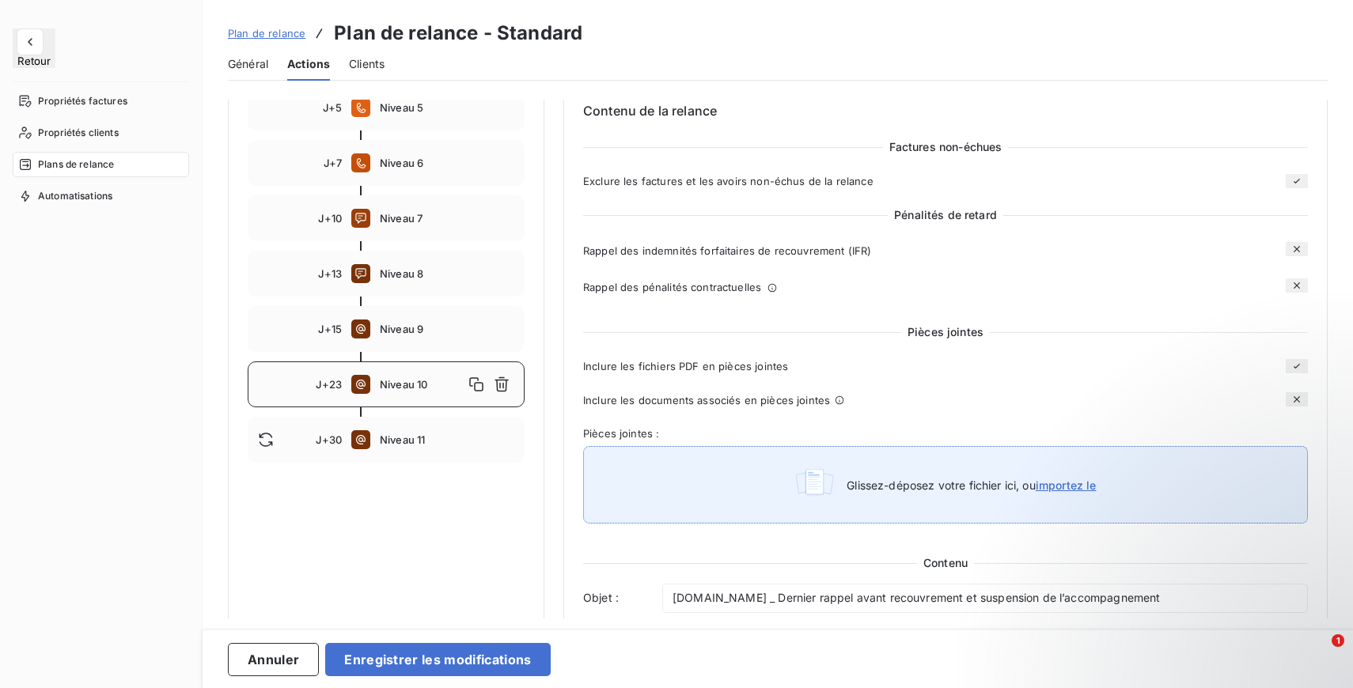
scroll to position [554, 0]
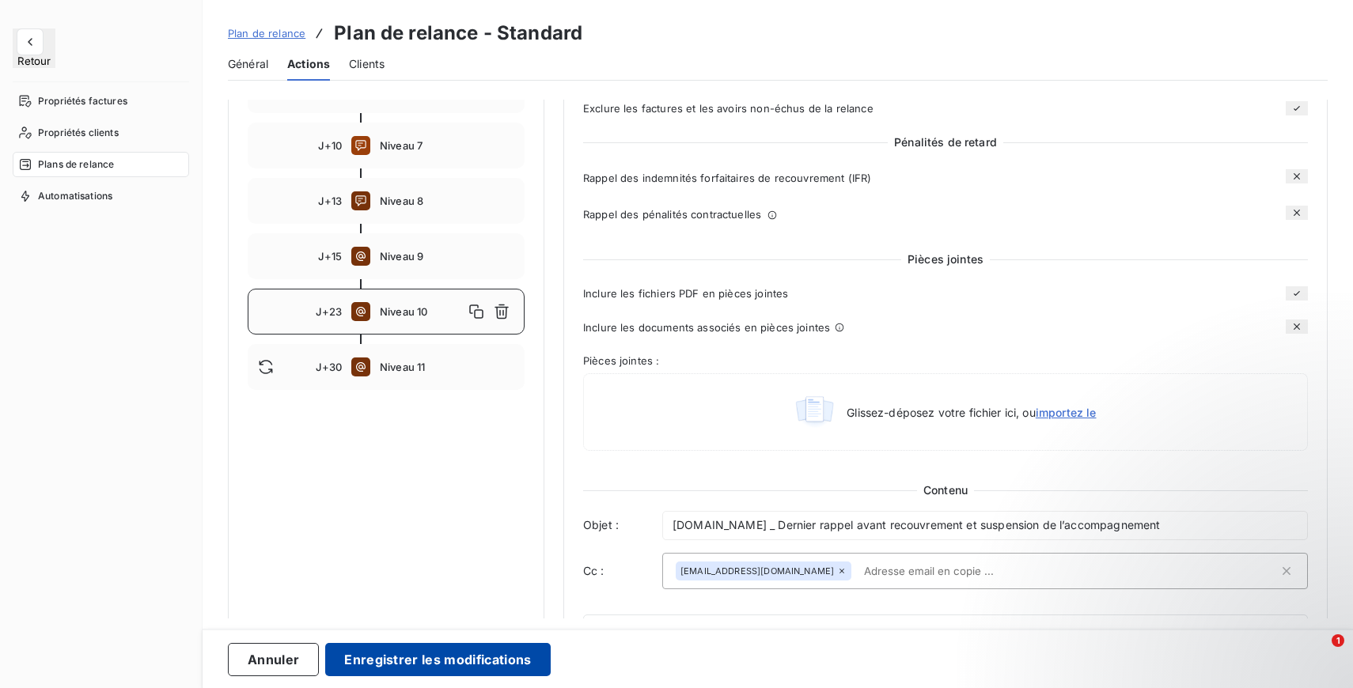
type input "23"
click at [457, 661] on button "Enregistrer les modifications" at bounding box center [437, 659] width 225 height 33
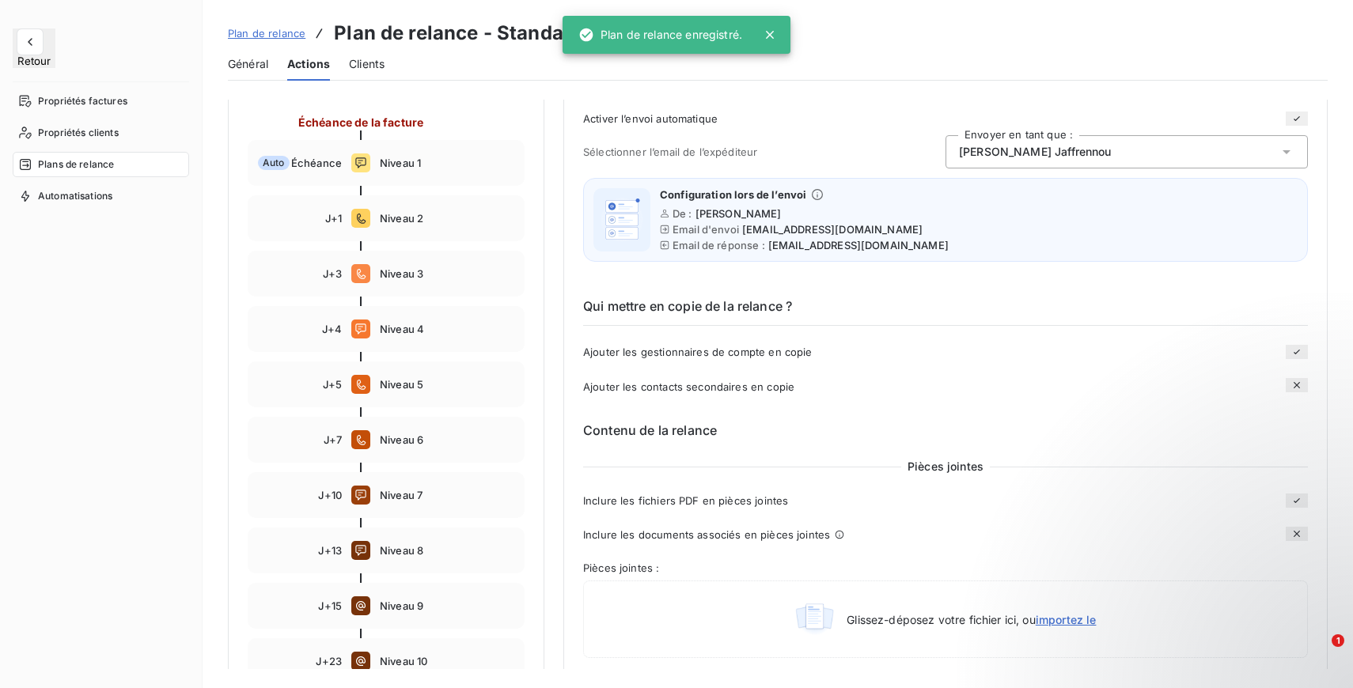
scroll to position [0, 0]
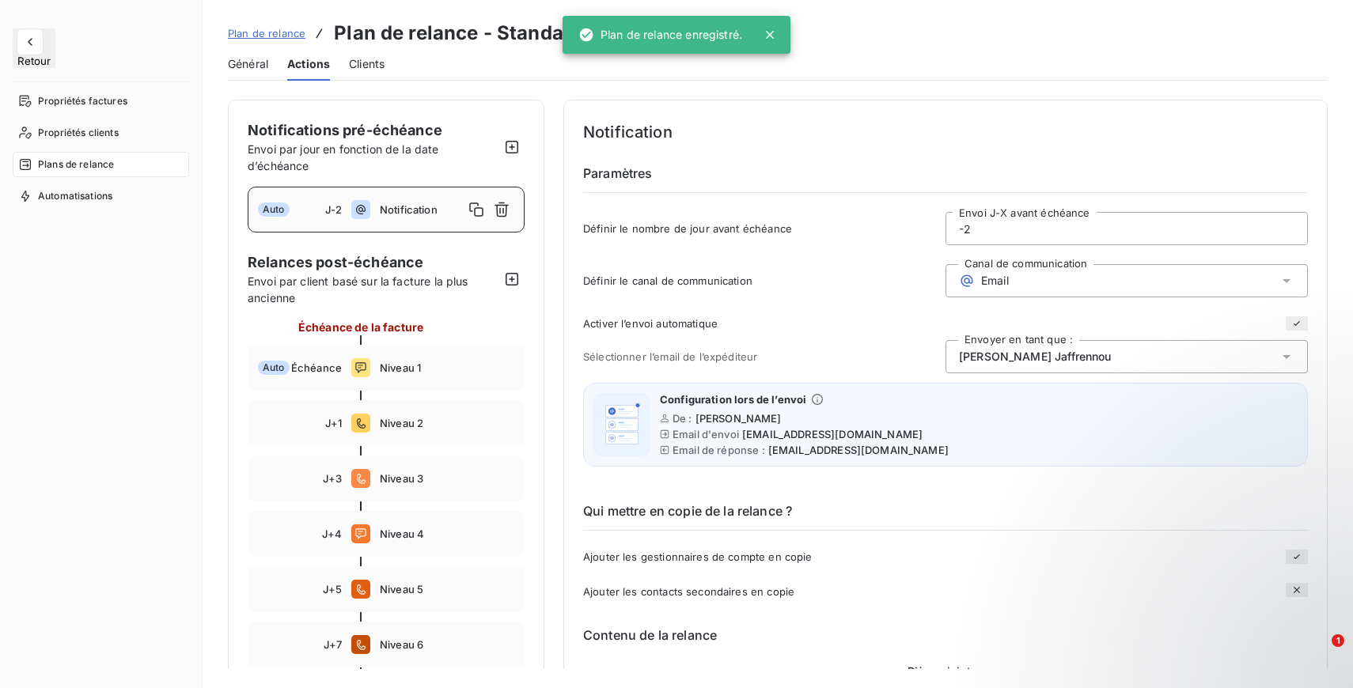
click at [751, 416] on span "[PERSON_NAME]" at bounding box center [738, 418] width 86 height 13
click at [1047, 361] on span "Valérie Jaffrennou" at bounding box center [1035, 357] width 153 height 16
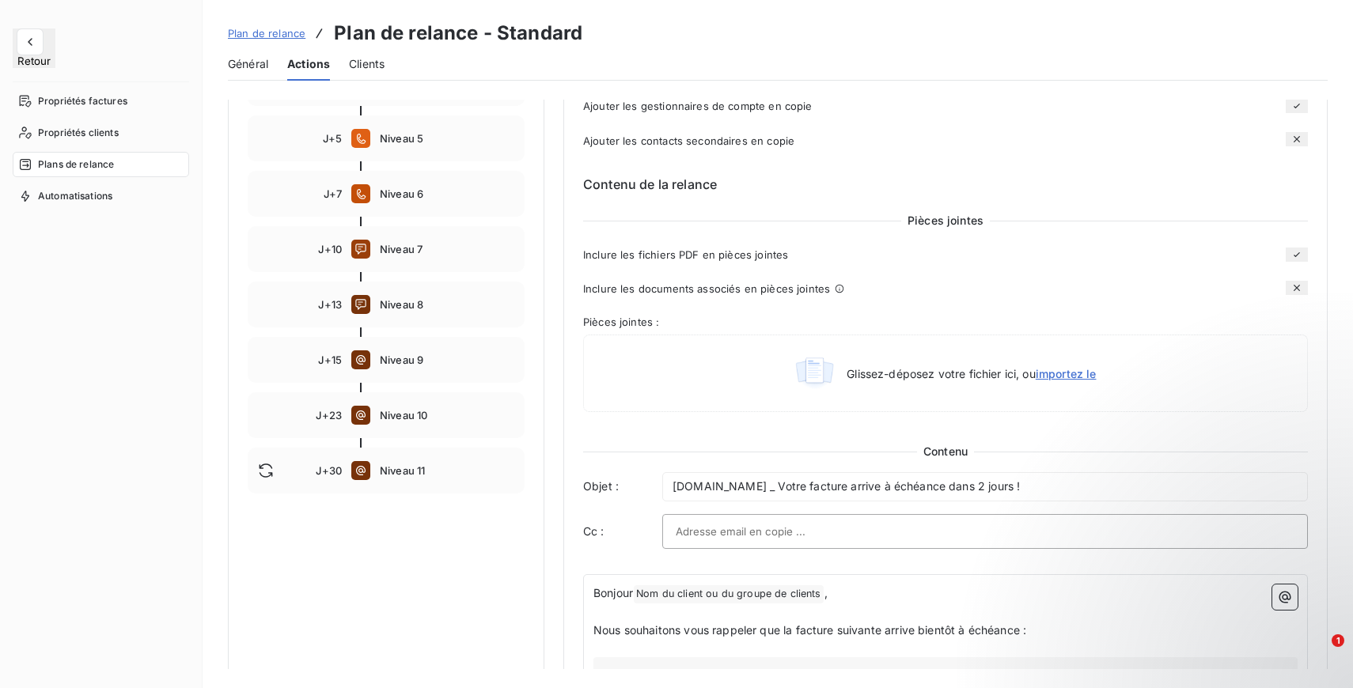
scroll to position [276, 0]
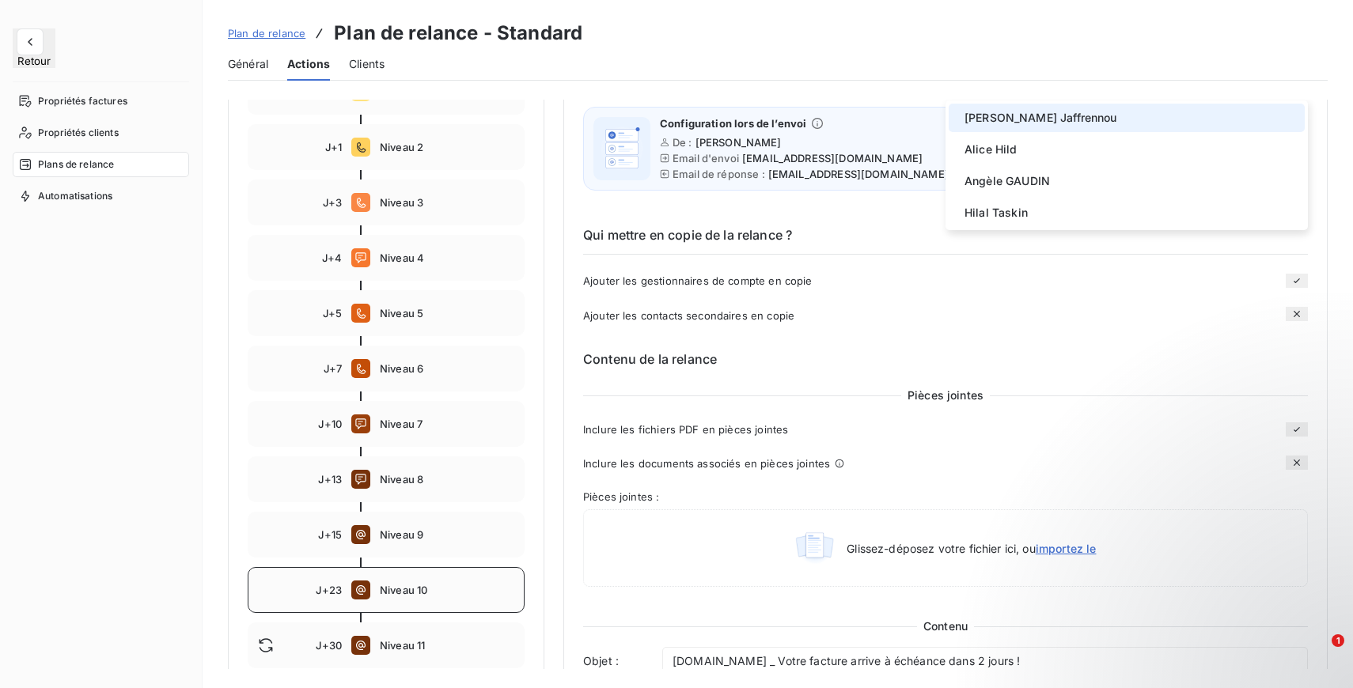
click at [460, 595] on span "Niveau 10" at bounding box center [447, 590] width 134 height 13
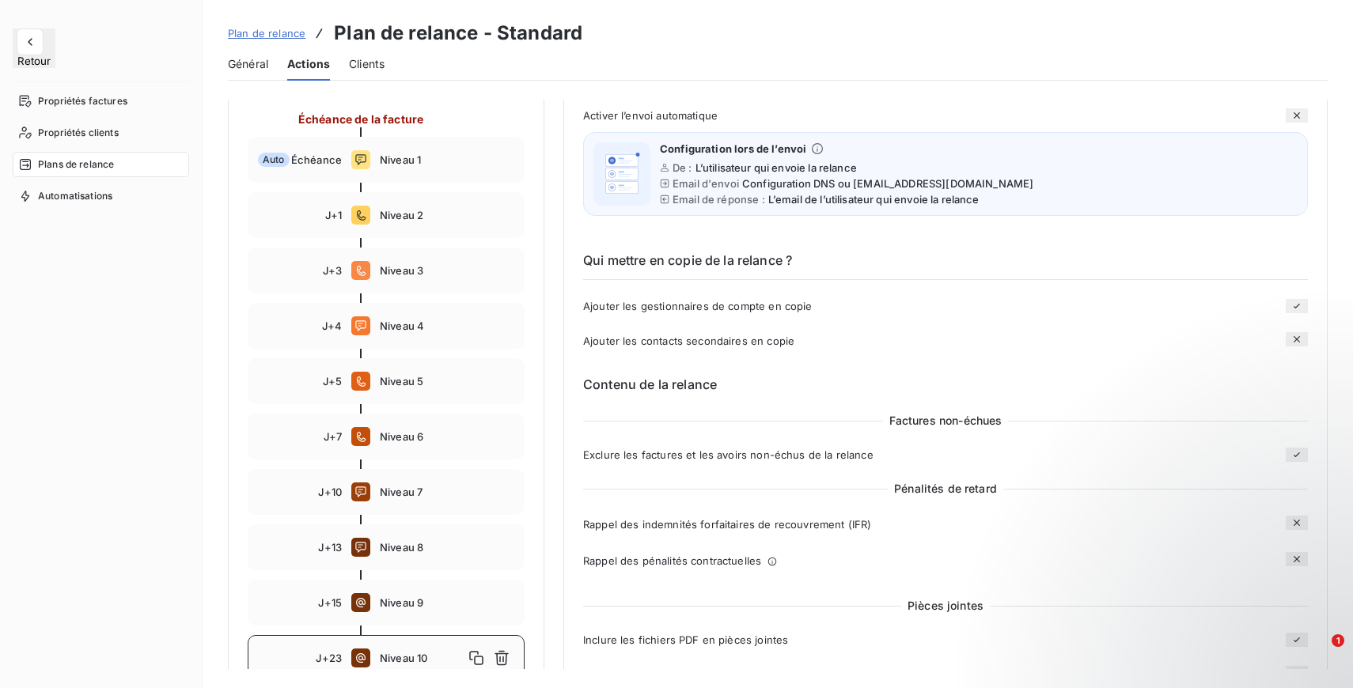
scroll to position [0, 0]
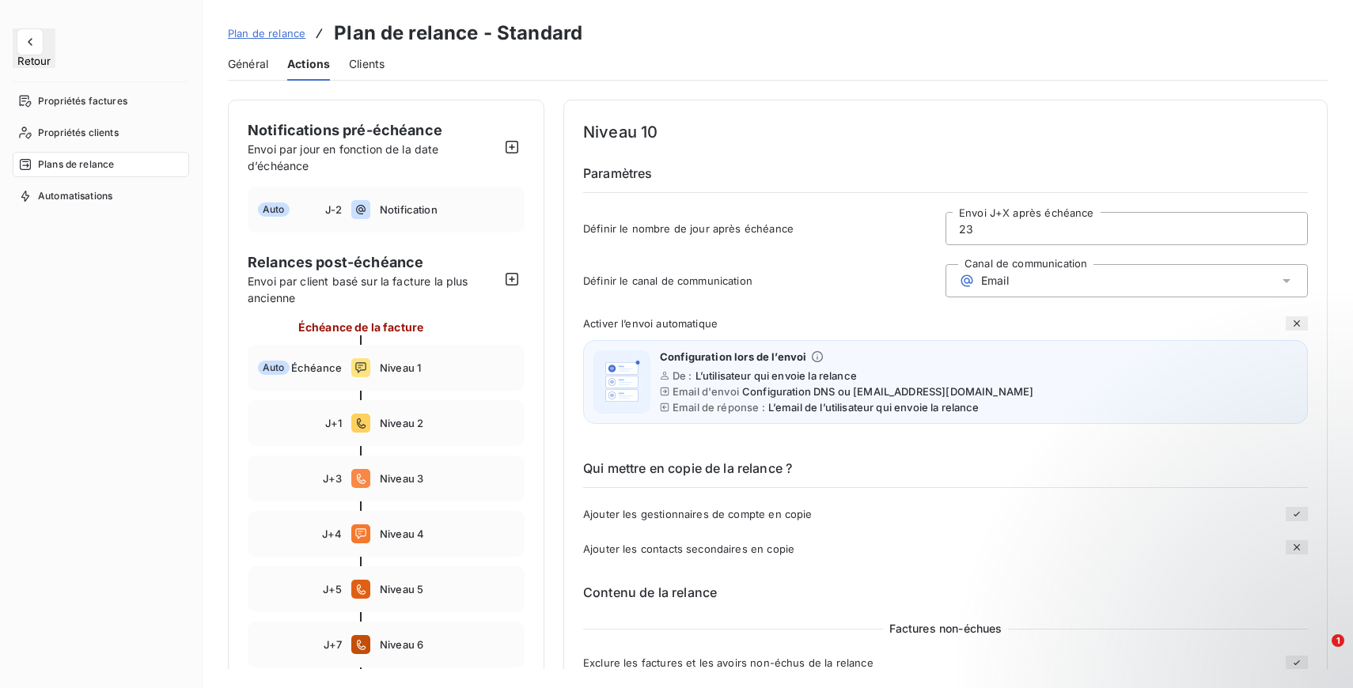
click at [1016, 281] on div "Email" at bounding box center [1126, 280] width 362 height 33
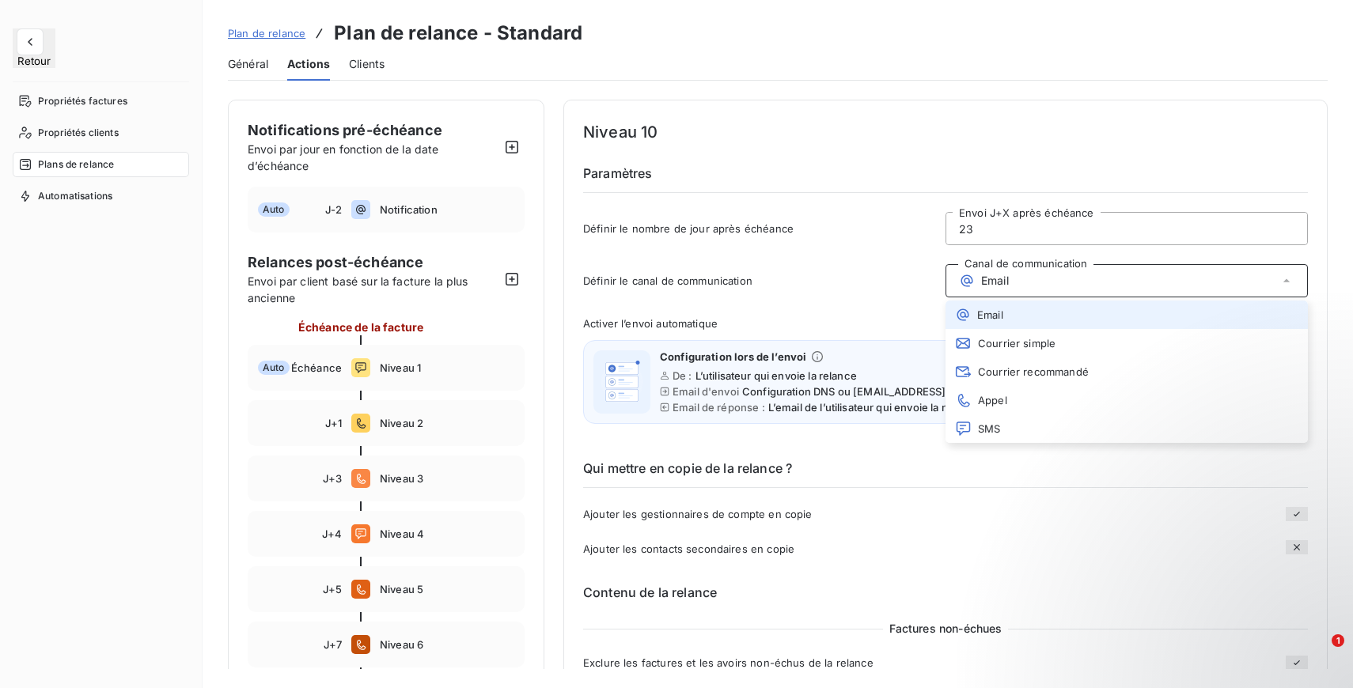
click at [1016, 281] on div "Email" at bounding box center [1126, 280] width 362 height 33
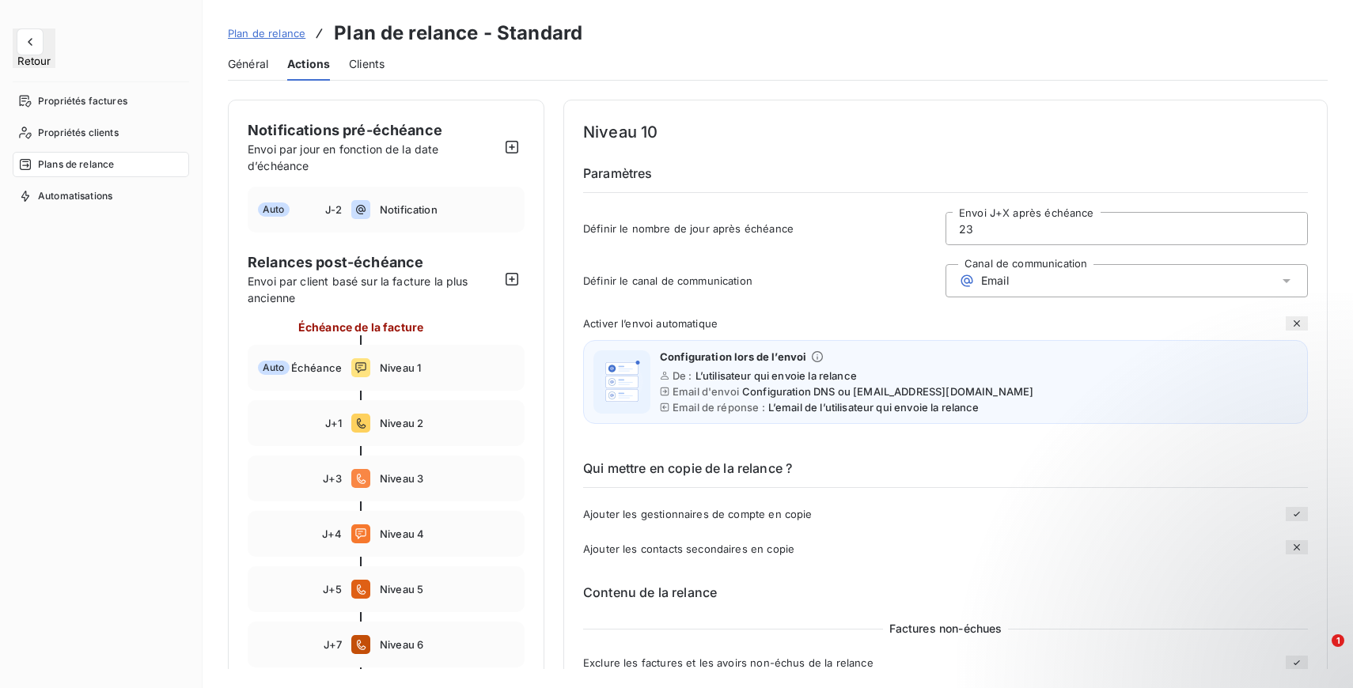
click at [1286, 317] on button "button" at bounding box center [1296, 323] width 22 height 14
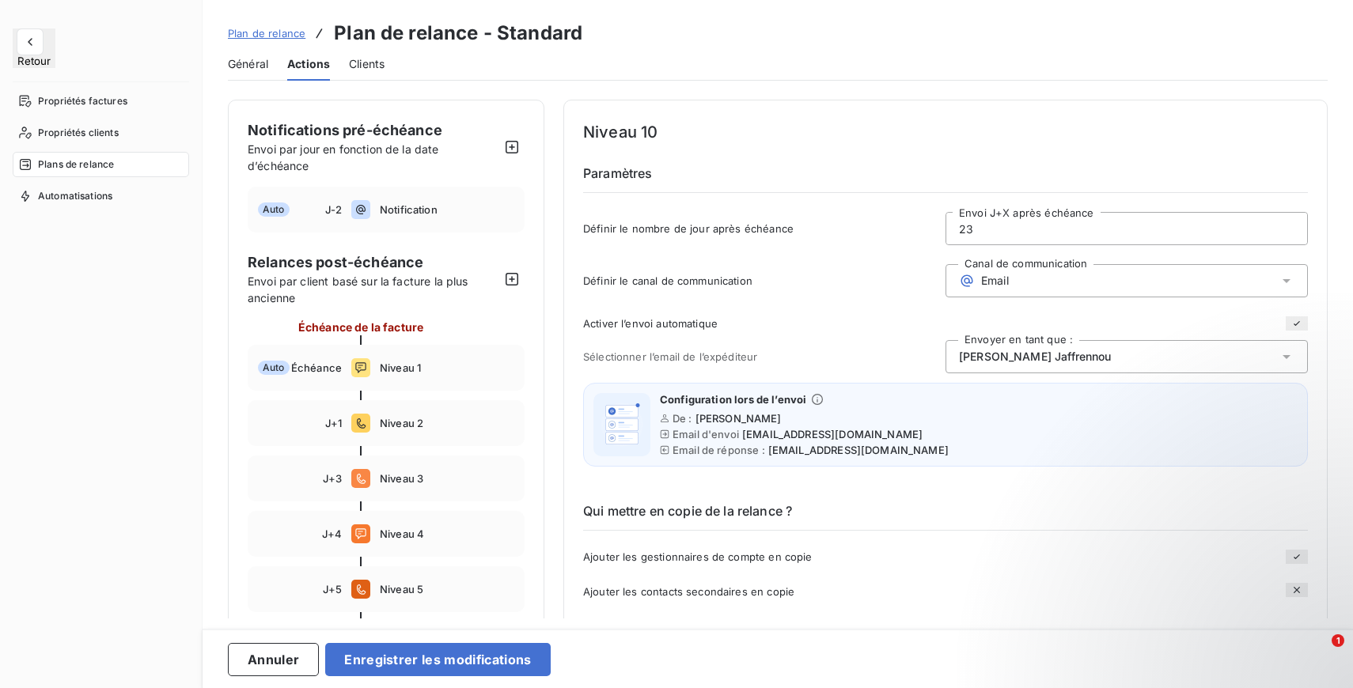
click at [1292, 320] on icon "button" at bounding box center [1296, 323] width 13 height 13
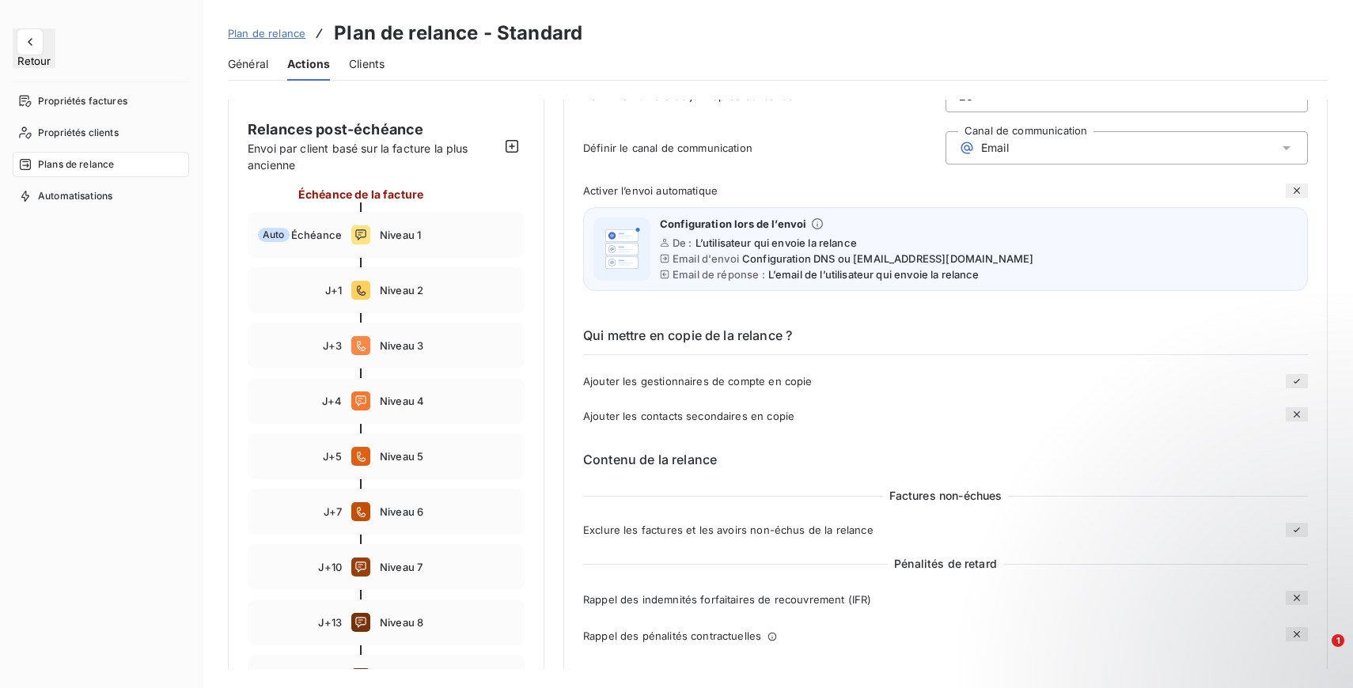
scroll to position [141, 0]
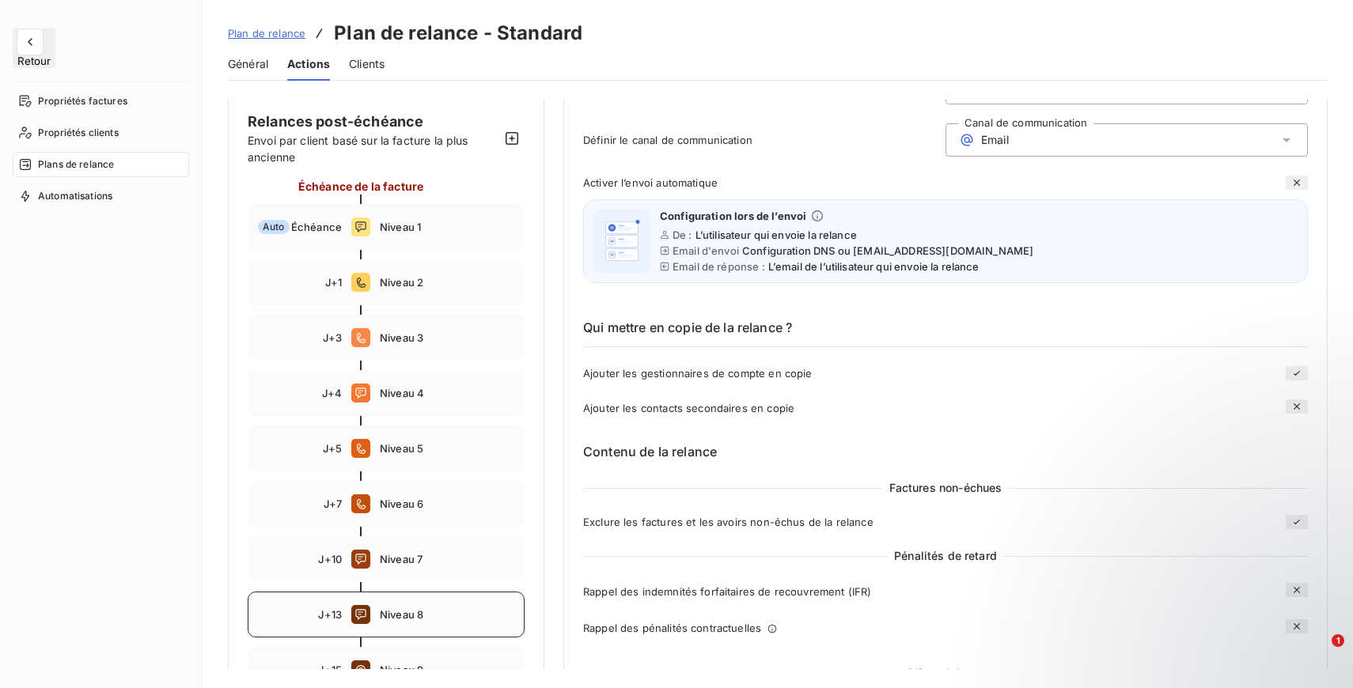
click at [393, 616] on span "Niveau 8" at bounding box center [447, 614] width 134 height 13
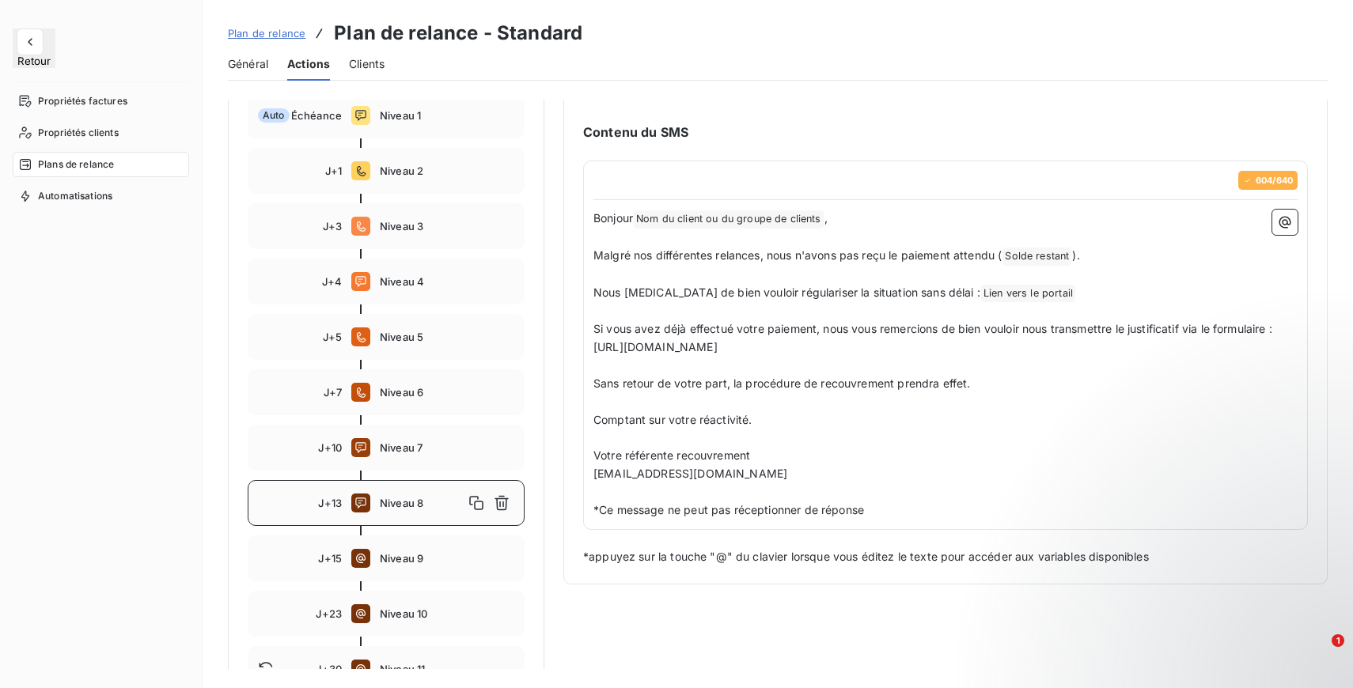
scroll to position [279, 0]
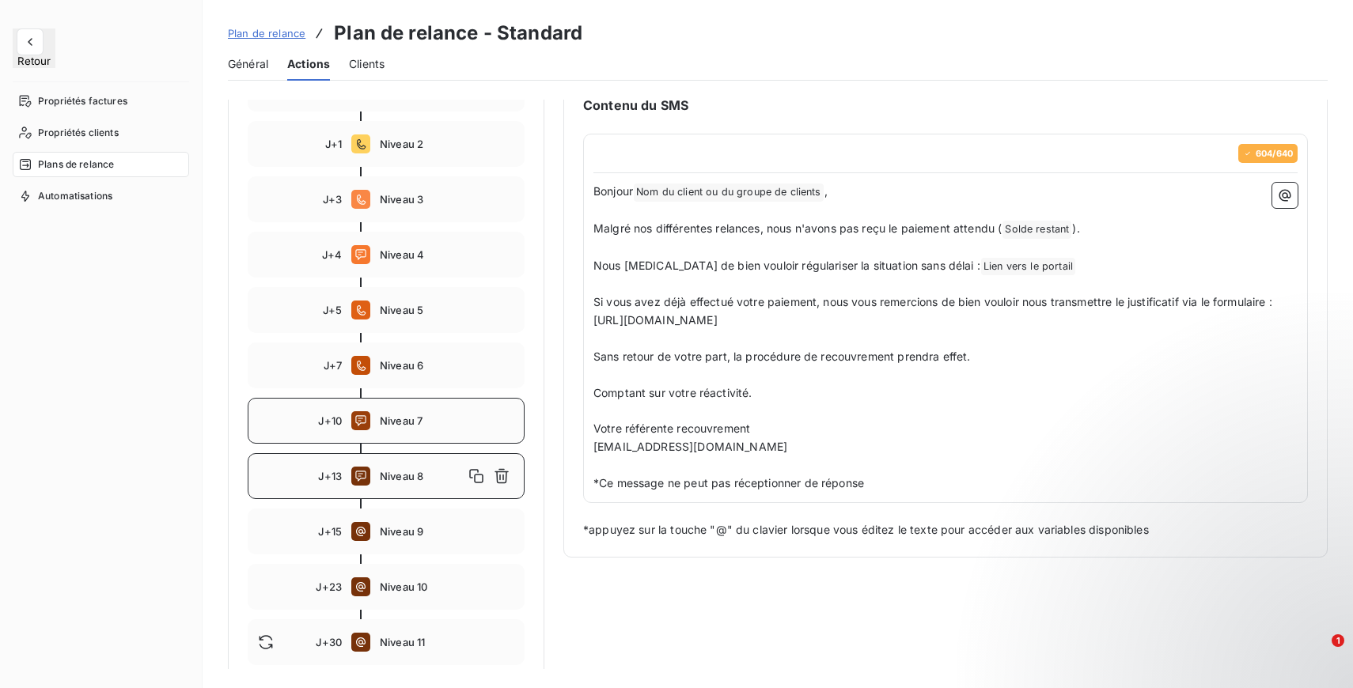
click at [446, 409] on div "J+10 Niveau 7" at bounding box center [386, 421] width 277 height 46
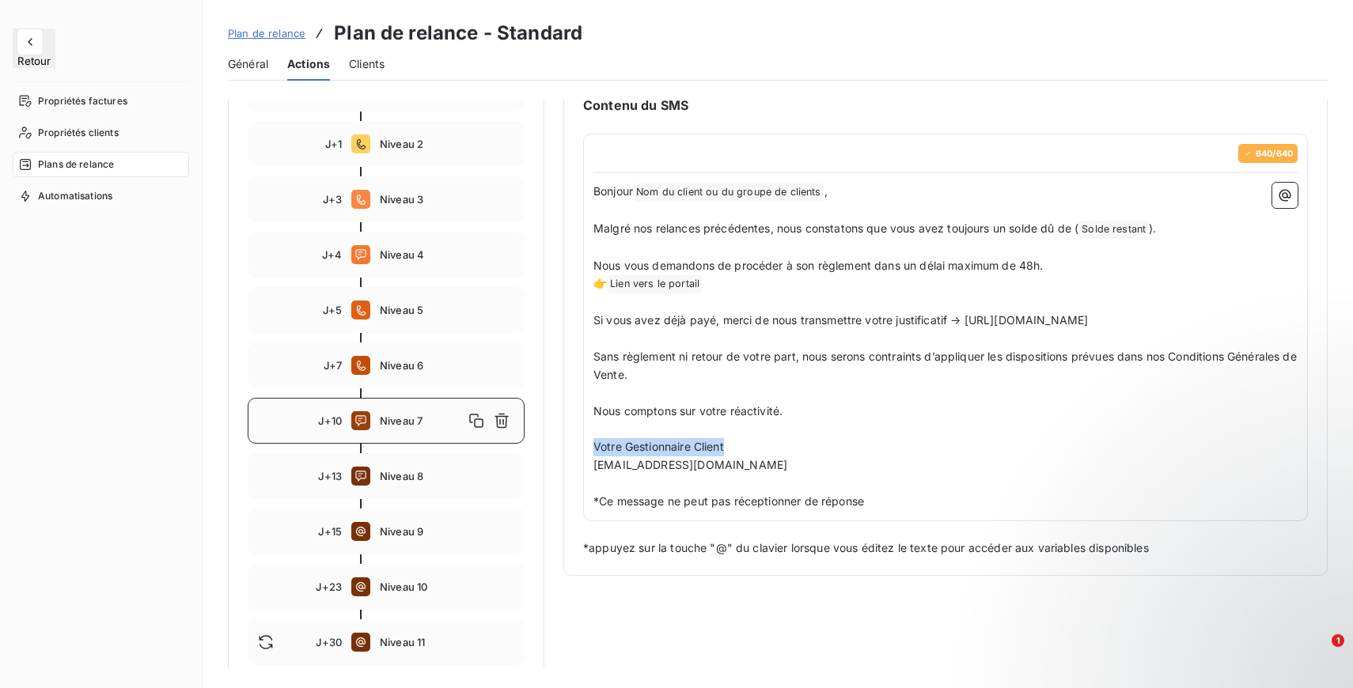
drag, startPoint x: 733, startPoint y: 467, endPoint x: 579, endPoint y: 467, distance: 154.2
click at [579, 467] on div "Niveau 7 Paramètres Définir le nombre de jour après échéance 10 Envoi J+X après…" at bounding box center [945, 197] width 764 height 755
copy span "Votre Gestionnaire Client"
click at [422, 475] on span "Niveau 8" at bounding box center [447, 476] width 134 height 13
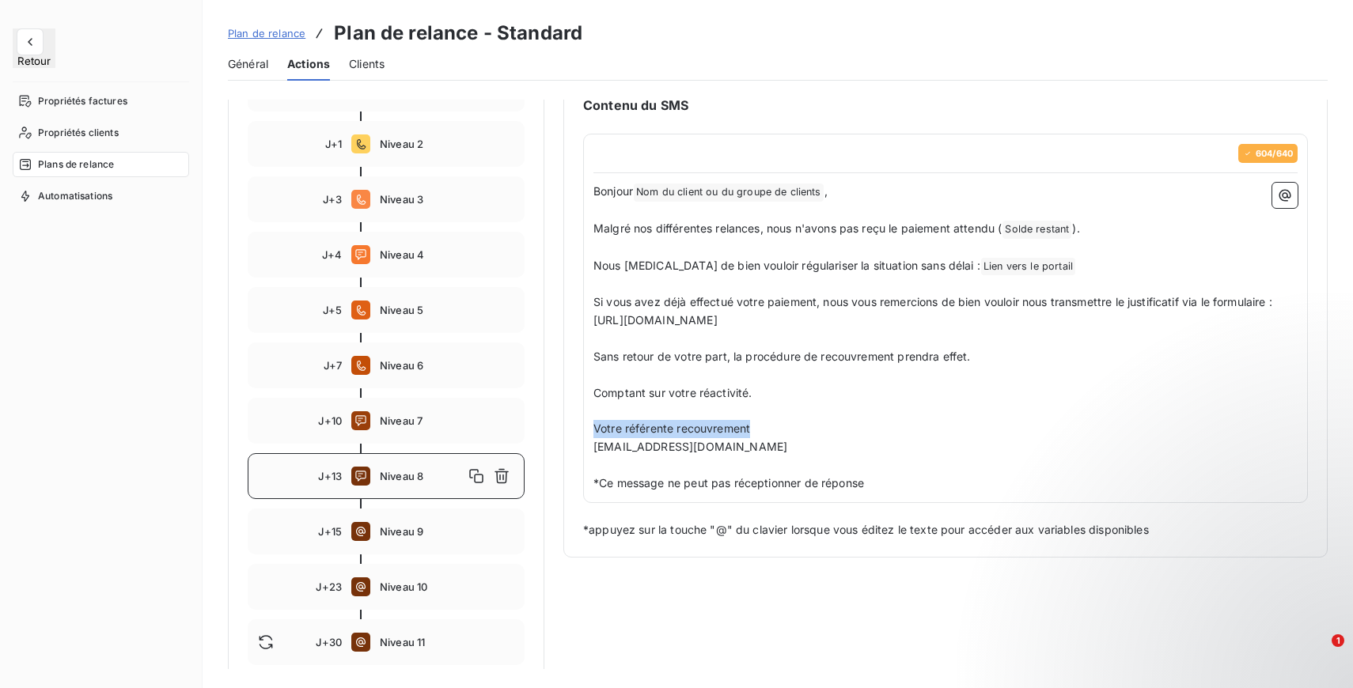
drag, startPoint x: 761, startPoint y: 428, endPoint x: 565, endPoint y: 424, distance: 196.2
click at [565, 424] on div "Niveau 8 Paramètres Définir le nombre de jour après échéance 13 Envoi J+X après…" at bounding box center [945, 188] width 764 height 737
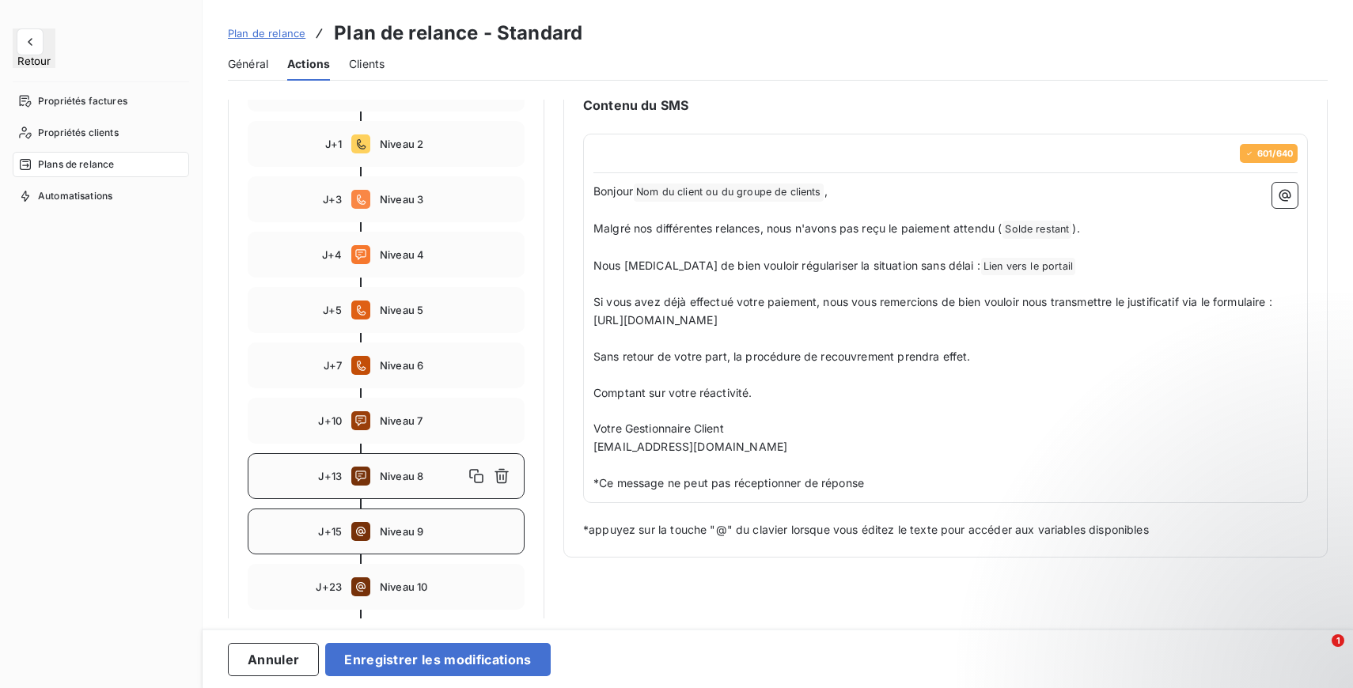
click at [419, 527] on span "Niveau 9" at bounding box center [447, 531] width 134 height 13
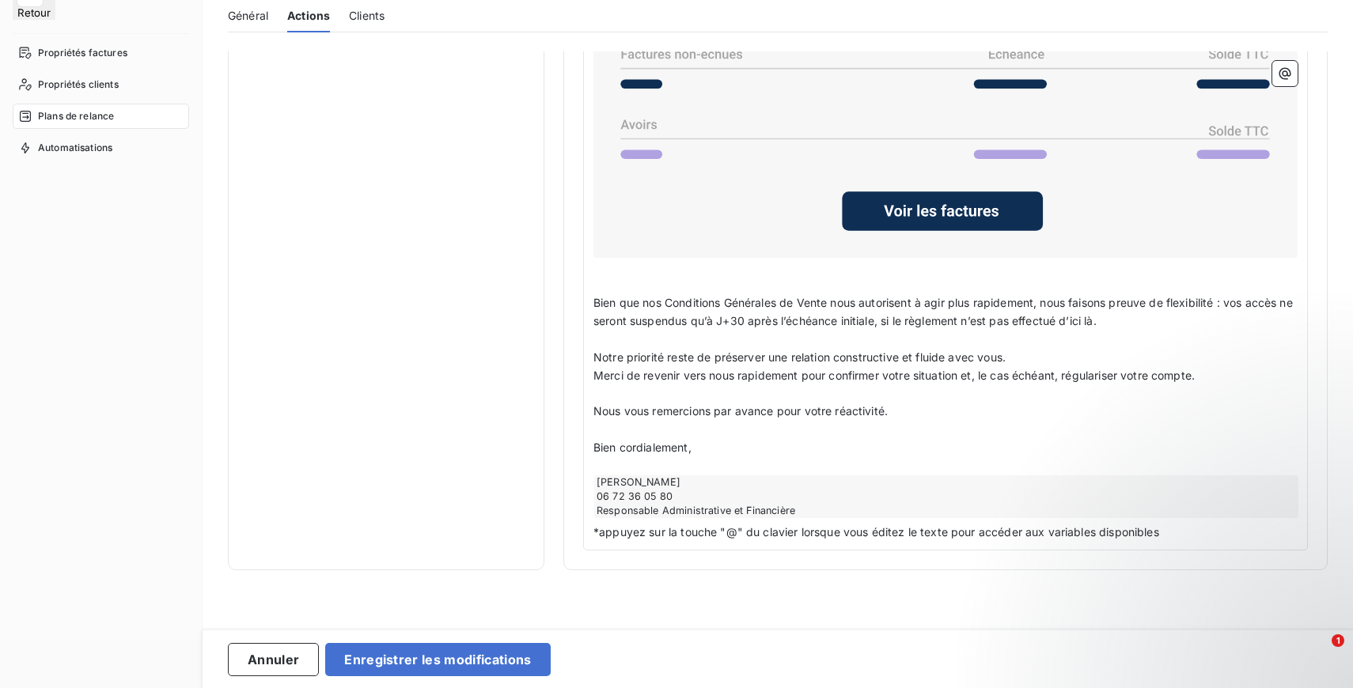
scroll to position [53, 0]
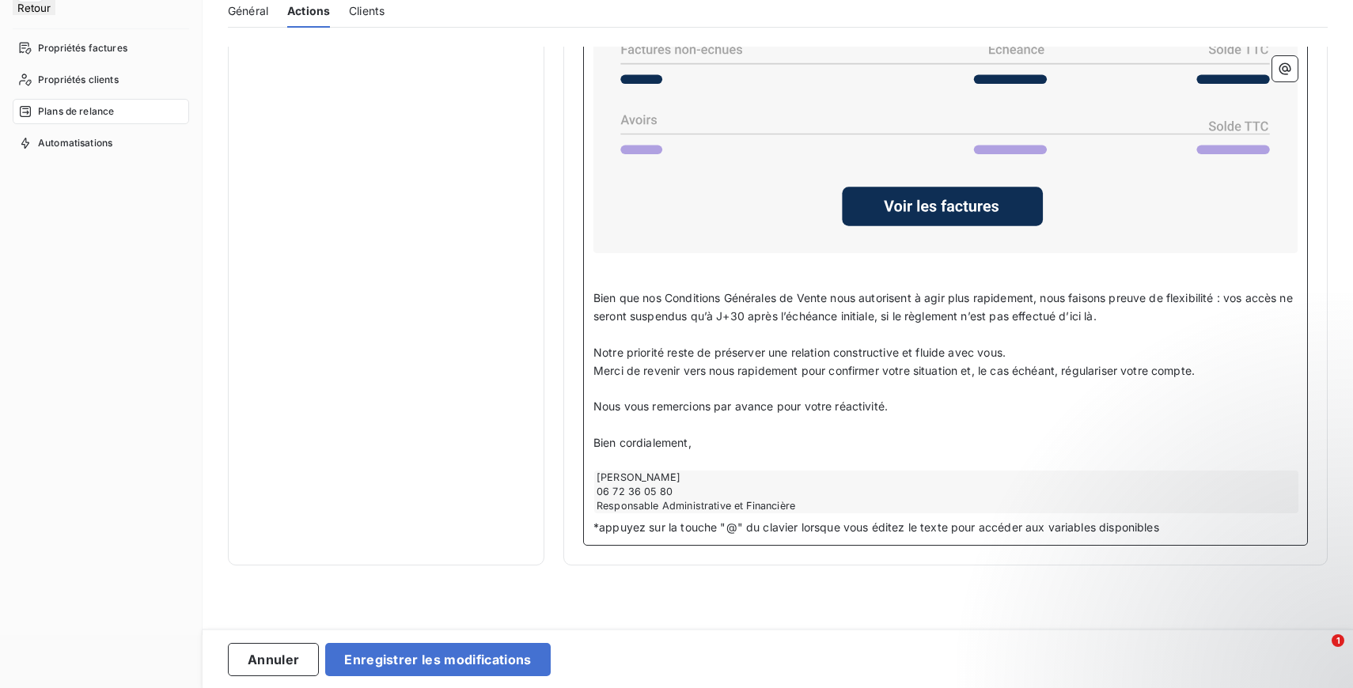
click at [668, 490] on div "Hilal Taskin 06 72 36 05 80 Responsable Administrative et Financière" at bounding box center [946, 492] width 704 height 43
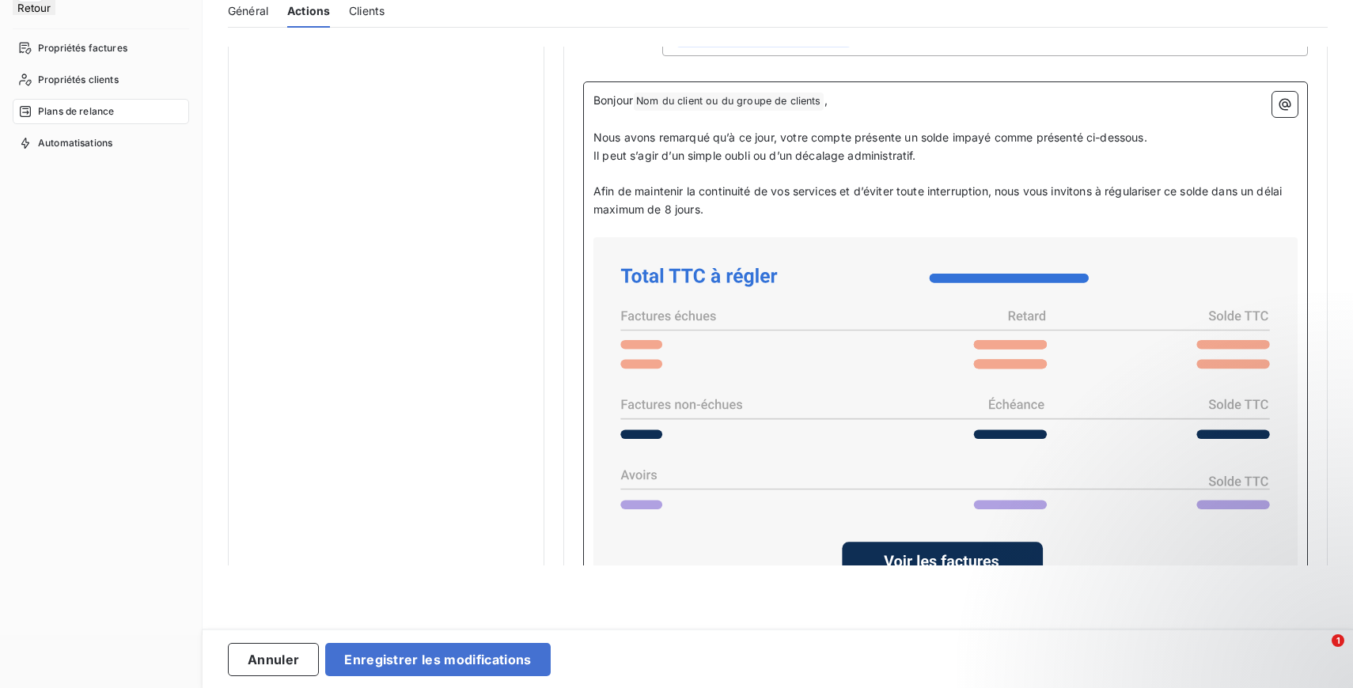
scroll to position [1129, 0]
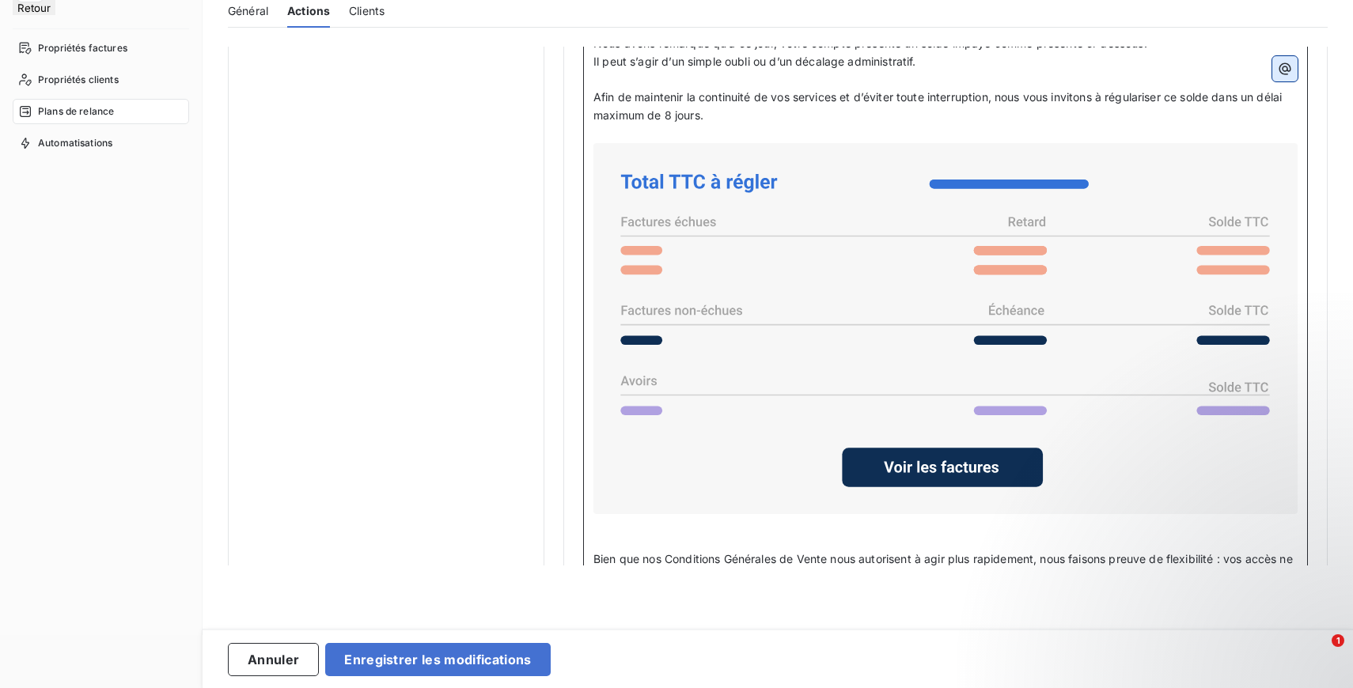
click at [1286, 71] on button "button" at bounding box center [1284, 68] width 25 height 25
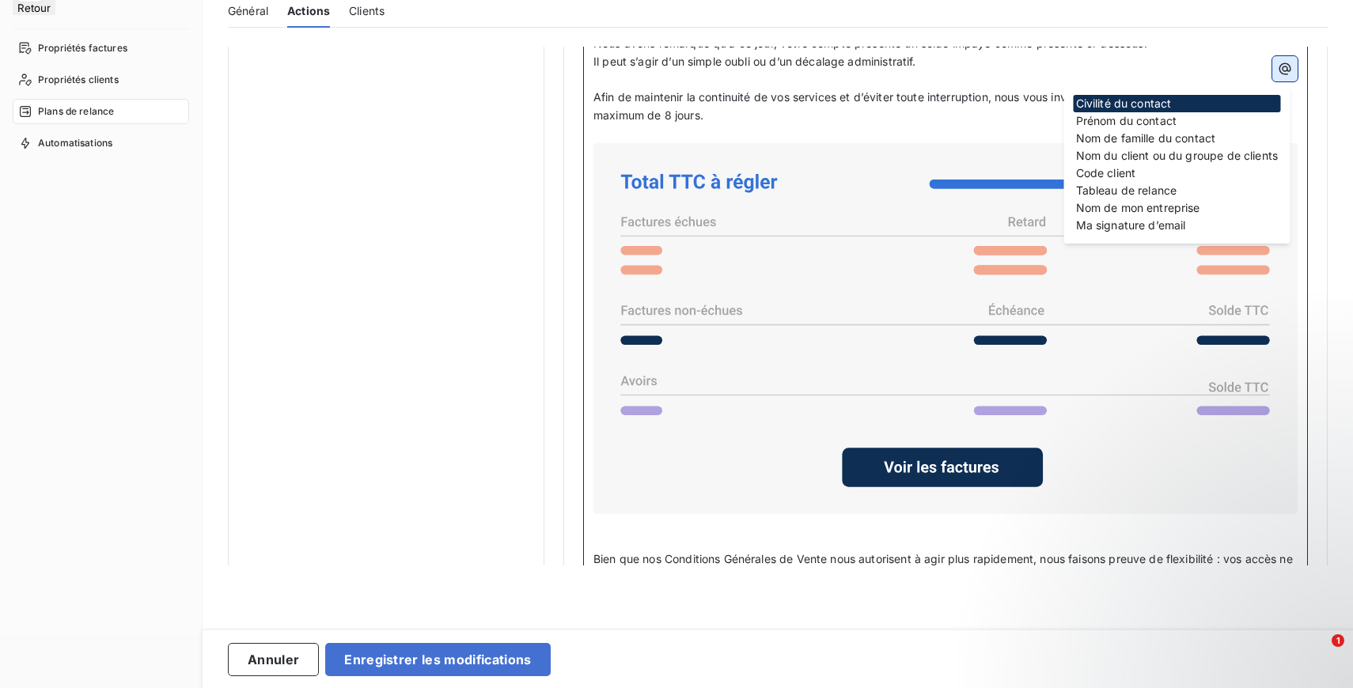
click at [1286, 71] on button "button" at bounding box center [1284, 68] width 25 height 25
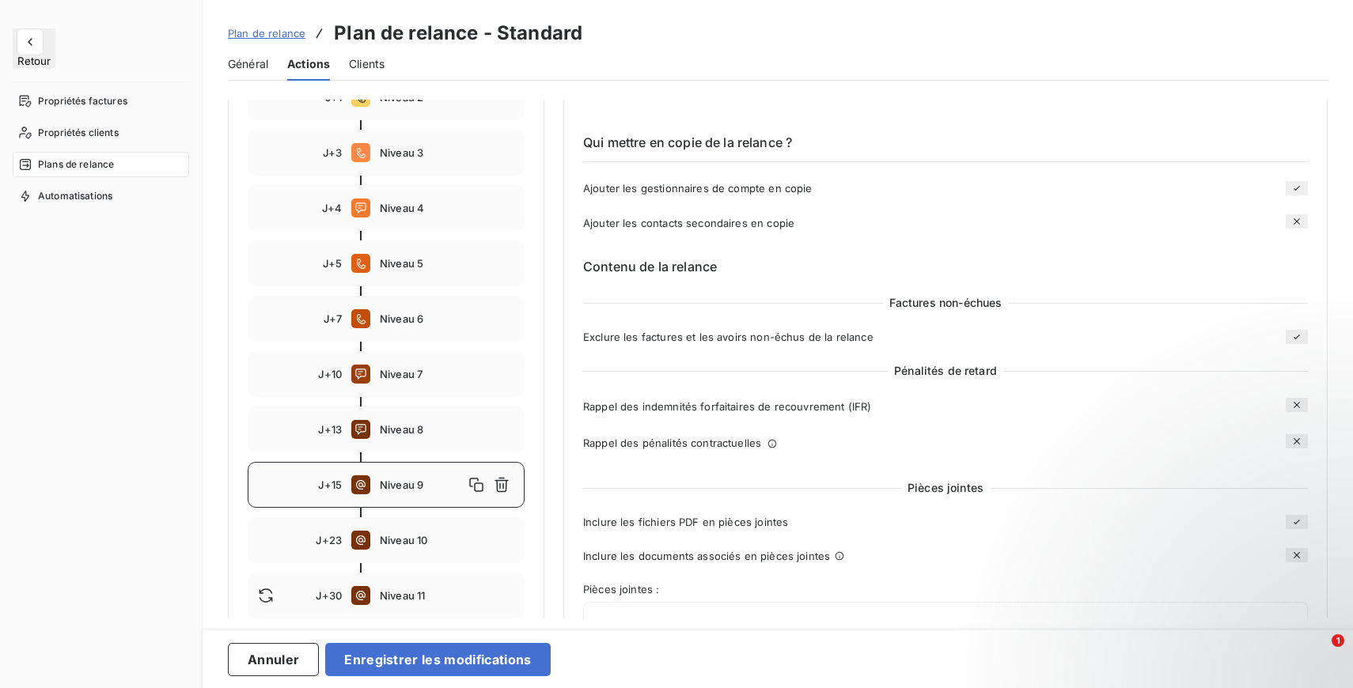
scroll to position [323, 0]
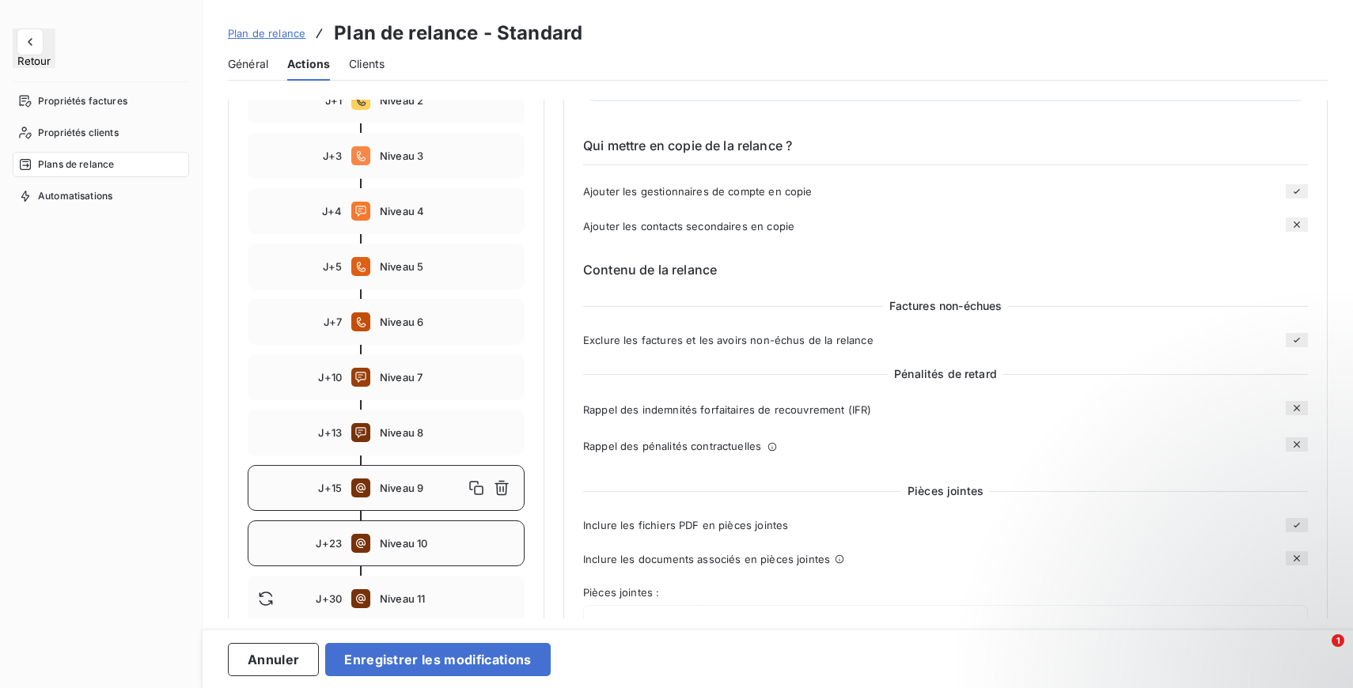
click at [432, 542] on span "Niveau 10" at bounding box center [447, 543] width 134 height 13
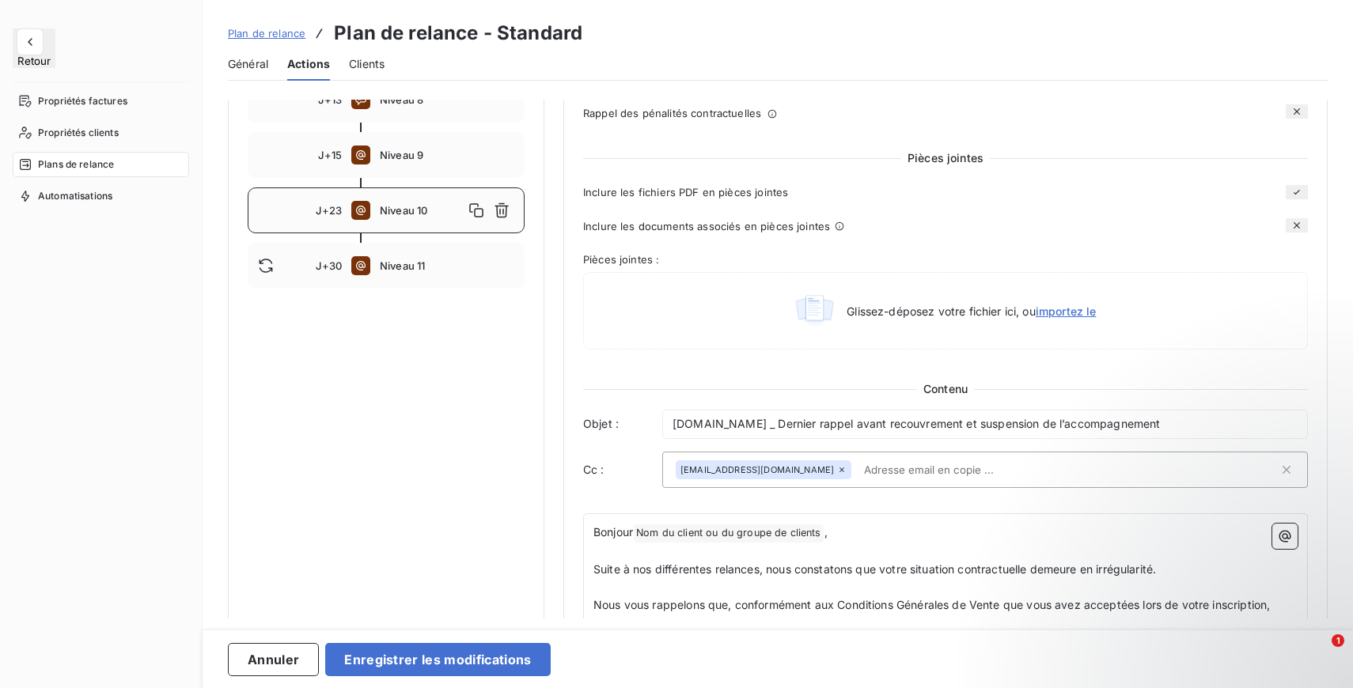
scroll to position [658, 0]
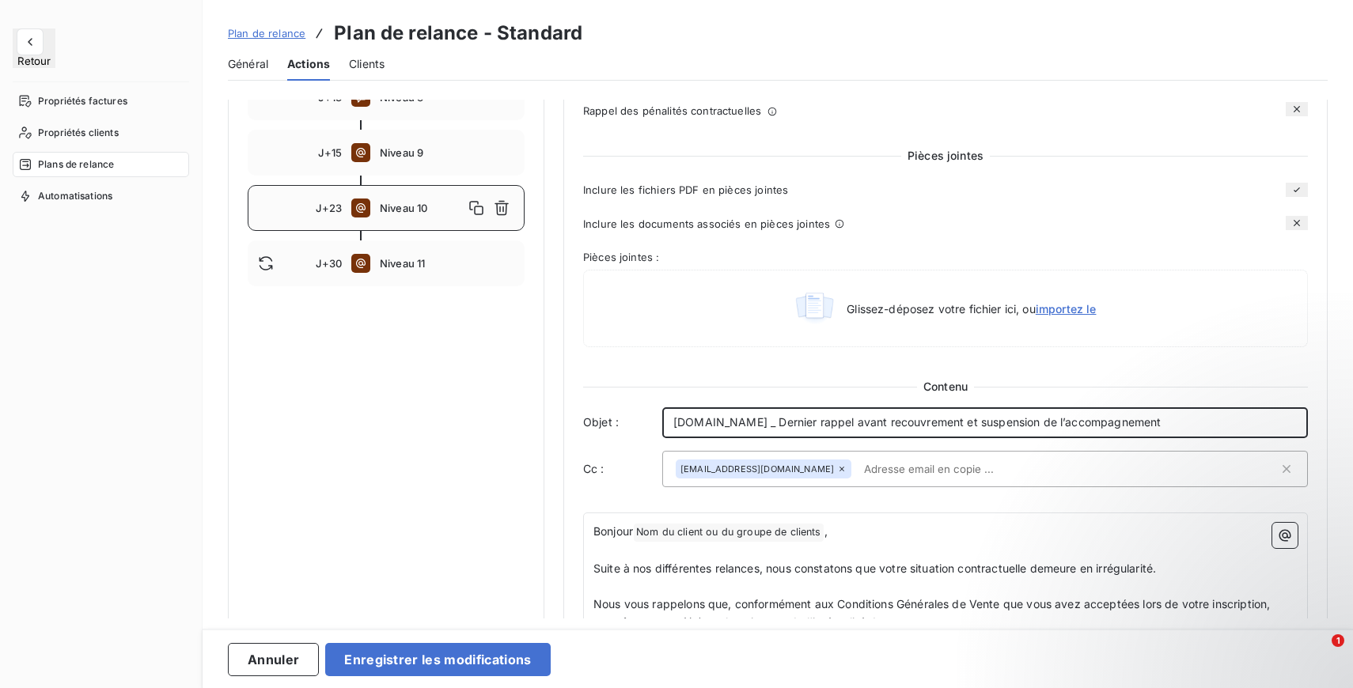
drag, startPoint x: 1187, startPoint y: 430, endPoint x: 786, endPoint y: 432, distance: 401.1
click at [786, 432] on p "Entrepreneurs.com _ Dernier rappel avant recouvrement et suspension de l’accomp…" at bounding box center [984, 423] width 623 height 18
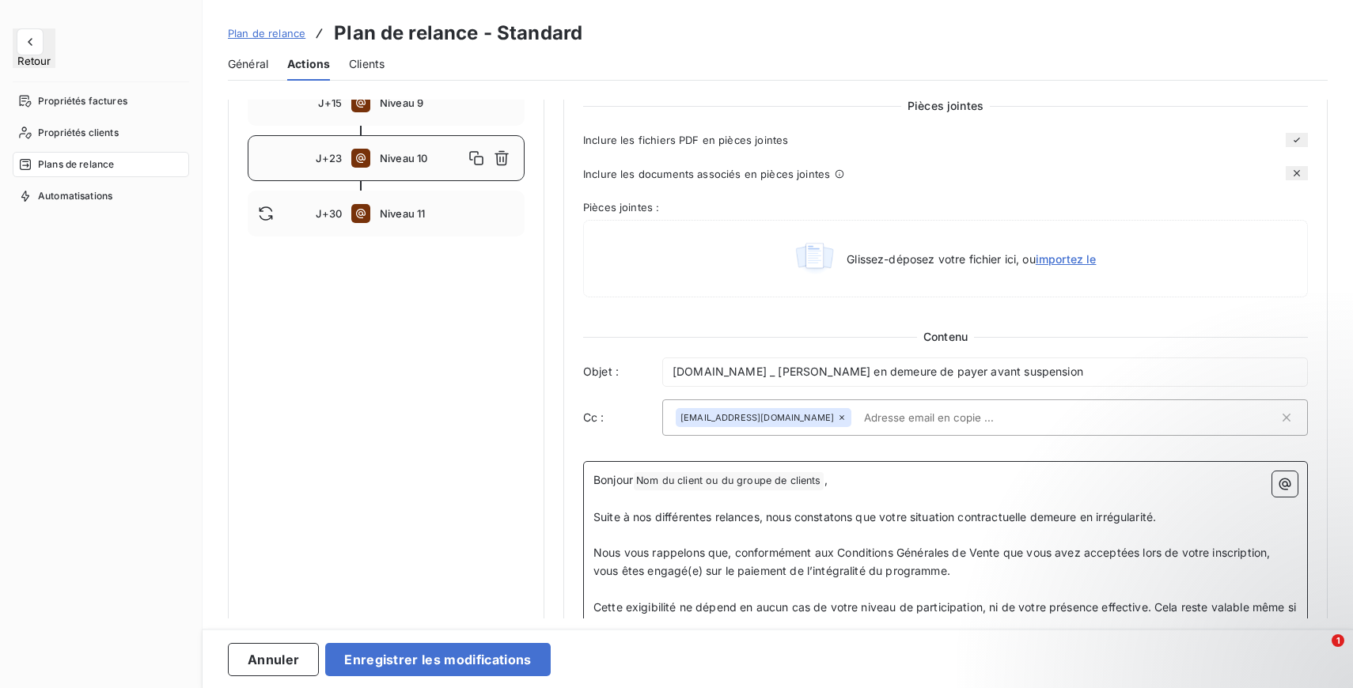
scroll to position [706, 0]
click at [939, 489] on p "Bonjour Nom du client ou du groupe de clients ﻿ ," at bounding box center [945, 482] width 704 height 19
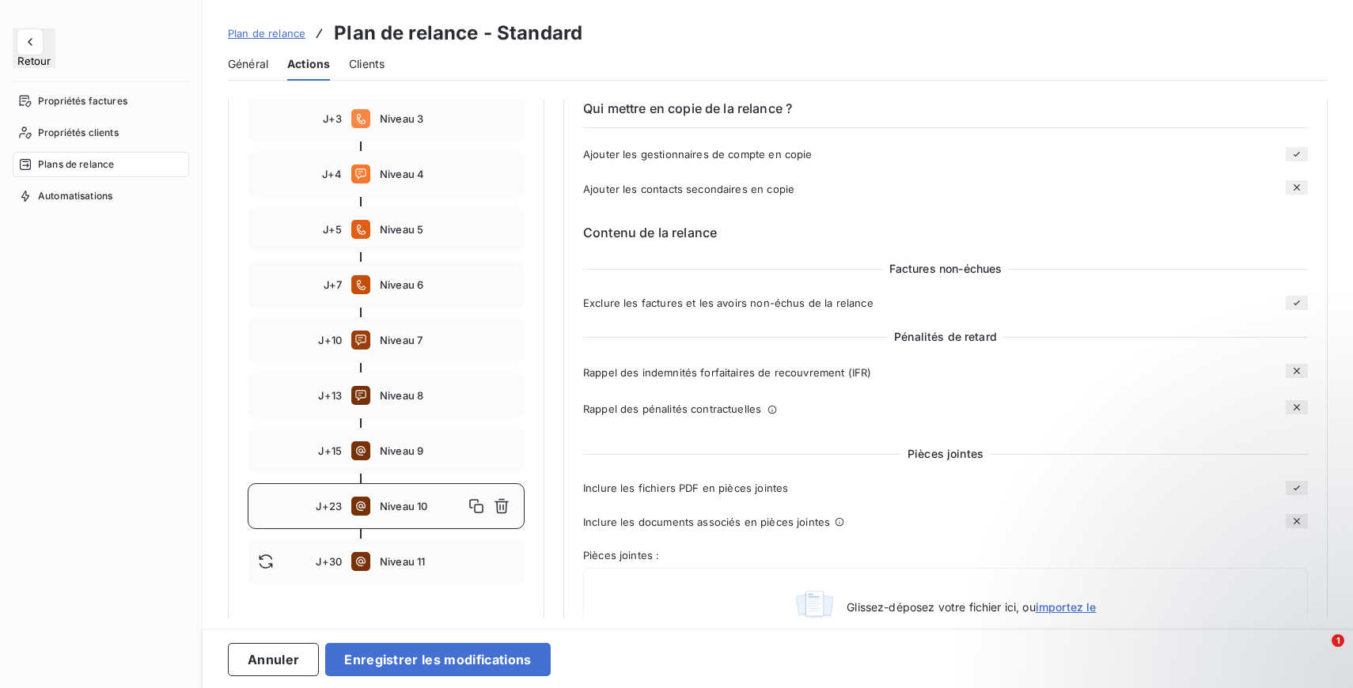
scroll to position [358, 0]
click at [396, 452] on span "Niveau 9" at bounding box center [447, 453] width 134 height 13
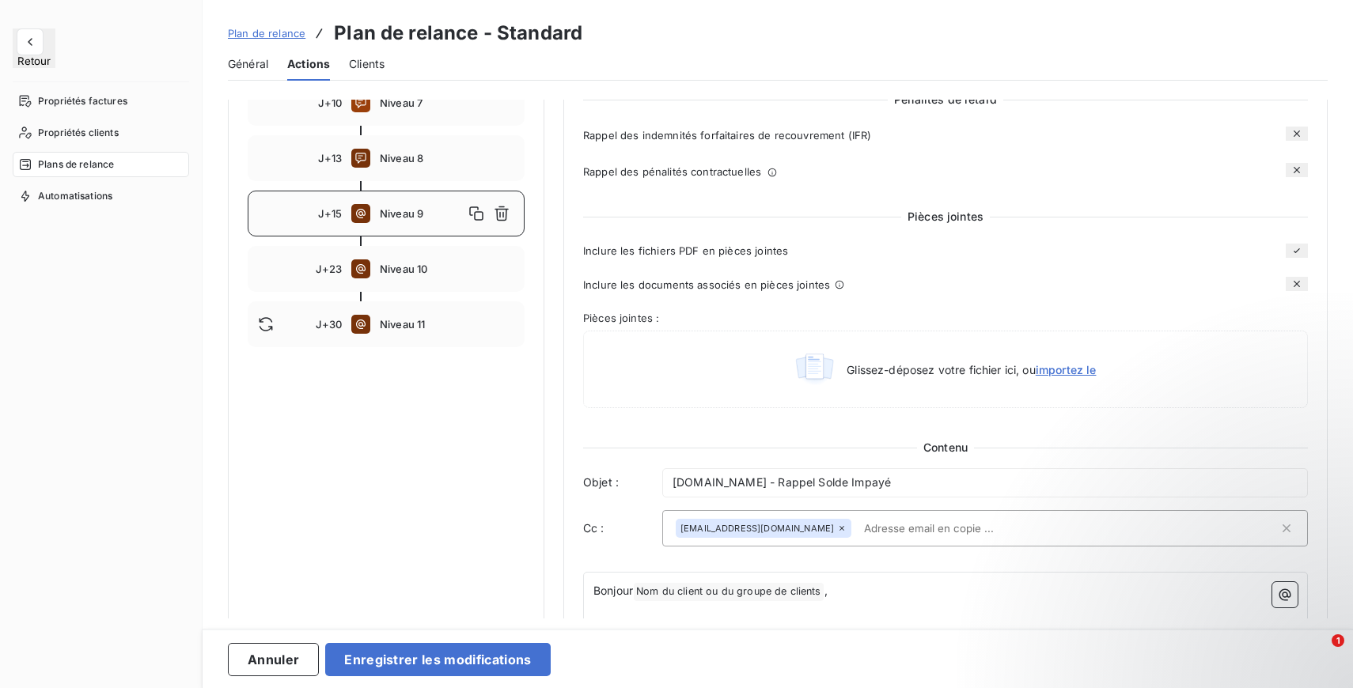
scroll to position [595, 0]
click at [422, 281] on div "J+23 Niveau 10" at bounding box center [386, 271] width 277 height 46
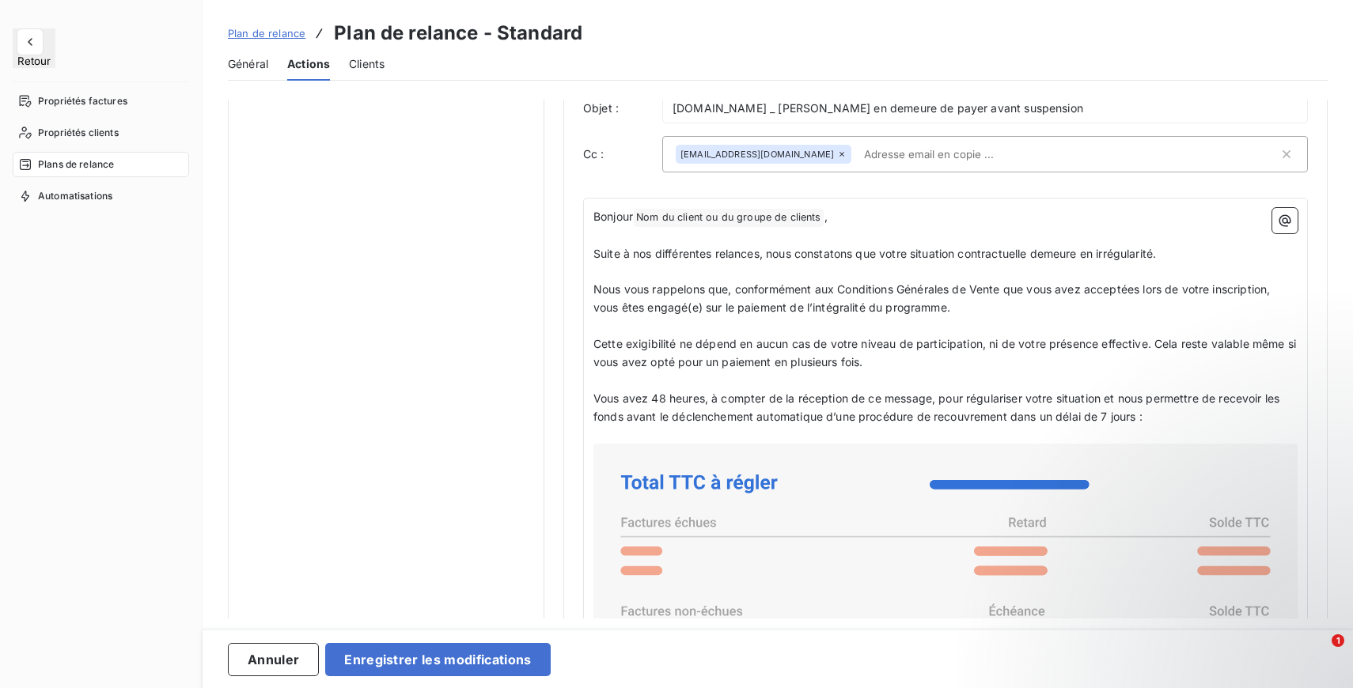
scroll to position [980, 0]
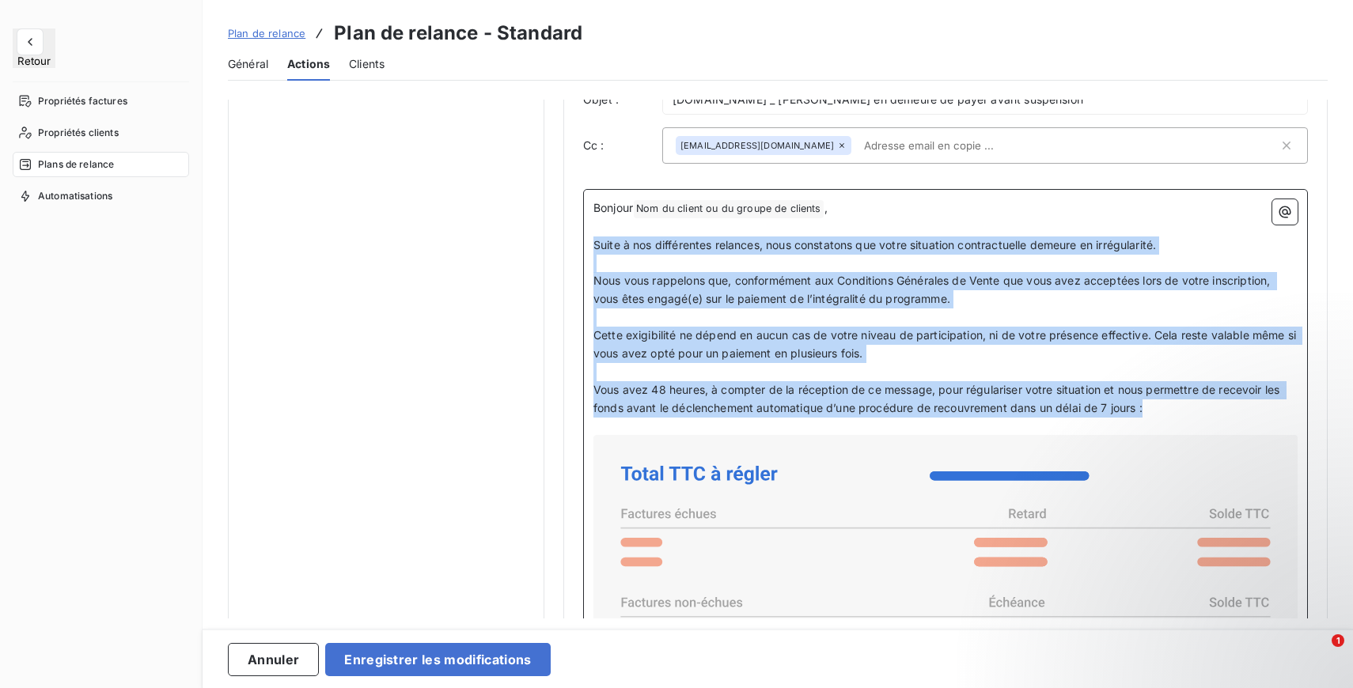
drag, startPoint x: 596, startPoint y: 253, endPoint x: 1178, endPoint y: 417, distance: 604.8
click at [1178, 417] on div "Bonjour Nom du client ou du groupe de clients ﻿ ,   ﻿ Suite à nos différentes r…" at bounding box center [945, 678] width 704 height 958
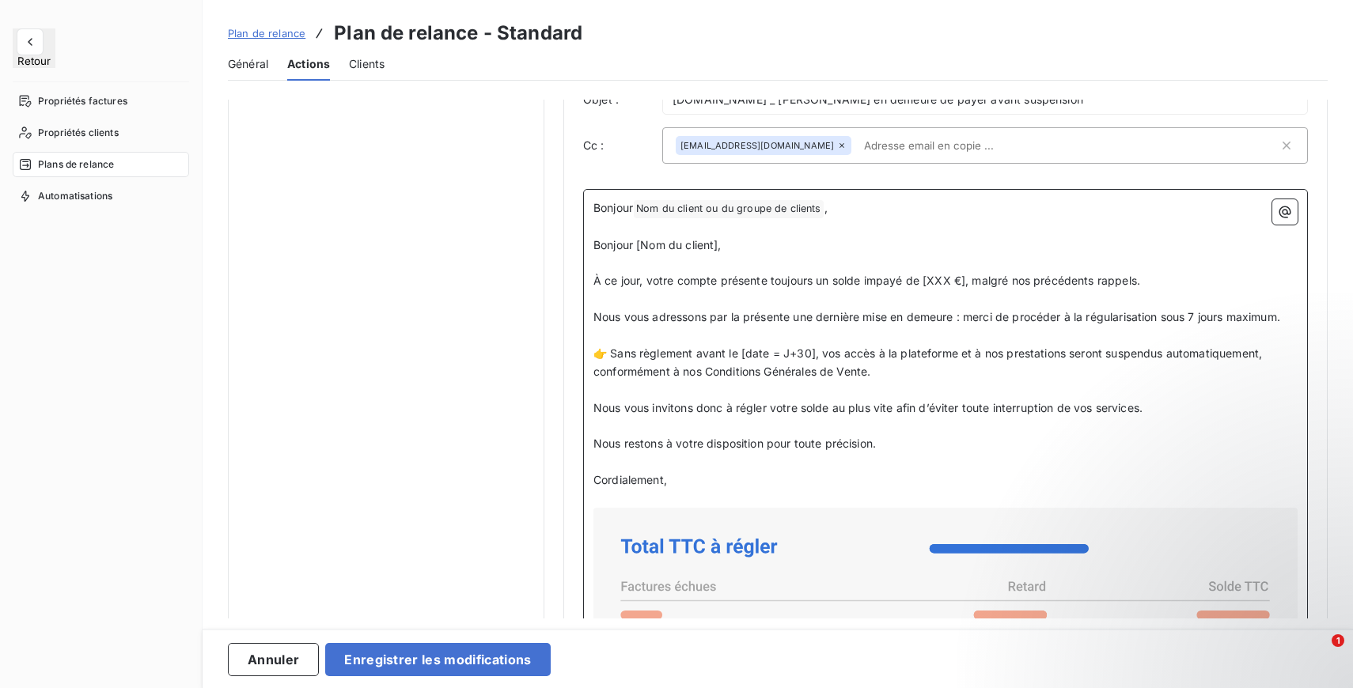
click at [730, 358] on span "👉 Sans règlement avant le [date = J+30], vos accès à la plateforme et à nos pre…" at bounding box center [929, 362] width 672 height 32
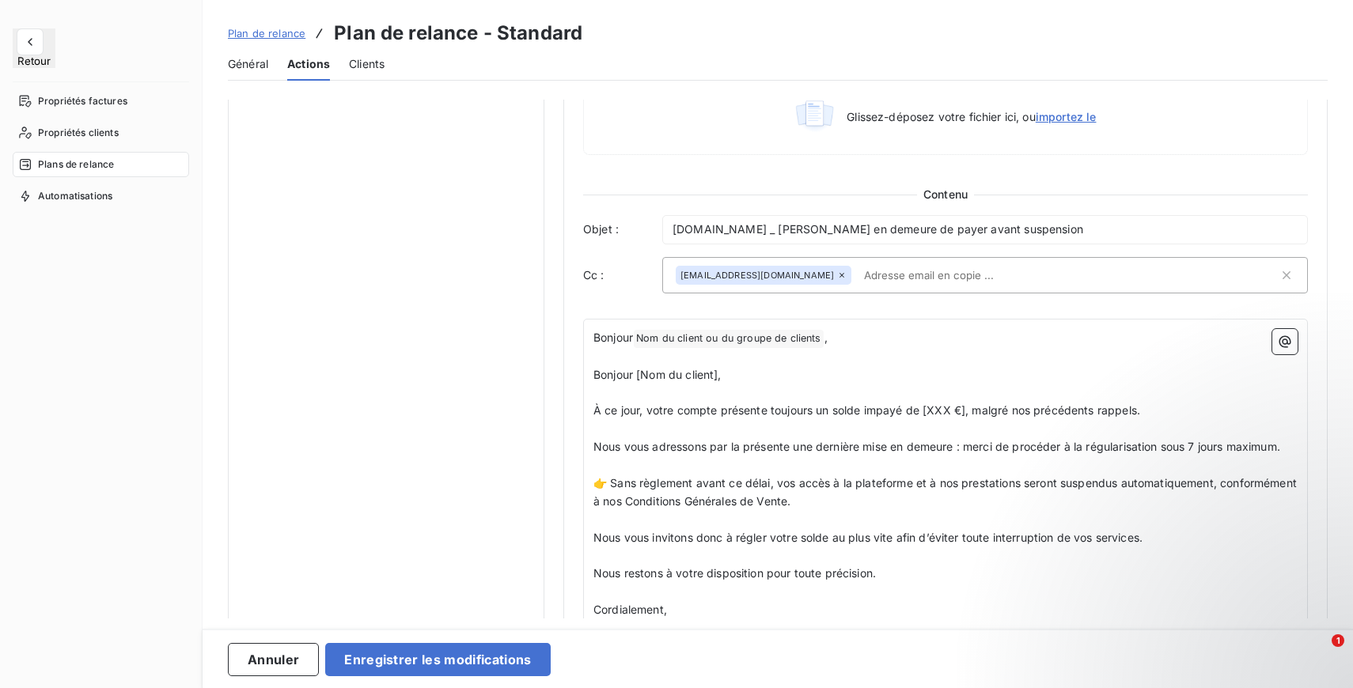
scroll to position [825, 0]
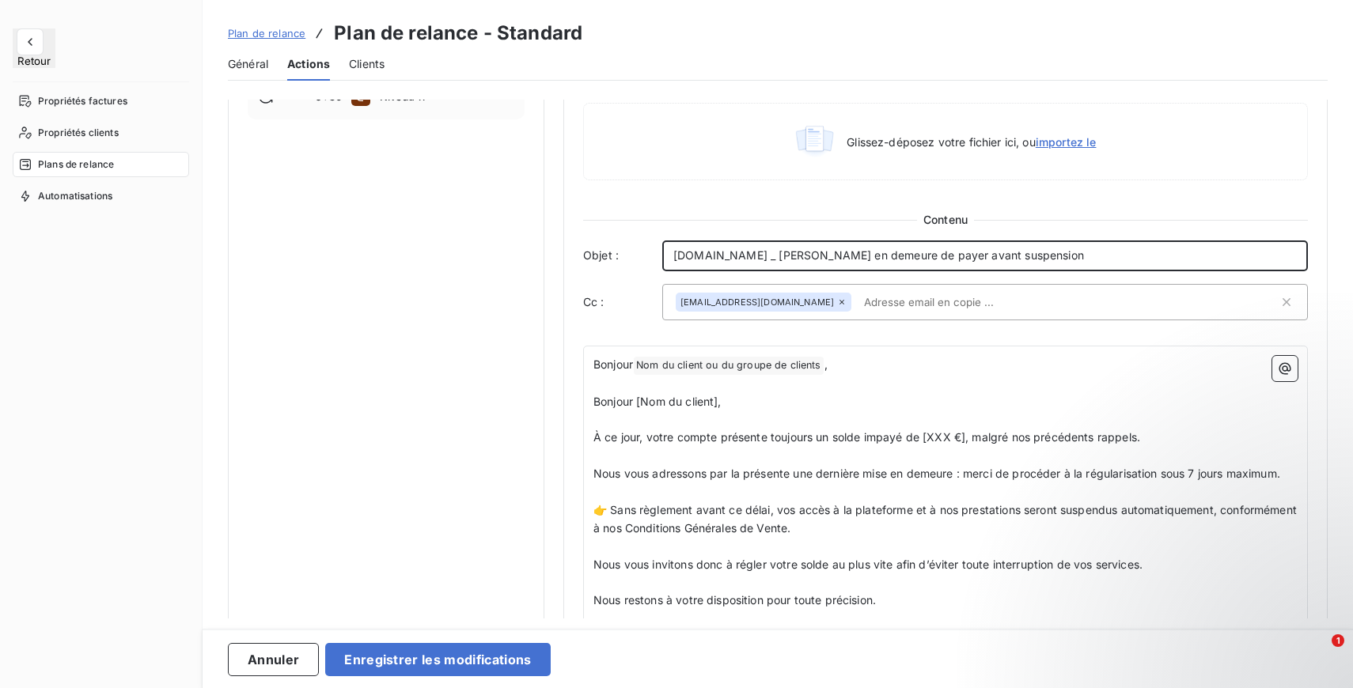
click at [782, 262] on span "Entrepreneurs.com _ Mise en demeure de payer avant suspension" at bounding box center [878, 254] width 411 height 13
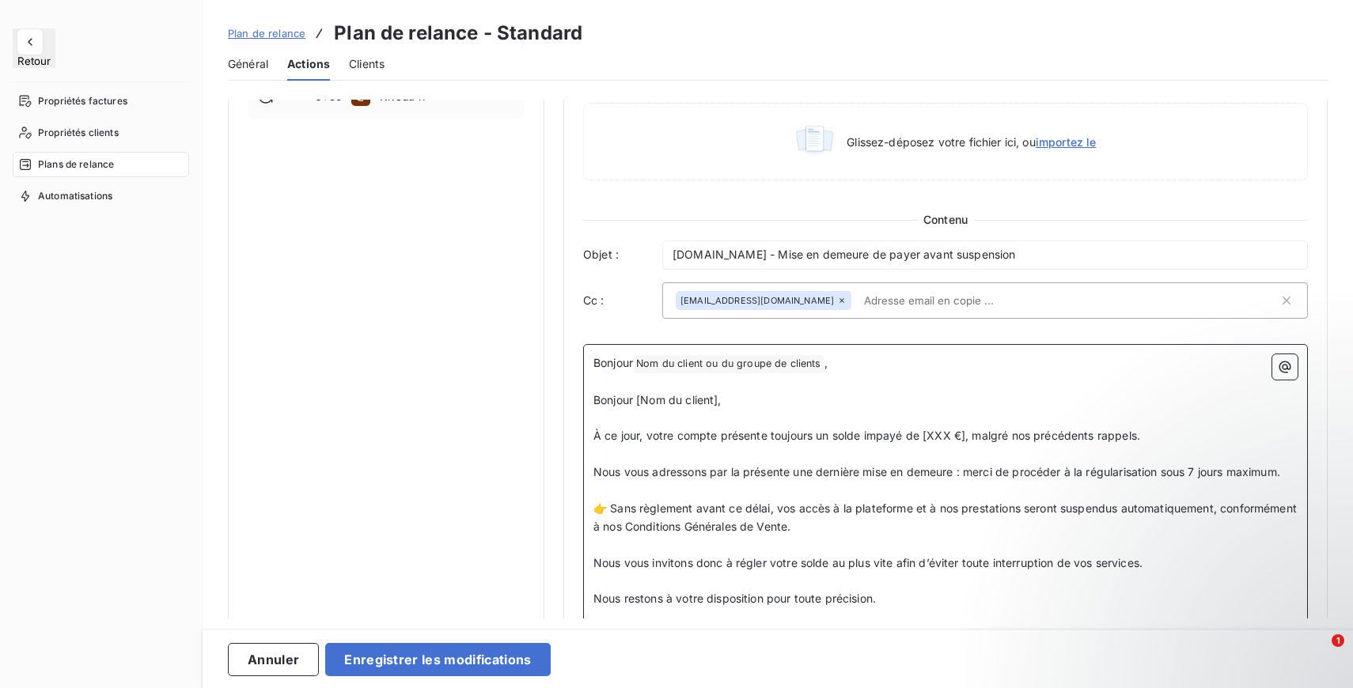
click at [829, 440] on span "À ce jour, votre compte présente toujours un solde impayé de [XXX €], malgré no…" at bounding box center [866, 435] width 547 height 13
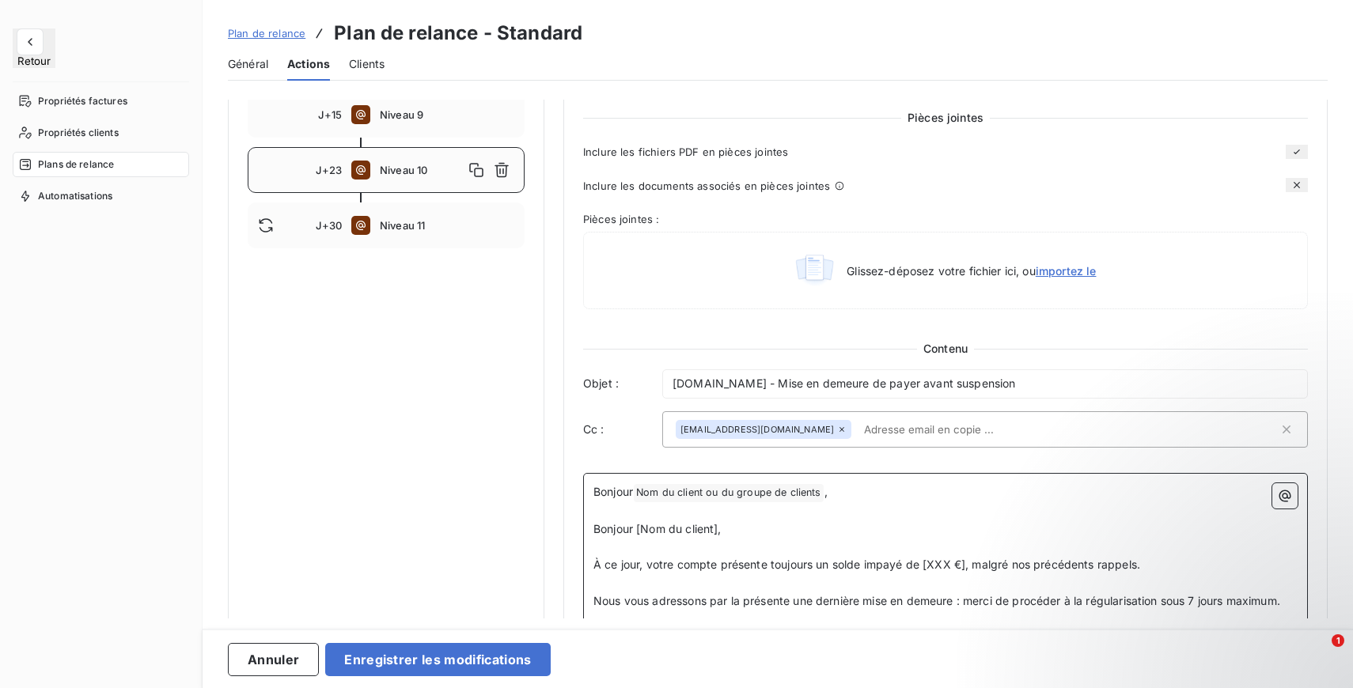
scroll to position [698, 0]
click at [476, 169] on icon "button" at bounding box center [476, 169] width 16 height 16
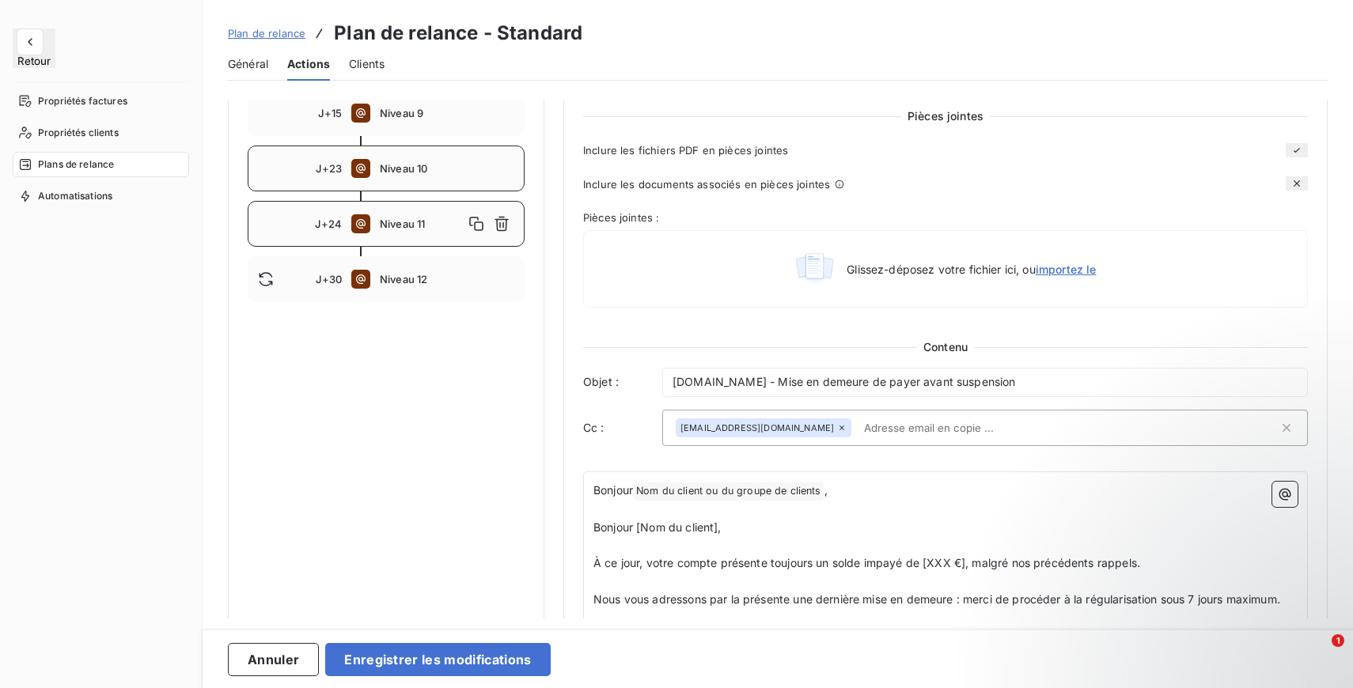
click at [417, 172] on span "Niveau 10" at bounding box center [447, 168] width 134 height 13
type input "23"
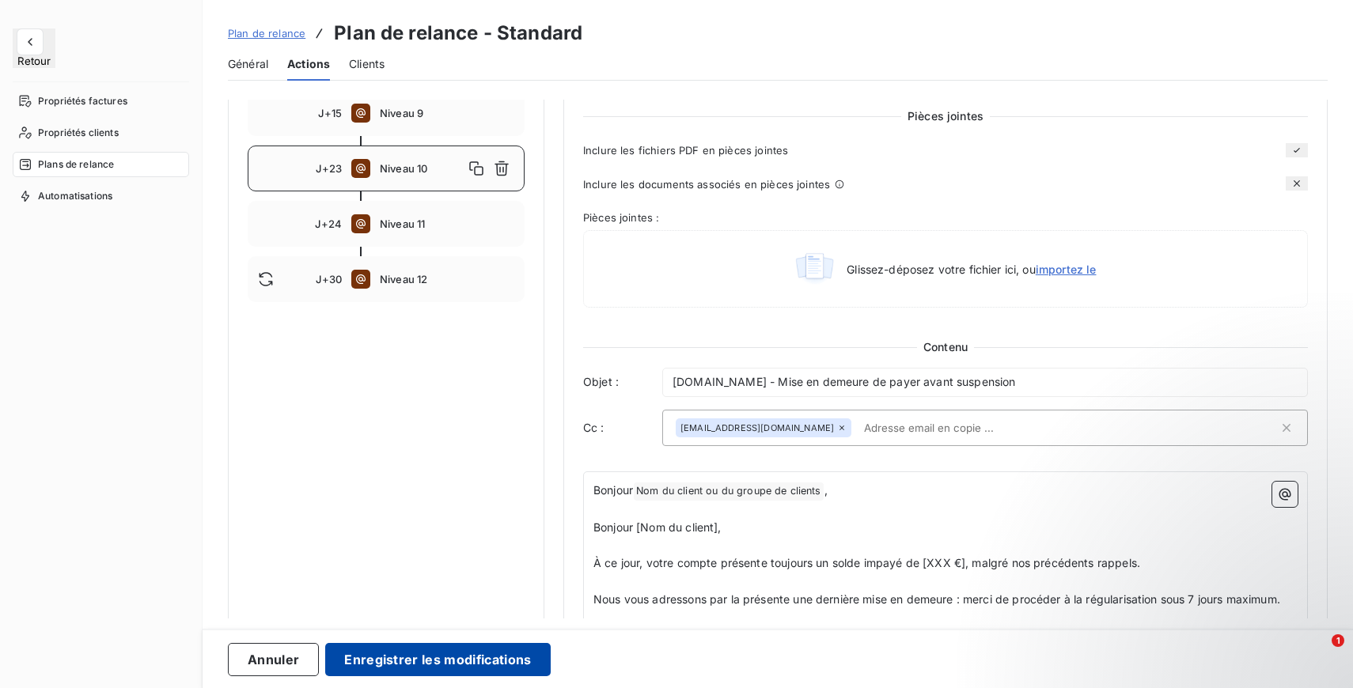
click at [502, 653] on button "Enregistrer les modifications" at bounding box center [437, 659] width 225 height 33
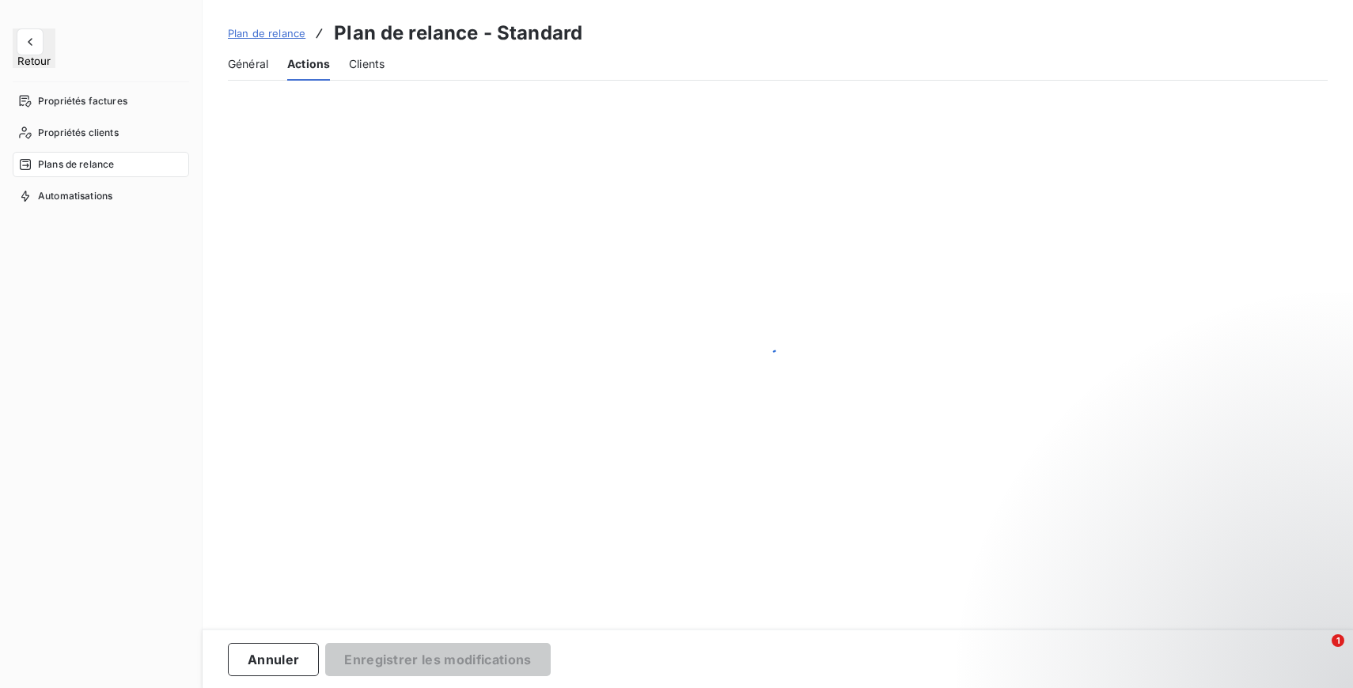
scroll to position [401, 0]
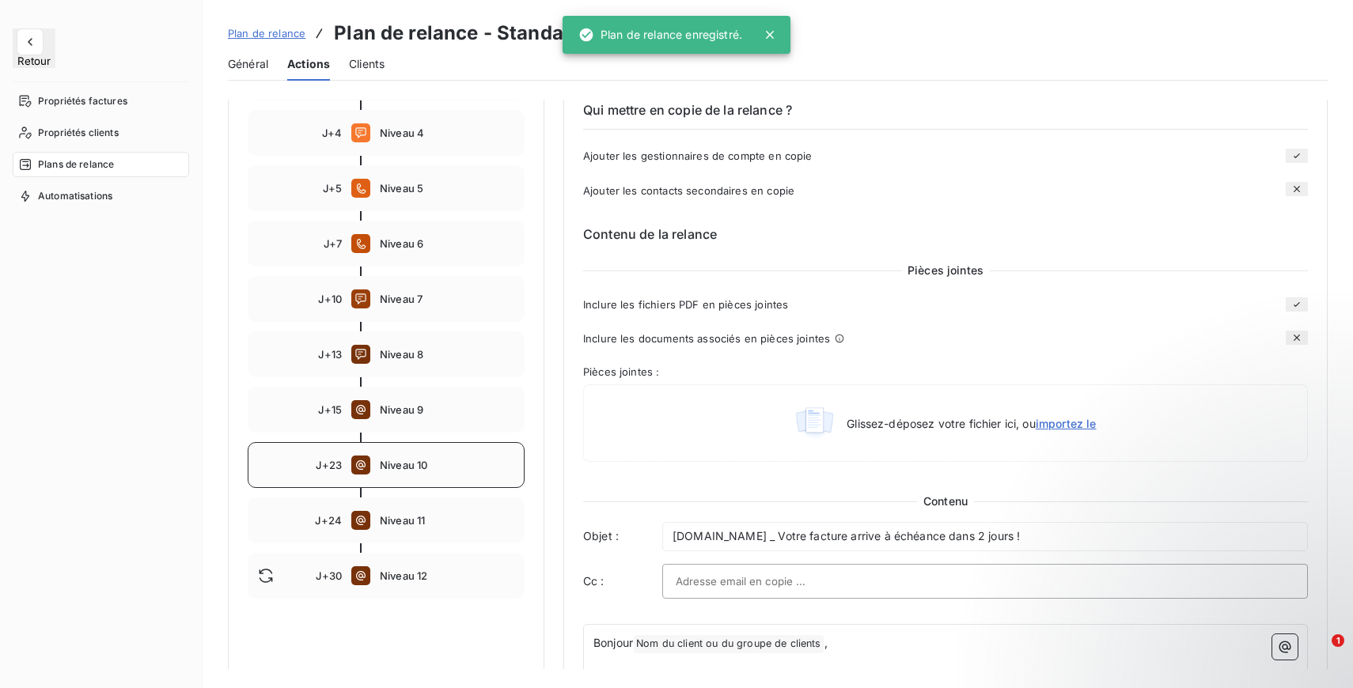
click at [404, 468] on span "Niveau 10" at bounding box center [447, 465] width 134 height 13
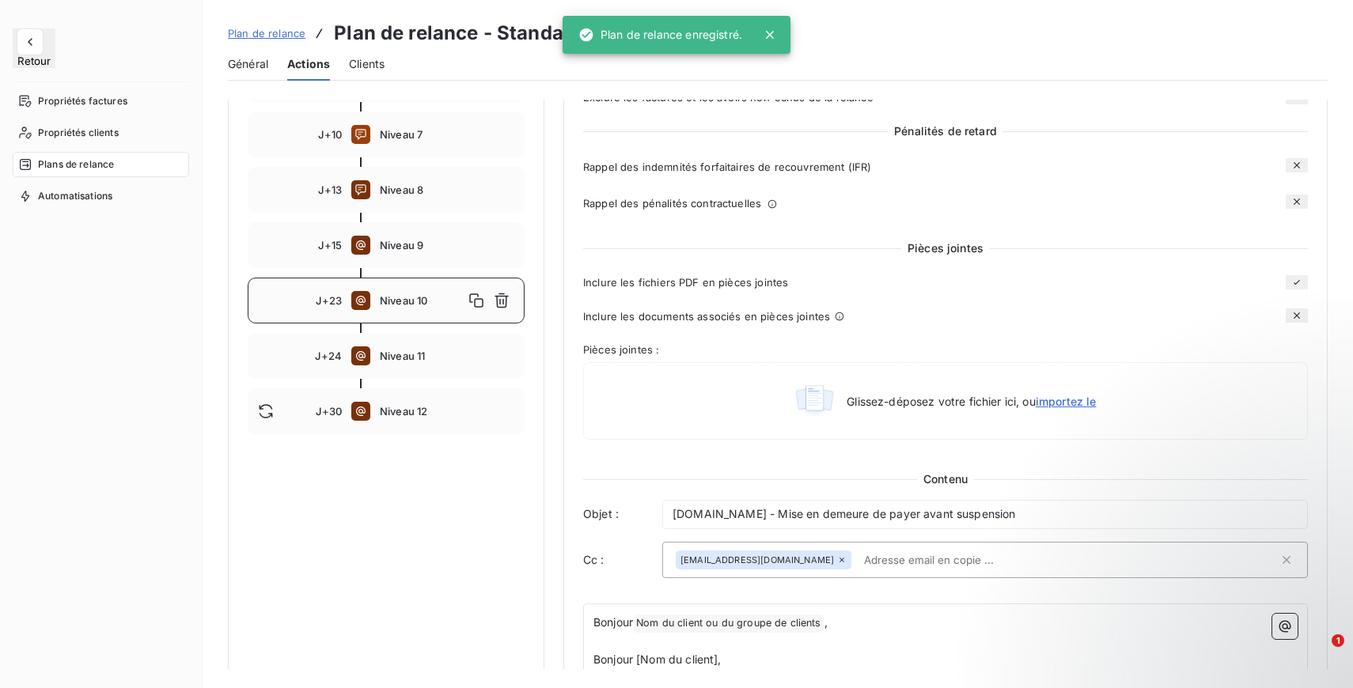
scroll to position [626, 0]
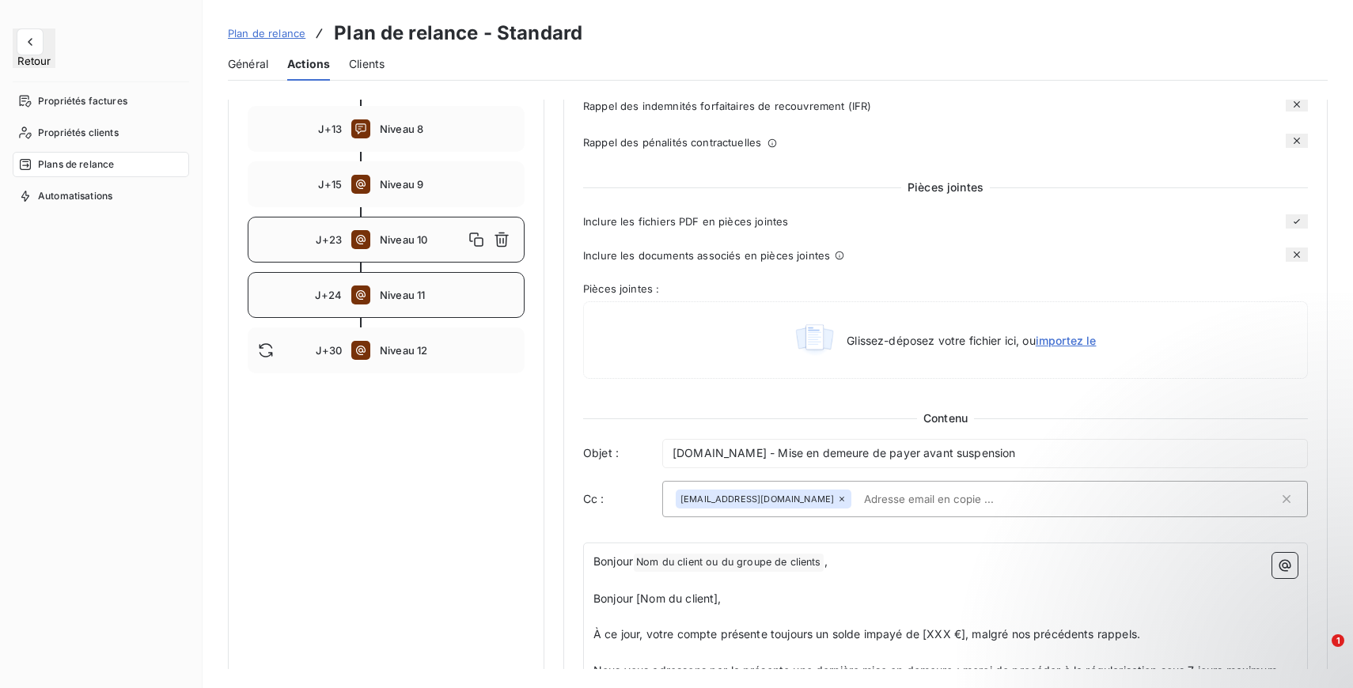
click at [429, 301] on span "Niveau 11" at bounding box center [447, 295] width 134 height 13
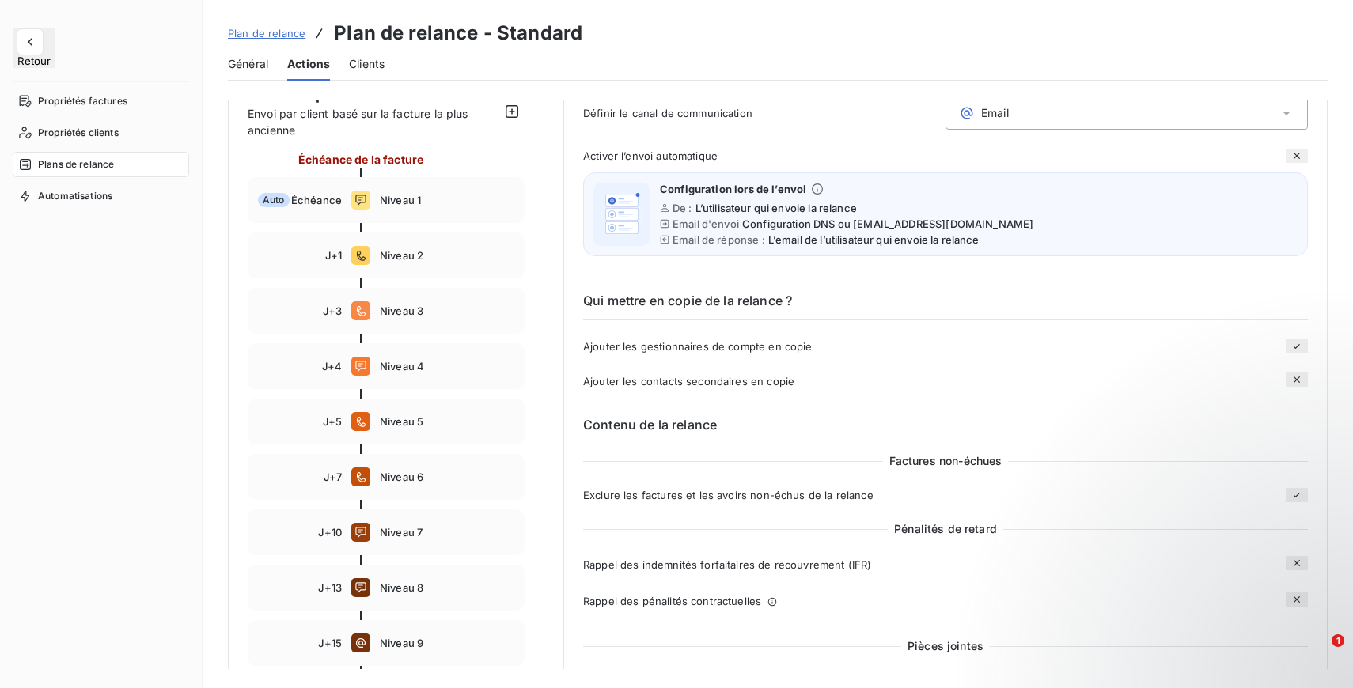
scroll to position [13, 0]
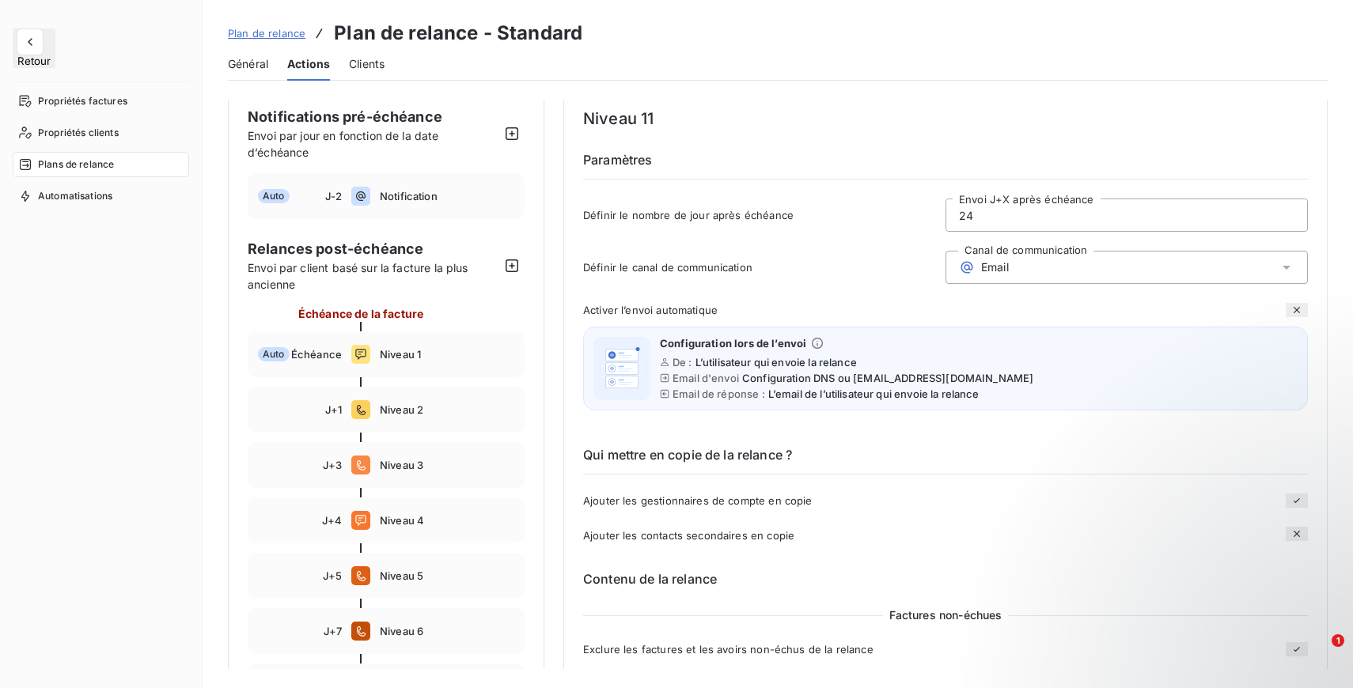
drag, startPoint x: 979, startPoint y: 211, endPoint x: 918, endPoint y: 207, distance: 61.0
click at [918, 210] on div "Définir le nombre de jour après échéance 24 Envoi J+X après échéance" at bounding box center [945, 220] width 725 height 43
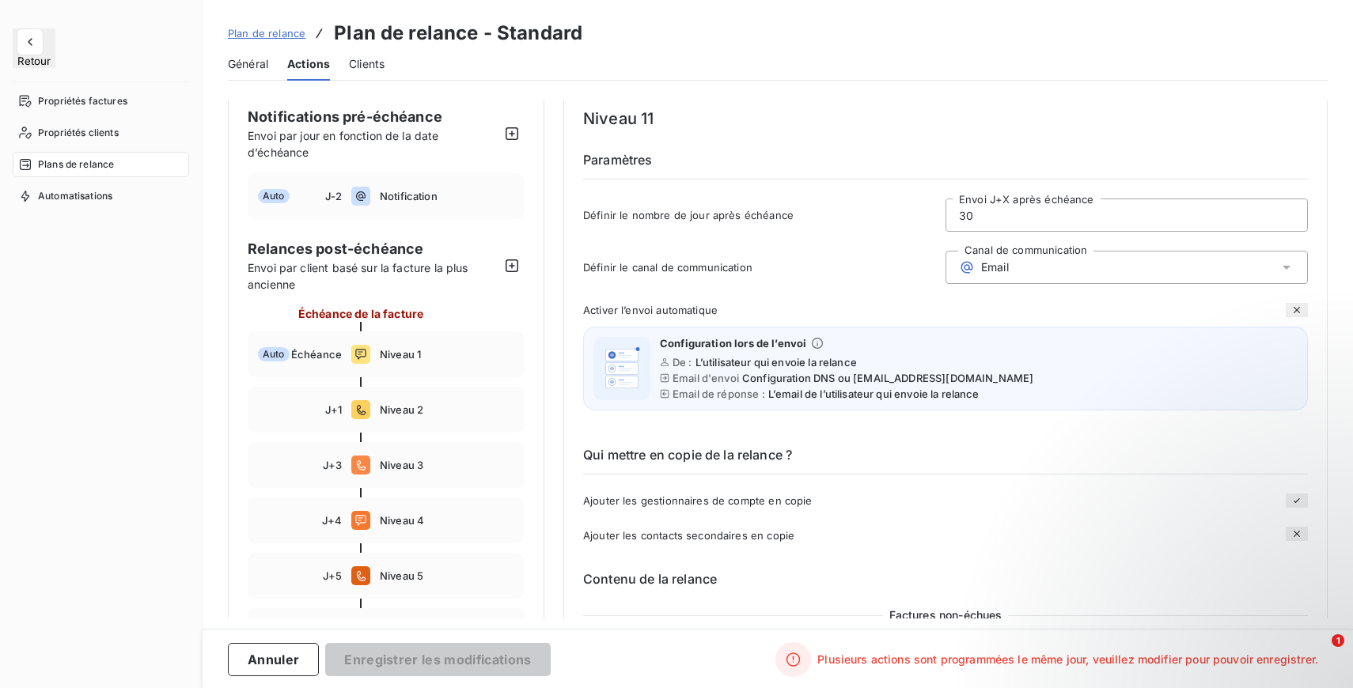
type input "3"
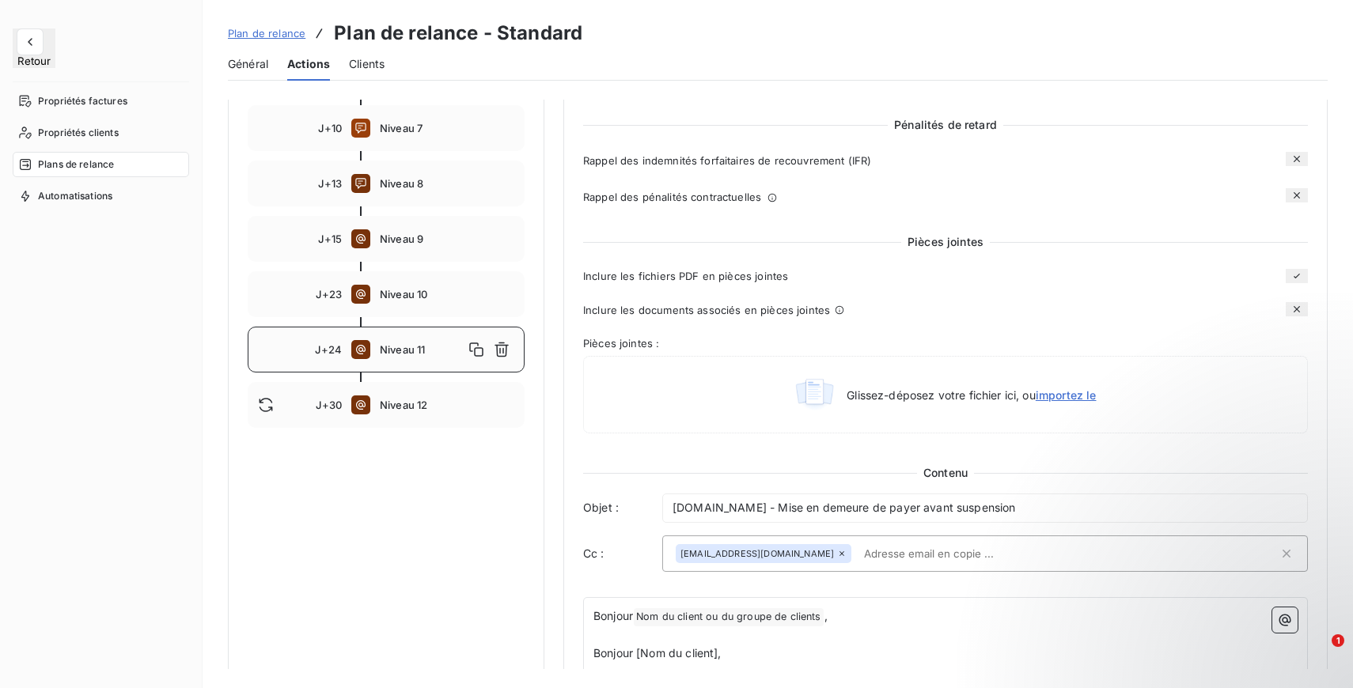
scroll to position [679, 0]
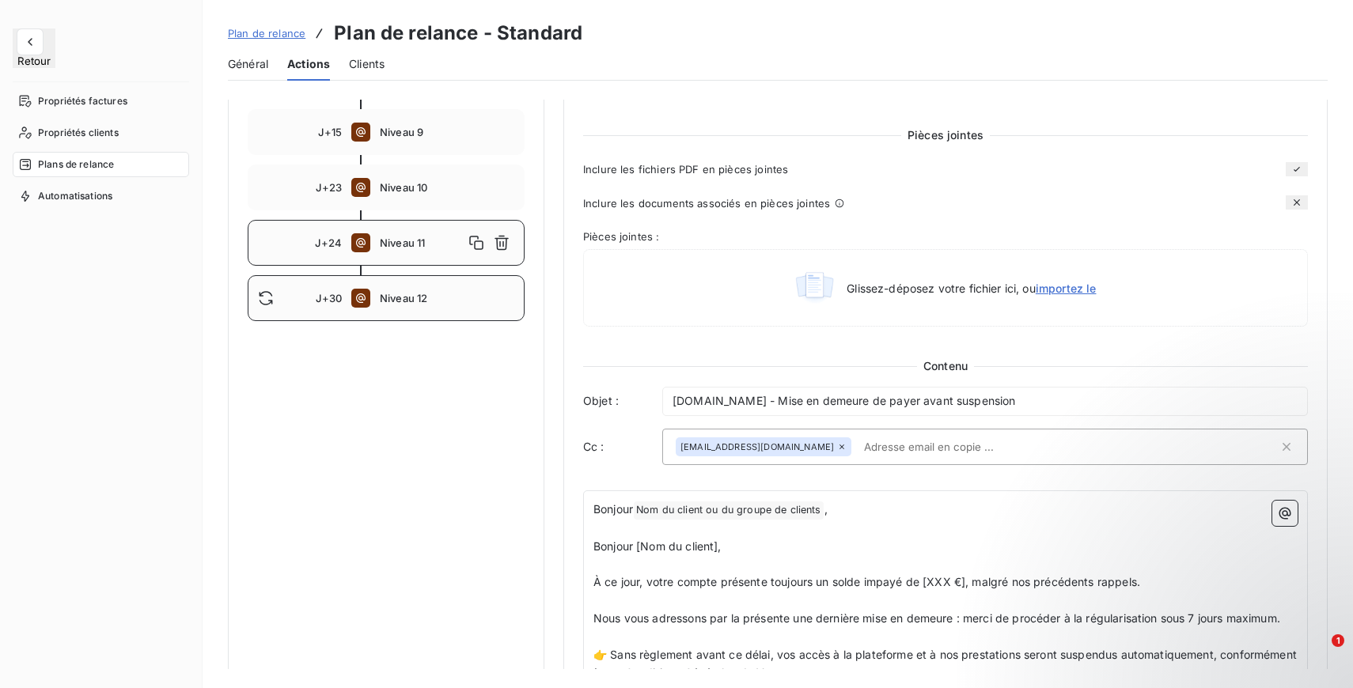
click at [390, 300] on span "Niveau 12" at bounding box center [447, 298] width 134 height 13
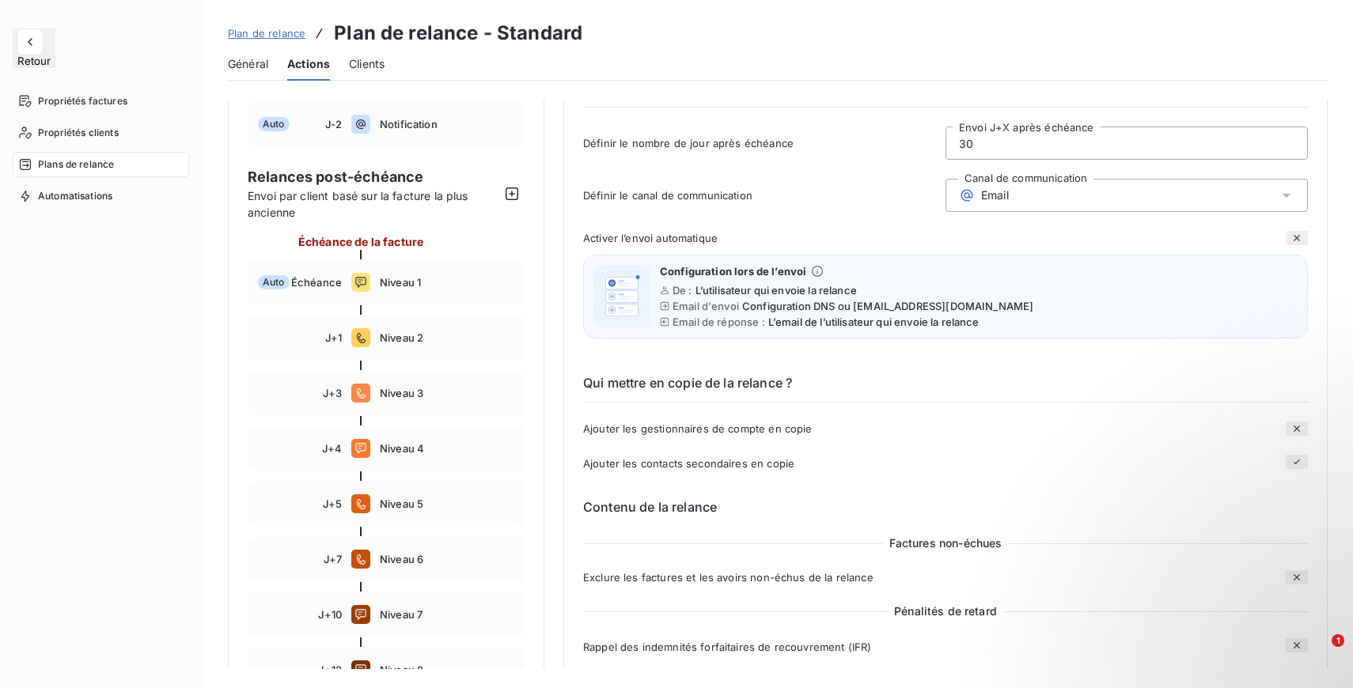
scroll to position [0, 0]
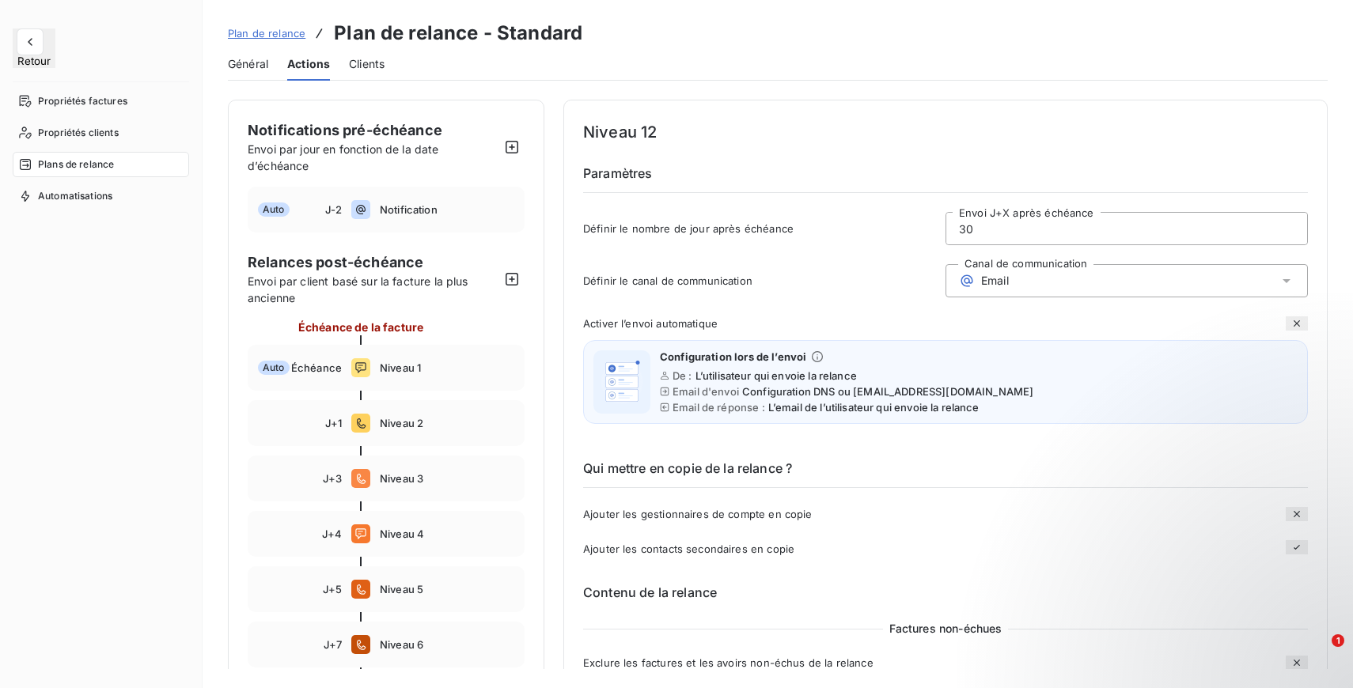
drag, startPoint x: 994, startPoint y: 233, endPoint x: 821, endPoint y: 228, distance: 173.3
click at [822, 229] on div "Définir le nombre de jour après échéance 30 Envoi J+X après échéance" at bounding box center [945, 233] width 725 height 43
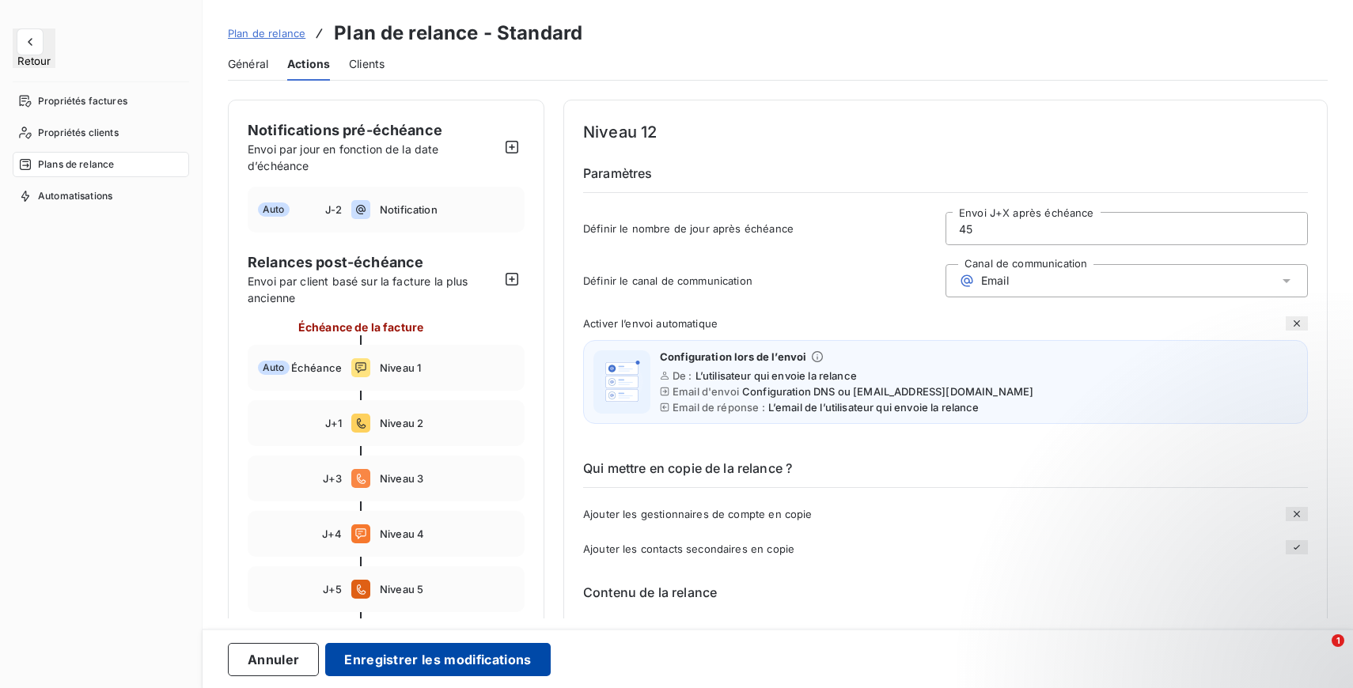
type input "45"
click at [413, 644] on button "Enregistrer les modifications" at bounding box center [437, 659] width 225 height 33
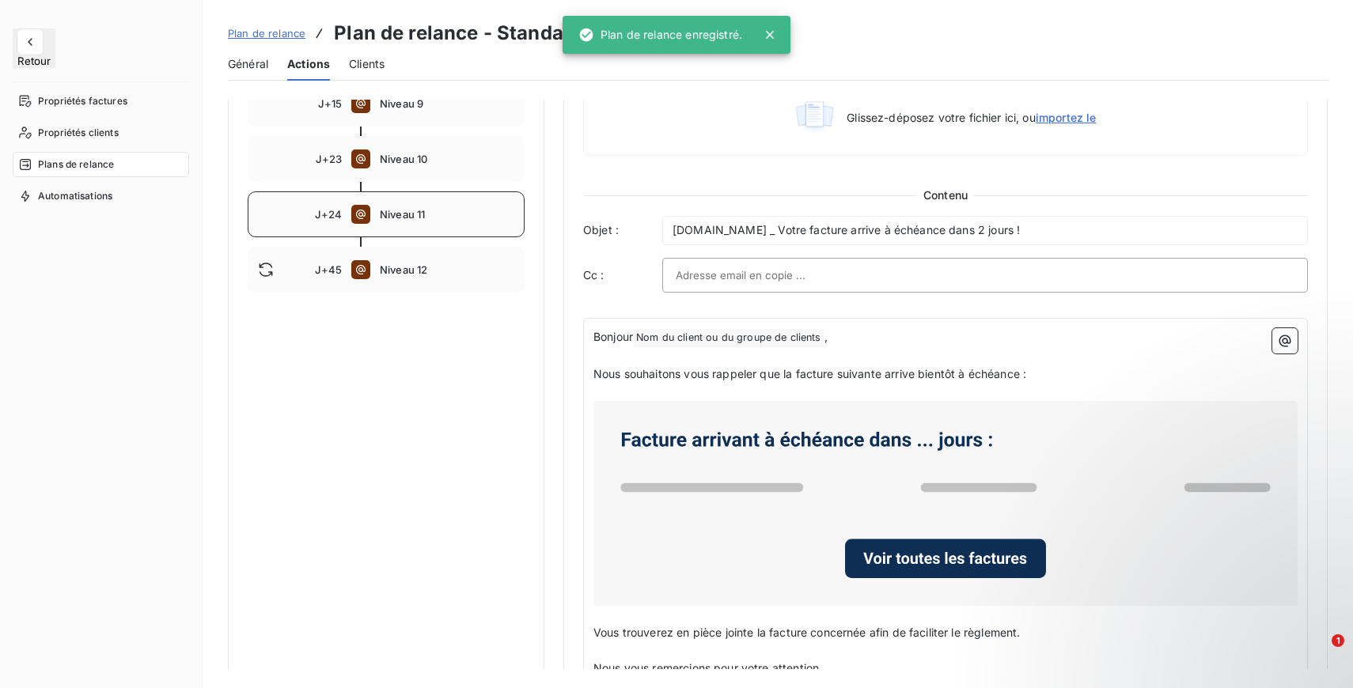
scroll to position [669, 0]
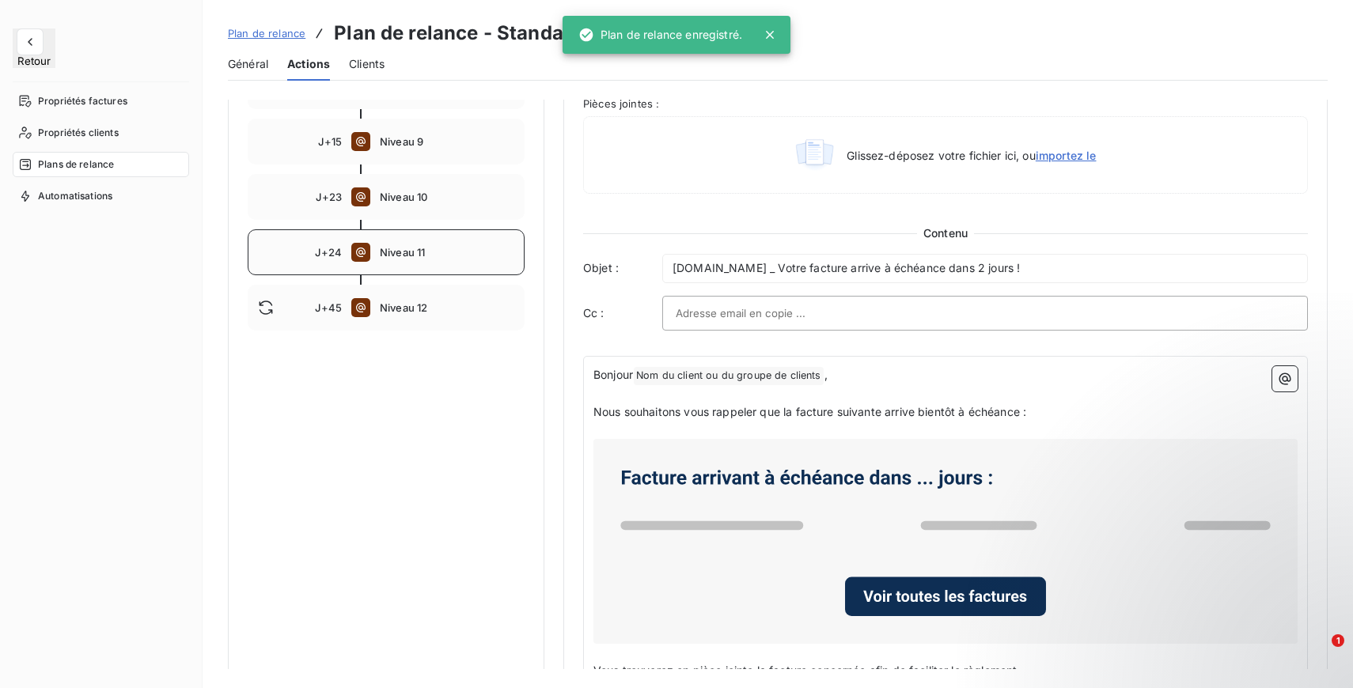
click at [415, 254] on span "Niveau 11" at bounding box center [447, 252] width 134 height 13
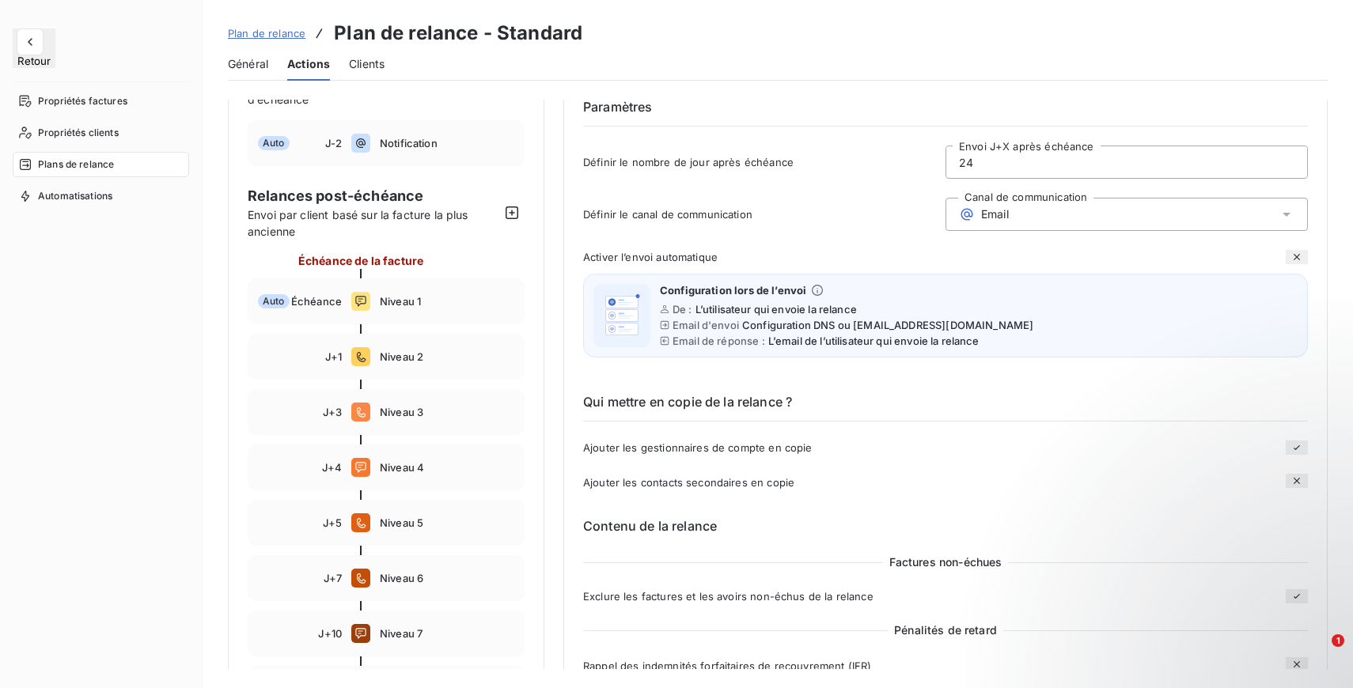
scroll to position [49, 0]
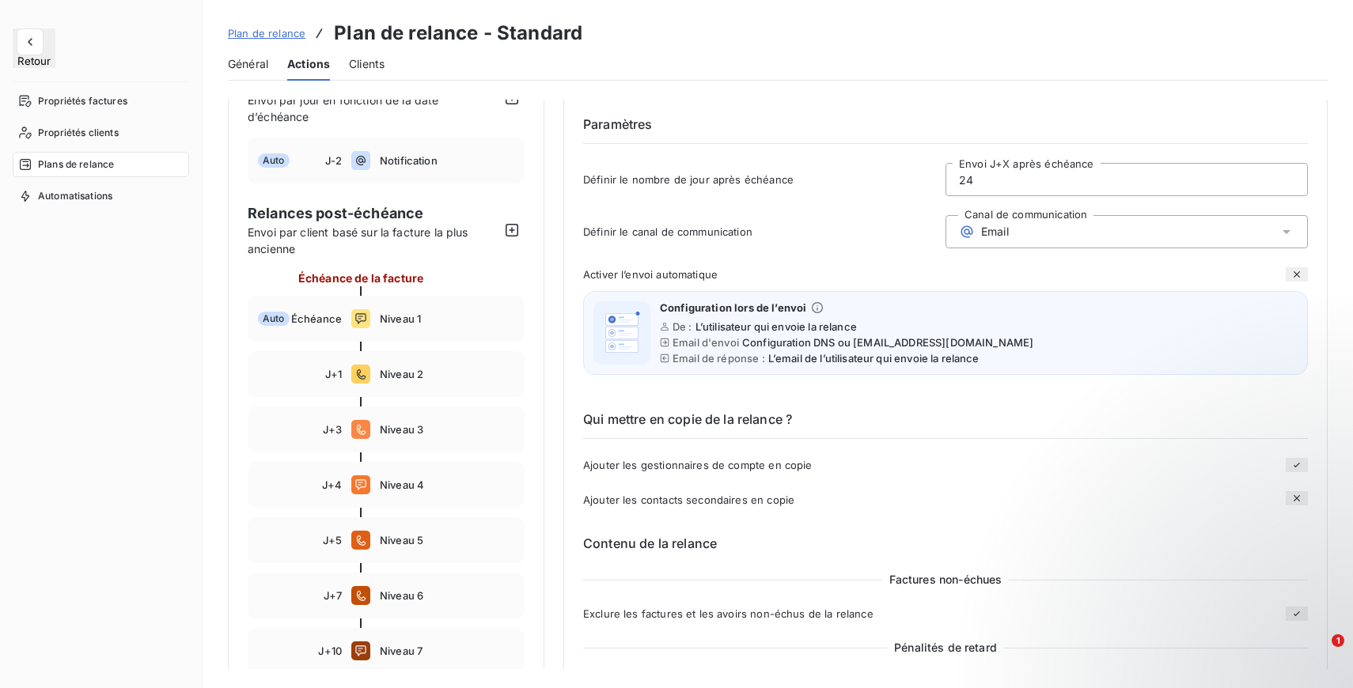
drag, startPoint x: 986, startPoint y: 177, endPoint x: 865, endPoint y: 179, distance: 121.0
click at [865, 179] on div "Définir le nombre de jour après échéance 24 Envoi J+X après échéance" at bounding box center [945, 184] width 725 height 43
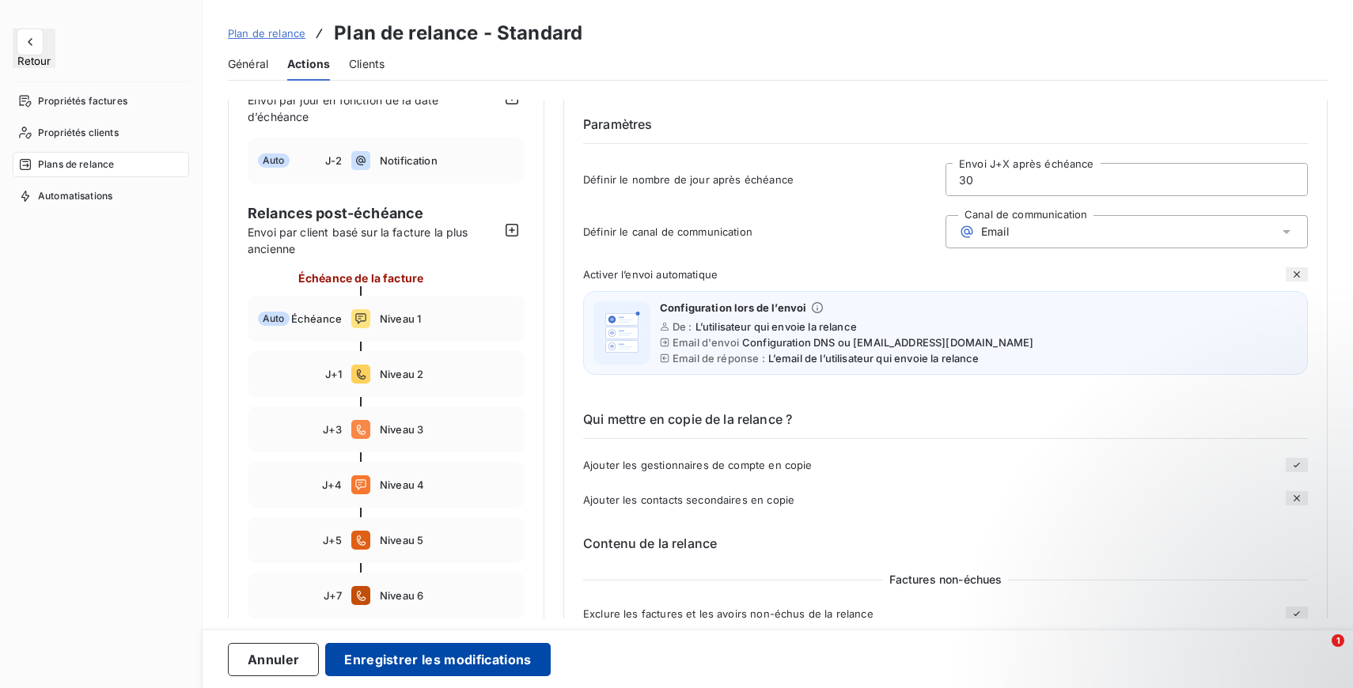
type input "30"
click at [438, 660] on button "Enregistrer les modifications" at bounding box center [437, 659] width 225 height 33
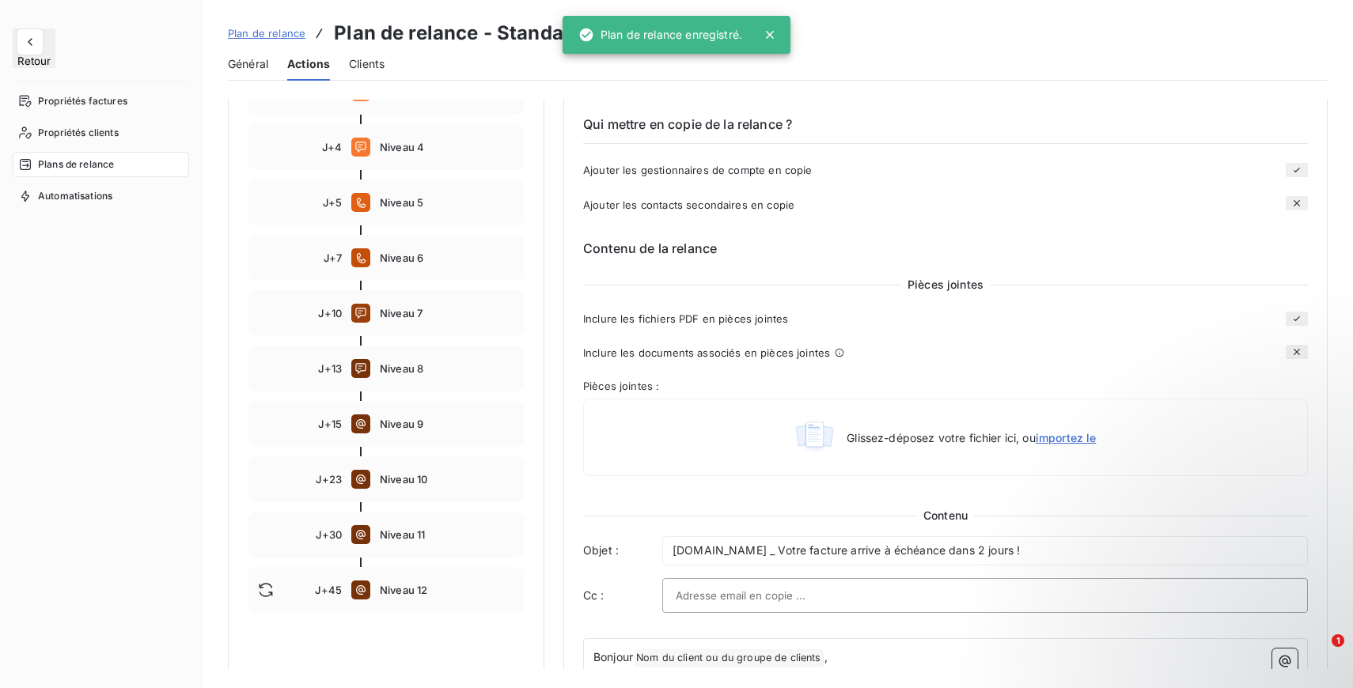
scroll to position [388, 0]
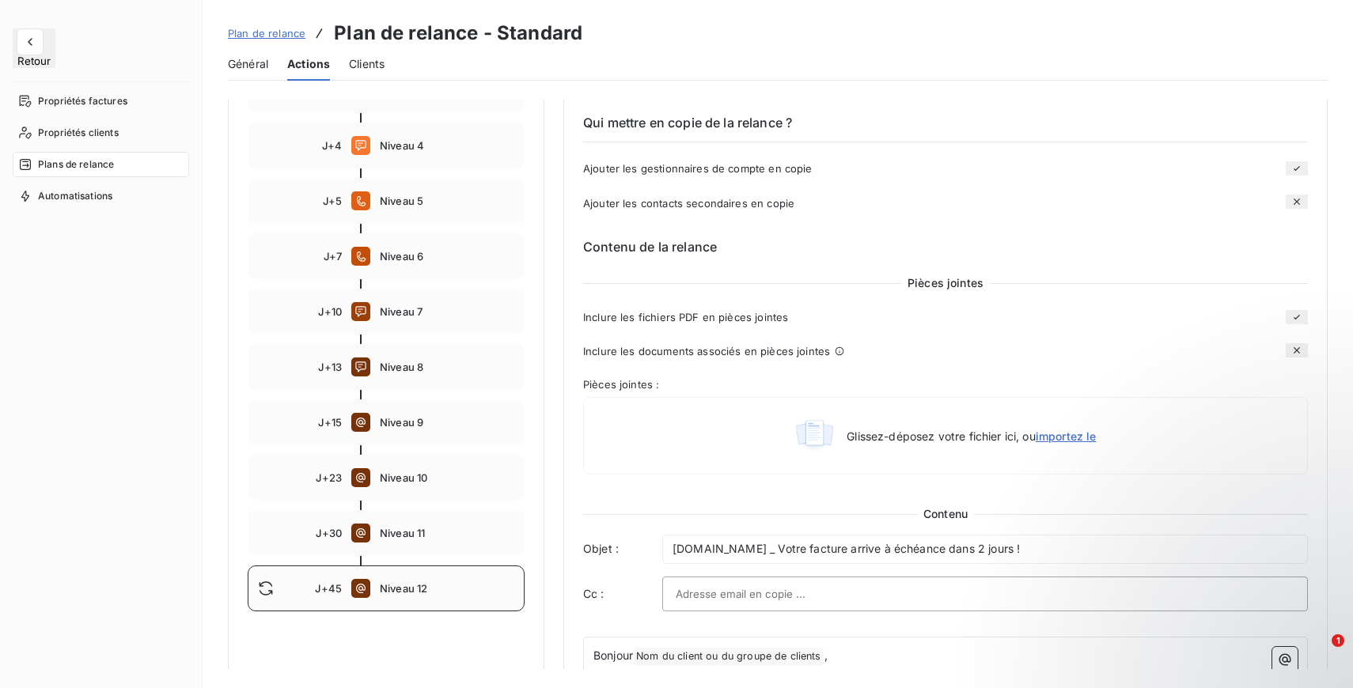
click at [446, 603] on div "J+45 Niveau 12" at bounding box center [386, 589] width 277 height 46
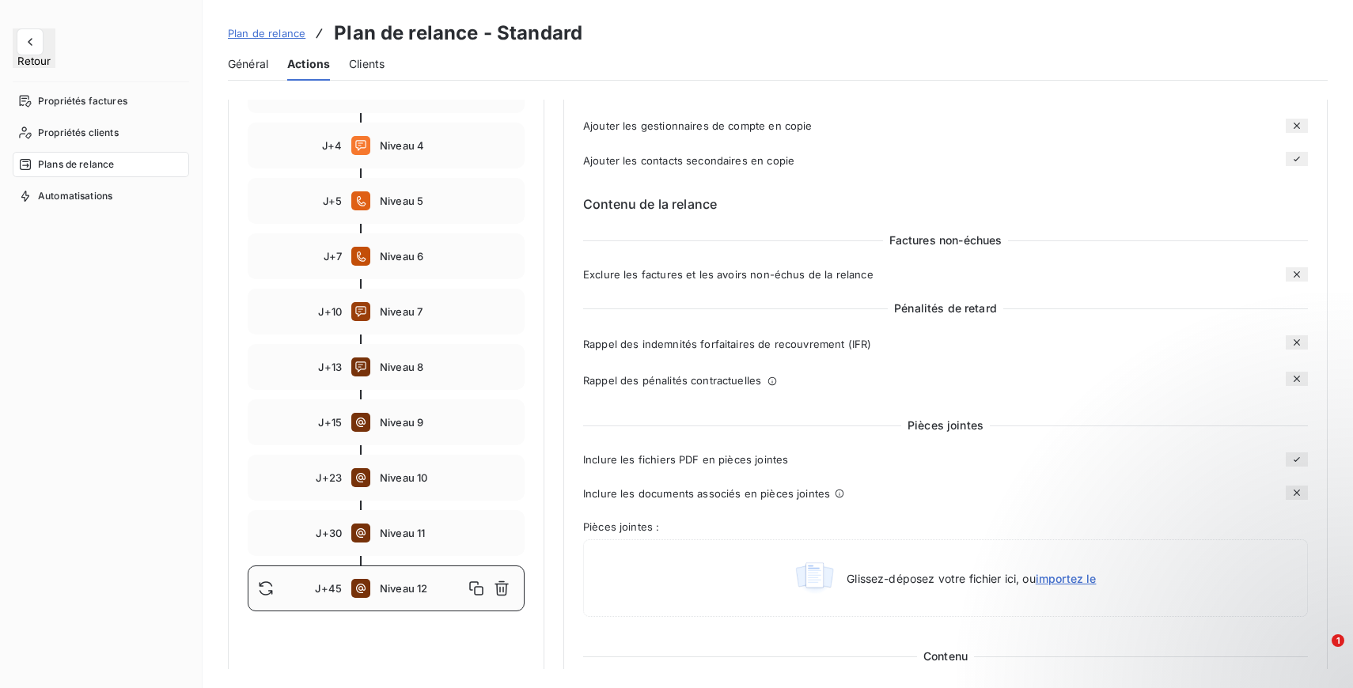
scroll to position [0, 0]
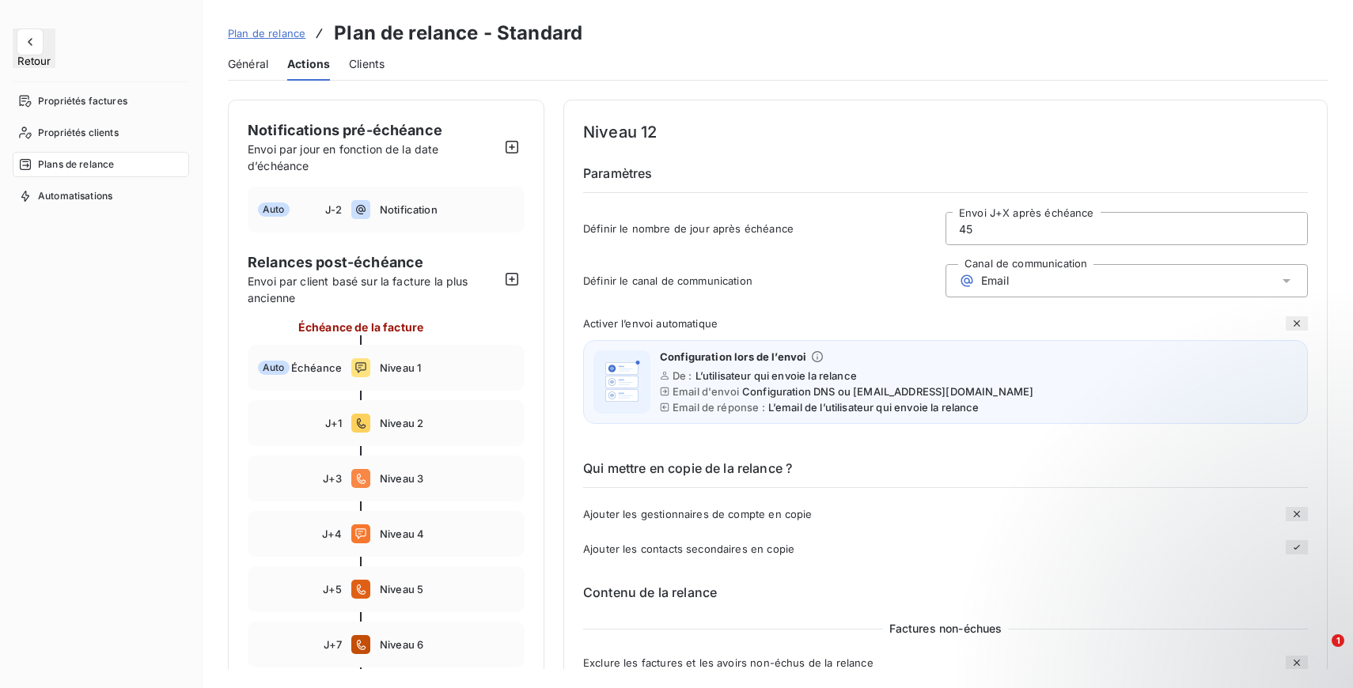
click at [604, 123] on h4 "Niveau 12" at bounding box center [945, 131] width 725 height 25
click at [605, 123] on h4 "Niveau 12" at bounding box center [945, 131] width 725 height 25
click at [634, 137] on h4 "Niveau 12" at bounding box center [945, 131] width 725 height 25
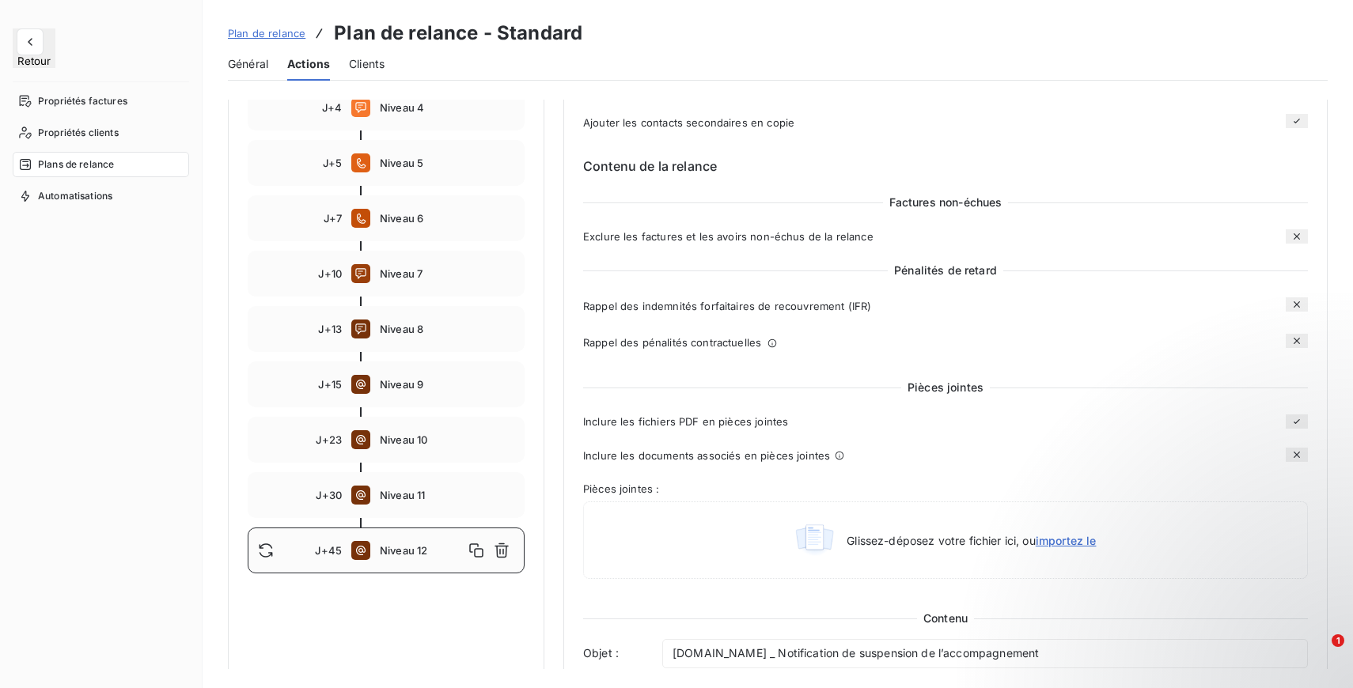
scroll to position [369, 0]
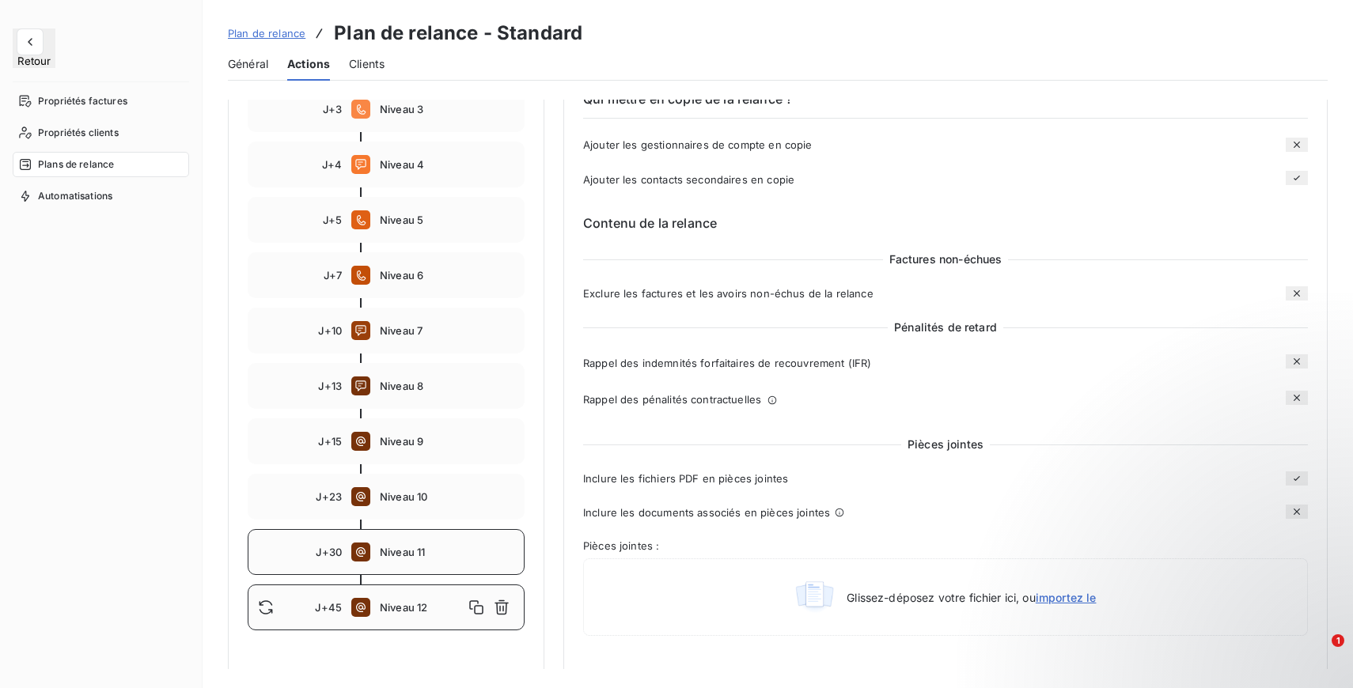
click at [426, 556] on span "Niveau 11" at bounding box center [447, 552] width 134 height 13
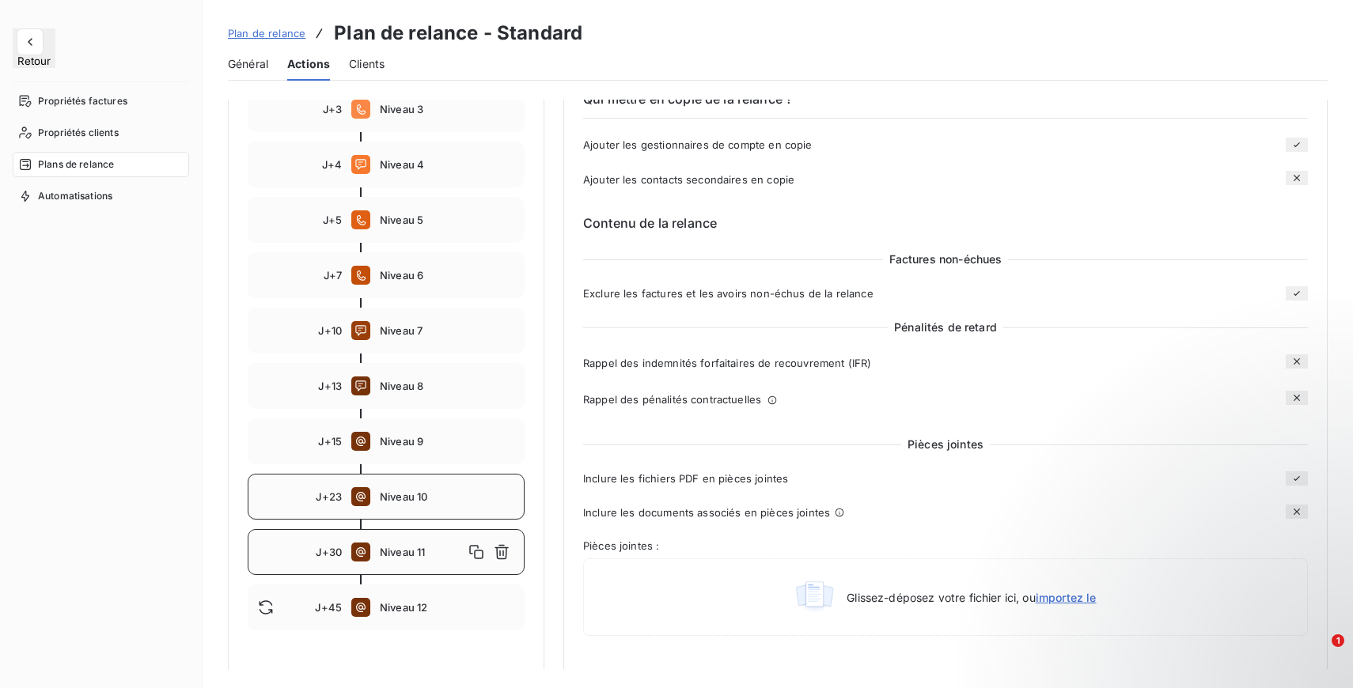
click at [408, 498] on span "Niveau 10" at bounding box center [447, 496] width 134 height 13
click at [409, 562] on div "J+30 Niveau 11" at bounding box center [386, 552] width 277 height 46
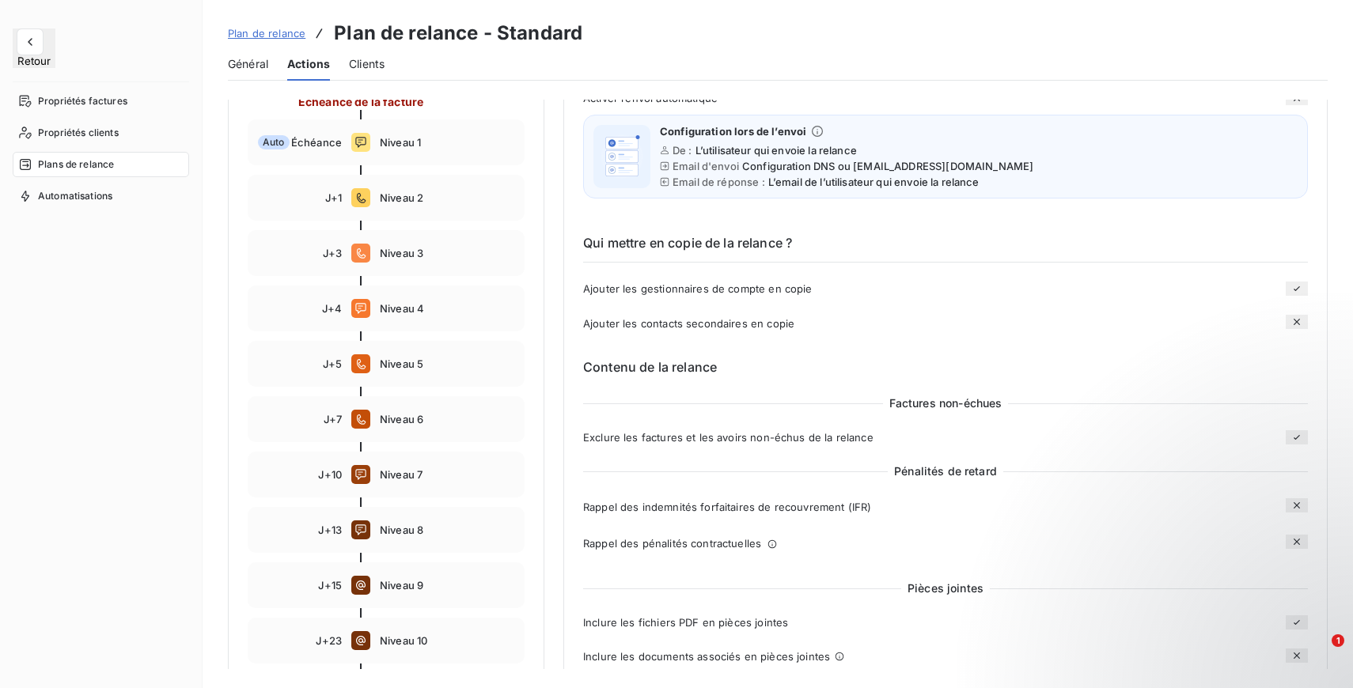
scroll to position [218, 0]
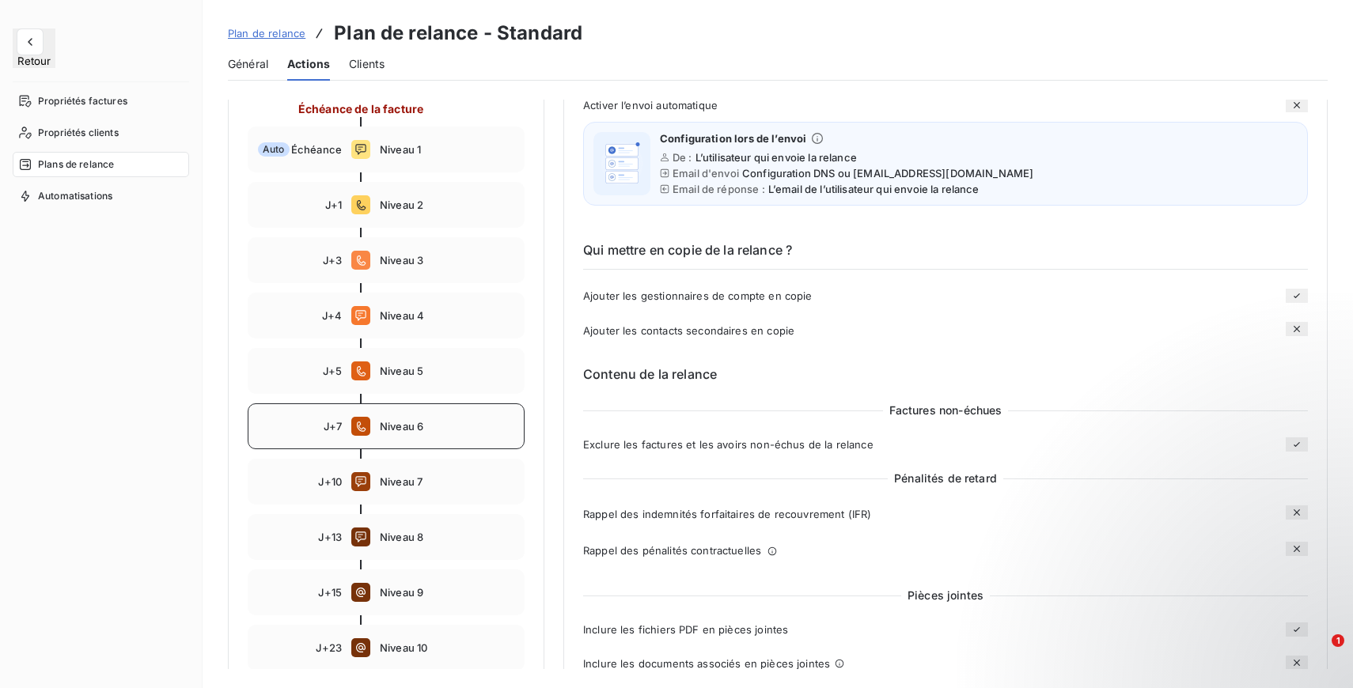
click at [405, 433] on div "J+7 Niveau 6" at bounding box center [386, 426] width 277 height 46
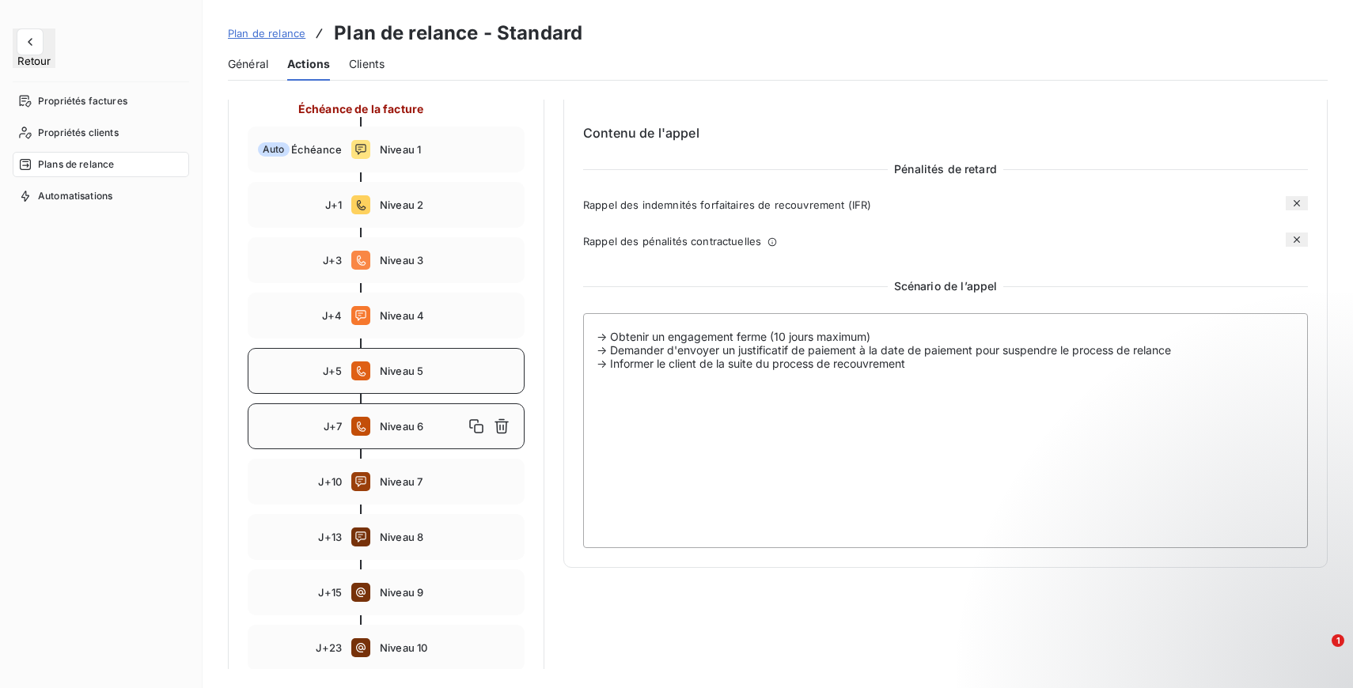
click at [415, 360] on div "J+5 Niveau 5" at bounding box center [386, 371] width 277 height 46
type input "5"
type textarea "-> SI LE CLIENT N'A PAS REPONDU AUX APPELS DES NIVEAUX 2 ET 3 -> Ou si le clien…"
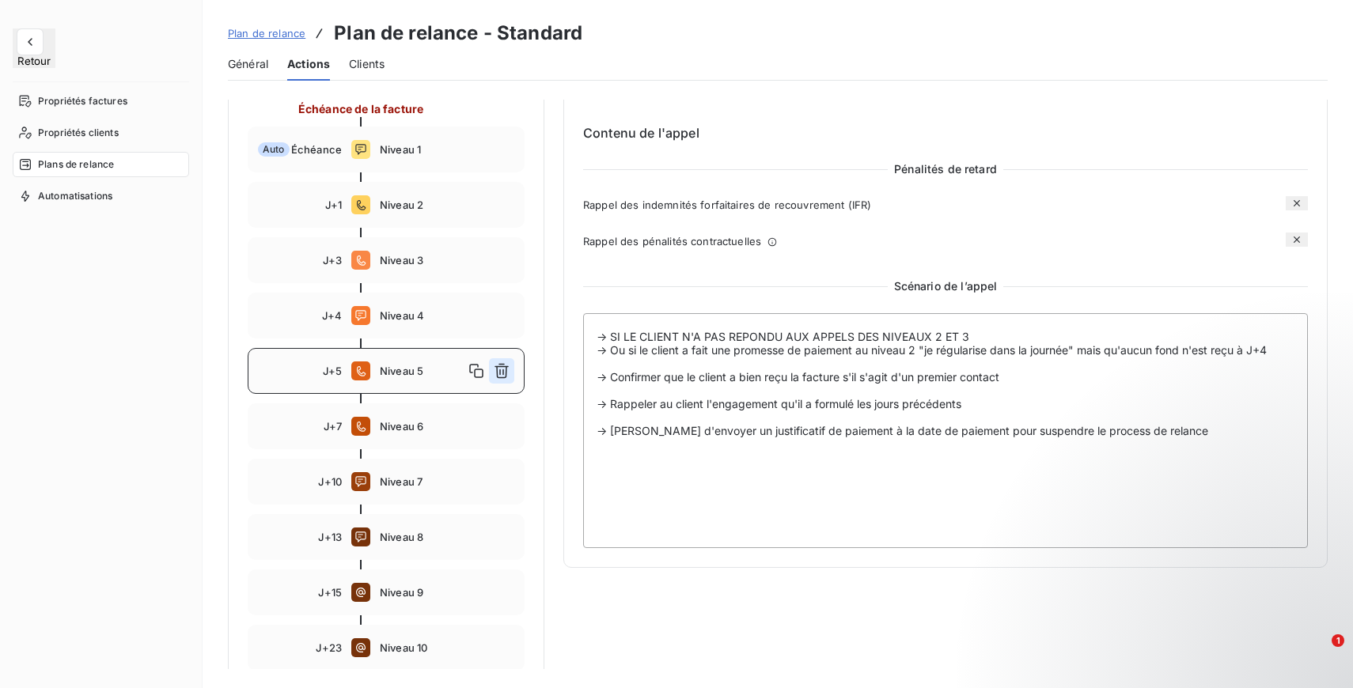
click at [503, 368] on icon "button" at bounding box center [502, 371] width 16 height 16
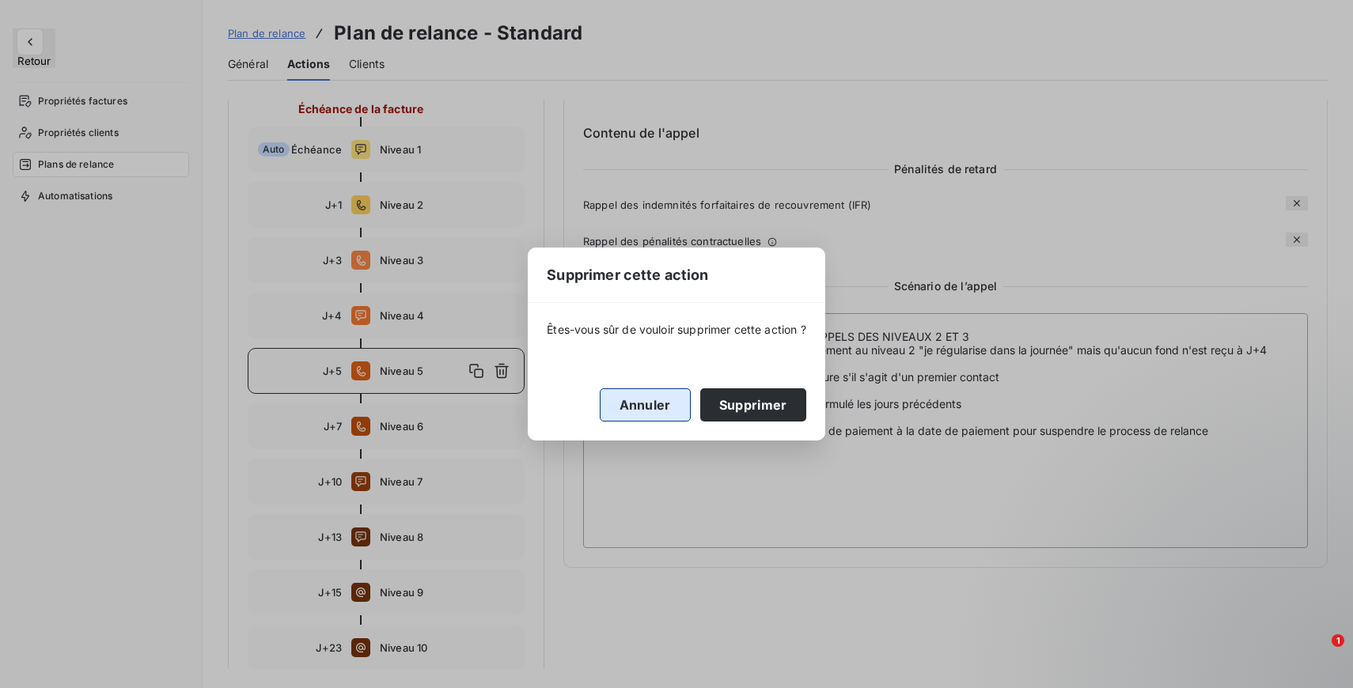
click at [661, 415] on button "Annuler" at bounding box center [645, 404] width 91 height 33
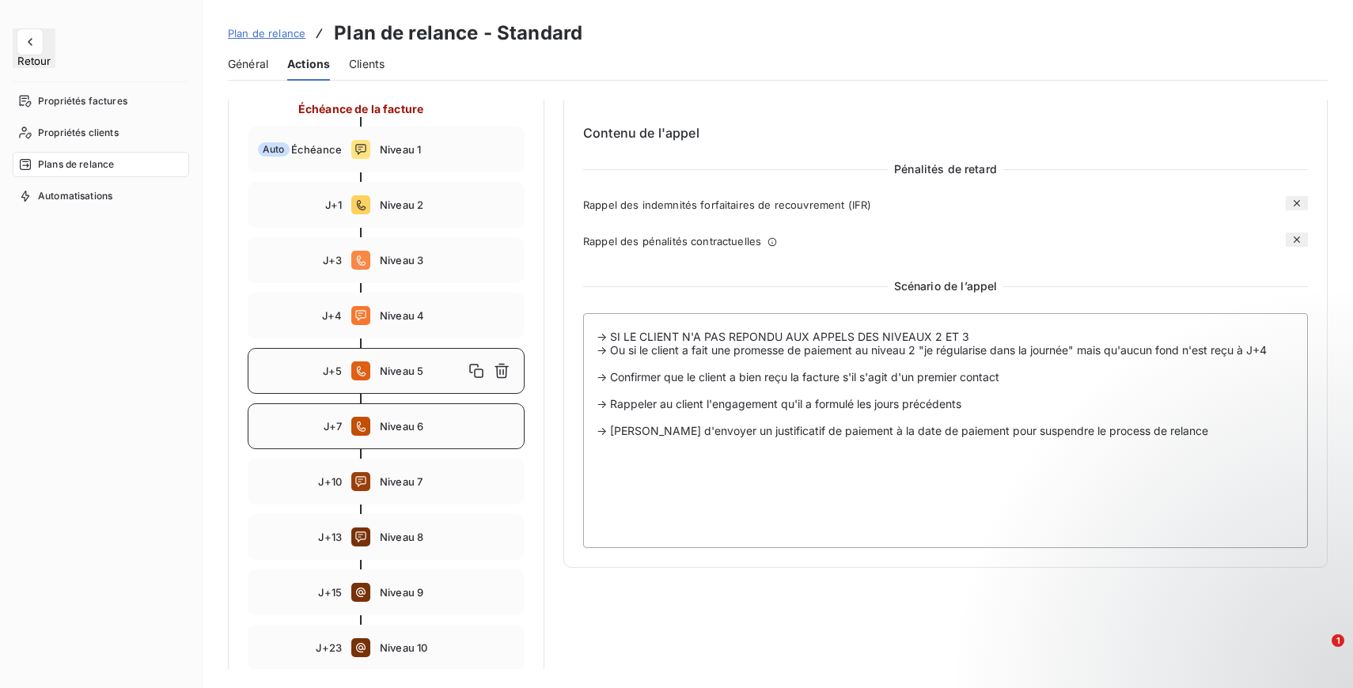
click at [446, 425] on span "Niveau 6" at bounding box center [447, 426] width 134 height 13
type input "7"
type textarea "-> Obtenir un engagement ferme (10 jours maximum) -> Demander d'envoyer un just…"
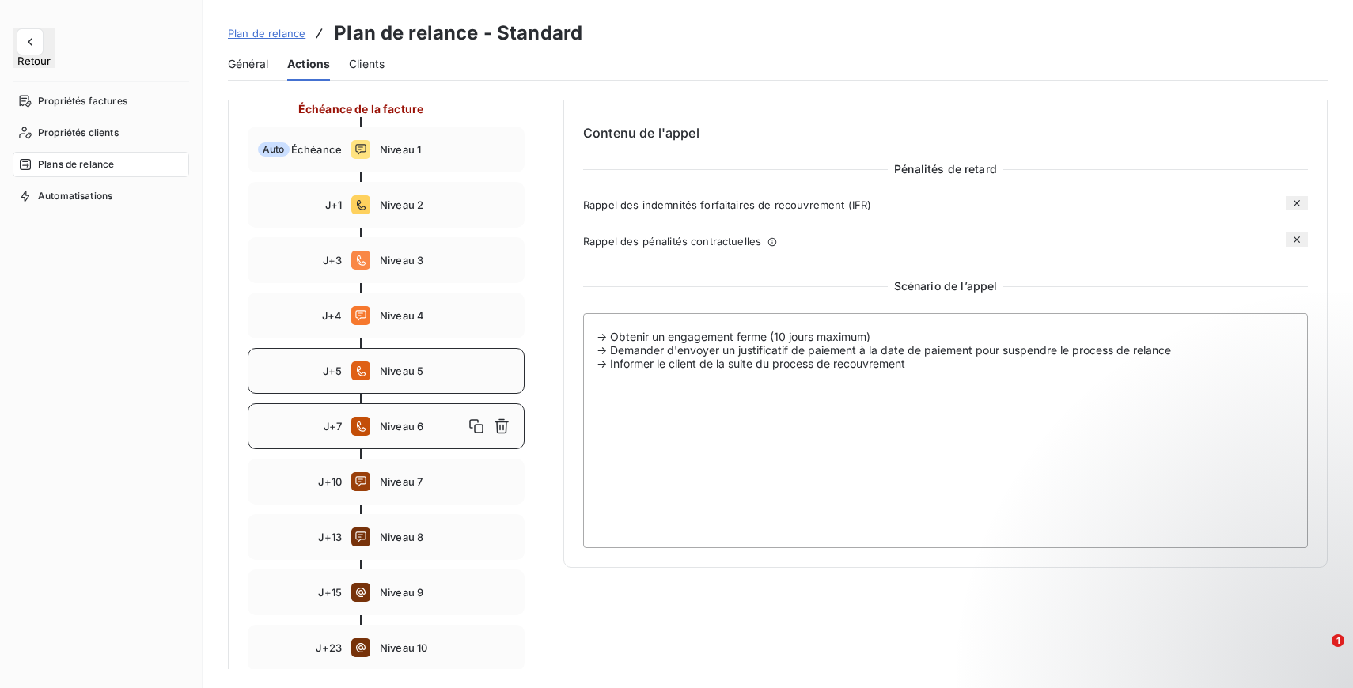
click at [402, 378] on div "J+5 Niveau 5" at bounding box center [386, 371] width 277 height 46
type input "5"
type textarea "-> SI LE CLIENT N'A PAS REPONDU AUX APPELS DES NIVEAUX 2 ET 3 -> Ou si le clien…"
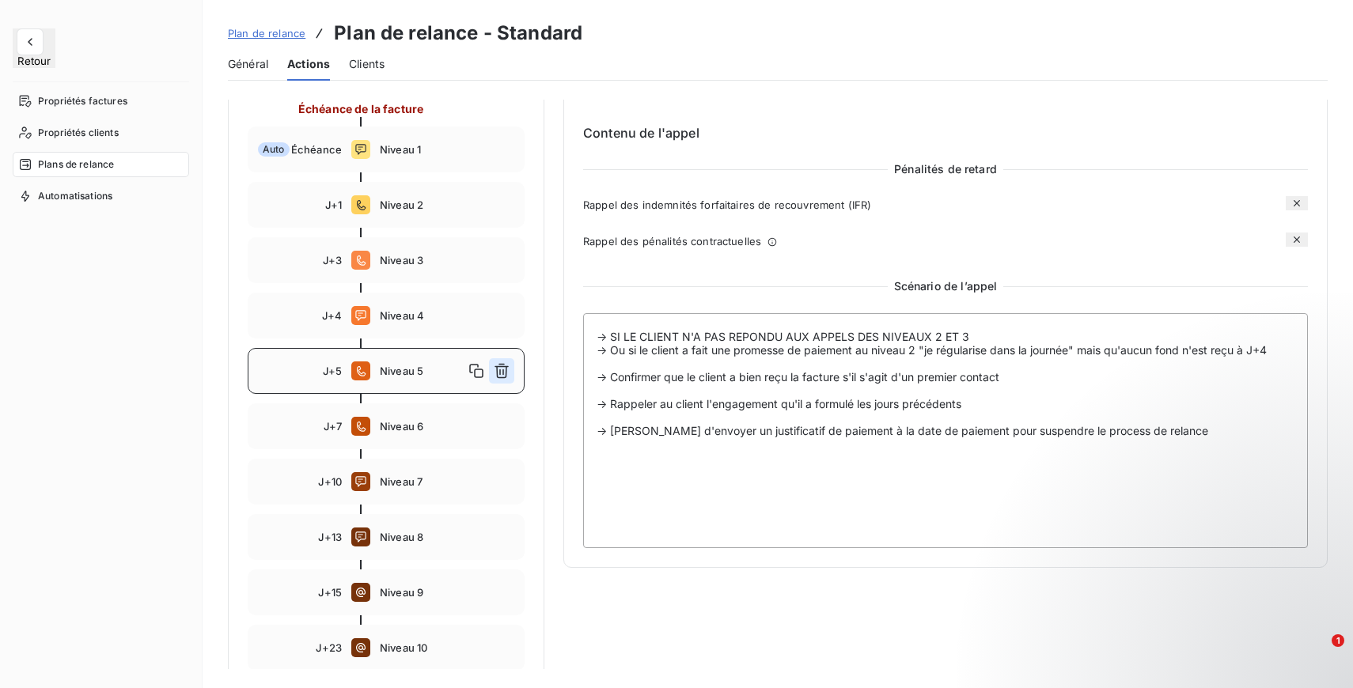
click at [506, 372] on icon "button" at bounding box center [502, 371] width 16 height 16
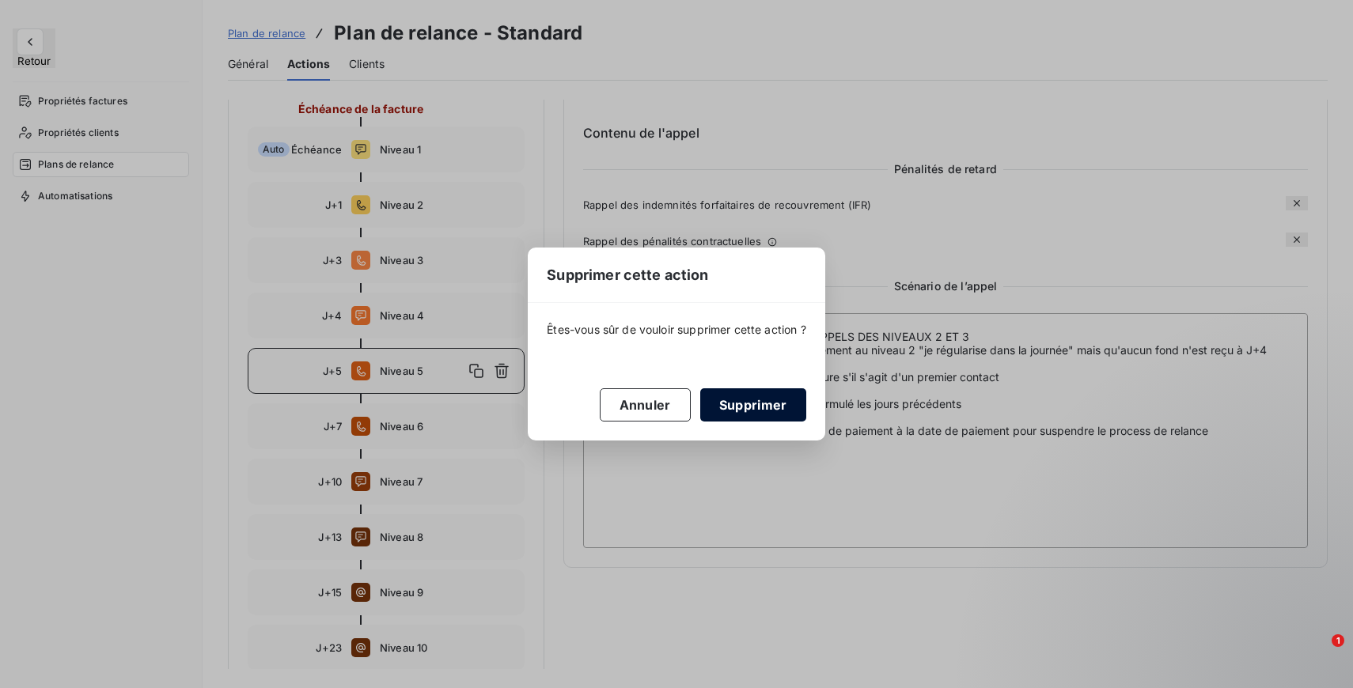
click at [757, 408] on button "Supprimer" at bounding box center [753, 404] width 106 height 33
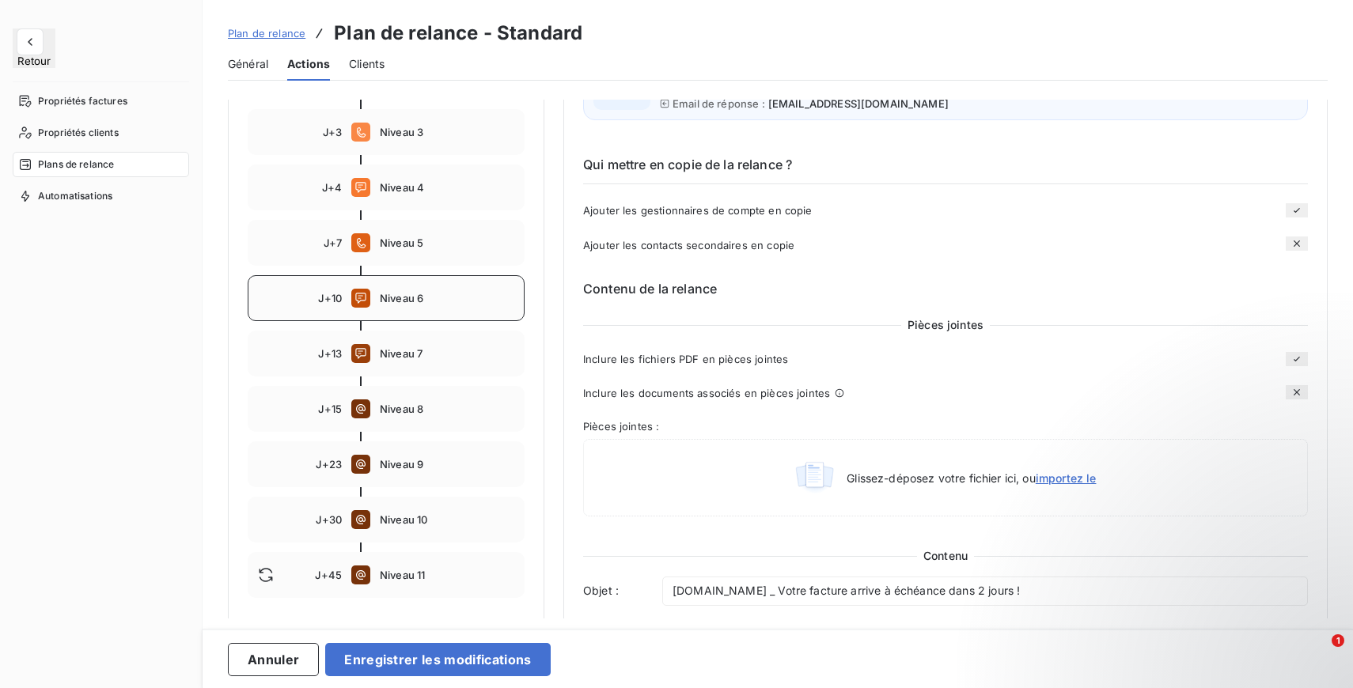
scroll to position [350, 0]
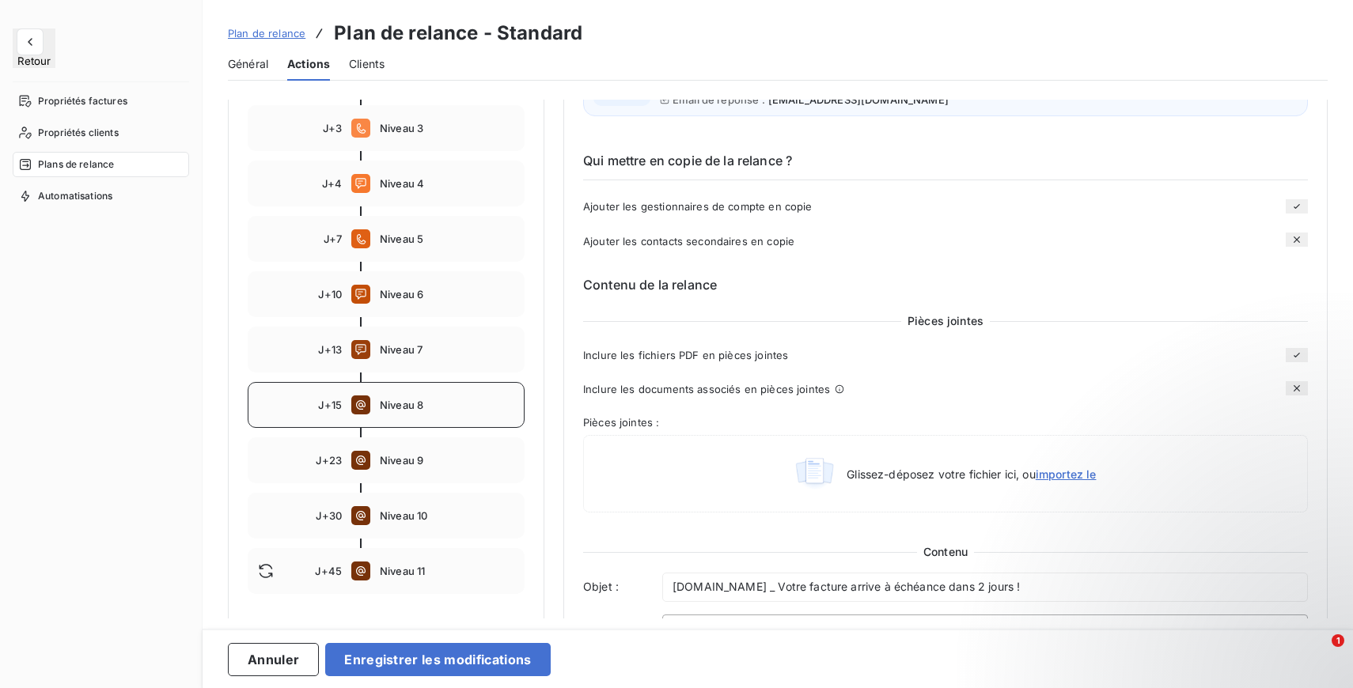
click at [412, 407] on span "Niveau 8" at bounding box center [447, 405] width 134 height 13
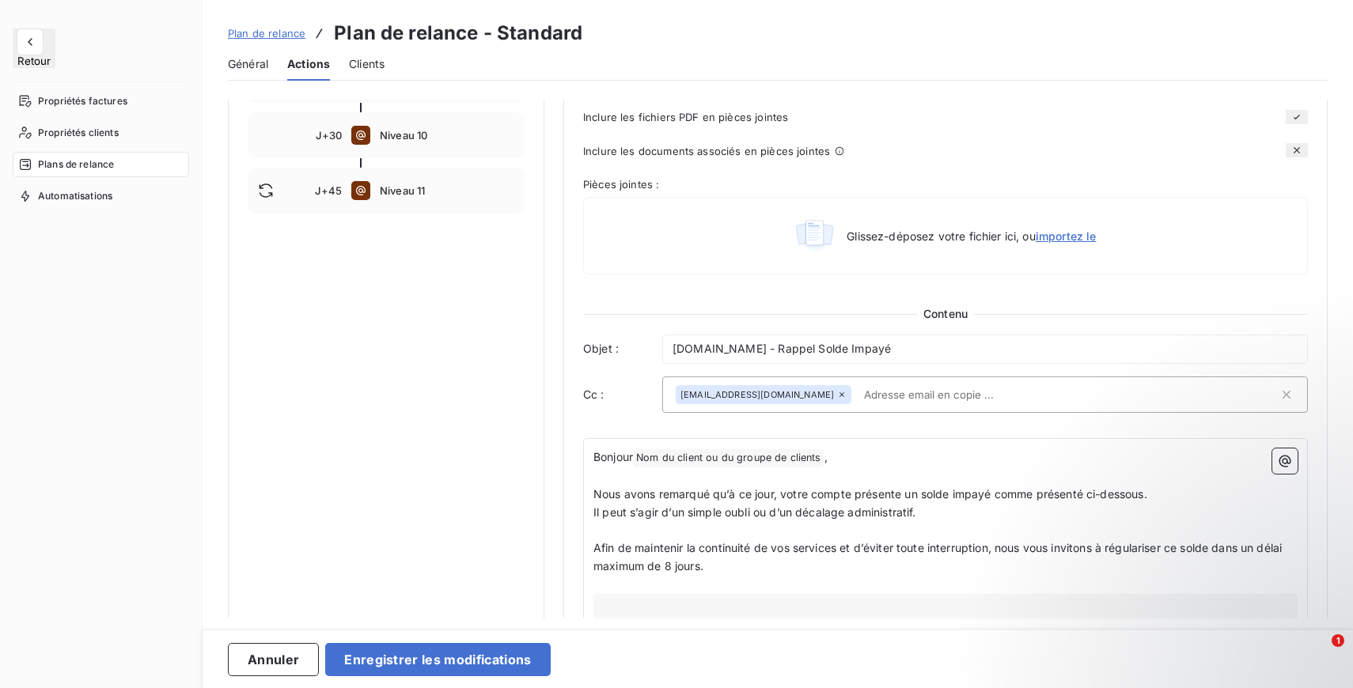
scroll to position [642, 0]
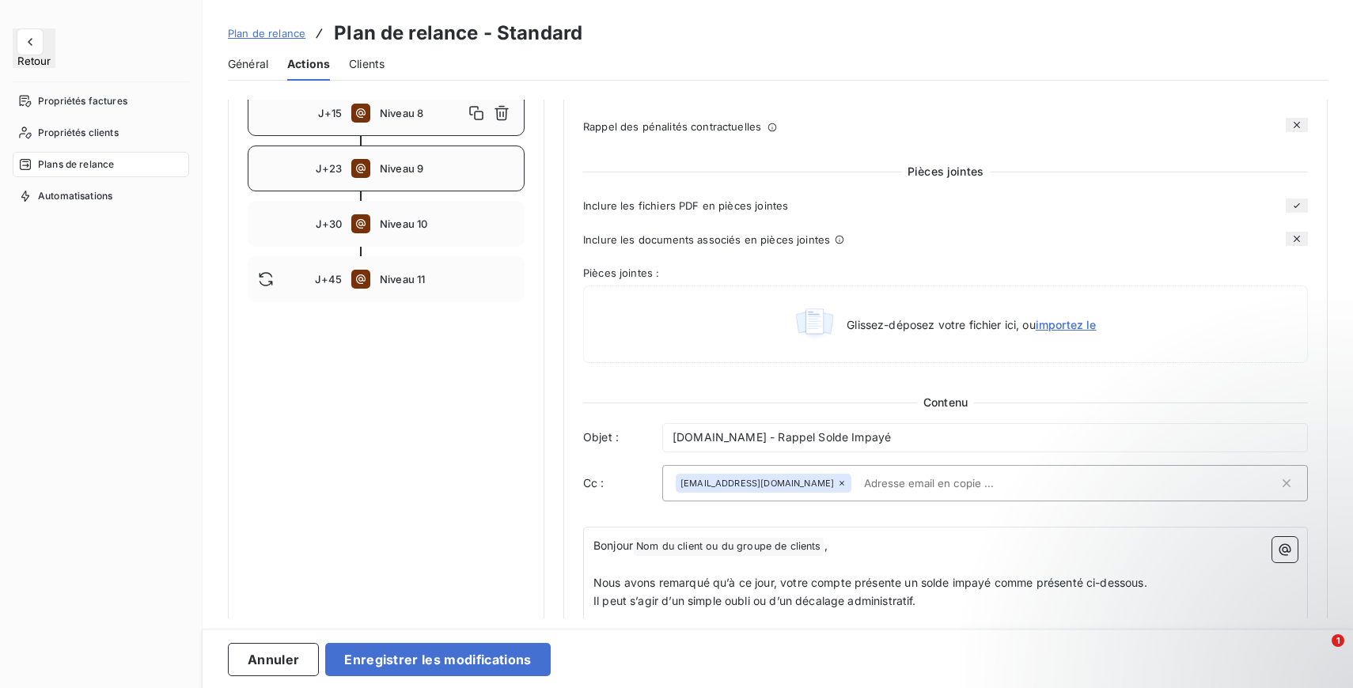
click at [431, 170] on span "Niveau 9" at bounding box center [447, 168] width 134 height 13
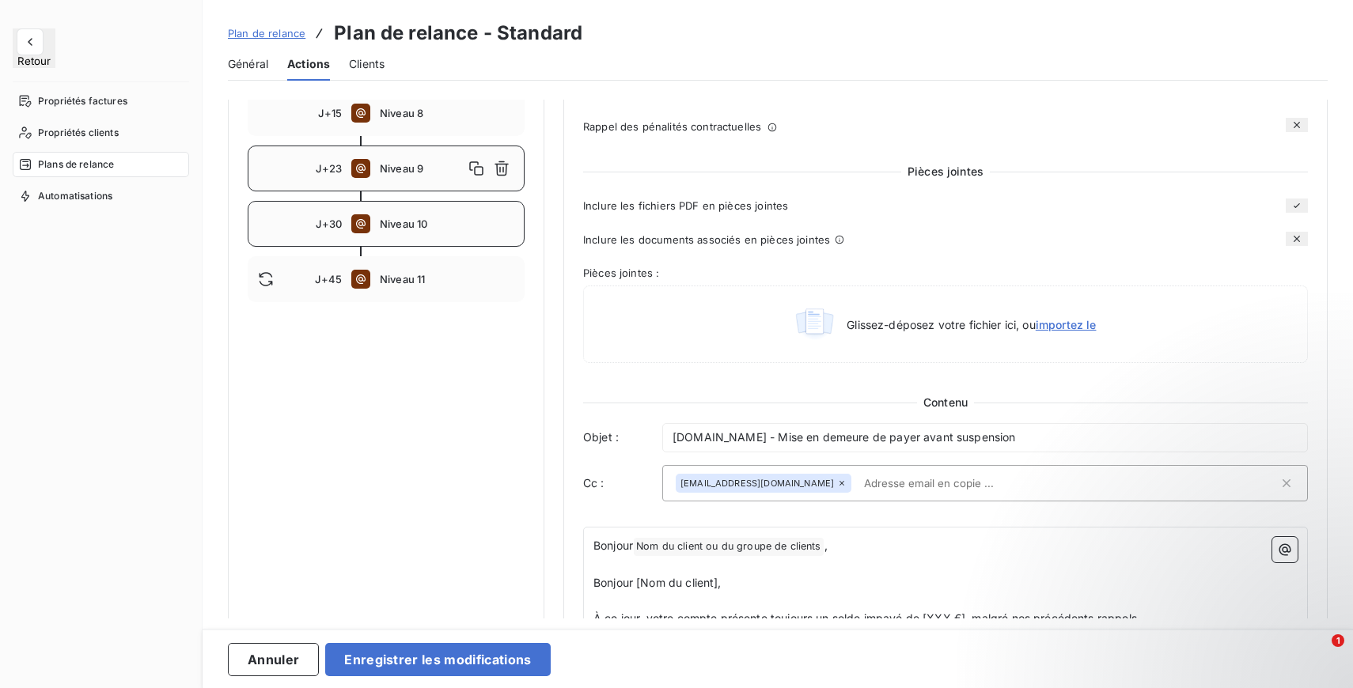
click at [439, 227] on span "Niveau 10" at bounding box center [447, 224] width 134 height 13
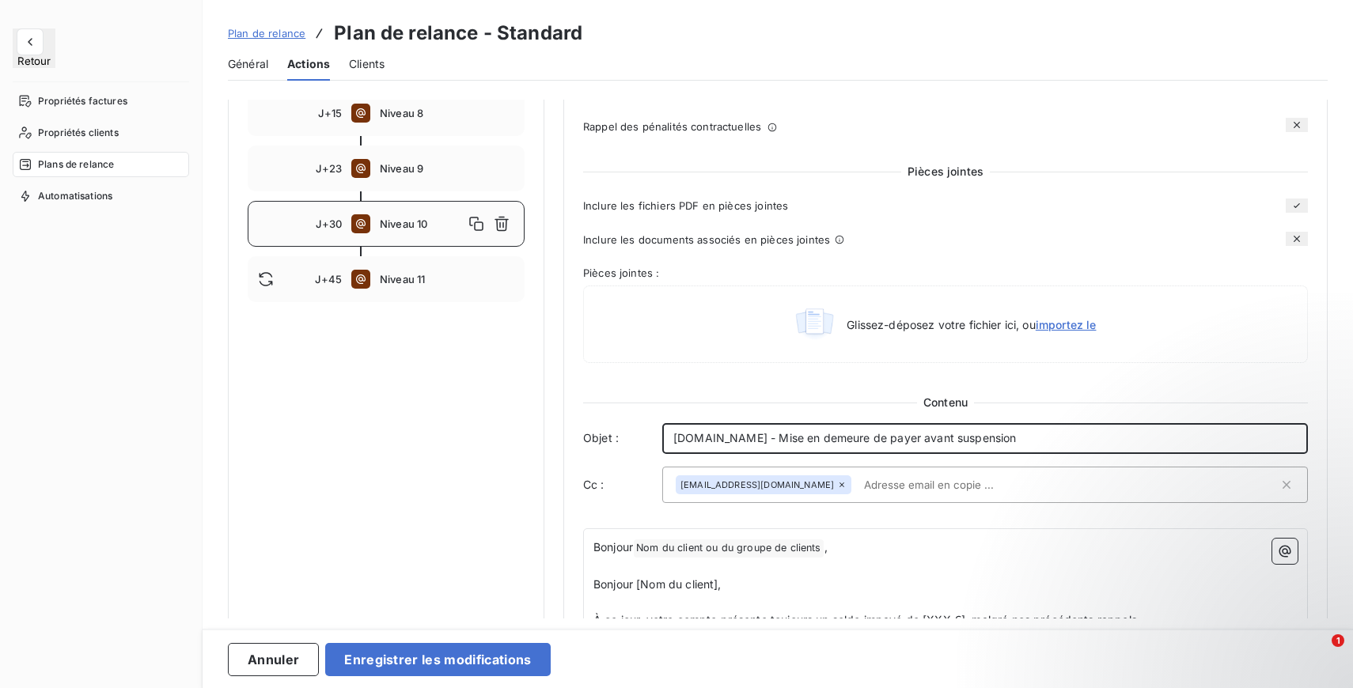
drag, startPoint x: 1047, startPoint y: 442, endPoint x: 786, endPoint y: 451, distance: 261.2
click at [786, 448] on p "Entrepreneurs.com - Mise en demeure de payer avant suspension" at bounding box center [984, 439] width 623 height 18
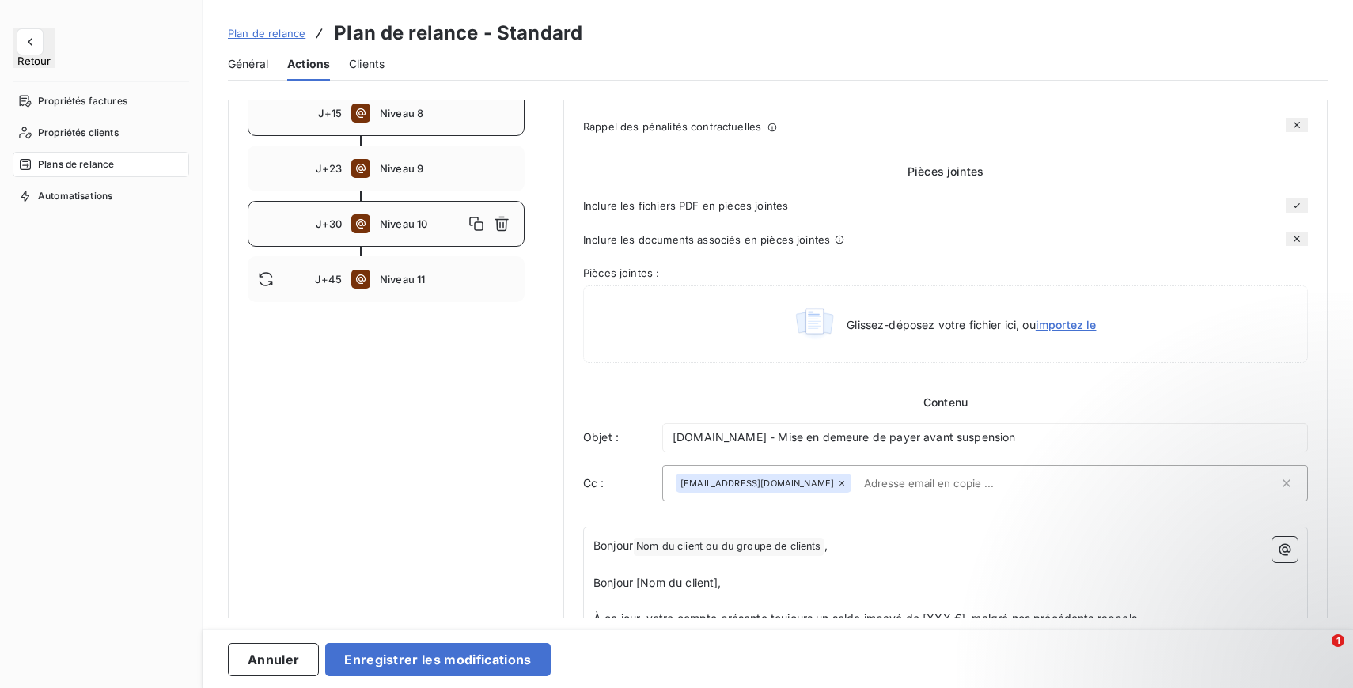
click at [426, 124] on div "J+15 Niveau 8" at bounding box center [386, 113] width 277 height 46
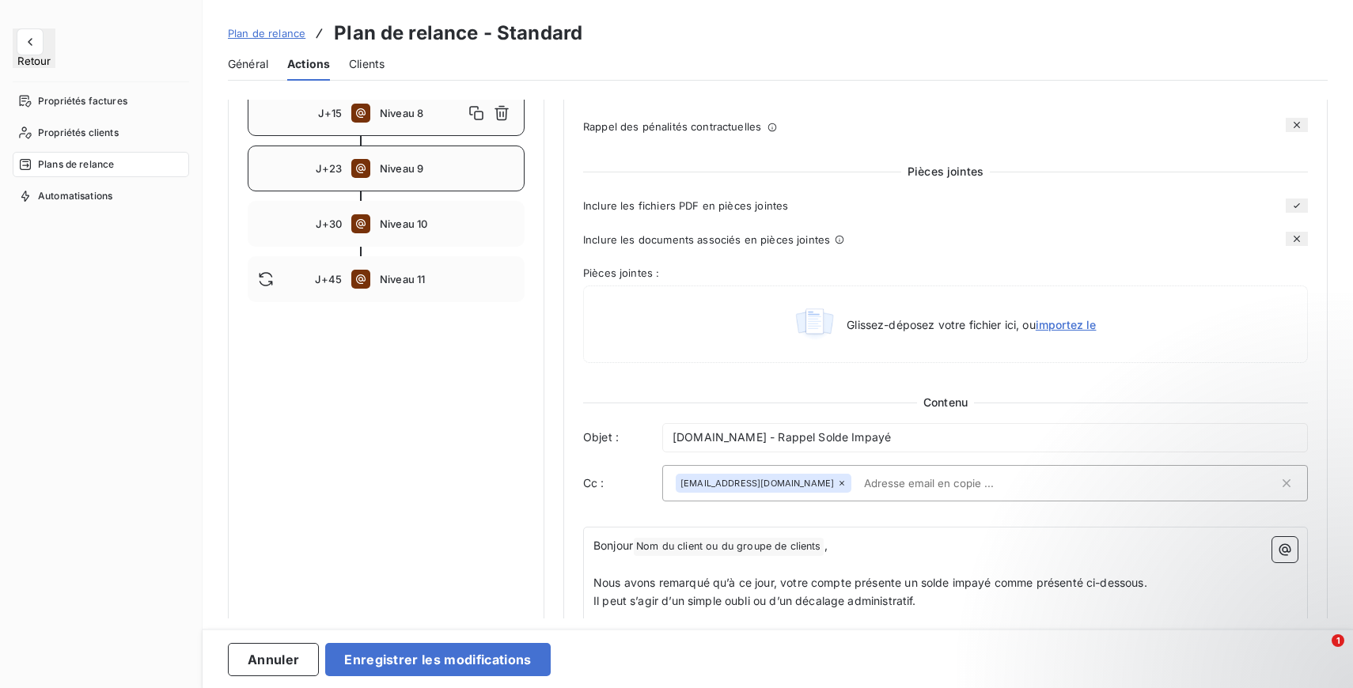
click at [429, 162] on span "Niveau 9" at bounding box center [447, 168] width 134 height 13
type input "23"
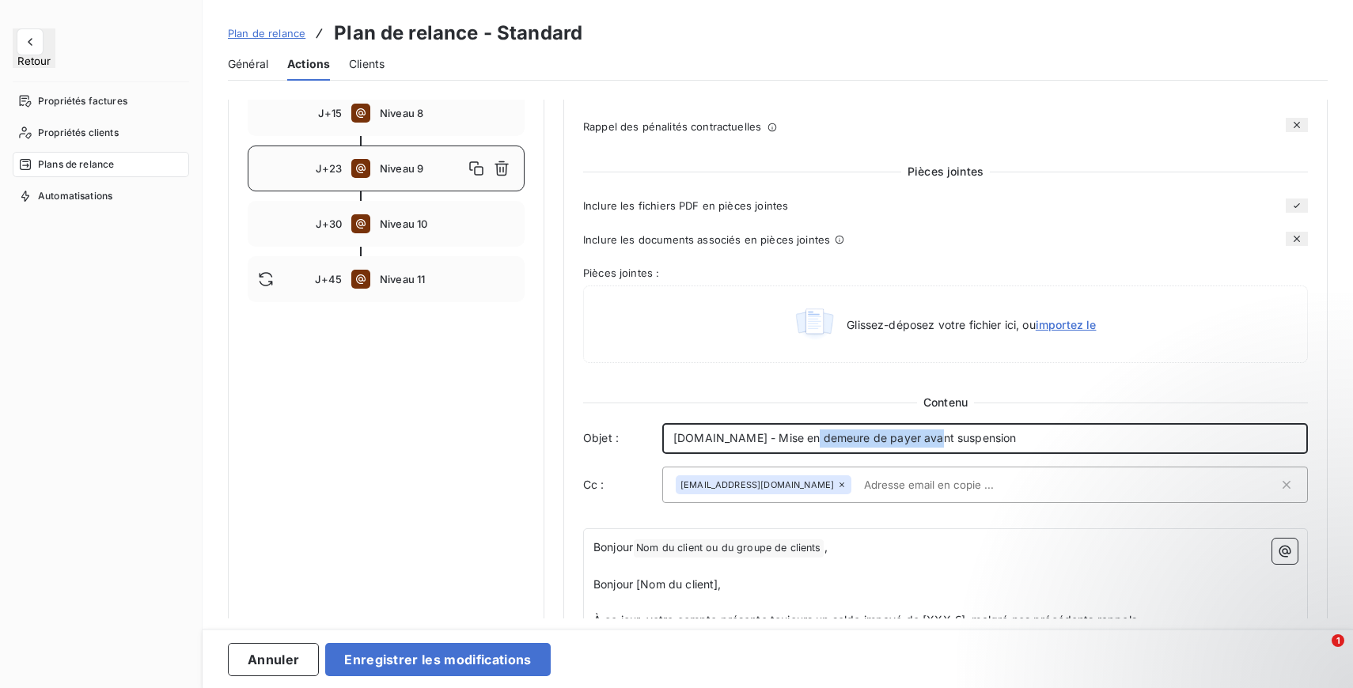
drag, startPoint x: 929, startPoint y: 445, endPoint x: 806, endPoint y: 444, distance: 122.6
click at [806, 444] on span "Entrepreneurs.com - Mise en demeure de payer avant suspension" at bounding box center [844, 437] width 343 height 13
click at [801, 444] on span "Entrepreneurs.com - Mise en demeure de payer avant suspension" at bounding box center [844, 437] width 343 height 13
drag, startPoint x: 789, startPoint y: 446, endPoint x: 931, endPoint y: 441, distance: 141.7
click at [931, 441] on span "Entrepreneurs.com - Mise en demeure de payer avant suspension" at bounding box center [844, 437] width 343 height 13
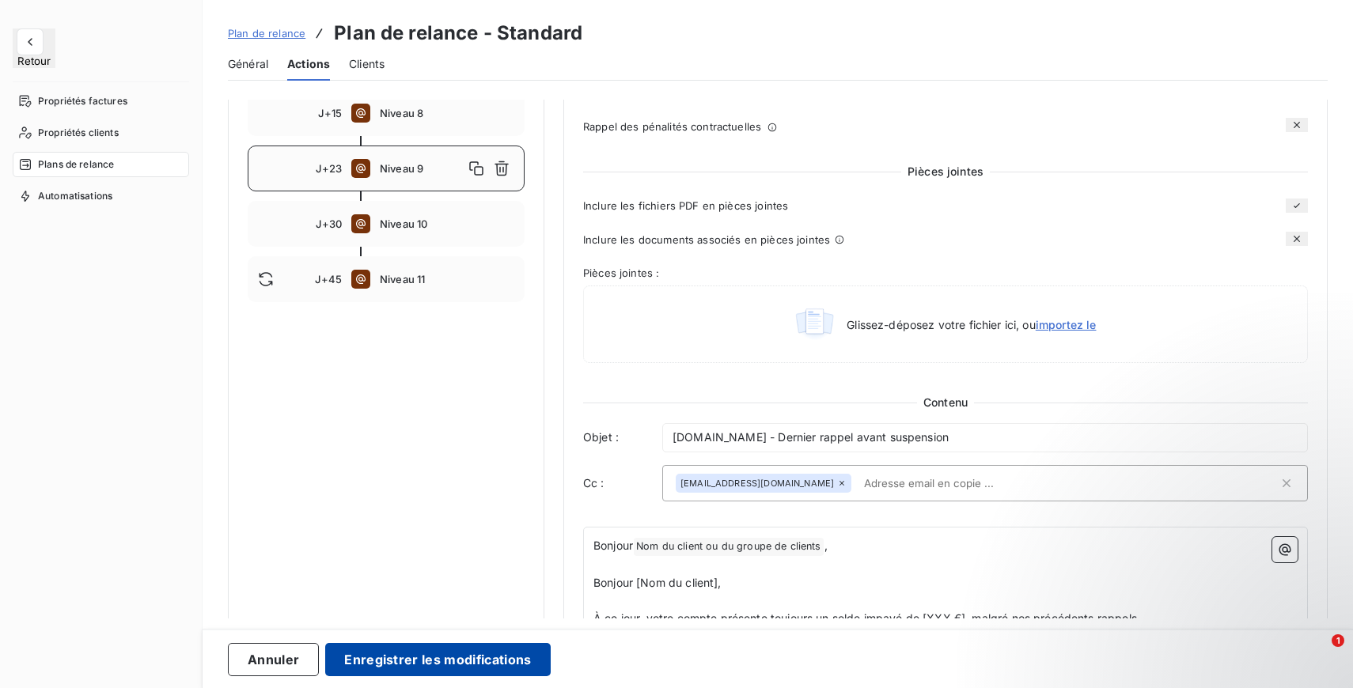
click at [365, 657] on button "Enregistrer les modifications" at bounding box center [437, 659] width 225 height 33
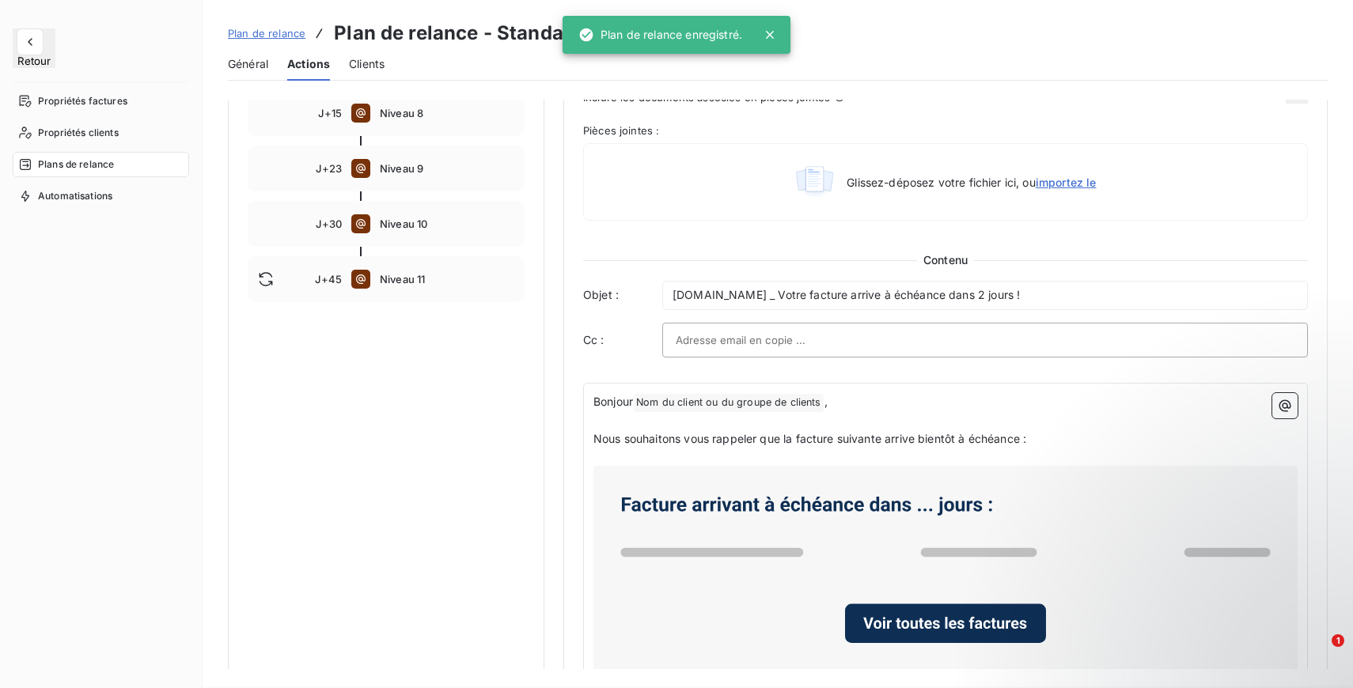
scroll to position [346, 0]
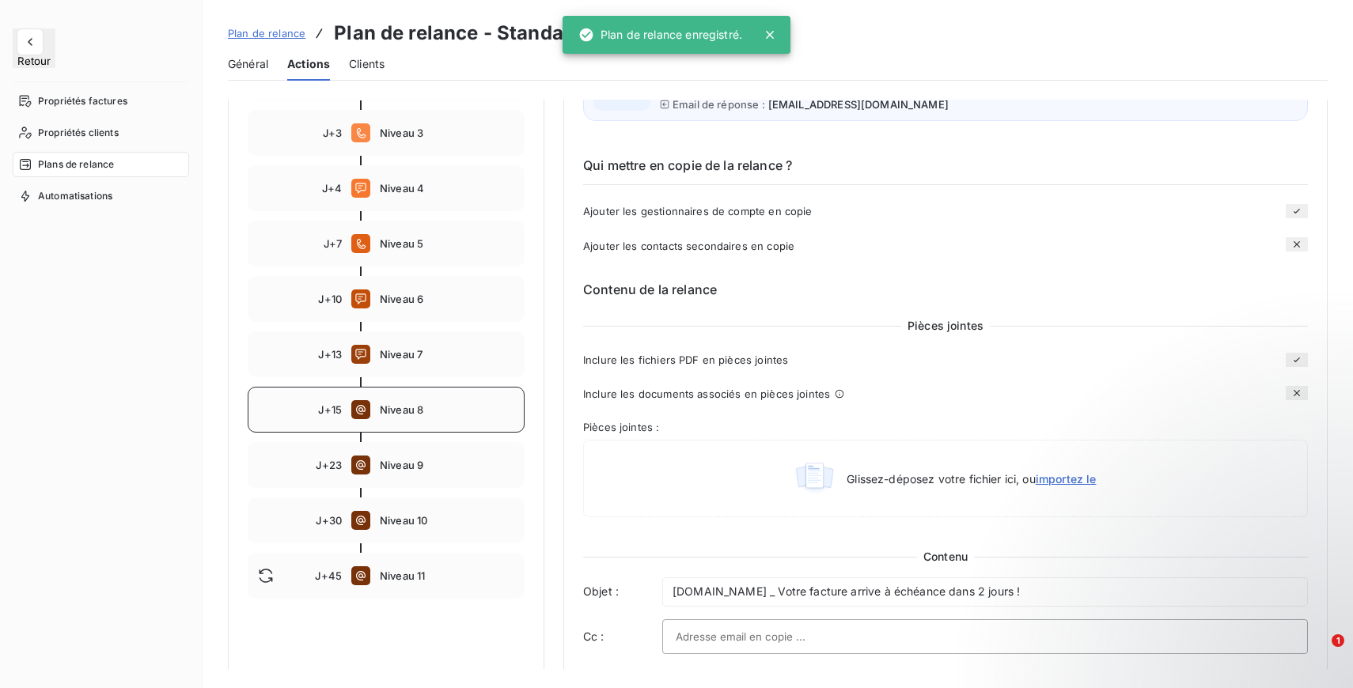
click at [427, 422] on div "J+15 Niveau 8" at bounding box center [386, 410] width 277 height 46
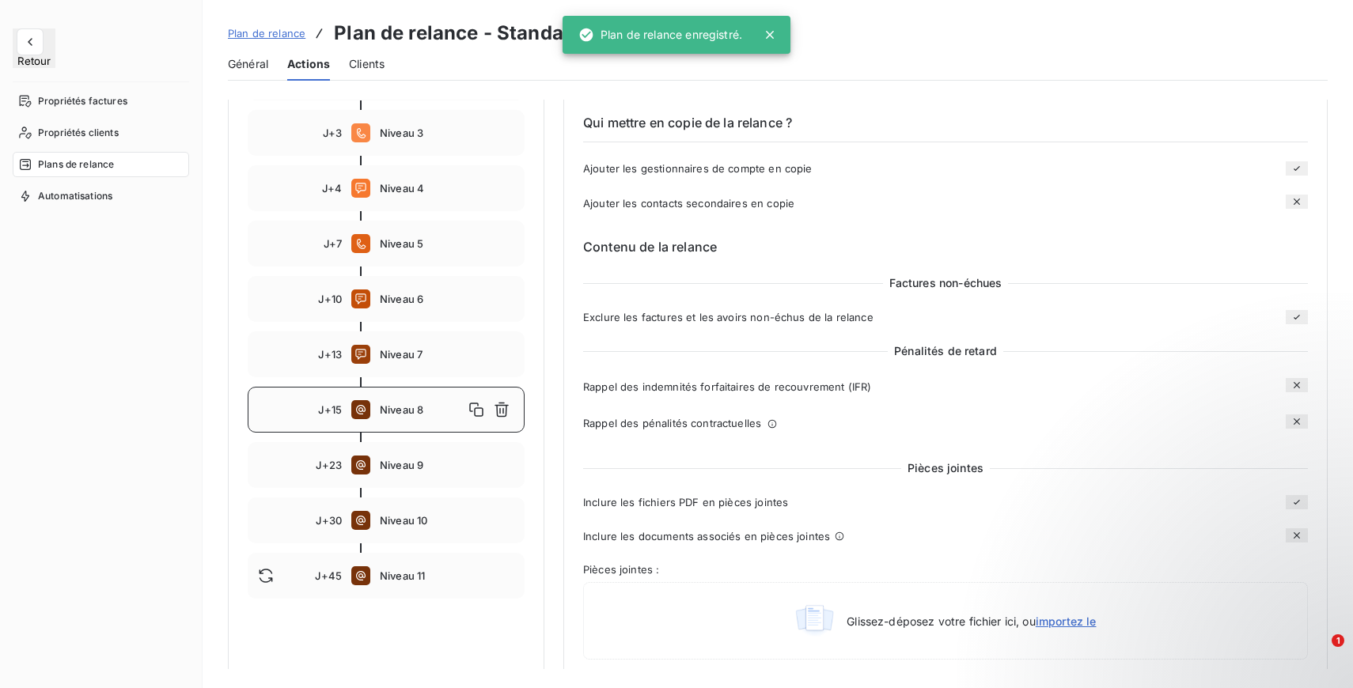
type input "15"
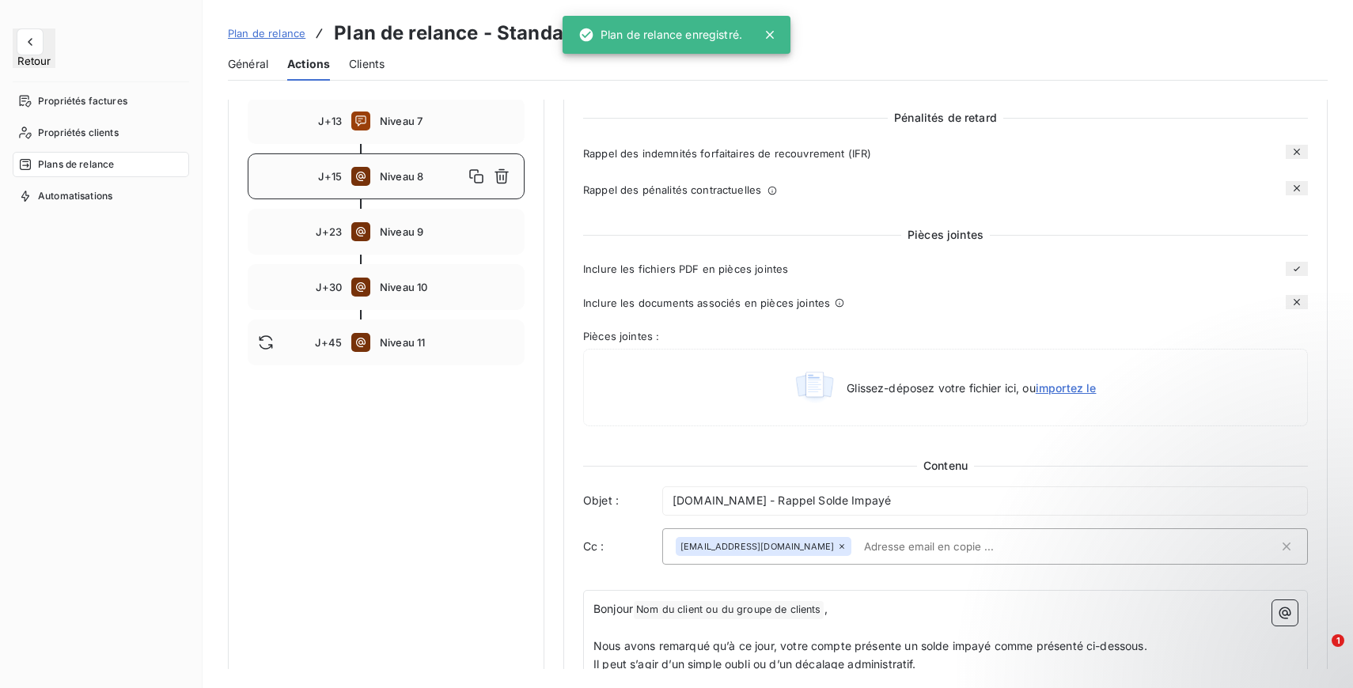
scroll to position [581, 0]
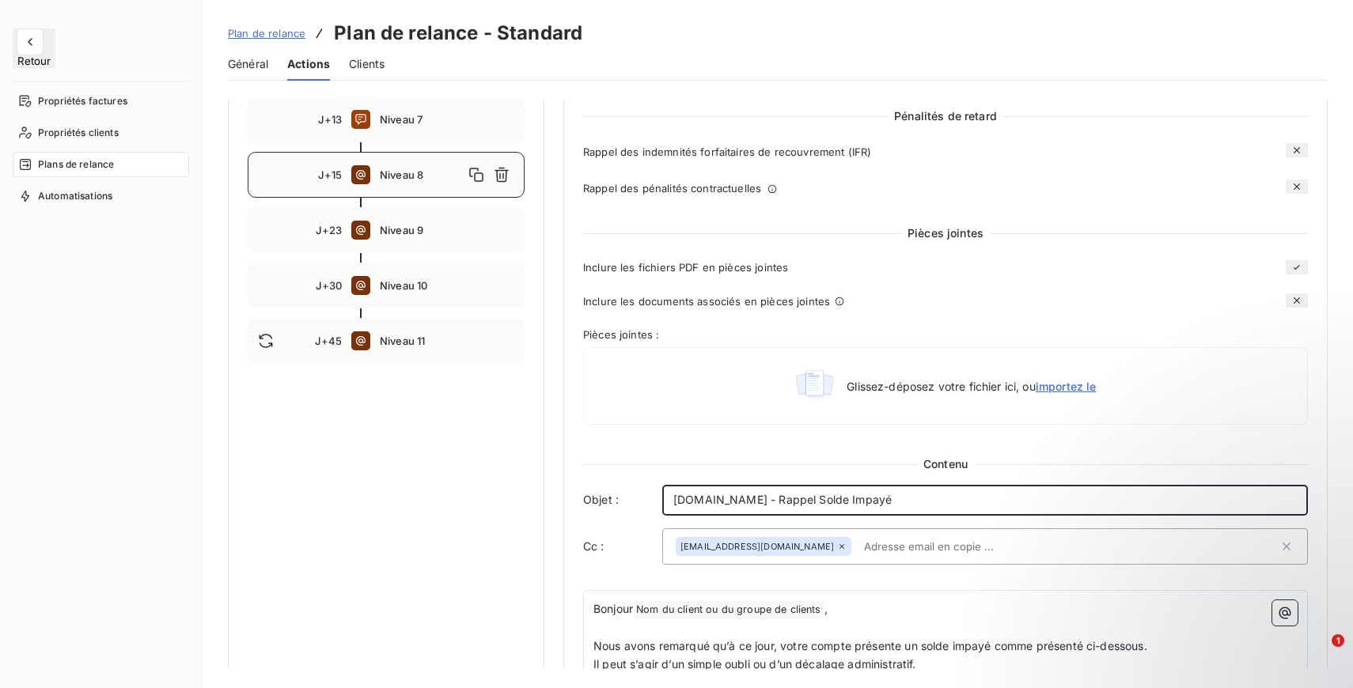
click at [887, 506] on span "Entrepreneurs.com - Rappel Solde Impayé" at bounding box center [782, 499] width 218 height 13
drag, startPoint x: 918, startPoint y: 504, endPoint x: 788, endPoint y: 505, distance: 129.7
click at [788, 505] on p "Entrepreneurs.com - Rappel Solde Impayé" at bounding box center [984, 500] width 623 height 18
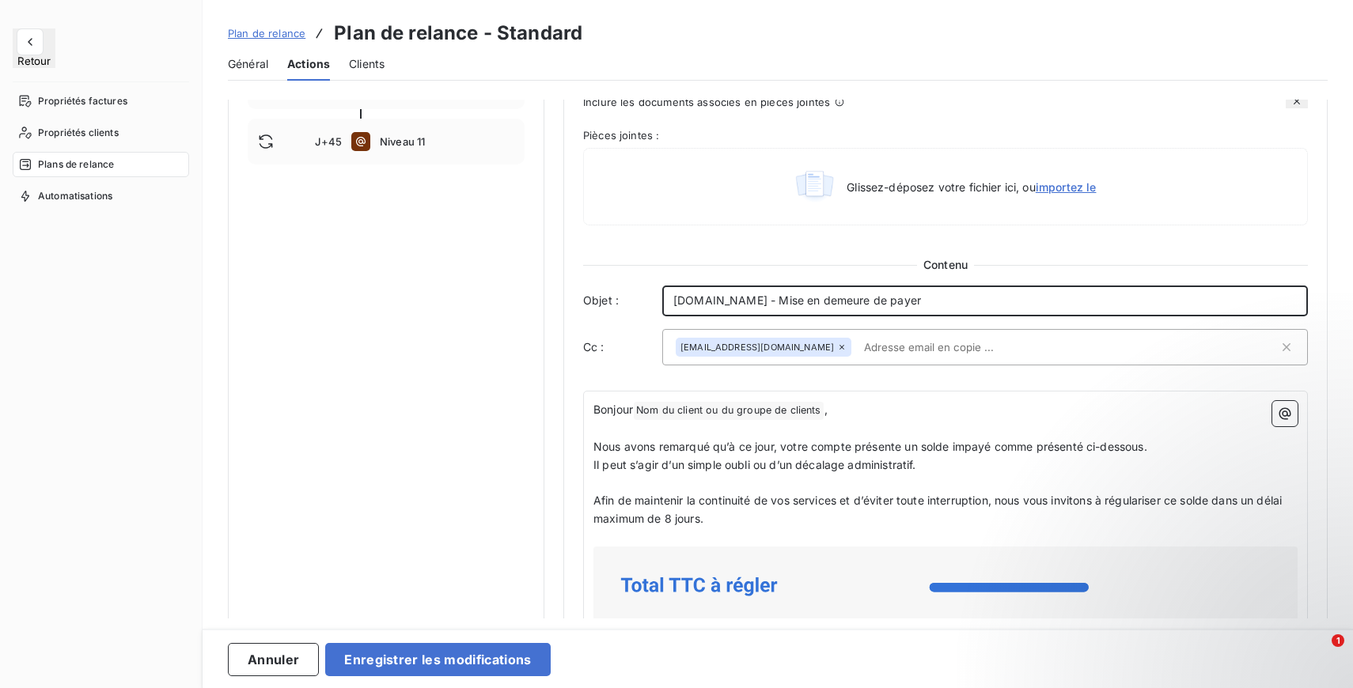
scroll to position [988, 0]
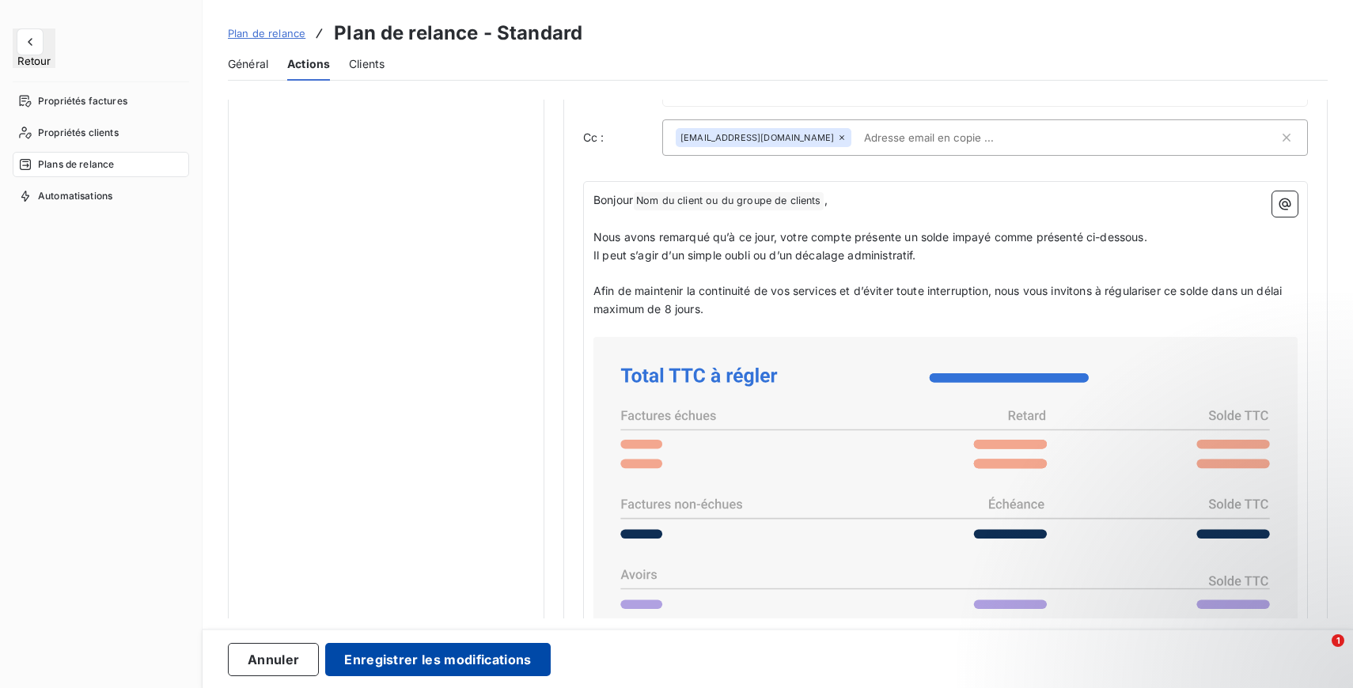
click at [490, 657] on button "Enregistrer les modifications" at bounding box center [437, 659] width 225 height 33
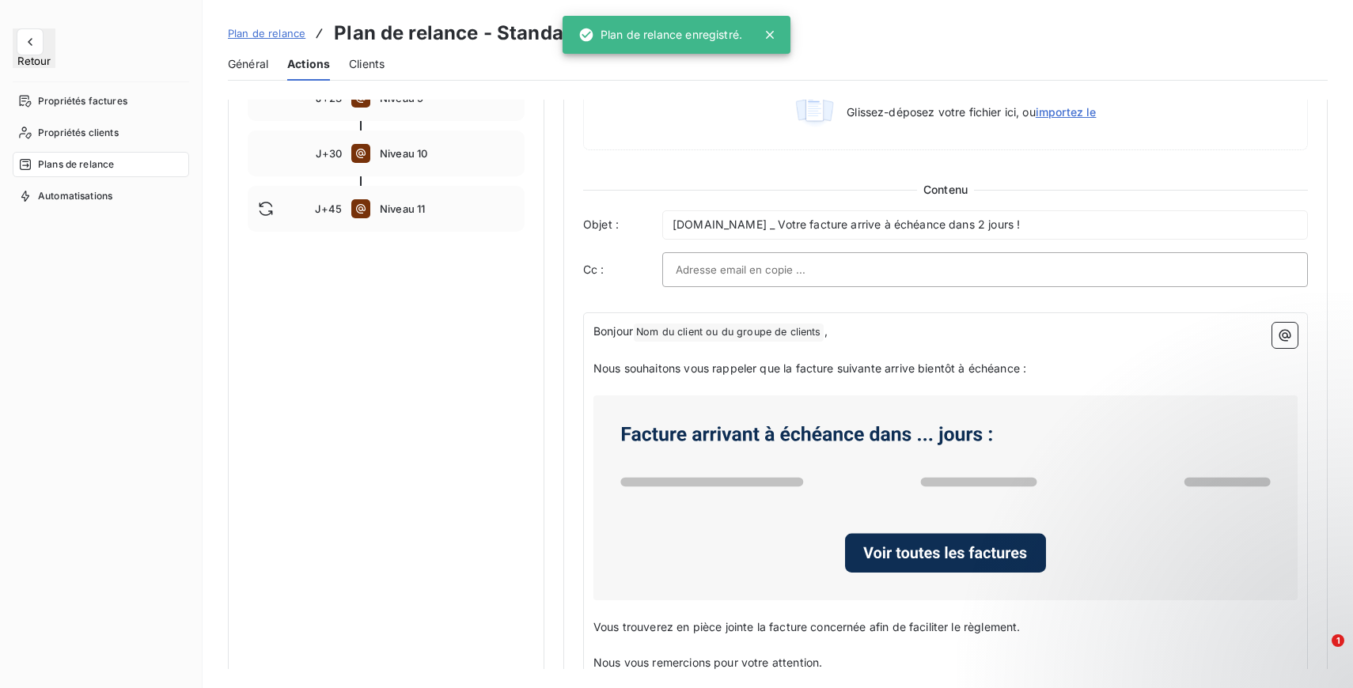
scroll to position [676, 0]
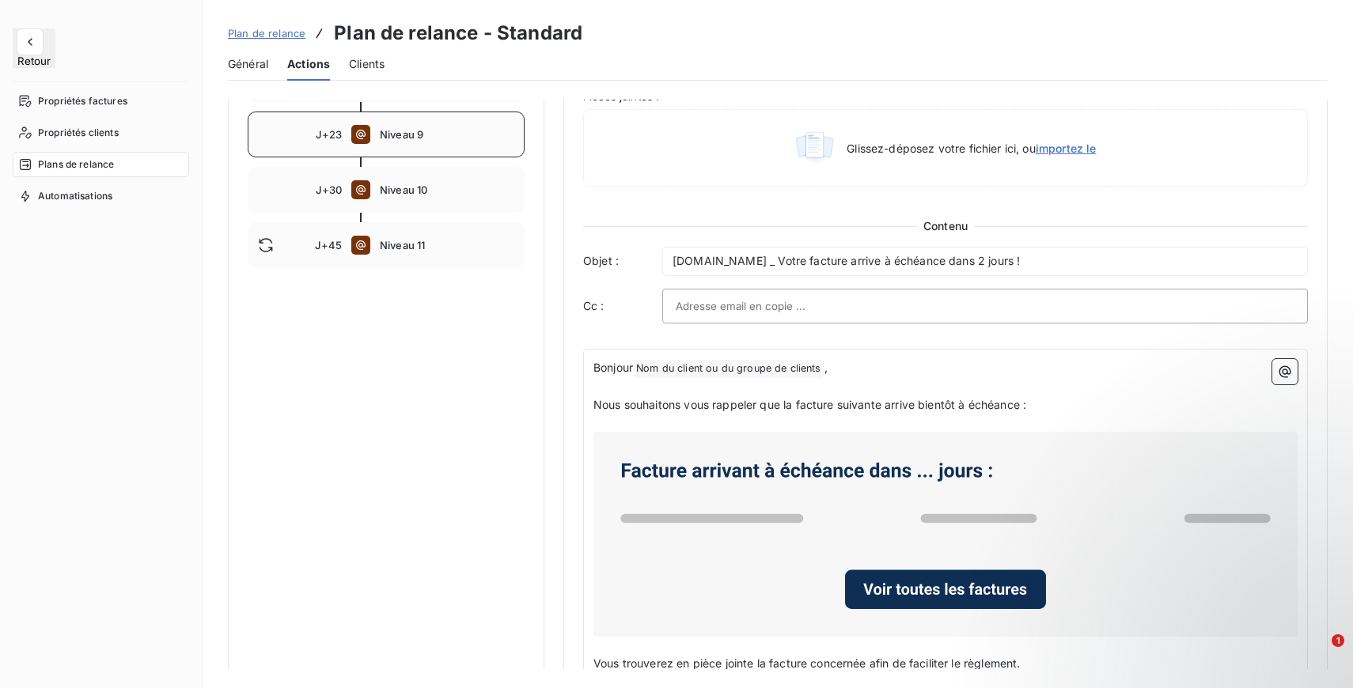
click at [415, 138] on span "Niveau 9" at bounding box center [447, 134] width 134 height 13
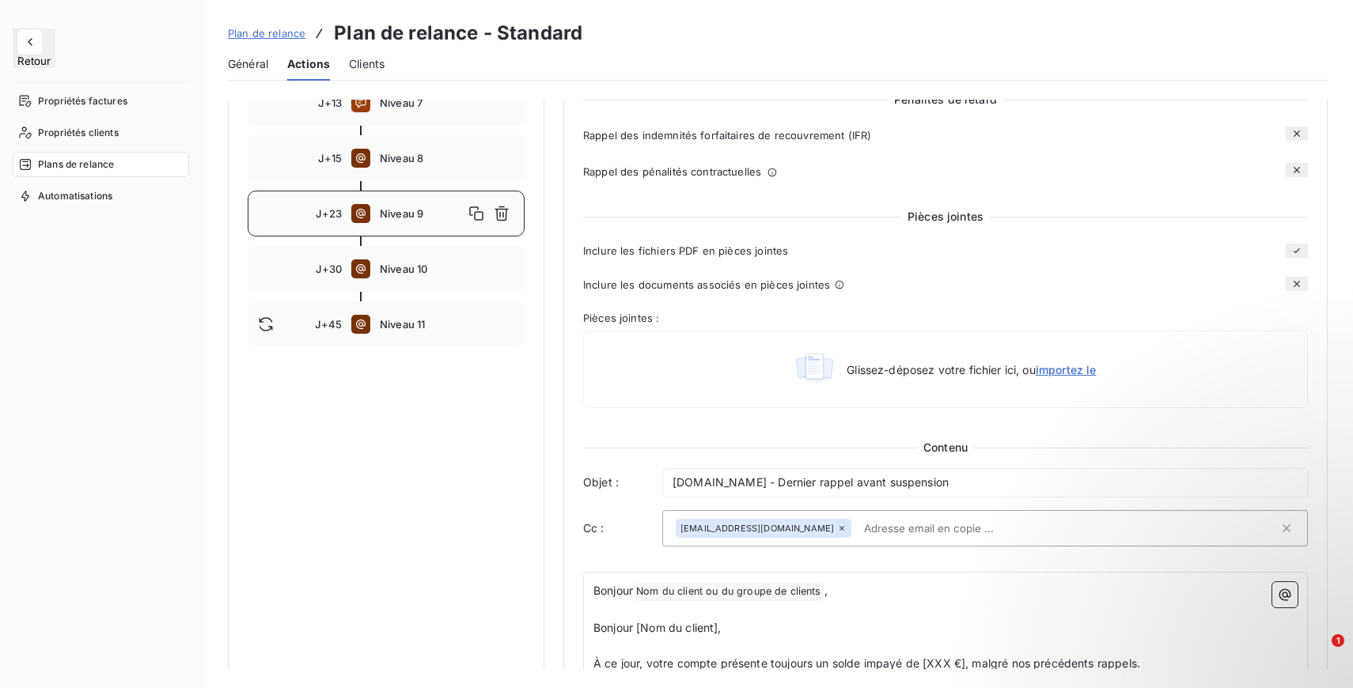
scroll to position [540, 0]
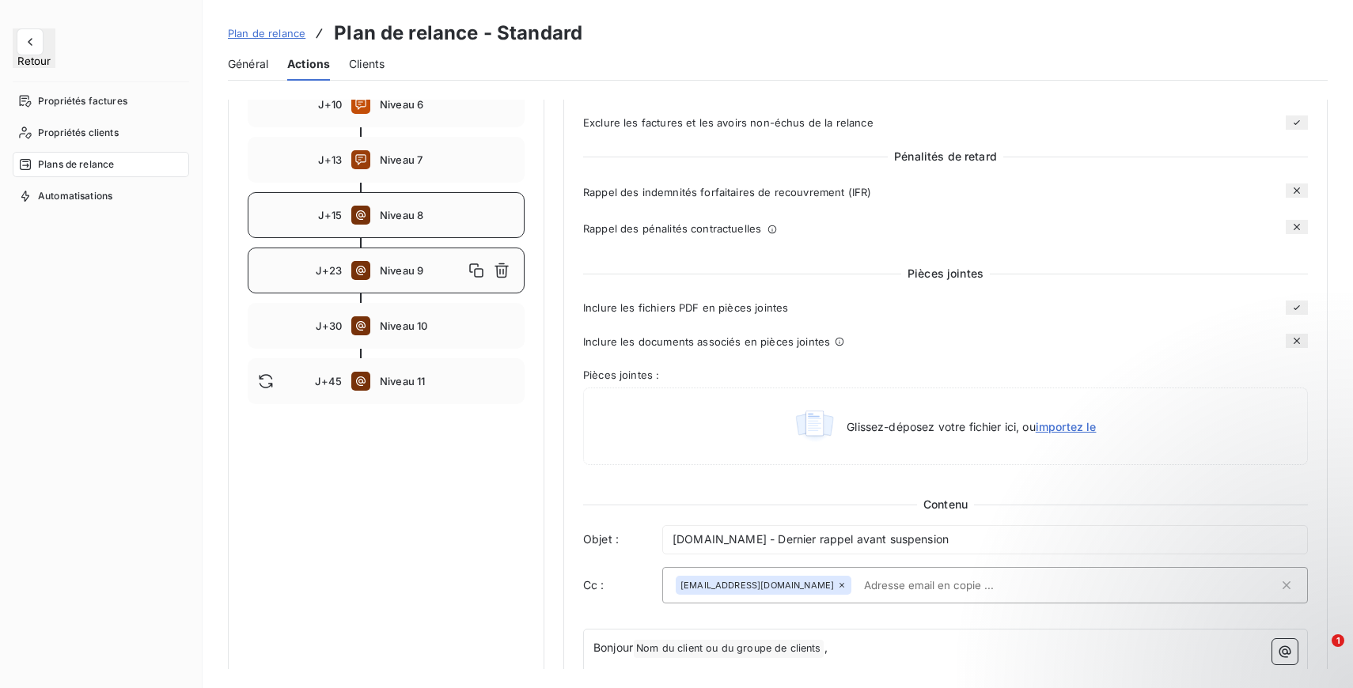
click at [418, 227] on div "J+15 Niveau 8" at bounding box center [386, 215] width 277 height 46
type input "15"
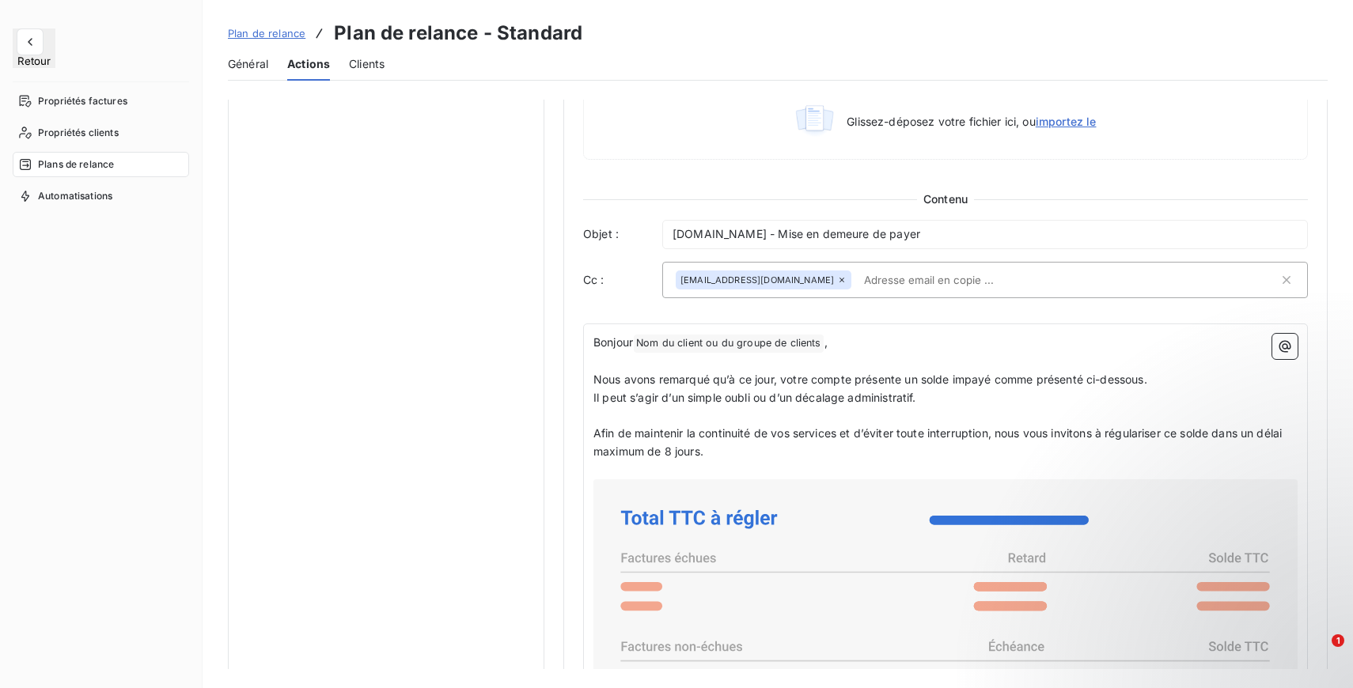
scroll to position [1009, 0]
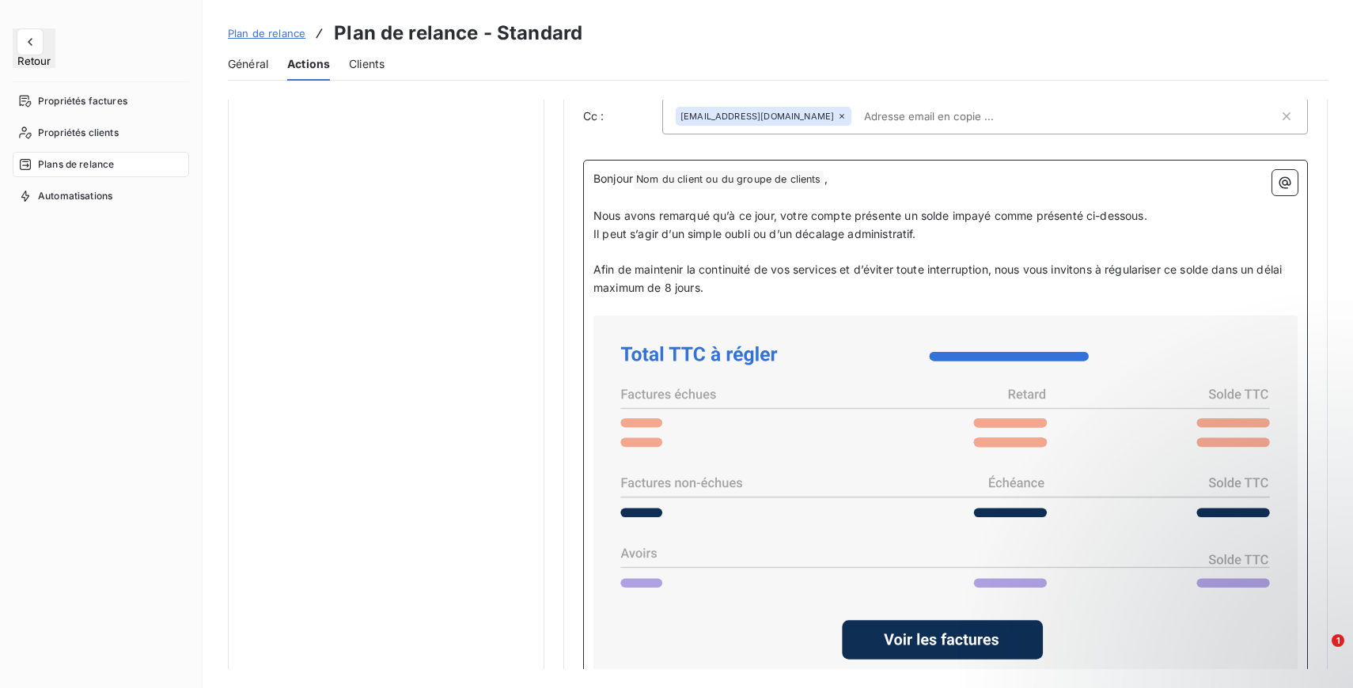
click at [940, 237] on p "Il peut s’agir d’un simple oubli ou d’un décalage administratif." at bounding box center [945, 234] width 704 height 18
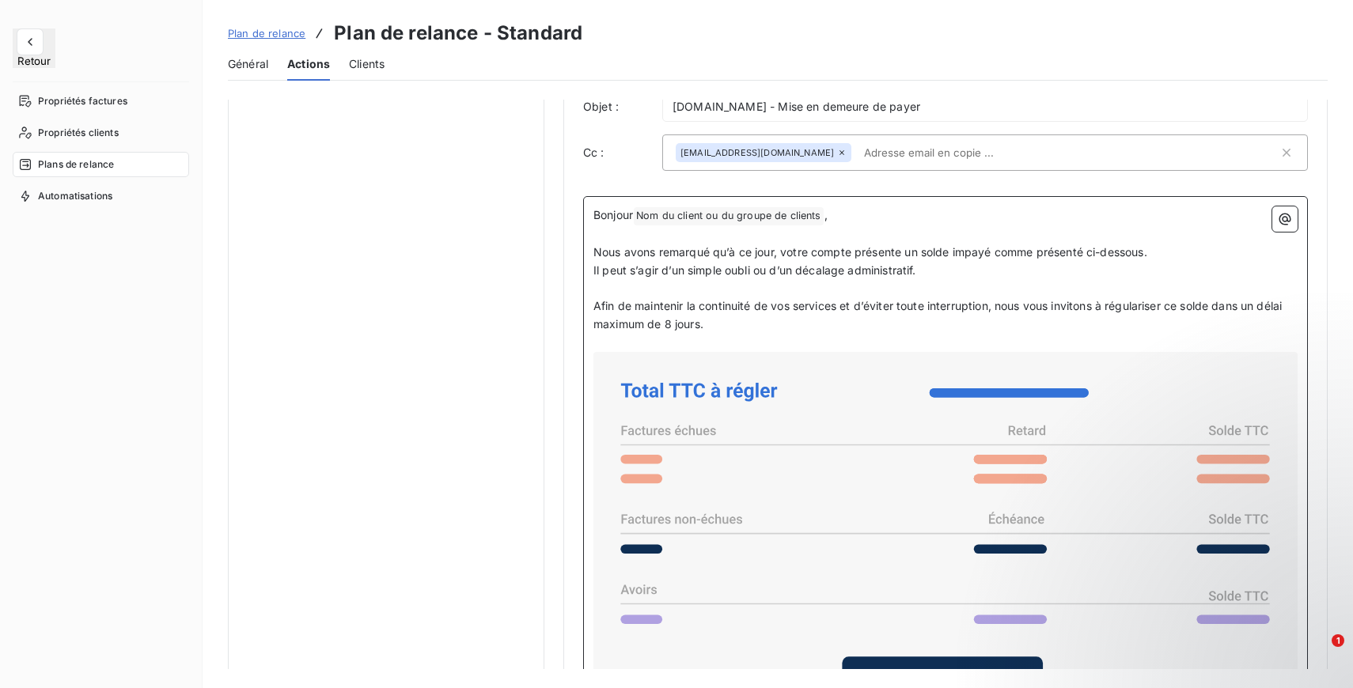
scroll to position [958, 0]
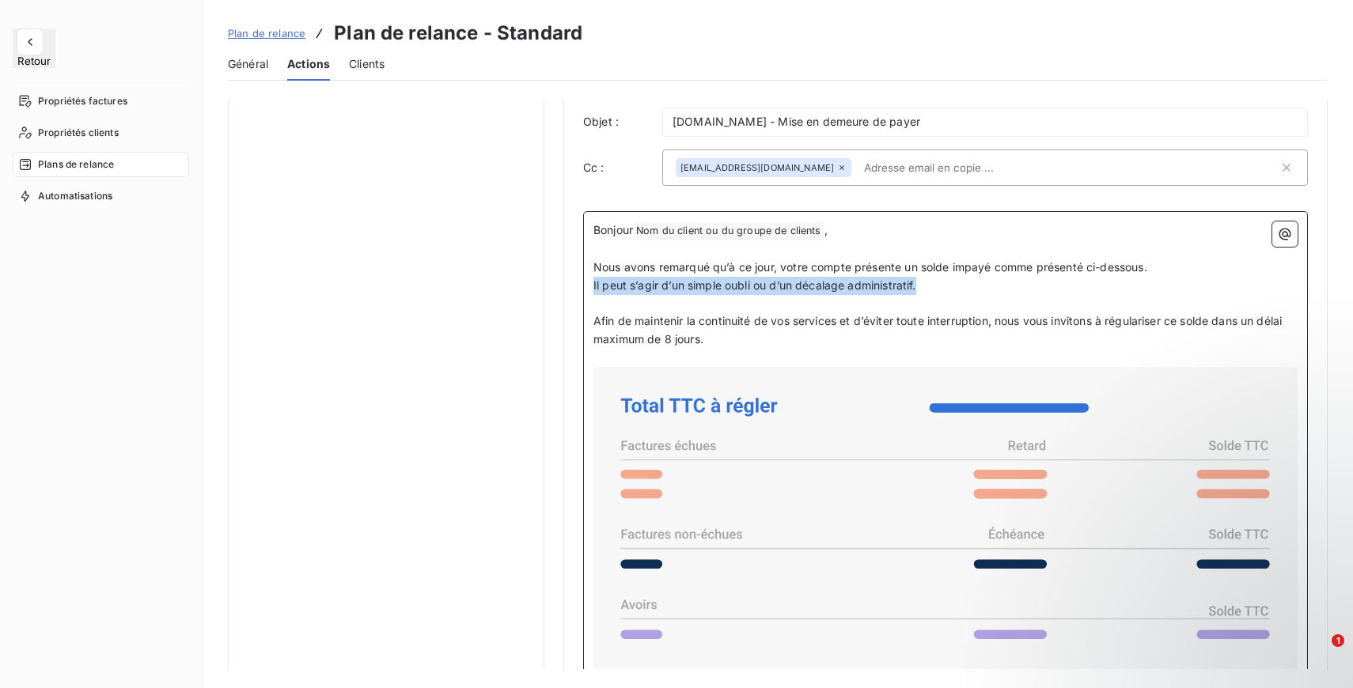
drag, startPoint x: 937, startPoint y: 290, endPoint x: 591, endPoint y: 286, distance: 346.5
click at [591, 286] on div "Bonjour Nom du client ou du groupe de clients ﻿ ,   ﻿ Nous avons remarqué qu’à …" at bounding box center [945, 620] width 725 height 819
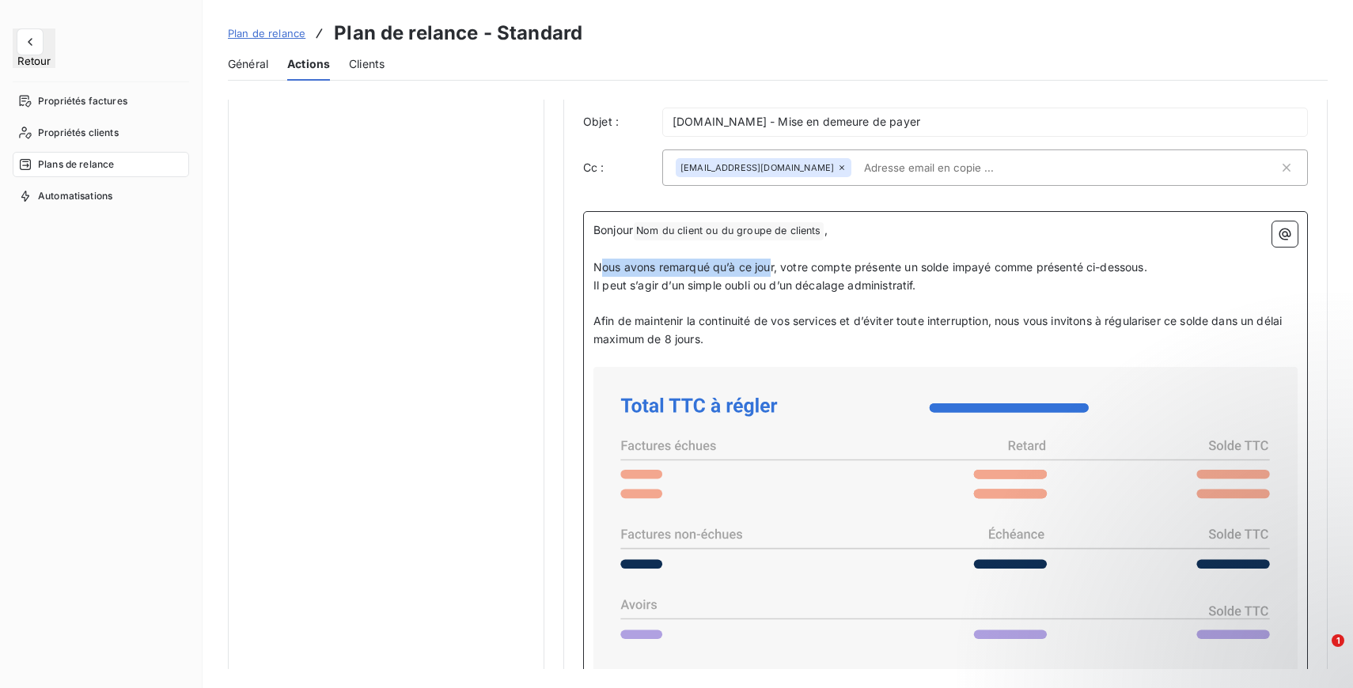
drag, startPoint x: 597, startPoint y: 272, endPoint x: 772, endPoint y: 277, distance: 174.9
click at [772, 274] on span "Nous avons remarqué qu’à ce jour, votre compte présente un solde impayé comme p…" at bounding box center [870, 266] width 554 height 13
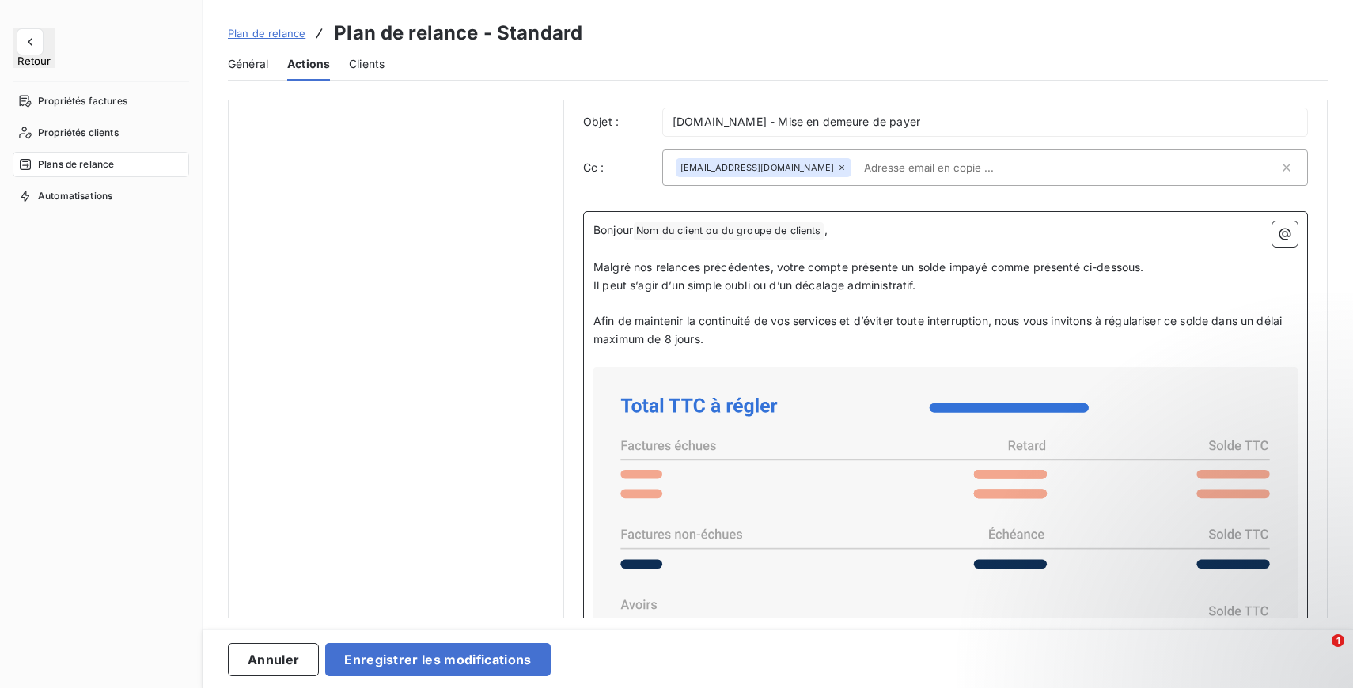
click at [904, 274] on span "Malgré nos relances précédentes, votre compte présente un solde impayé comme pr…" at bounding box center [868, 266] width 551 height 13
drag, startPoint x: 929, startPoint y: 292, endPoint x: 625, endPoint y: 290, distance: 304.5
click at [625, 291] on p "Il peut s’agir d’un simple oubli ou d’un décalage administratif." at bounding box center [945, 286] width 704 height 18
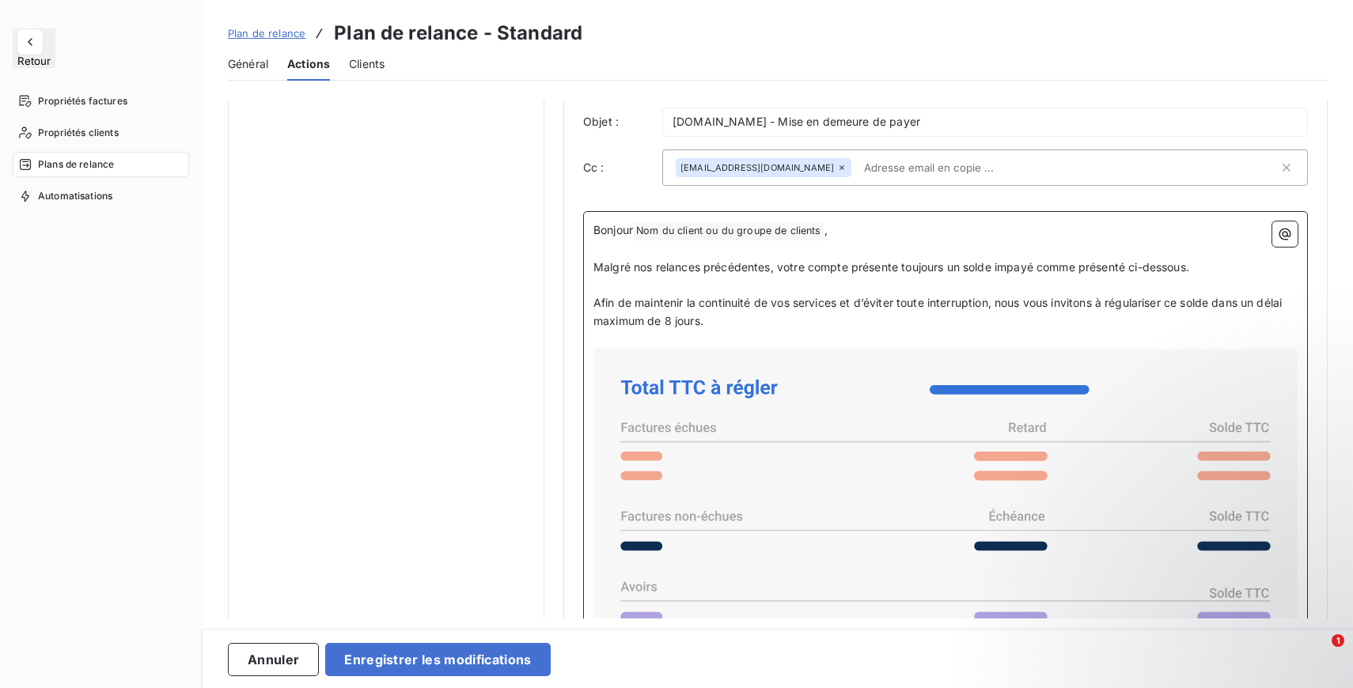
click at [766, 331] on p "Afin de maintenir la continuité de vos services et d’éviter toute interruption,…" at bounding box center [945, 312] width 704 height 36
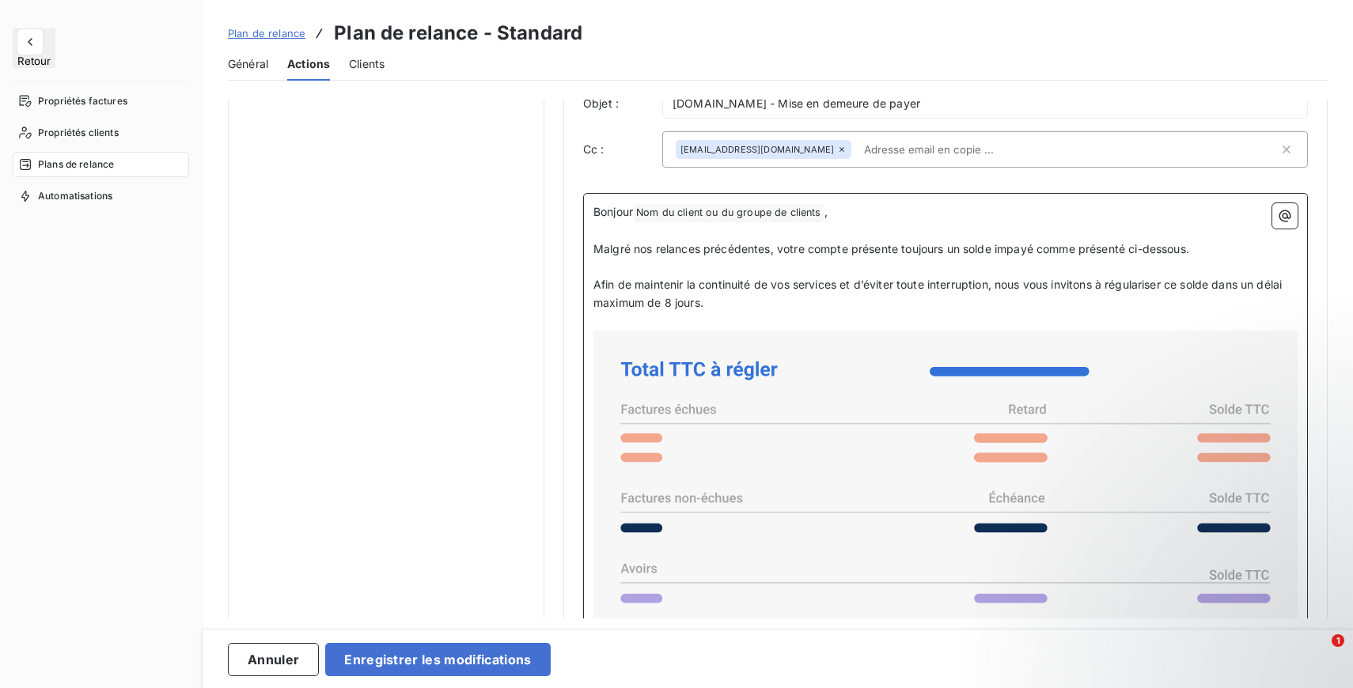
scroll to position [968, 0]
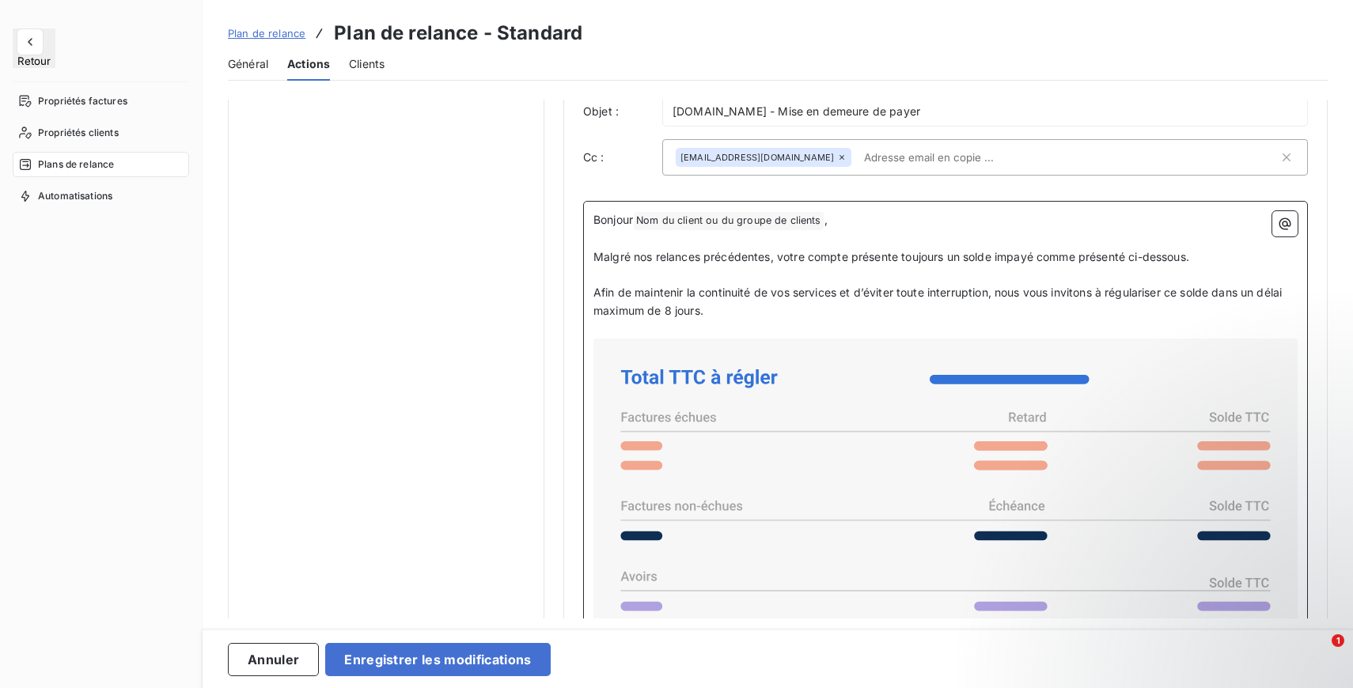
click at [723, 317] on p "Afin de maintenir la continuité de vos services et d’éviter toute interruption,…" at bounding box center [945, 302] width 704 height 36
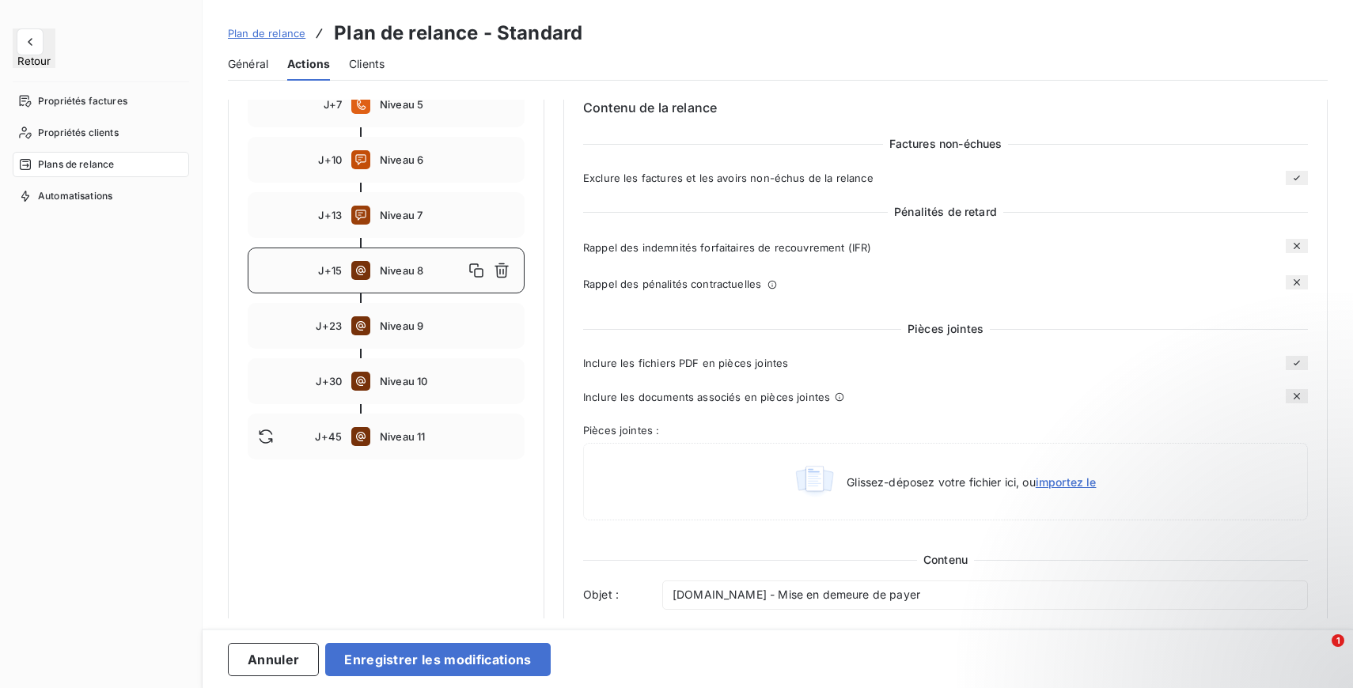
scroll to position [444, 0]
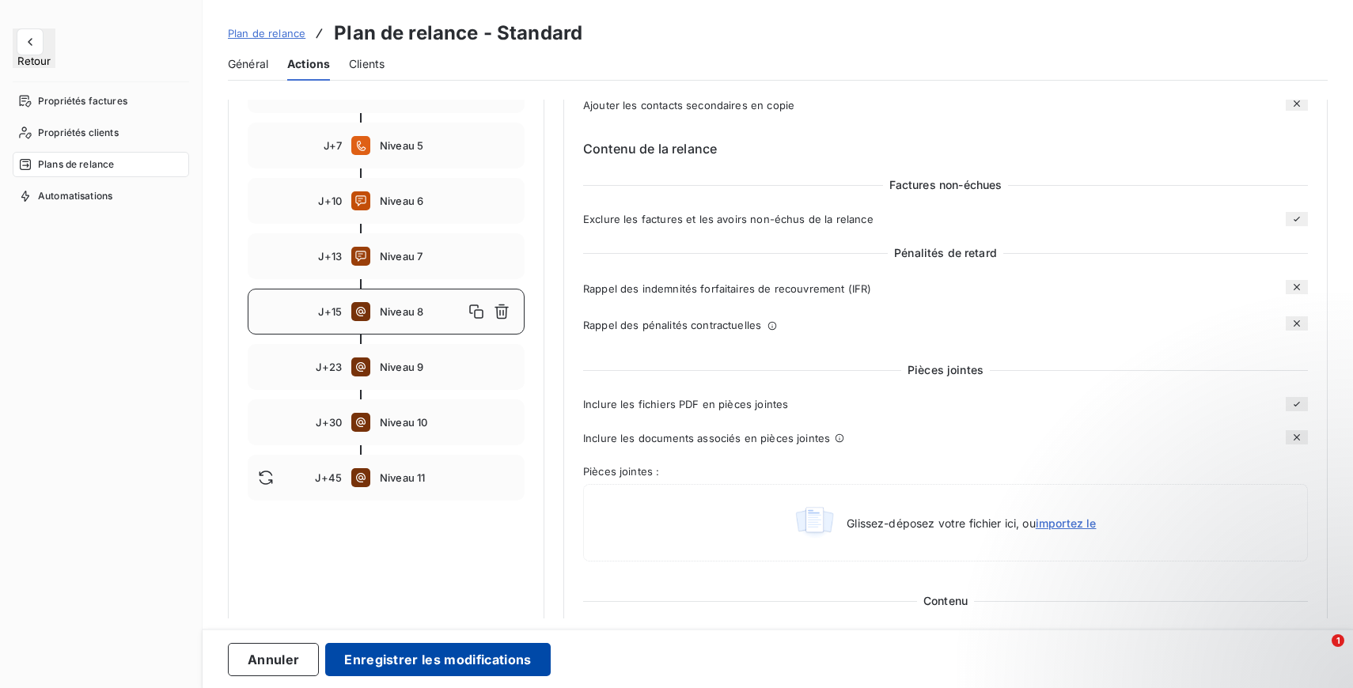
click at [463, 659] on button "Enregistrer les modifications" at bounding box center [437, 659] width 225 height 33
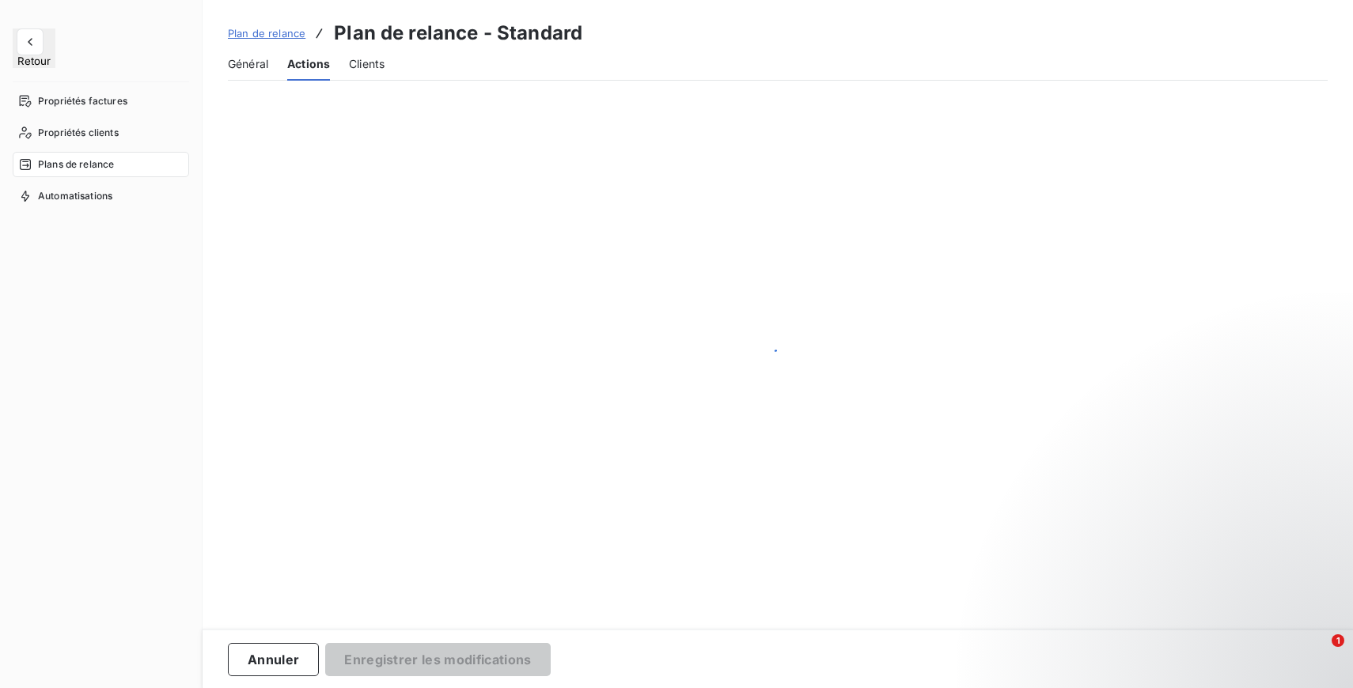
scroll to position [346, 0]
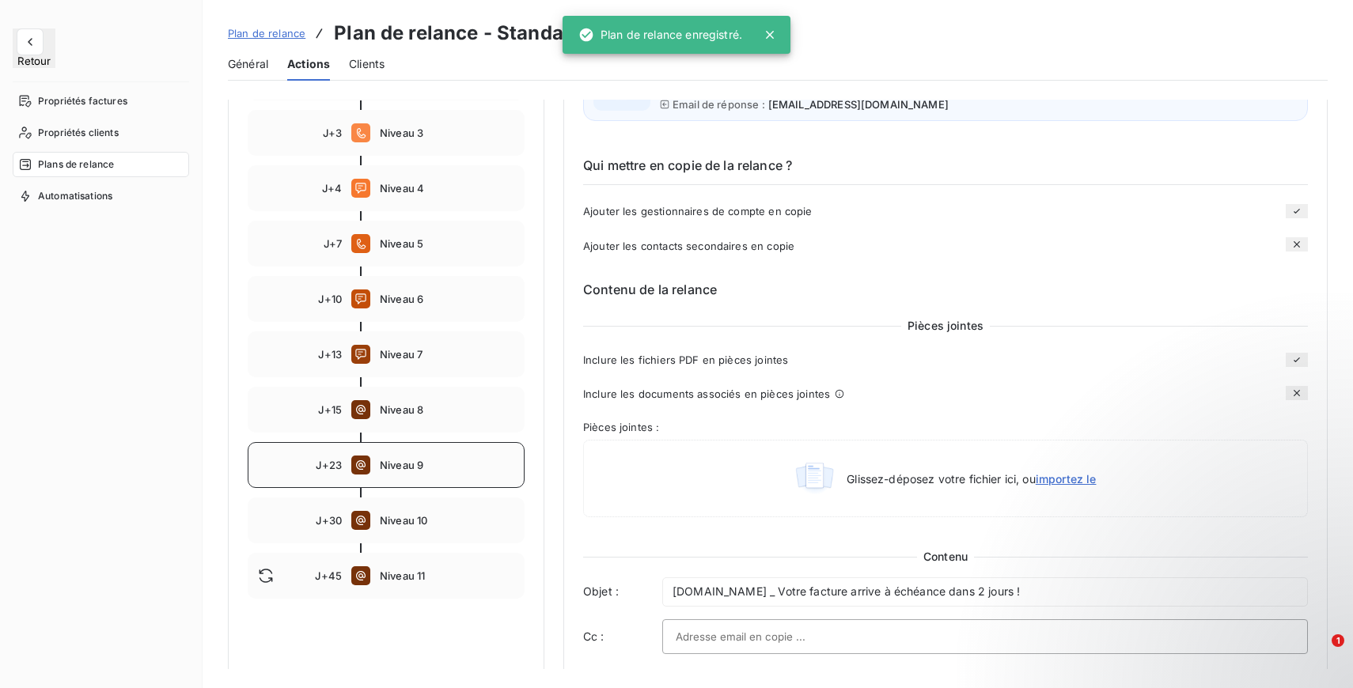
click at [404, 468] on span "Niveau 9" at bounding box center [447, 465] width 134 height 13
type input "23"
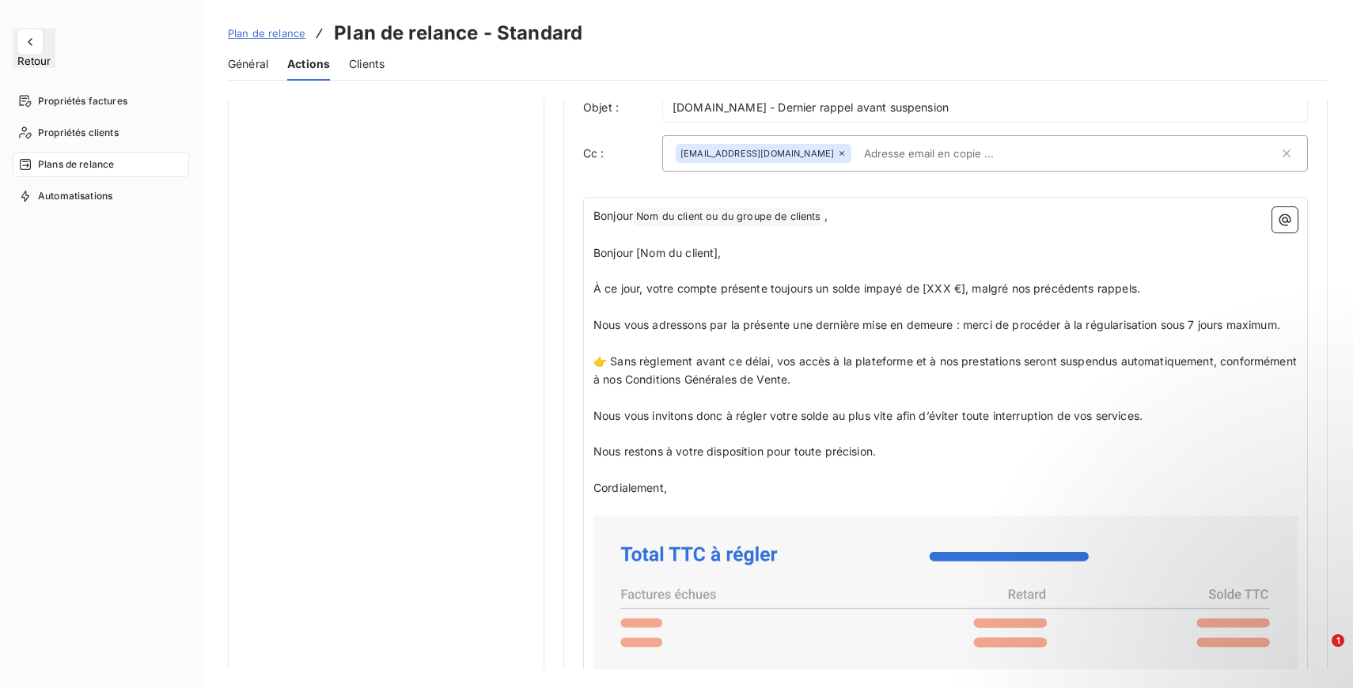
scroll to position [967, 0]
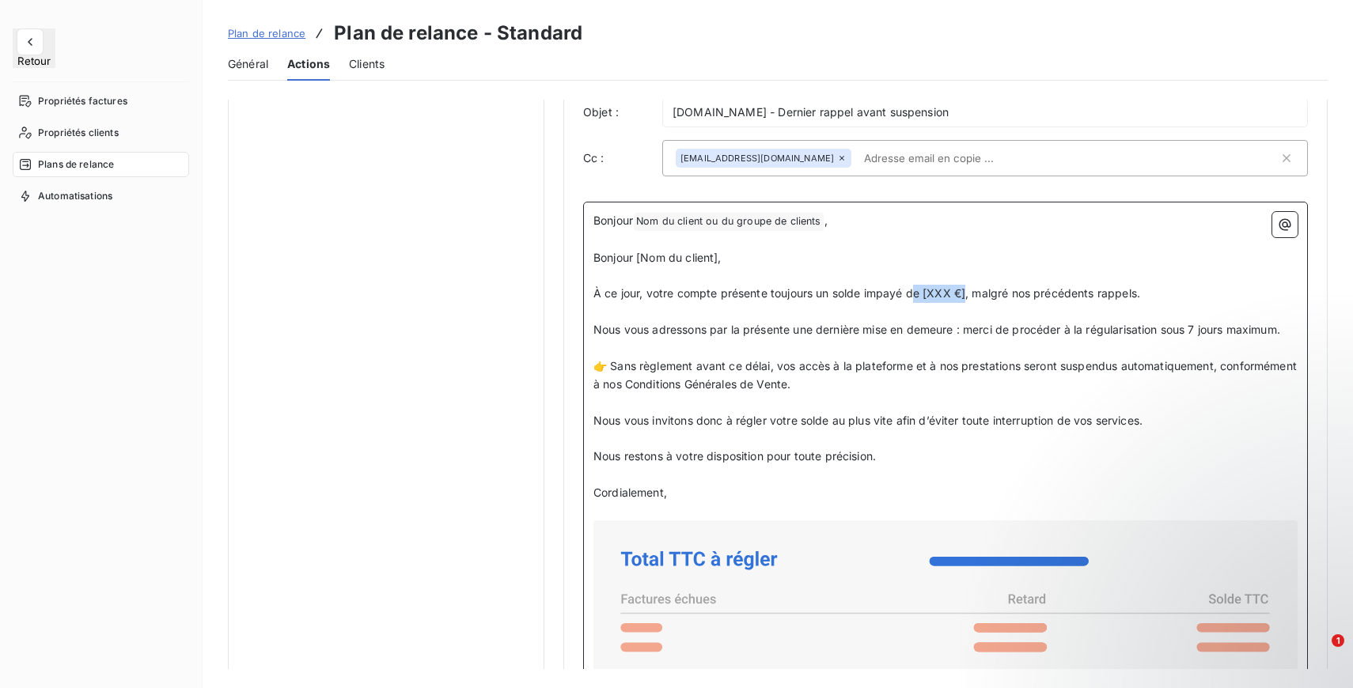
drag, startPoint x: 967, startPoint y: 302, endPoint x: 917, endPoint y: 305, distance: 50.7
click at [917, 300] on span "À ce jour, votre compte présente toujours un solde impayé de [XXX €], malgré no…" at bounding box center [866, 292] width 547 height 13
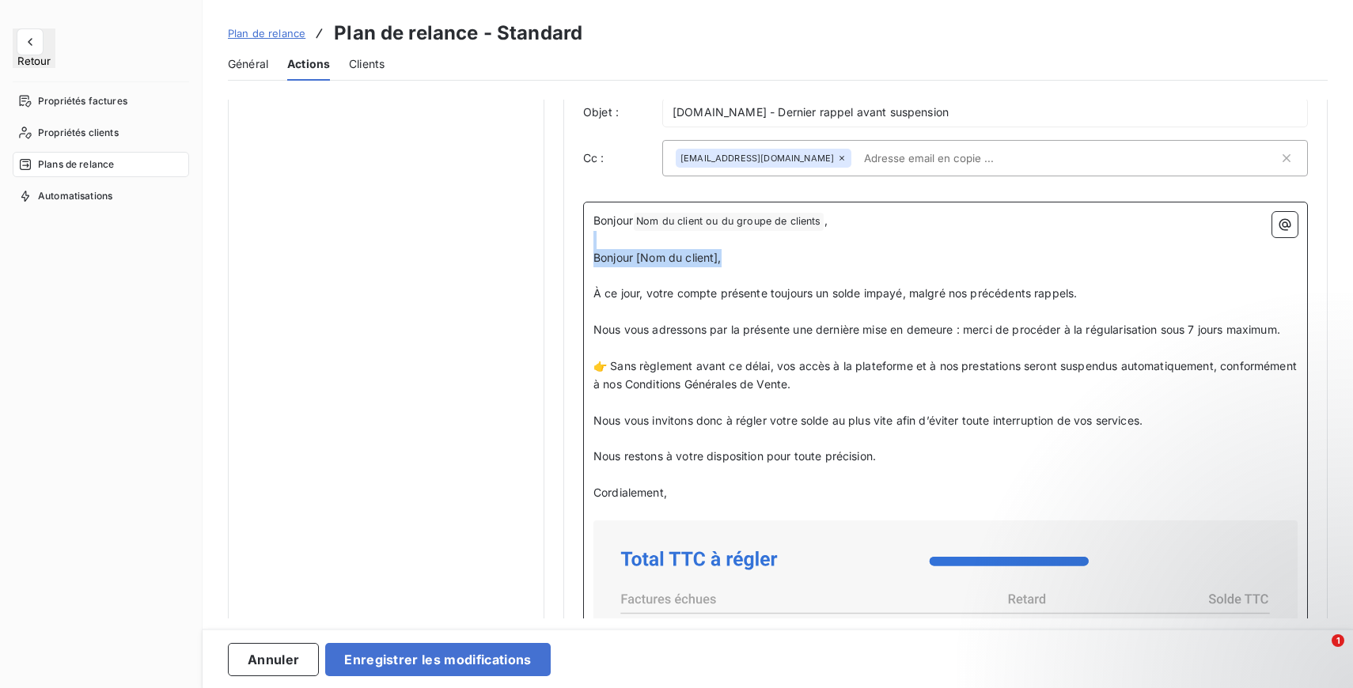
drag, startPoint x: 740, startPoint y: 269, endPoint x: 587, endPoint y: 244, distance: 154.7
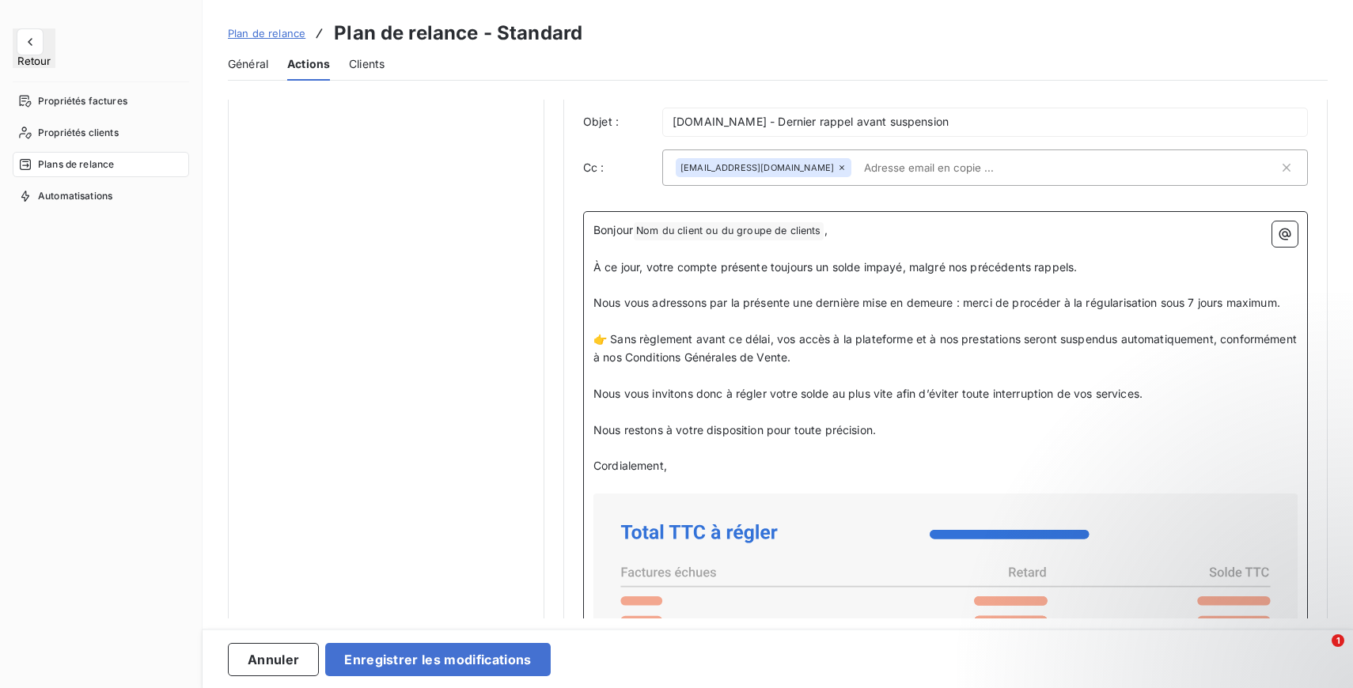
scroll to position [955, 0]
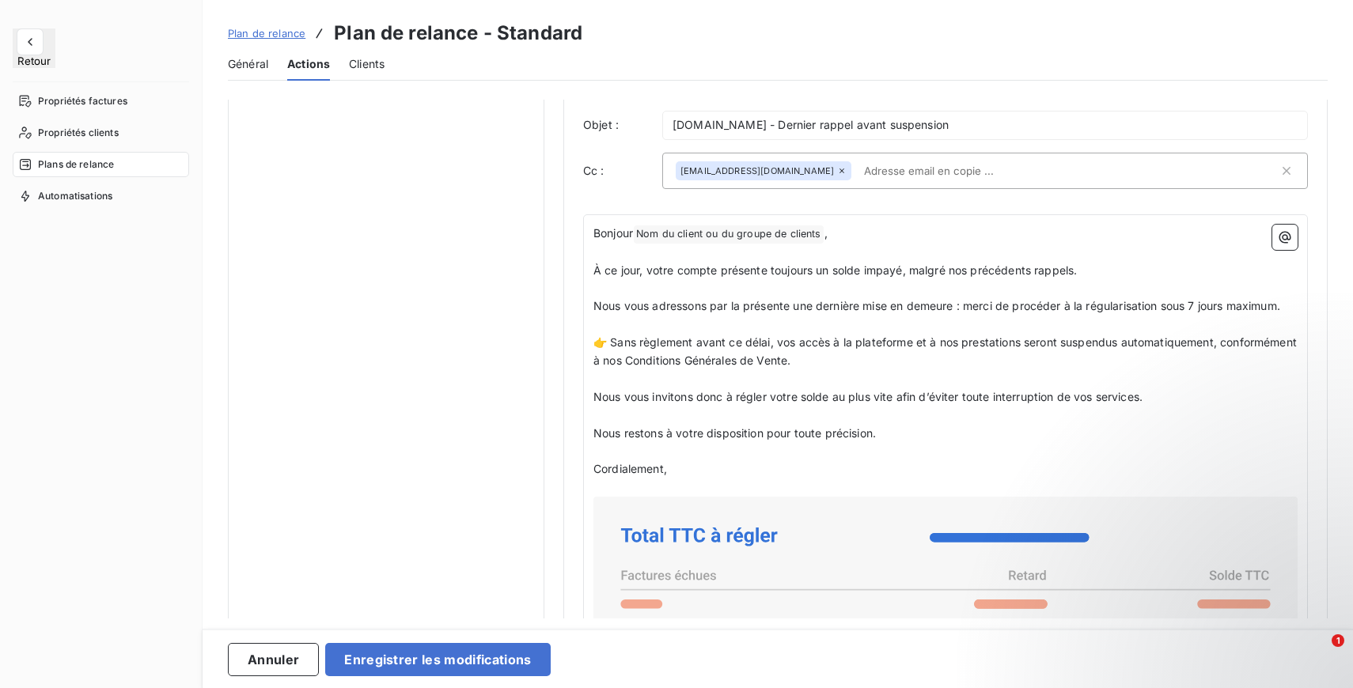
drag, startPoint x: 592, startPoint y: 401, endPoint x: 682, endPoint y: 458, distance: 106.7
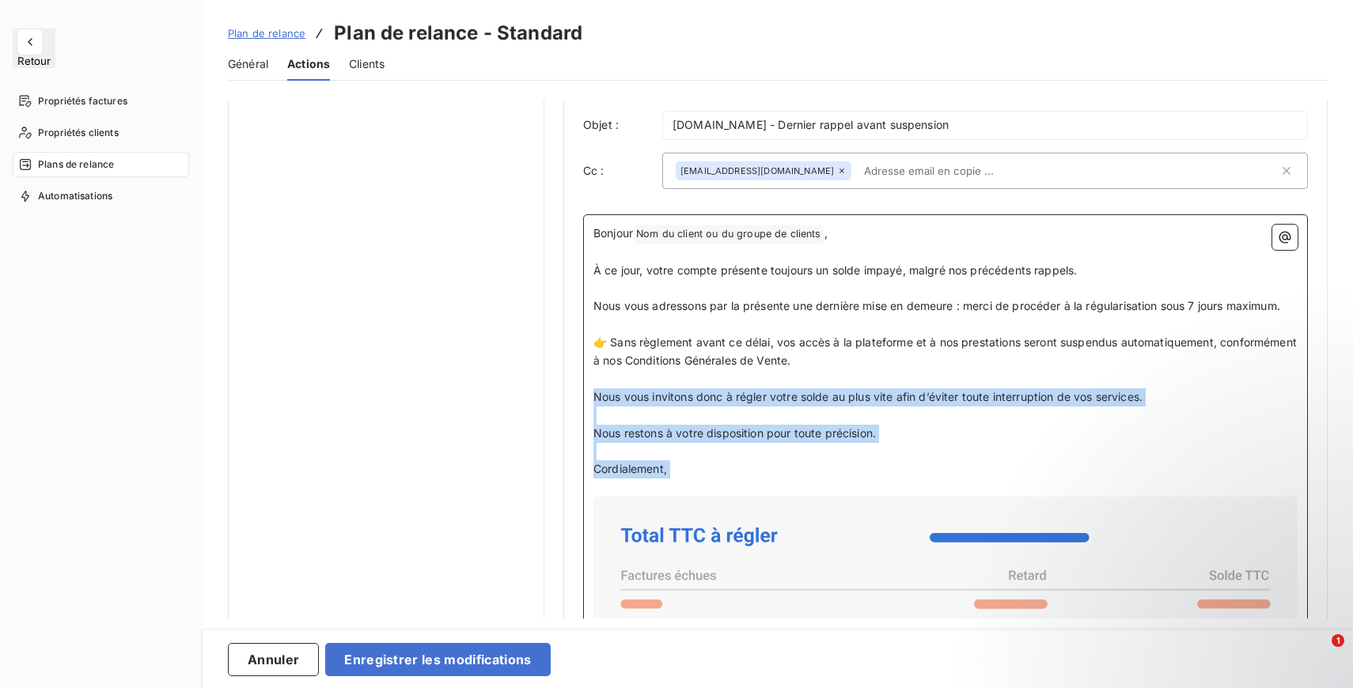
drag, startPoint x: 593, startPoint y: 404, endPoint x: 687, endPoint y: 493, distance: 128.7
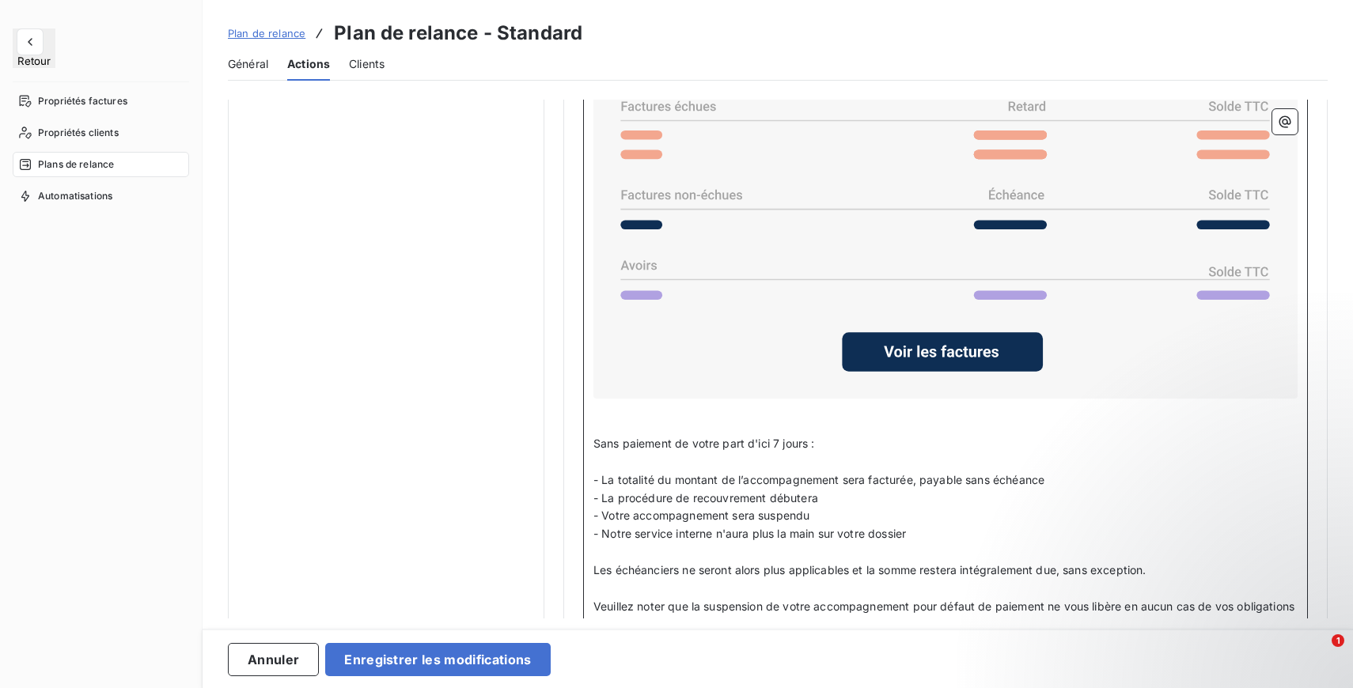
scroll to position [1518, 0]
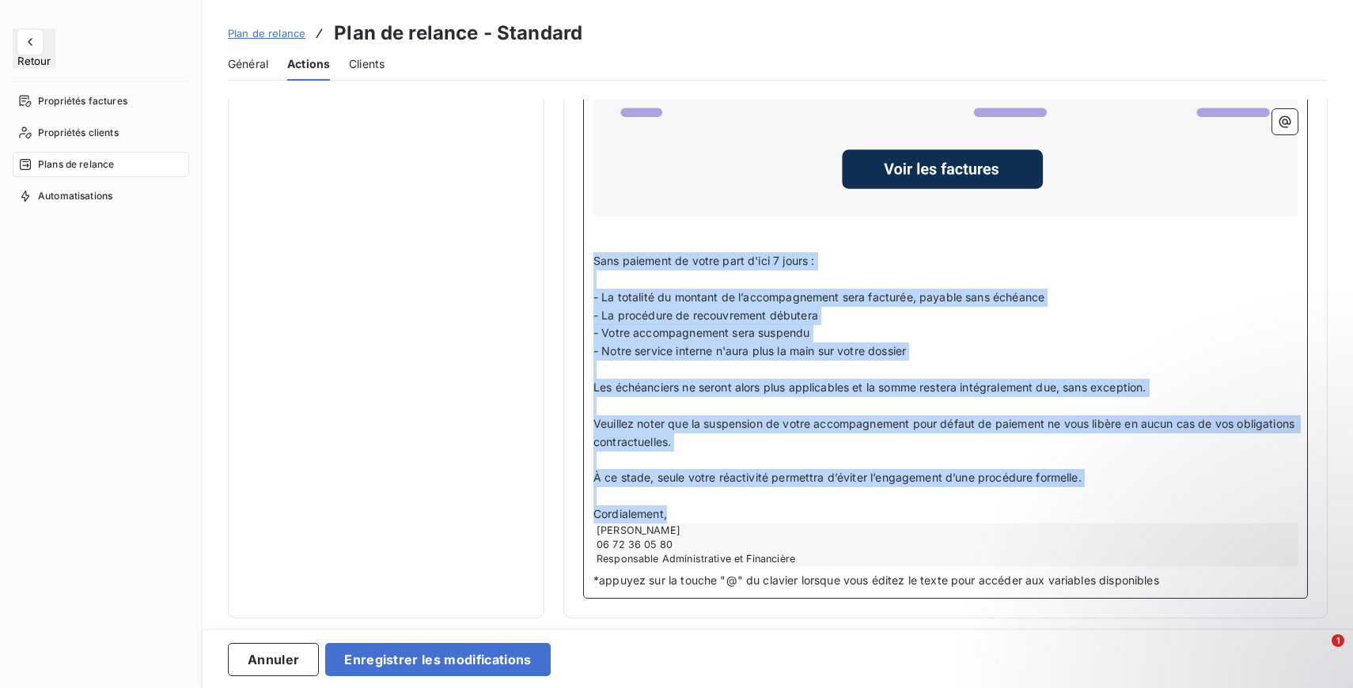
drag, startPoint x: 595, startPoint y: 263, endPoint x: 687, endPoint y: 513, distance: 265.8
click at [687, 513] on div "Bonjour Nom du client ou du groupe de clients ﻿ , ﻿ À ce jour, votre compte pré…" at bounding box center [945, 114] width 704 height 903
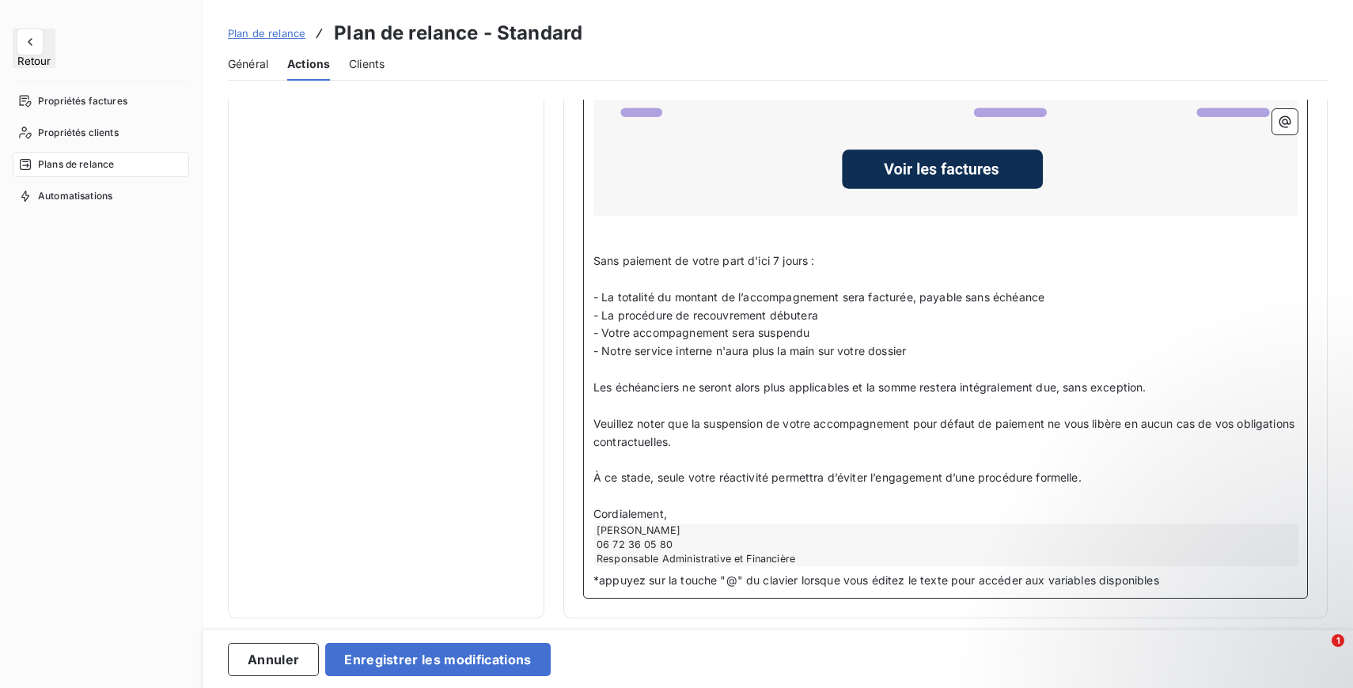
scroll to position [1355, 0]
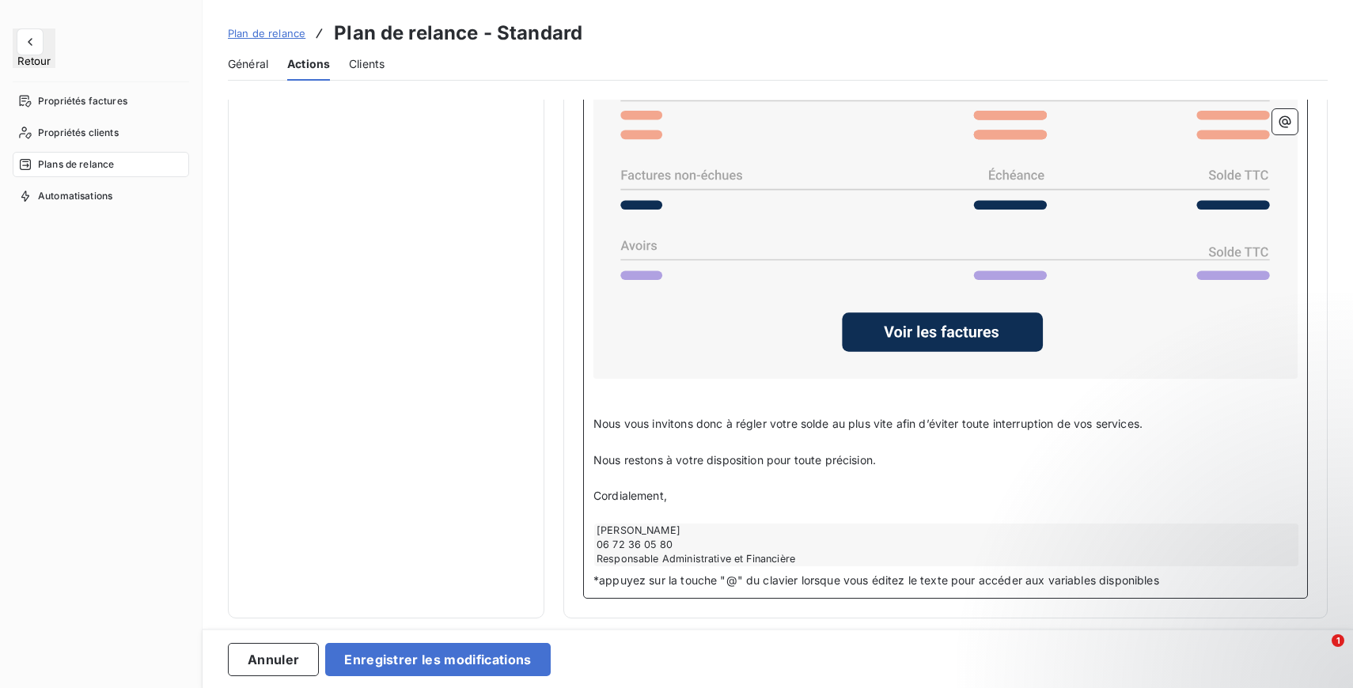
click at [768, 407] on p "﻿" at bounding box center [945, 406] width 704 height 18
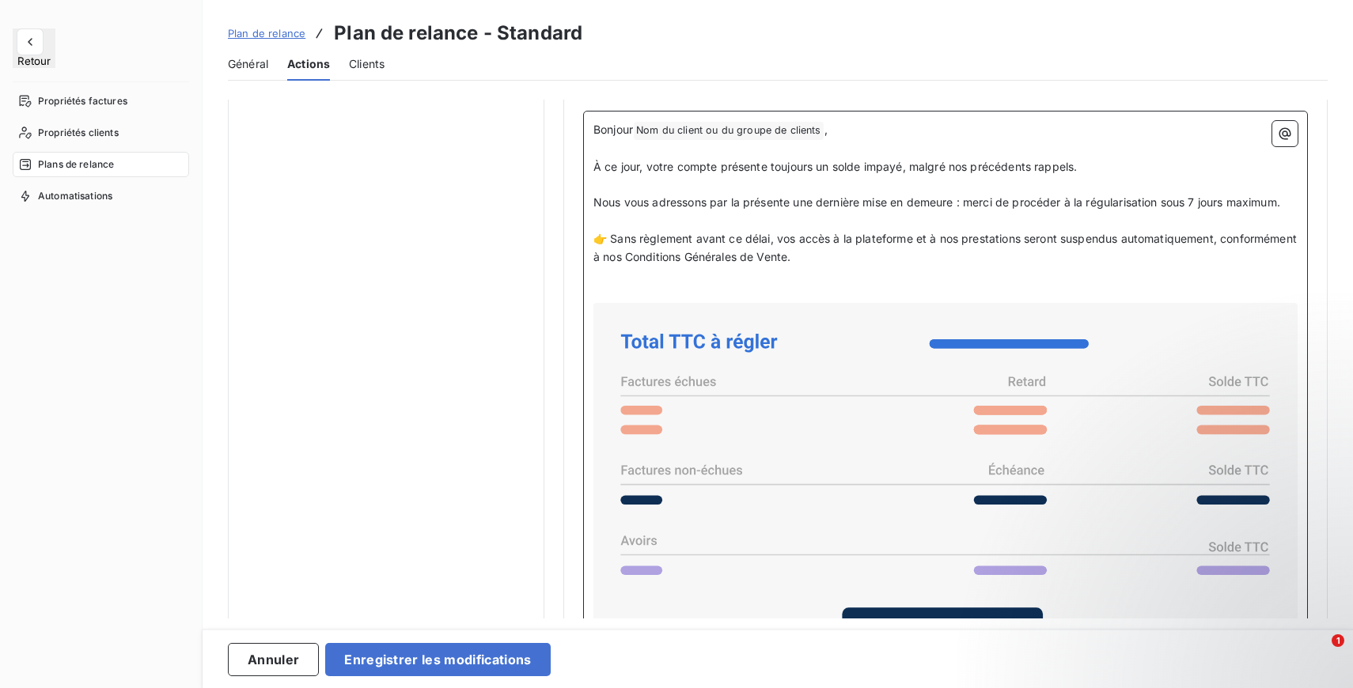
scroll to position [958, 0]
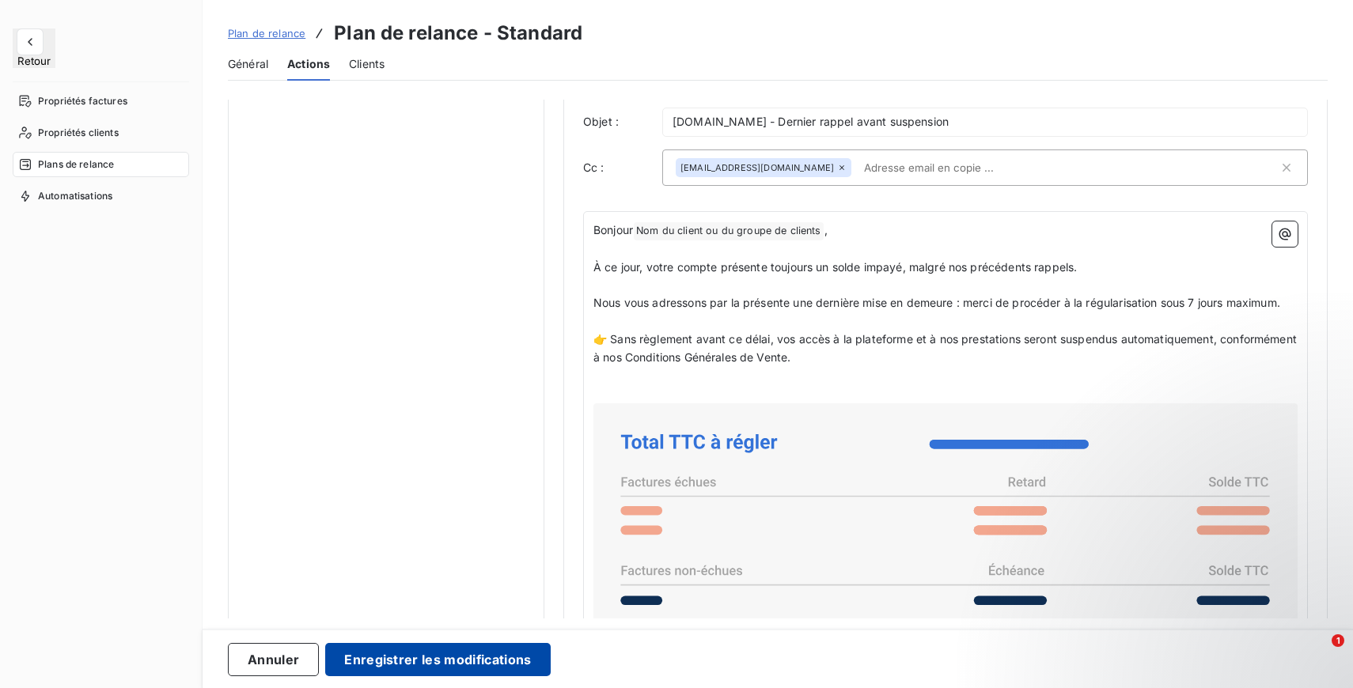
click at [469, 651] on button "Enregistrer les modifications" at bounding box center [437, 659] width 225 height 33
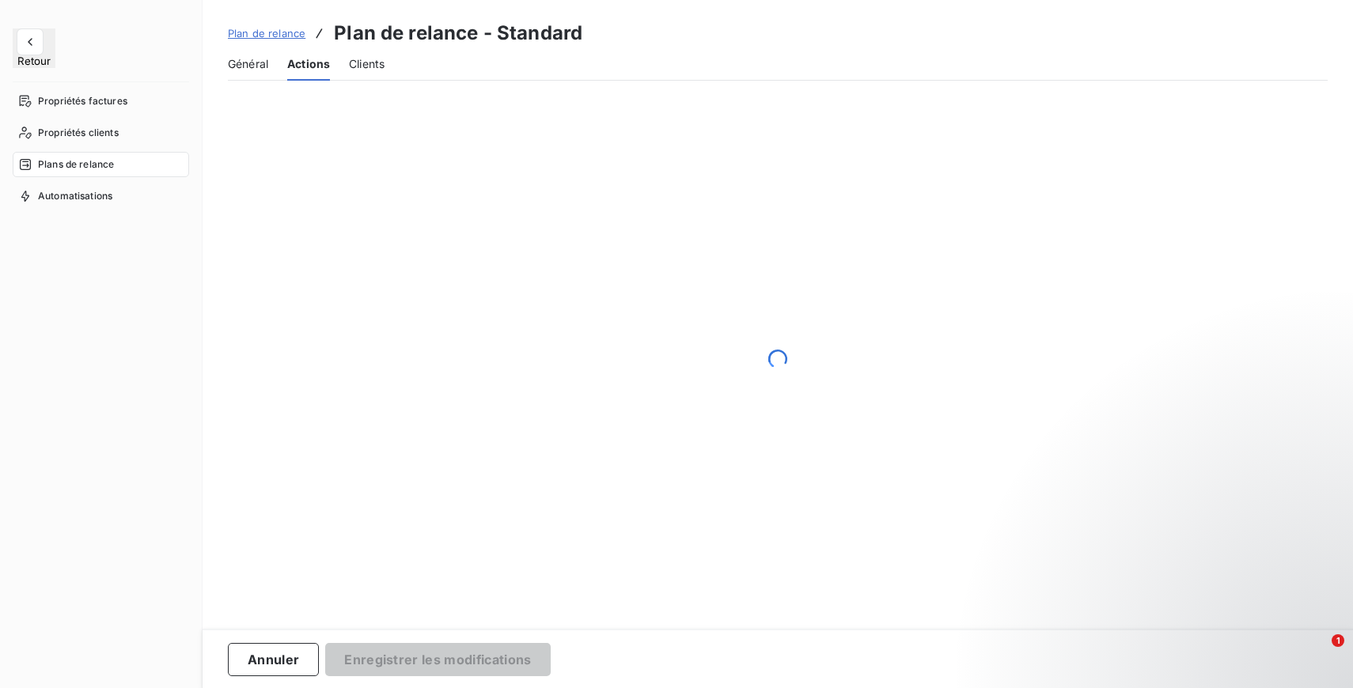
scroll to position [346, 0]
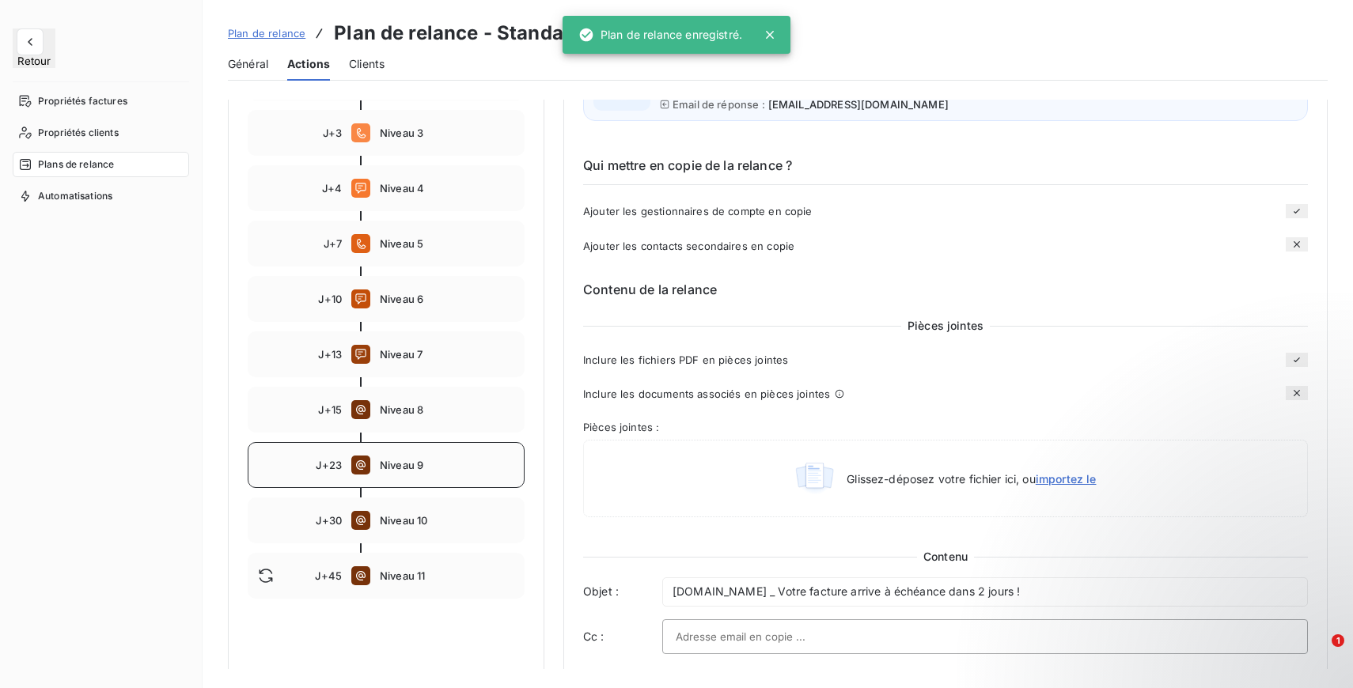
click at [430, 472] on div "J+23 Niveau 9" at bounding box center [386, 465] width 277 height 46
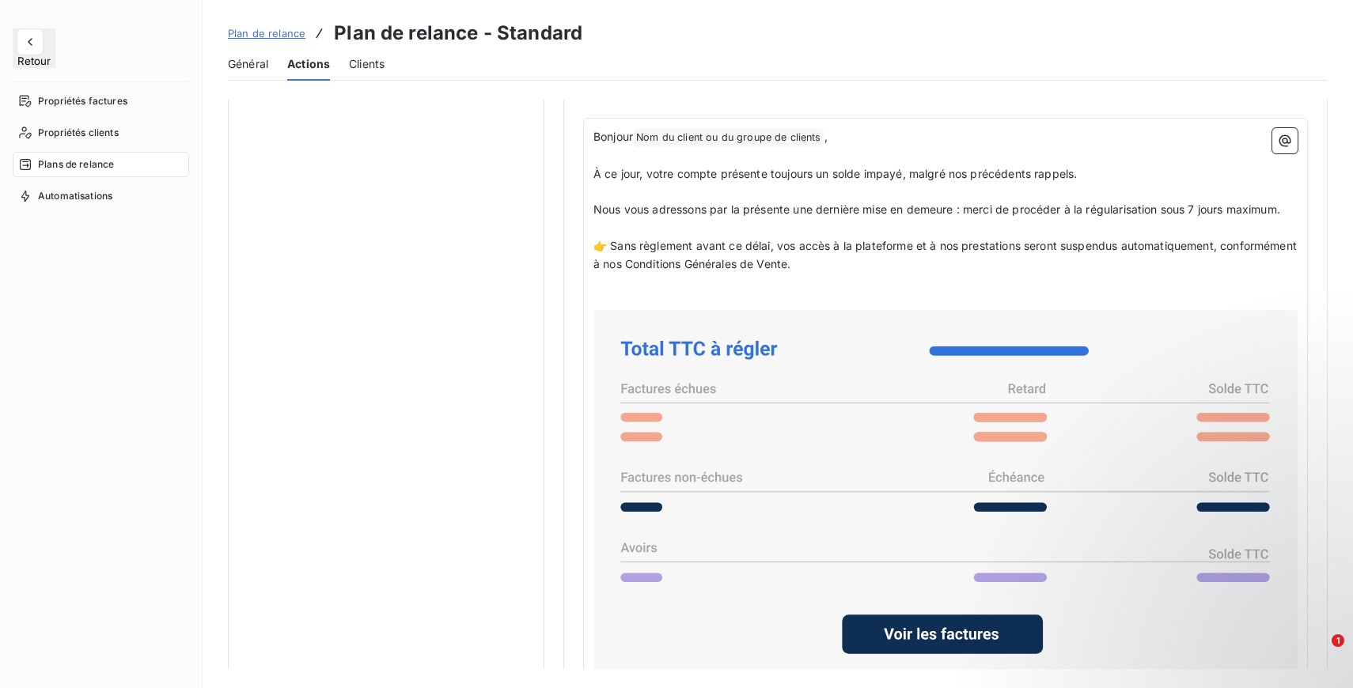
scroll to position [1061, 0]
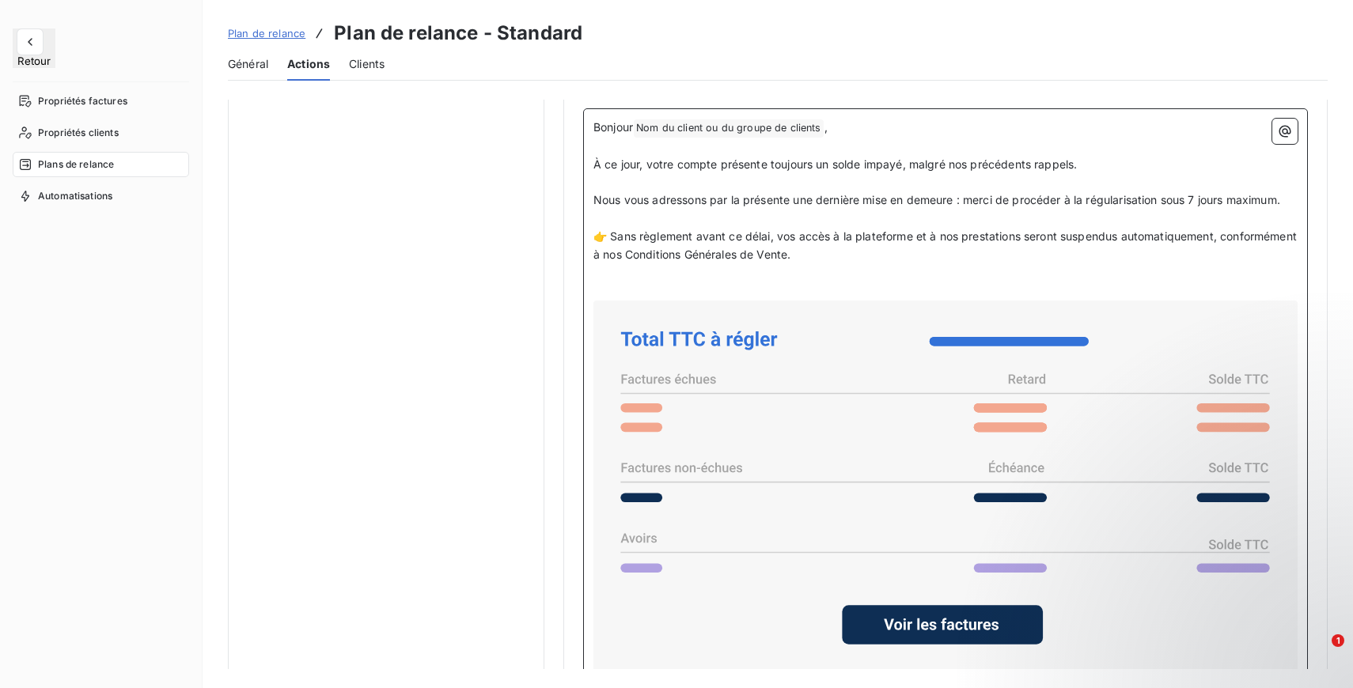
click at [742, 200] on p "Nous vous adressons par la présente une dernière mise en demeure : merci de pro…" at bounding box center [945, 200] width 704 height 18
click at [710, 242] on span "👉 Sans règlement avant ce délai, vos accès à la plateforme et à nos prestations…" at bounding box center [946, 245] width 706 height 32
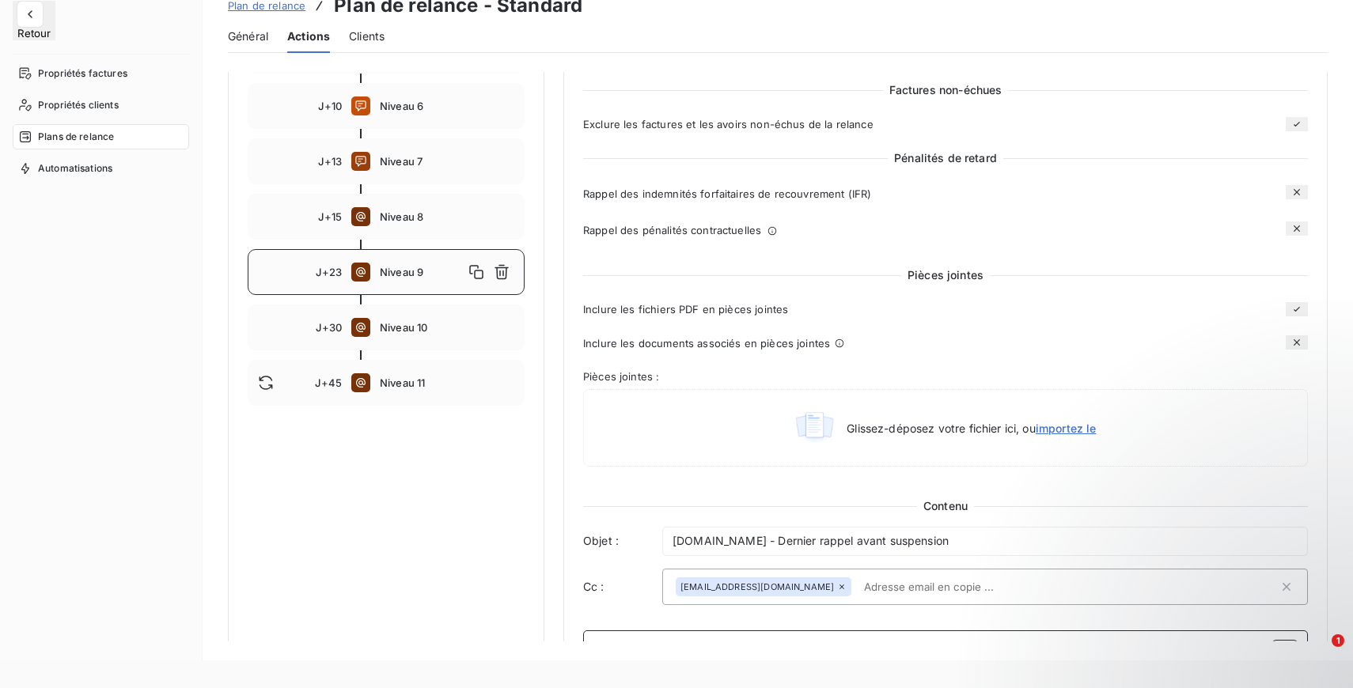
scroll to position [472, 0]
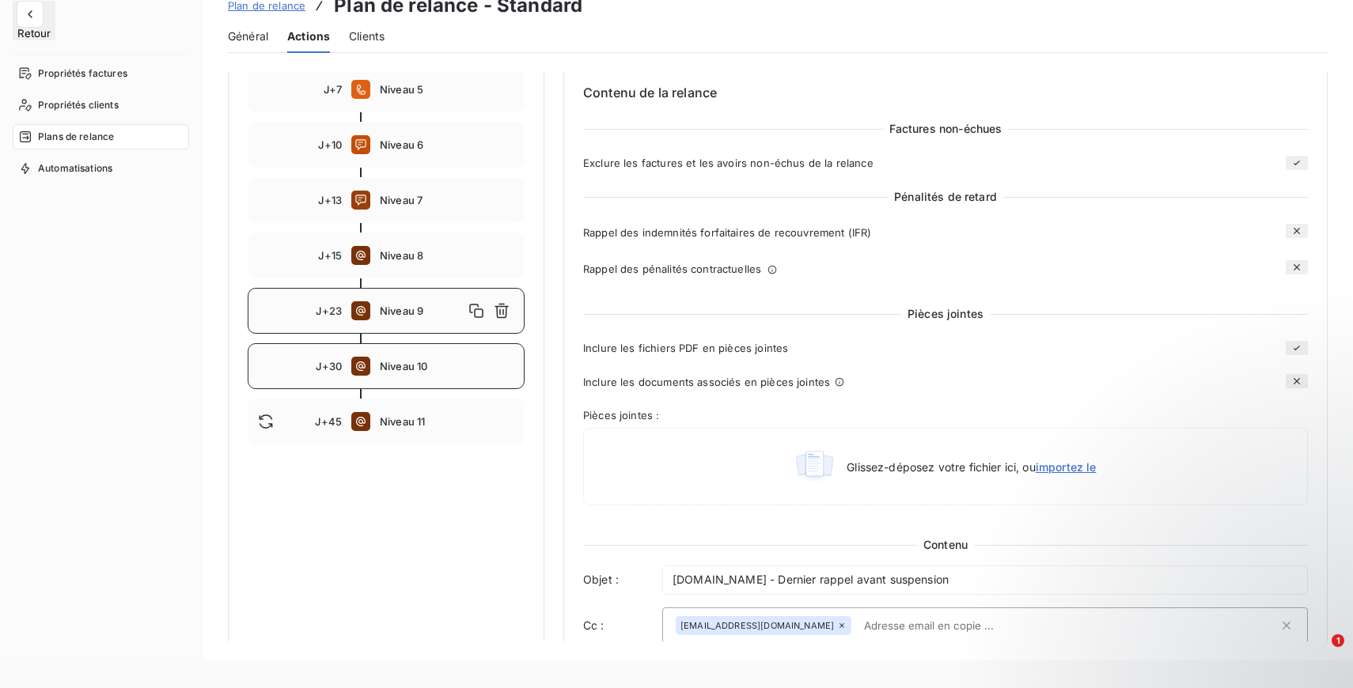
click at [436, 378] on div "J+30 Niveau 10" at bounding box center [386, 366] width 277 height 46
type input "30"
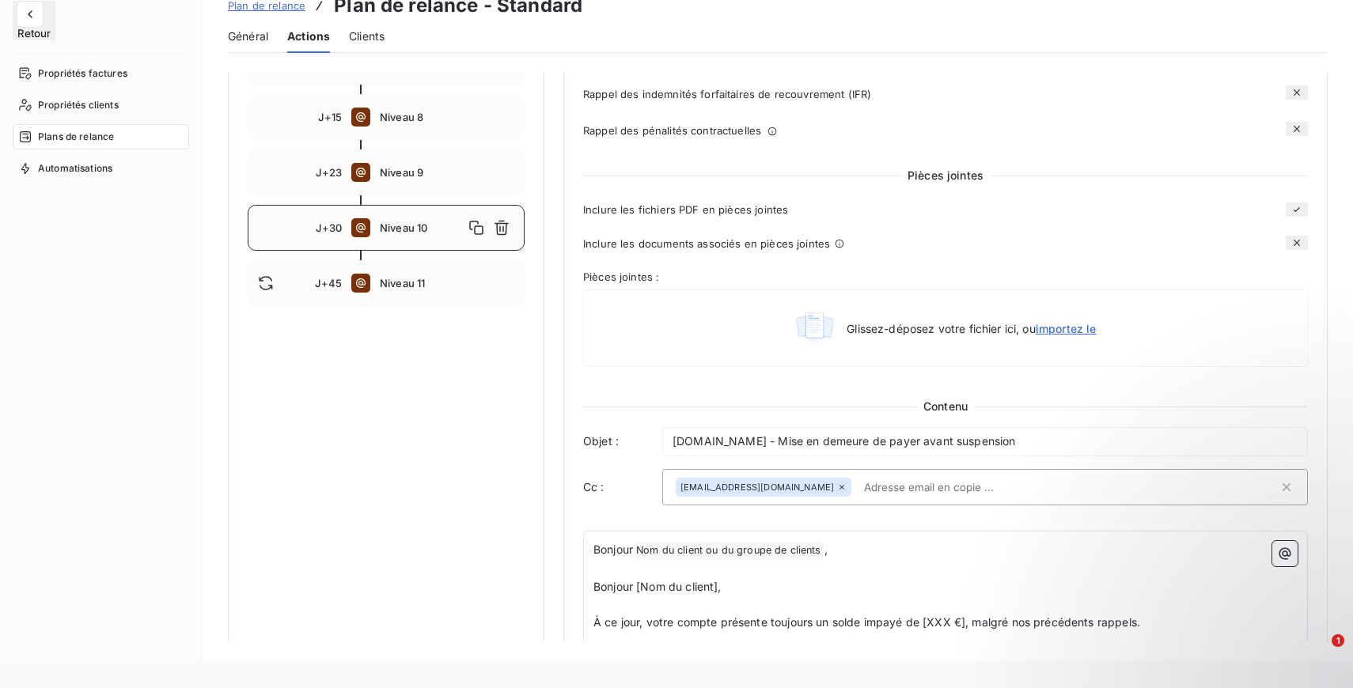
scroll to position [650, 0]
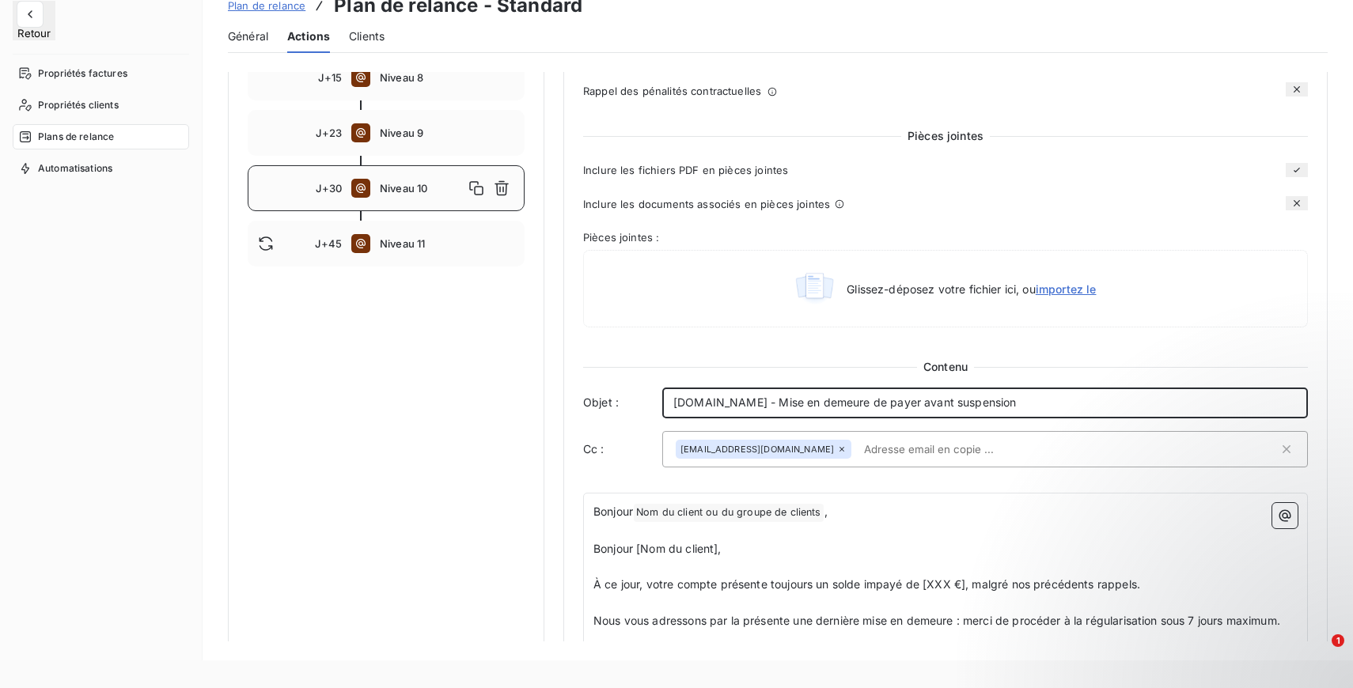
drag, startPoint x: 1042, startPoint y: 407, endPoint x: 791, endPoint y: 406, distance: 250.8
click at [791, 406] on p "Entrepreneurs.com - Mise en demeure de payer avant suspension" at bounding box center [984, 403] width 623 height 18
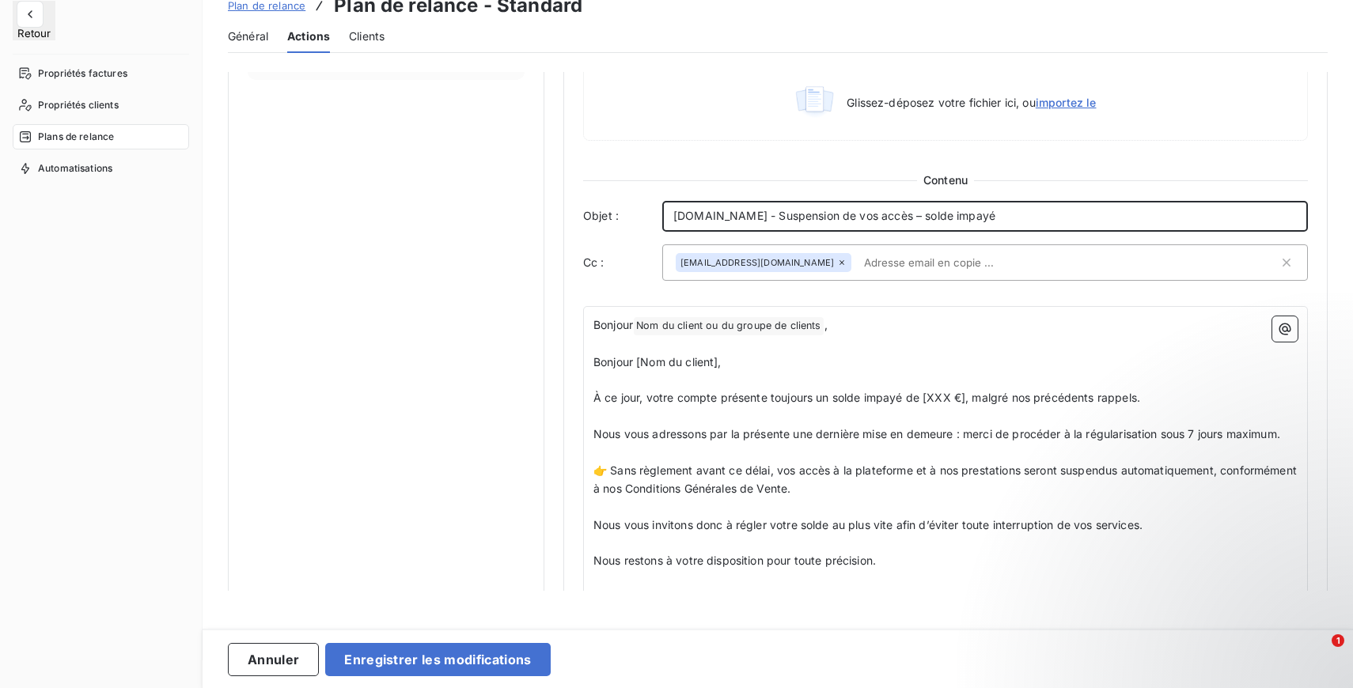
scroll to position [842, 0]
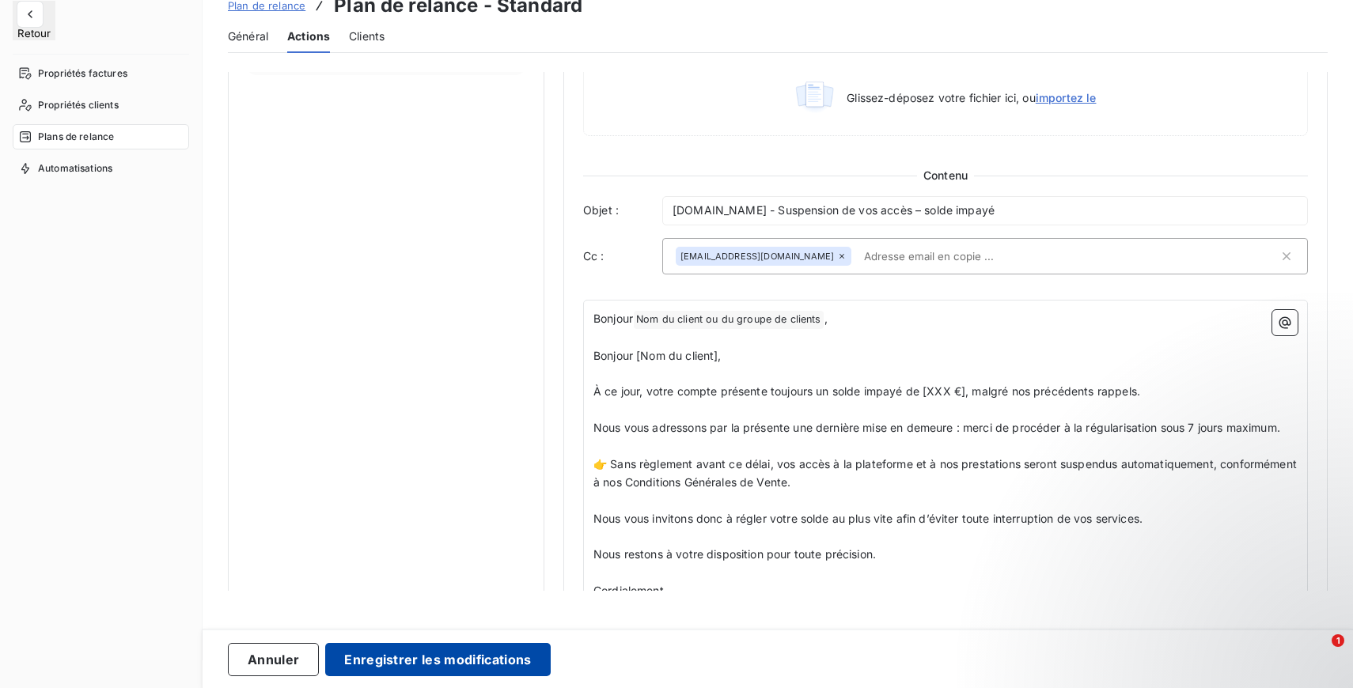
click at [500, 661] on button "Enregistrer les modifications" at bounding box center [437, 659] width 225 height 33
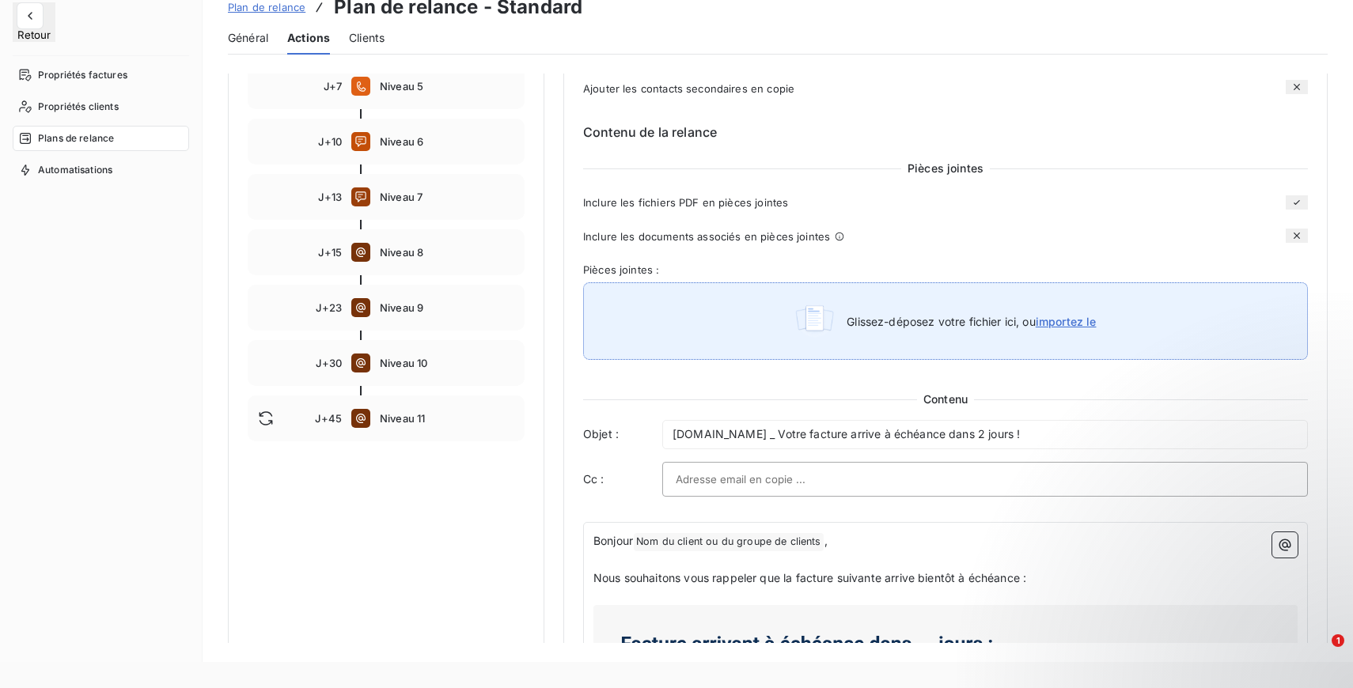
scroll to position [305, 0]
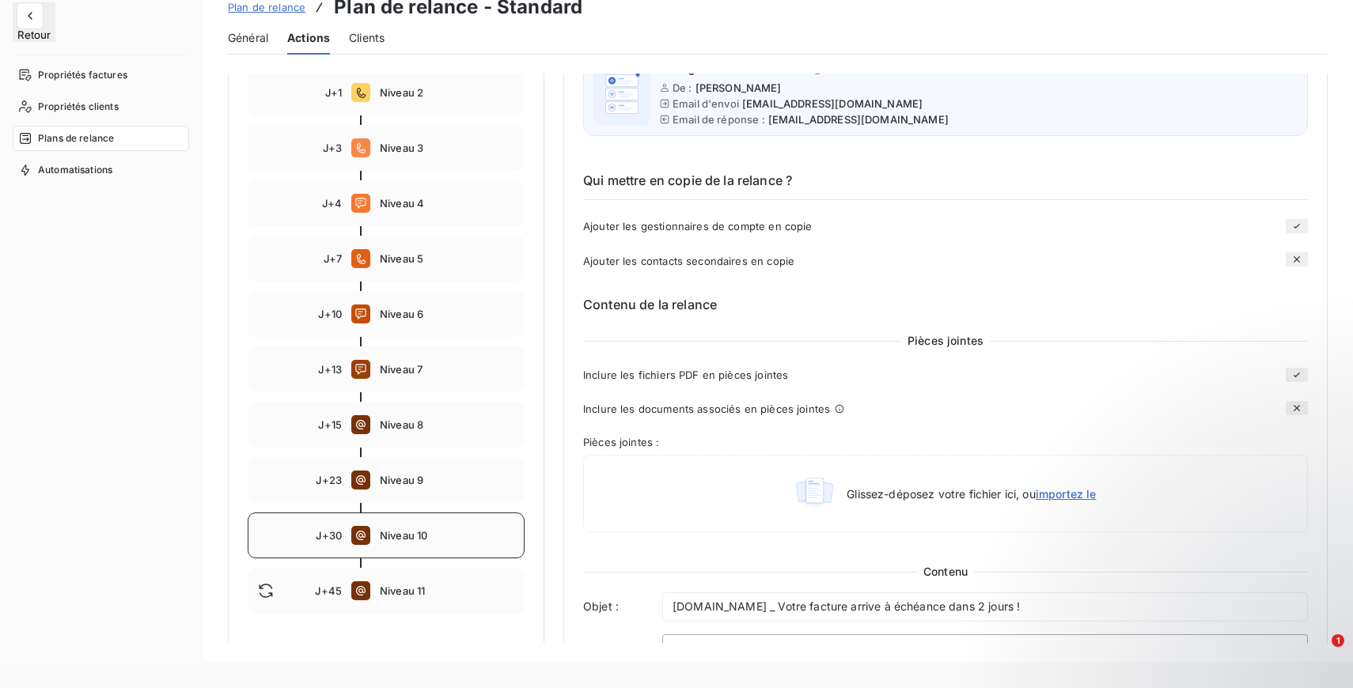
click at [369, 536] on icon at bounding box center [360, 535] width 19 height 19
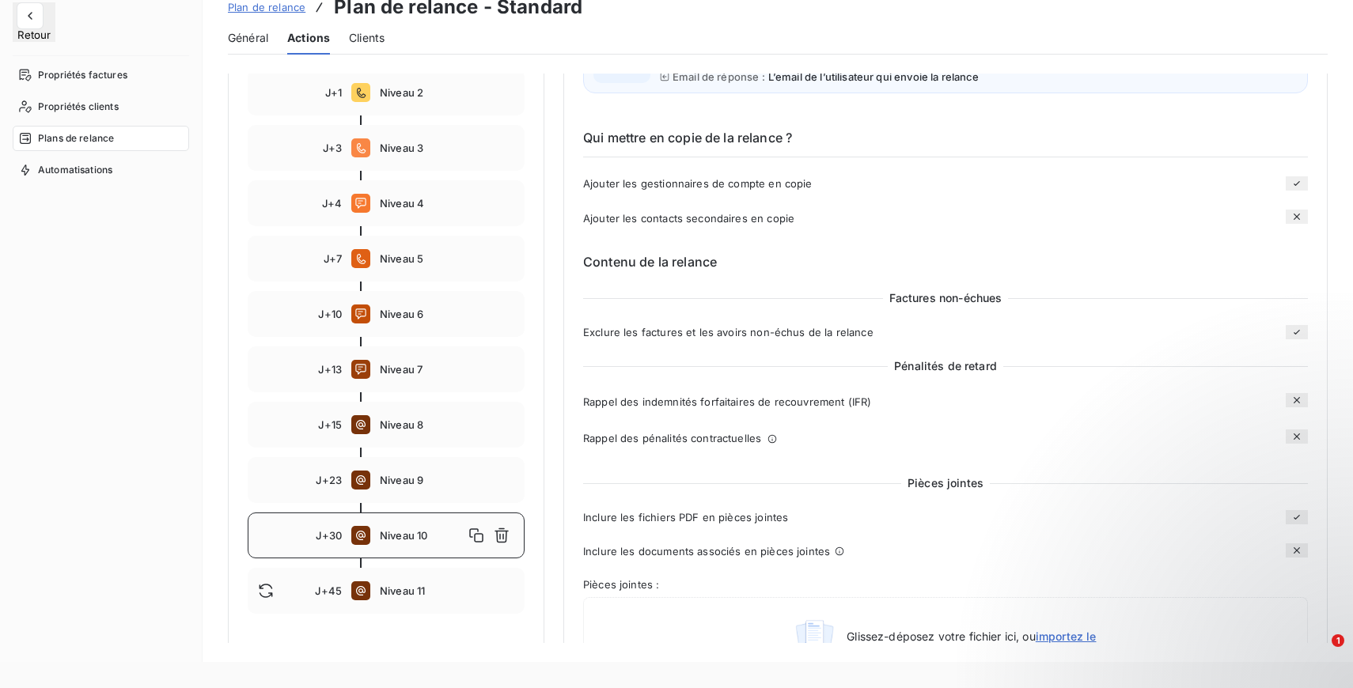
type input "30"
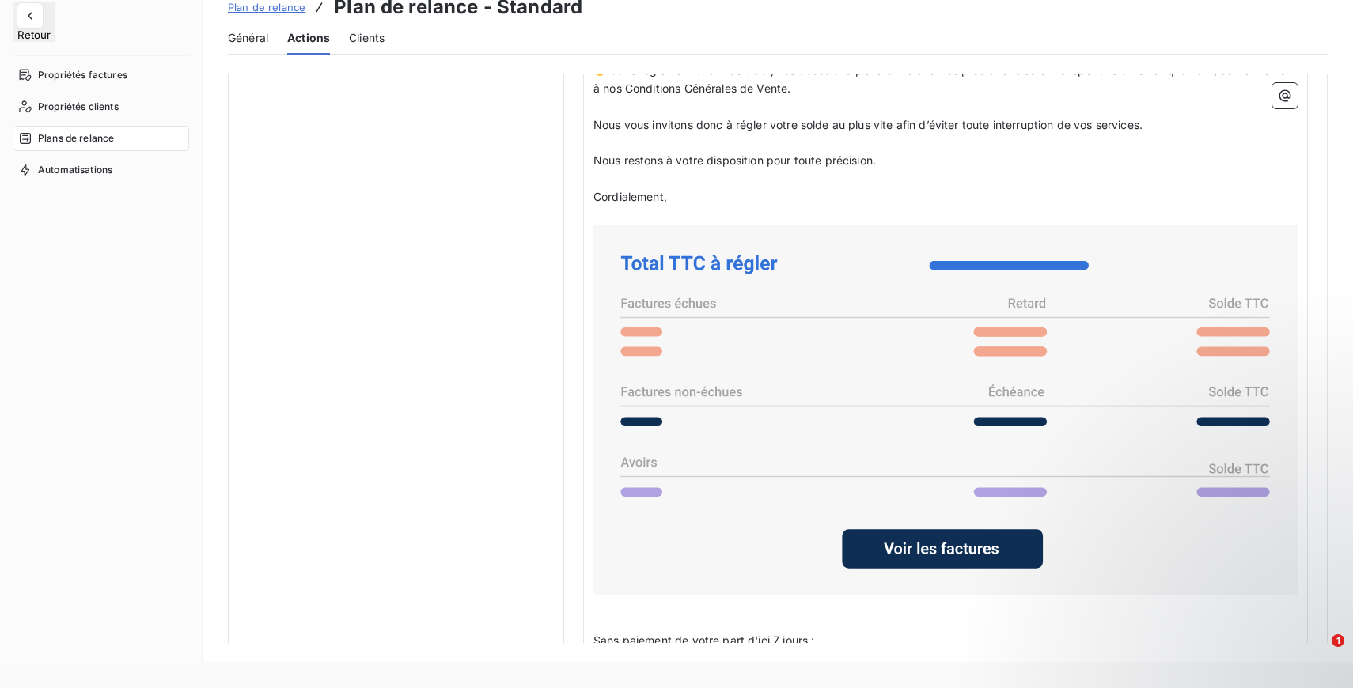
scroll to position [1239, 0]
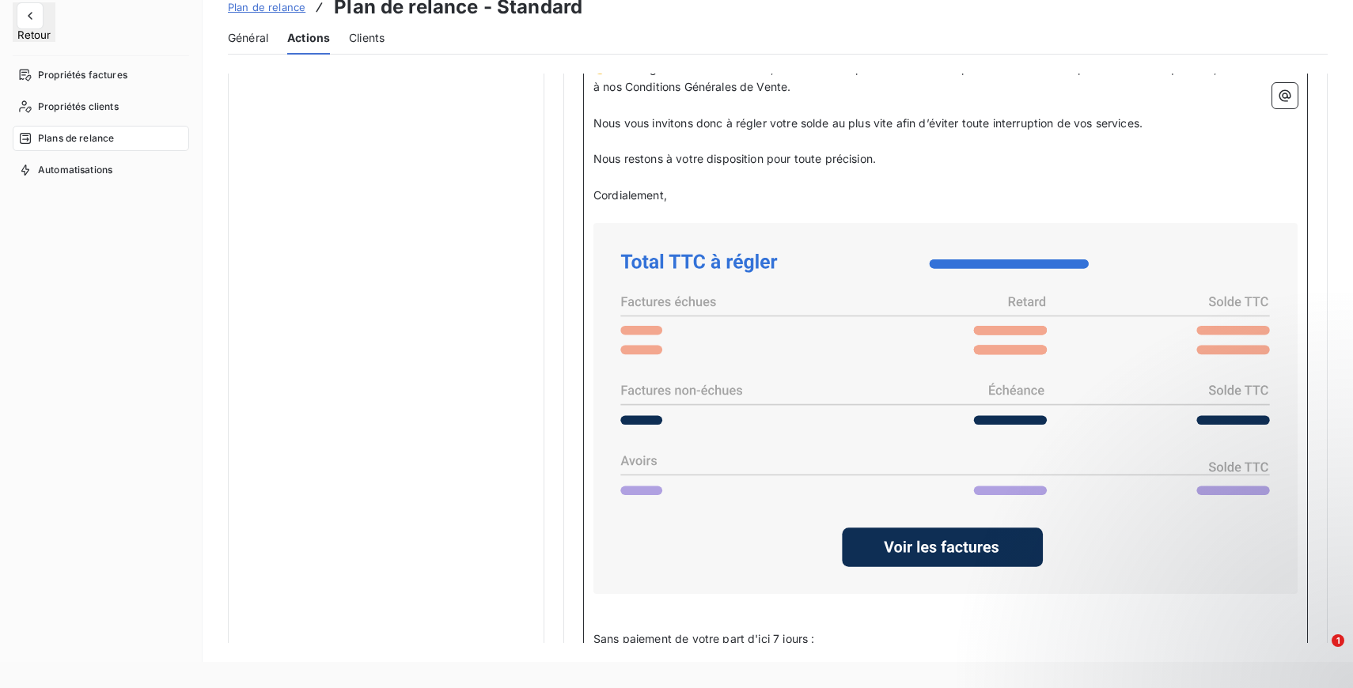
click at [933, 328] on icon at bounding box center [945, 408] width 691 height 358
click at [876, 316] on icon at bounding box center [945, 408] width 691 height 358
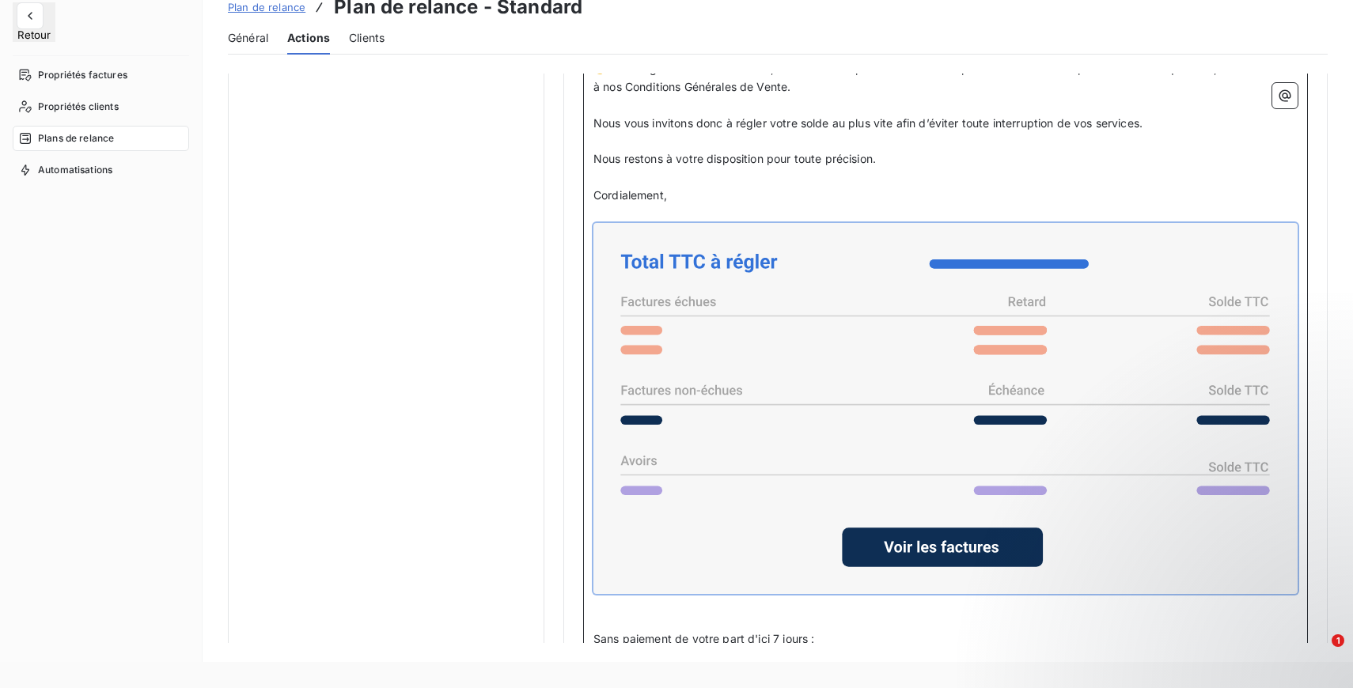
click at [876, 316] on icon at bounding box center [945, 408] width 691 height 358
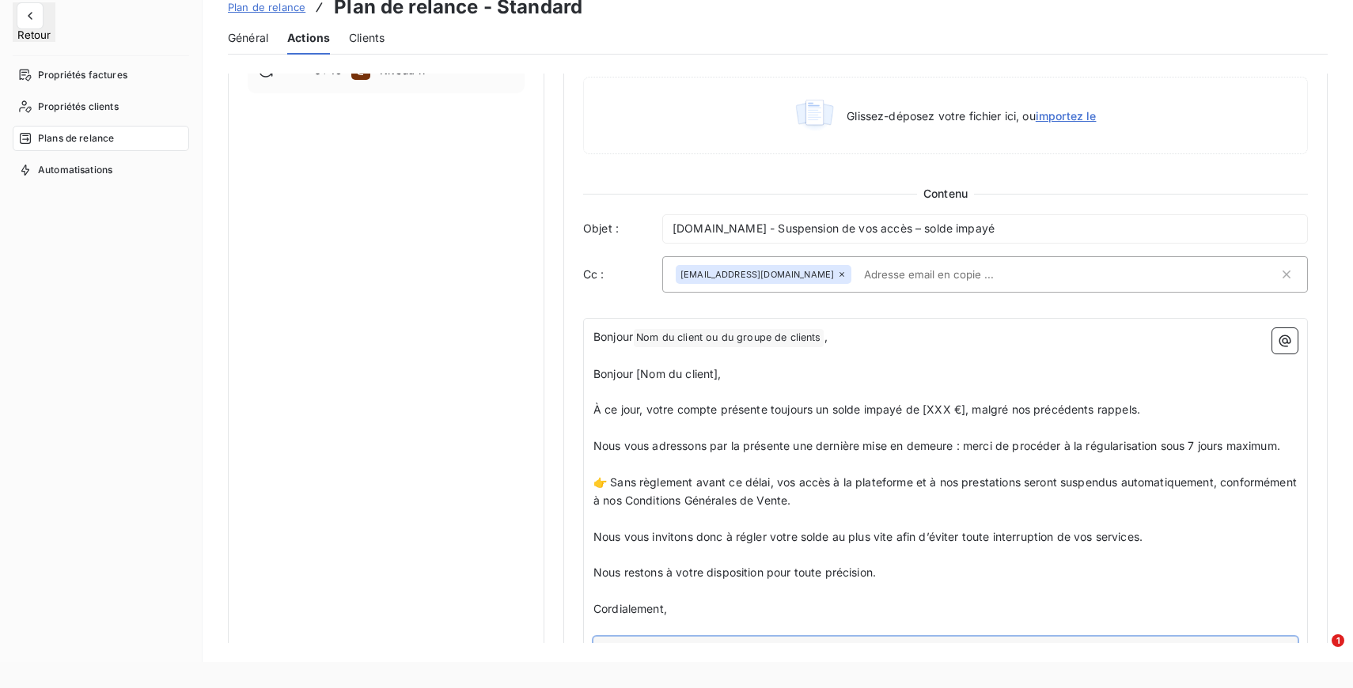
scroll to position [867, 0]
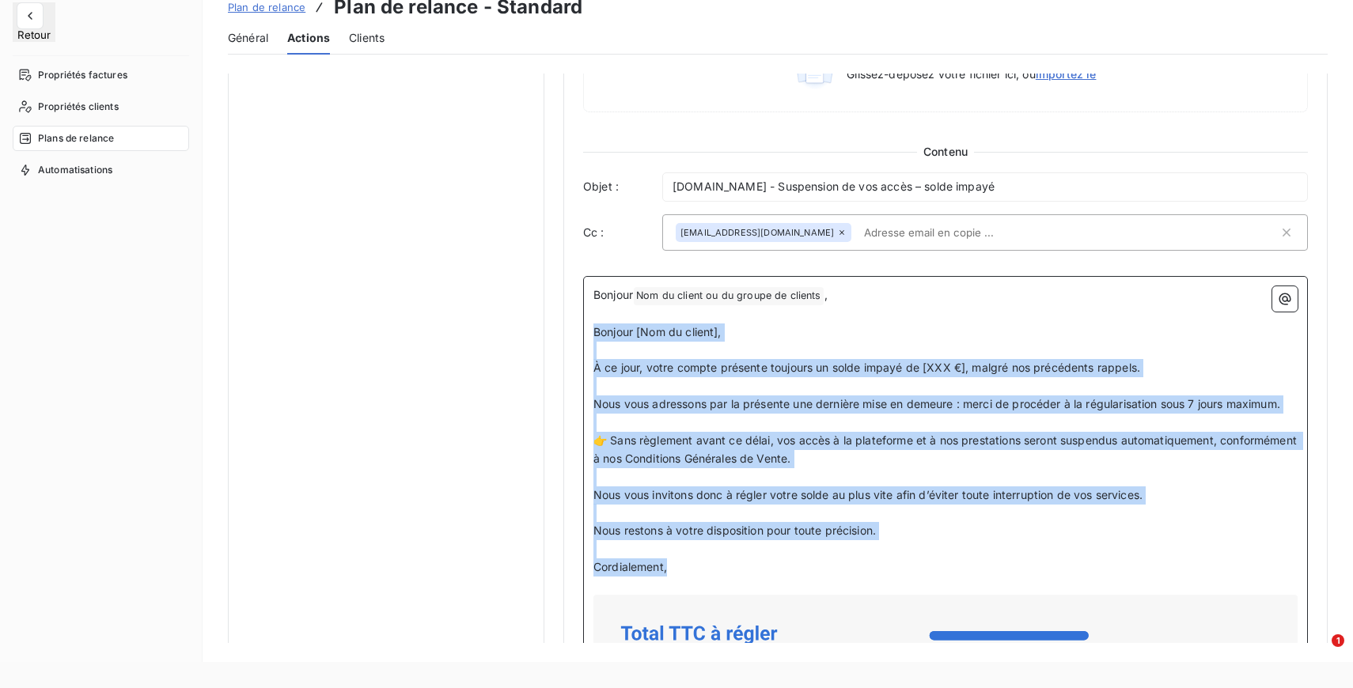
drag, startPoint x: 593, startPoint y: 339, endPoint x: 786, endPoint y: 575, distance: 304.7
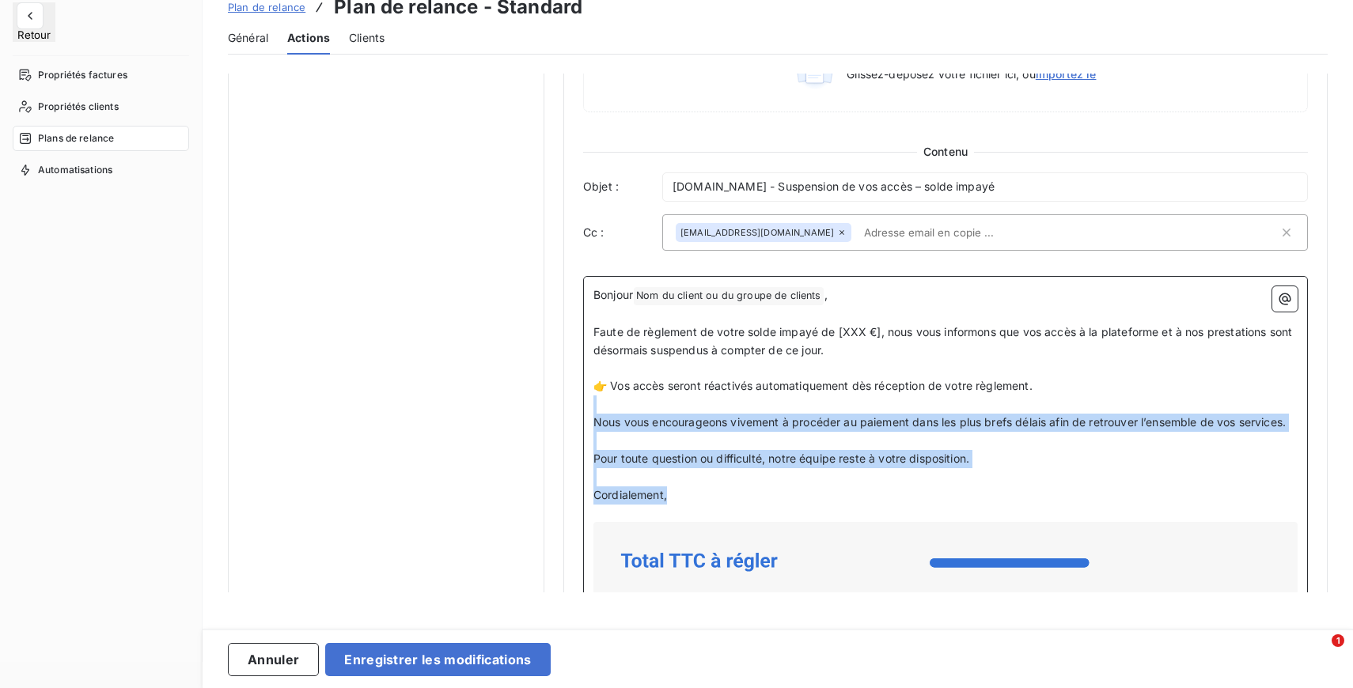
drag, startPoint x: 701, startPoint y: 517, endPoint x: 600, endPoint y: 420, distance: 139.9
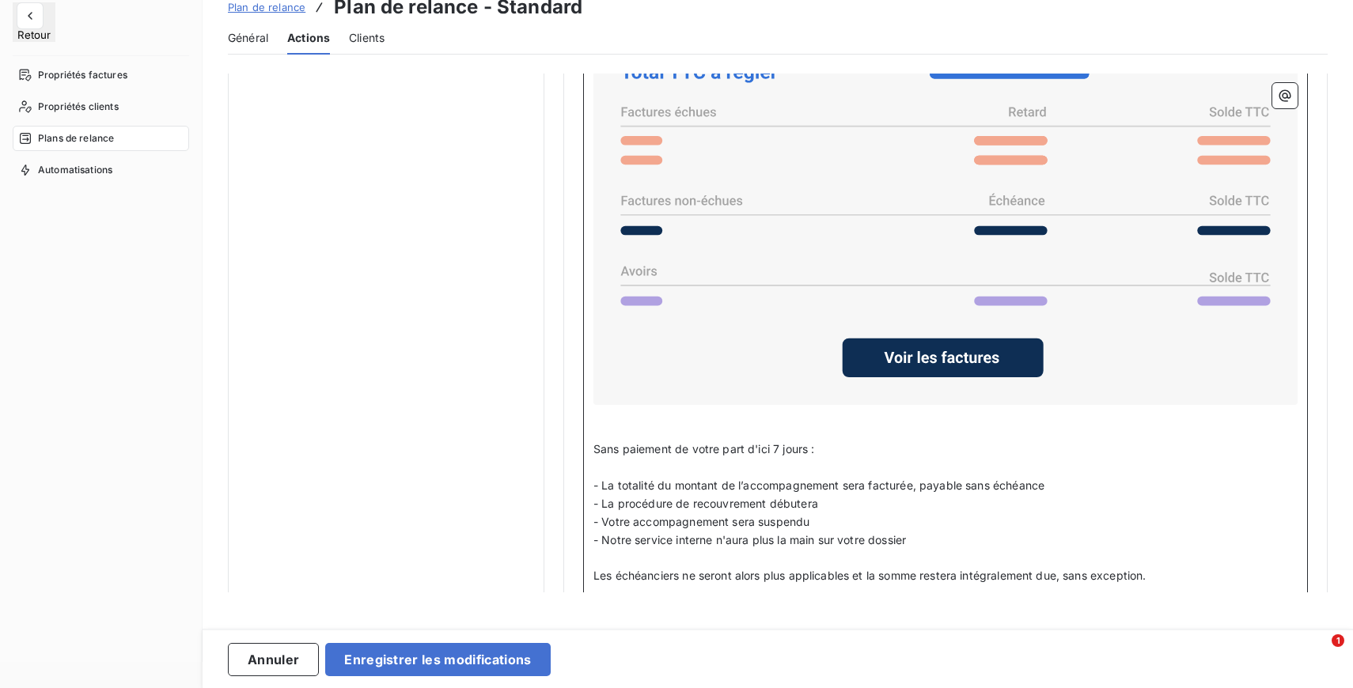
scroll to position [1458, 0]
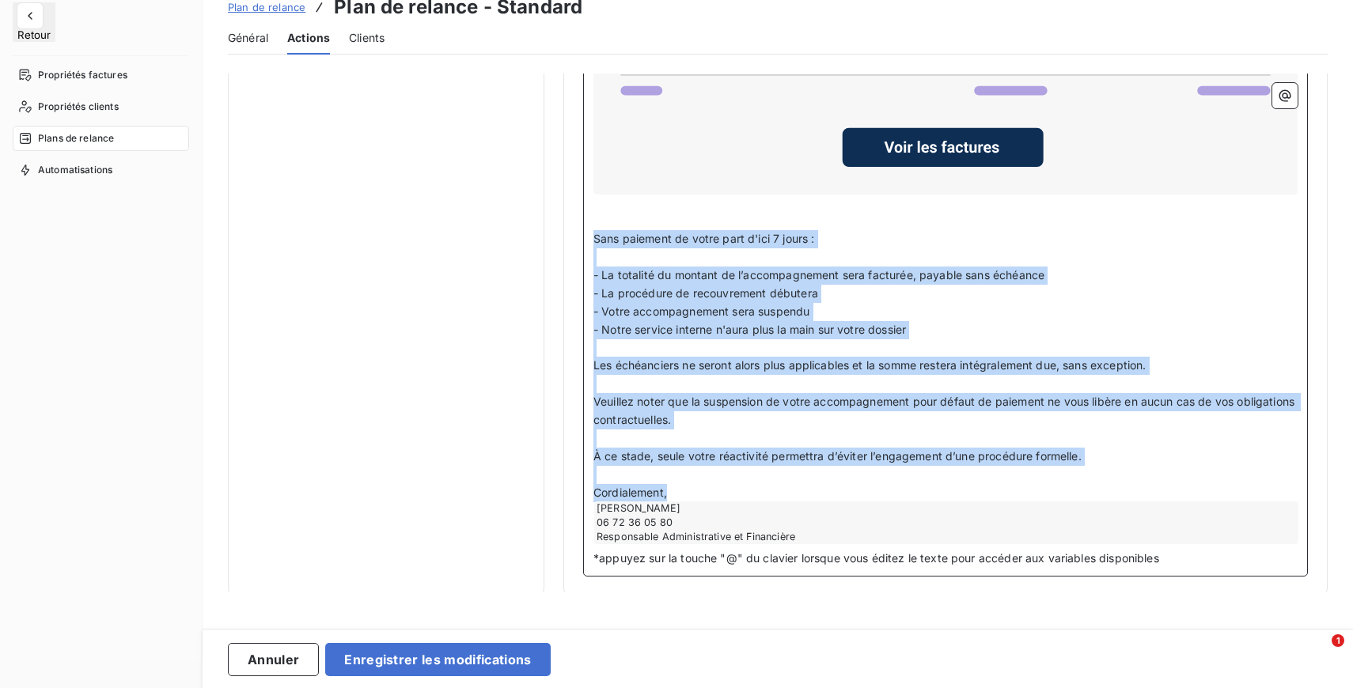
drag, startPoint x: 595, startPoint y: 243, endPoint x: 731, endPoint y: 502, distance: 292.3
click at [731, 502] on div "Bonjour Nom du client ou du groupe de clients ﻿ ,   ﻿ Faute de règlement de vot…" at bounding box center [945, 120] width 704 height 850
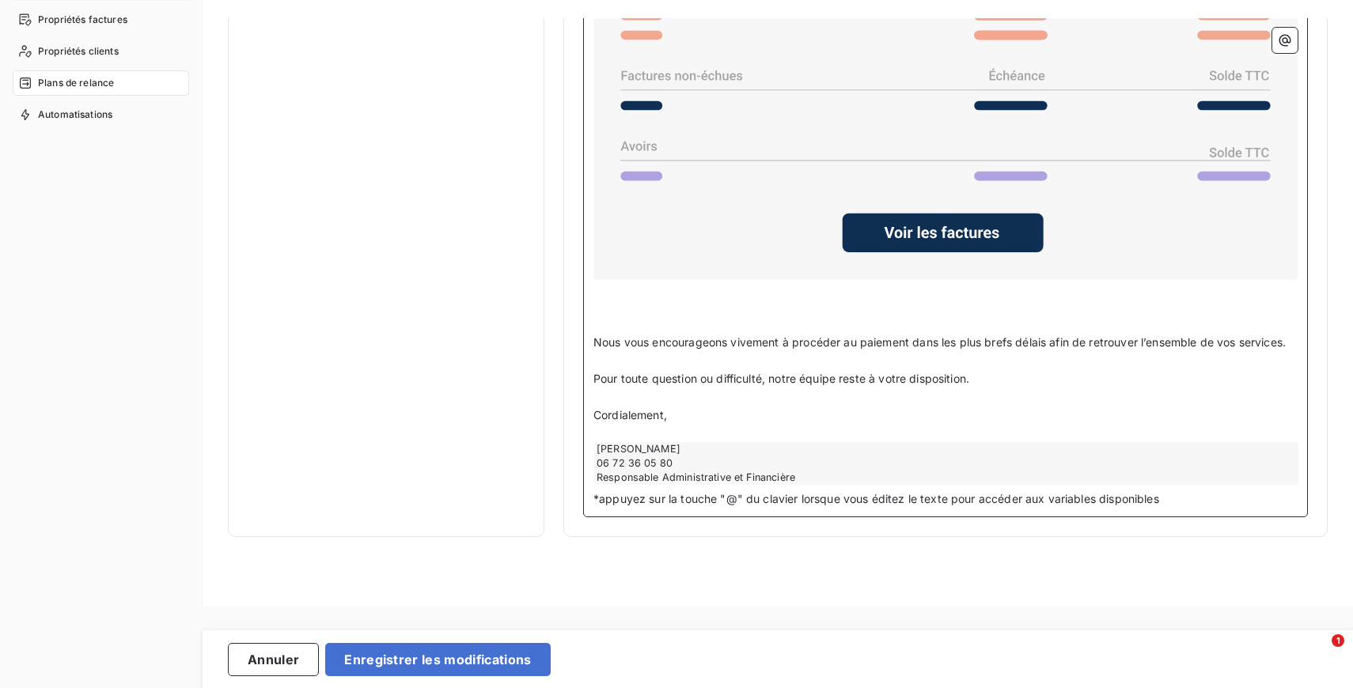
scroll to position [32, 0]
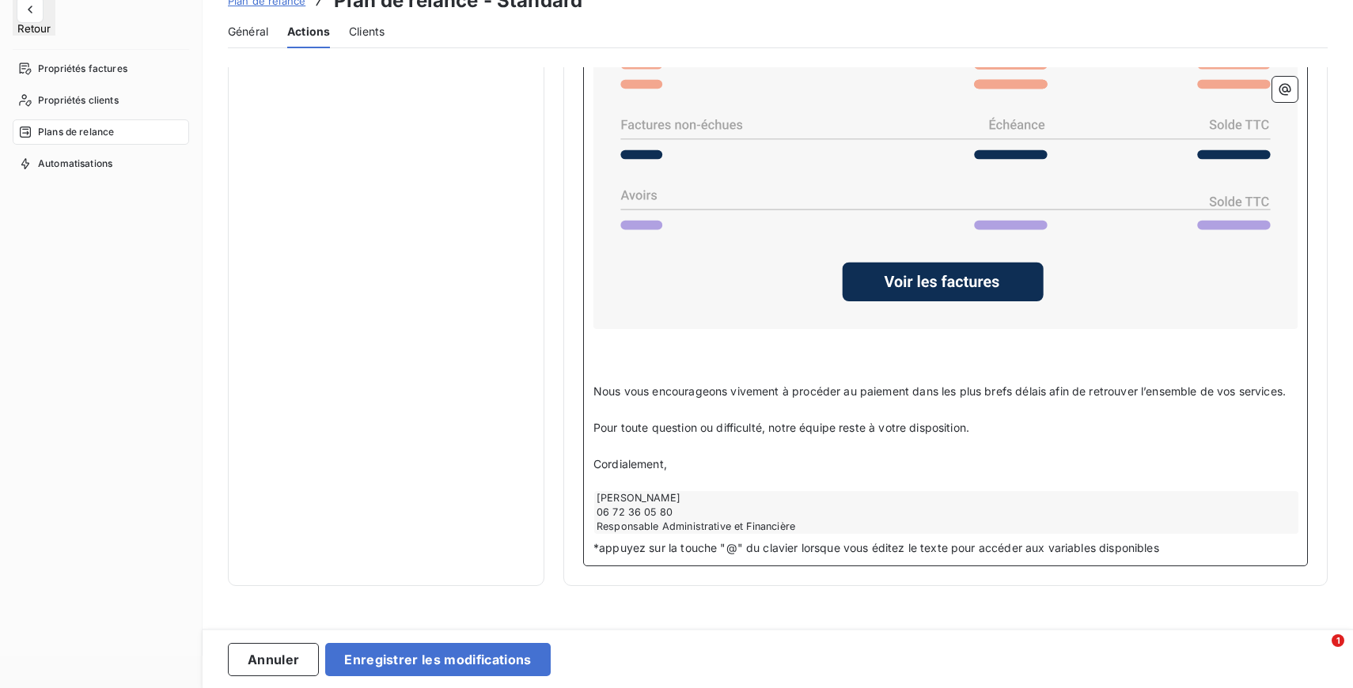
click at [758, 365] on p "﻿" at bounding box center [945, 374] width 704 height 18
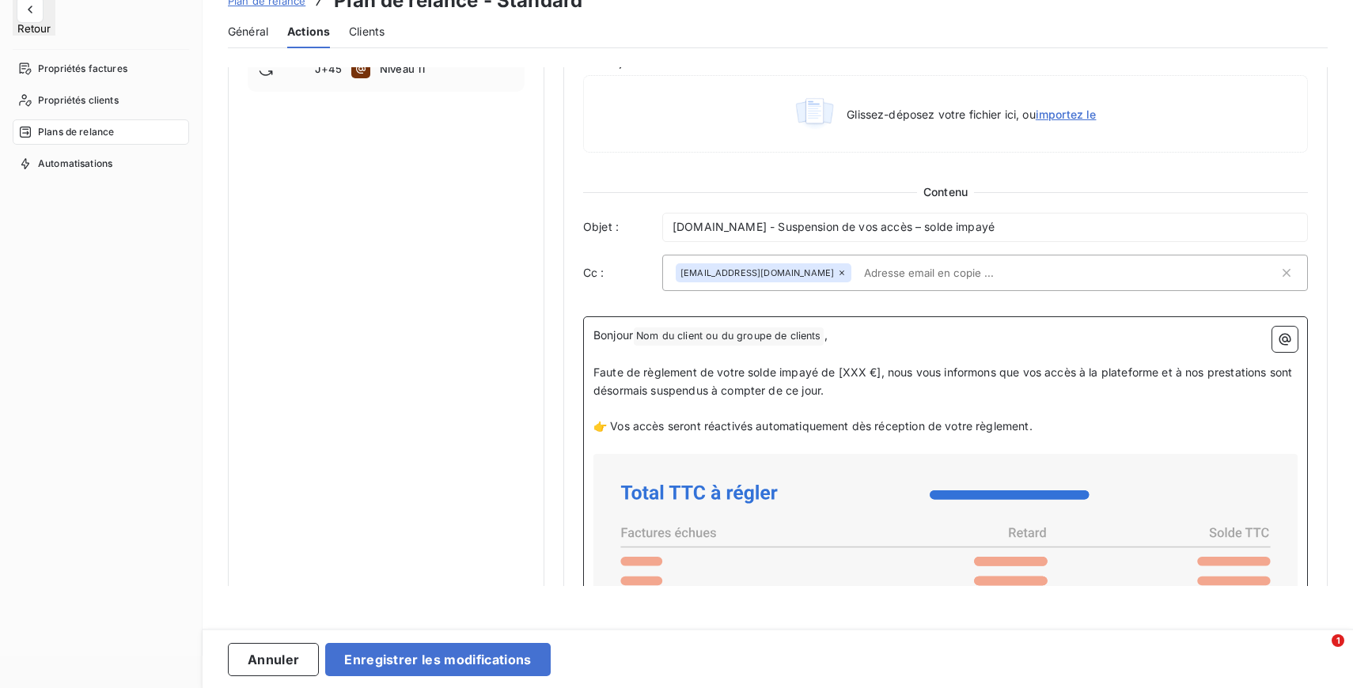
scroll to position [808, 0]
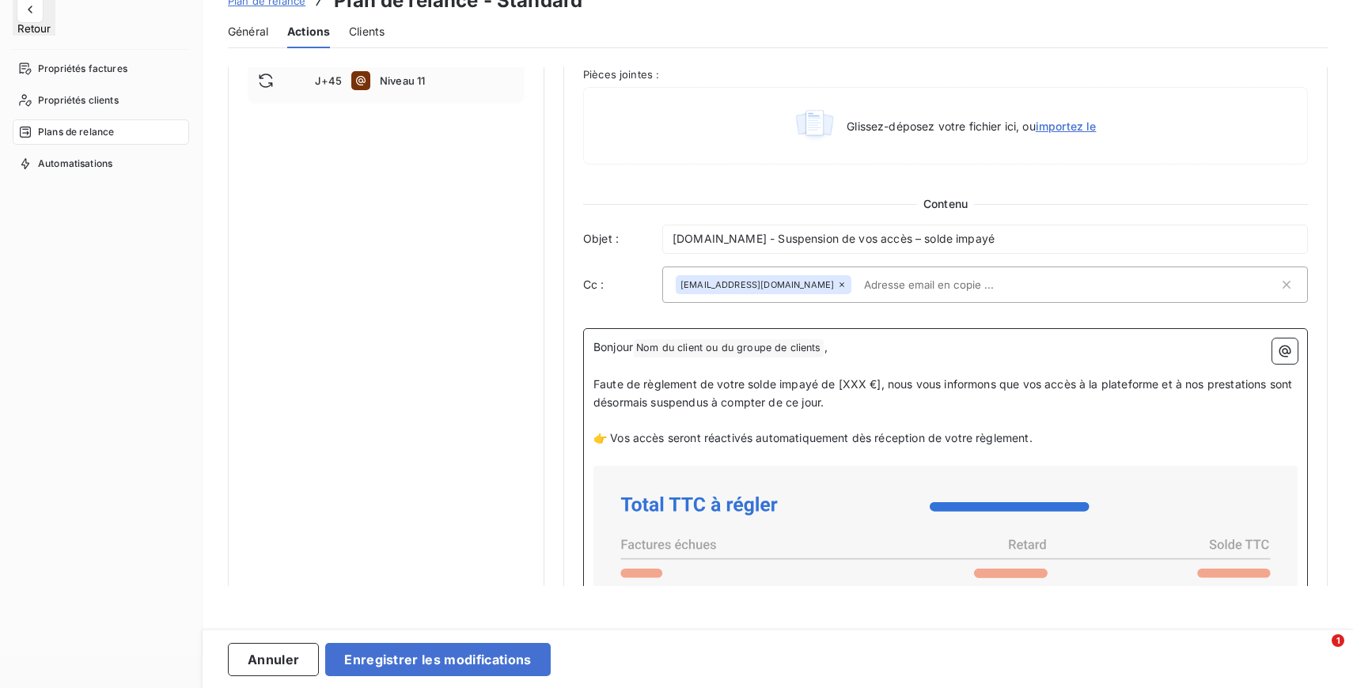
click at [788, 385] on span "Faute de règlement de votre solde impayé de [XXX €], nous vous informons que vo…" at bounding box center [944, 393] width 702 height 32
click at [1025, 412] on p "Faute de règlement de votre solde impayé présenté ci-dessous, nous vous informo…" at bounding box center [945, 394] width 704 height 36
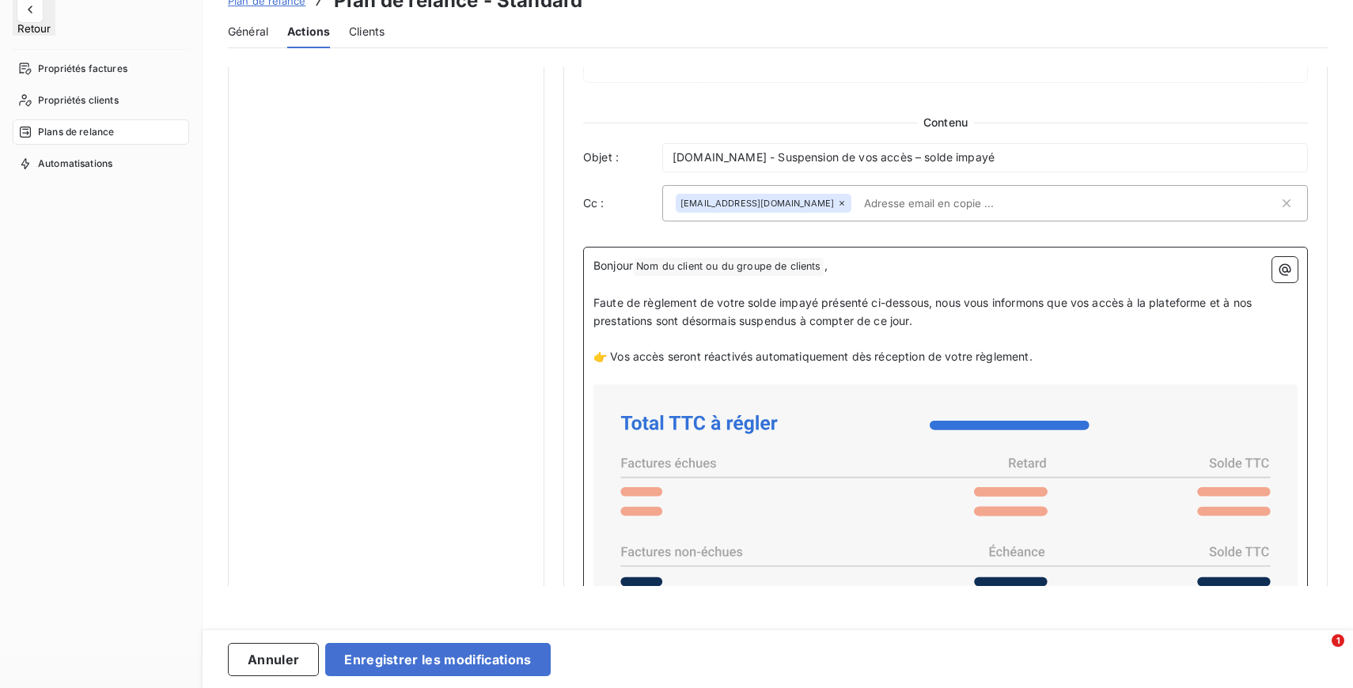
scroll to position [892, 0]
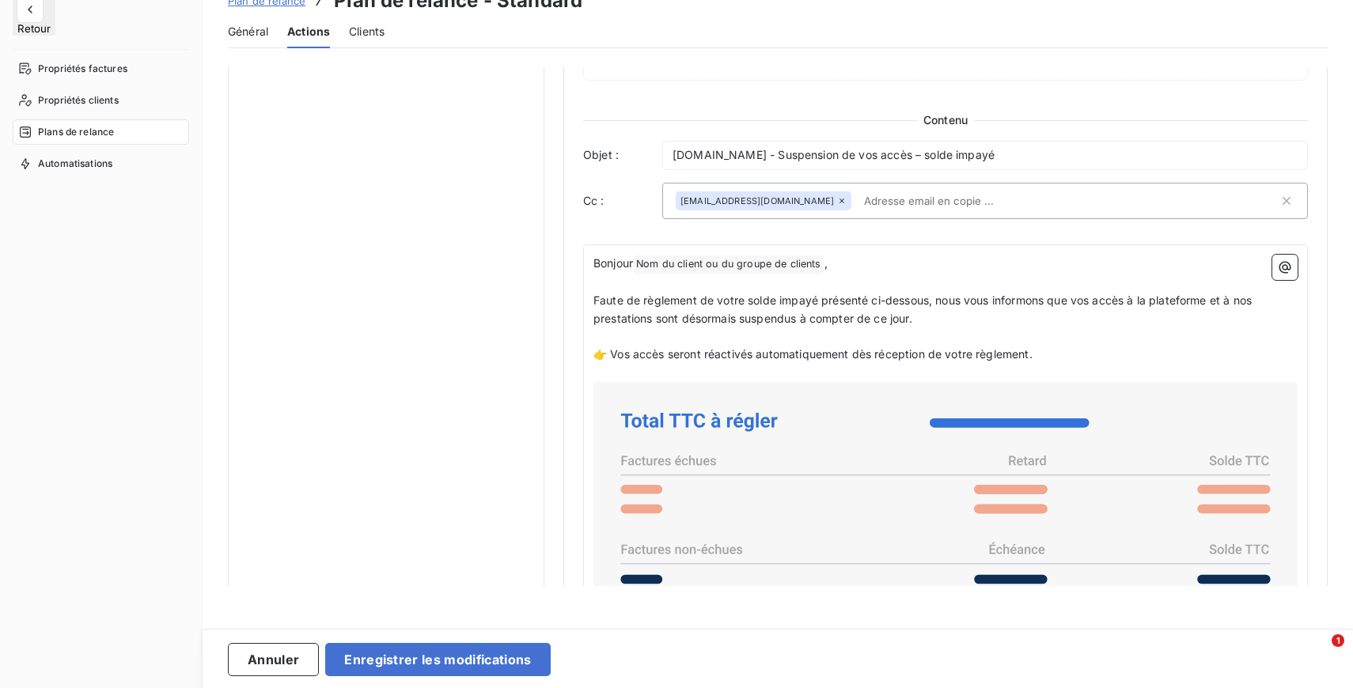
click at [990, 202] on div "[EMAIL_ADDRESS][DOMAIN_NAME]" at bounding box center [977, 201] width 603 height 24
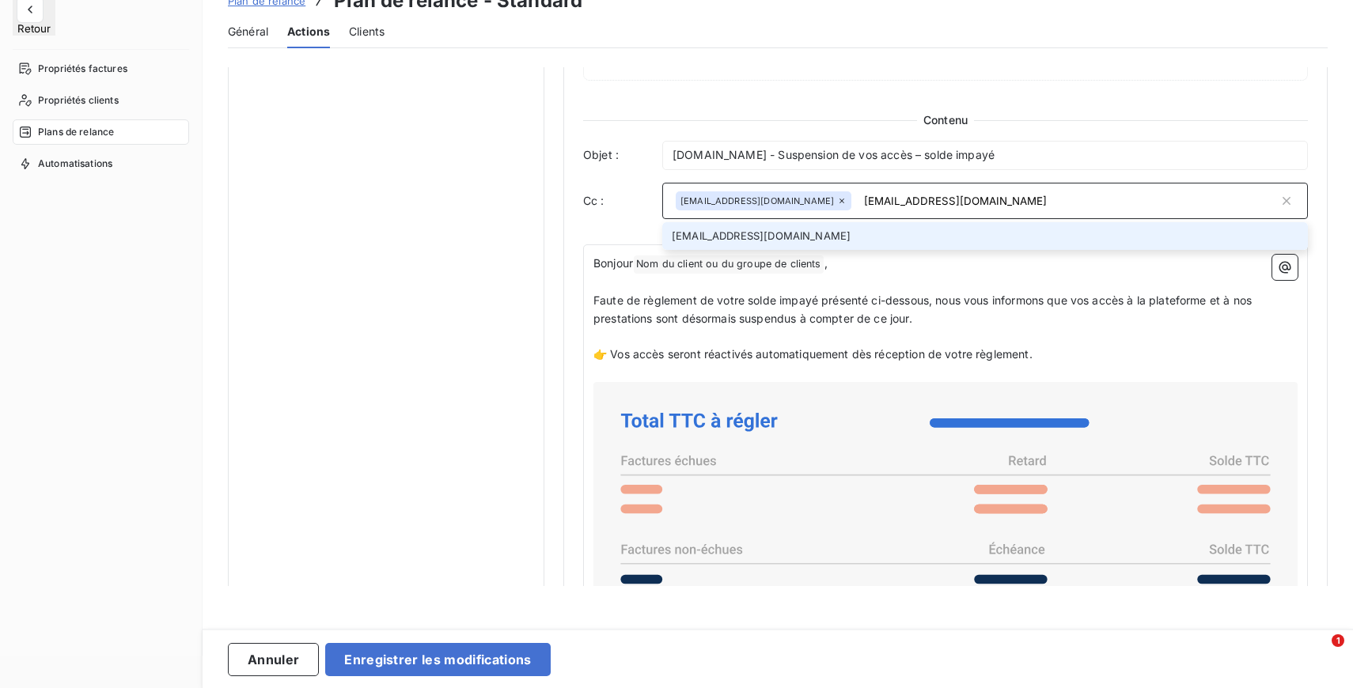
type input "customer@entrepreneurs.com"
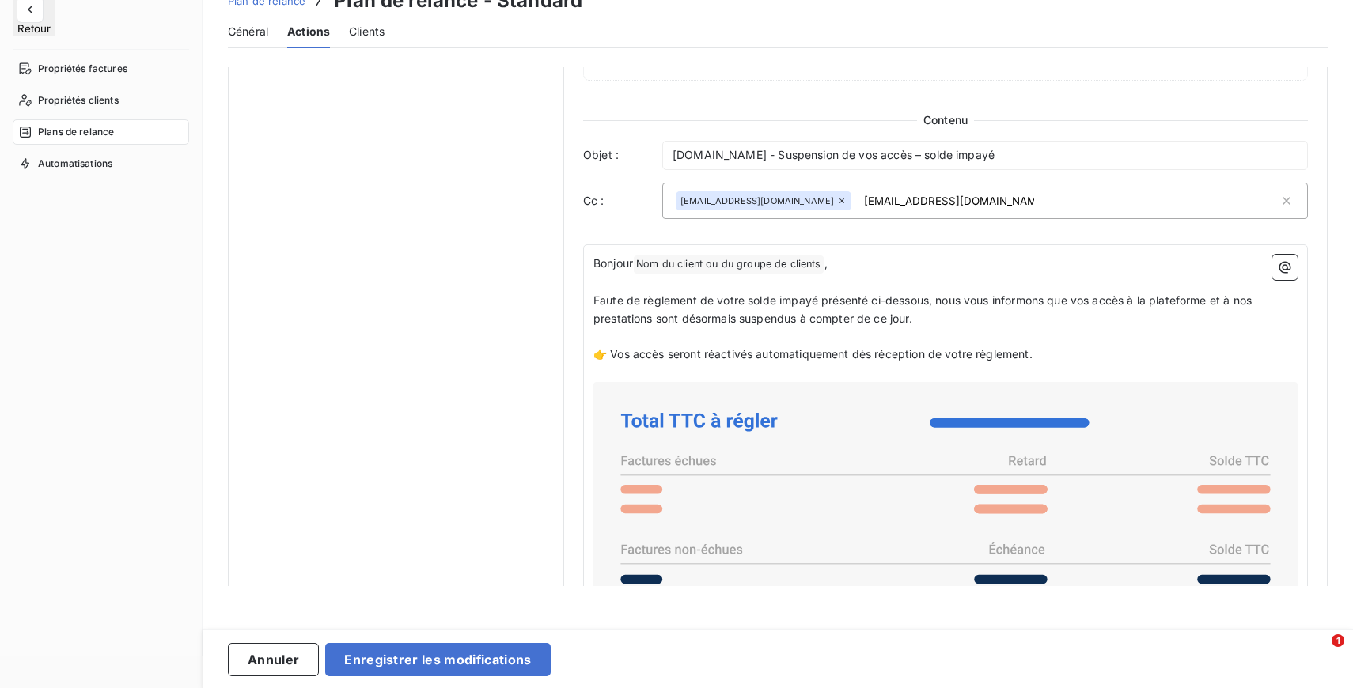
click at [1024, 206] on div "recouvrement@entrepreneurs.com customer@entrepreneurs.com" at bounding box center [977, 201] width 603 height 24
type input "customer@entrepreneurs.com"
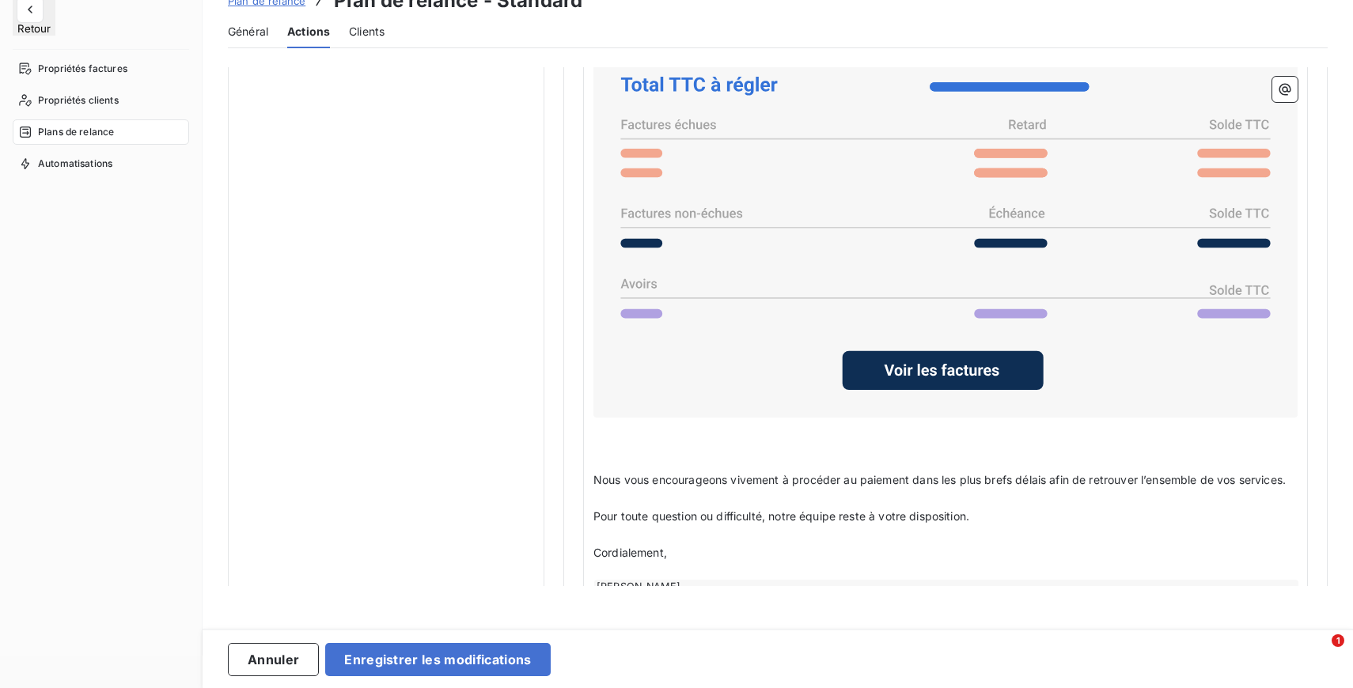
scroll to position [1337, 0]
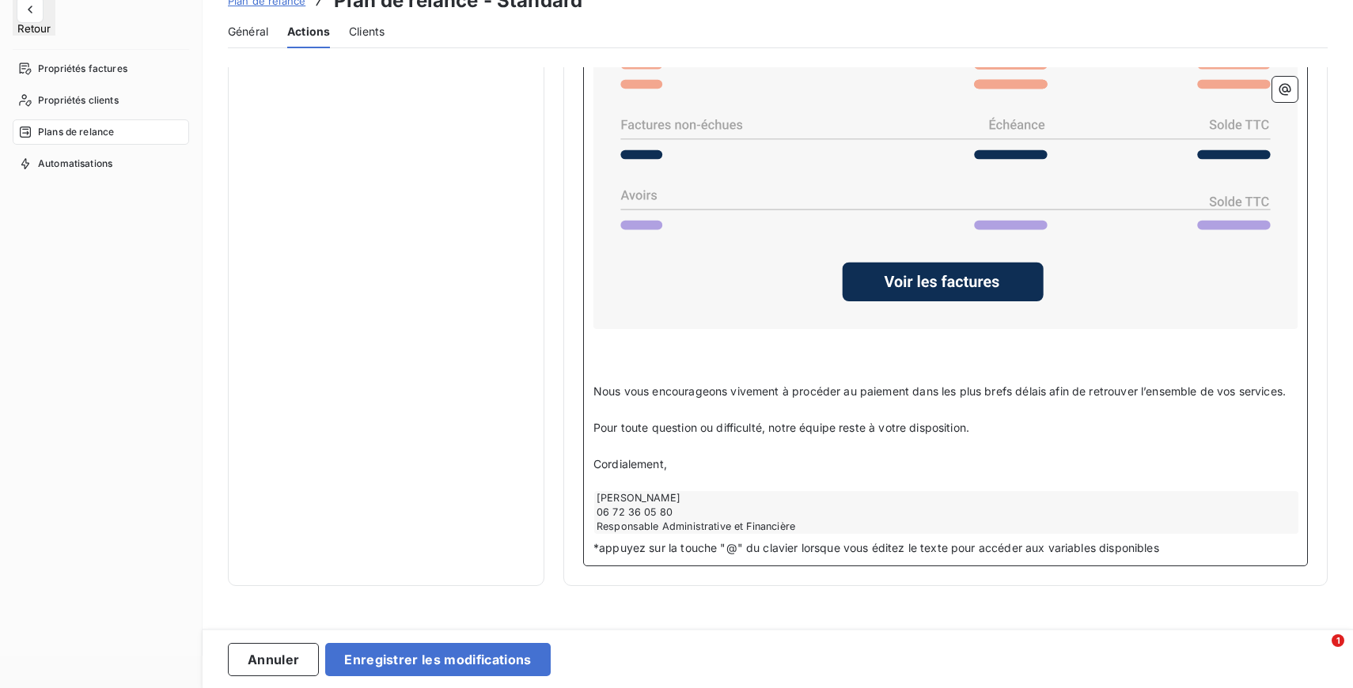
click at [926, 401] on p "Nous vous encourageons vivement à procéder au paiement dans les plus brefs déla…" at bounding box center [945, 392] width 704 height 18
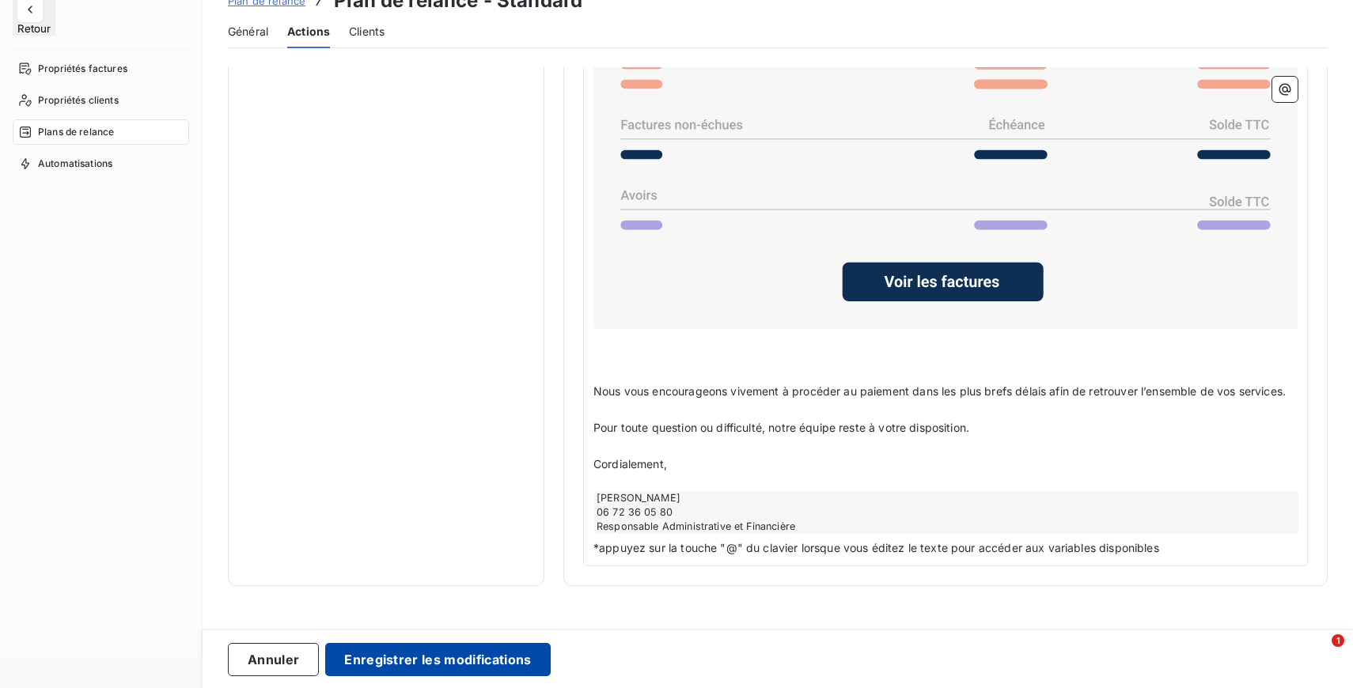
click at [441, 650] on button "Enregistrer les modifications" at bounding box center [437, 659] width 225 height 33
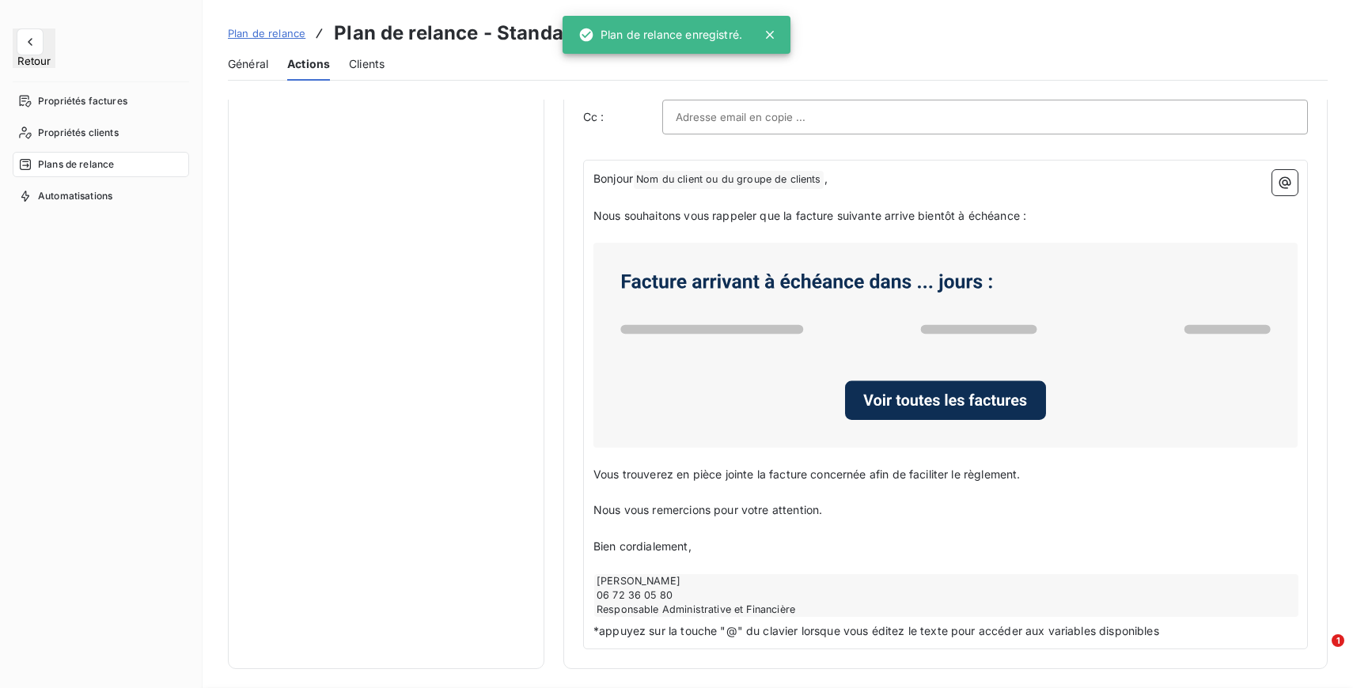
scroll to position [346, 0]
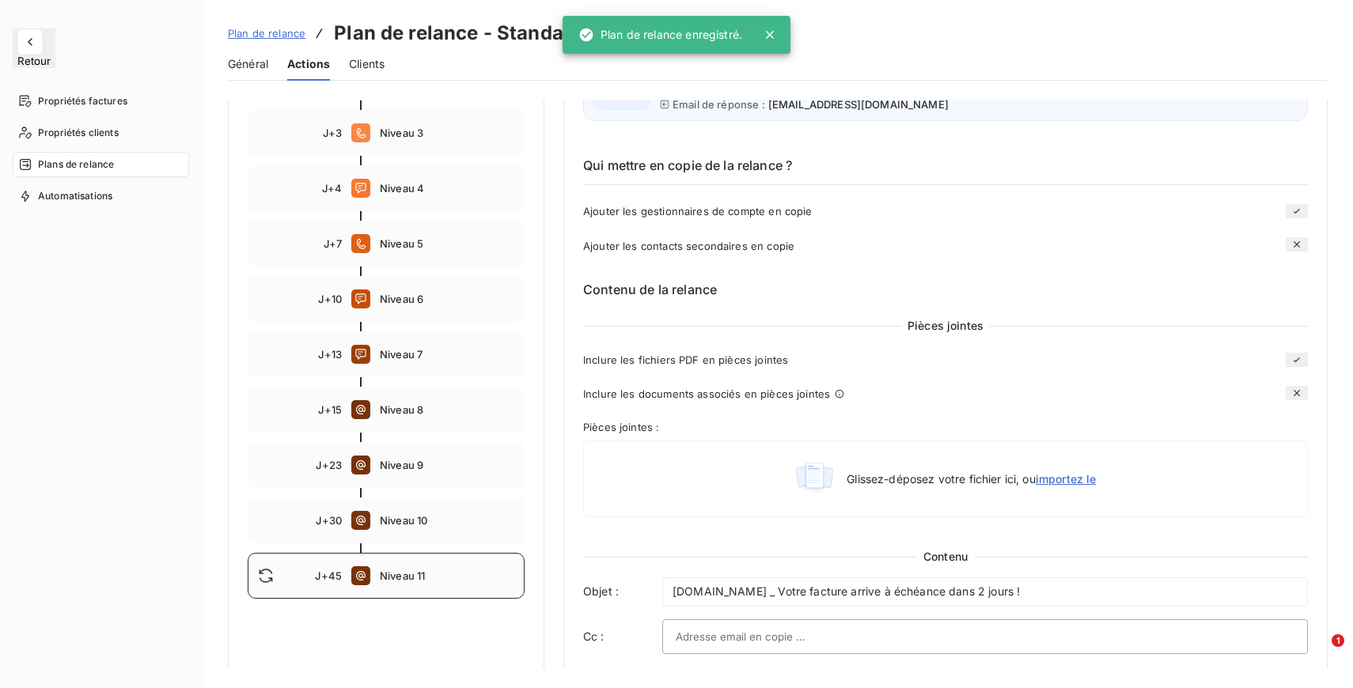
click at [385, 572] on span "Niveau 11" at bounding box center [447, 576] width 134 height 13
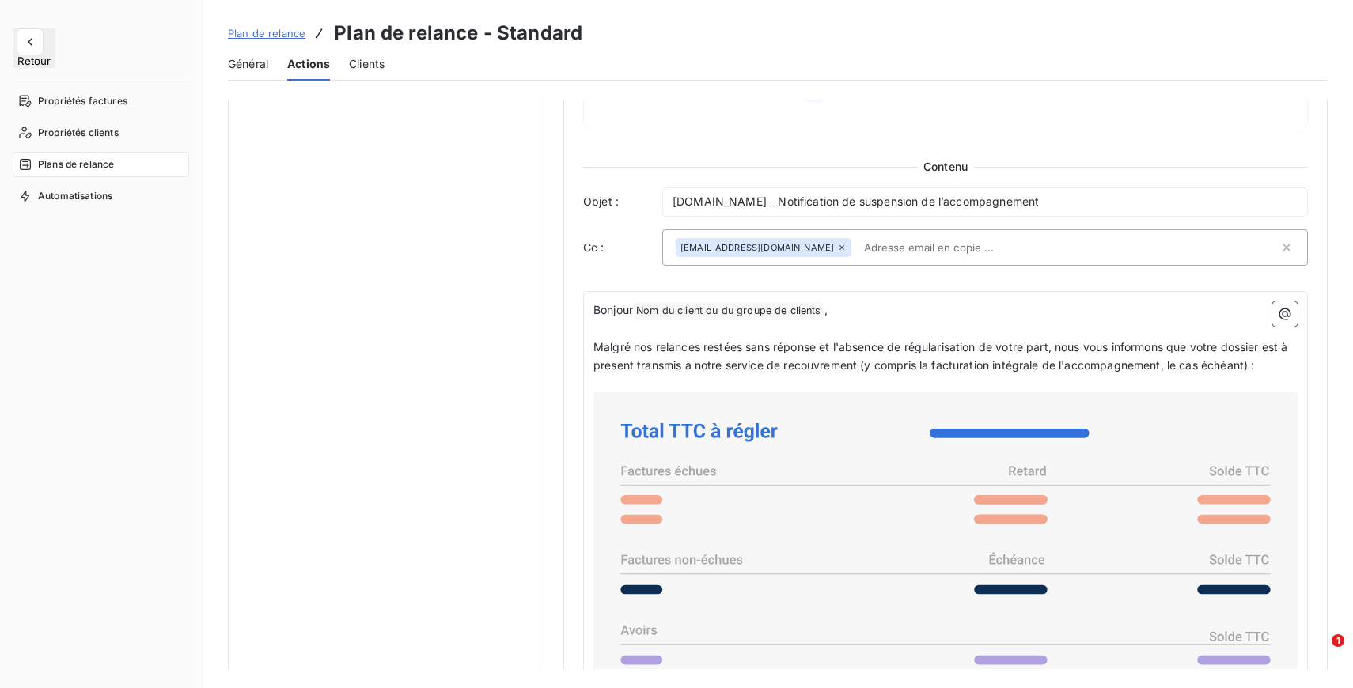
scroll to position [880, 0]
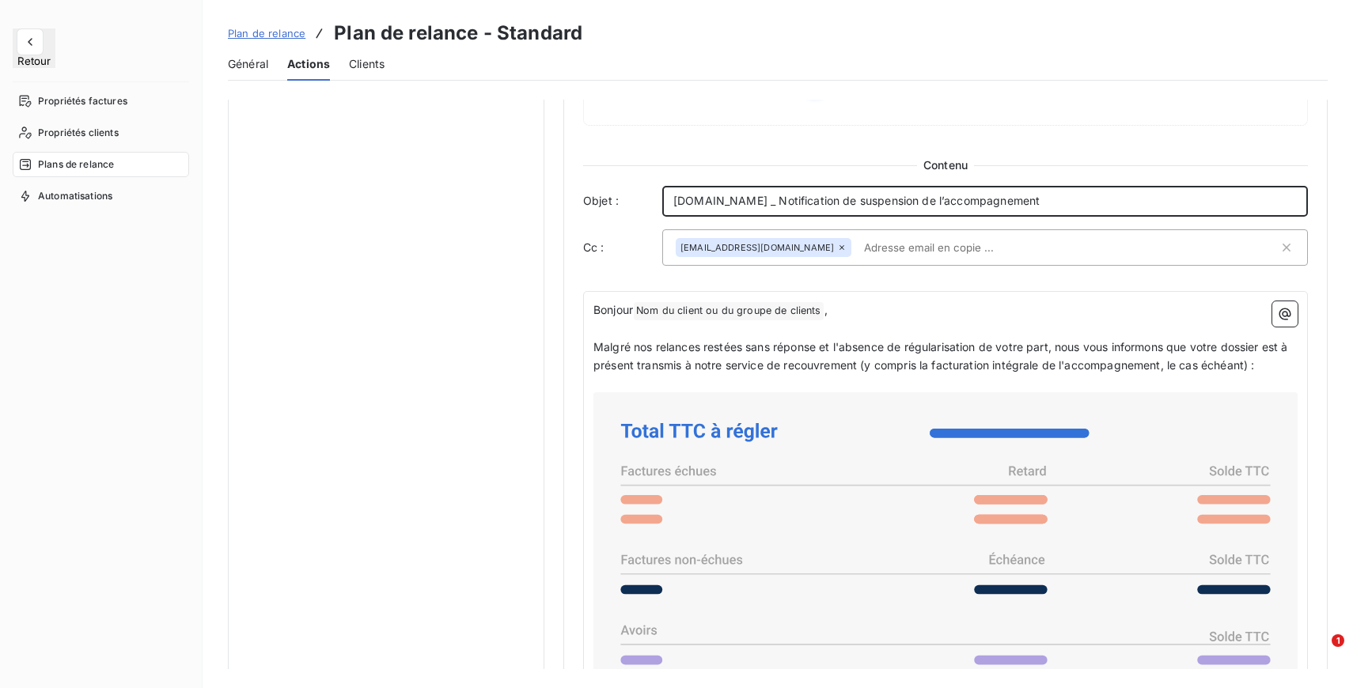
drag, startPoint x: 1075, startPoint y: 204, endPoint x: 777, endPoint y: 206, distance: 298.2
click at [777, 206] on p "Entrepreneurs.com _ Notification de suspension de l’accompagnement" at bounding box center [984, 201] width 623 height 18
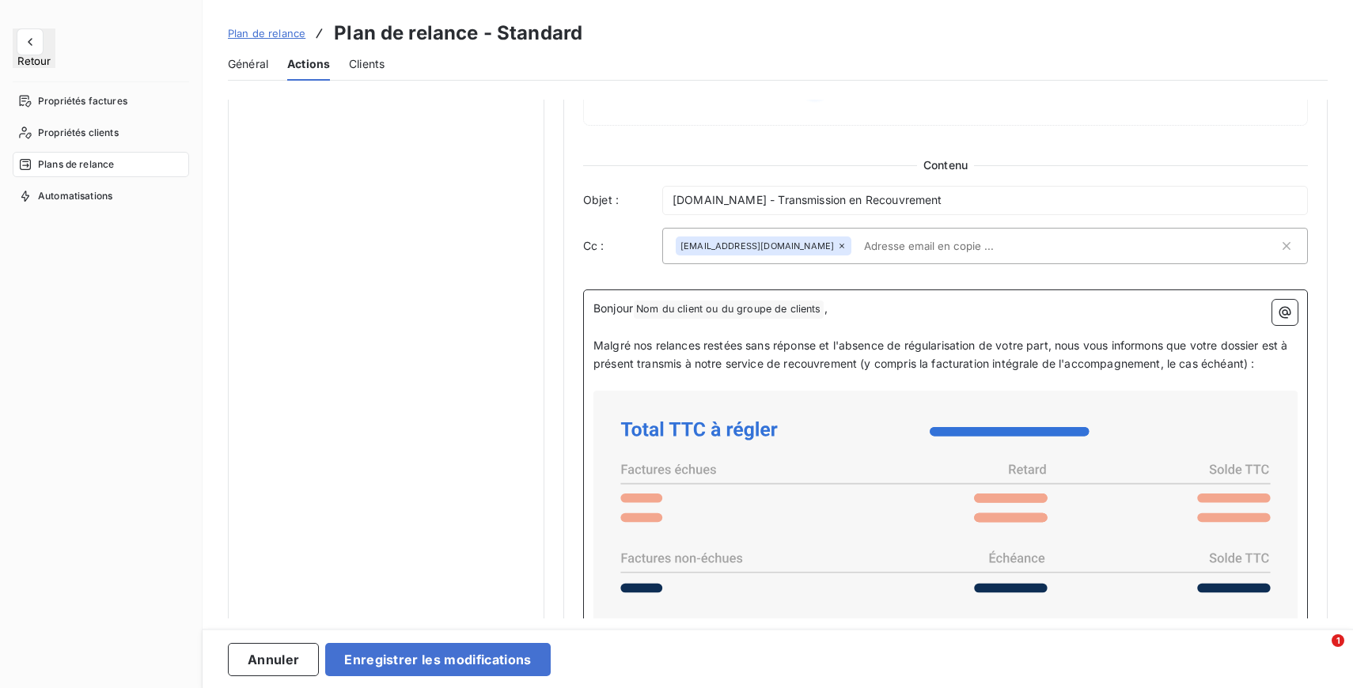
click at [838, 331] on p "﻿" at bounding box center [945, 328] width 704 height 18
click at [770, 355] on span "Malgré nos relances restées sans réponse et l'absence de régularisation de votr…" at bounding box center [942, 355] width 698 height 32
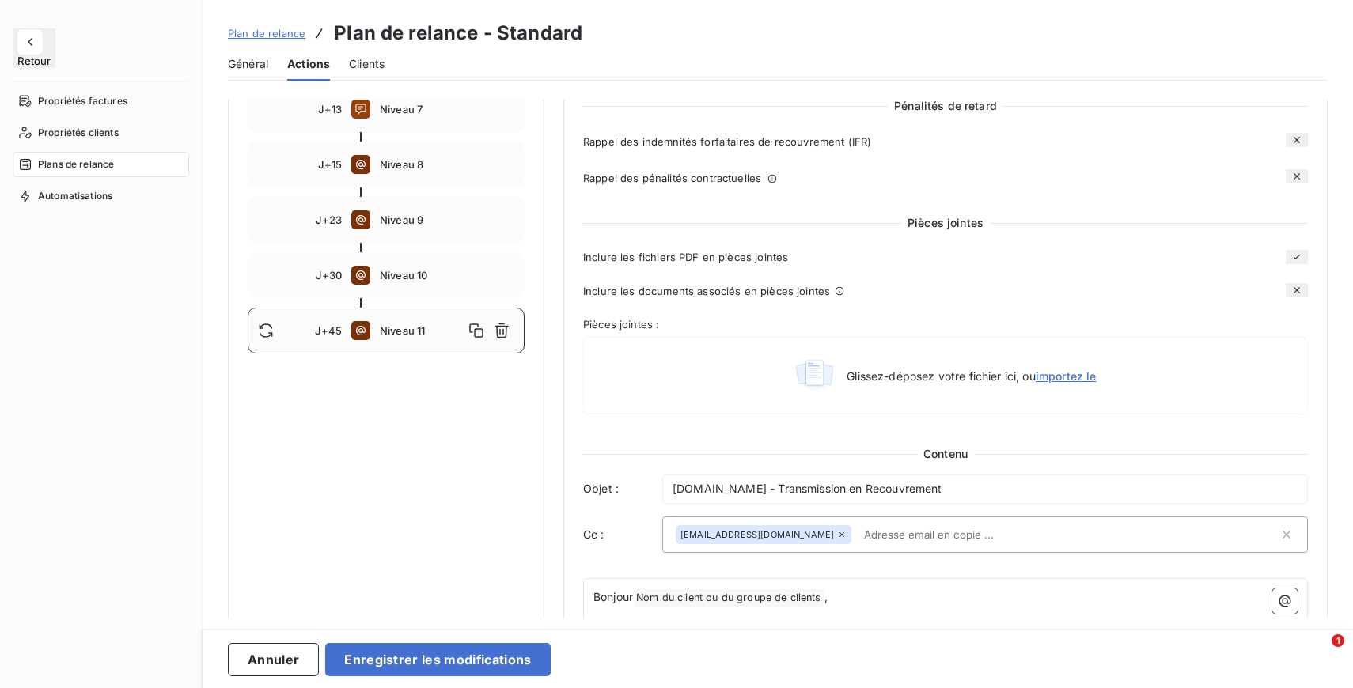
scroll to position [576, 0]
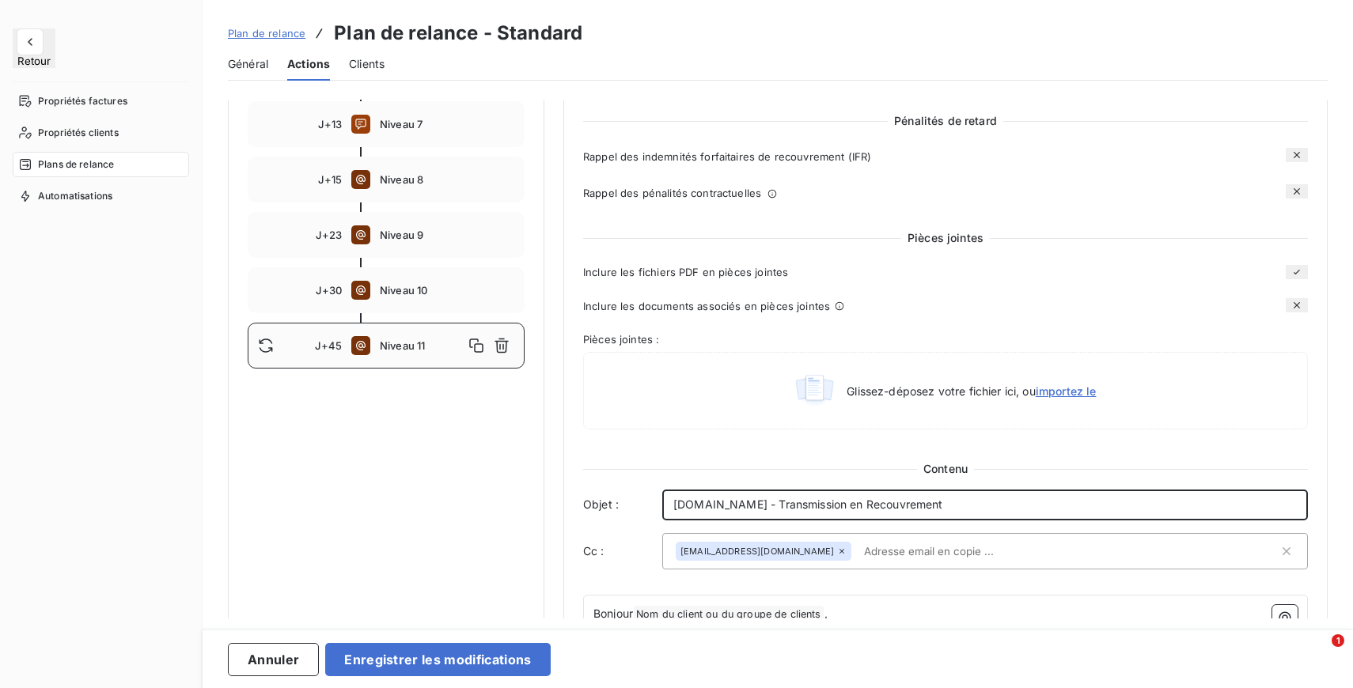
click at [969, 513] on p "Entrepreneurs.com - Transmission en Recouvrement" at bounding box center [984, 505] width 623 height 18
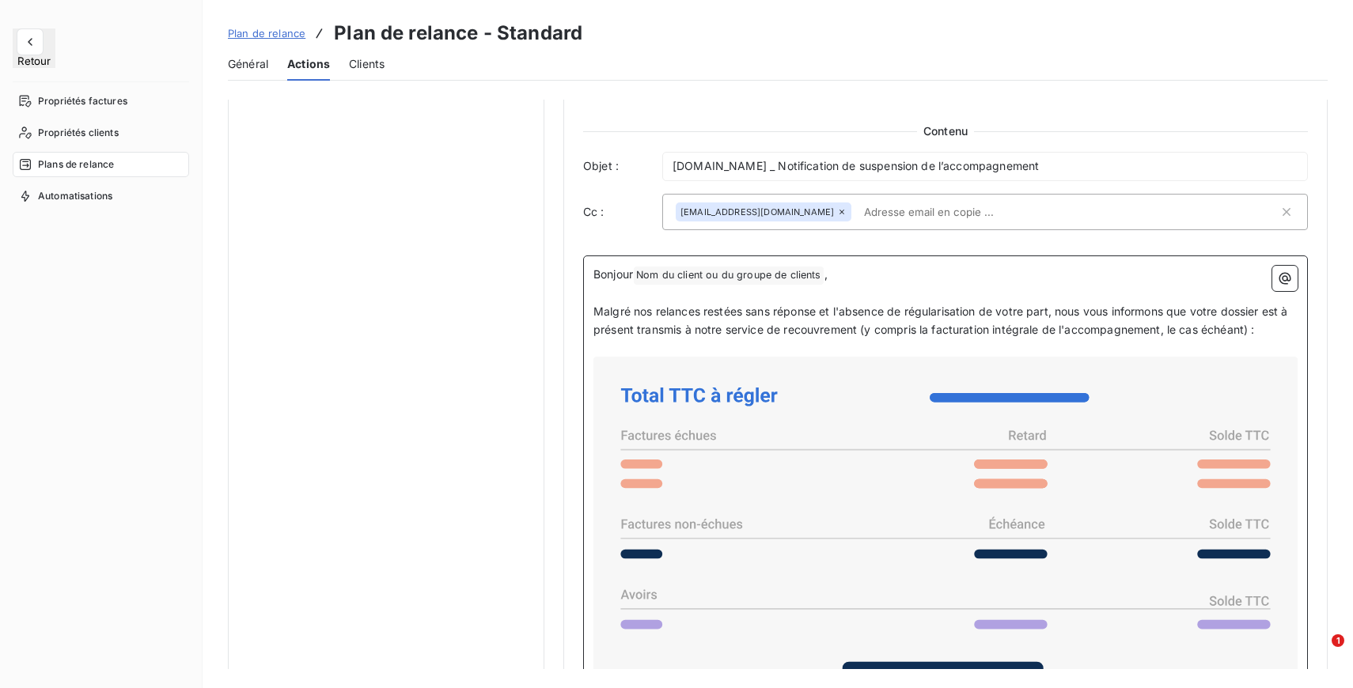
scroll to position [912, 0]
click at [890, 312] on p "Malgré nos relances restées sans réponse et l'absence de régularisation de votr…" at bounding box center [945, 323] width 704 height 36
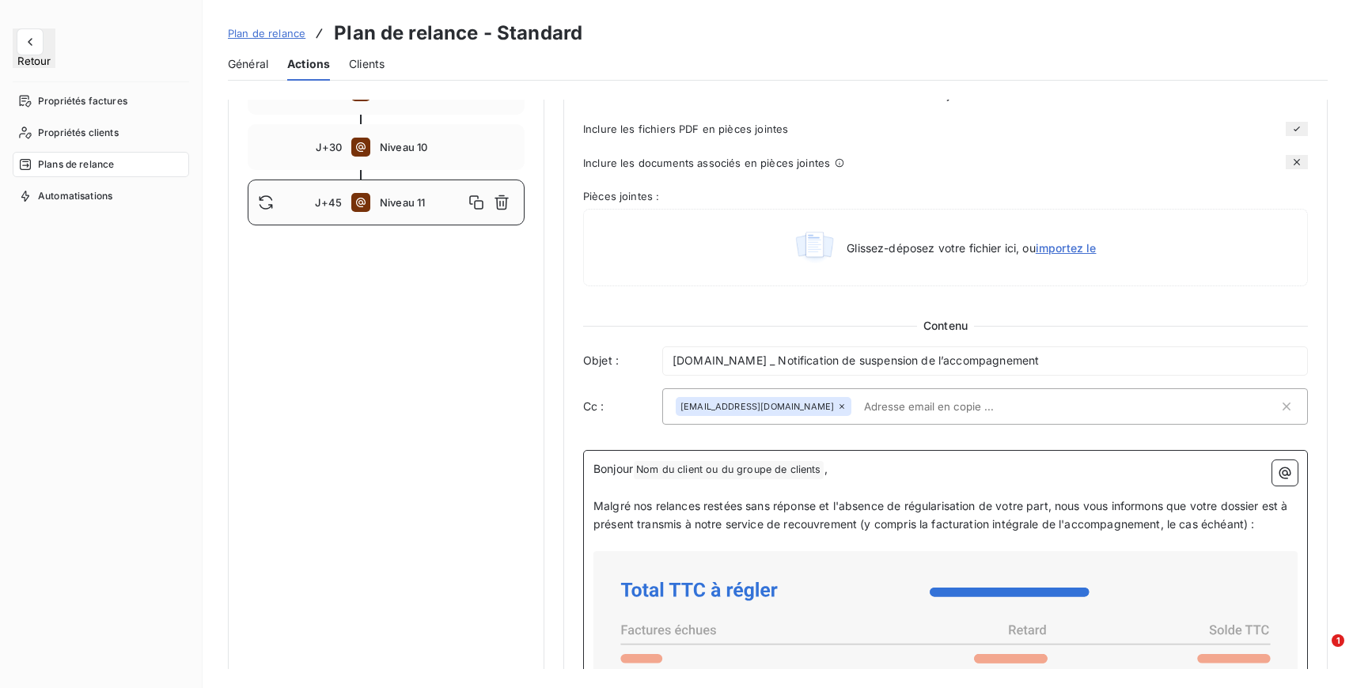
scroll to position [691, 0]
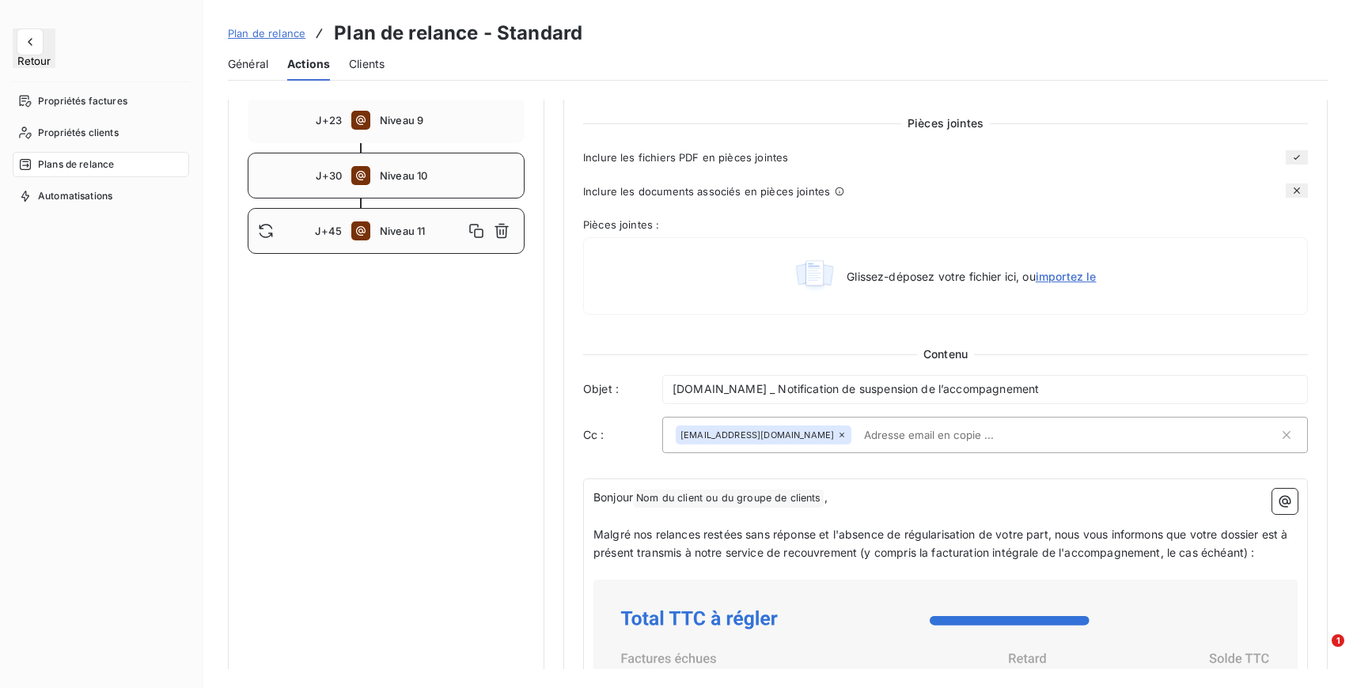
click at [413, 181] on span "Niveau 10" at bounding box center [447, 175] width 134 height 13
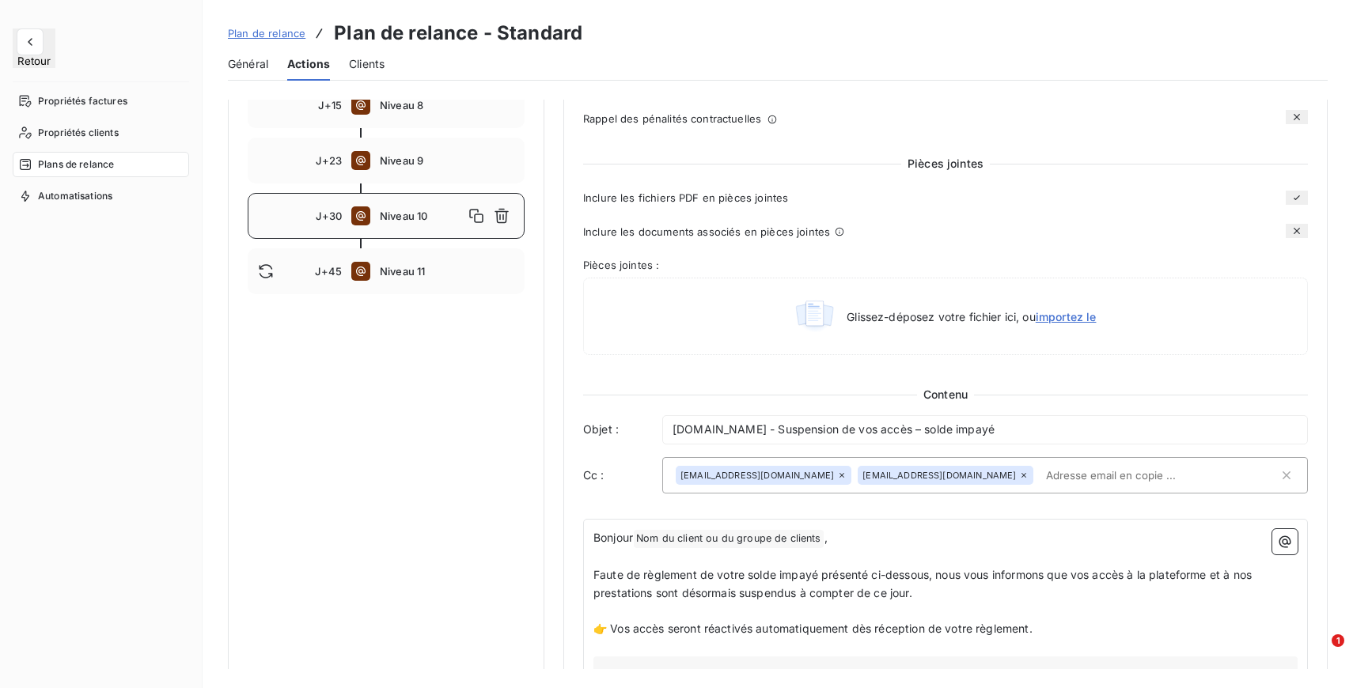
scroll to position [640, 0]
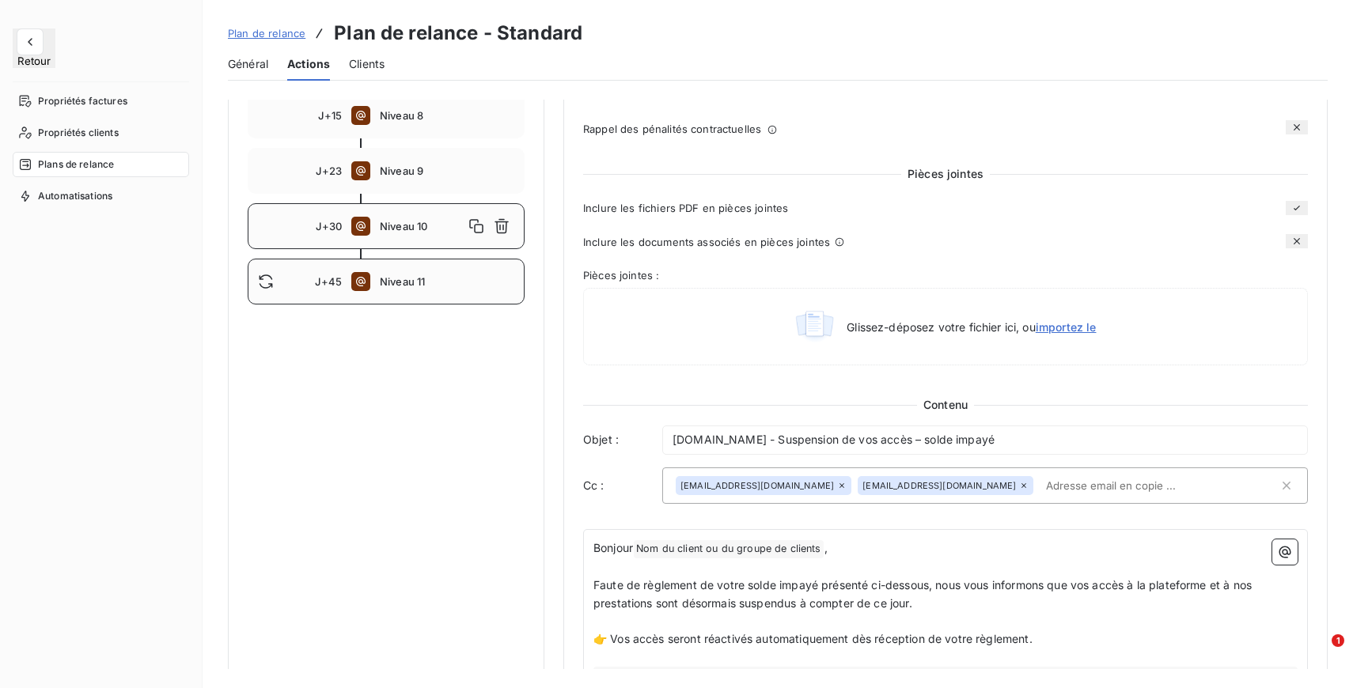
click at [412, 267] on div "J+45 Niveau 11" at bounding box center [386, 282] width 277 height 46
type input "45"
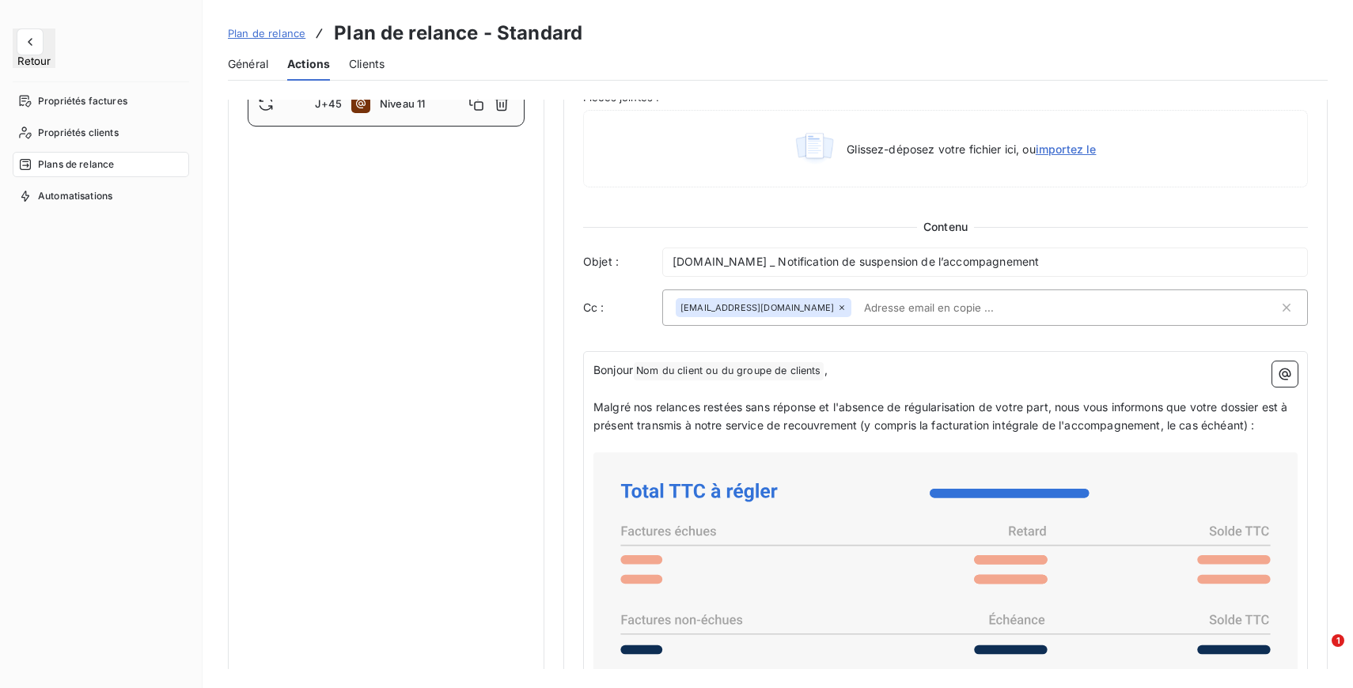
scroll to position [848, 0]
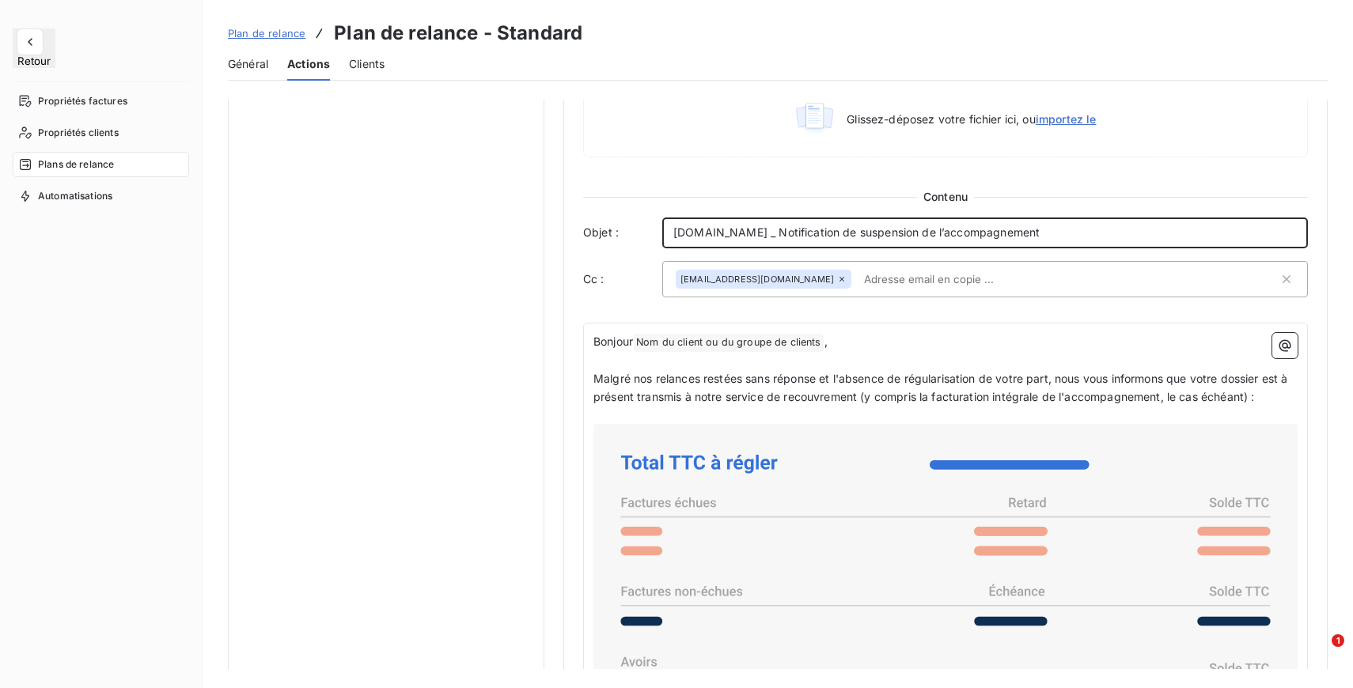
click at [1039, 239] on span "Entrepreneurs.com _ Notification de suspension de l’accompagnement" at bounding box center [856, 231] width 366 height 13
drag, startPoint x: 1067, startPoint y: 240, endPoint x: 774, endPoint y: 241, distance: 293.5
click at [774, 241] on p "Entrepreneurs.com _ Notification de suspension de l’accompagnement" at bounding box center [984, 233] width 623 height 18
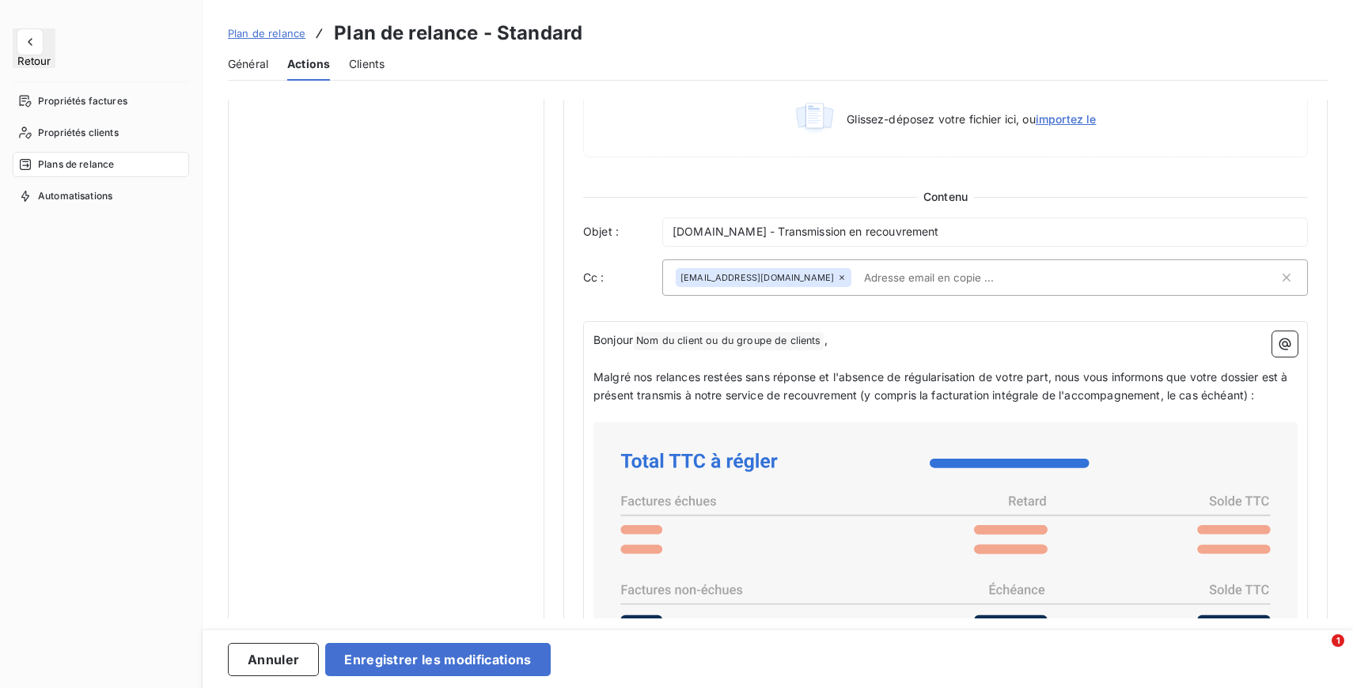
click at [877, 340] on div "Bonjour Nom du client ou du groupe de clients ﻿ , ﻿ Malgré nos relances restées…" at bounding box center [945, 658] width 725 height 675
click at [508, 653] on button "Enregistrer les modifications" at bounding box center [437, 659] width 225 height 33
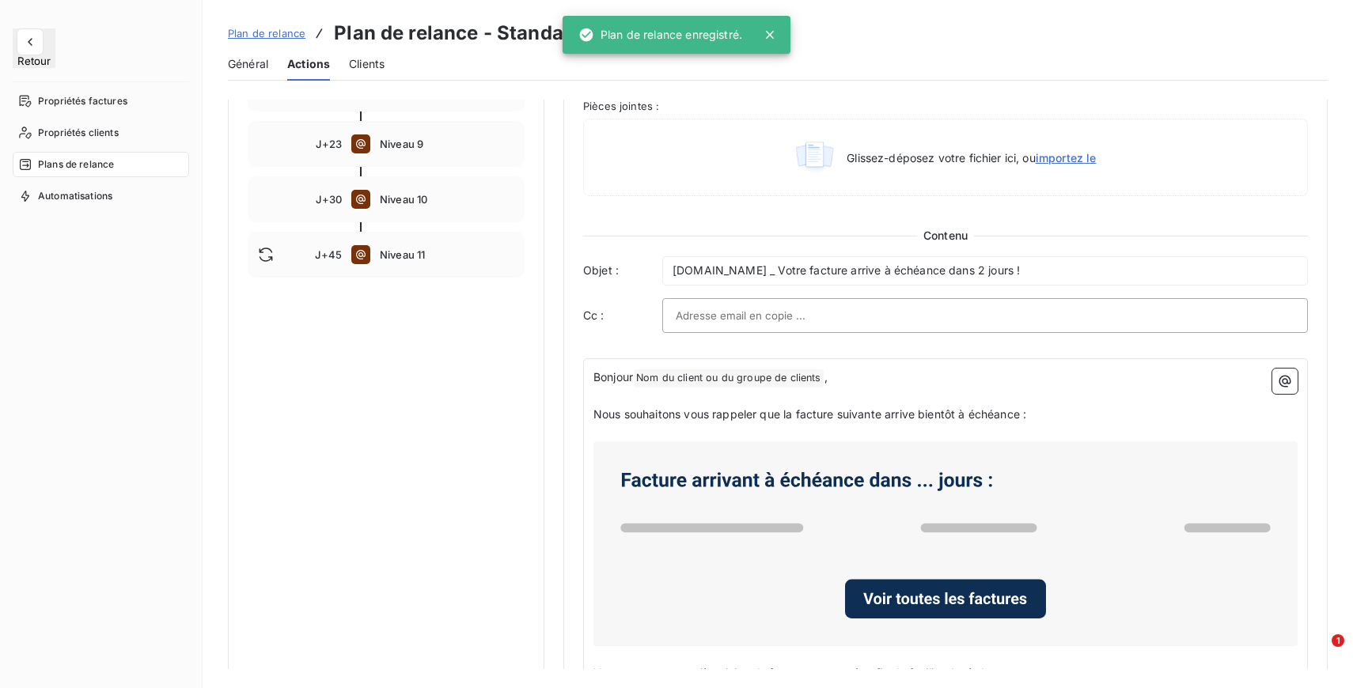
scroll to position [550, 0]
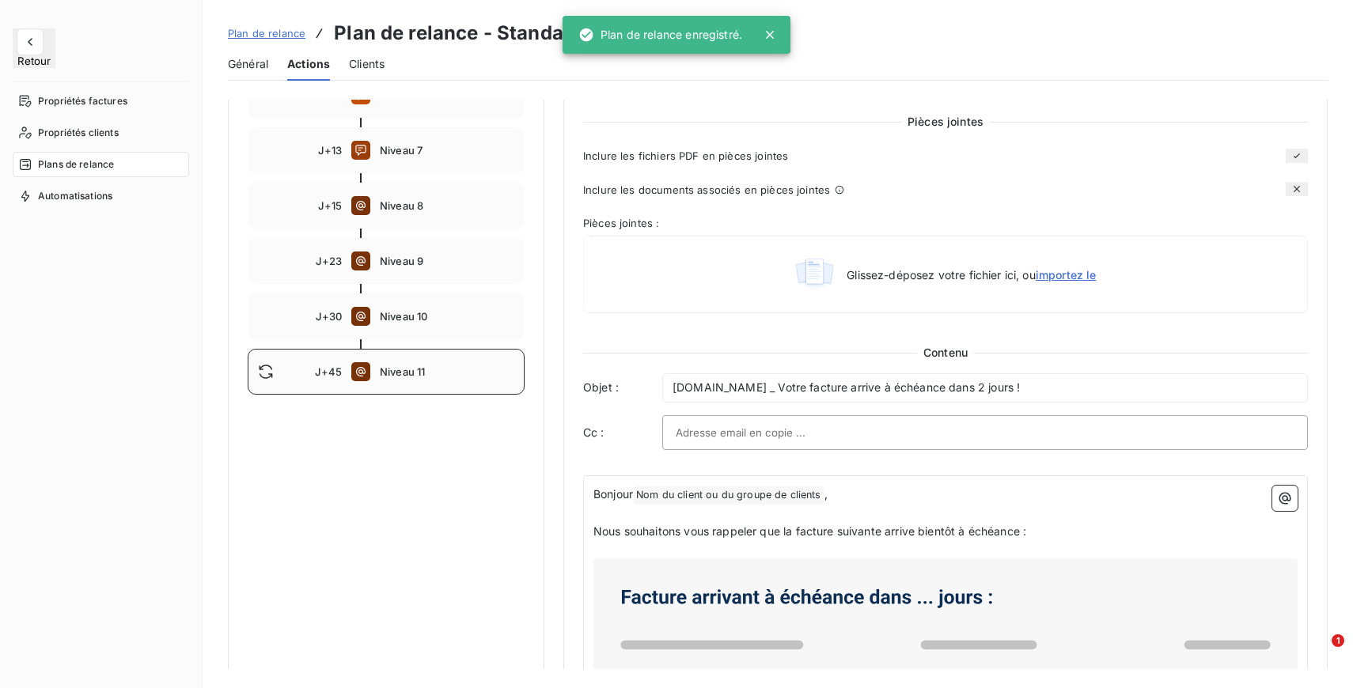
click at [440, 369] on span "Niveau 11" at bounding box center [447, 371] width 134 height 13
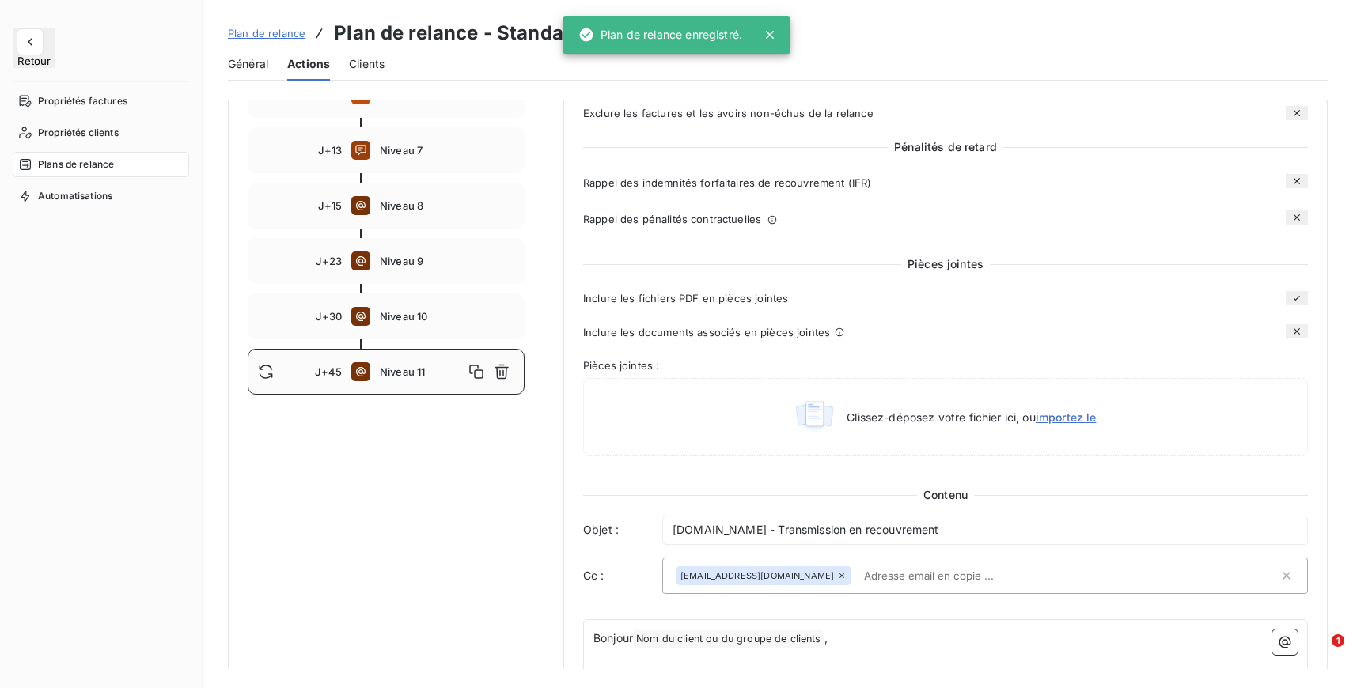
type input "45"
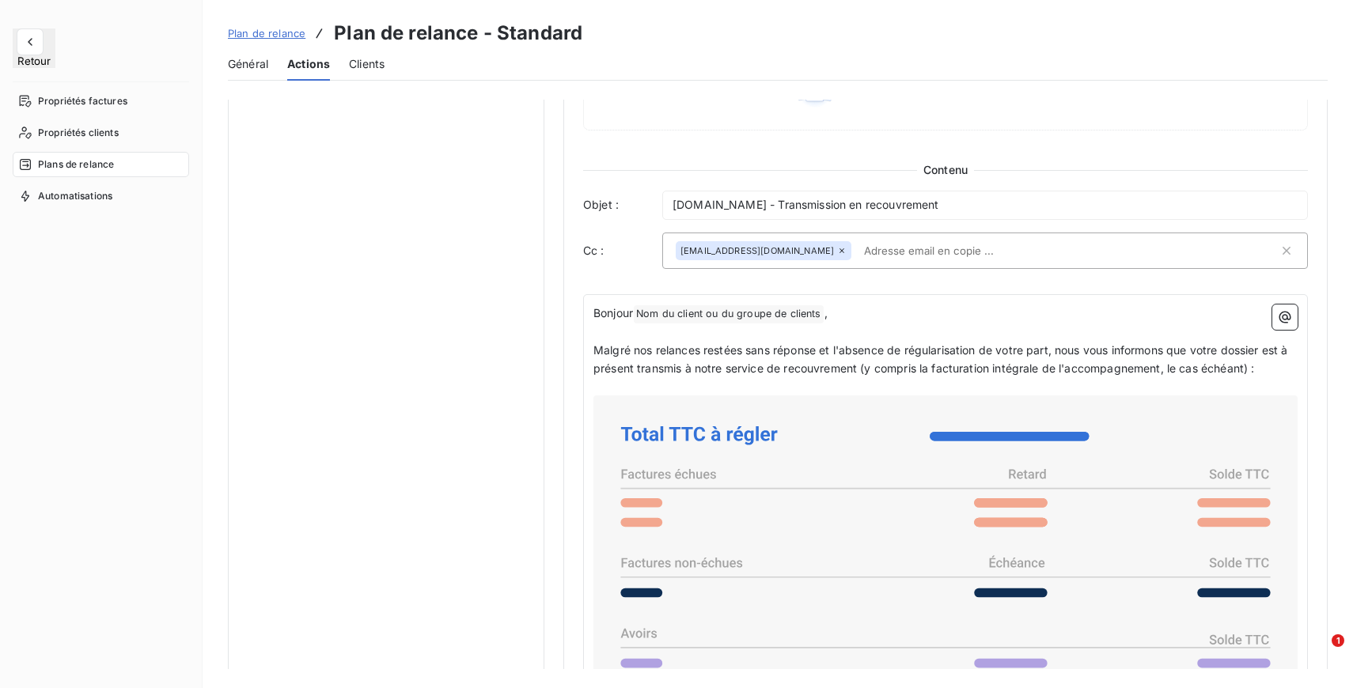
scroll to position [849, 0]
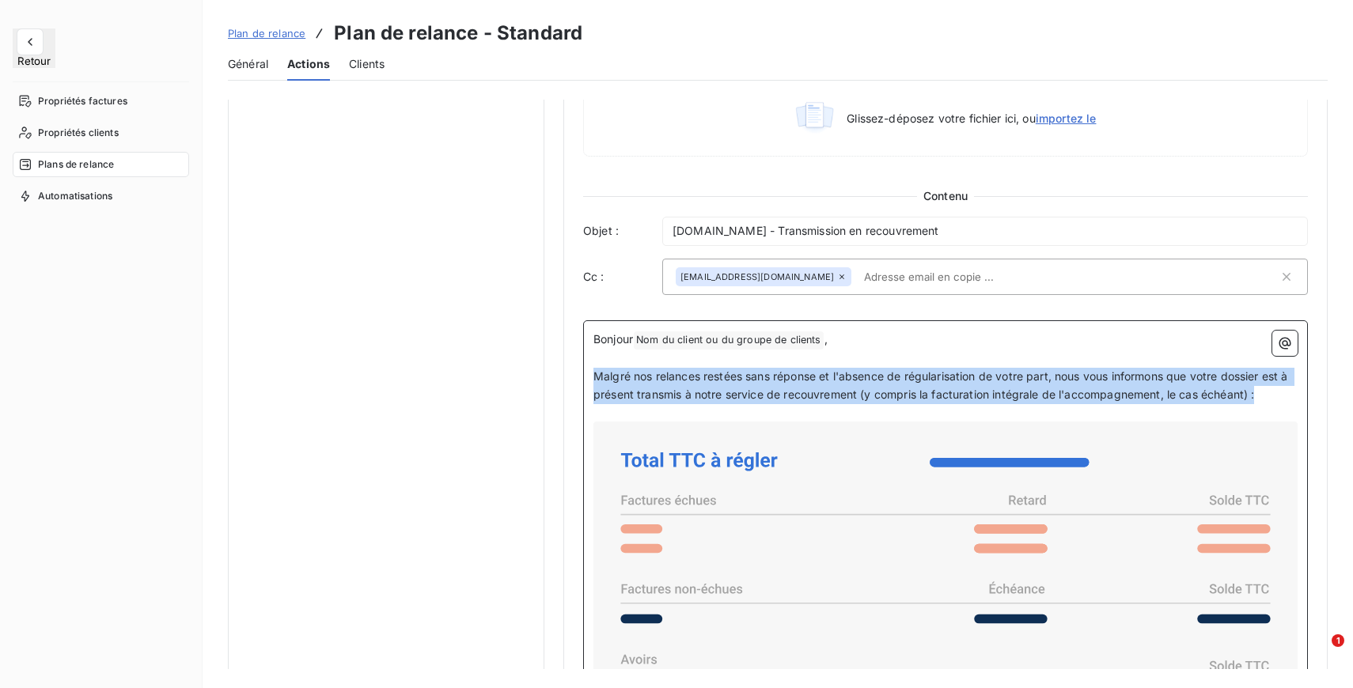
drag, startPoint x: 597, startPoint y: 386, endPoint x: 1274, endPoint y: 402, distance: 677.3
click at [1274, 402] on p "Malgré nos relances restées sans réponse et l'absence de régularisation de votr…" at bounding box center [945, 386] width 704 height 36
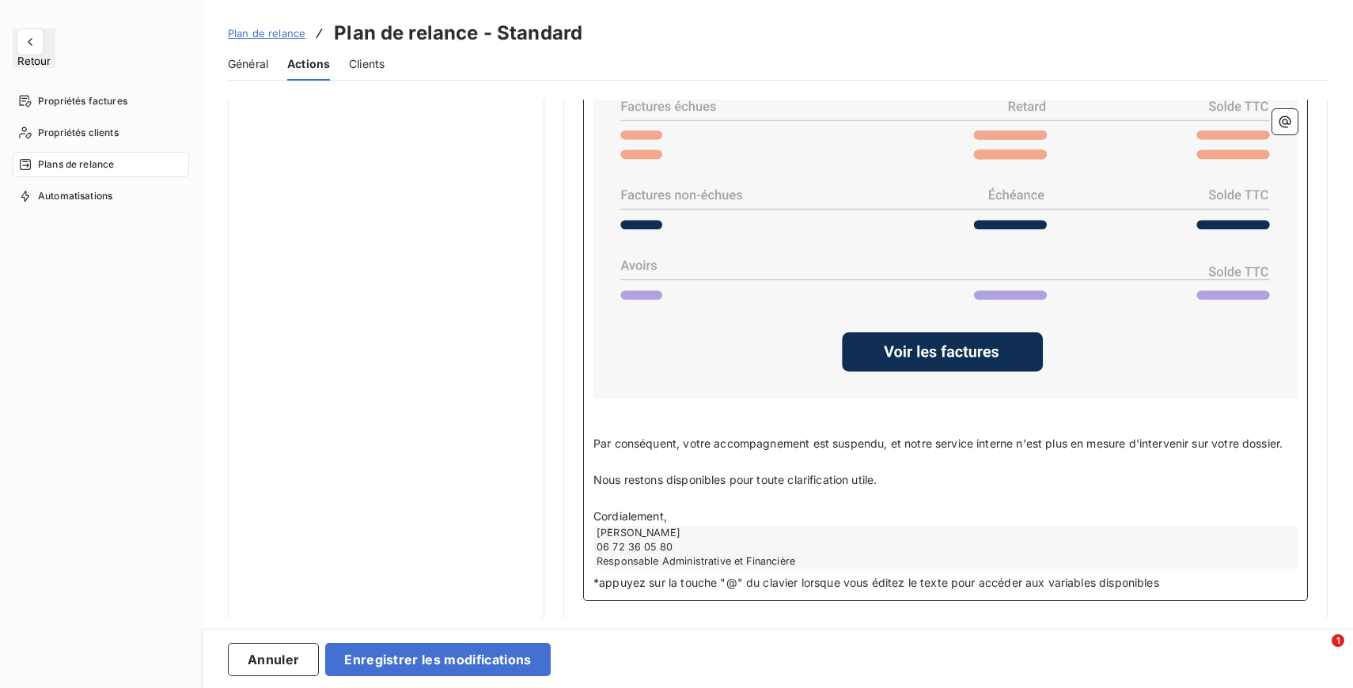
scroll to position [1300, 0]
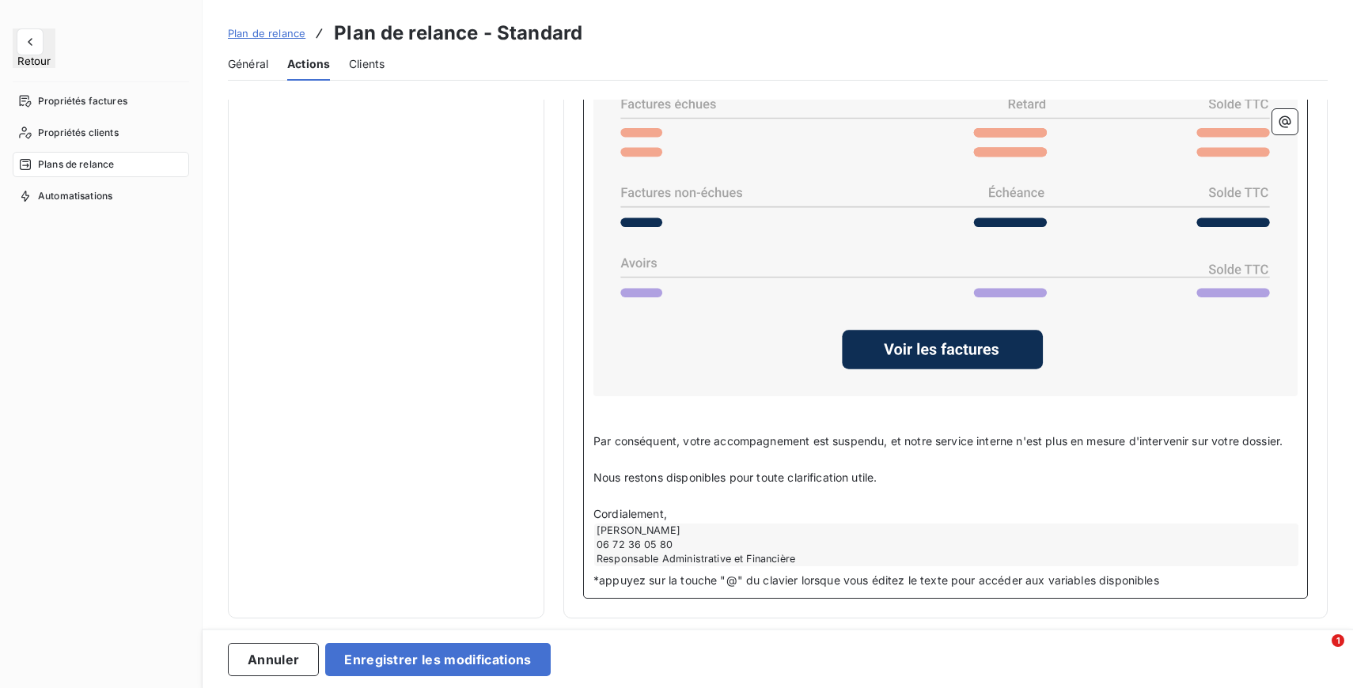
click at [677, 464] on p "﻿" at bounding box center [945, 460] width 704 height 18
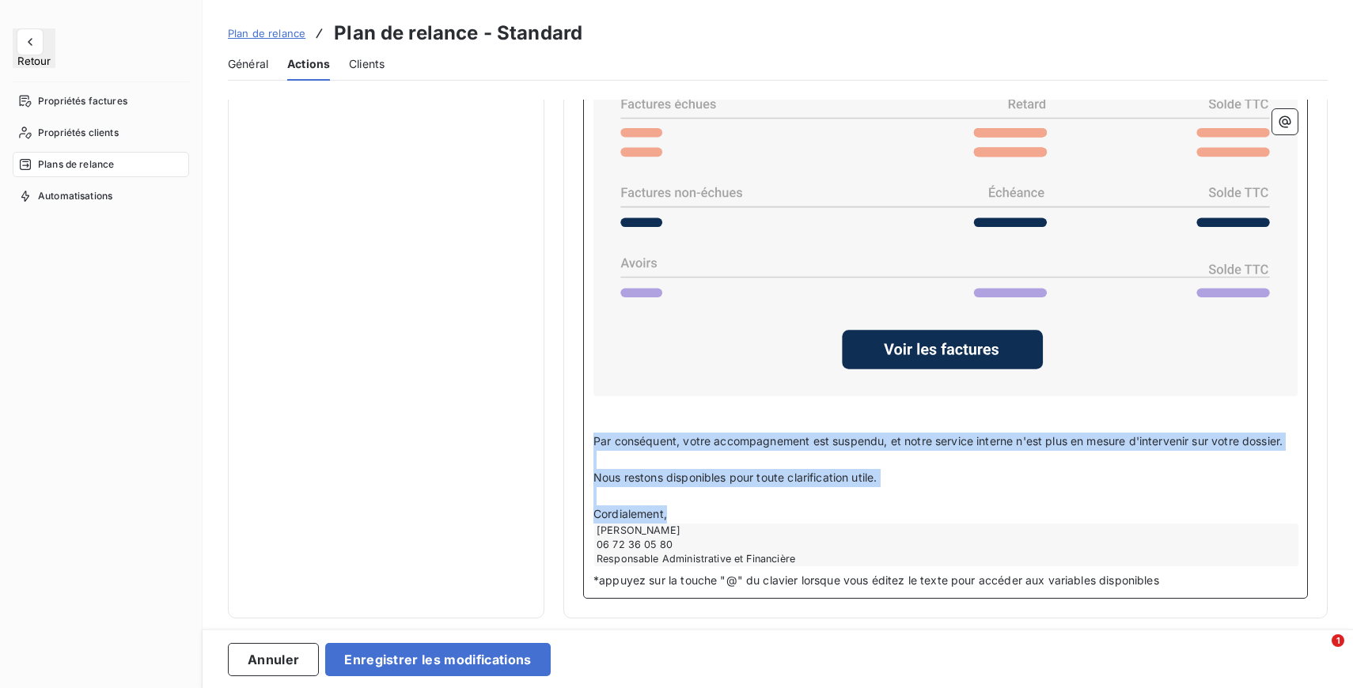
drag, startPoint x: 595, startPoint y: 441, endPoint x: 682, endPoint y: 522, distance: 118.7
click at [682, 522] on div "Bonjour Nom du client ou du groupe de clients ﻿ , ﻿ Malgré nos relances success…" at bounding box center [945, 223] width 704 height 687
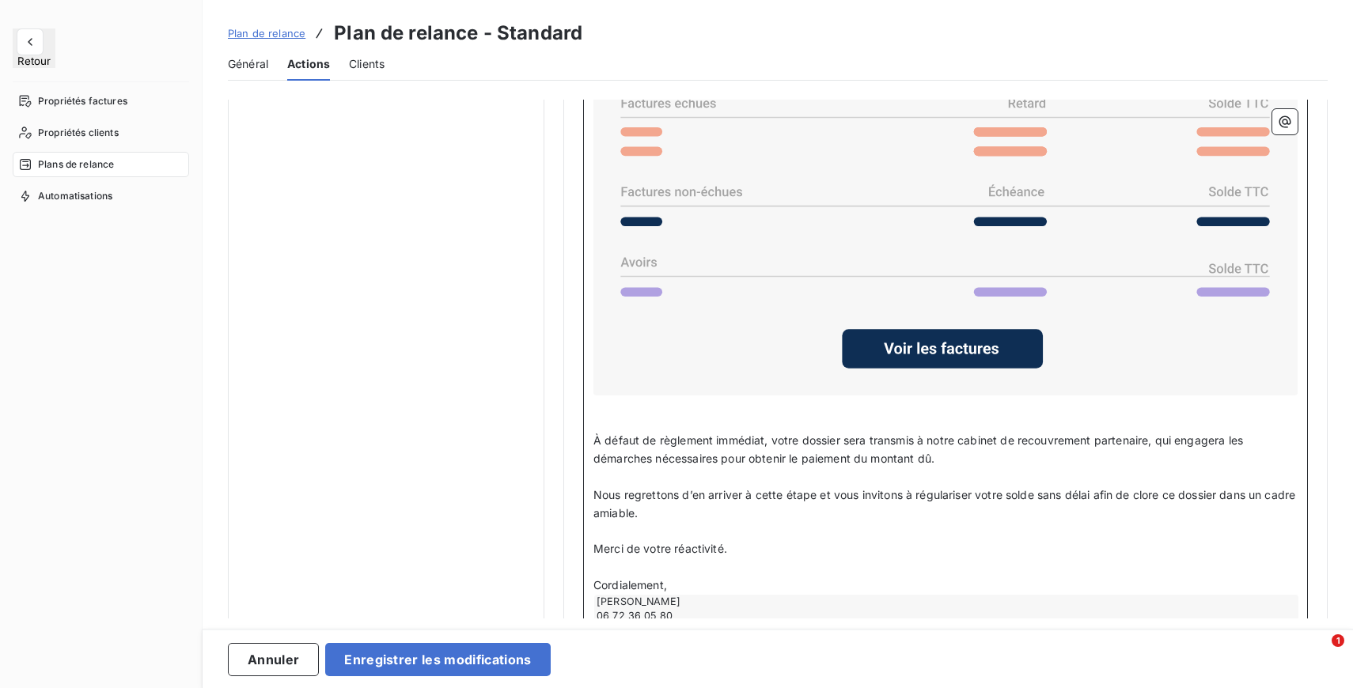
click at [997, 464] on p "À défaut de règlement immédiat, votre dossier sera transmis à notre cabinet de …" at bounding box center [945, 450] width 704 height 36
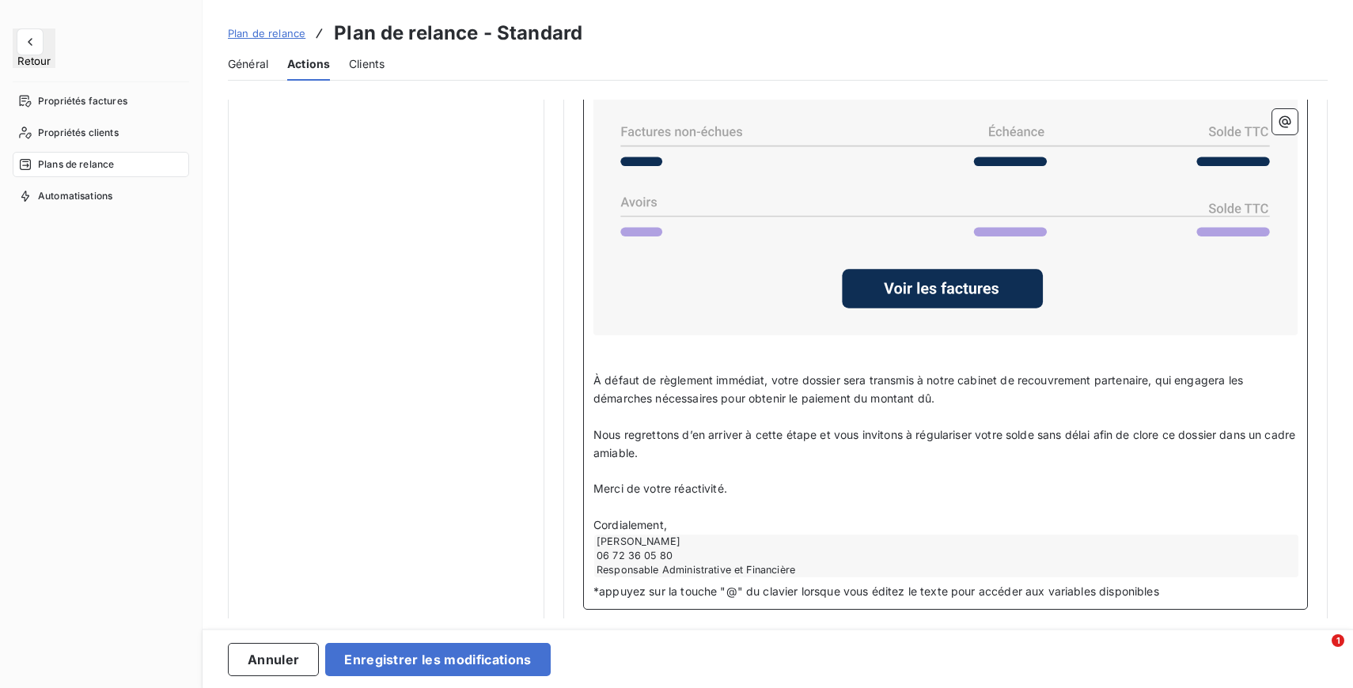
scroll to position [1361, 0]
click at [735, 493] on p "Merci de votre réactivité." at bounding box center [945, 488] width 704 height 18
drag, startPoint x: 751, startPoint y: 490, endPoint x: 589, endPoint y: 487, distance: 161.4
click at [589, 487] on div "Bonjour Nom du client ou du groupe de clients ﻿ , ﻿ Malgré nos relances success…" at bounding box center [945, 208] width 725 height 801
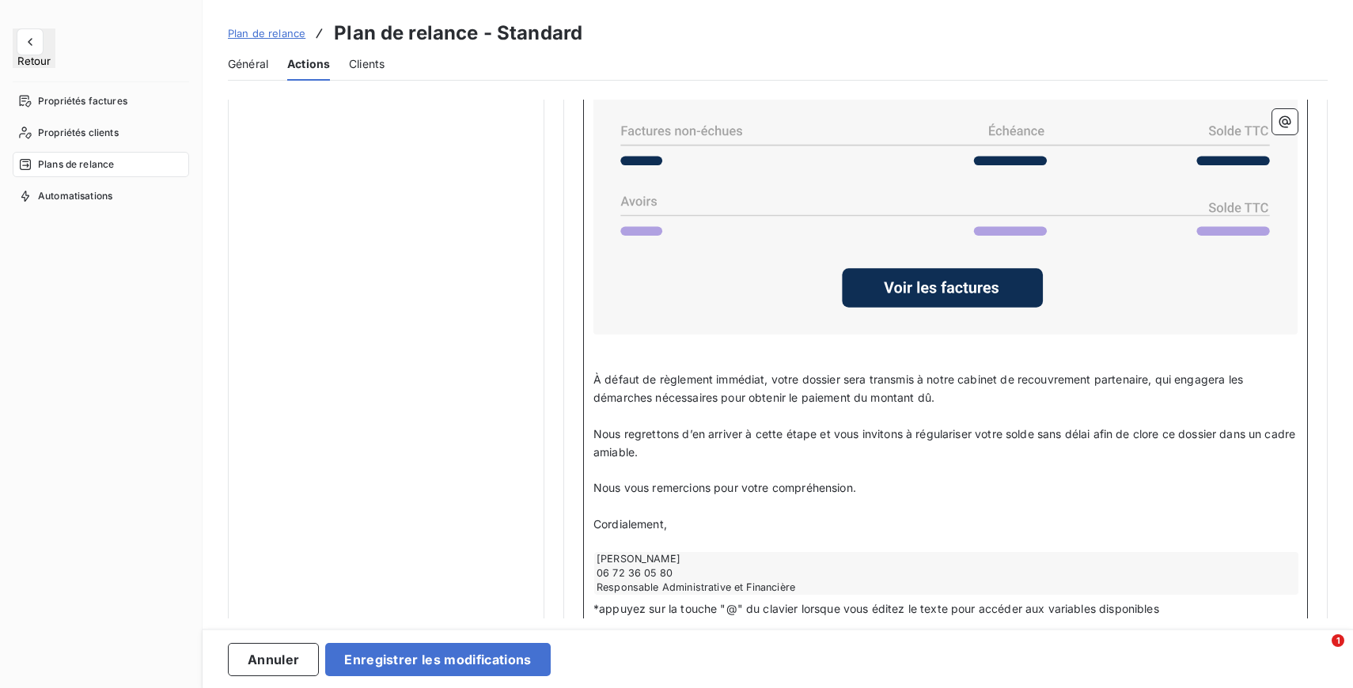
click at [773, 491] on span "Nous vous remercions pour votre compréhension." at bounding box center [724, 487] width 263 height 13
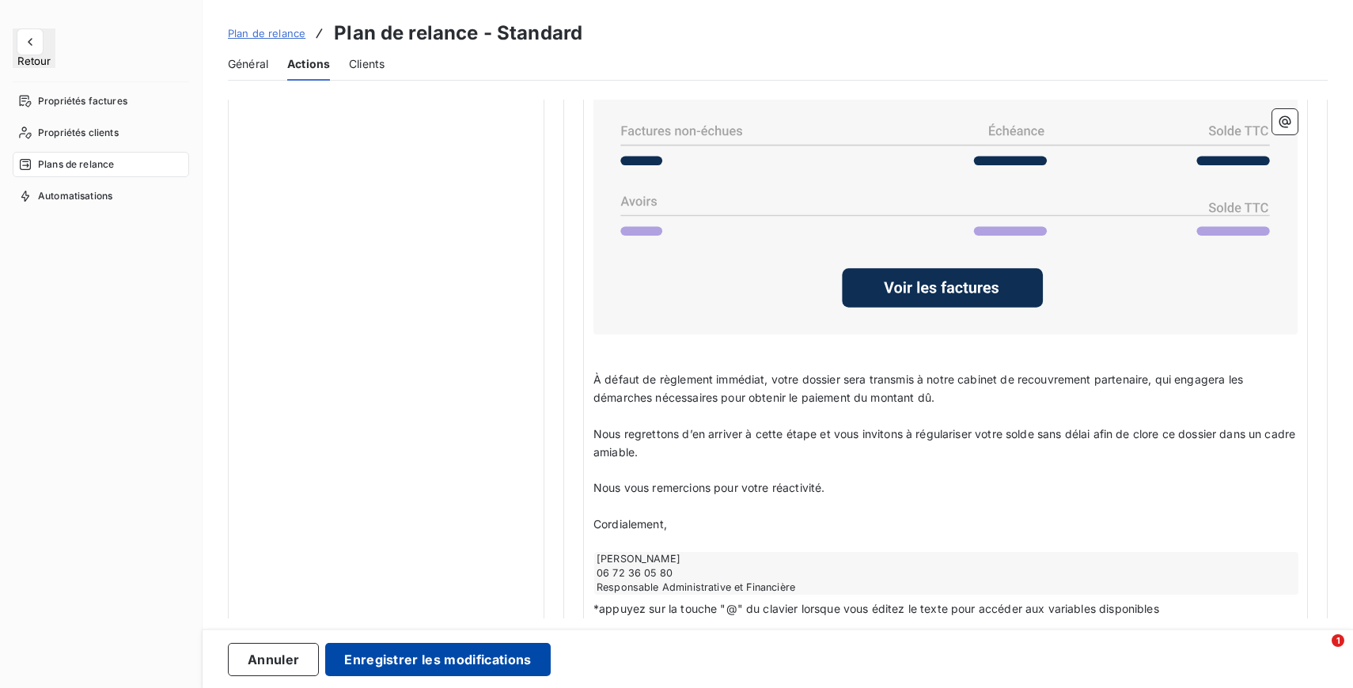
click at [456, 655] on button "Enregistrer les modifications" at bounding box center [437, 659] width 225 height 33
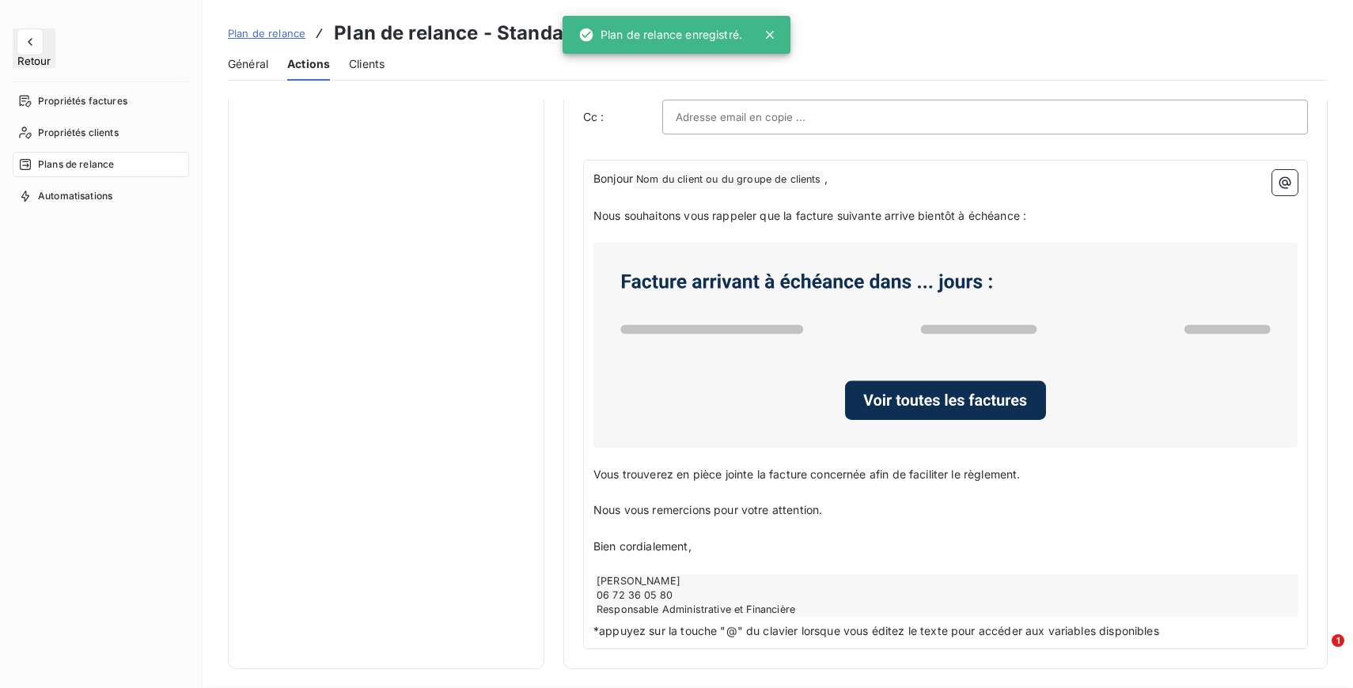
scroll to position [346, 0]
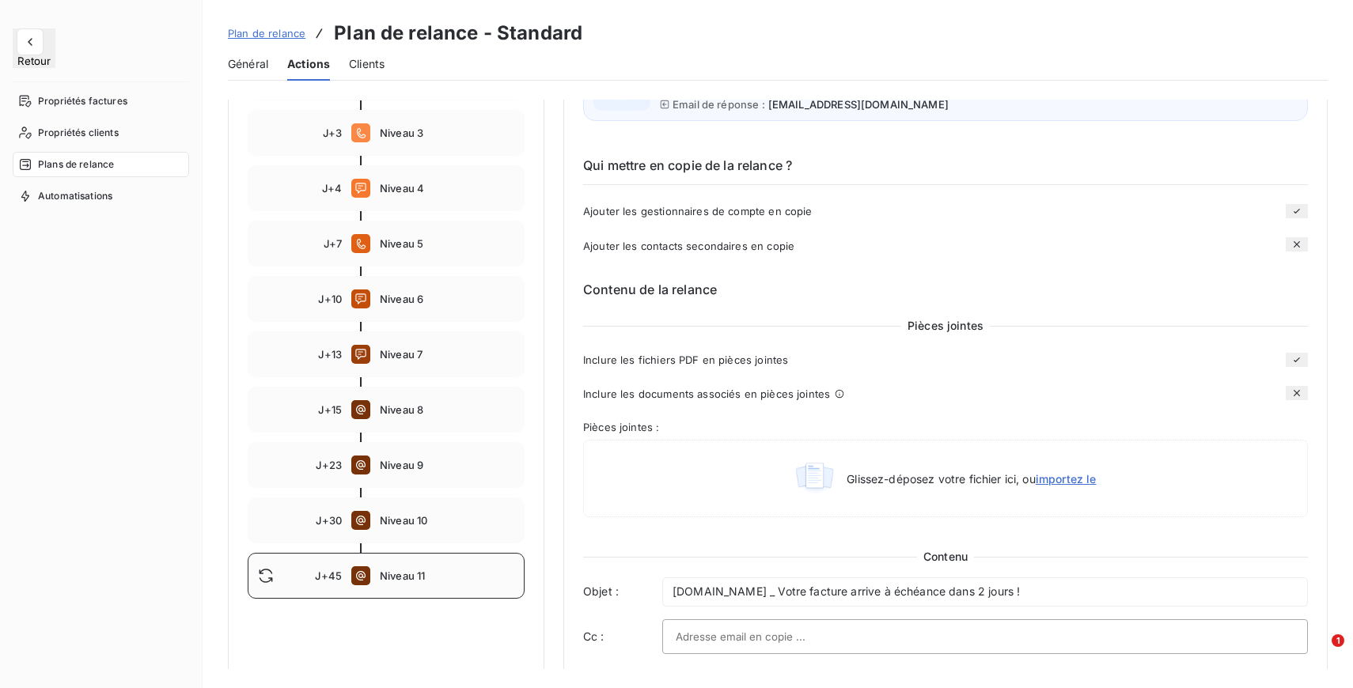
click at [380, 585] on div "J+45 Niveau 11" at bounding box center [386, 576] width 277 height 46
type input "45"
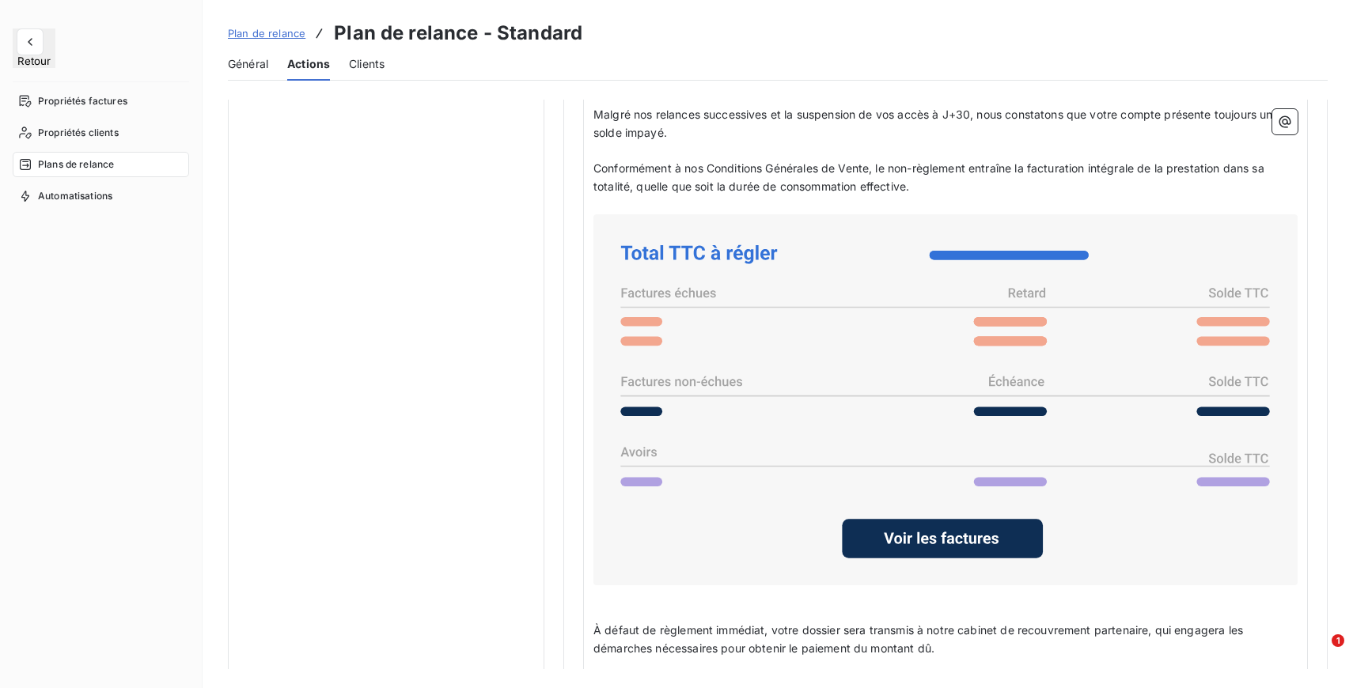
scroll to position [1111, 0]
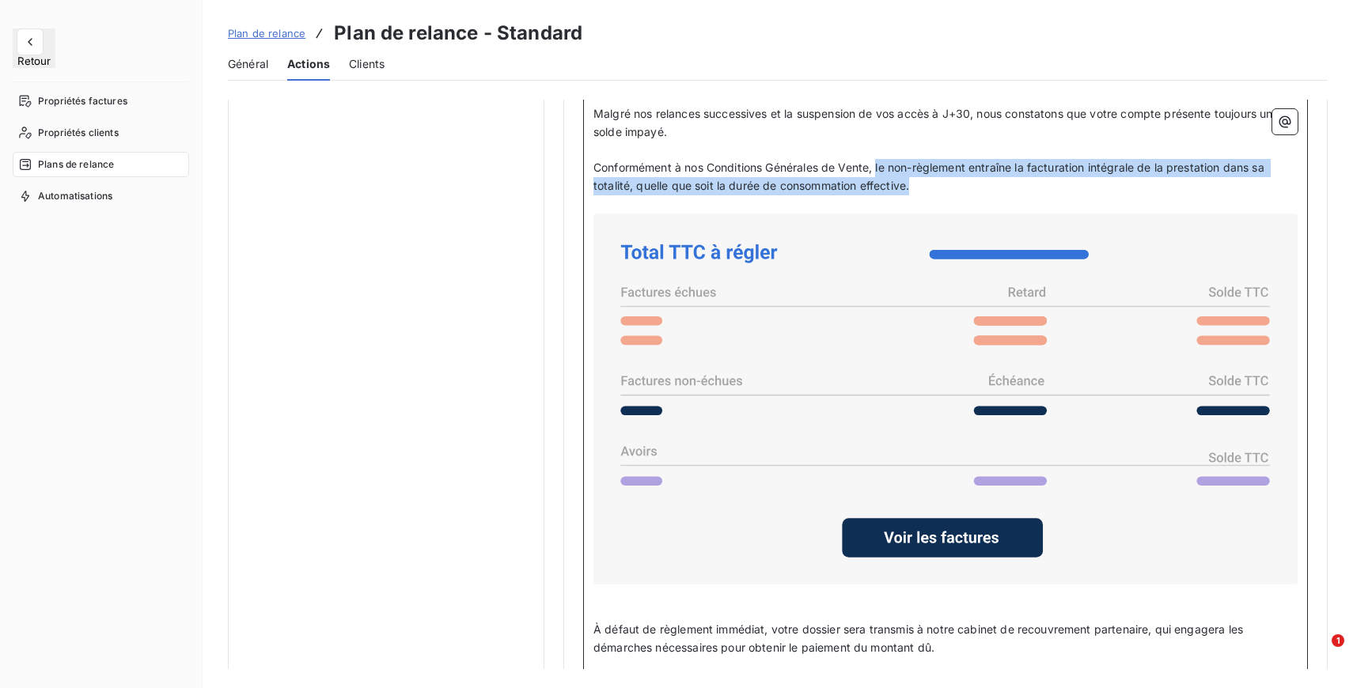
drag, startPoint x: 881, startPoint y: 176, endPoint x: 914, endPoint y: 191, distance: 36.1
click at [914, 191] on p "Conformément à nos Conditions Générales de Vente, le non-règlement entraîne la …" at bounding box center [945, 177] width 704 height 36
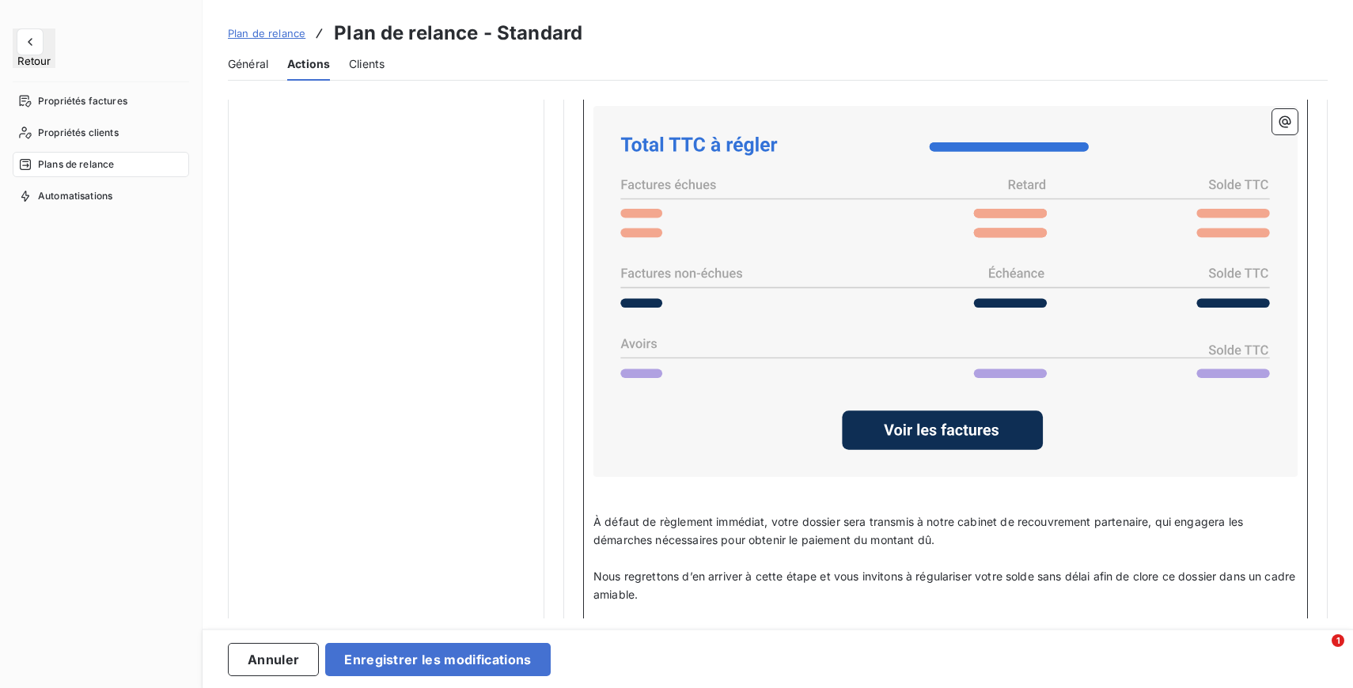
scroll to position [1240, 0]
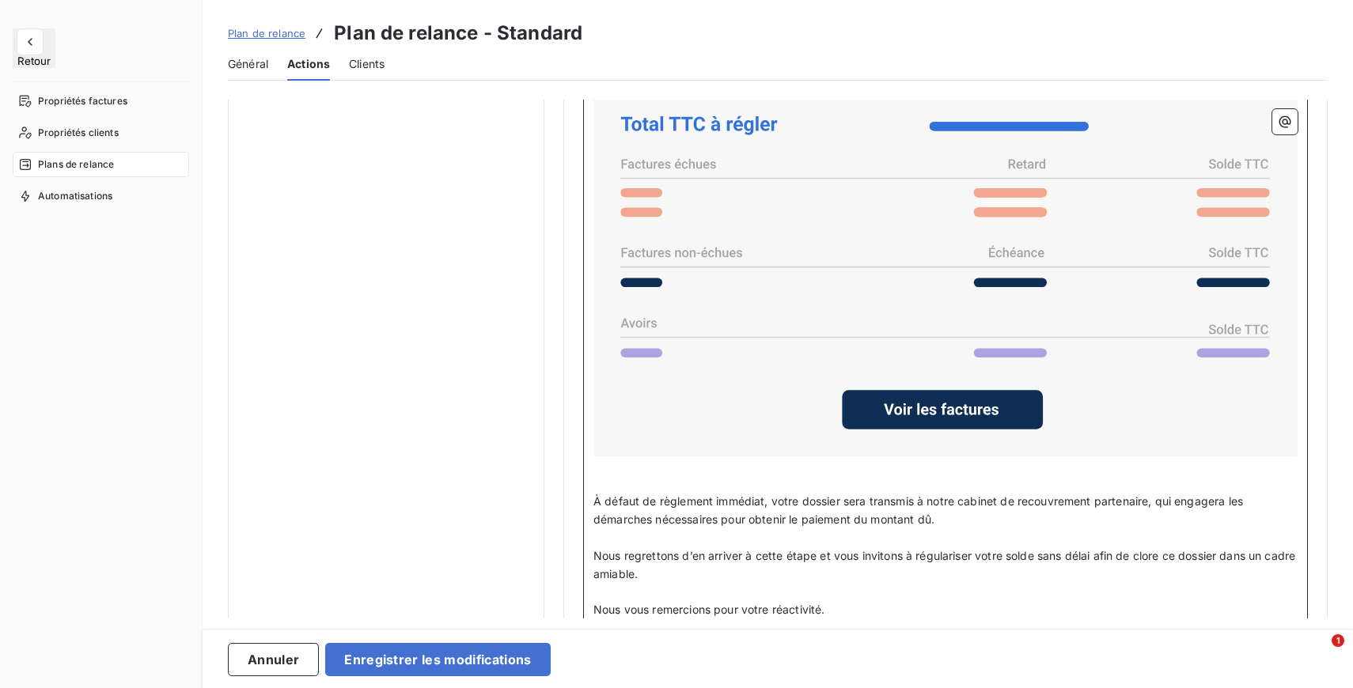
click at [972, 524] on p "À défaut de règlement immédiat, votre dossier sera transmis à notre cabinet de …" at bounding box center [945, 511] width 704 height 36
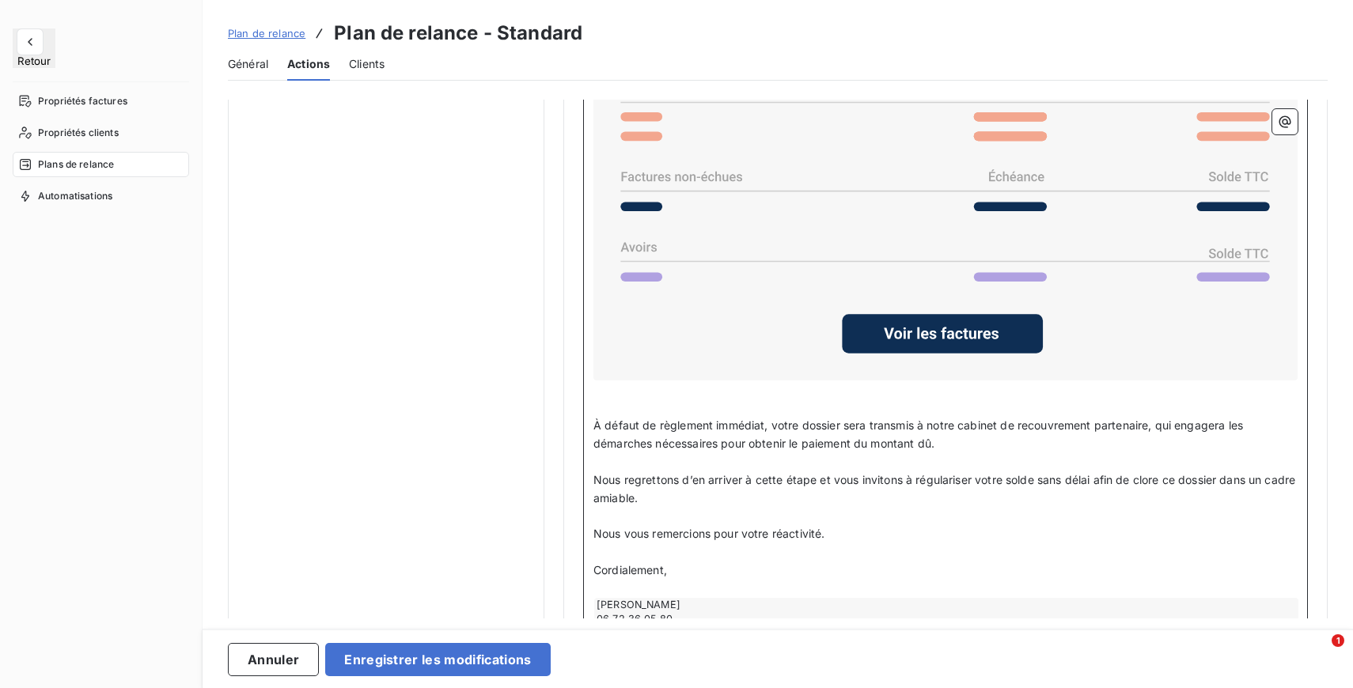
scroll to position [1351, 0]
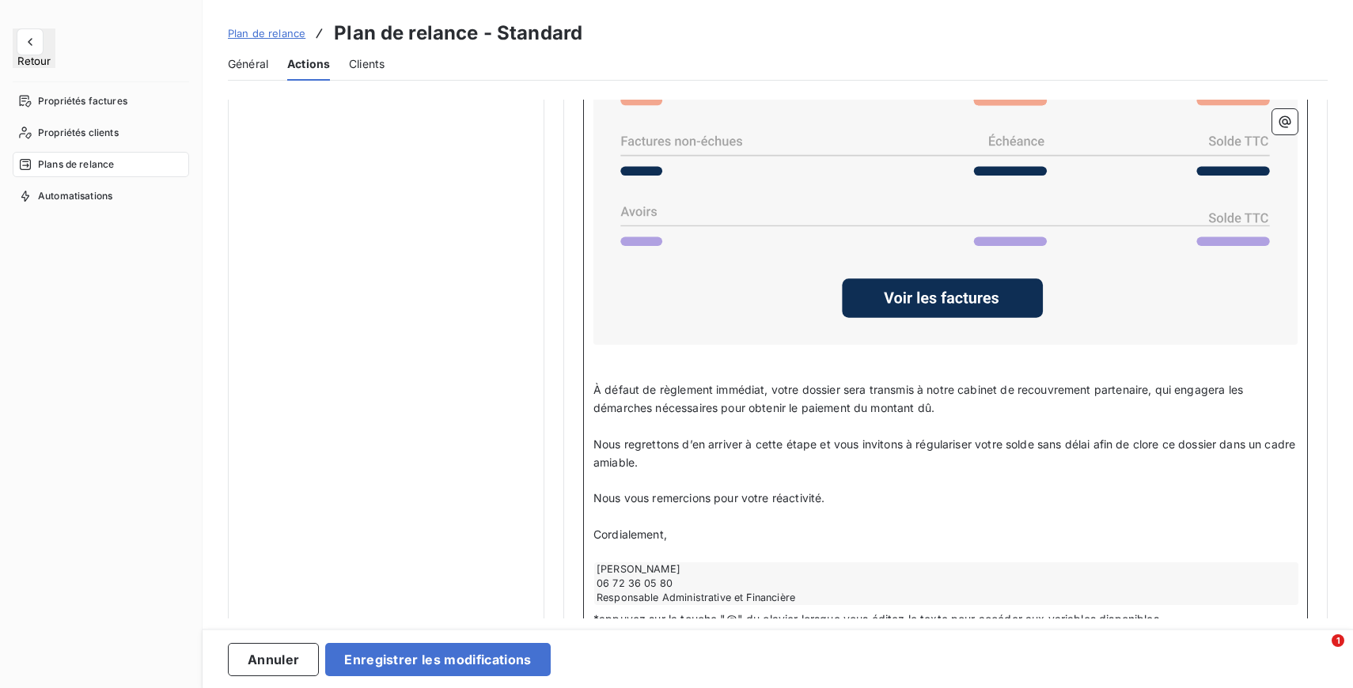
click at [1042, 436] on p "﻿" at bounding box center [945, 427] width 704 height 18
click at [1012, 418] on p "À défaut de règlement immédiat, votre dossier sera transmis à notre cabinet de …" at bounding box center [945, 399] width 704 height 36
drag, startPoint x: 723, startPoint y: 411, endPoint x: 952, endPoint y: 411, distance: 228.6
click at [952, 411] on p "À défaut de règlement immédiat, votre dossier sera transmis à notre cabinet de …" at bounding box center [945, 399] width 704 height 36
click at [1113, 413] on p "À défaut de règlement immédiat, votre dossier sera transmis à notre cabinet de …" at bounding box center [945, 399] width 704 height 36
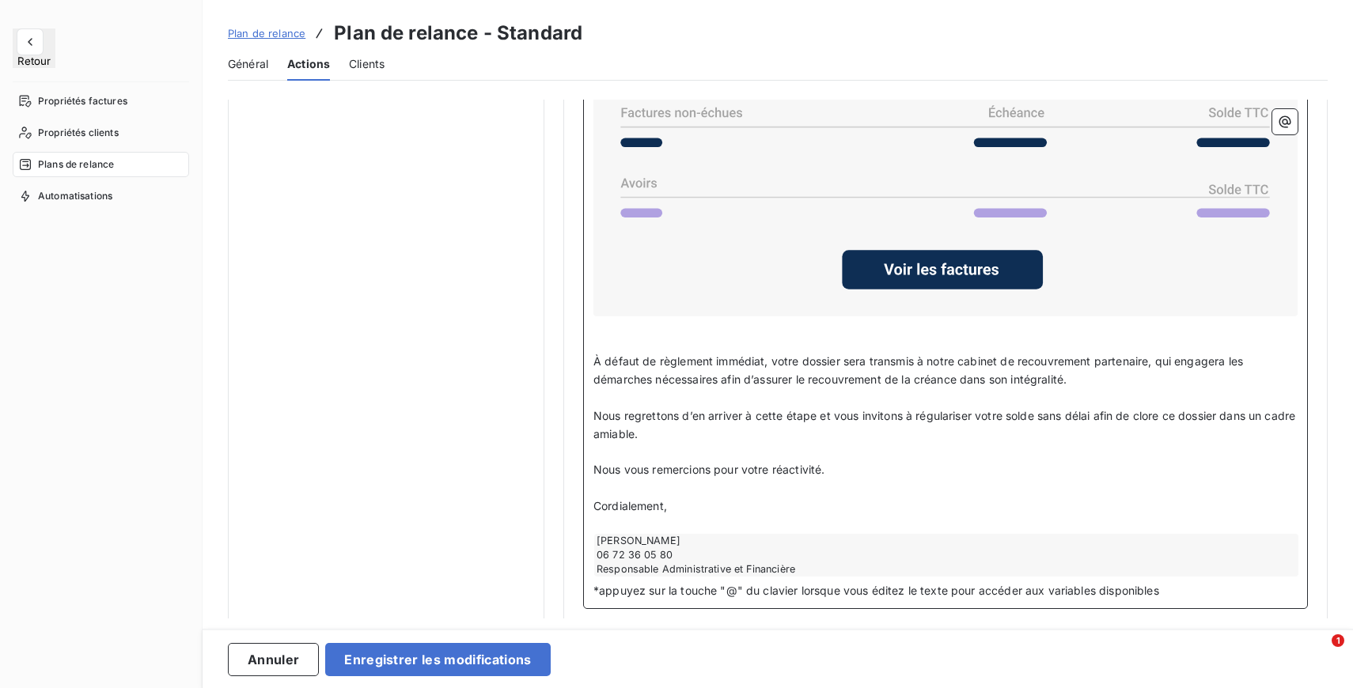
scroll to position [1391, 0]
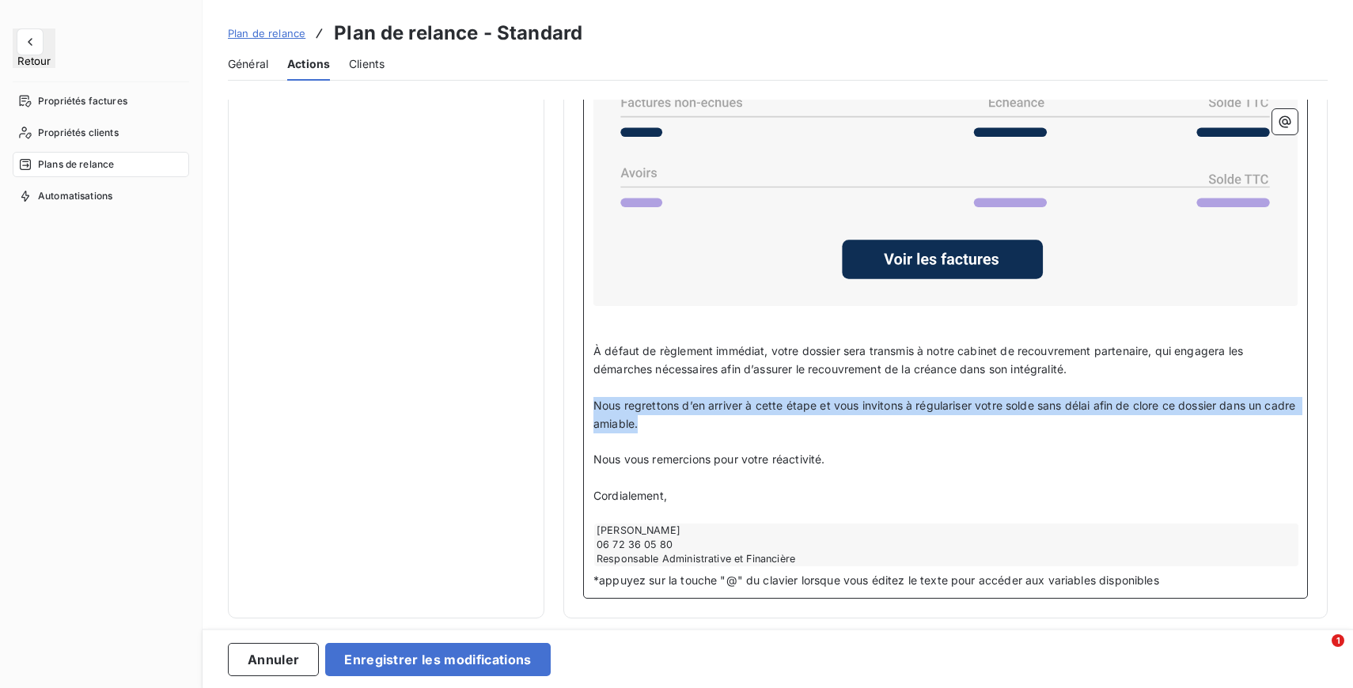
drag, startPoint x: 596, startPoint y: 410, endPoint x: 679, endPoint y: 426, distance: 85.5
click at [679, 426] on p "Nous regrettons d’en arriver à cette étape et vous invitons à régulariser votre…" at bounding box center [945, 415] width 704 height 36
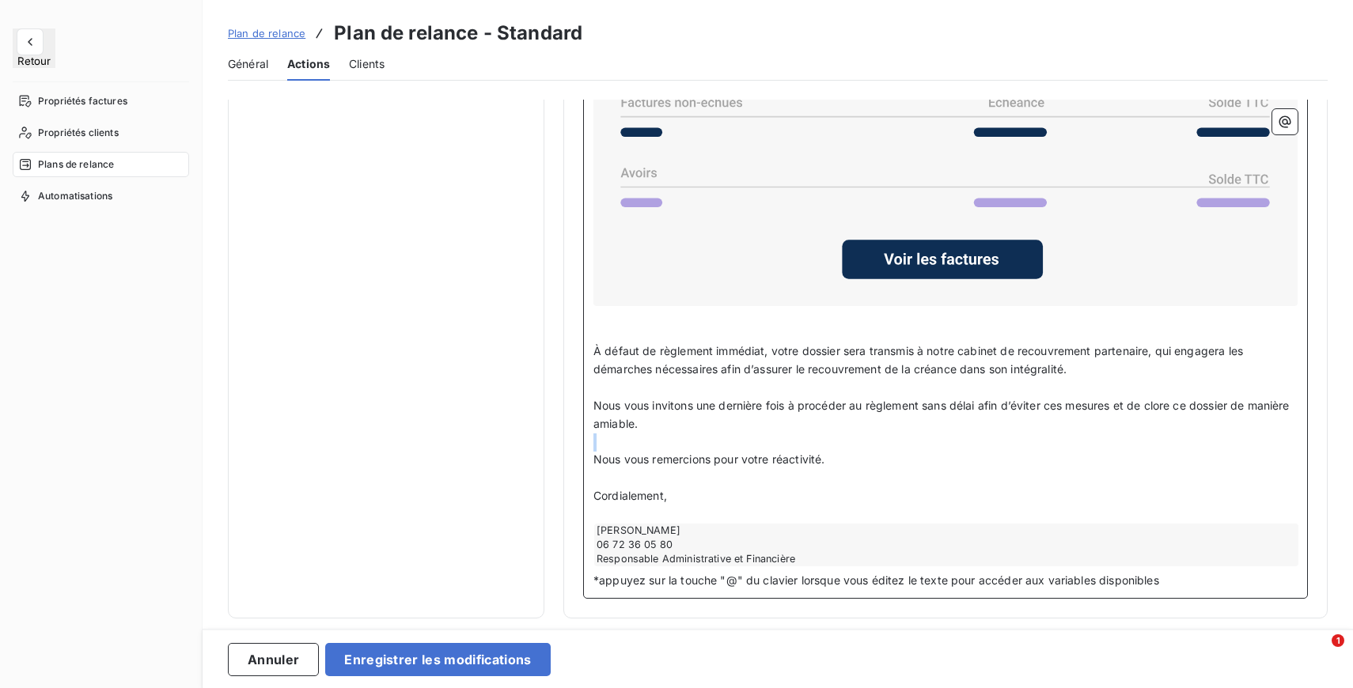
drag, startPoint x: 596, startPoint y: 461, endPoint x: 858, endPoint y: 453, distance: 262.7
click at [858, 453] on div "Bonjour Nom du client ou du groupe de clients ﻿ , ﻿ Malgré nos relances success…" at bounding box center [945, 178] width 704 height 777
click at [858, 452] on p "﻿" at bounding box center [945, 442] width 704 height 18
click at [605, 466] on span "Nous vous remercions pour votre réactivité." at bounding box center [708, 458] width 231 height 13
drag, startPoint x: 596, startPoint y: 462, endPoint x: 891, endPoint y: 455, distance: 295.1
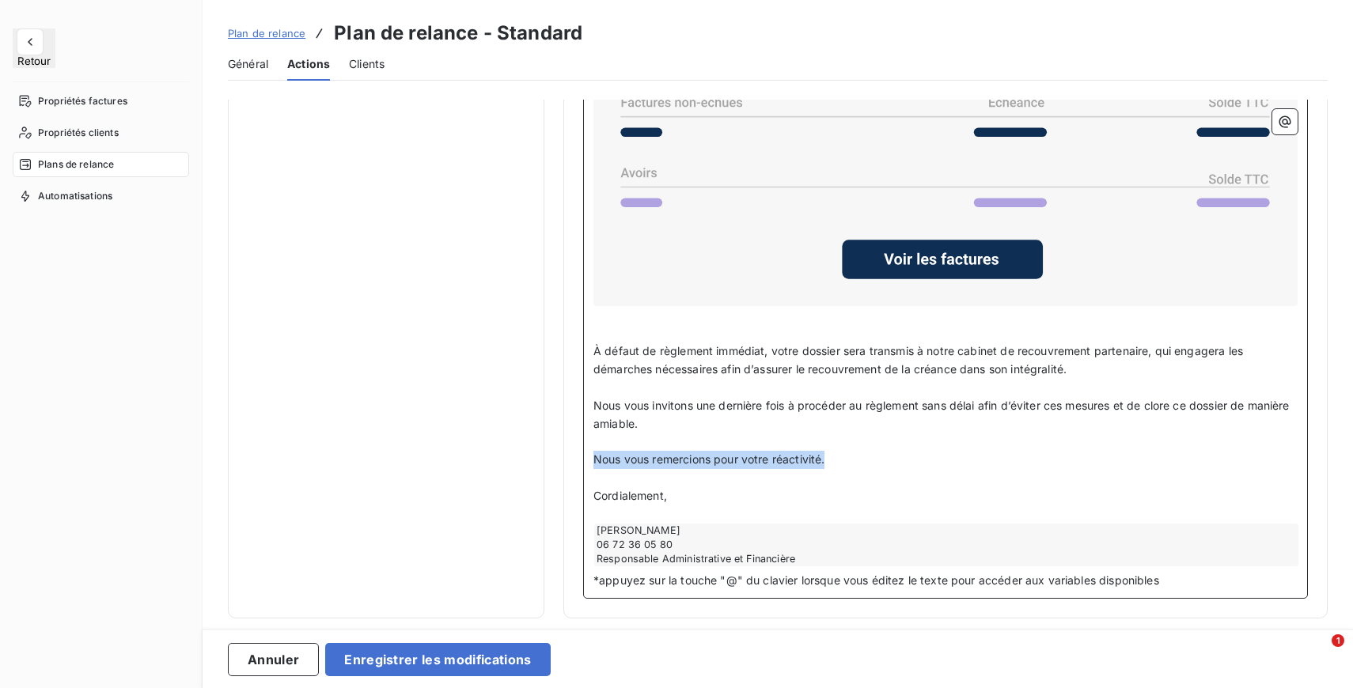
click at [891, 455] on p "Nous vous remercions pour votre réactivité." at bounding box center [945, 460] width 704 height 18
click at [842, 462] on p "Dans l’attente de votre régularisation," at bounding box center [945, 460] width 704 height 18
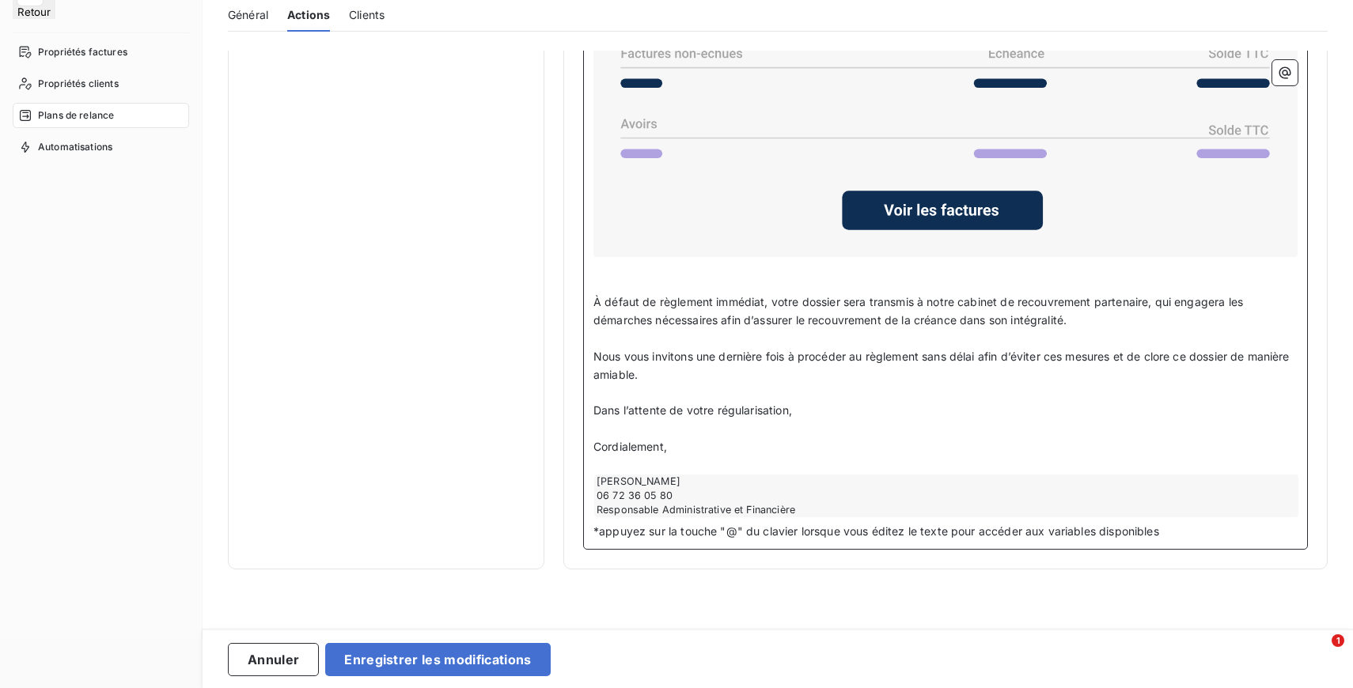
scroll to position [0, 0]
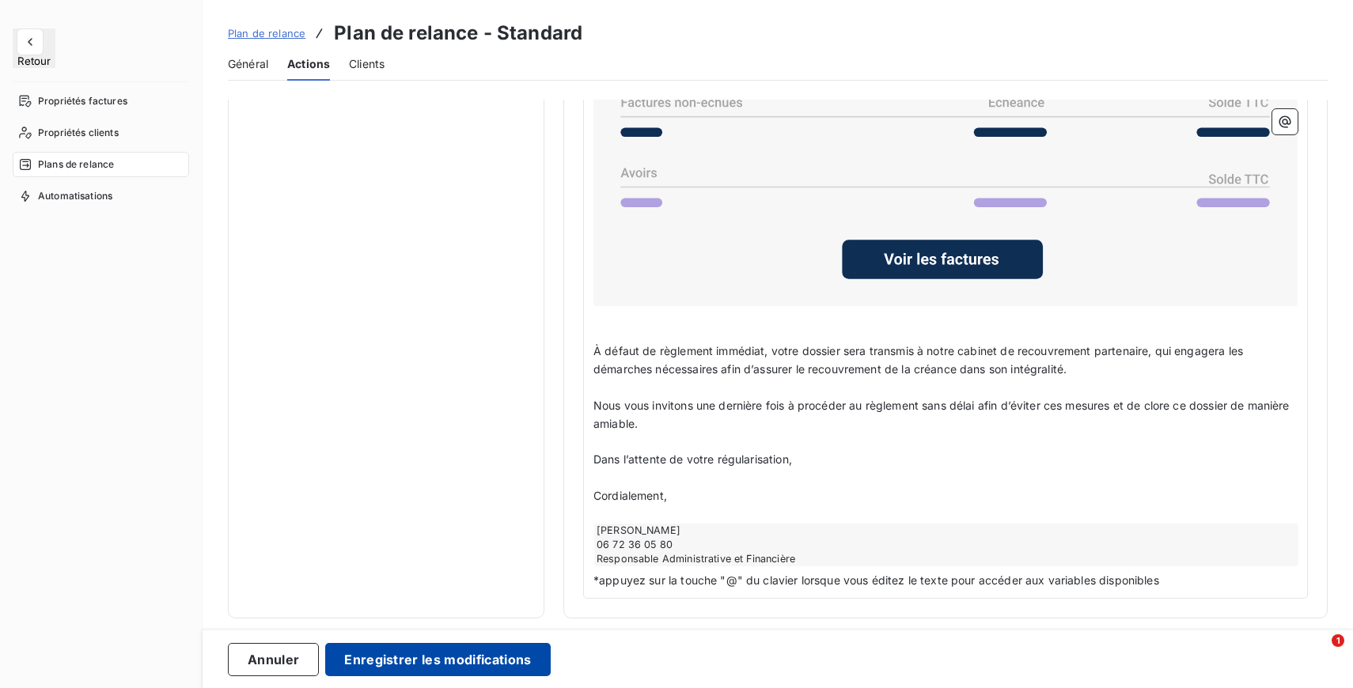
click at [484, 655] on button "Enregistrer les modifications" at bounding box center [437, 659] width 225 height 33
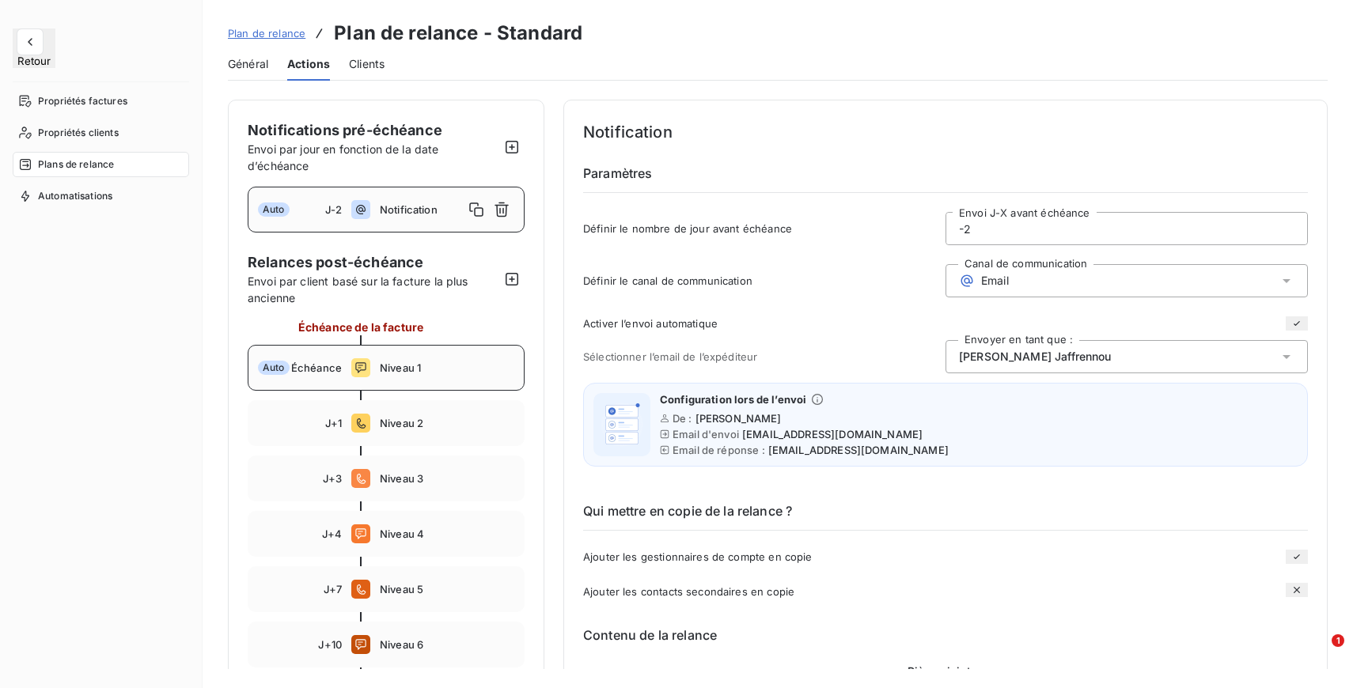
click at [420, 354] on div "Auto Échéance Niveau 1" at bounding box center [386, 368] width 277 height 46
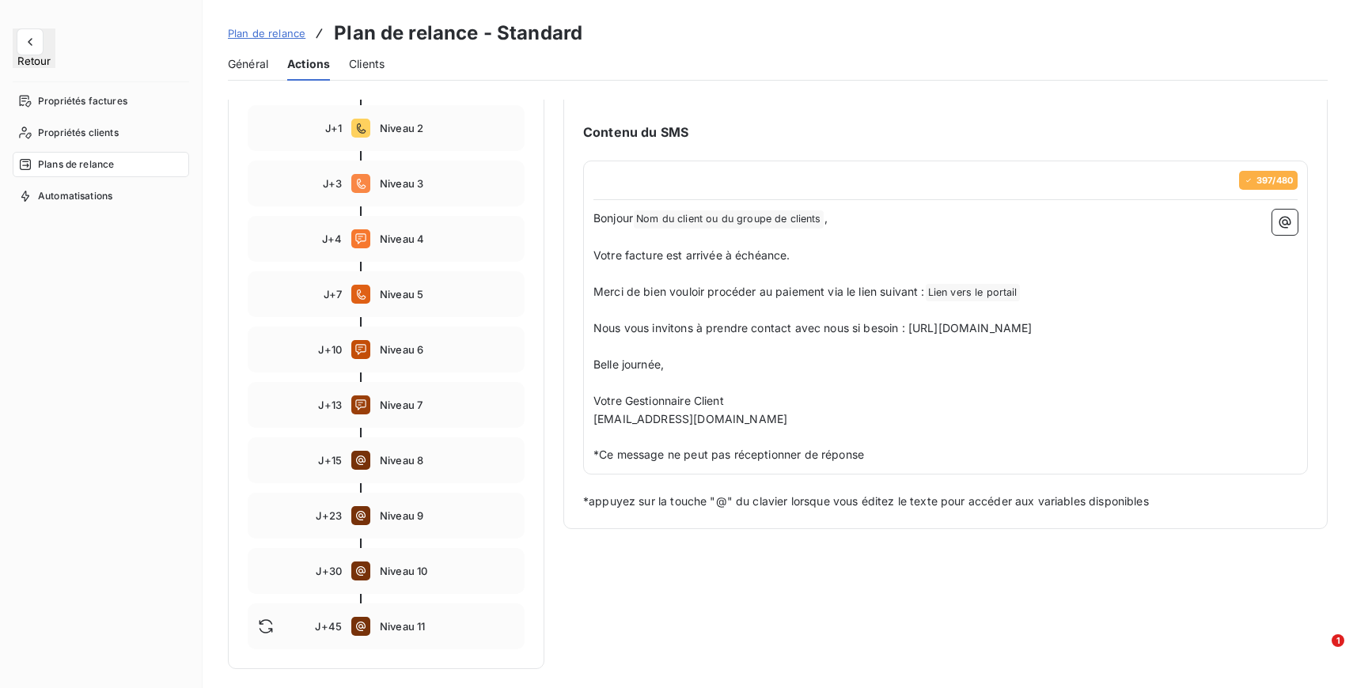
scroll to position [279, 0]
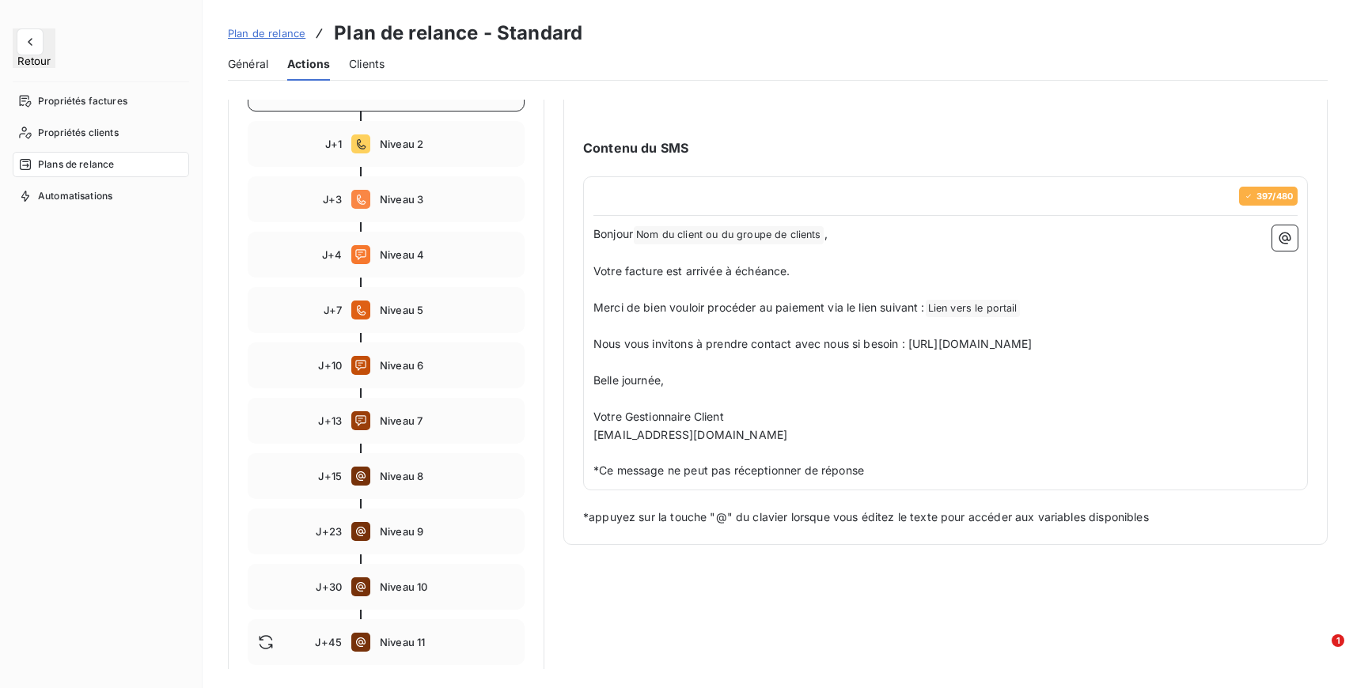
click at [1266, 201] on span "397 / 480" at bounding box center [1274, 195] width 36 height 9
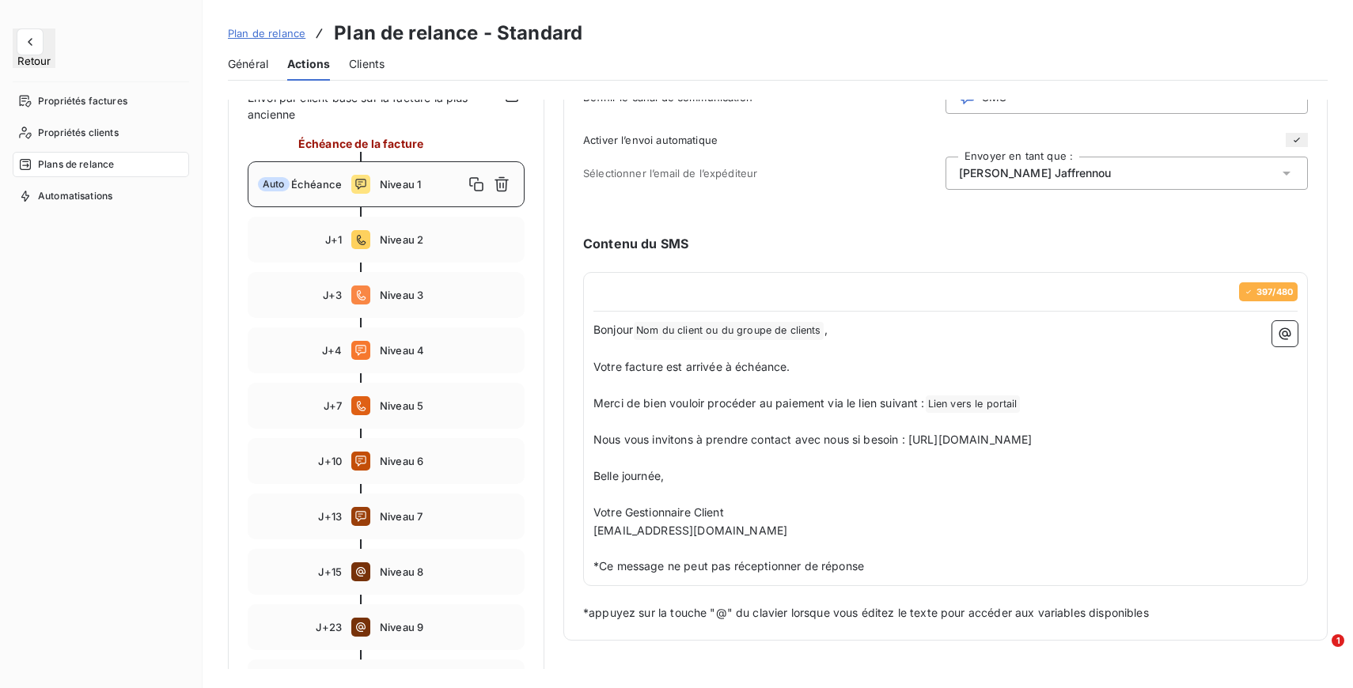
scroll to position [171, 0]
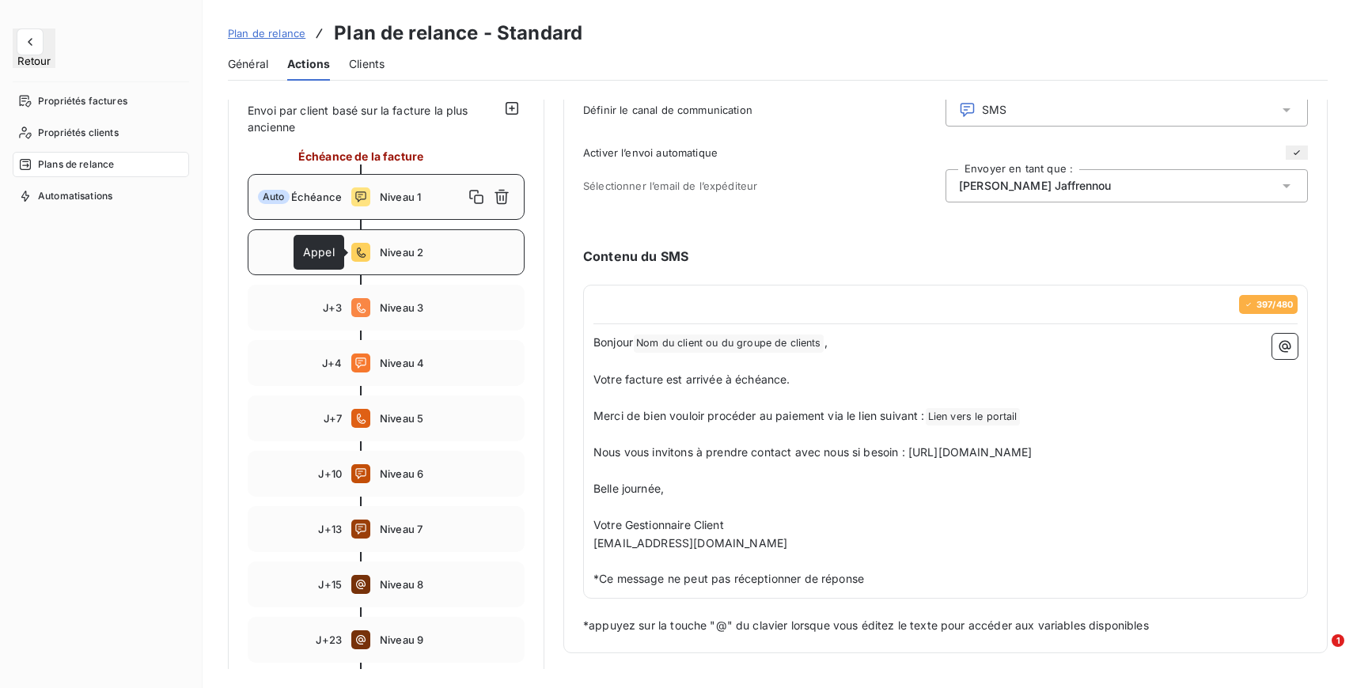
click at [380, 252] on span "Niveau 2" at bounding box center [447, 252] width 134 height 13
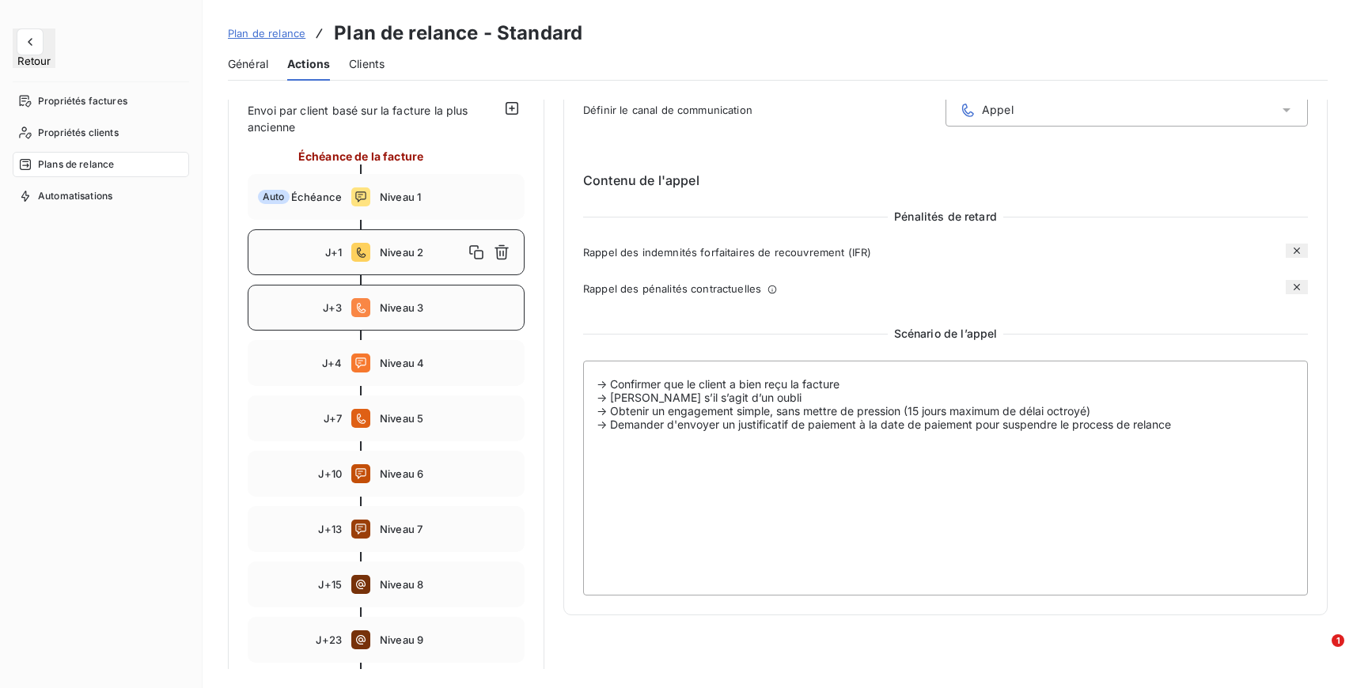
click at [387, 299] on div "J+3 Niveau 3" at bounding box center [386, 308] width 277 height 46
type input "3"
type textarea "-> SI LE CLIENT N'A PAS REPONDU A L'APPEL DU NIVEAU 2 -> Confirmer que le clien…"
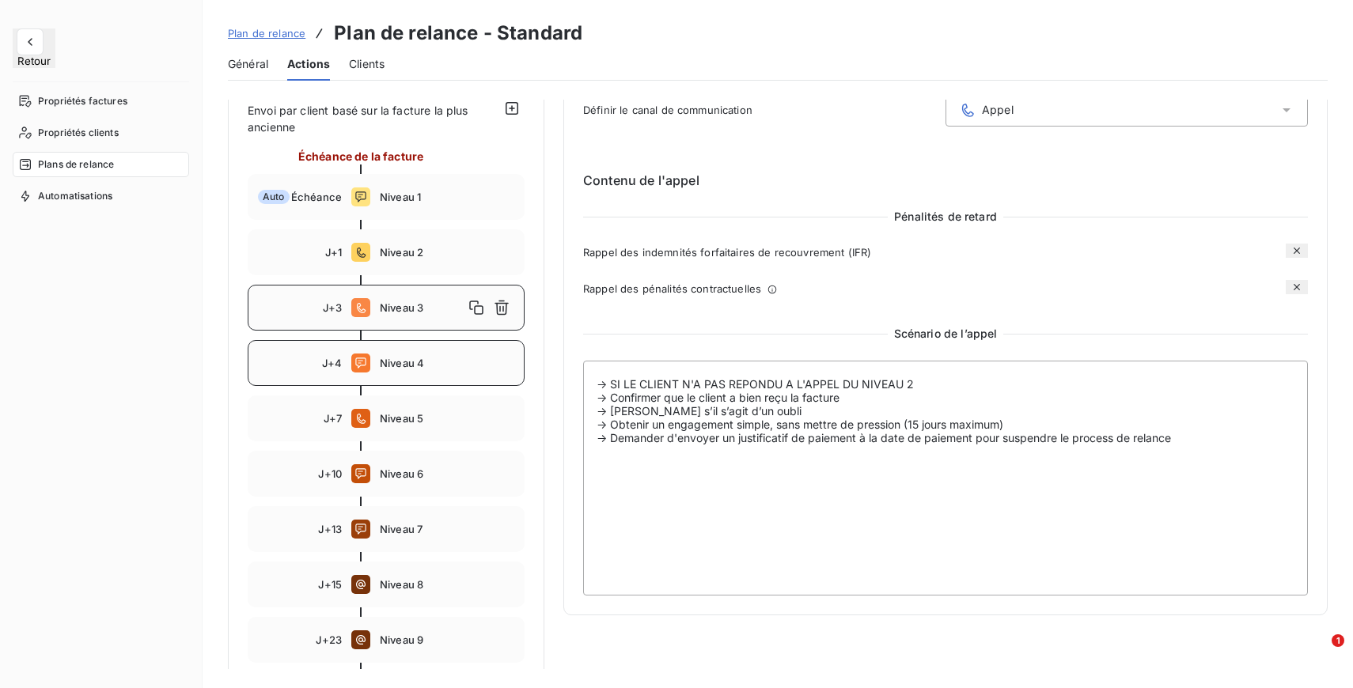
click at [405, 355] on div "J+4 Niveau 4" at bounding box center [386, 363] width 277 height 46
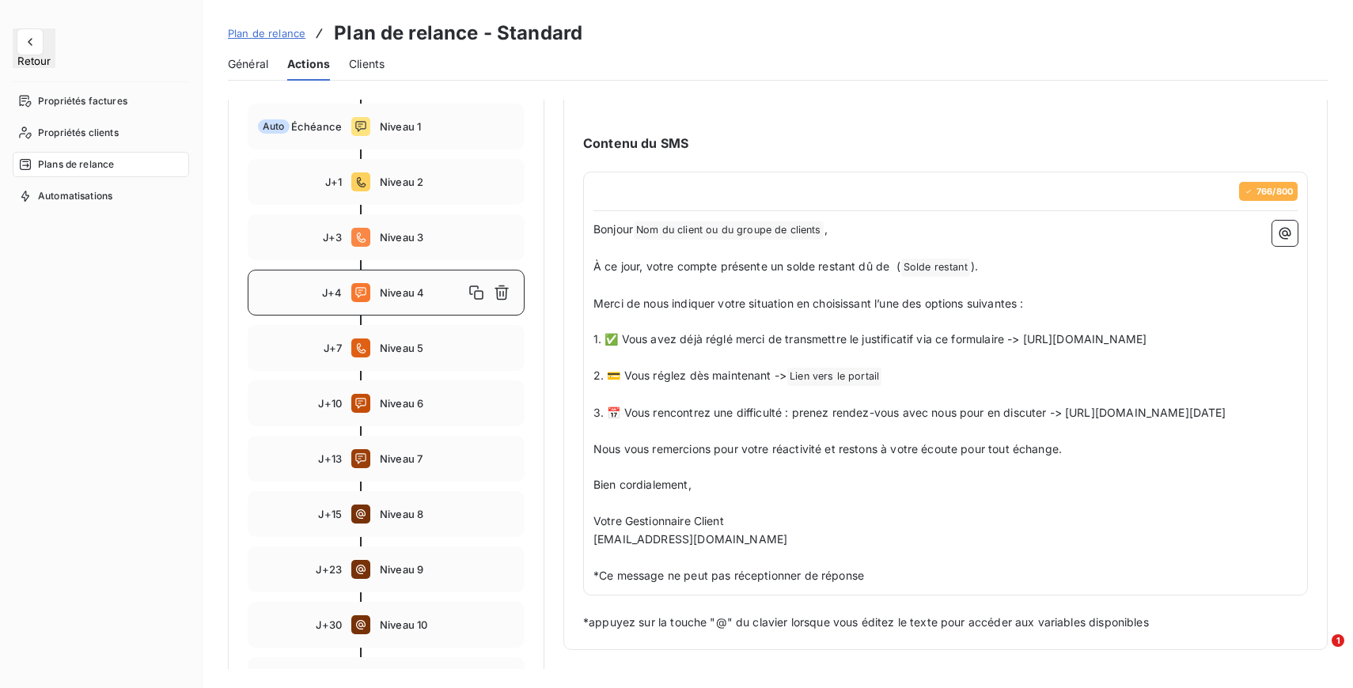
scroll to position [295, 0]
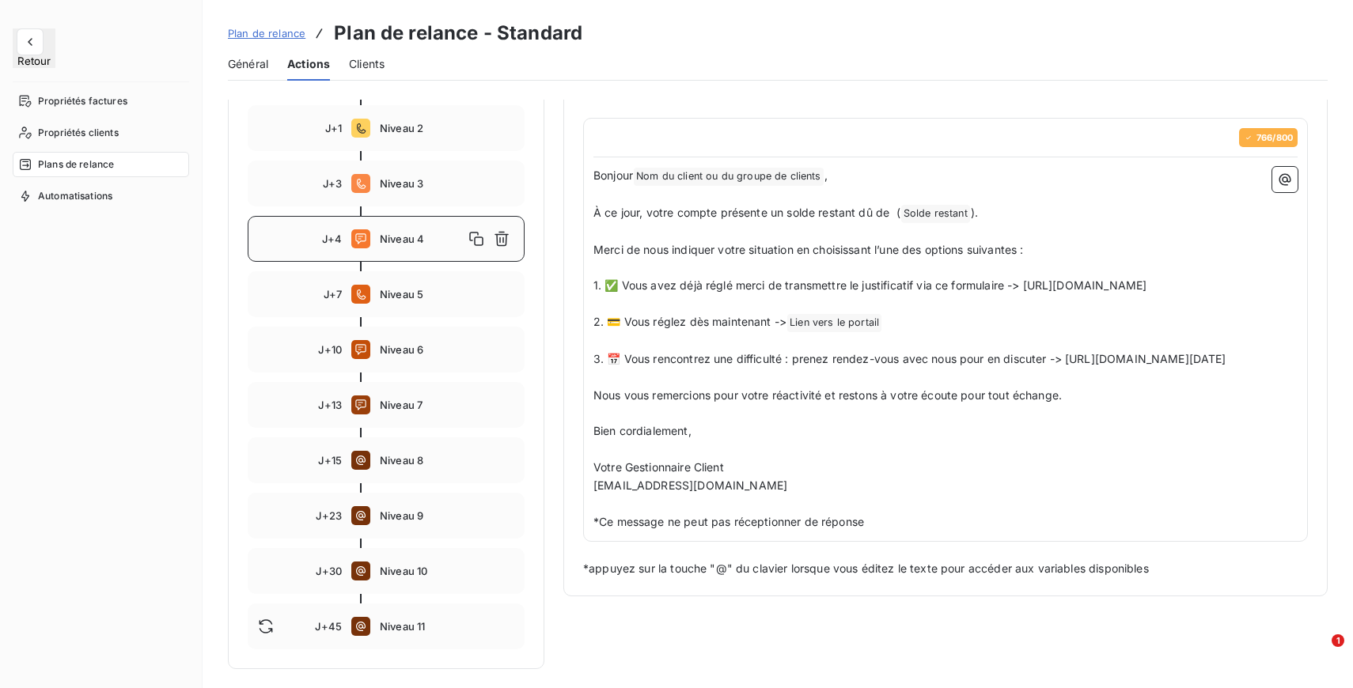
click at [681, 422] on p "﻿" at bounding box center [945, 413] width 704 height 18
click at [712, 350] on p "﻿" at bounding box center [945, 341] width 704 height 18
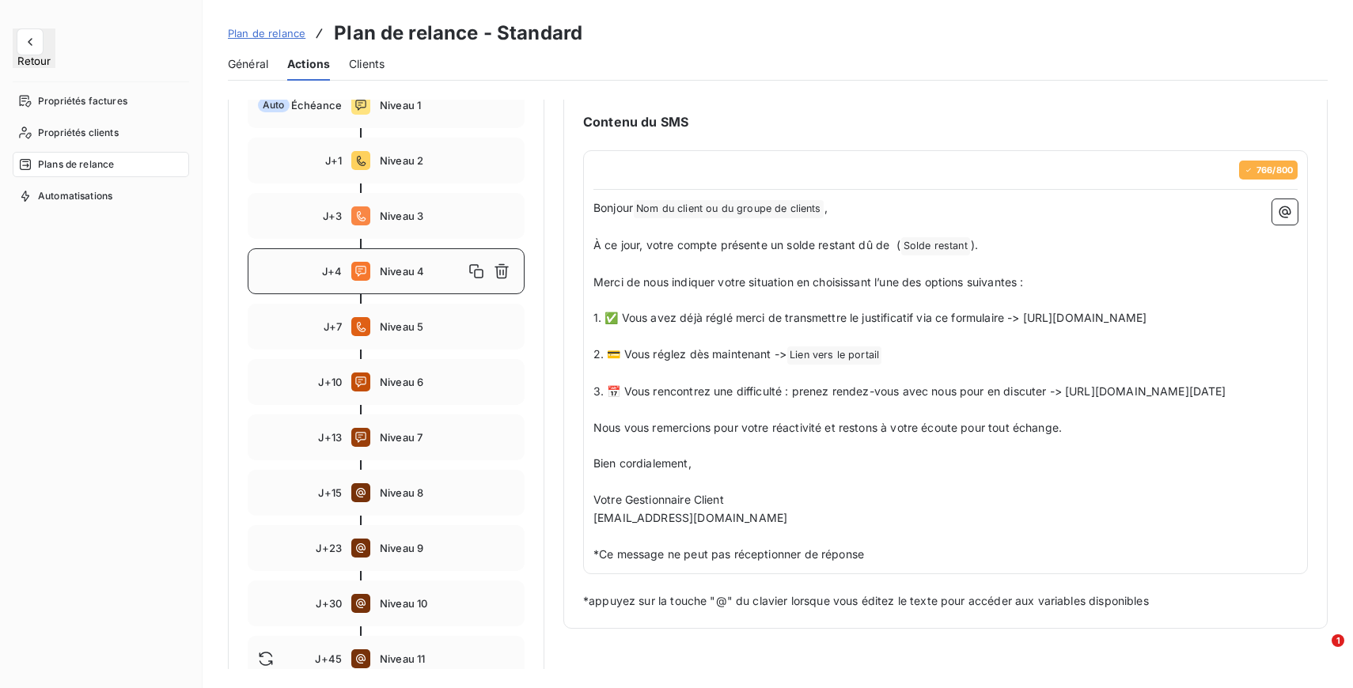
click at [618, 312] on span "1. ✅ Vous avez déjà réglé merci de transmettre le justificatif via ce formulair…" at bounding box center [869, 317] width 553 height 13
click at [945, 247] on span "Solde restant ﻿" at bounding box center [935, 246] width 69 height 18
click at [942, 246] on span "Solde restant ﻿" at bounding box center [935, 246] width 69 height 18
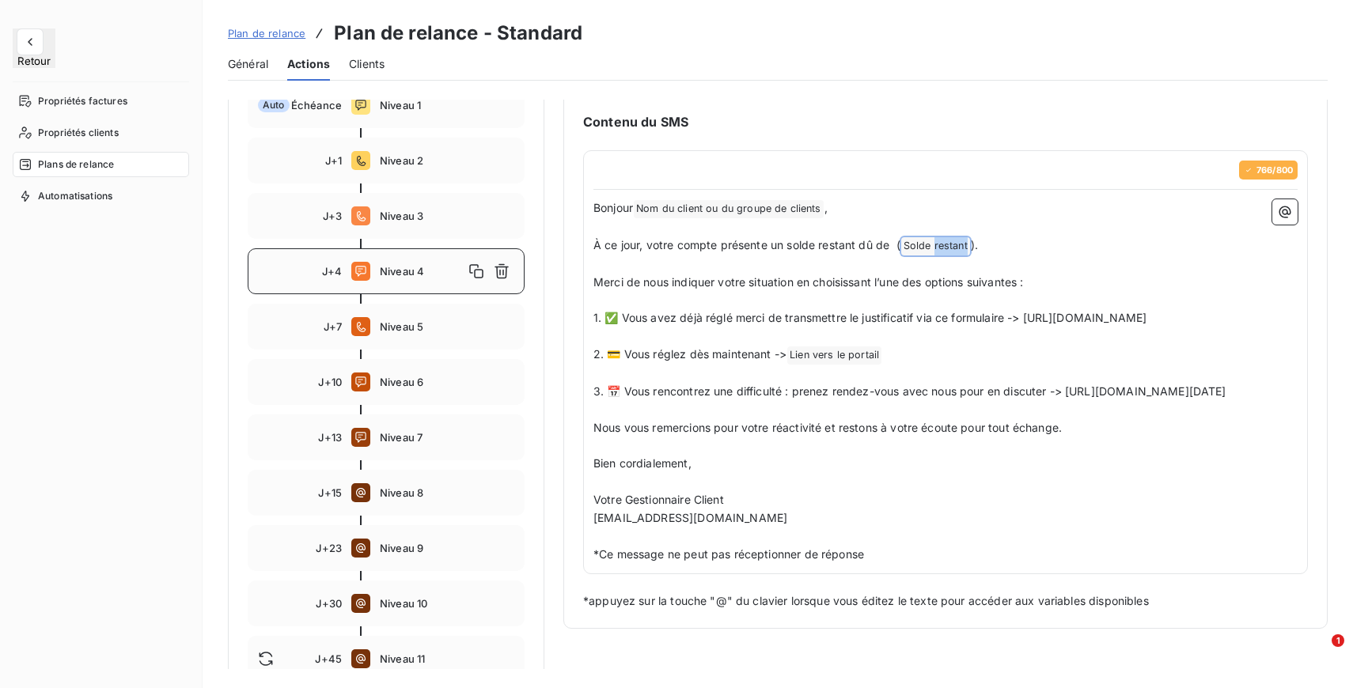
click at [942, 246] on span "Solde restant ﻿" at bounding box center [935, 246] width 69 height 18
click at [1016, 252] on p "À ce jour, votre compte présente un solde restant dû de ( Solde restant ﻿ )." at bounding box center [945, 246] width 704 height 19
click at [933, 249] on span "Solde restant ﻿" at bounding box center [935, 246] width 69 height 18
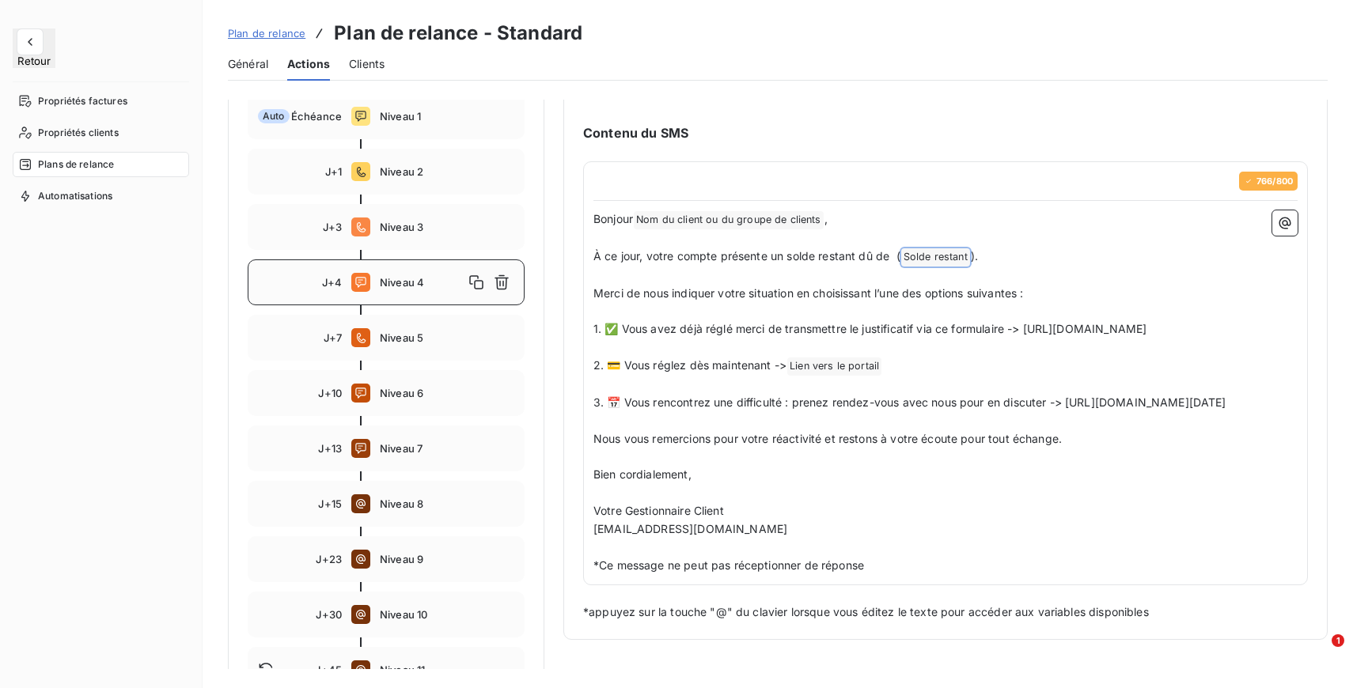
scroll to position [251, 0]
click at [933, 249] on p "À ce jour, votre compte présente un solde restant dû de ( Solde restant ﻿ )." at bounding box center [945, 257] width 704 height 19
click at [937, 262] on span "Solde restant ﻿" at bounding box center [935, 258] width 69 height 18
click at [1022, 278] on p "﻿" at bounding box center [945, 276] width 704 height 18
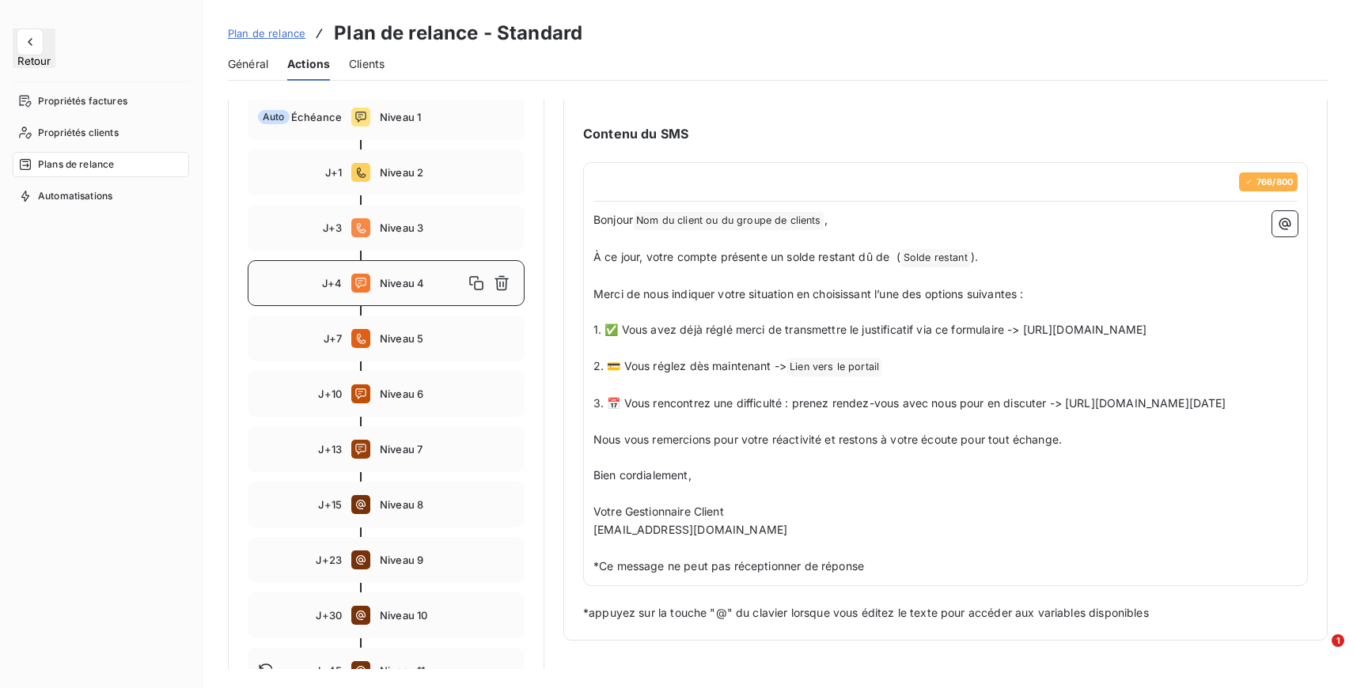
scroll to position [295, 0]
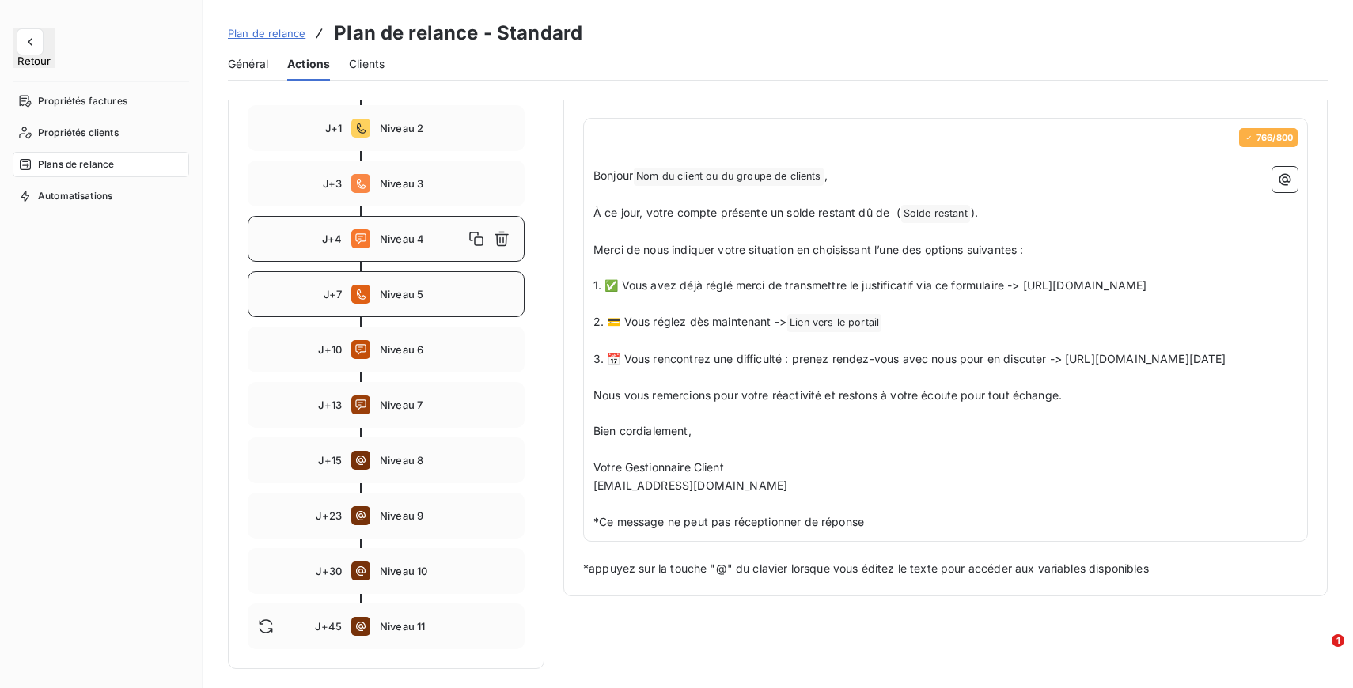
click at [441, 294] on span "Niveau 5" at bounding box center [447, 294] width 134 height 13
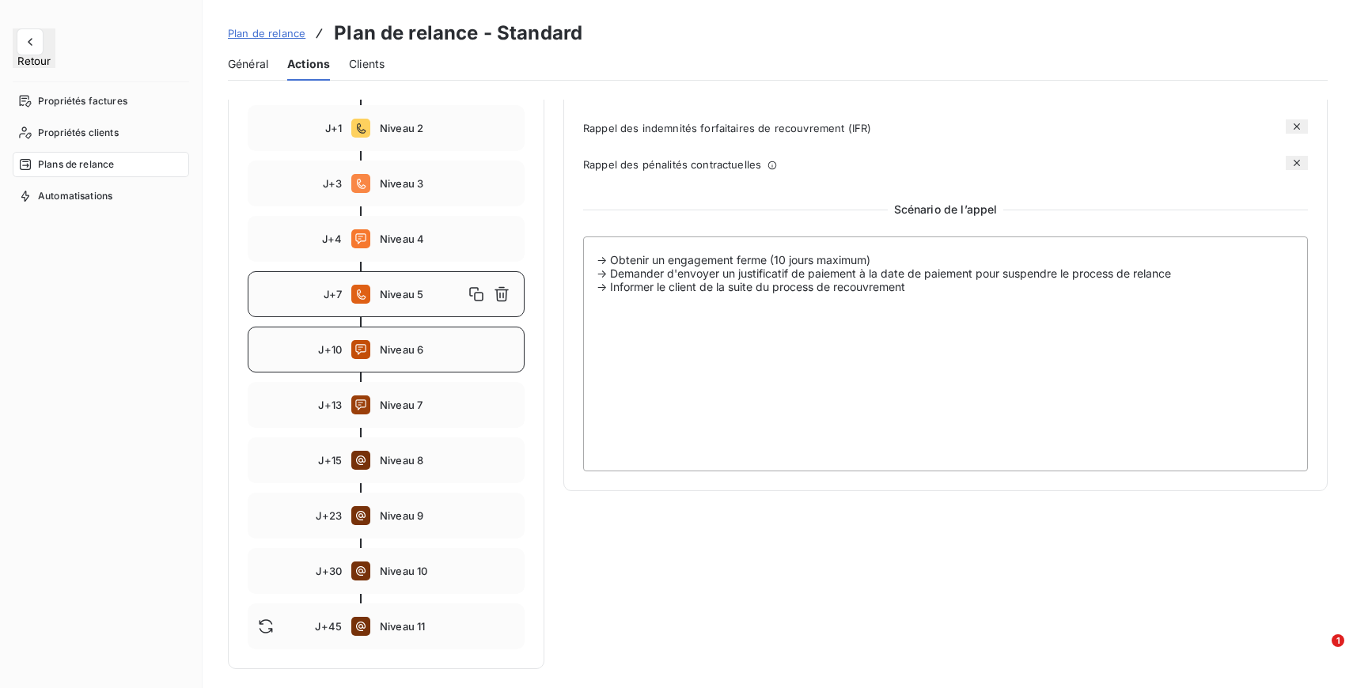
click at [435, 346] on span "Niveau 6" at bounding box center [447, 349] width 134 height 13
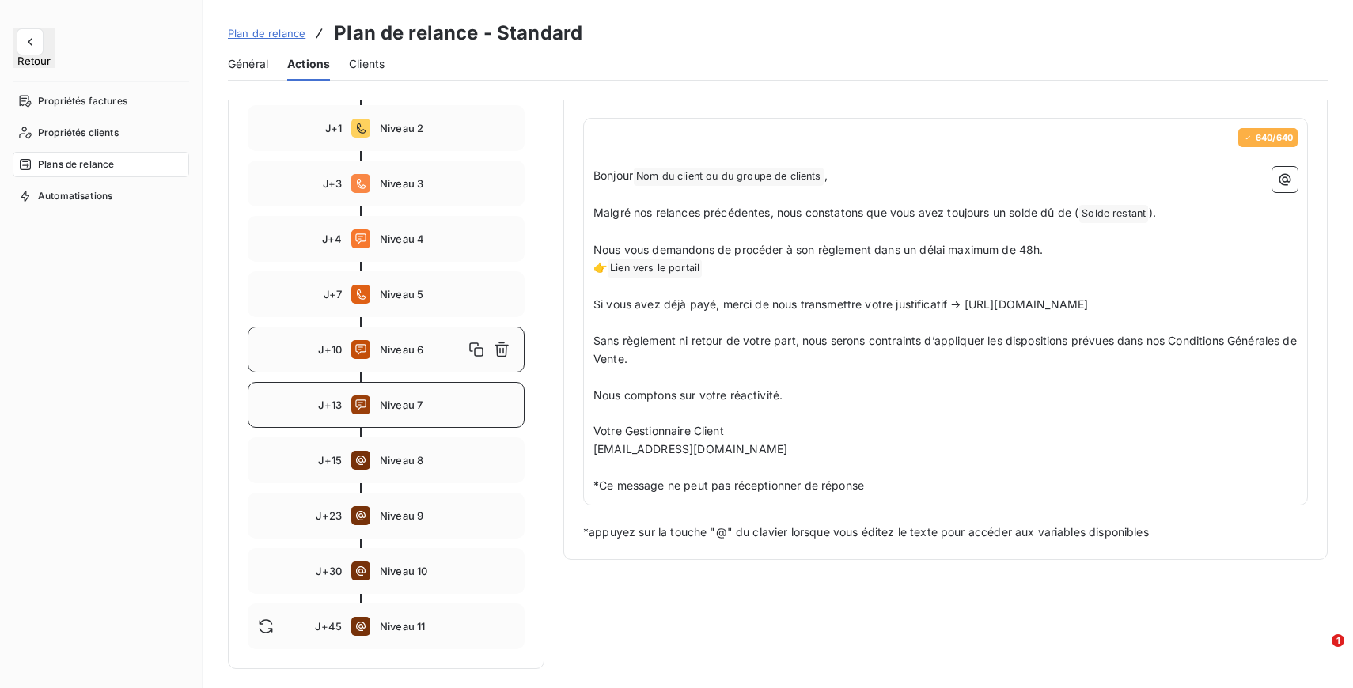
click at [421, 411] on div "J+13 Niveau 7" at bounding box center [386, 405] width 277 height 46
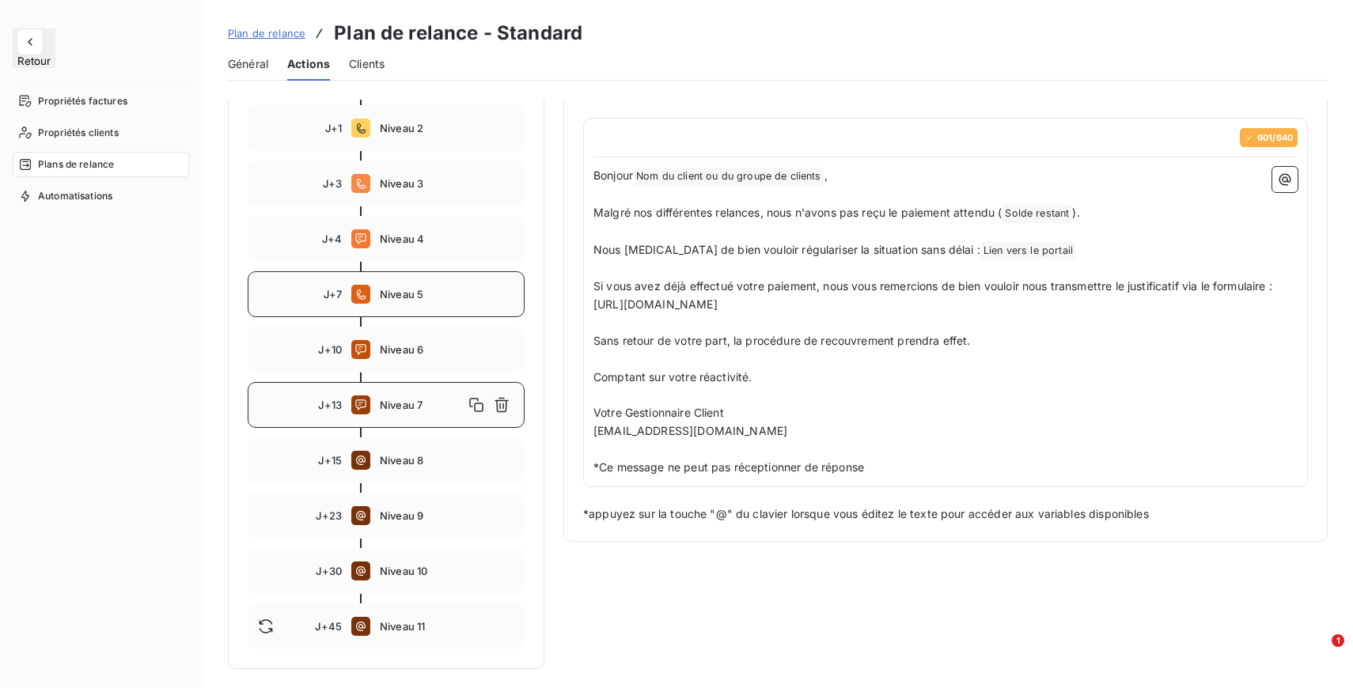
click at [454, 303] on div "J+7 Niveau 5" at bounding box center [386, 294] width 277 height 46
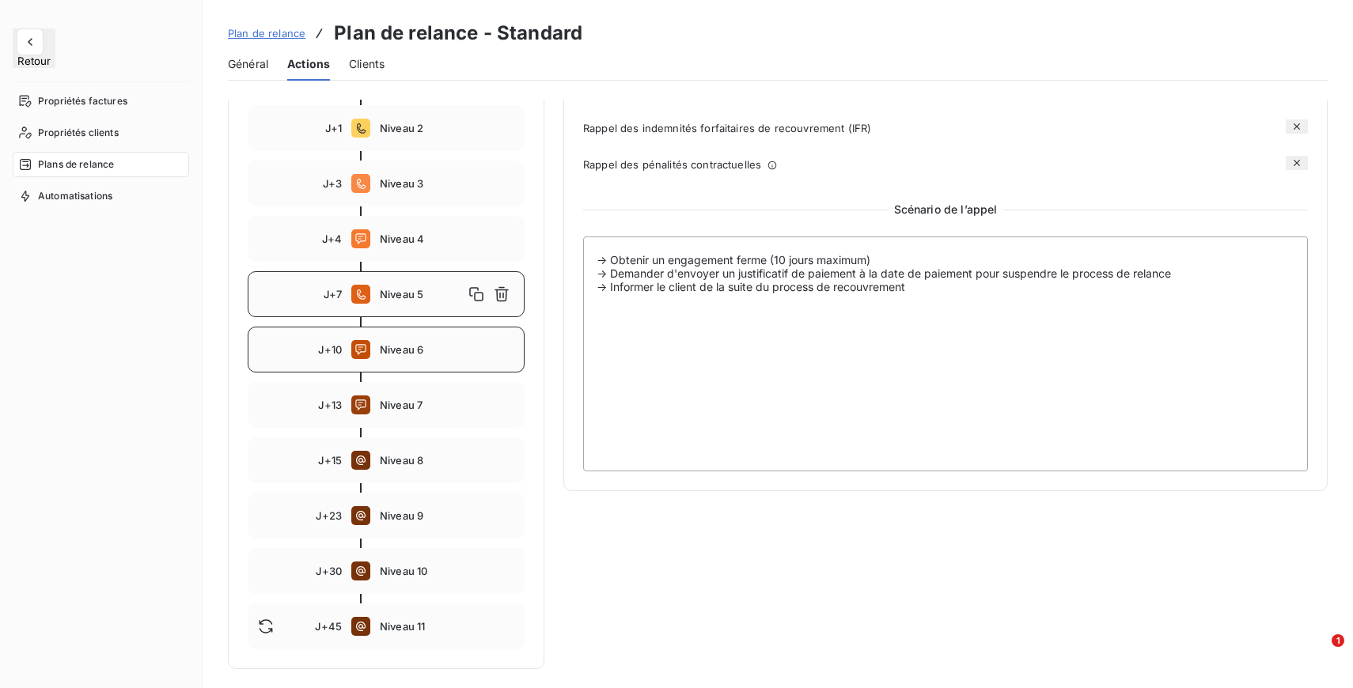
click at [437, 359] on div "J+10 Niveau 6" at bounding box center [386, 350] width 277 height 46
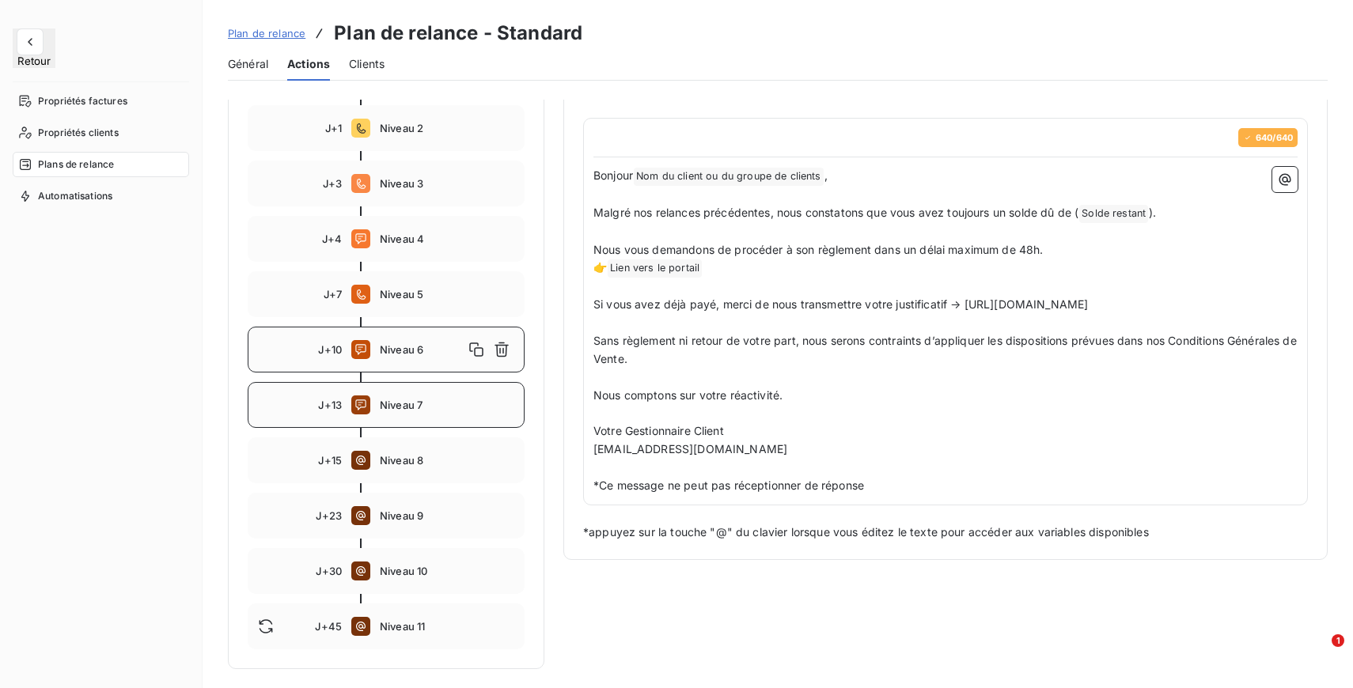
click at [426, 407] on span "Niveau 7" at bounding box center [447, 405] width 134 height 13
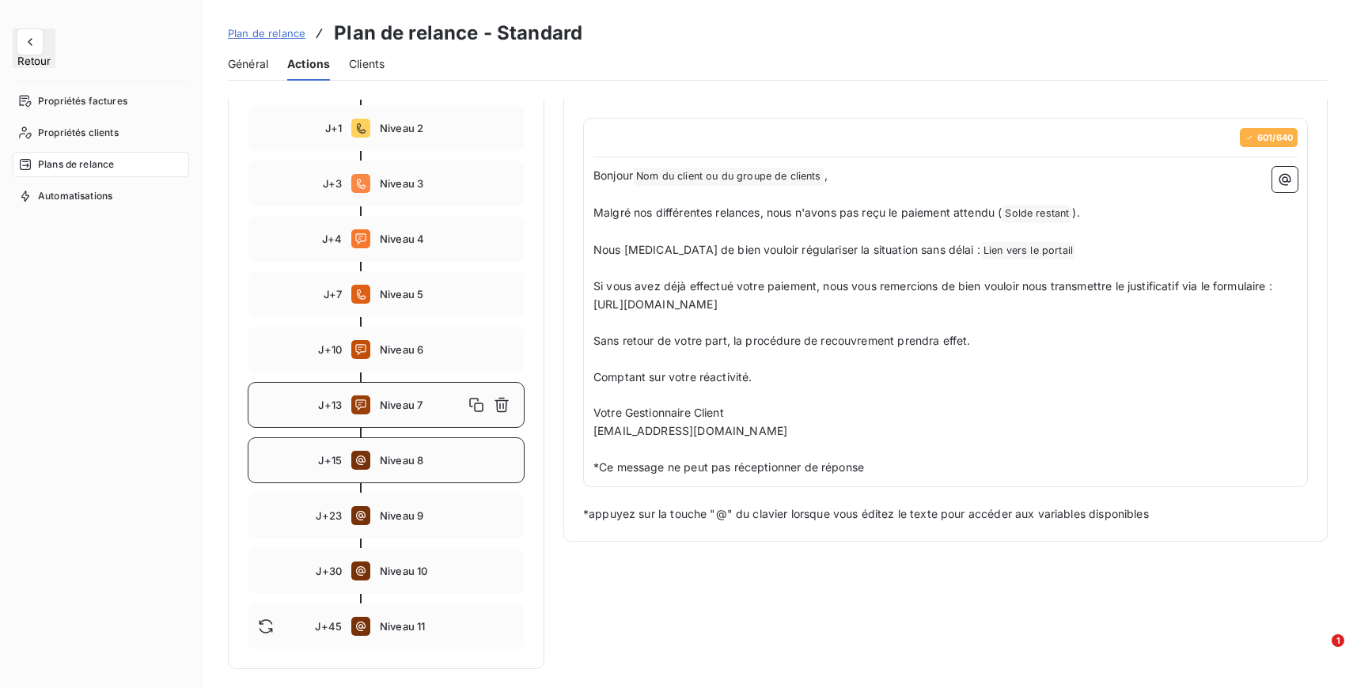
click at [396, 471] on div "J+15 Niveau 8" at bounding box center [386, 460] width 277 height 46
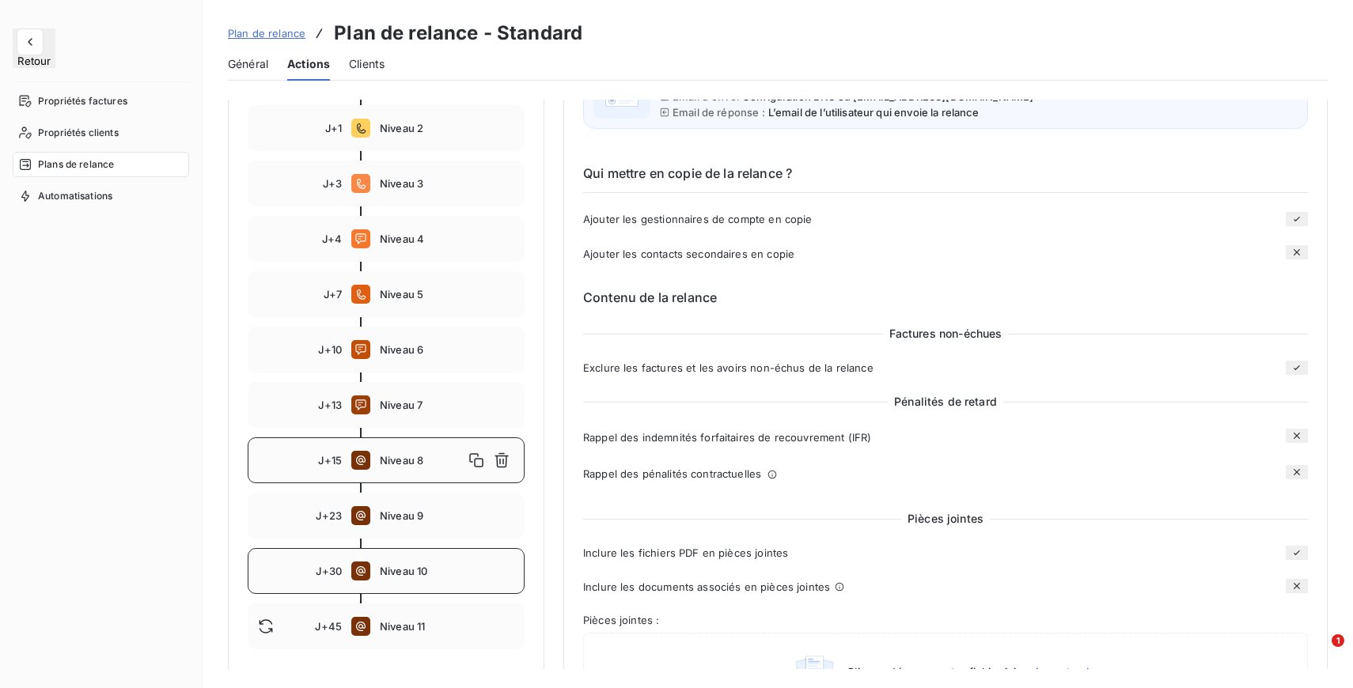
click at [420, 566] on span "Niveau 10" at bounding box center [447, 571] width 134 height 13
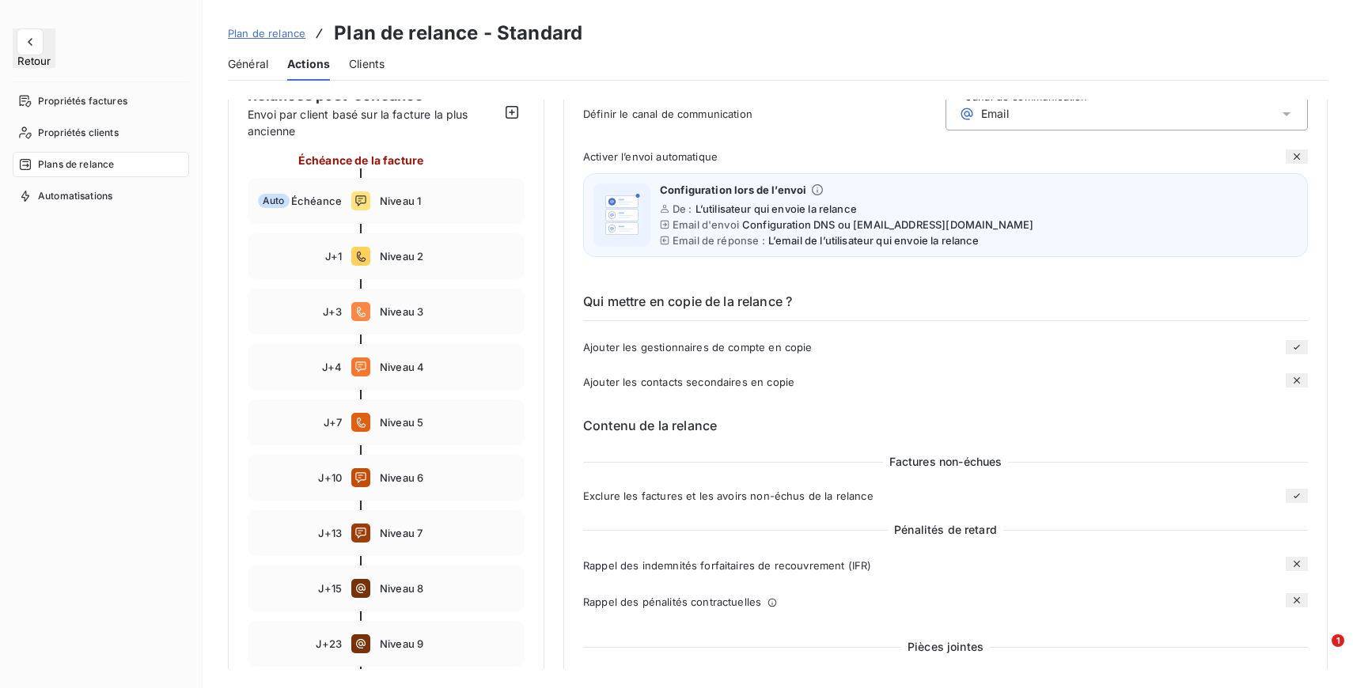
scroll to position [188, 0]
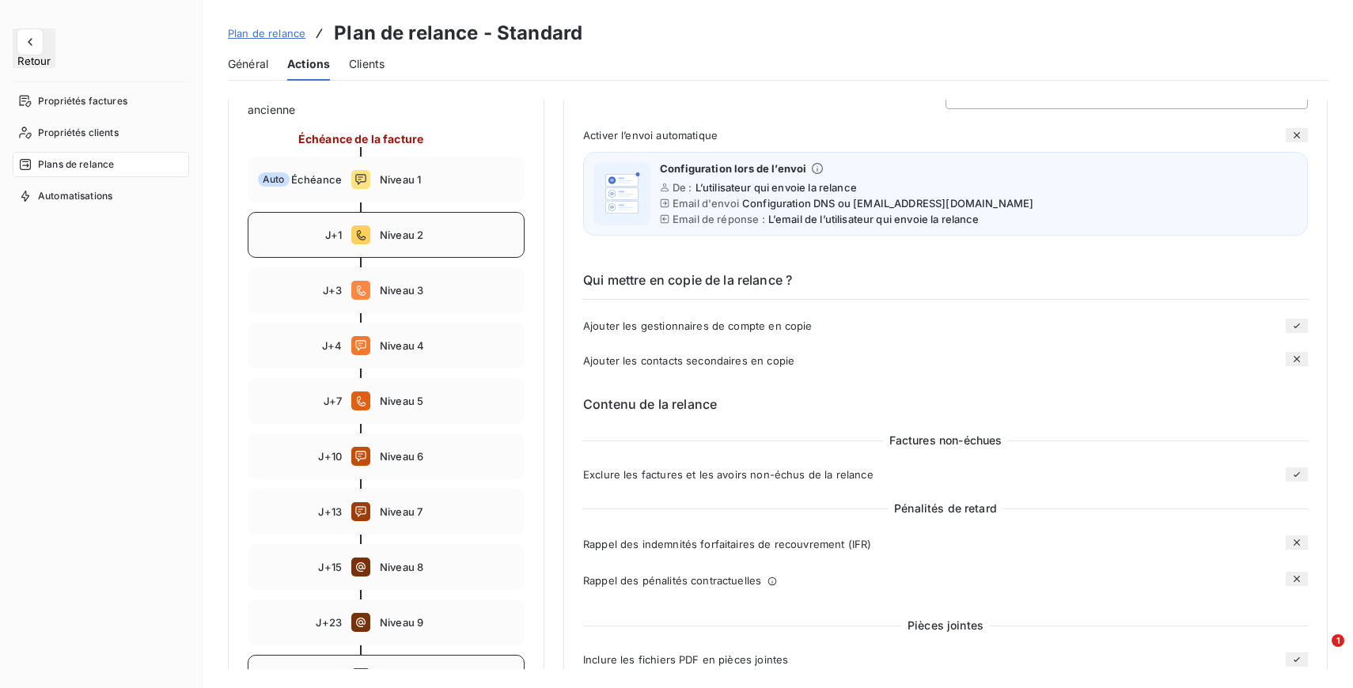
click at [432, 237] on span "Niveau 2" at bounding box center [447, 235] width 134 height 13
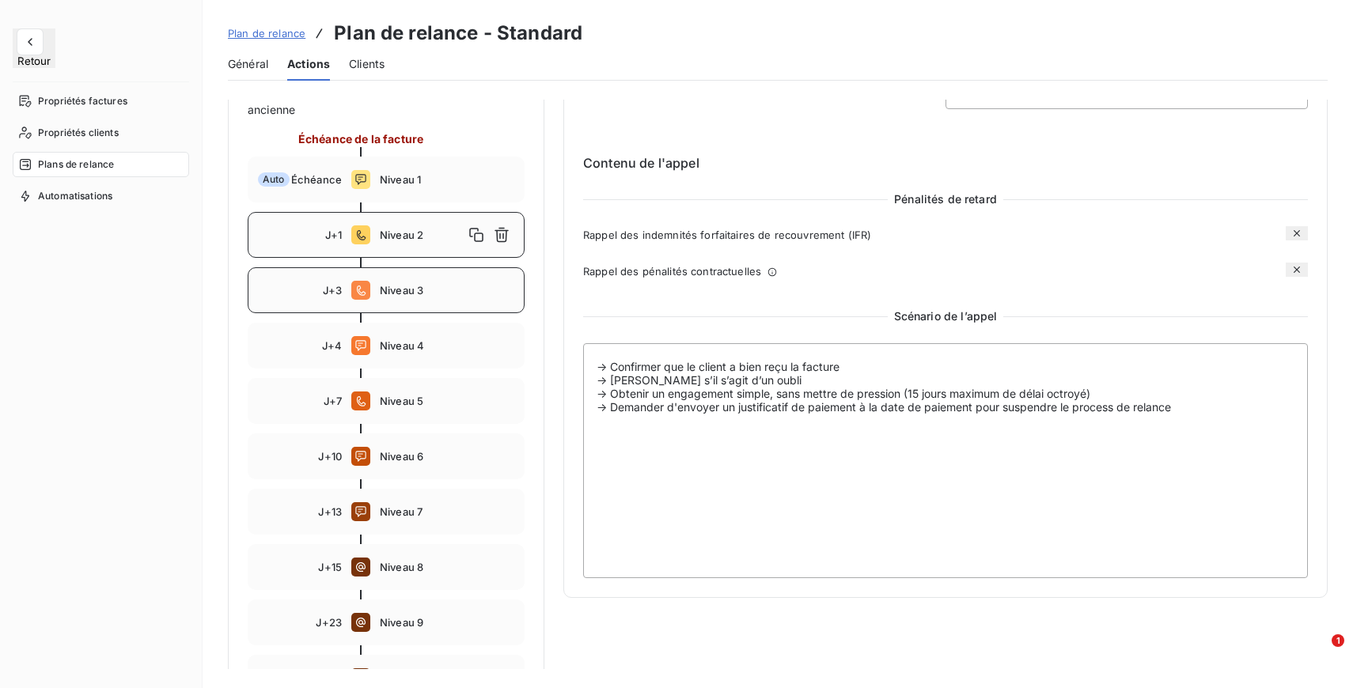
click at [433, 285] on span "Niveau 3" at bounding box center [447, 290] width 134 height 13
type input "3"
type textarea "-> SI LE CLIENT N'A PAS REPONDU A L'APPEL DU NIVEAU 2 -> Confirmer que le clien…"
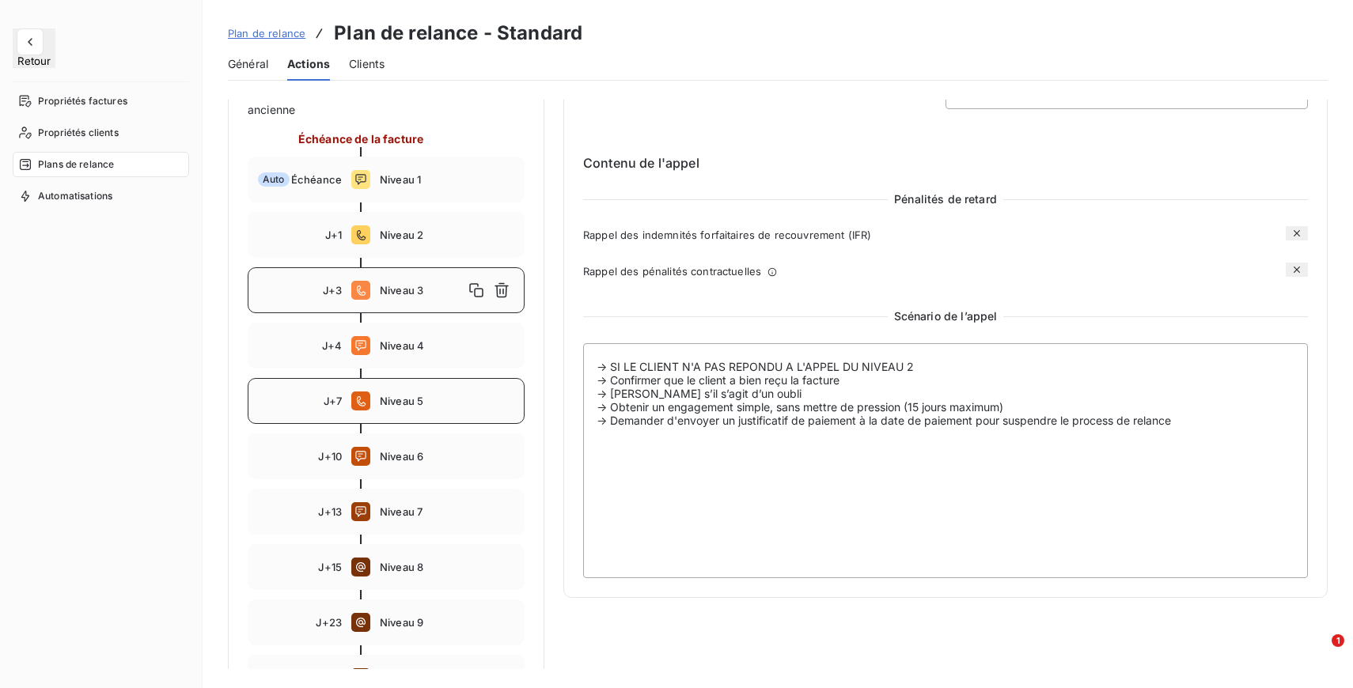
click at [430, 392] on div "J+7 Niveau 5" at bounding box center [386, 401] width 277 height 46
type input "7"
type textarea "-> Obtenir un engagement ferme (10 jours maximum) -> Demander d'envoyer un just…"
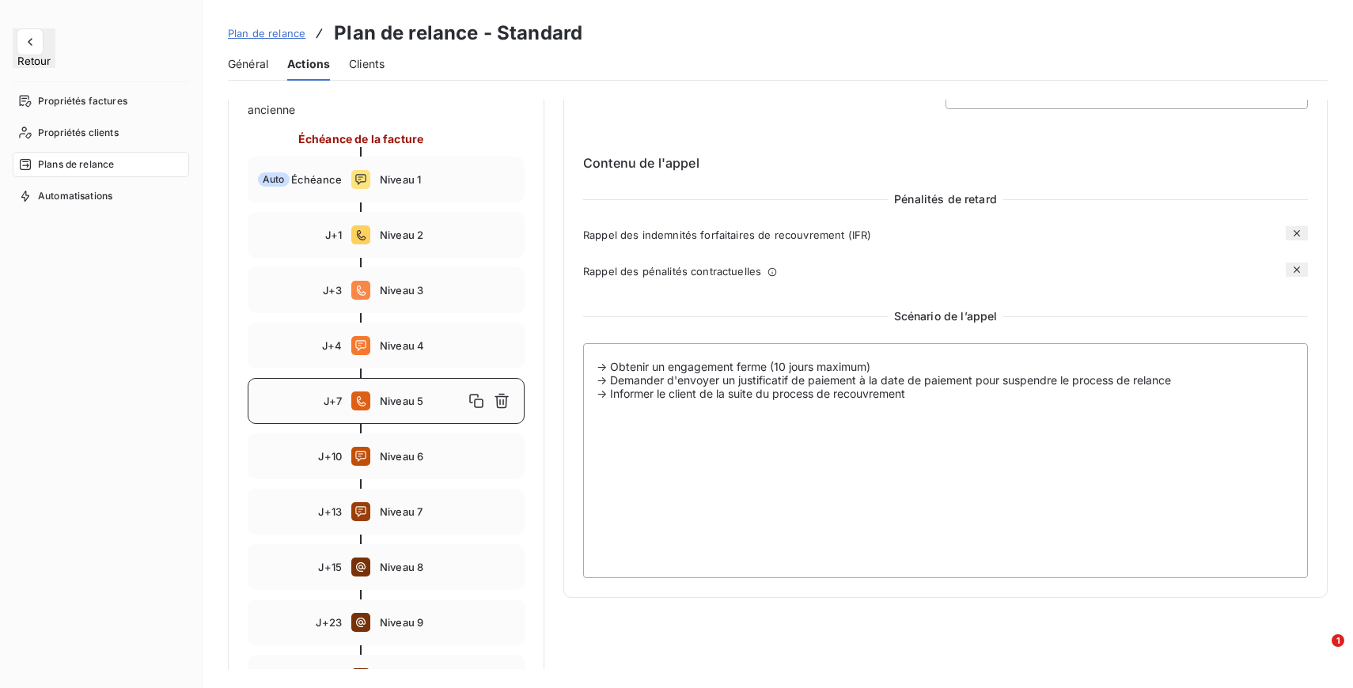
click at [562, 407] on div "Notifications pré-échéance Envoi par jour en fonction de la date d’échéance Aut…" at bounding box center [778, 343] width 1100 height 865
click at [554, 397] on div "Notifications pré-échéance Envoi par jour en fonction de la date d’échéance Aut…" at bounding box center [778, 343] width 1100 height 865
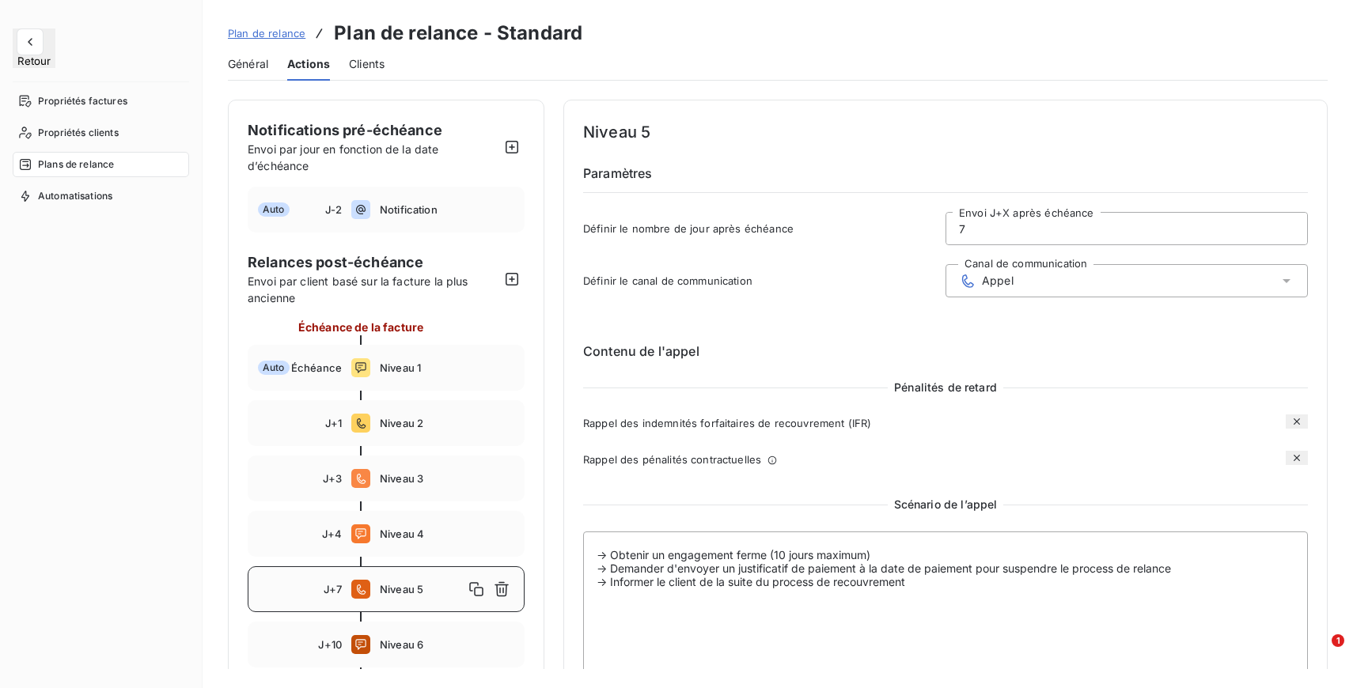
scroll to position [295, 0]
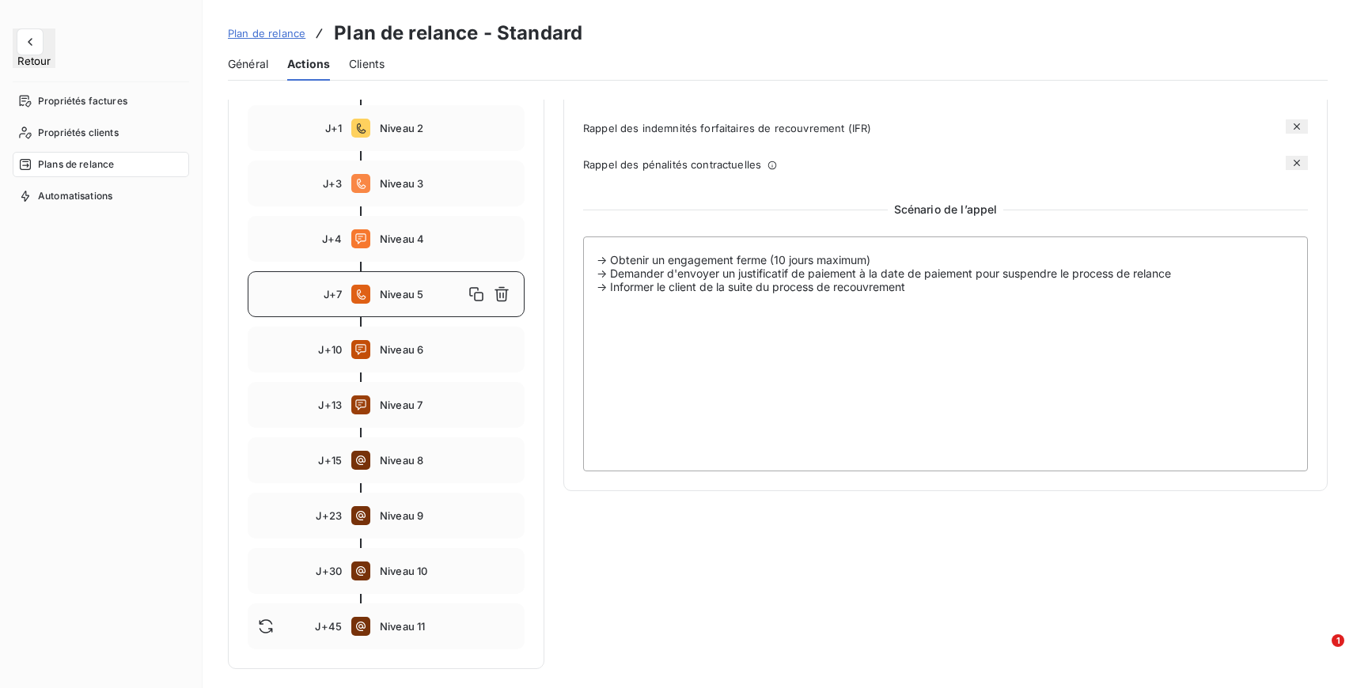
click at [258, 65] on span "Général" at bounding box center [248, 64] width 40 height 16
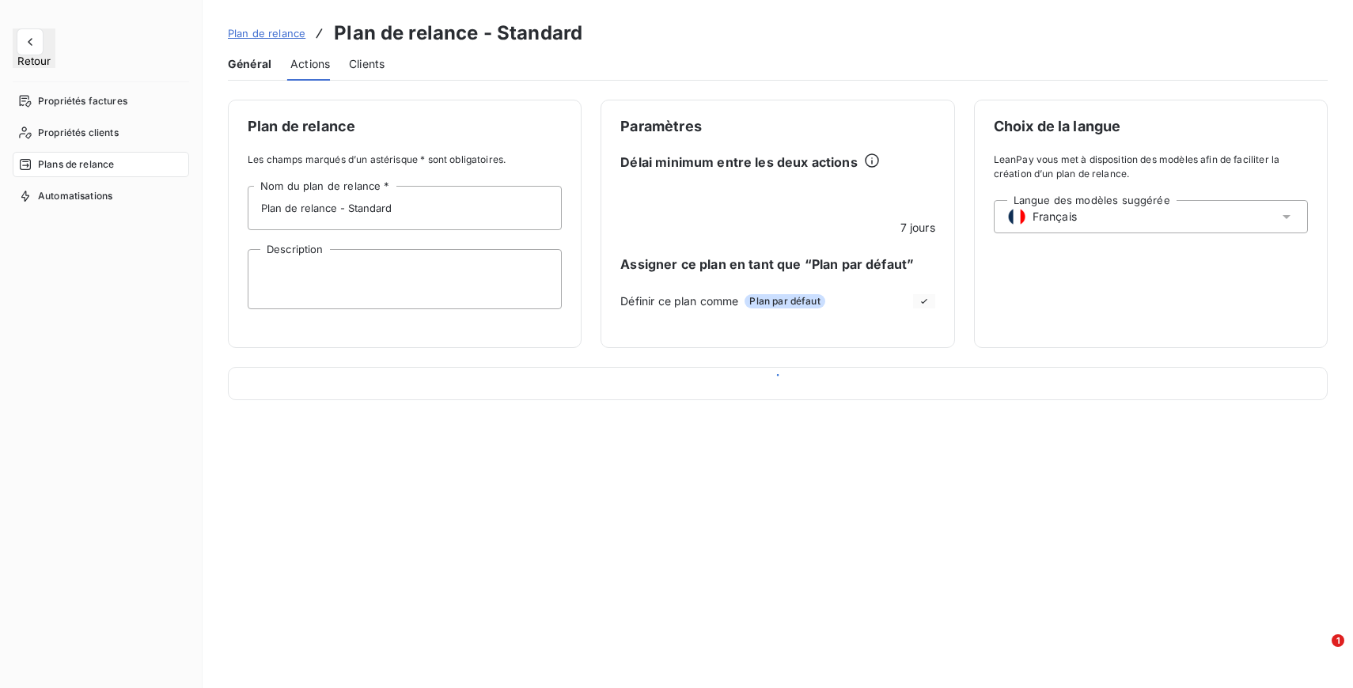
scroll to position [0, 0]
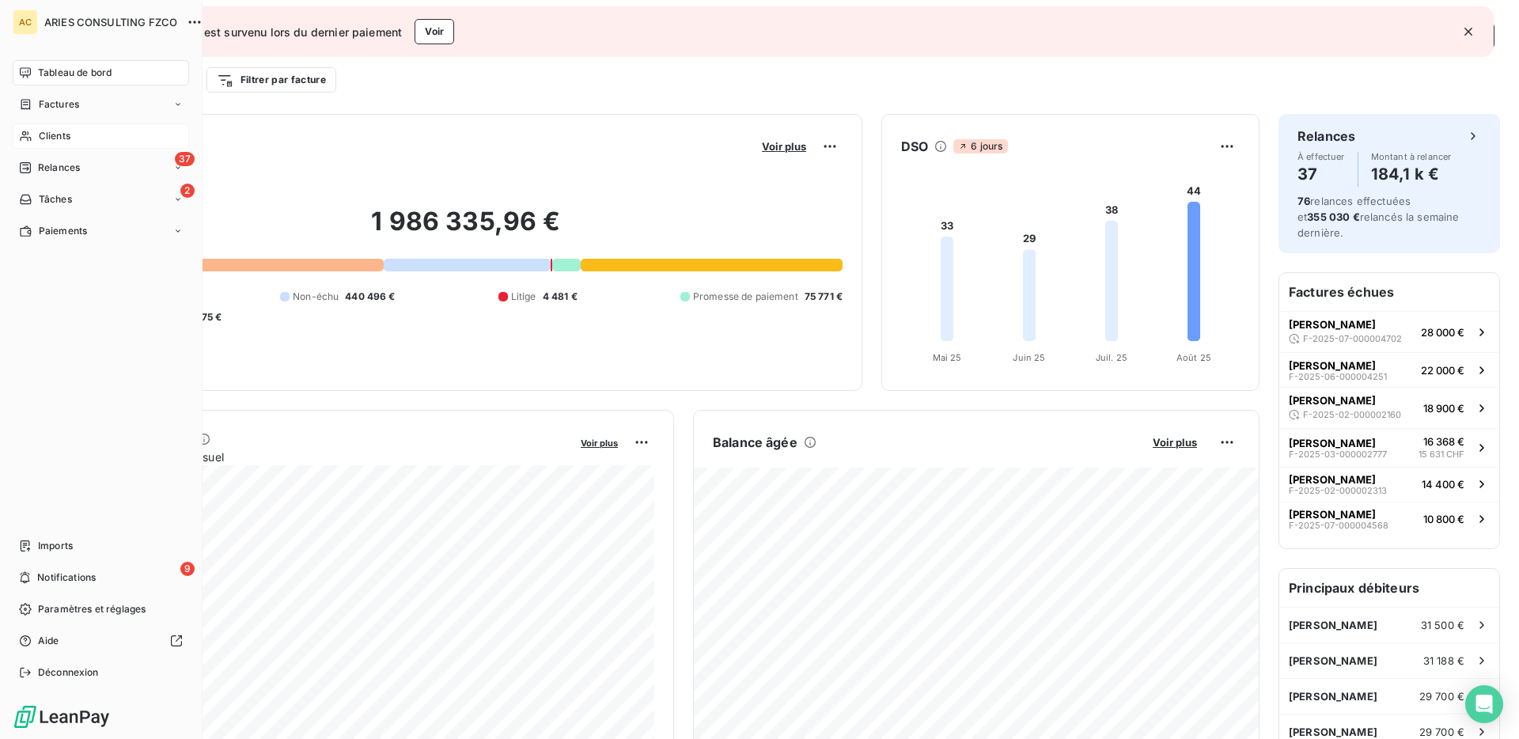
click at [60, 138] on span "Clients" at bounding box center [55, 136] width 32 height 14
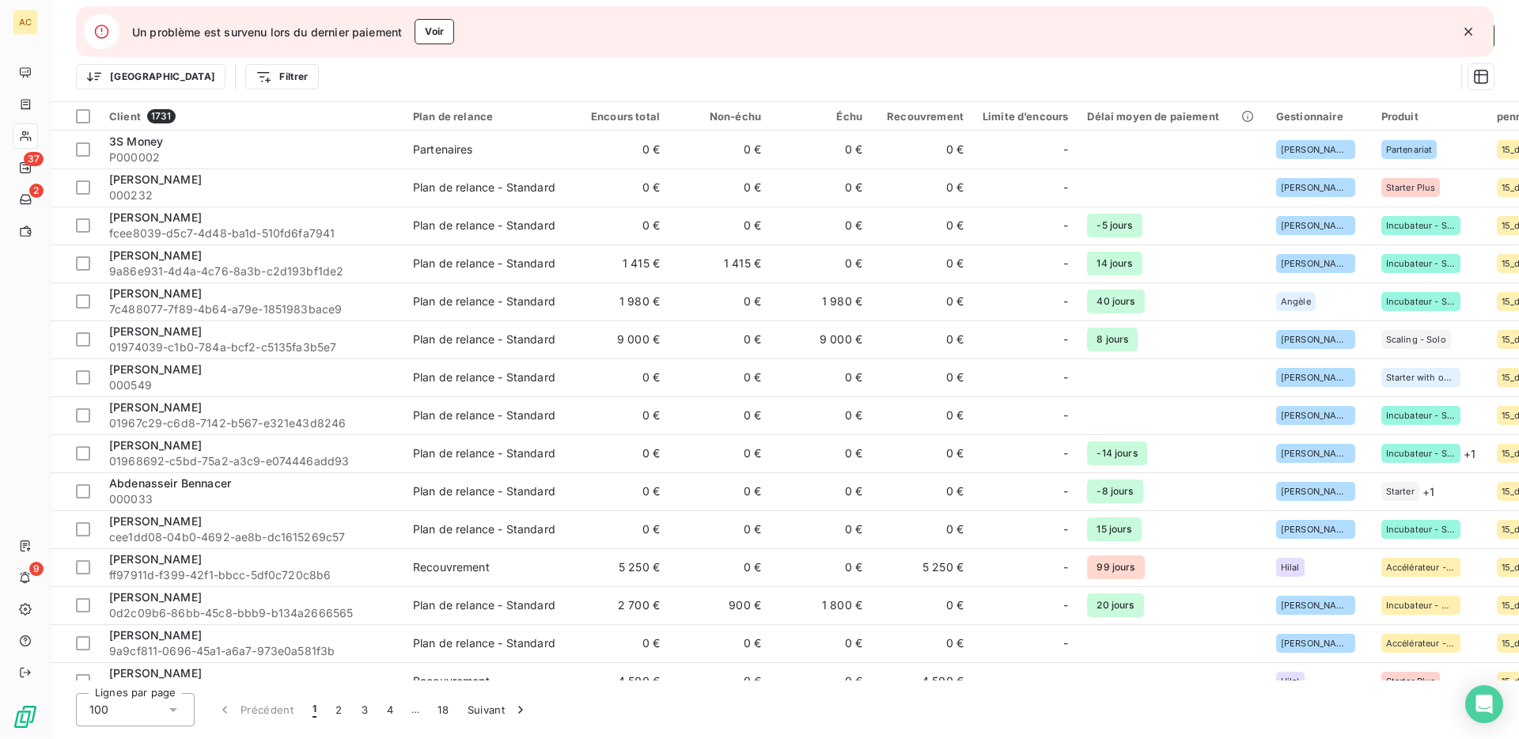
click at [1466, 30] on icon "button" at bounding box center [1468, 32] width 8 height 8
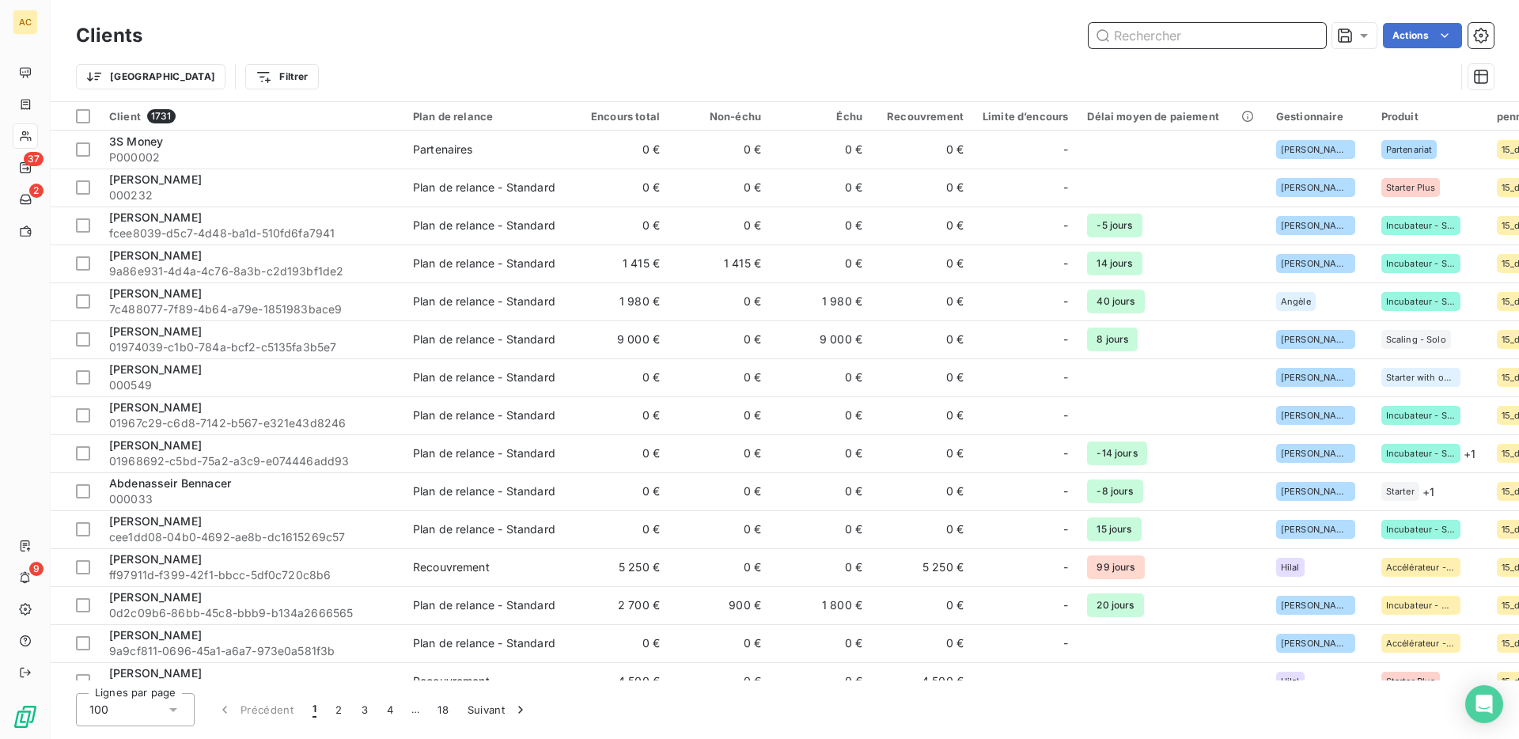
click at [1251, 28] on input "text" at bounding box center [1206, 35] width 237 height 25
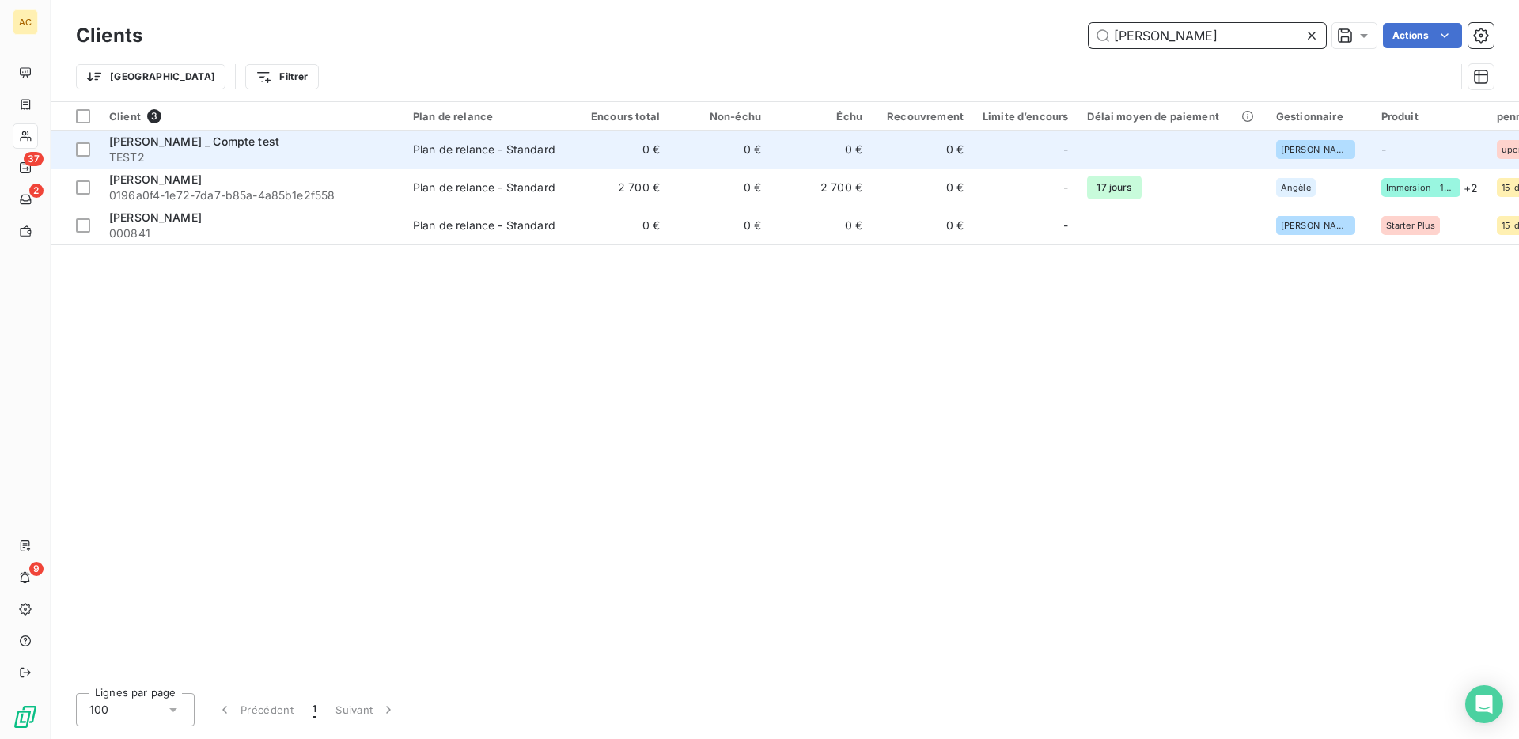
type input "sophia"
click at [312, 139] on div "Sophia Bertolotti _ Compte test" at bounding box center [251, 142] width 285 height 16
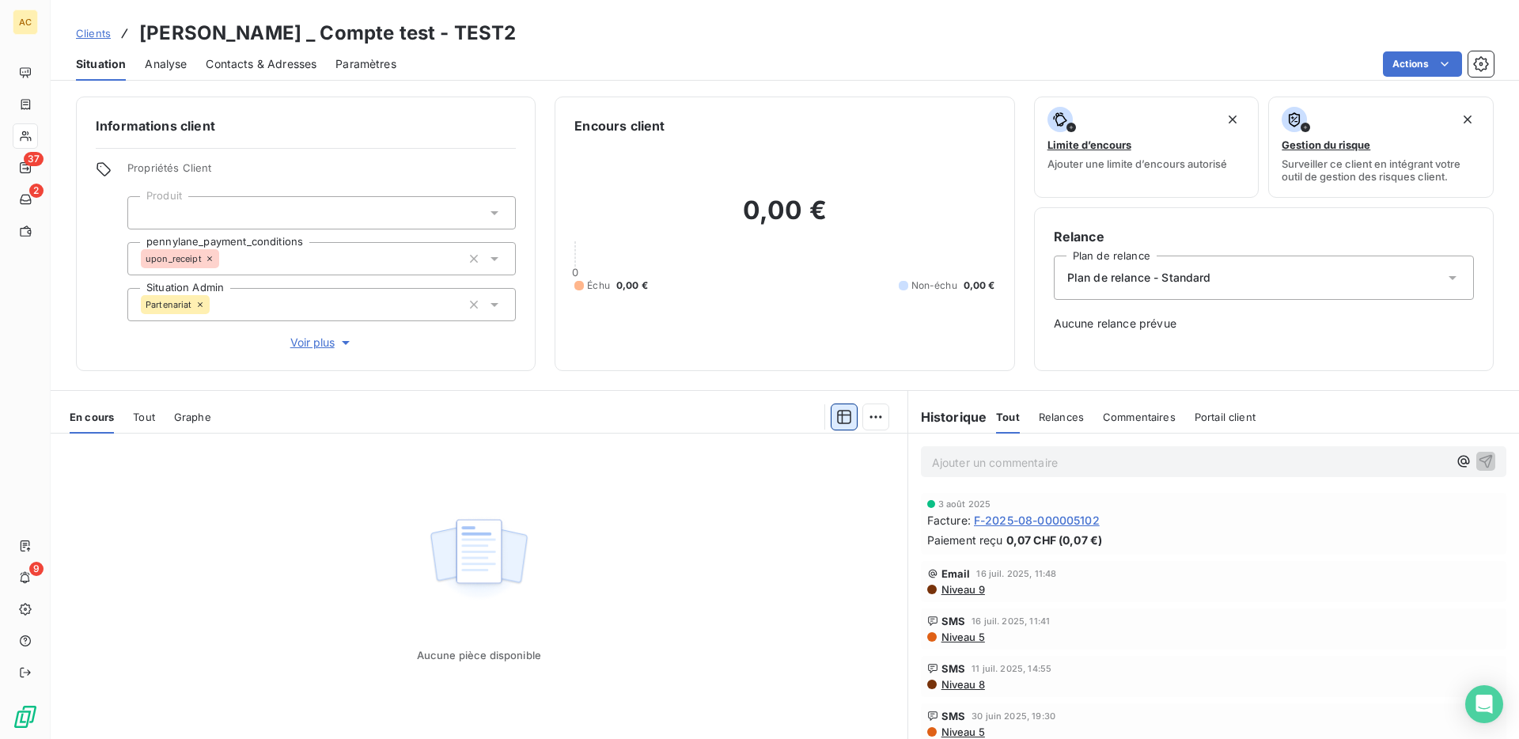
scroll to position [47, 0]
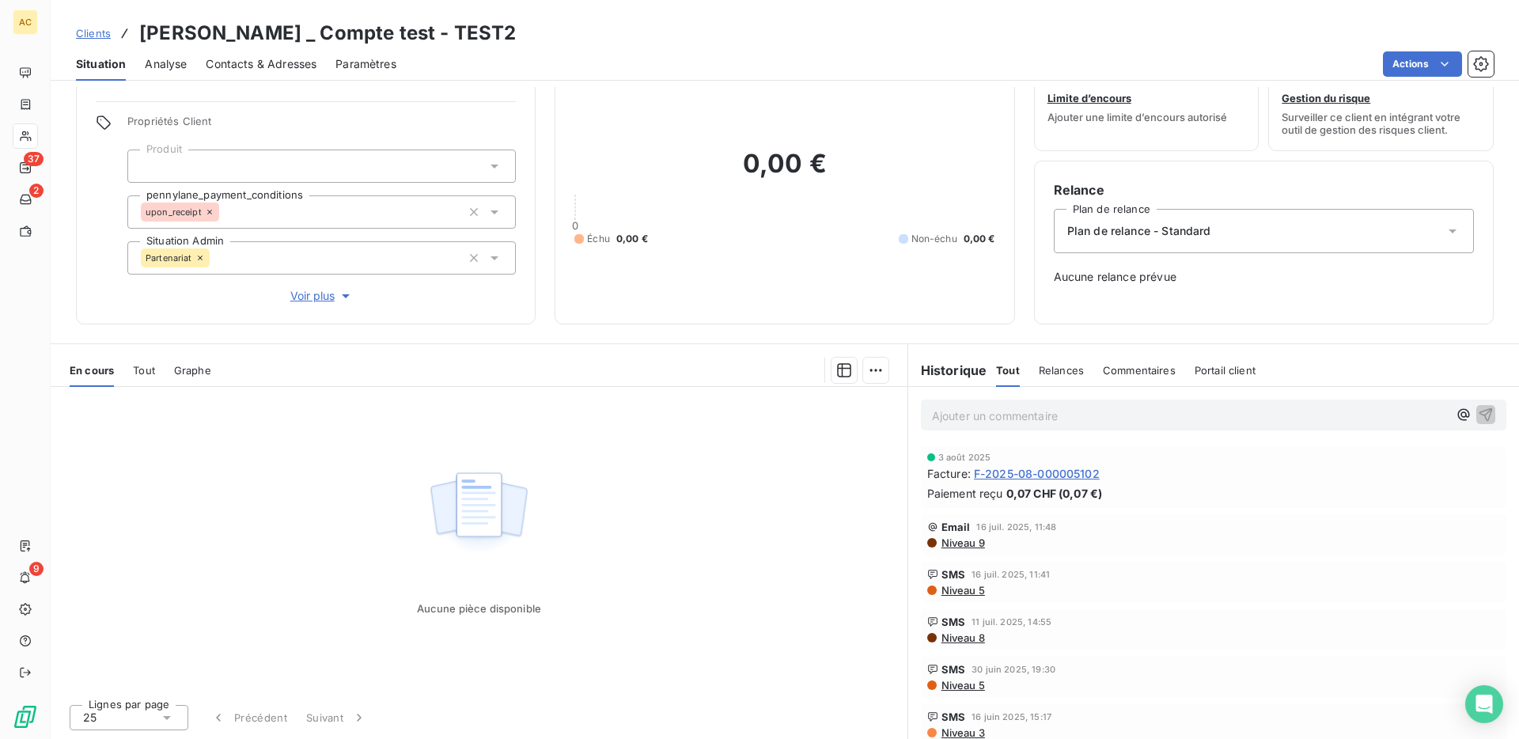
click at [146, 371] on span "Tout" at bounding box center [144, 370] width 22 height 13
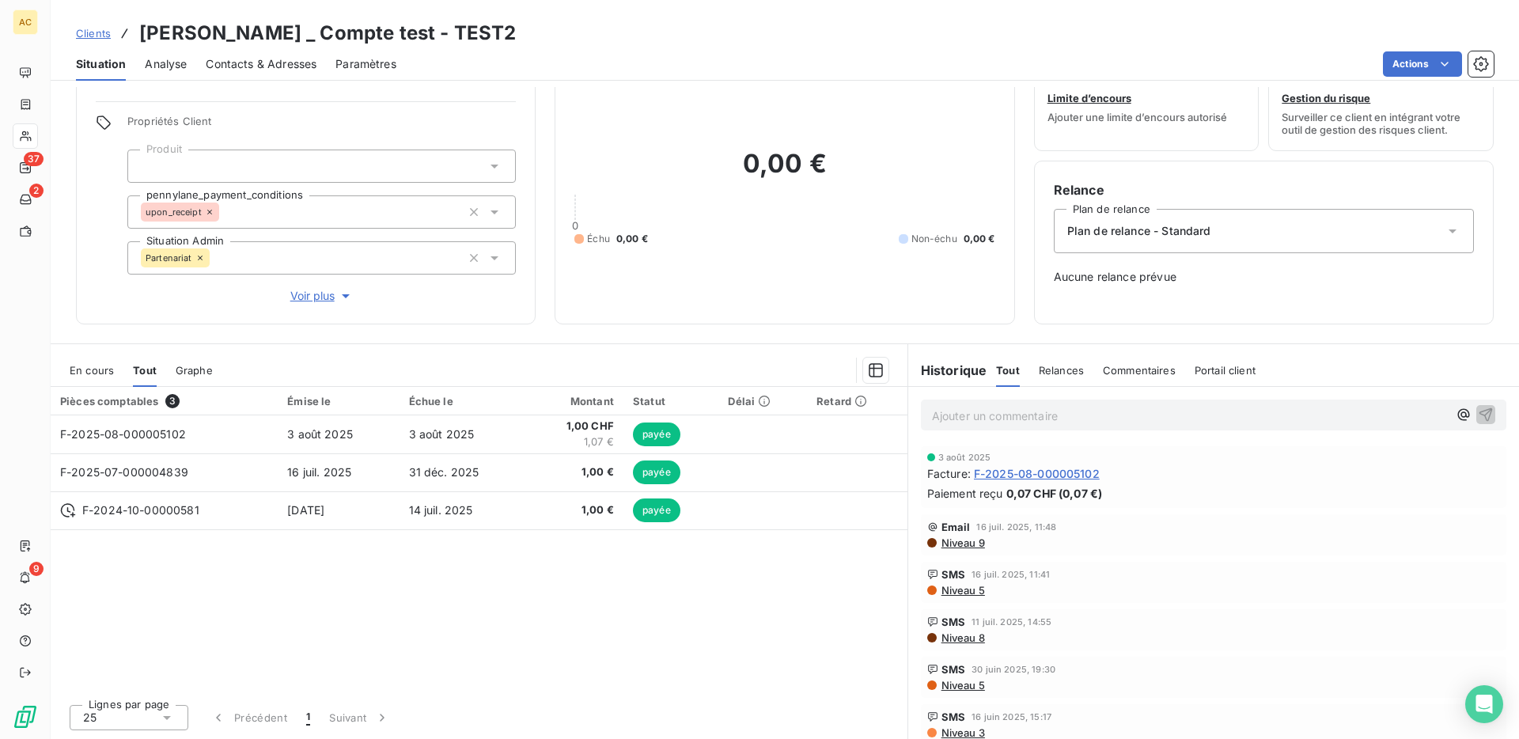
scroll to position [0, 0]
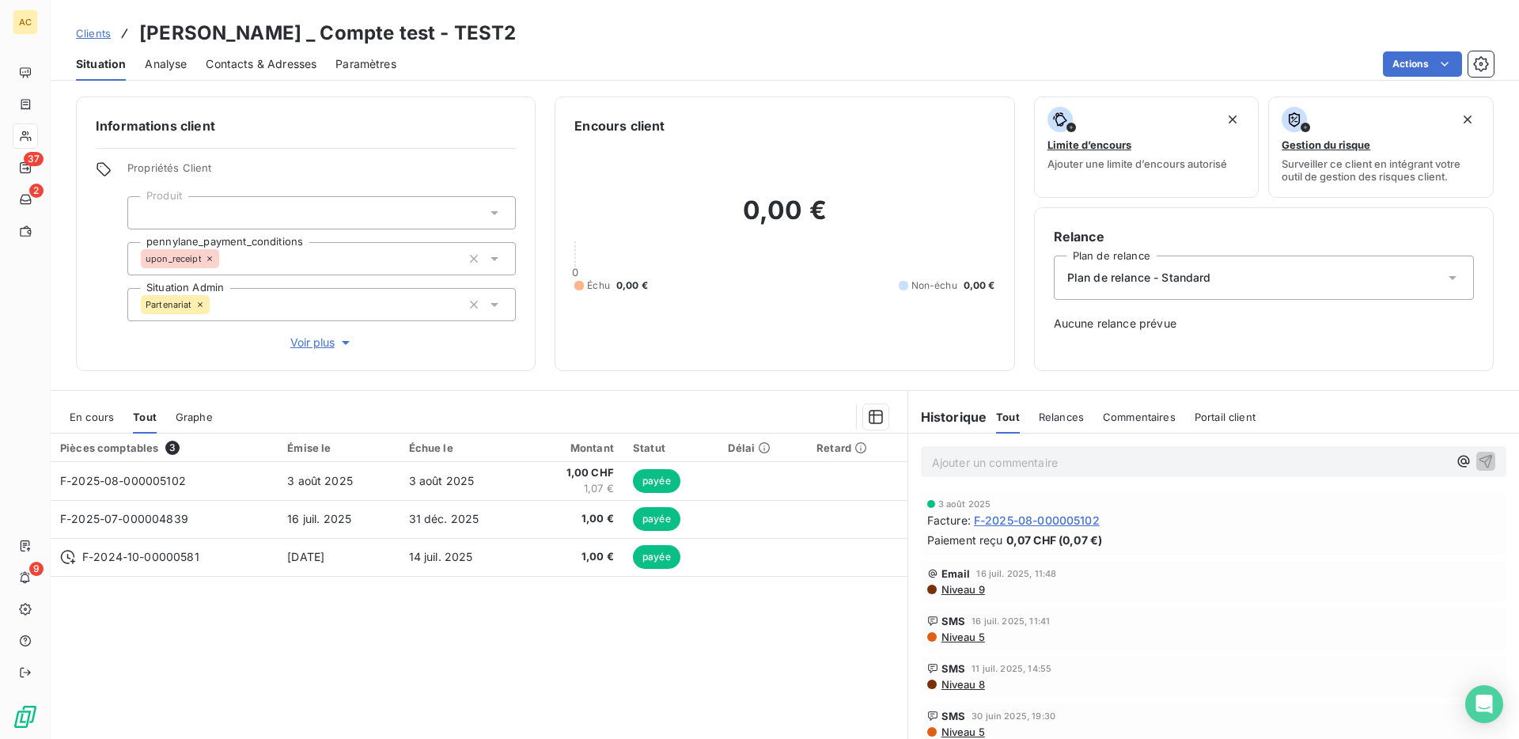
click at [1146, 308] on div "Relance Plan de relance Plan de relance - Standard Aucune relance prévue" at bounding box center [1264, 289] width 420 height 124
click at [1137, 290] on div "Plan de relance - Standard" at bounding box center [1264, 277] width 420 height 44
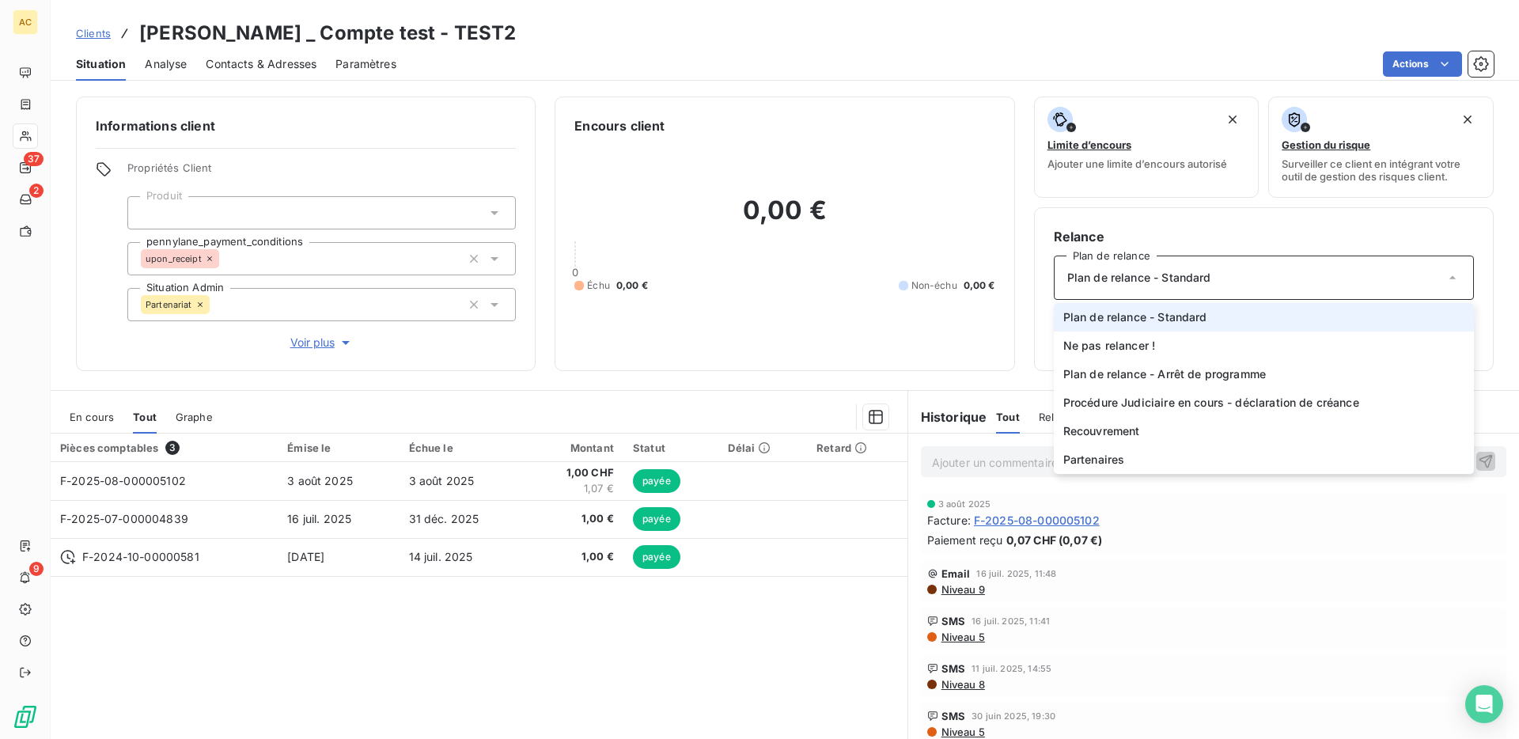
click at [1137, 290] on div "Plan de relance - Standard" at bounding box center [1264, 277] width 420 height 44
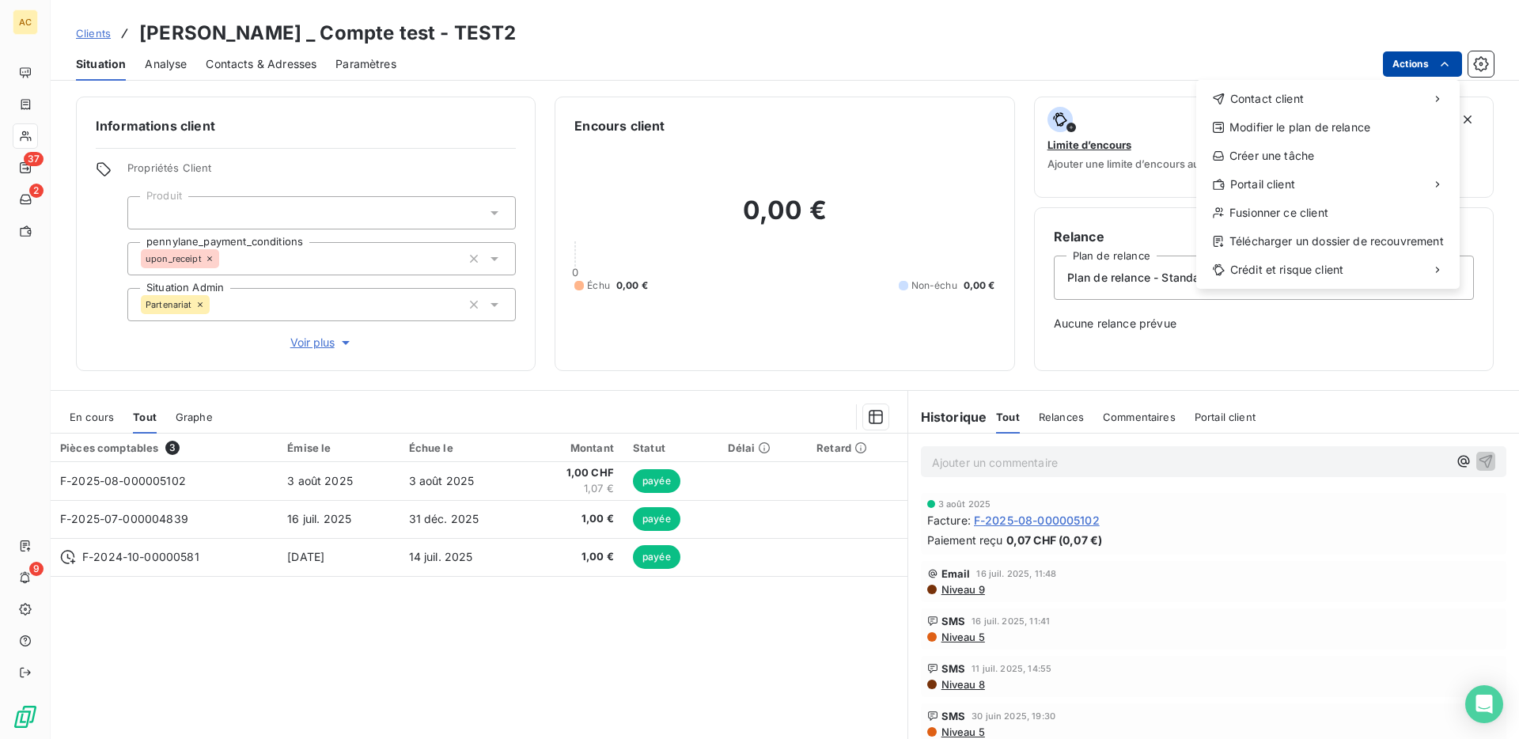
click at [1428, 66] on html "AC 37 2 9 Clients Sophia Bertolotti _ Compte test - TEST2 Situation Analyse Con…" at bounding box center [759, 369] width 1519 height 739
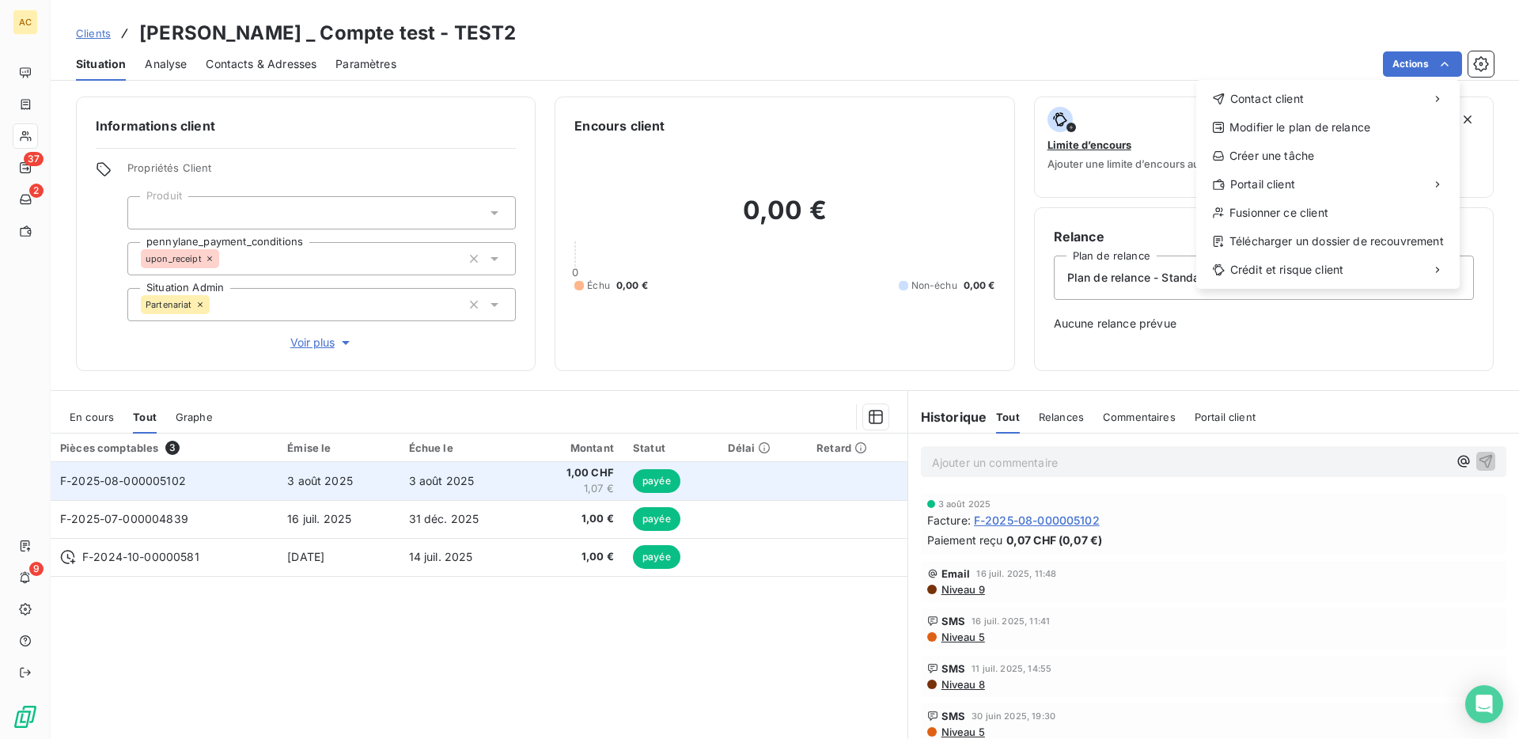
click at [608, 482] on html "AC 37 2 9 Clients Sophia Bertolotti _ Compte test - TEST2 Situation Analyse Con…" at bounding box center [759, 369] width 1519 height 739
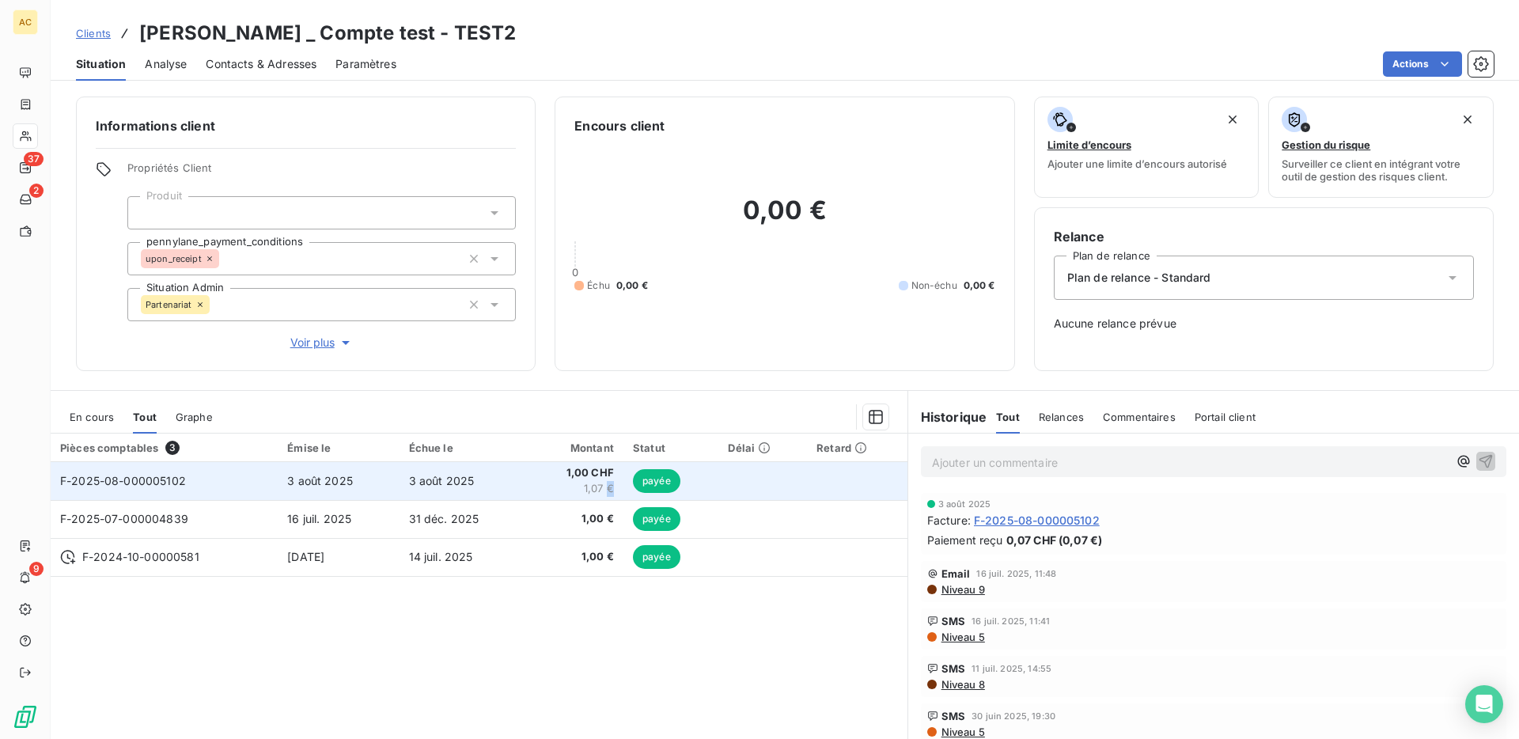
click at [608, 482] on span "1,07 €" at bounding box center [575, 489] width 77 height 16
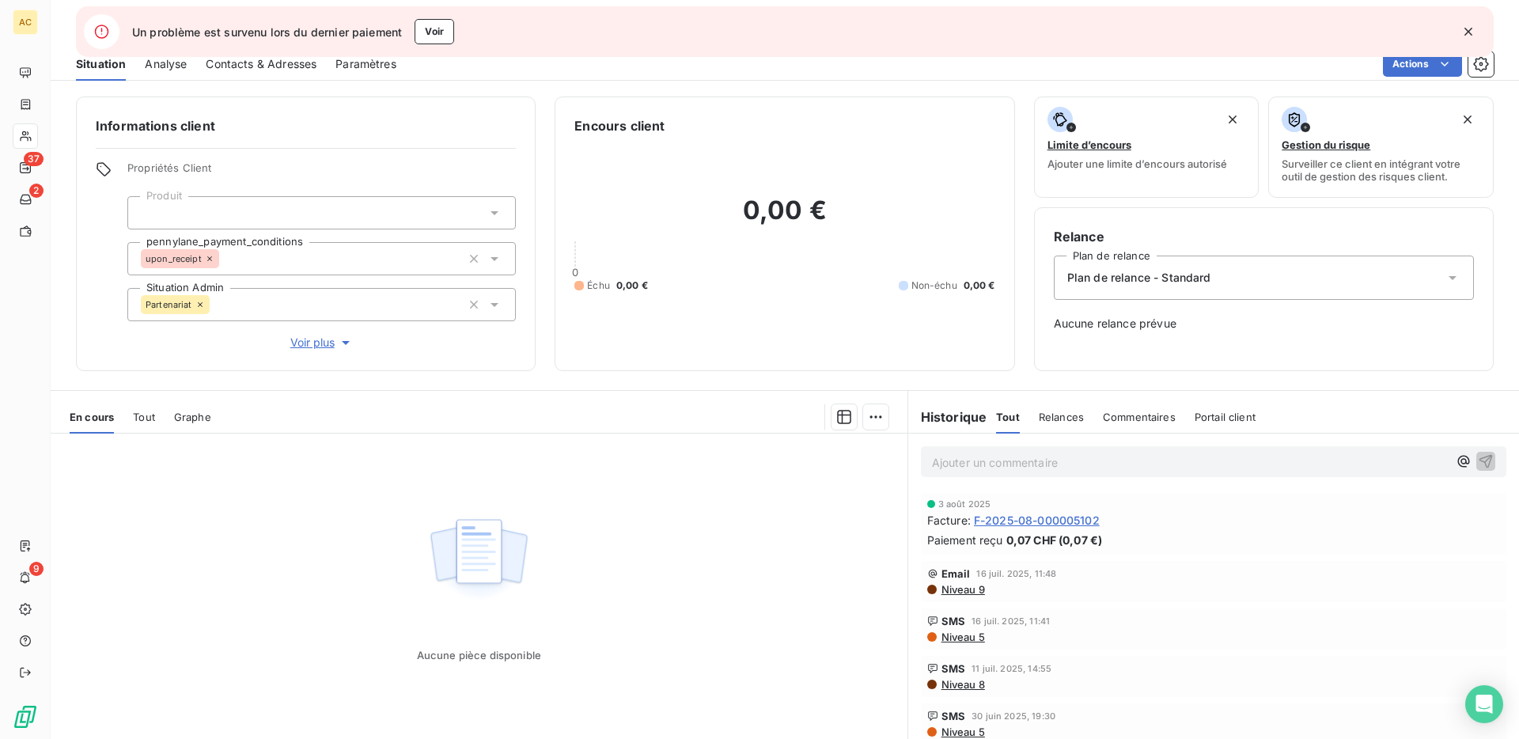
click at [148, 417] on span "Tout" at bounding box center [144, 417] width 22 height 13
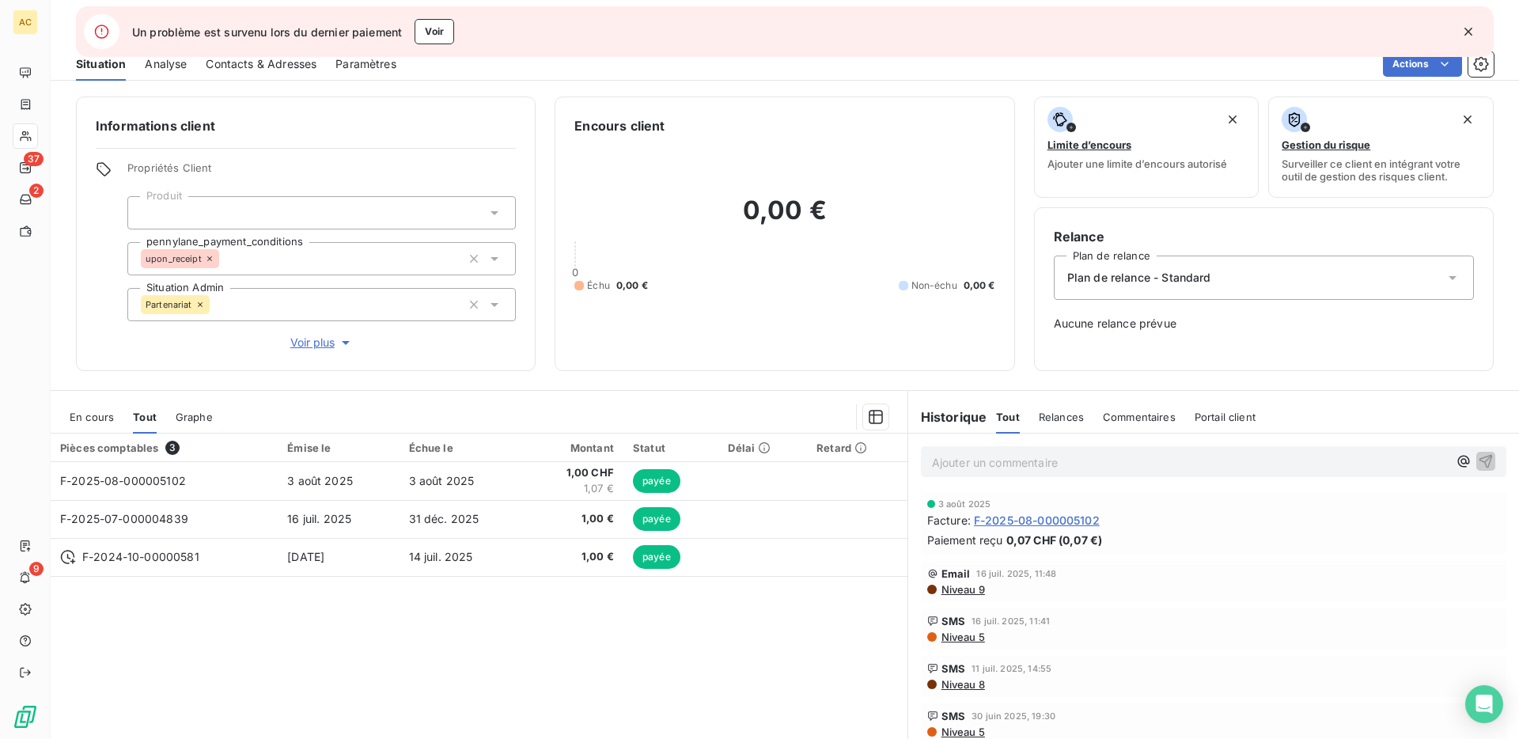
click at [1466, 36] on icon "button" at bounding box center [1468, 32] width 16 height 16
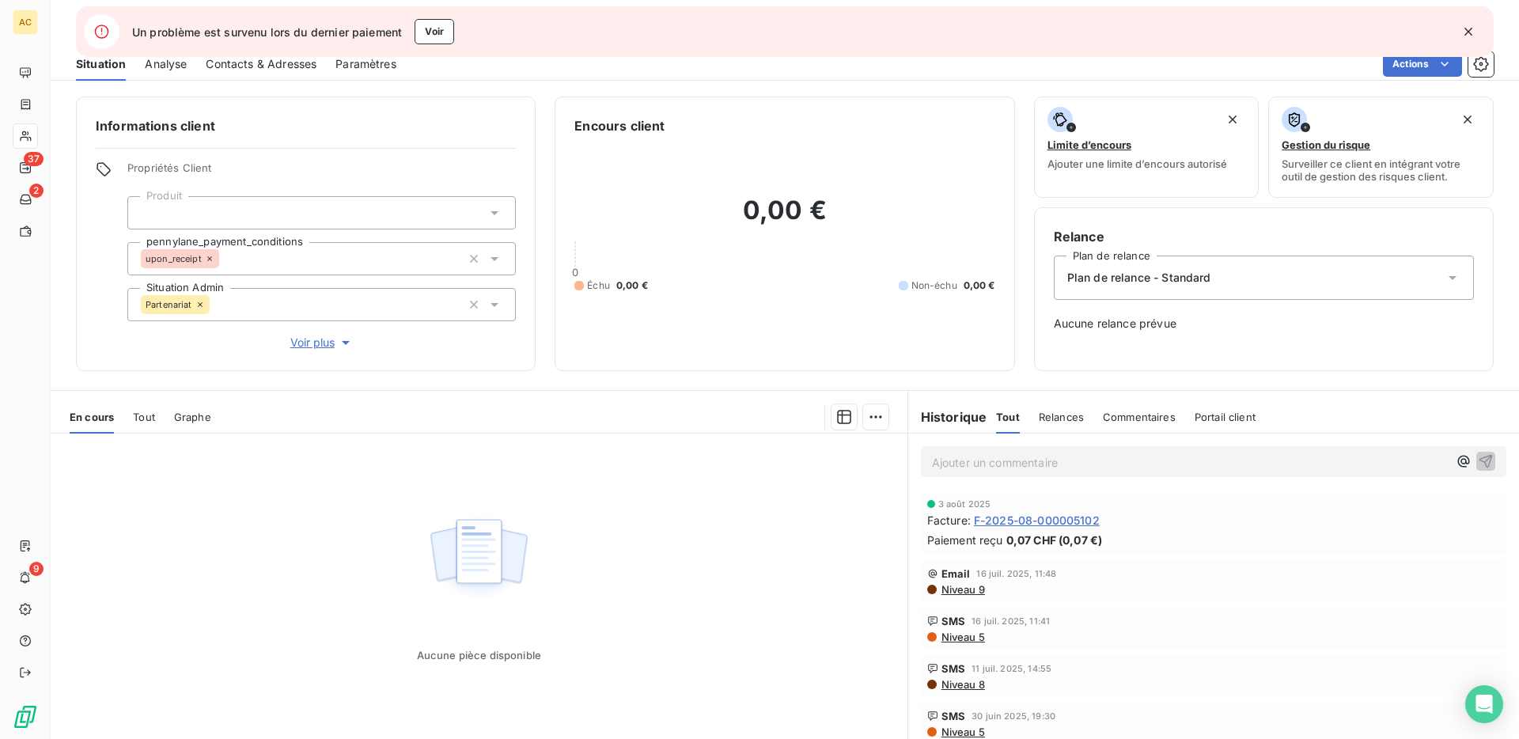
click at [1467, 30] on icon "button" at bounding box center [1468, 32] width 16 height 16
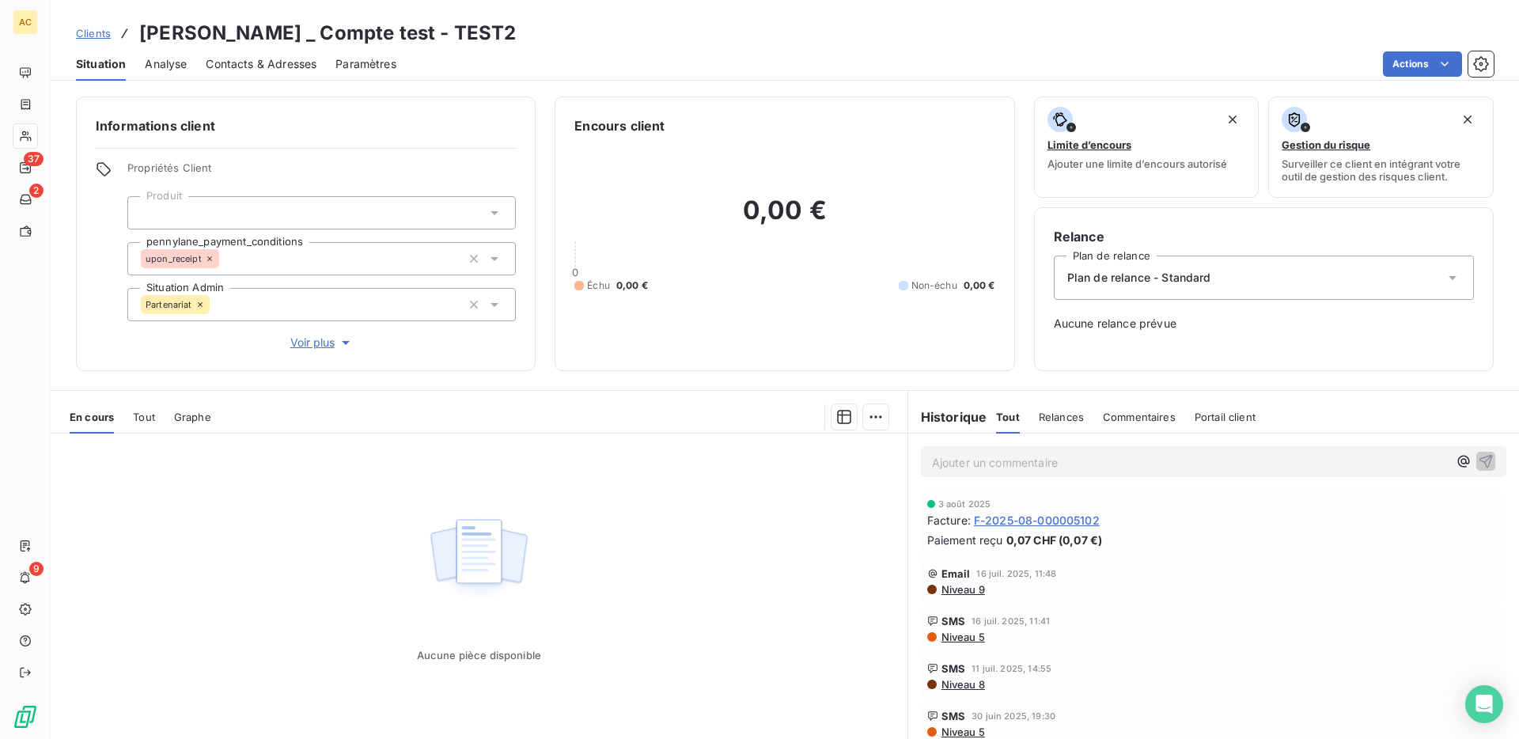
scroll to position [47, 0]
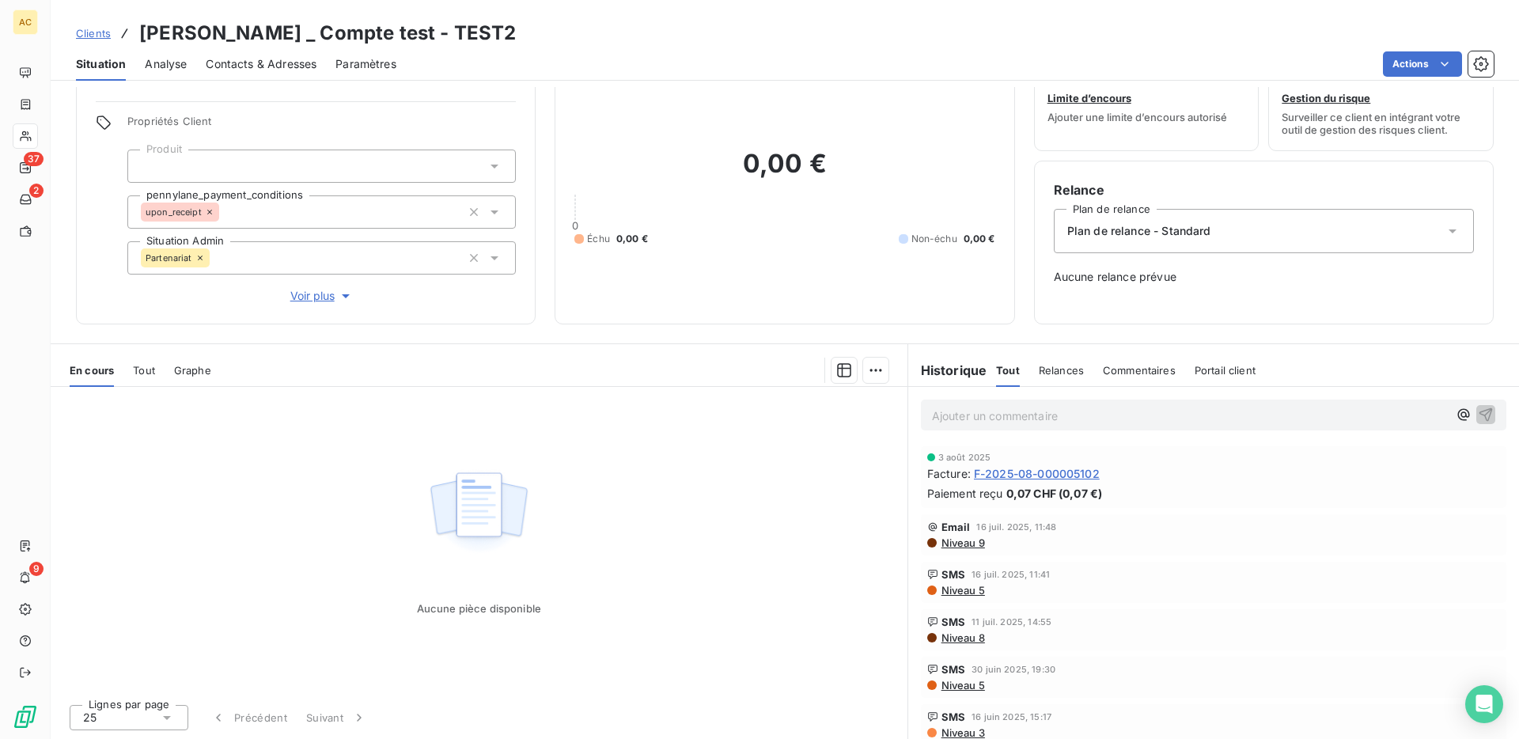
click at [140, 365] on span "Tout" at bounding box center [144, 370] width 22 height 13
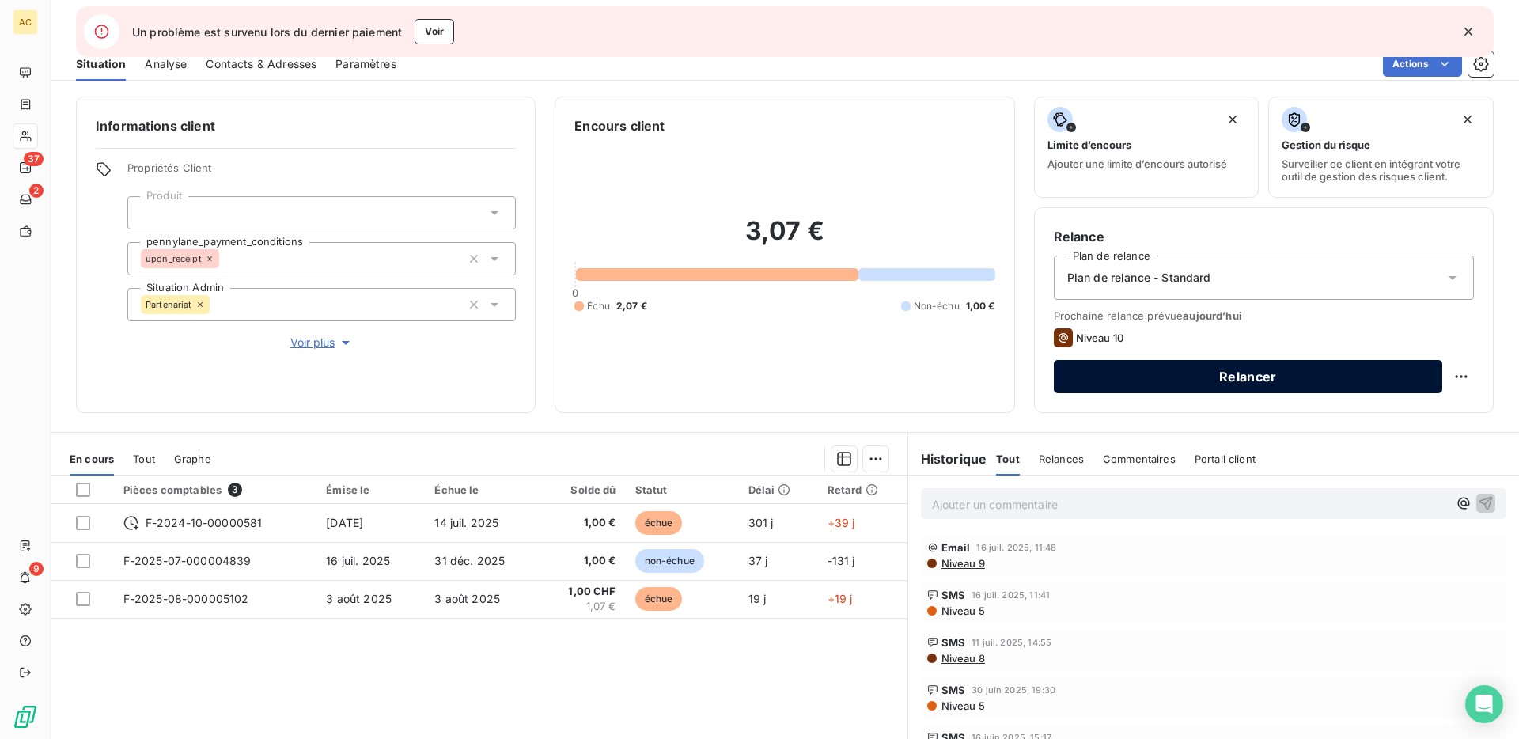
click at [1156, 371] on button "Relancer" at bounding box center [1248, 376] width 388 height 33
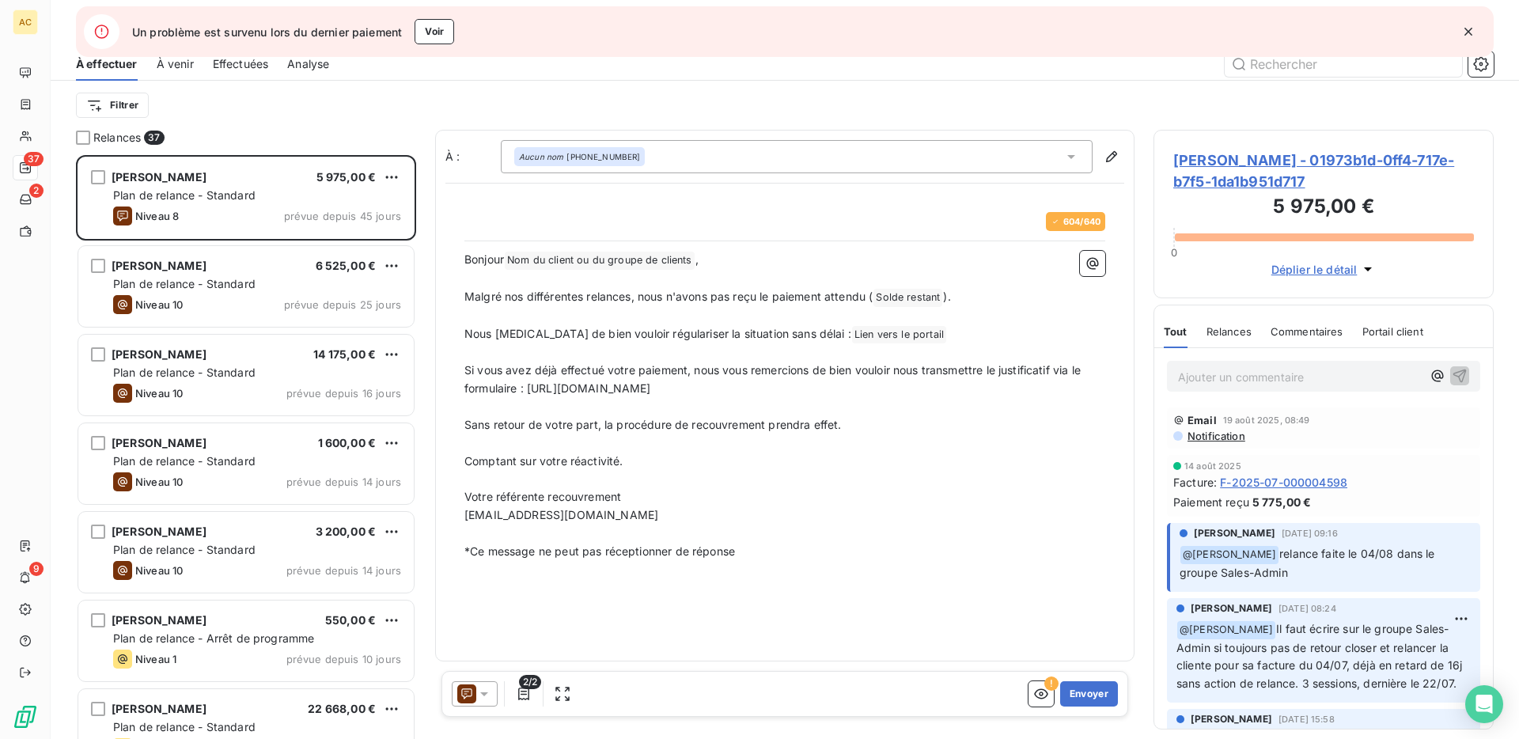
scroll to position [584, 340]
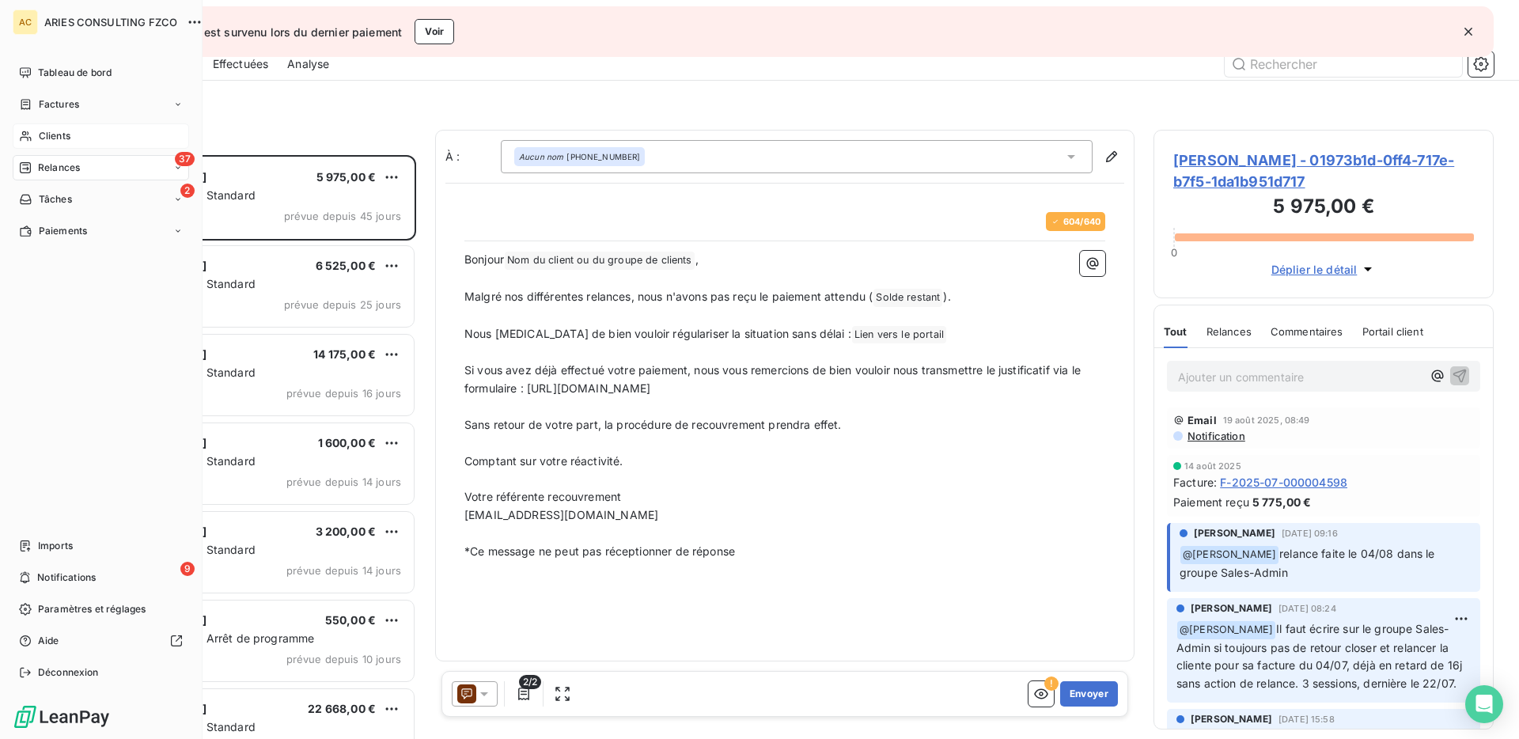
click at [49, 134] on span "Clients" at bounding box center [55, 136] width 32 height 14
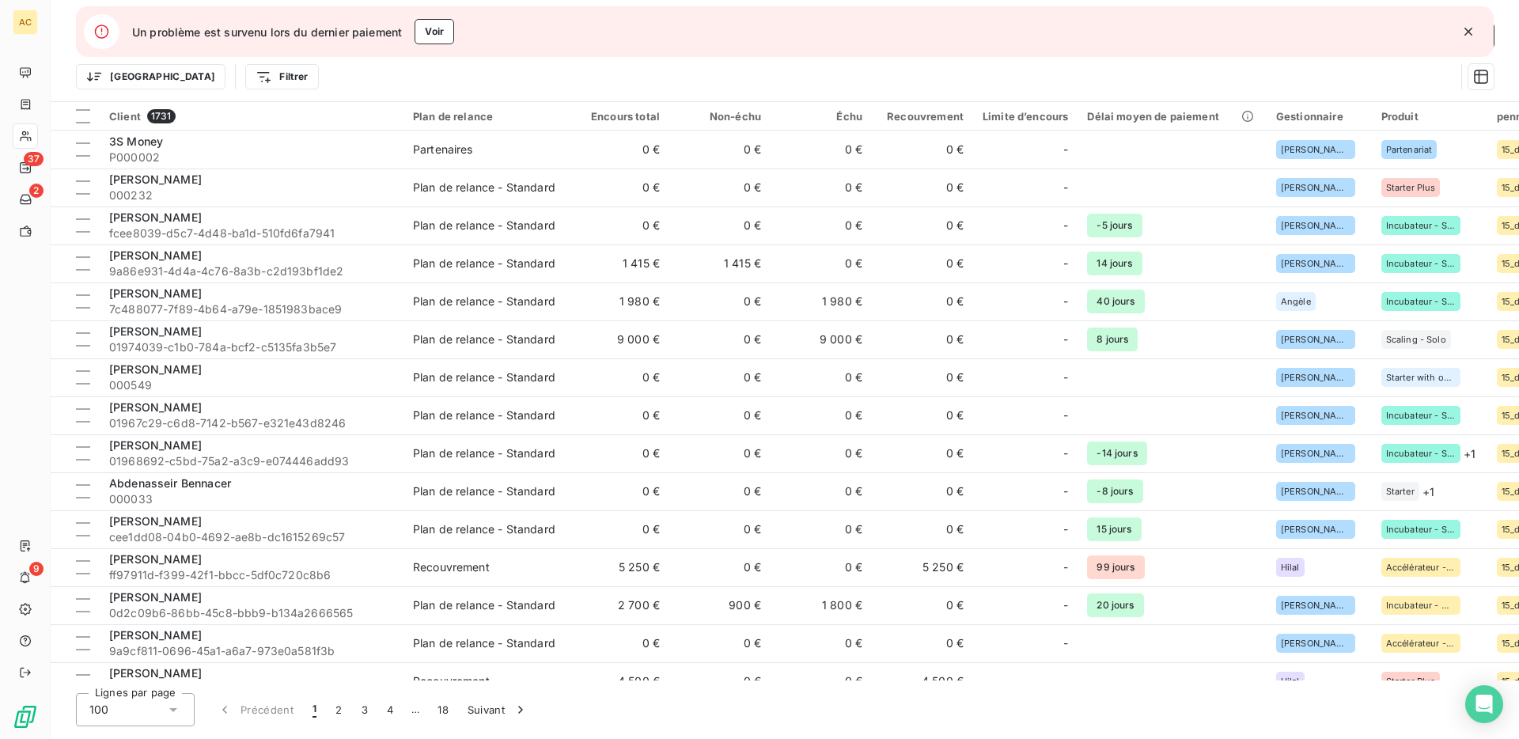
click at [1464, 28] on icon "button" at bounding box center [1468, 32] width 16 height 16
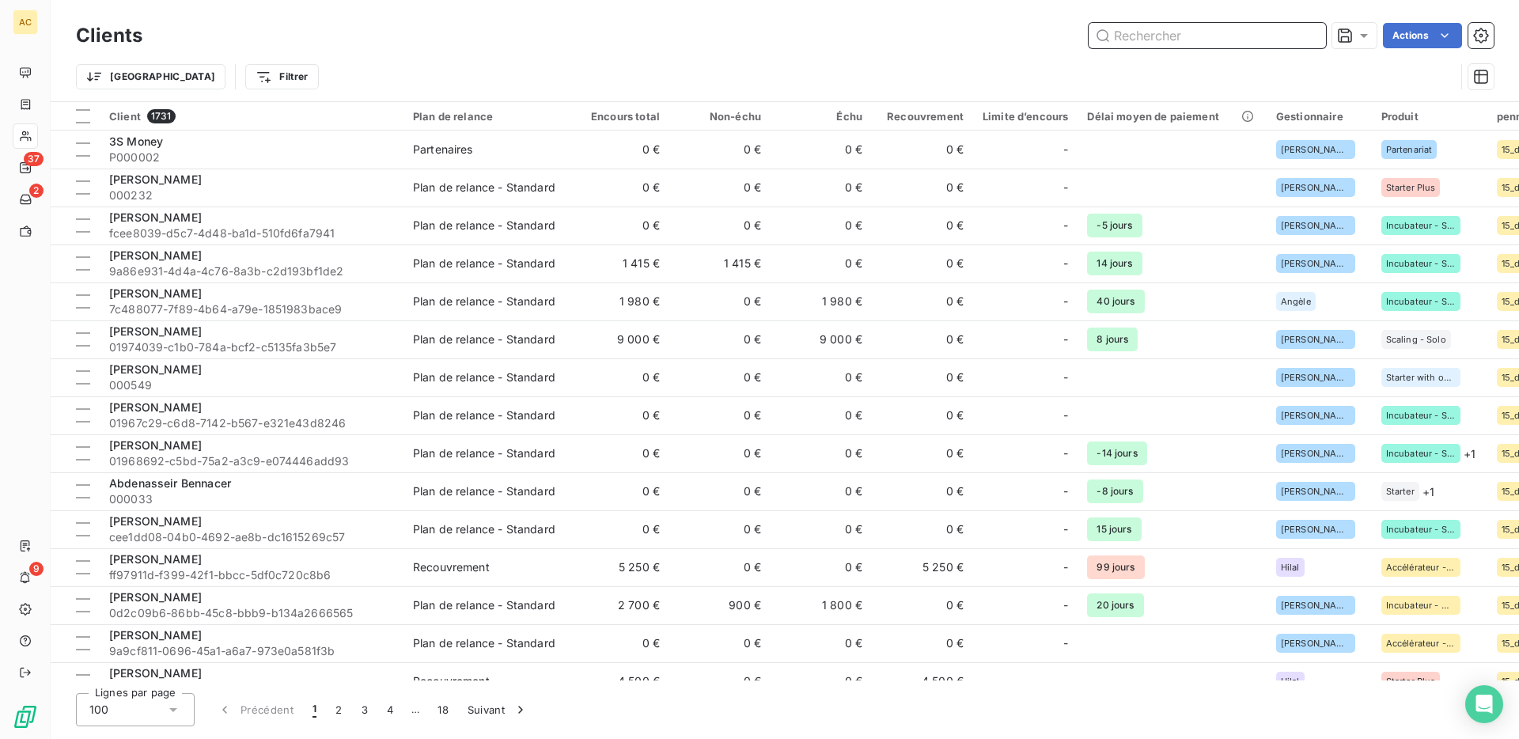
click at [1210, 44] on input "text" at bounding box center [1206, 35] width 237 height 25
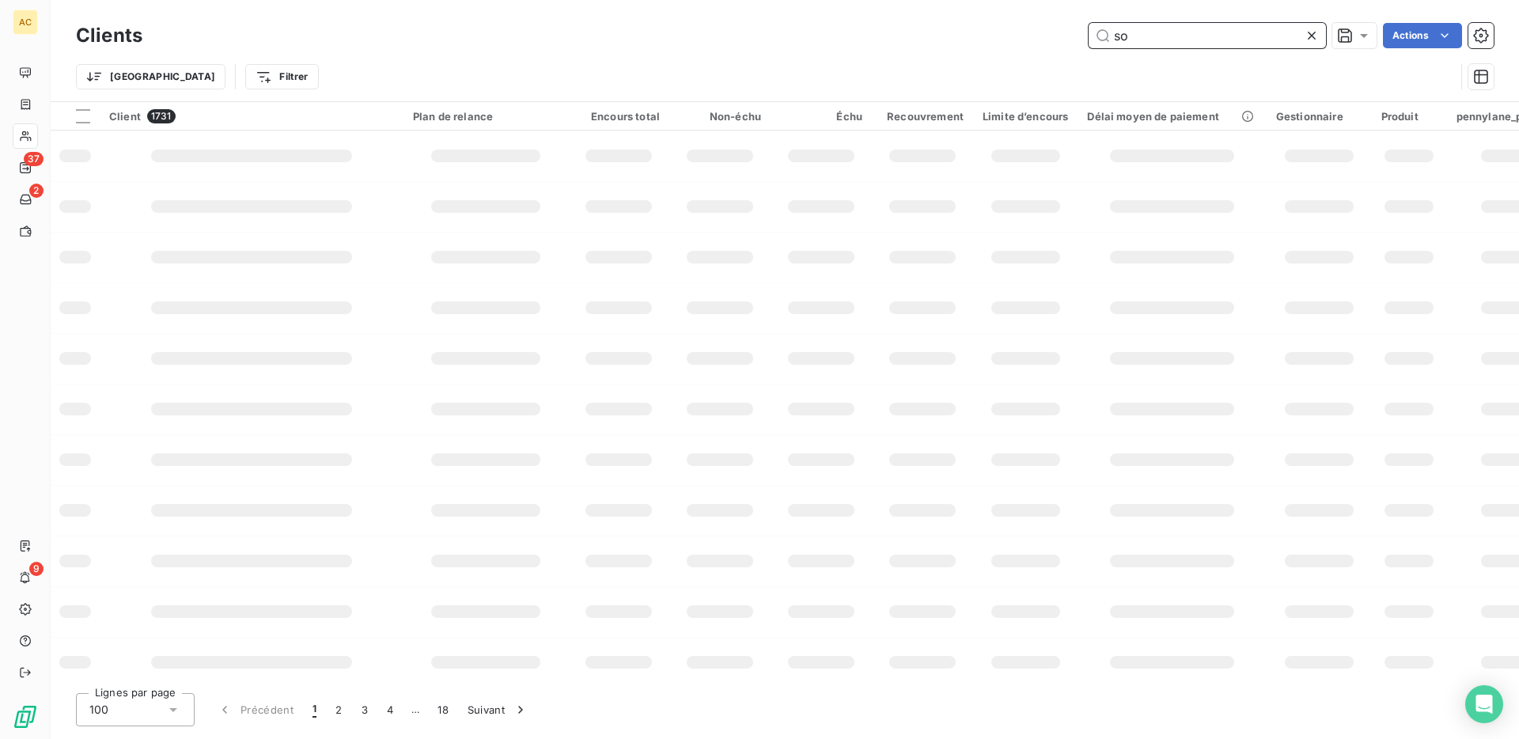
type input "sop"
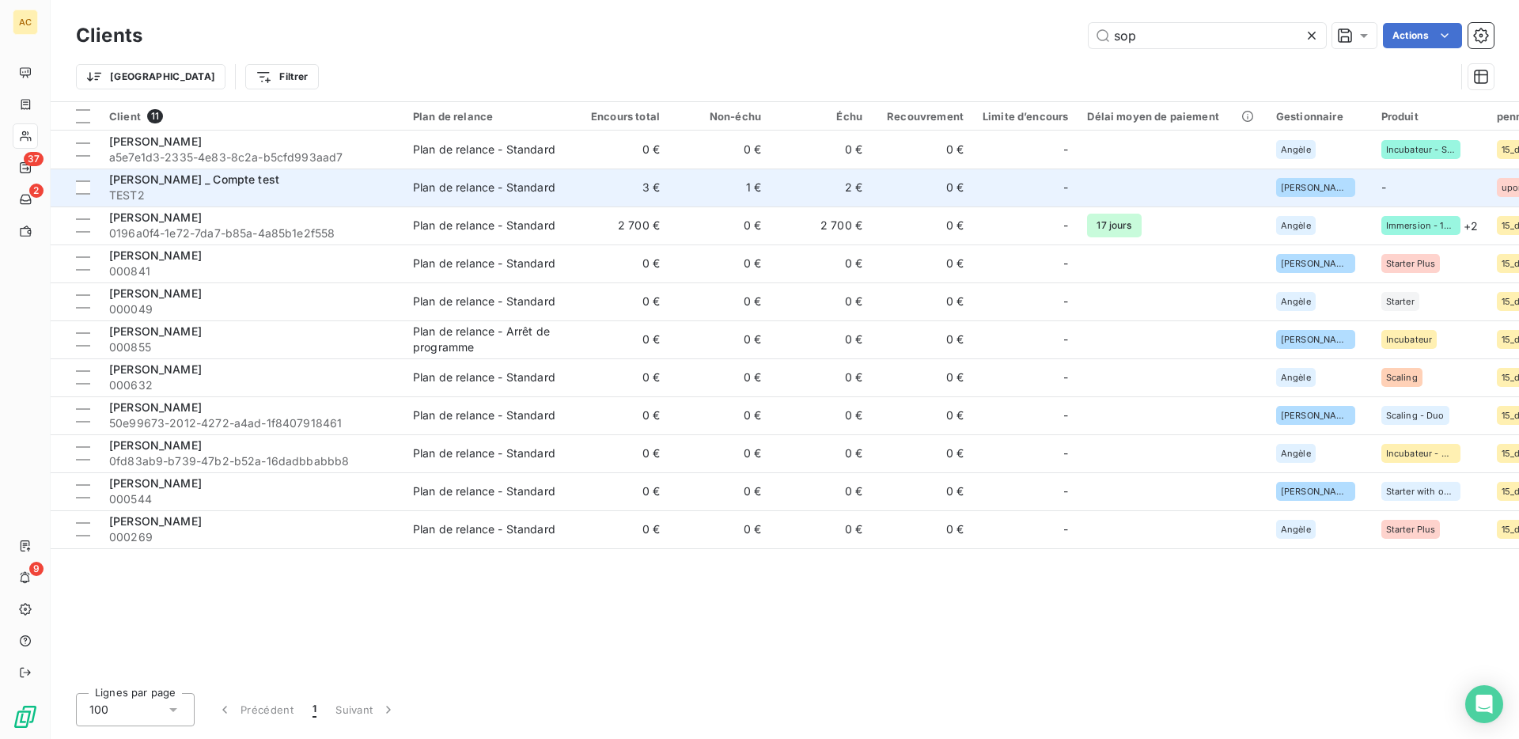
click at [246, 195] on span "TEST2" at bounding box center [251, 195] width 285 height 16
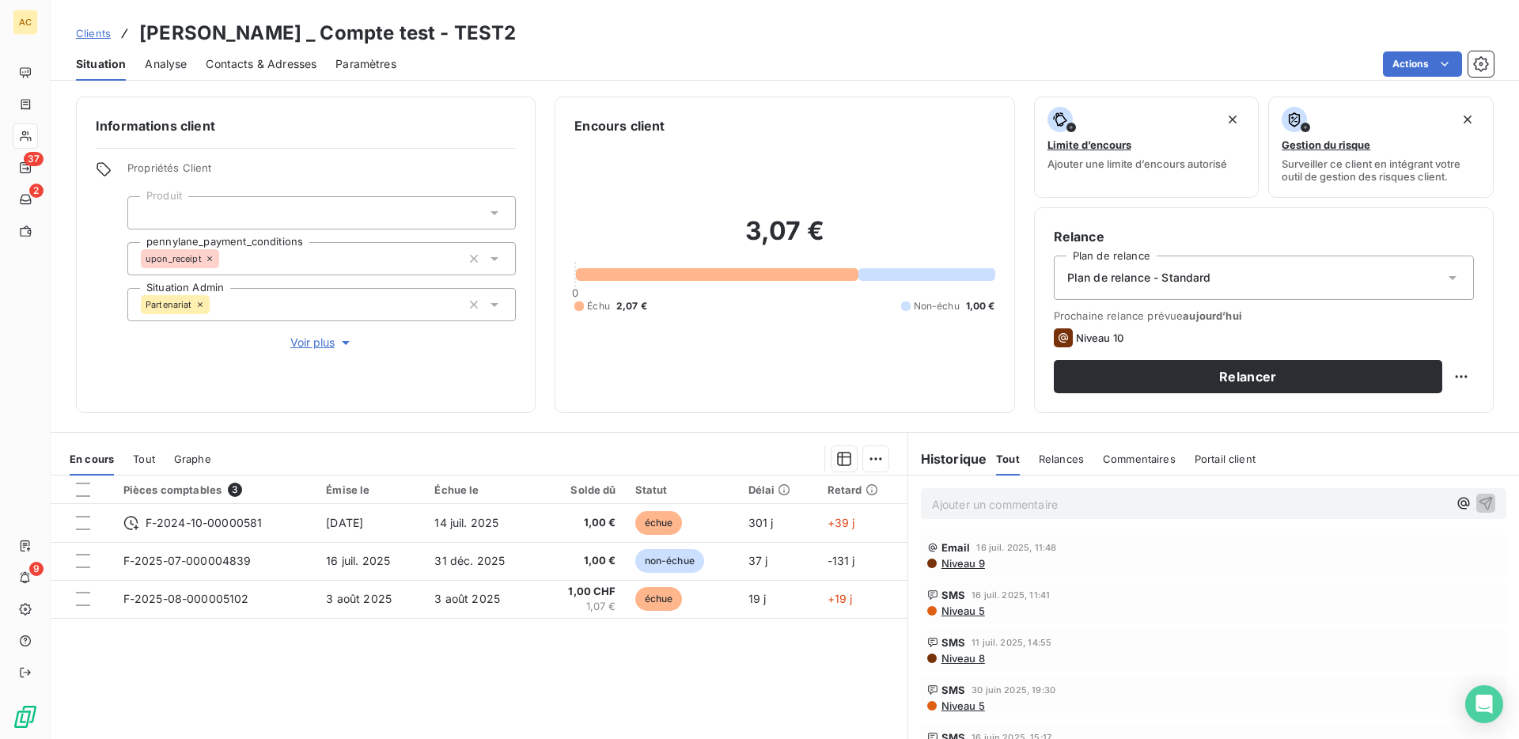
click at [176, 71] on div "Analyse" at bounding box center [166, 63] width 42 height 33
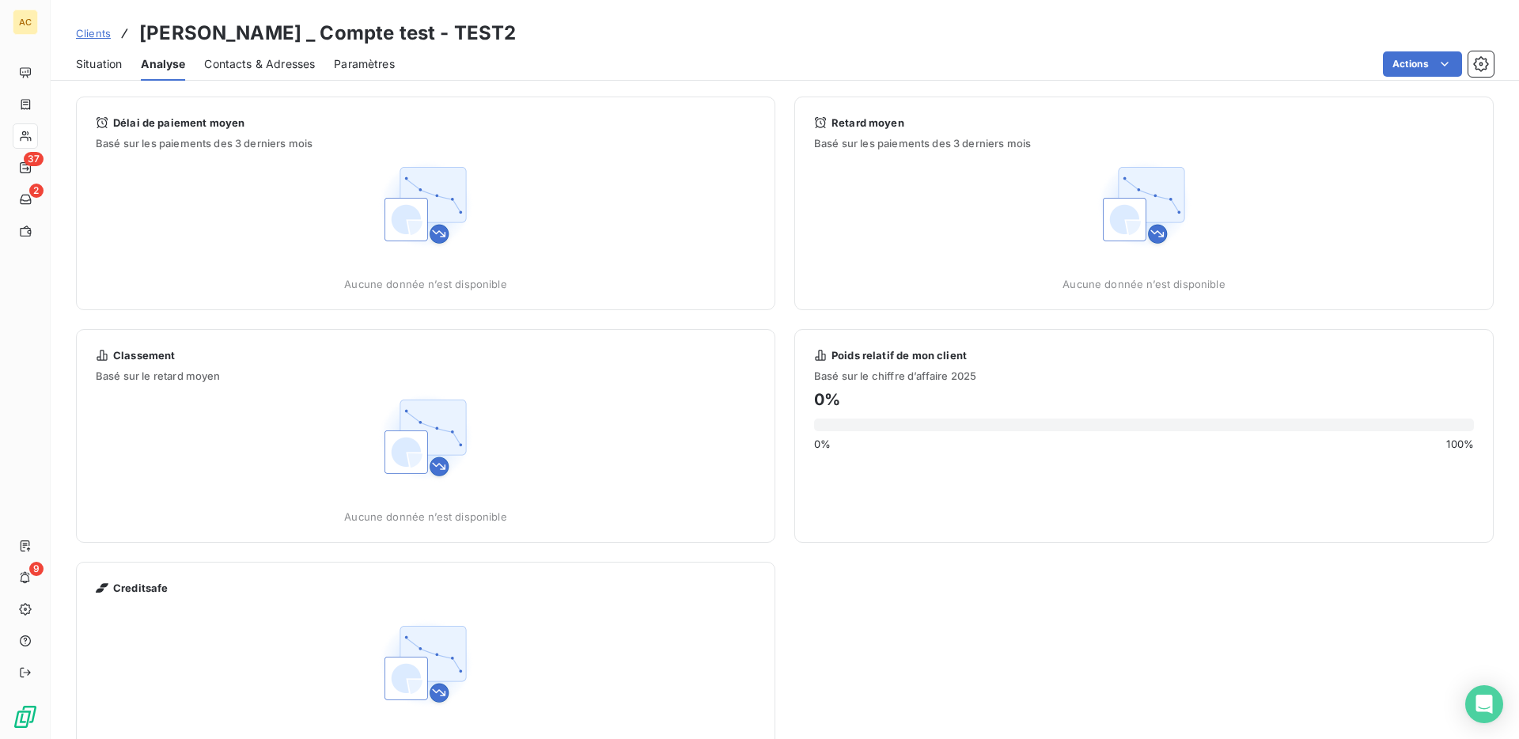
click at [248, 64] on span "Contacts & Adresses" at bounding box center [259, 64] width 111 height 16
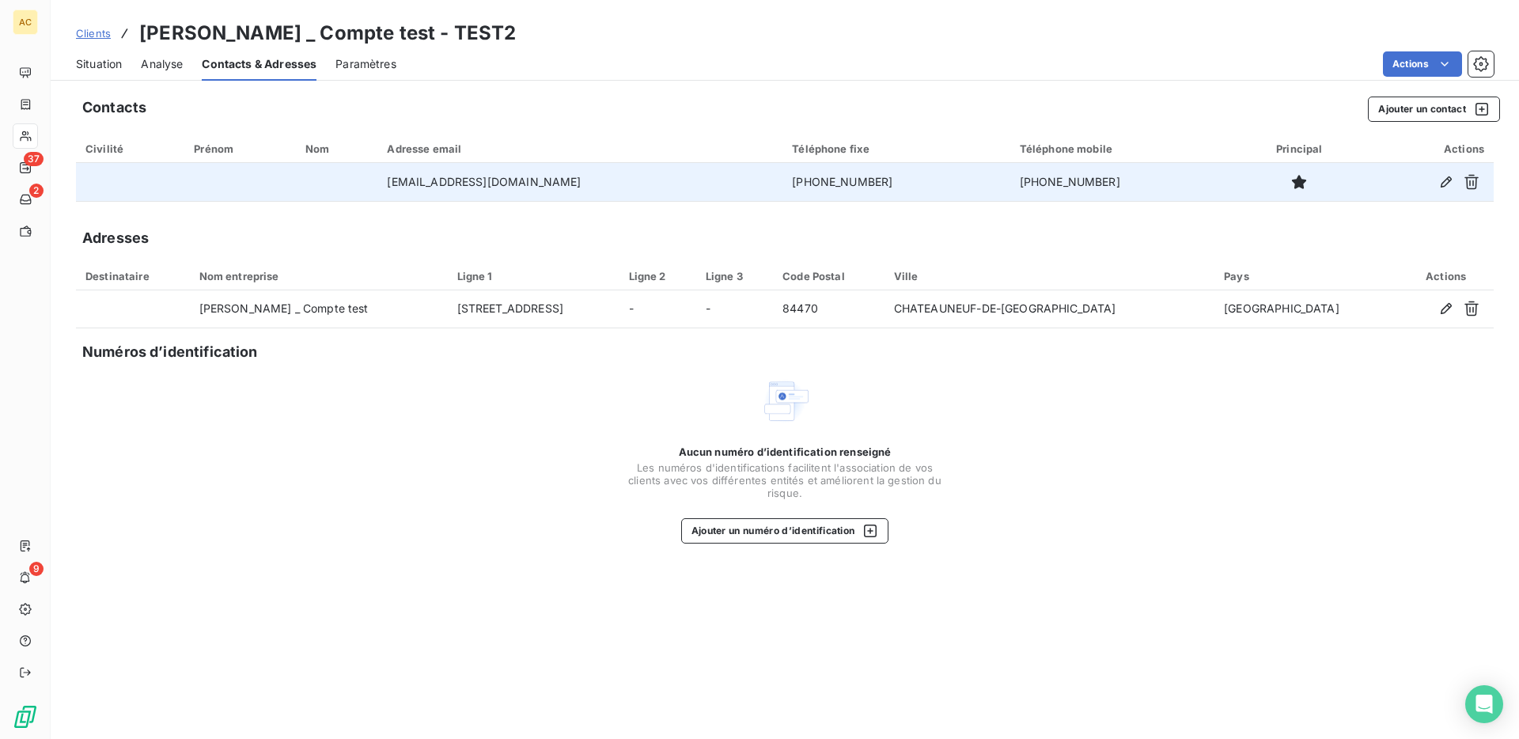
click at [237, 185] on td at bounding box center [240, 182] width 112 height 38
click at [443, 185] on td "[EMAIL_ADDRESS][DOMAIN_NAME]" at bounding box center [579, 182] width 405 height 38
click at [1440, 188] on icon "button" at bounding box center [1446, 182] width 16 height 16
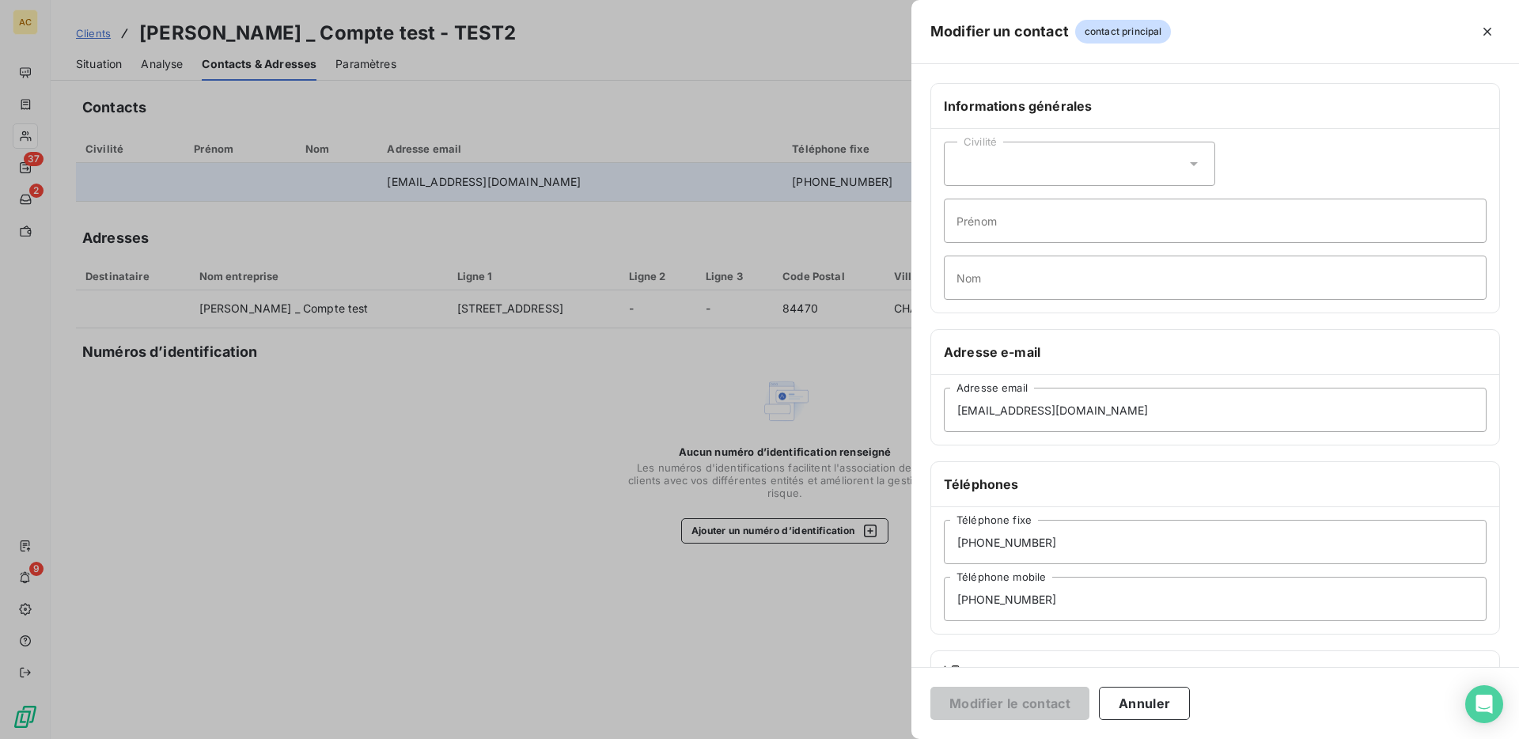
click at [1028, 160] on div "Civilité" at bounding box center [1079, 164] width 271 height 44
click at [1024, 200] on li "Madame" at bounding box center [1079, 203] width 271 height 28
click at [994, 215] on input "Prénom" at bounding box center [1215, 221] width 543 height 44
type input "Hilal"
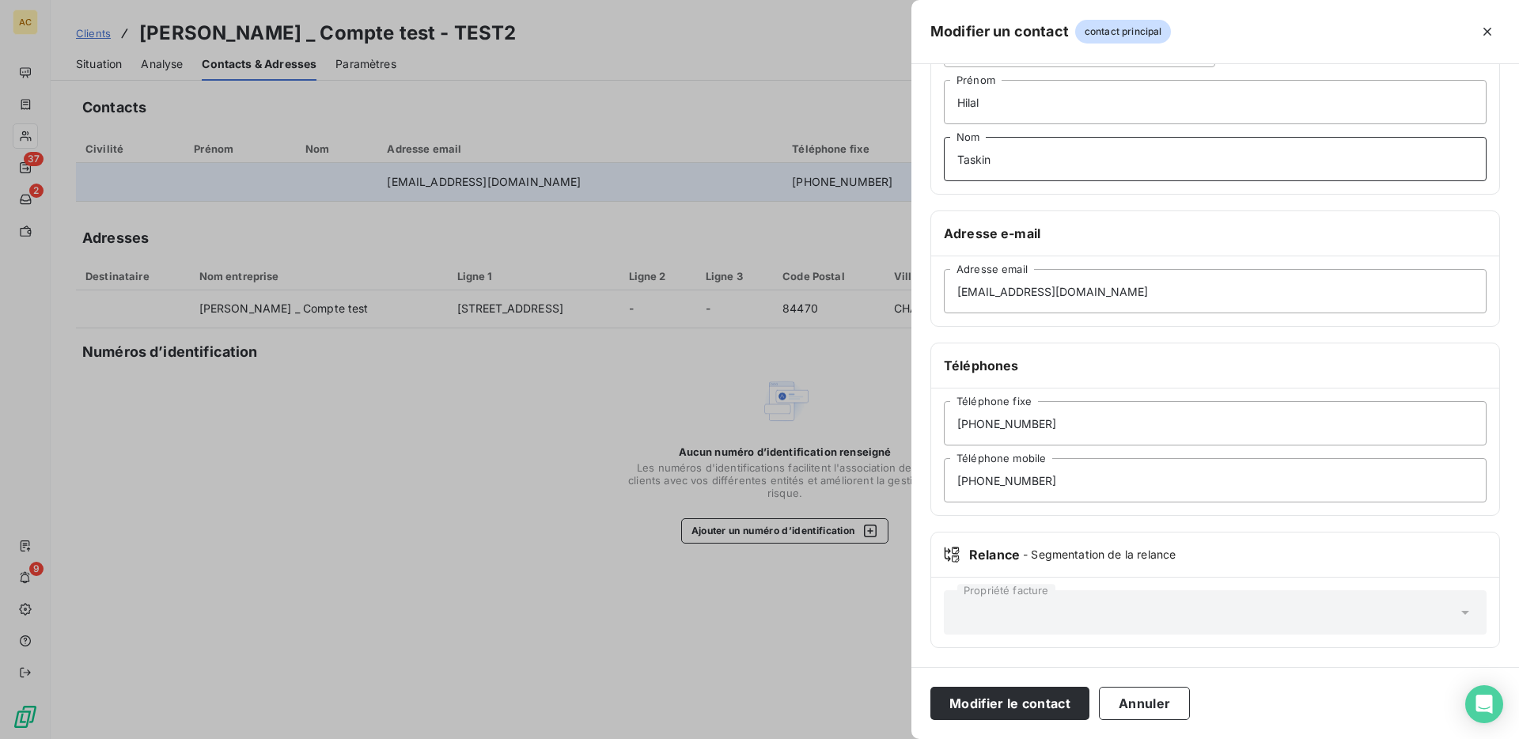
type input "Taskin"
click at [1130, 554] on span "- Segmentation de la relance" at bounding box center [1099, 555] width 153 height 16
click at [1082, 611] on div "Propriété facture" at bounding box center [1215, 612] width 543 height 44
click at [1457, 622] on div "Propriété facture" at bounding box center [1215, 612] width 543 height 44
click at [1021, 710] on button "Modifier le contact" at bounding box center [1009, 703] width 159 height 33
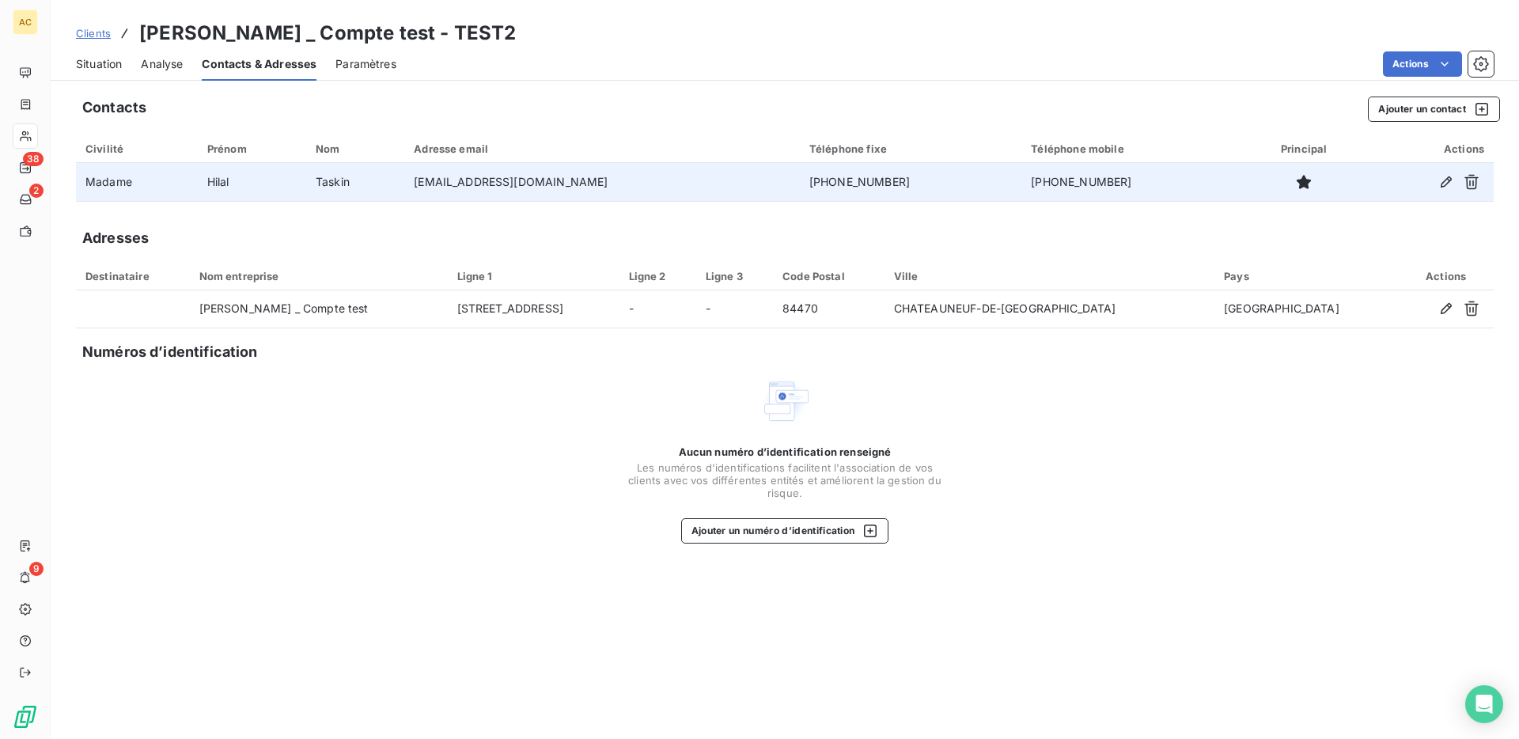
click at [1136, 176] on td "[PHONE_NUMBER]" at bounding box center [1131, 182] width 221 height 38
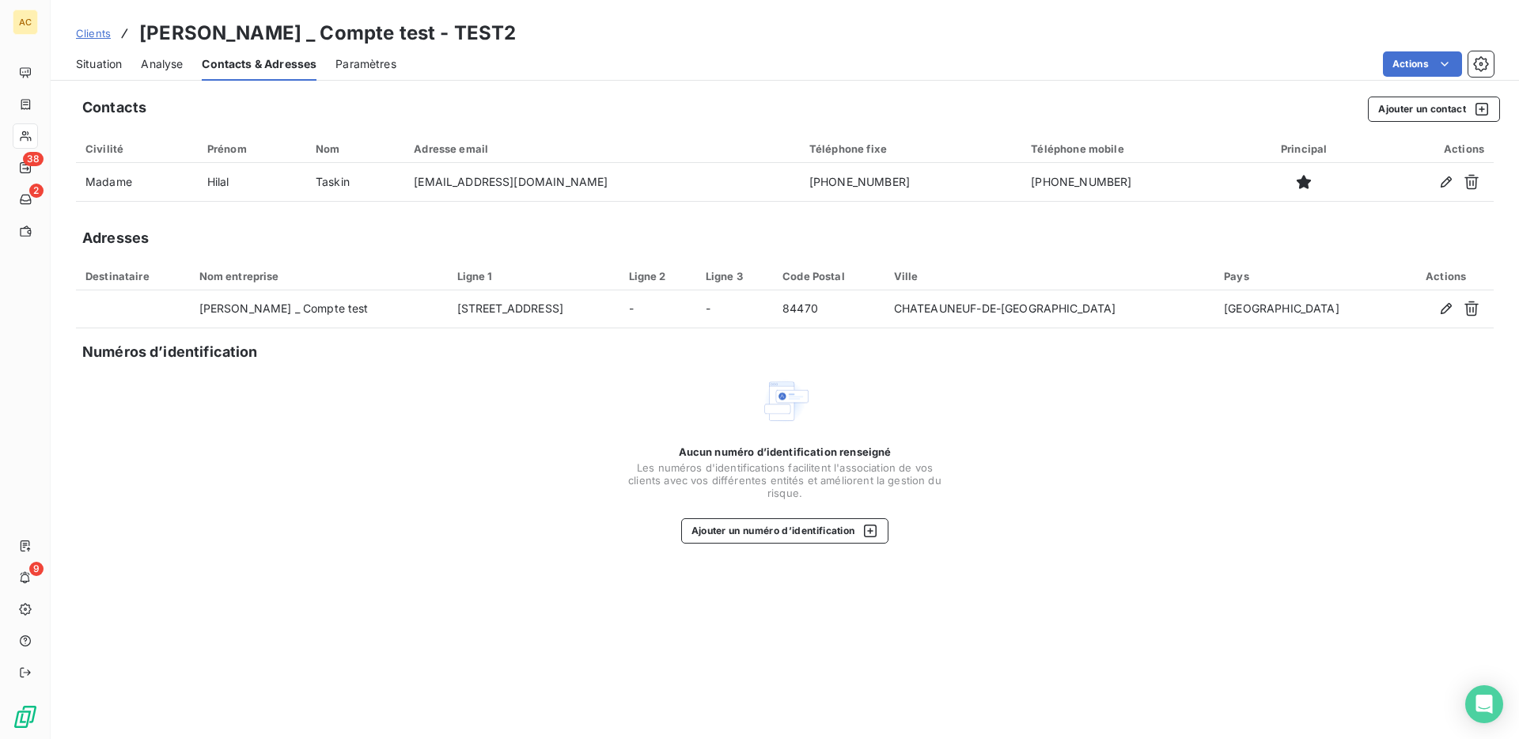
click at [380, 63] on span "Paramètres" at bounding box center [365, 64] width 61 height 16
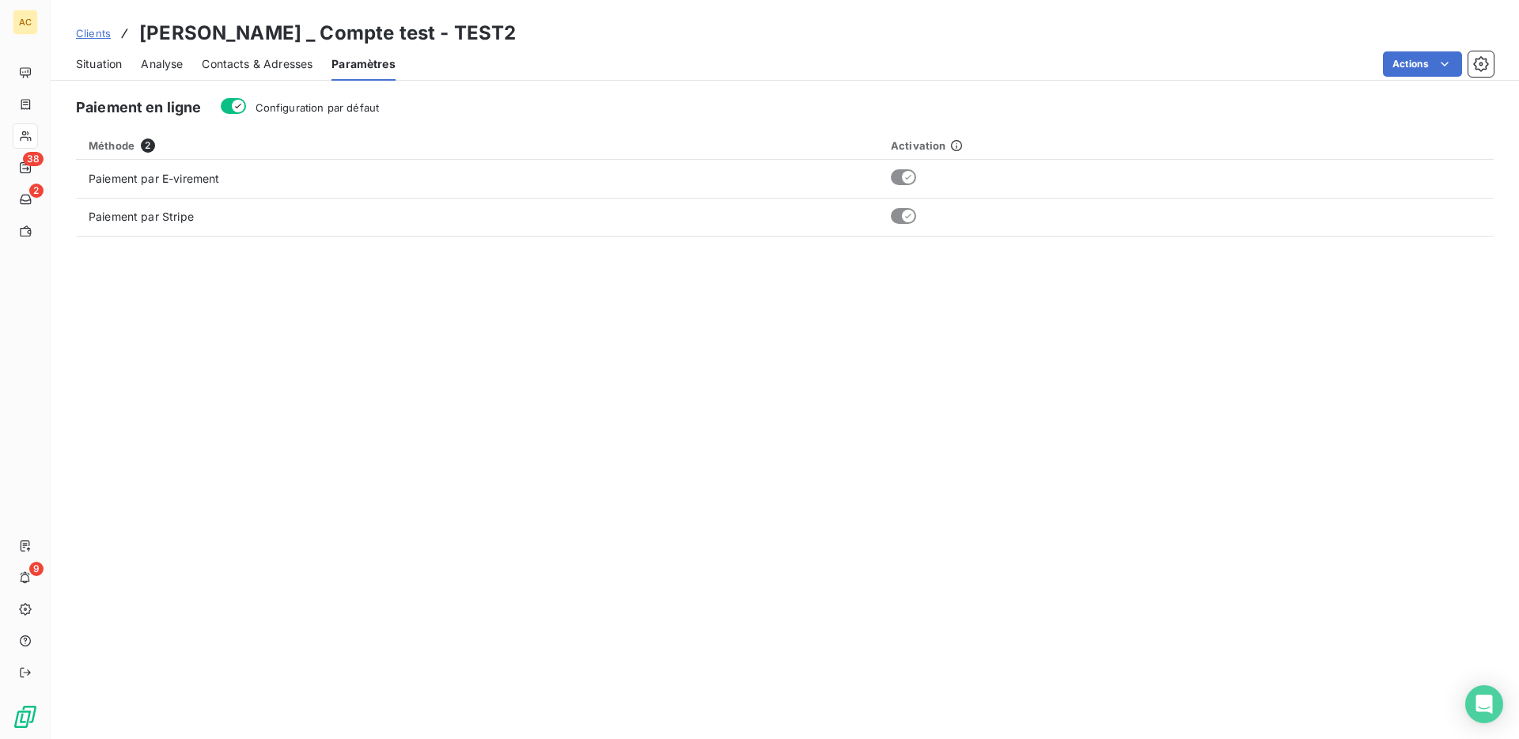
click at [149, 111] on h5 "Paiement en ligne" at bounding box center [139, 108] width 126 height 22
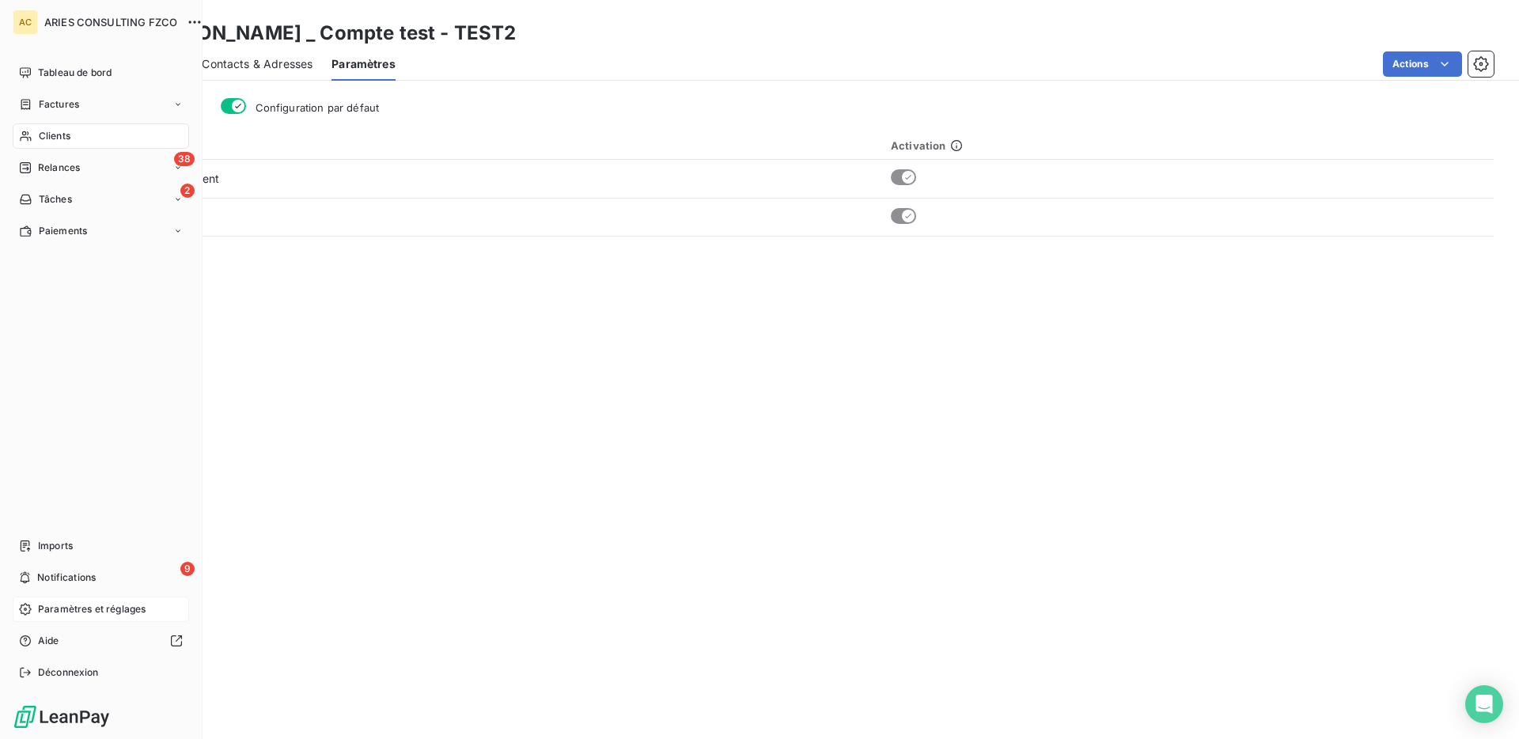
click at [88, 612] on span "Paramètres et réglages" at bounding box center [92, 609] width 108 height 14
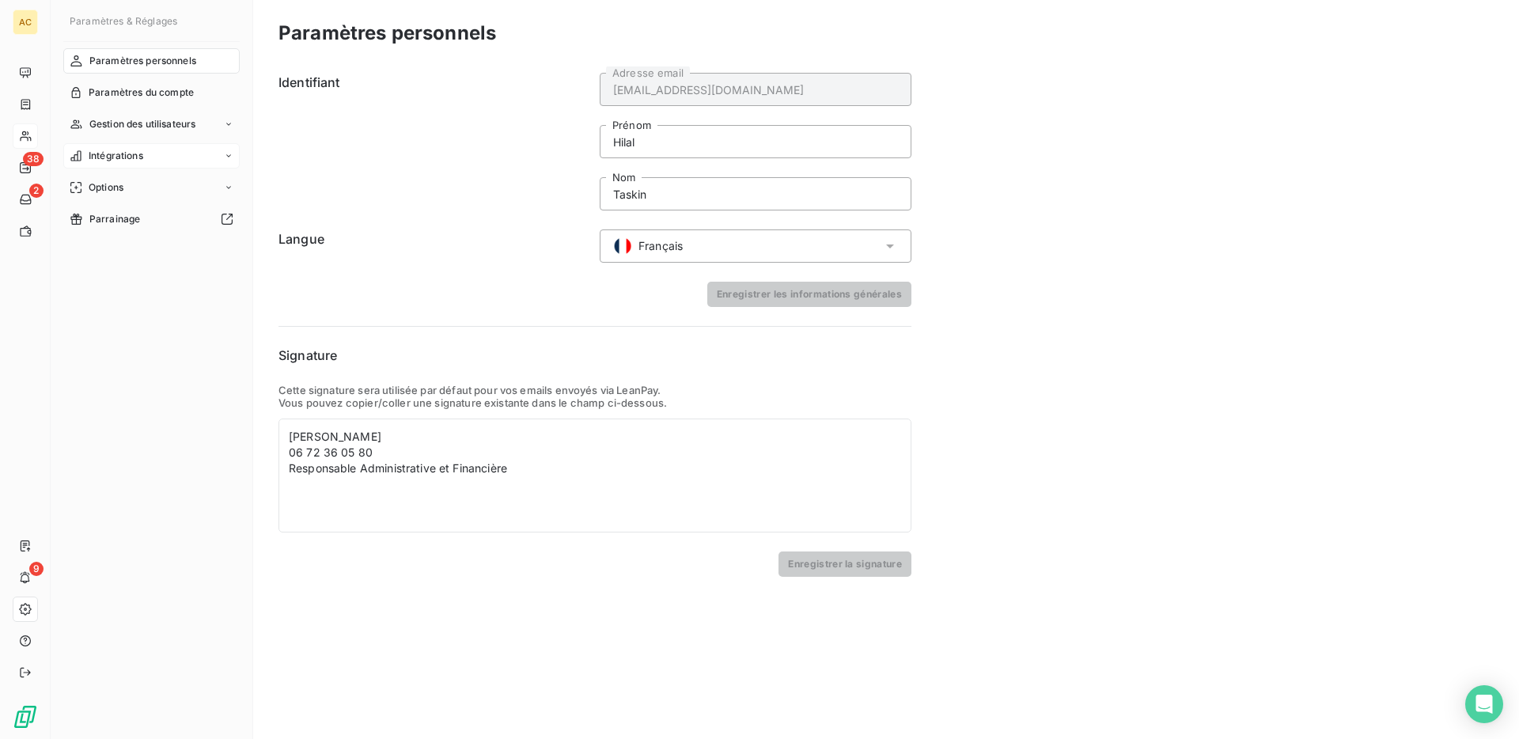
click at [163, 163] on div "Intégrations" at bounding box center [151, 155] width 176 height 25
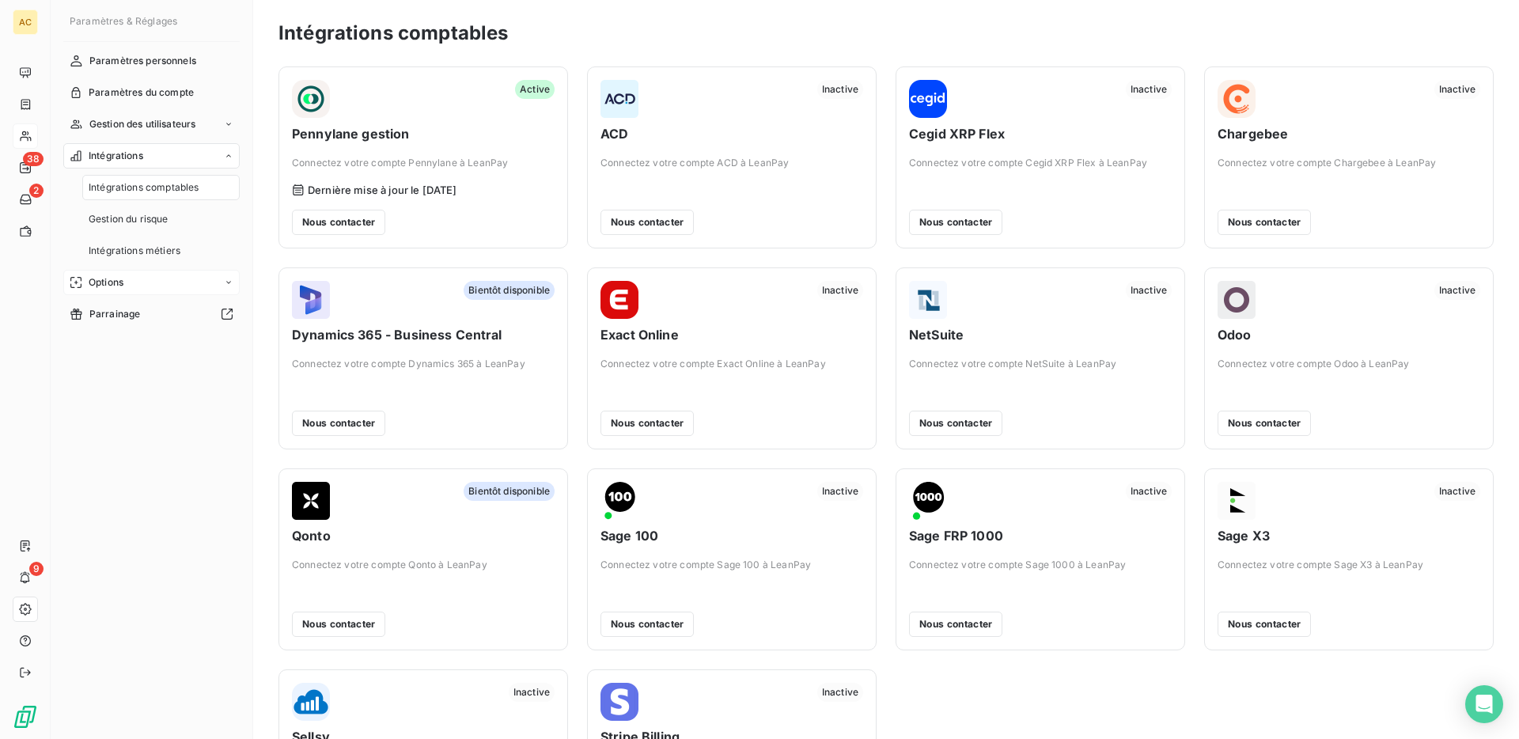
click at [229, 287] on div "Options" at bounding box center [151, 282] width 176 height 25
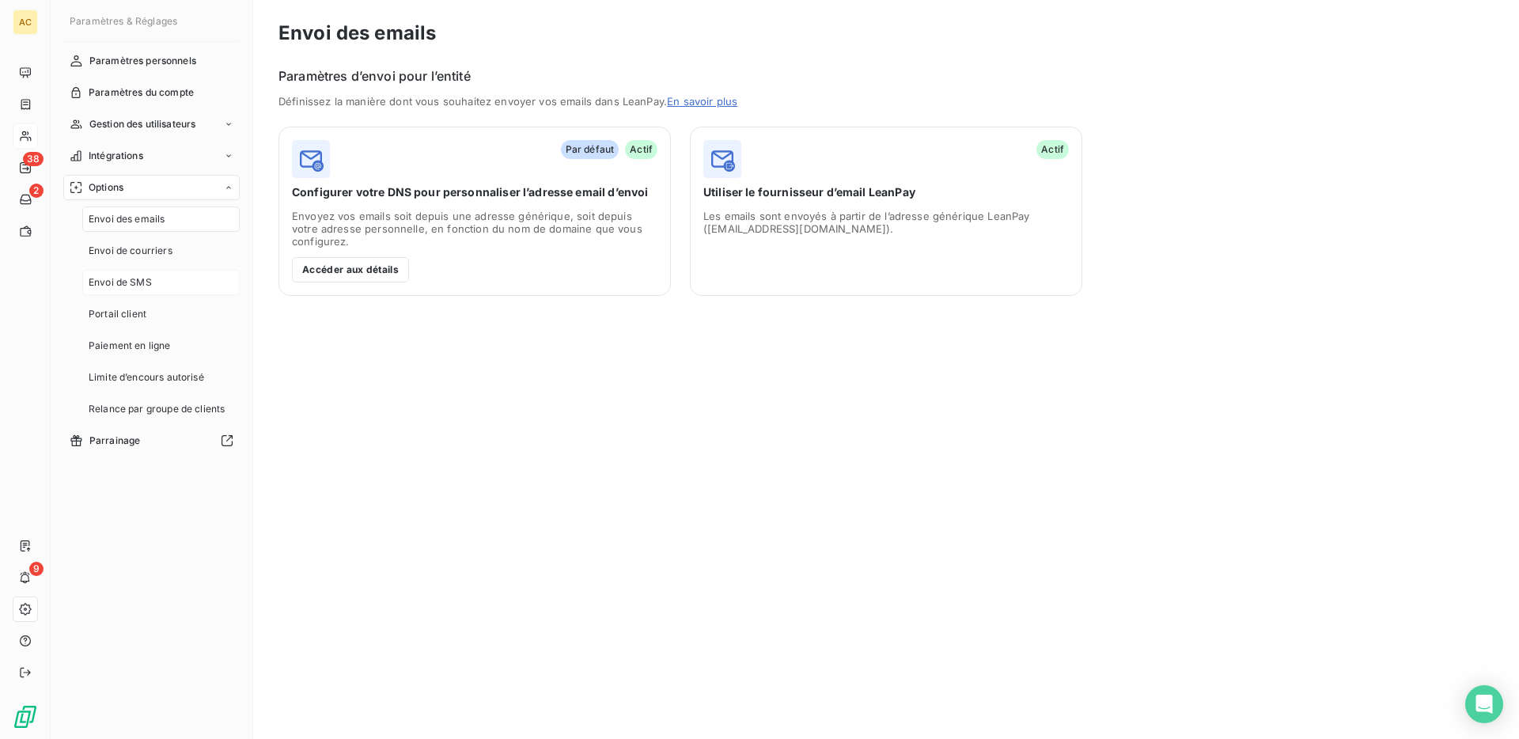
click at [155, 280] on div "Envoi de SMS" at bounding box center [160, 282] width 157 height 25
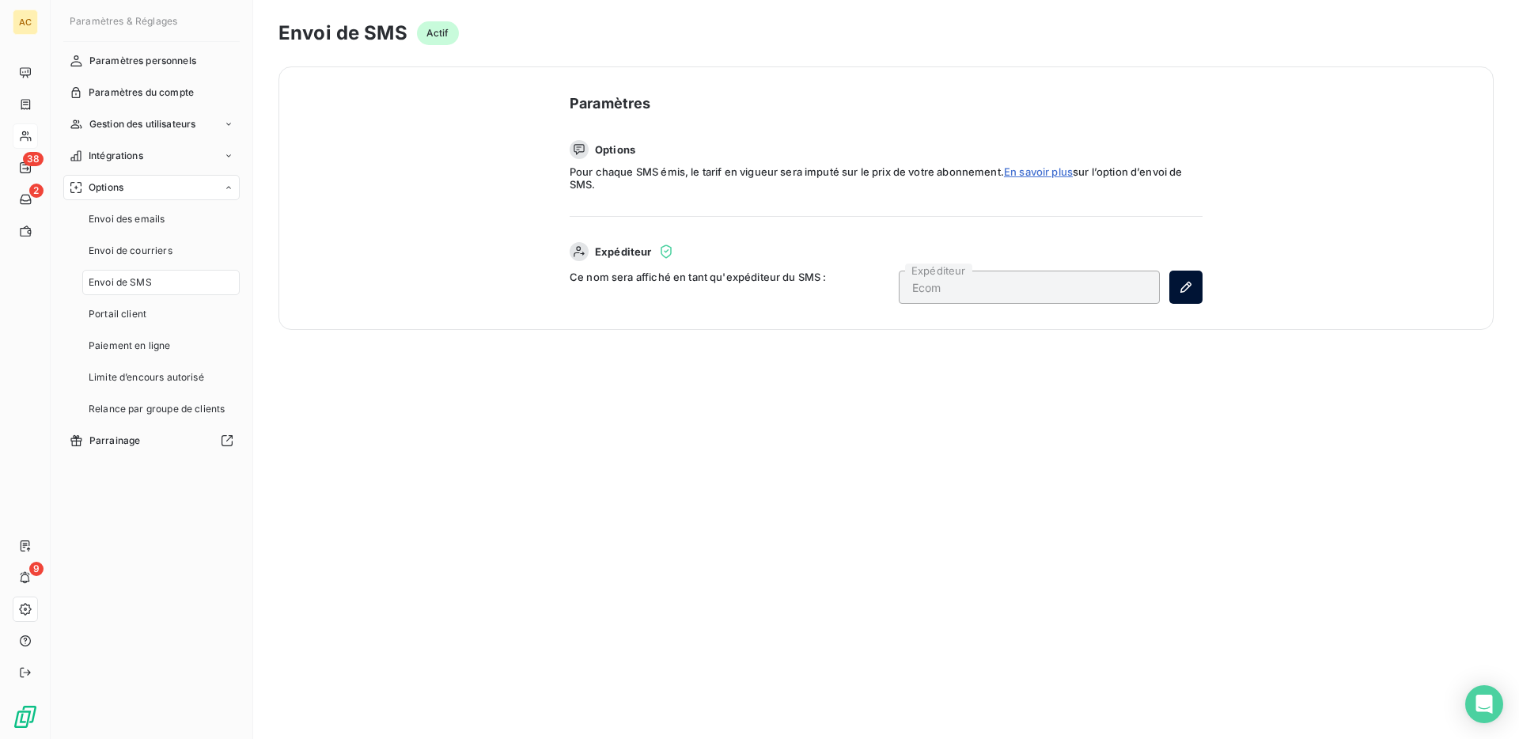
click at [1186, 286] on icon "button" at bounding box center [1186, 287] width 16 height 16
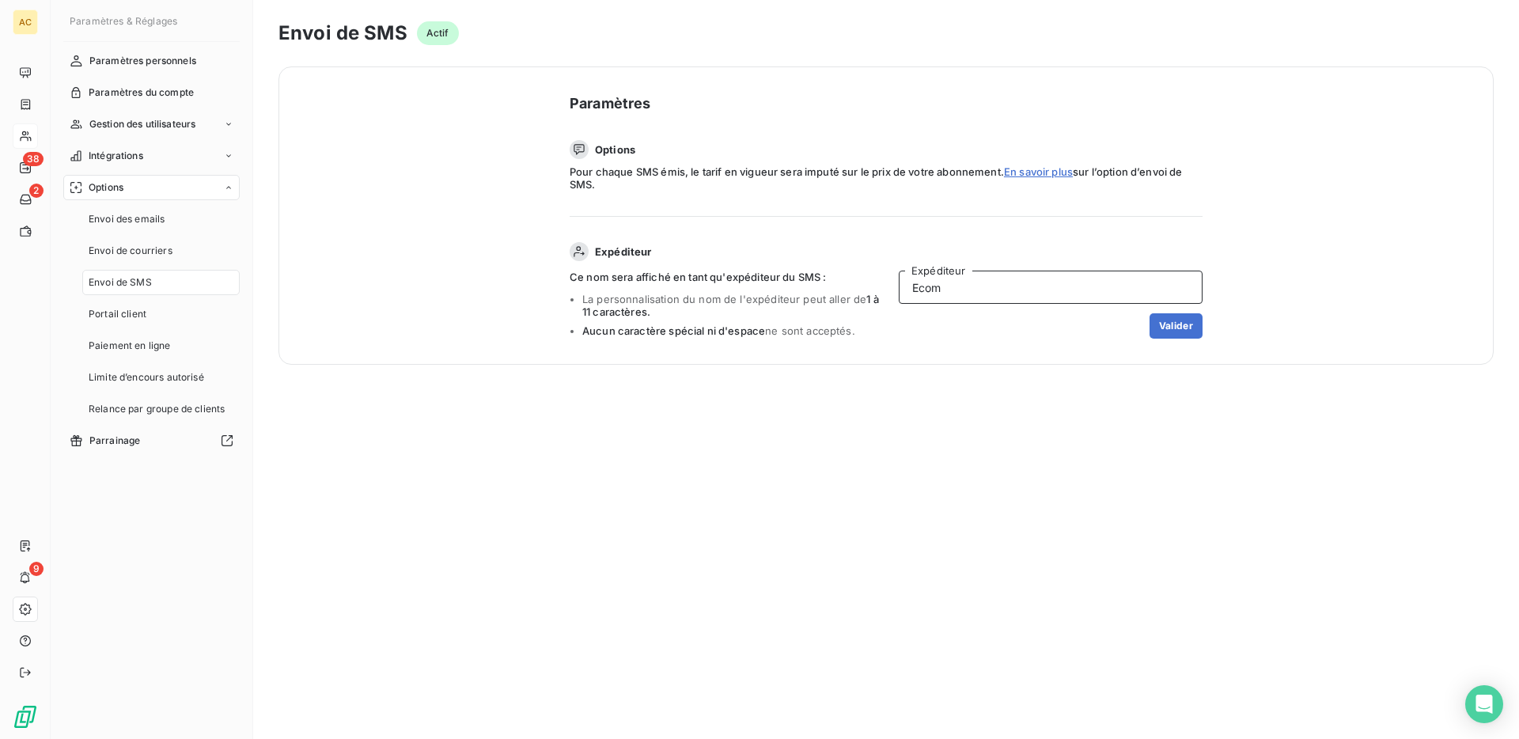
click at [1049, 277] on input "Ecom" at bounding box center [1051, 287] width 304 height 33
click at [1018, 288] on input "Ecom" at bounding box center [1051, 287] width 304 height 33
click at [923, 286] on input "E com" at bounding box center [1051, 287] width 304 height 33
click at [1027, 369] on div "Envoi de SMS Actif Paramètres Options Pour chaque SMS émis, le tarif en vigueur…" at bounding box center [886, 369] width 1266 height 739
click at [922, 289] on input "Ecom" at bounding box center [1051, 287] width 304 height 33
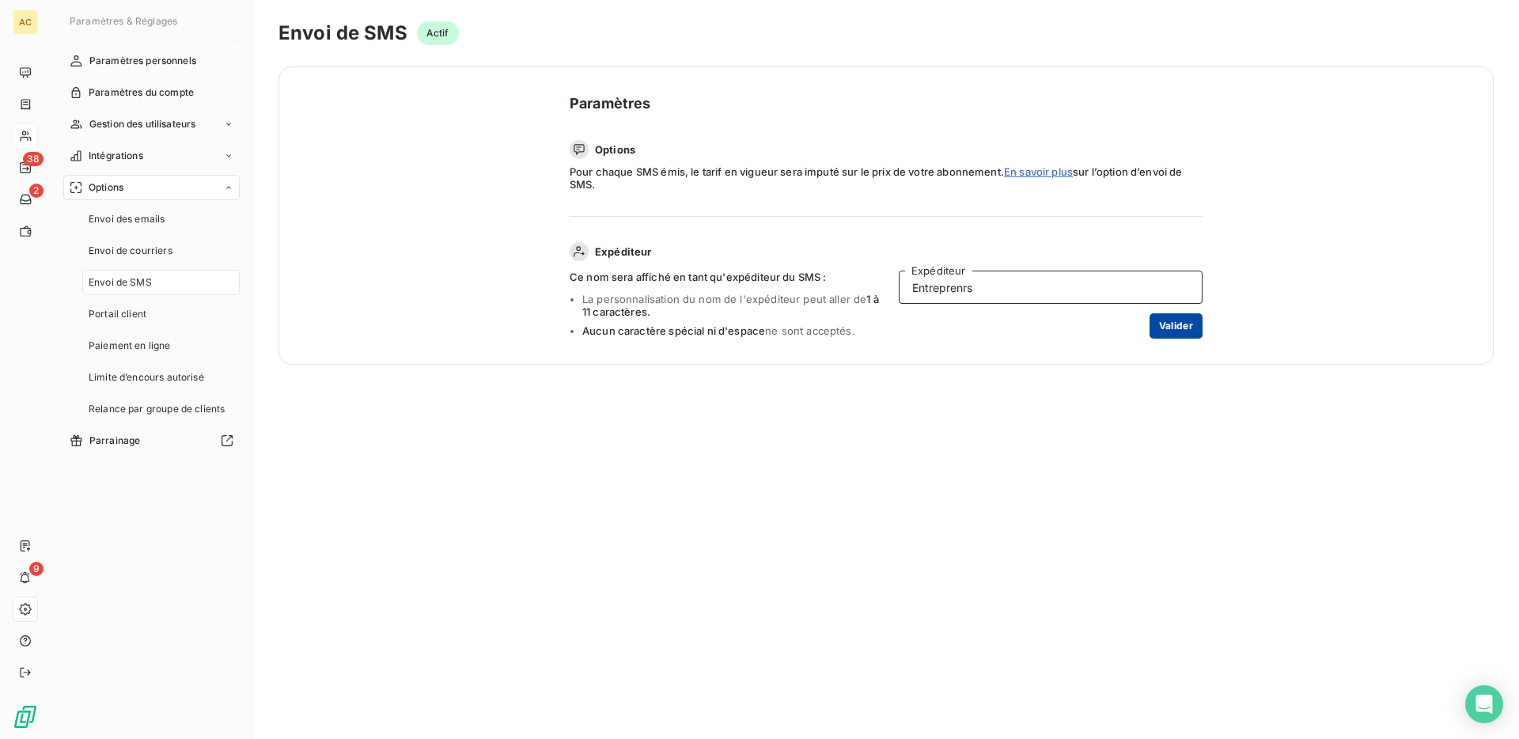
type input "Entreprenrs"
click at [1179, 325] on button "Valider" at bounding box center [1175, 325] width 53 height 25
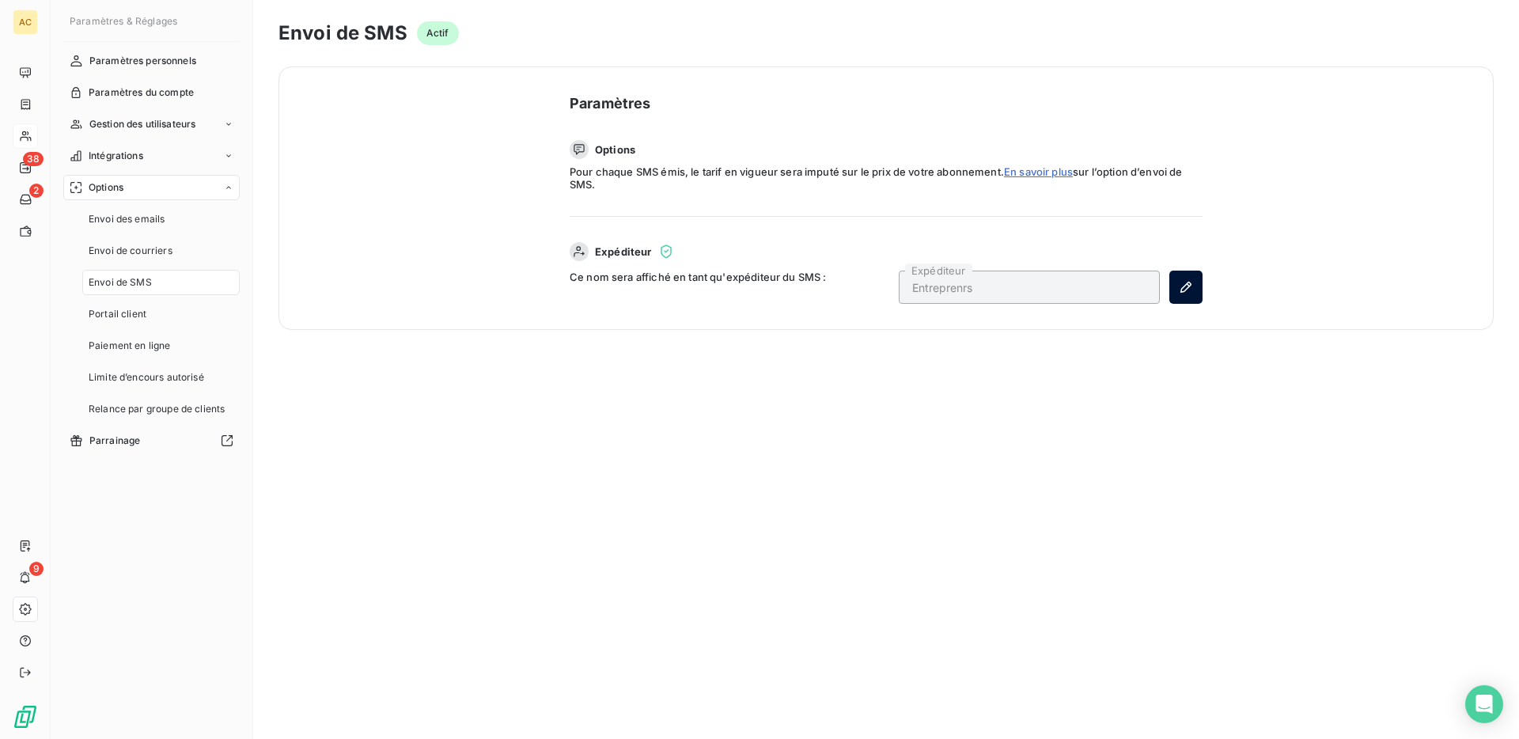
click at [1192, 290] on icon "button" at bounding box center [1186, 287] width 16 height 16
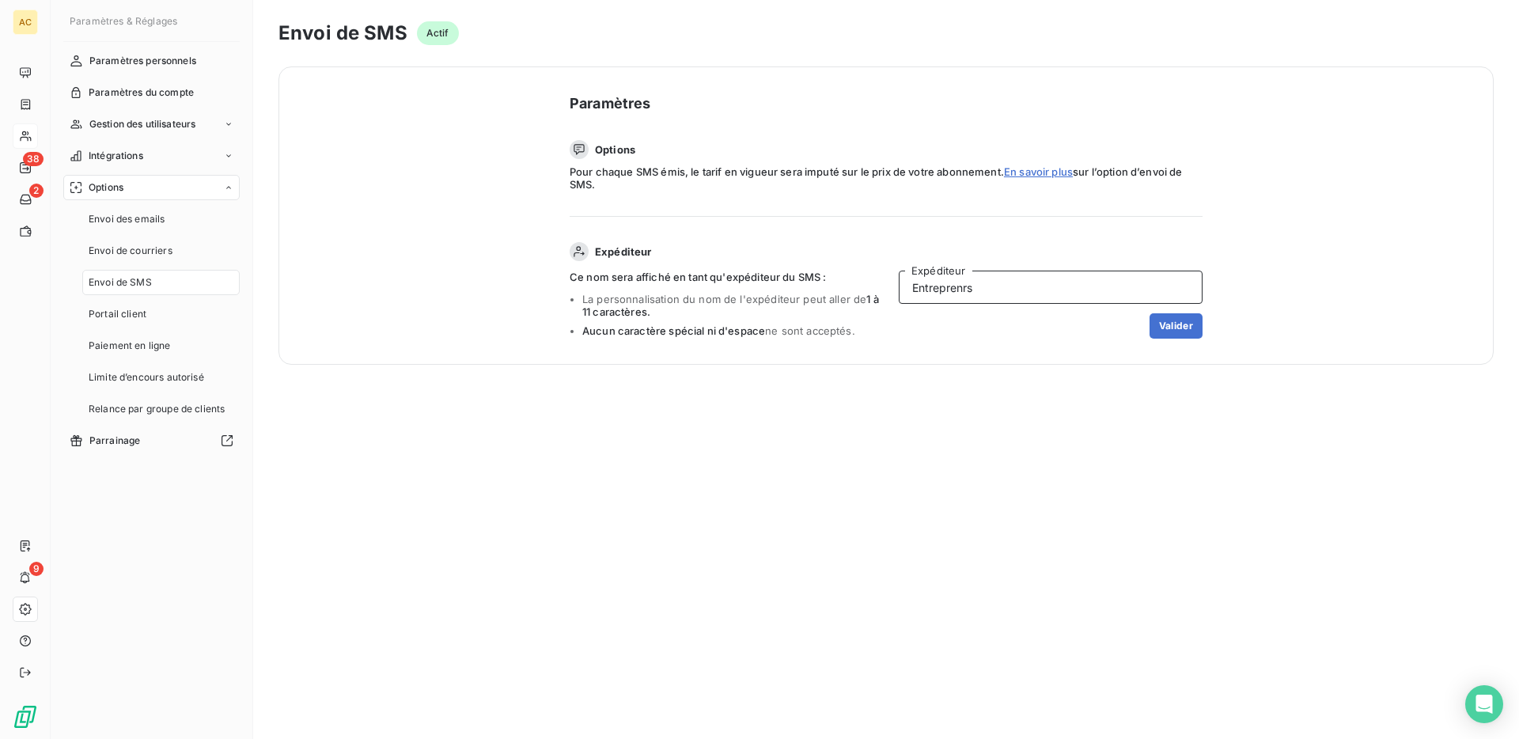
drag, startPoint x: 1008, startPoint y: 282, endPoint x: 887, endPoint y: 275, distance: 121.2
click at [887, 275] on div "Ce nom sera affiché en tant qu'expéditeur du SMS : La personnalisation du nom d…" at bounding box center [886, 305] width 633 height 68
click at [1194, 320] on button "Valider" at bounding box center [1175, 325] width 53 height 25
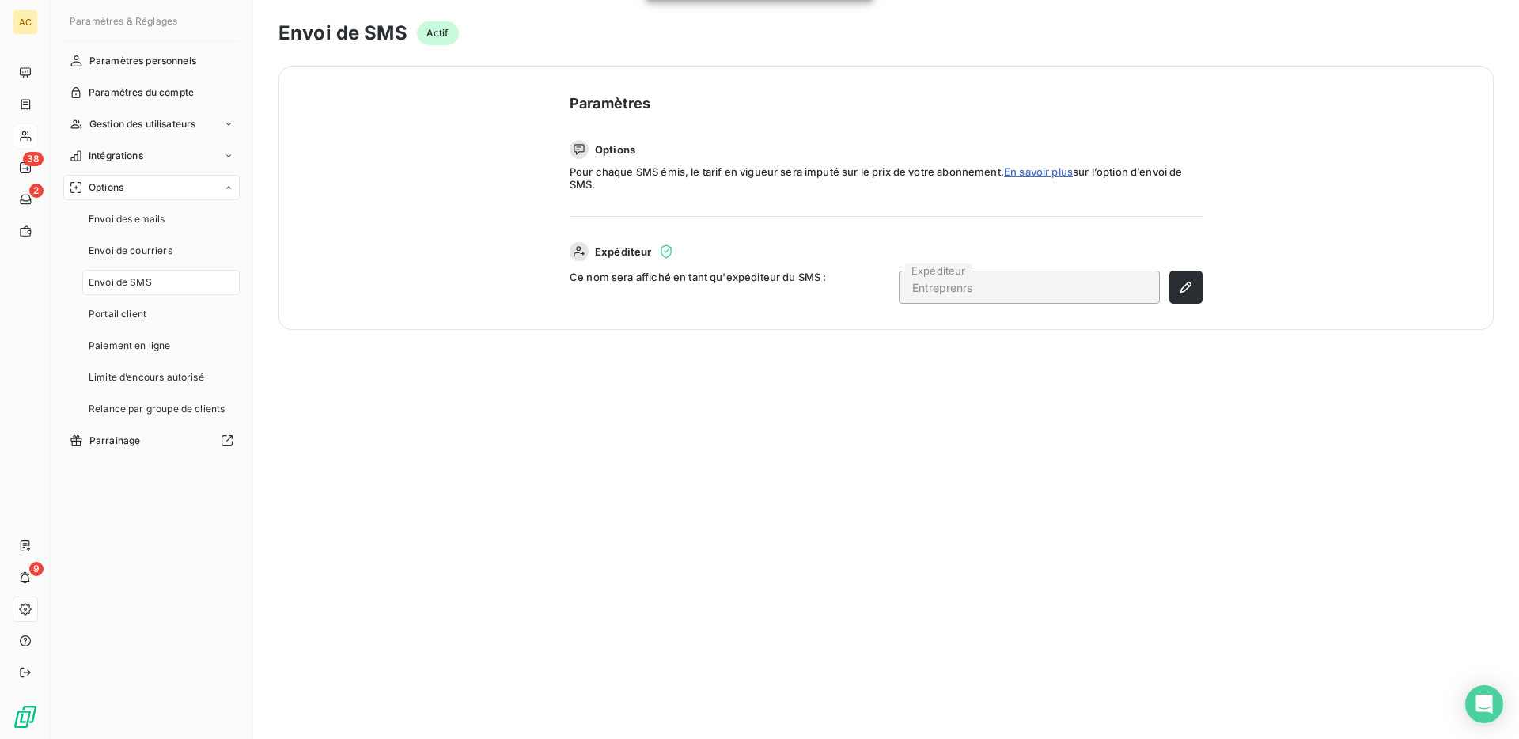
click at [1062, 175] on link "En savoir plus" at bounding box center [1038, 171] width 69 height 13
